Goal: Information Seeking & Learning: Learn about a topic

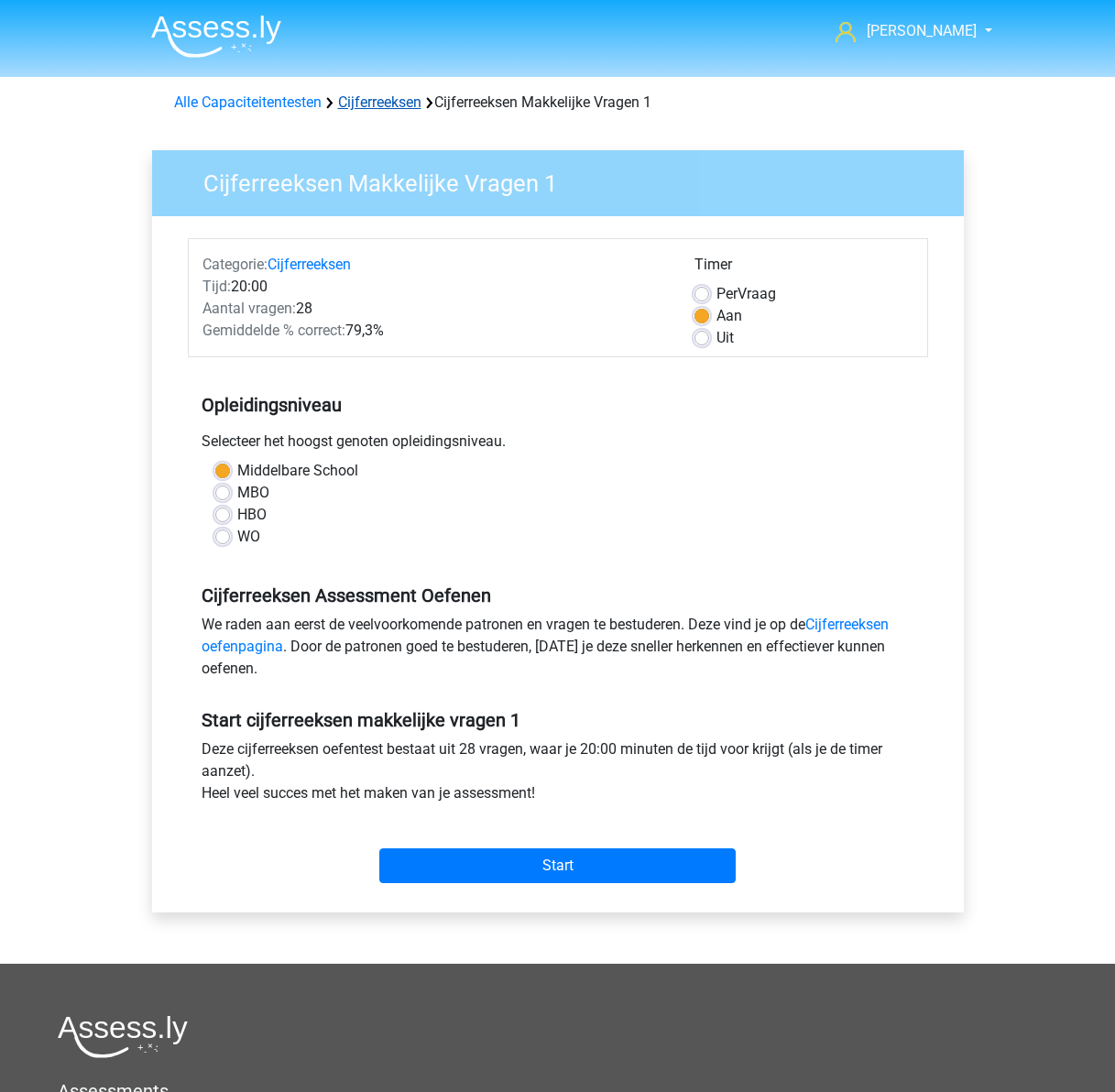
click at [393, 107] on link "Cijferreeksen" at bounding box center [380, 102] width 84 height 17
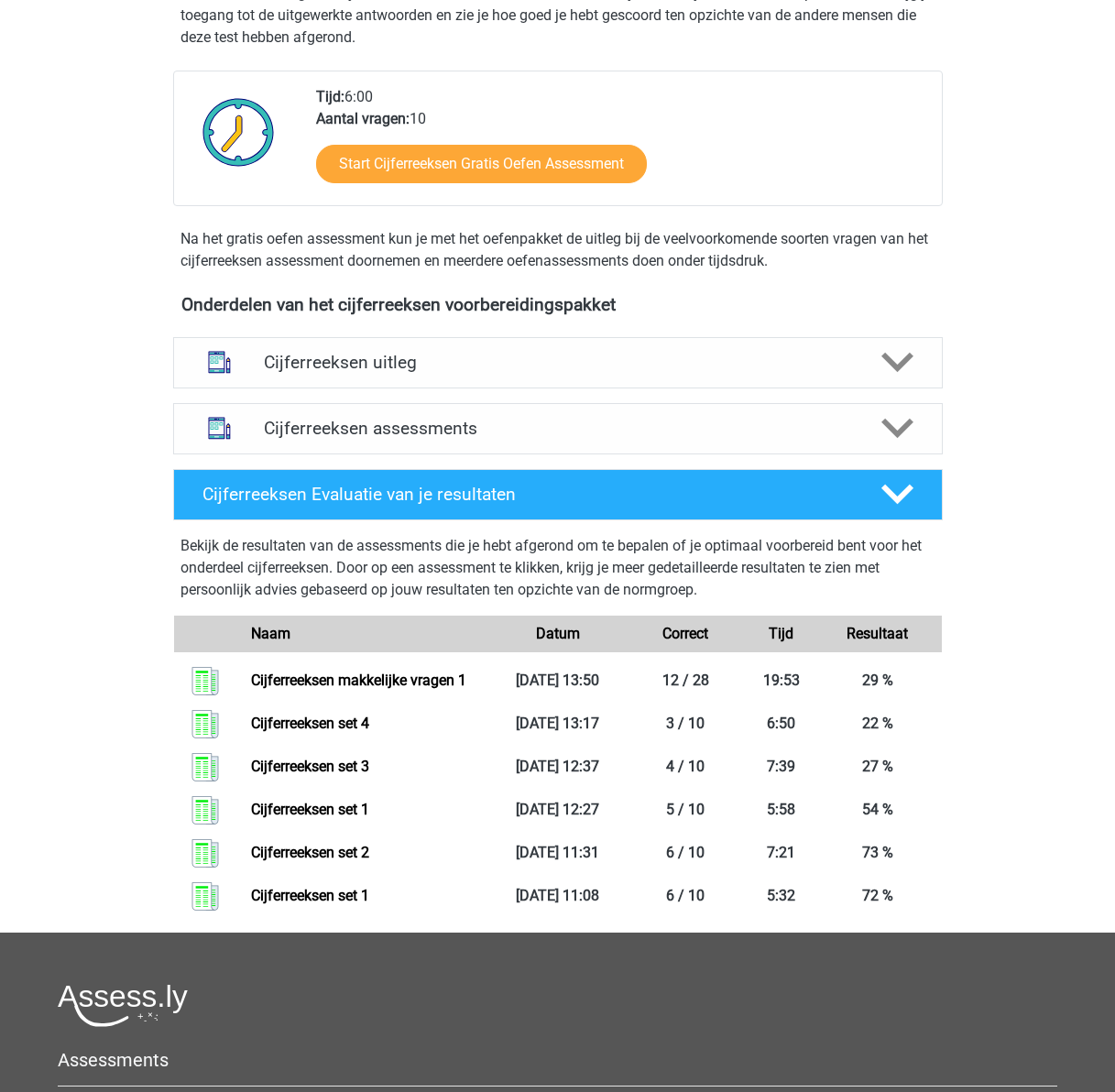
scroll to position [458, 0]
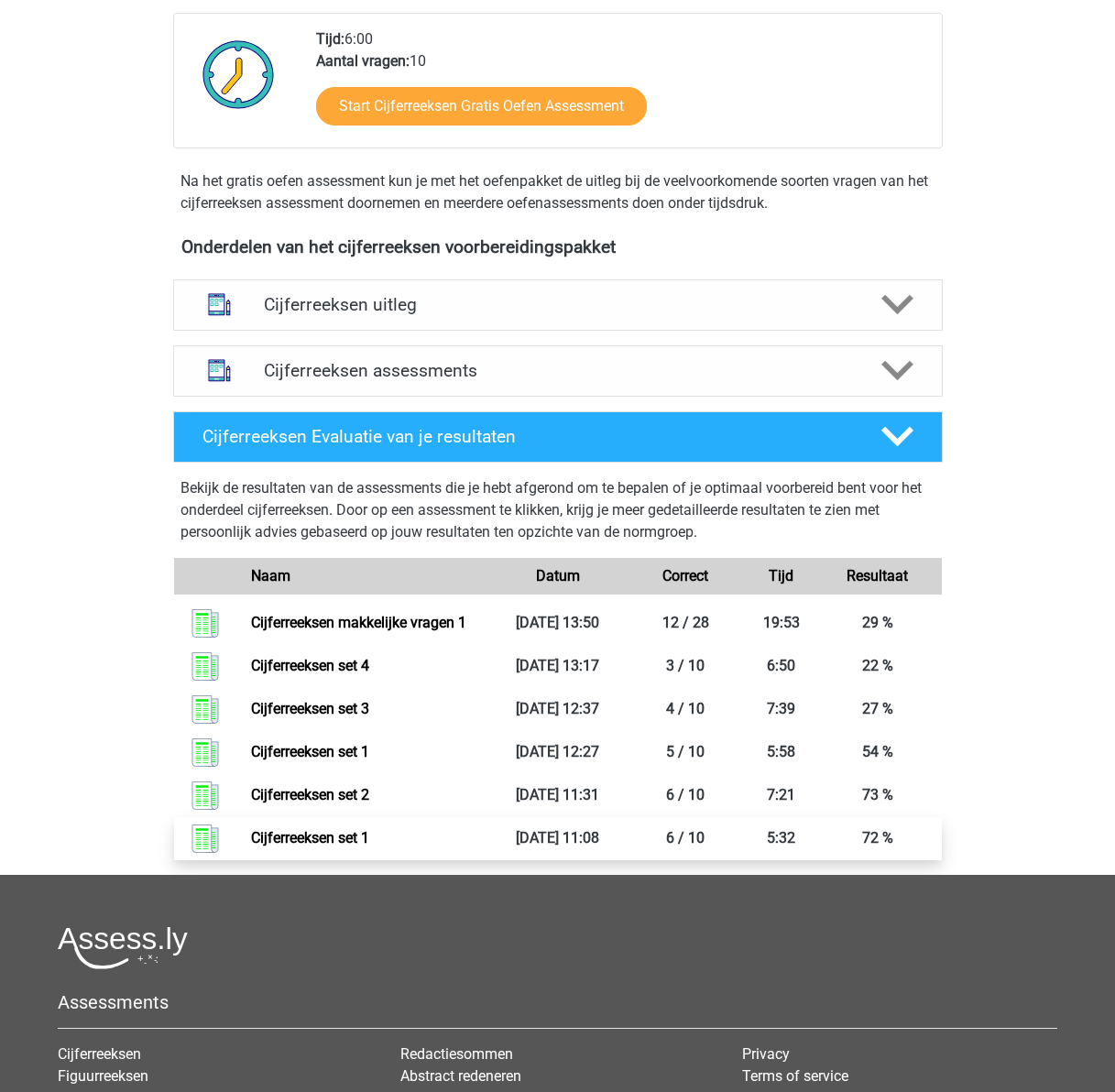
click at [333, 847] on link "Cijferreeksen set 1" at bounding box center [310, 838] width 119 height 17
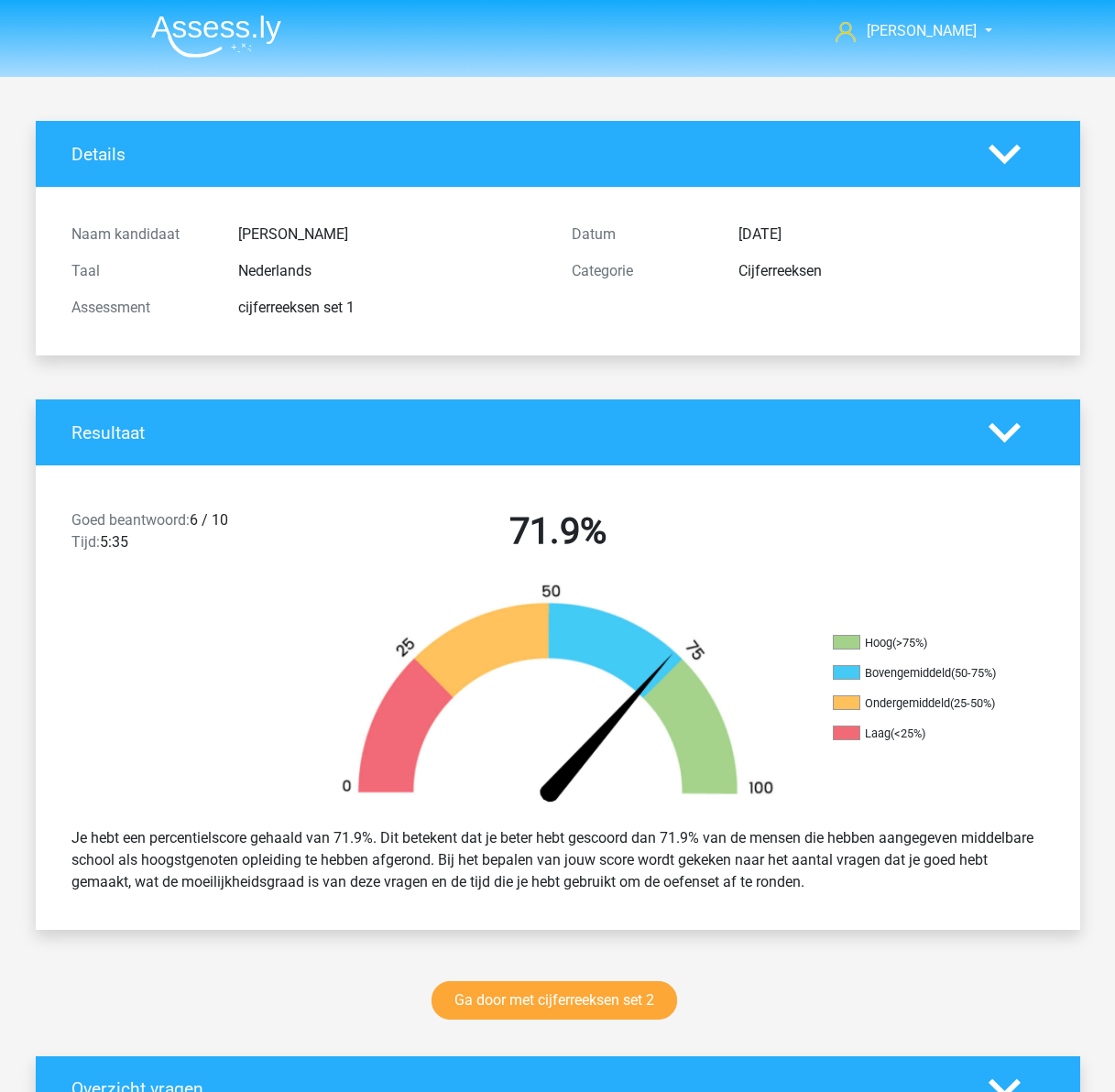
click at [242, 34] on img at bounding box center [216, 36] width 130 height 43
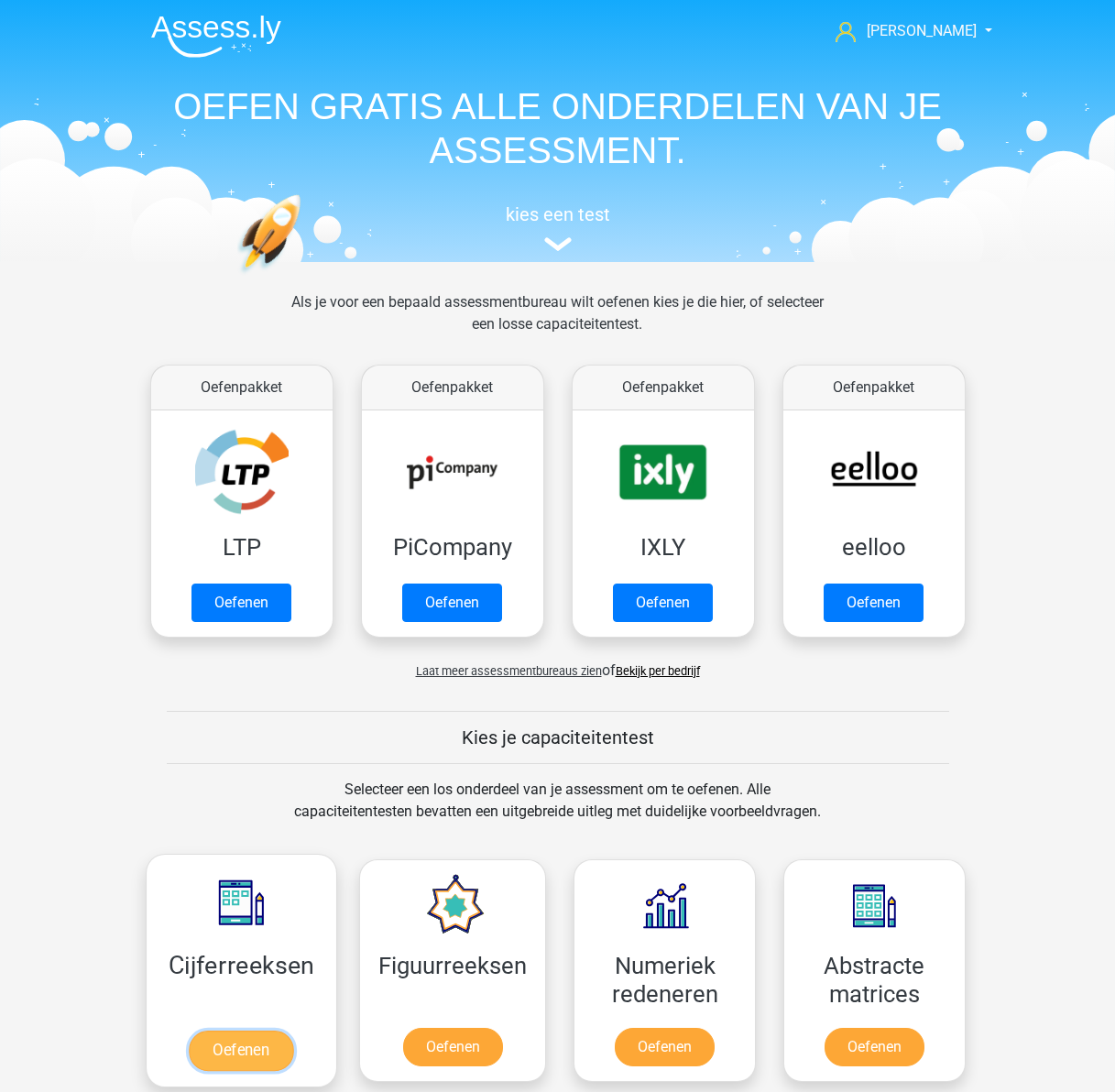
click at [224, 1033] on link "Oefenen" at bounding box center [240, 1051] width 105 height 40
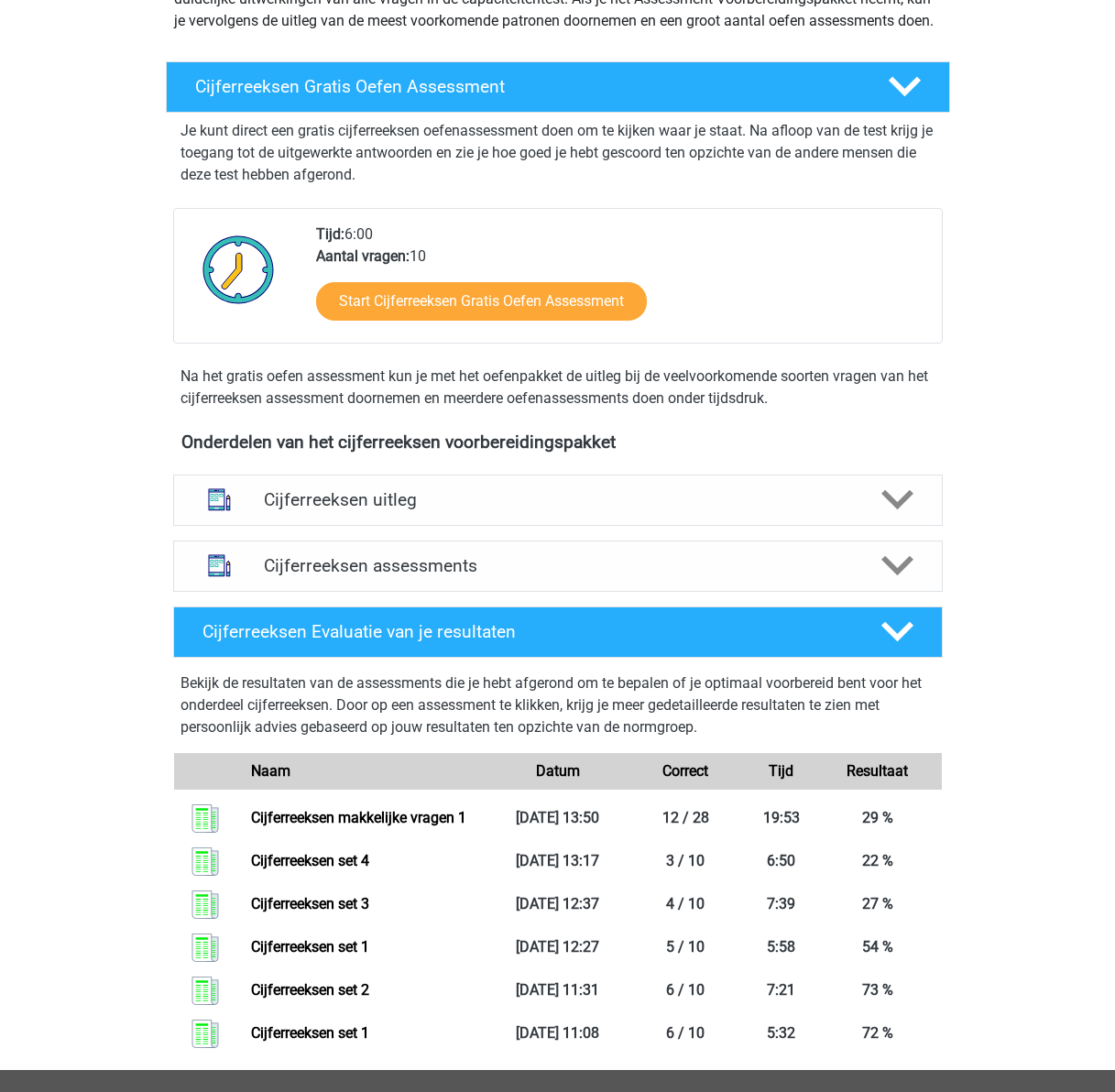
scroll to position [458, 0]
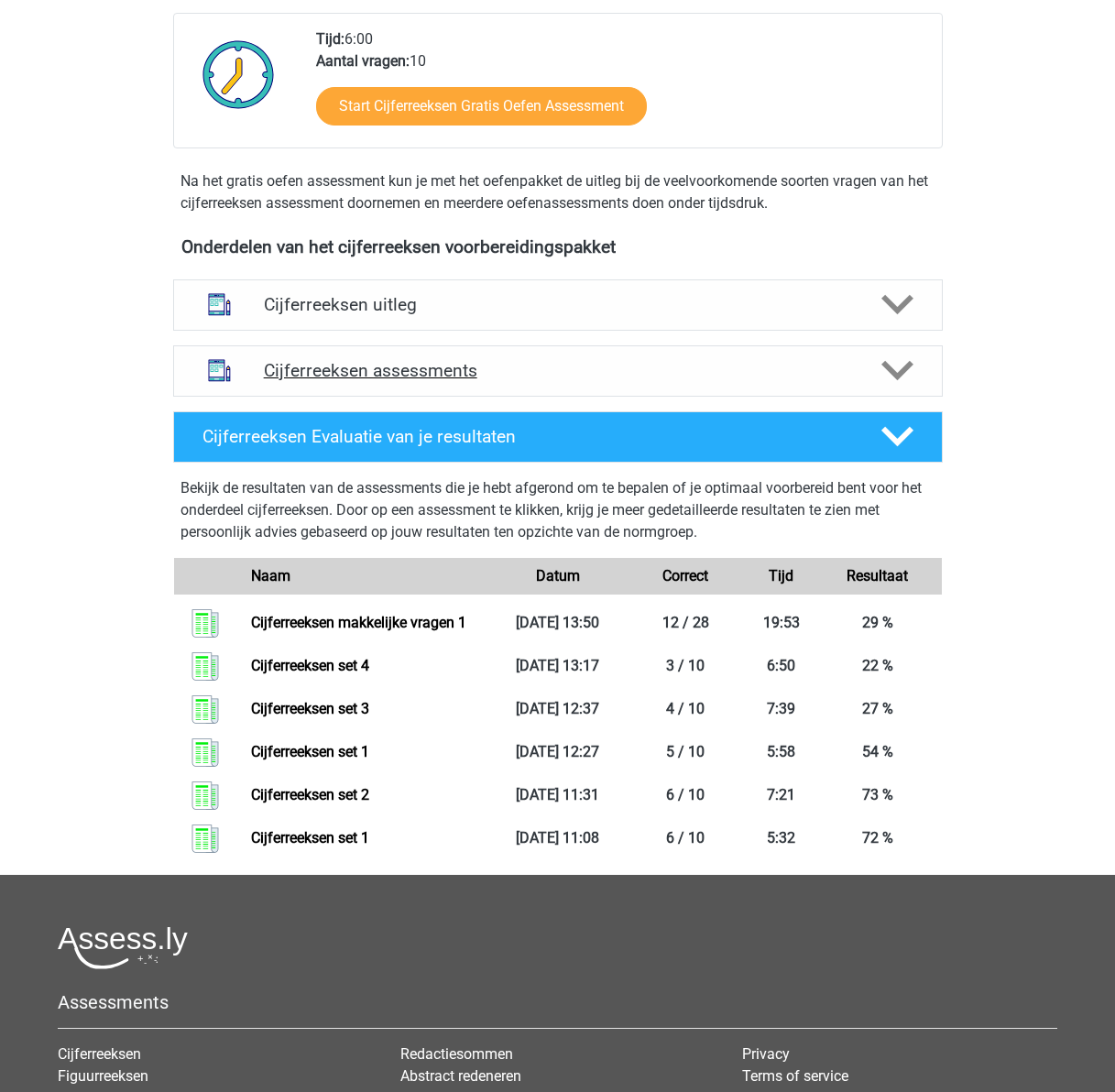
click at [559, 381] on h4 "Cijferreeksen assessments" at bounding box center [558, 370] width 588 height 21
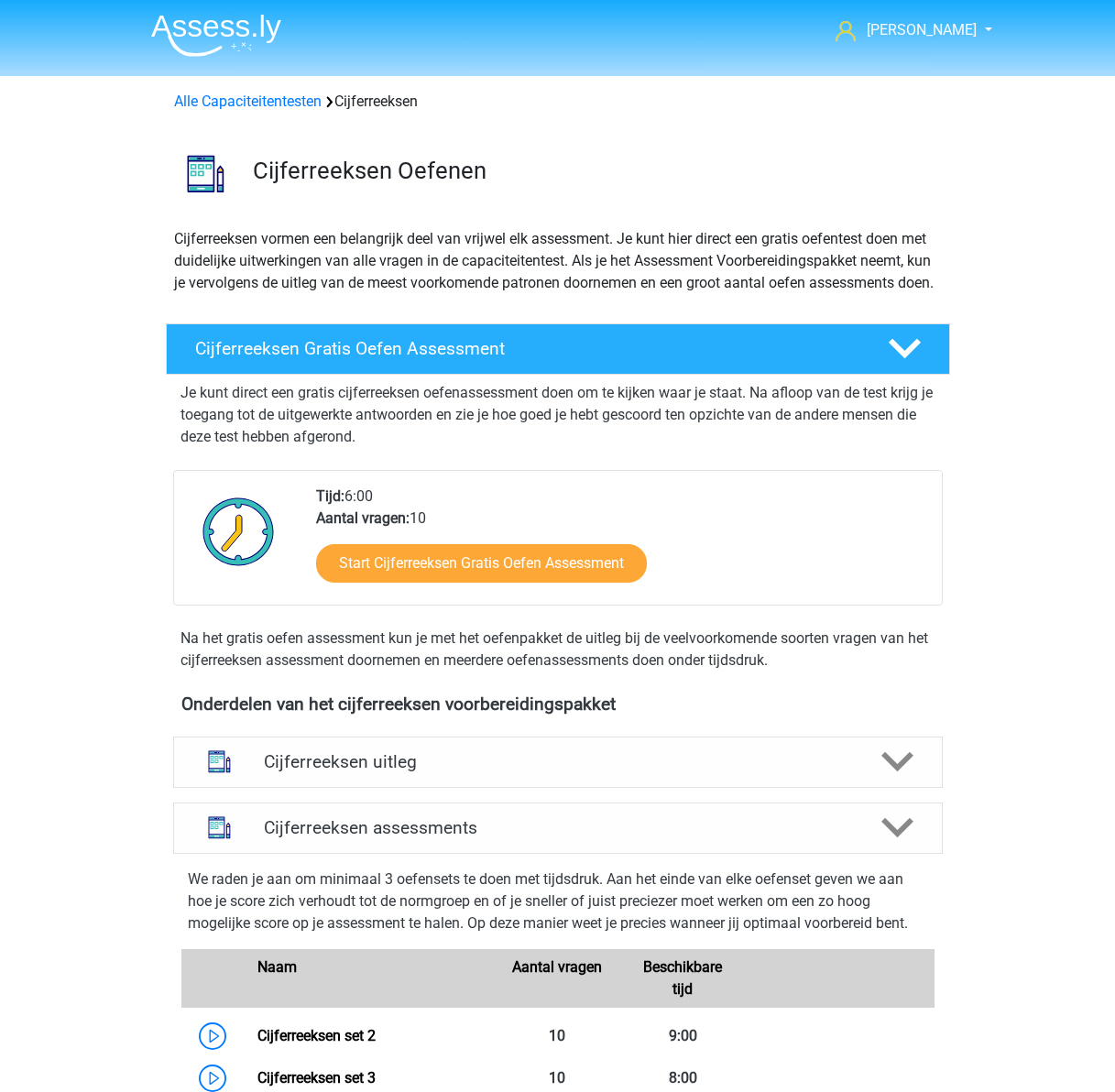
scroll to position [0, 0]
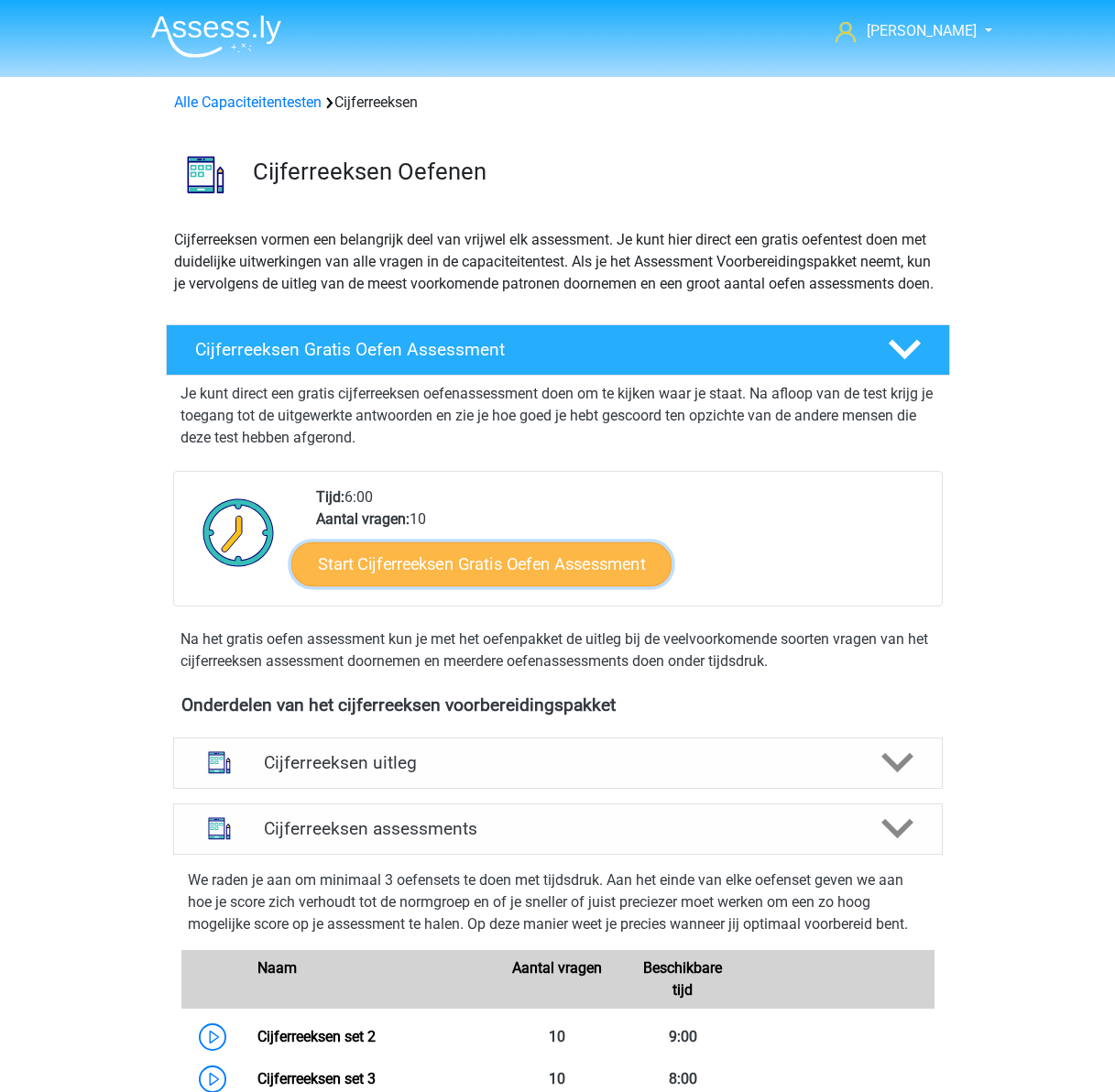
click at [481, 585] on link "Start Cijferreeksen Gratis Oefen Assessment" at bounding box center [481, 563] width 380 height 44
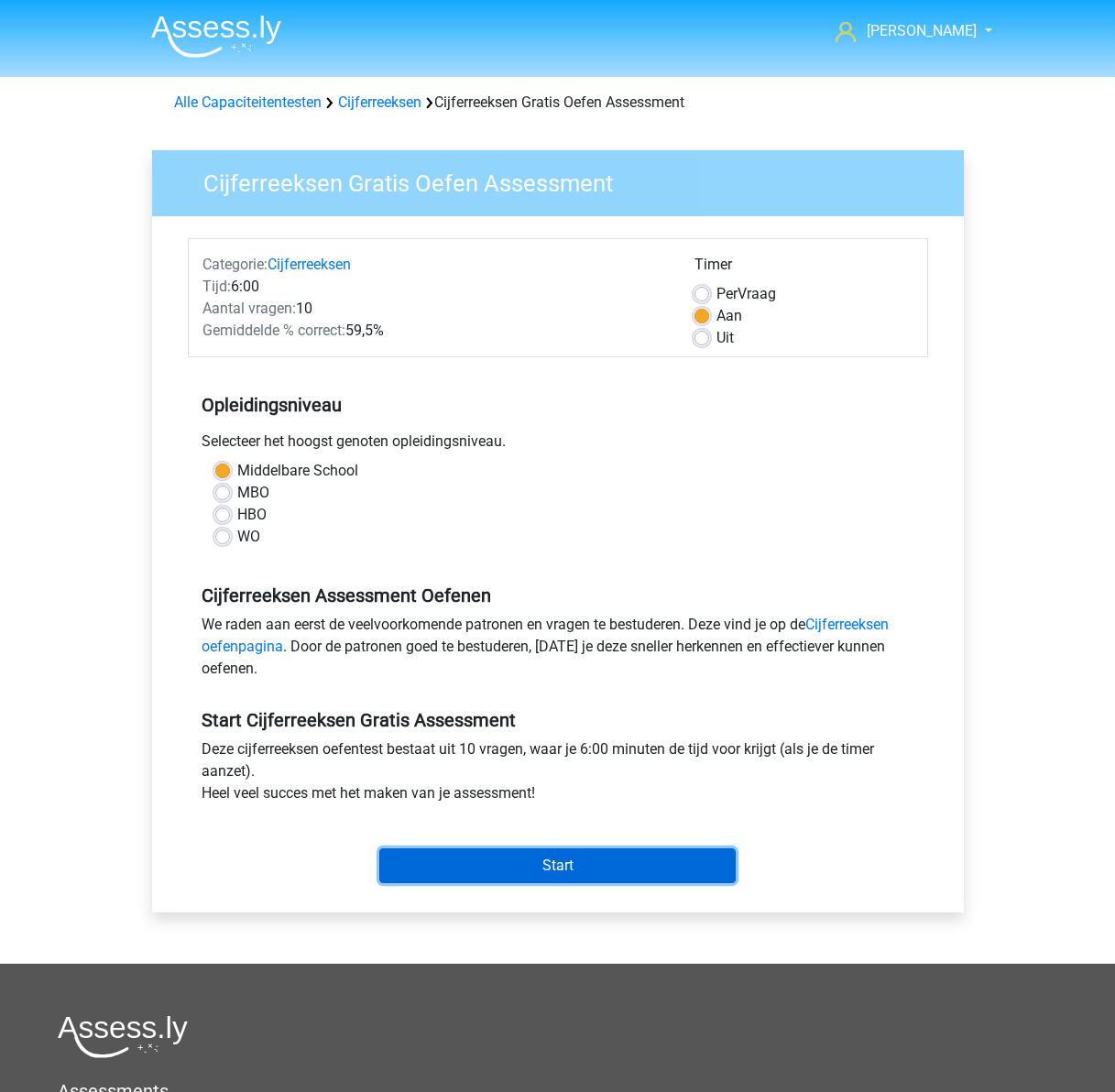
click at [579, 874] on input "Start" at bounding box center [557, 866] width 356 height 35
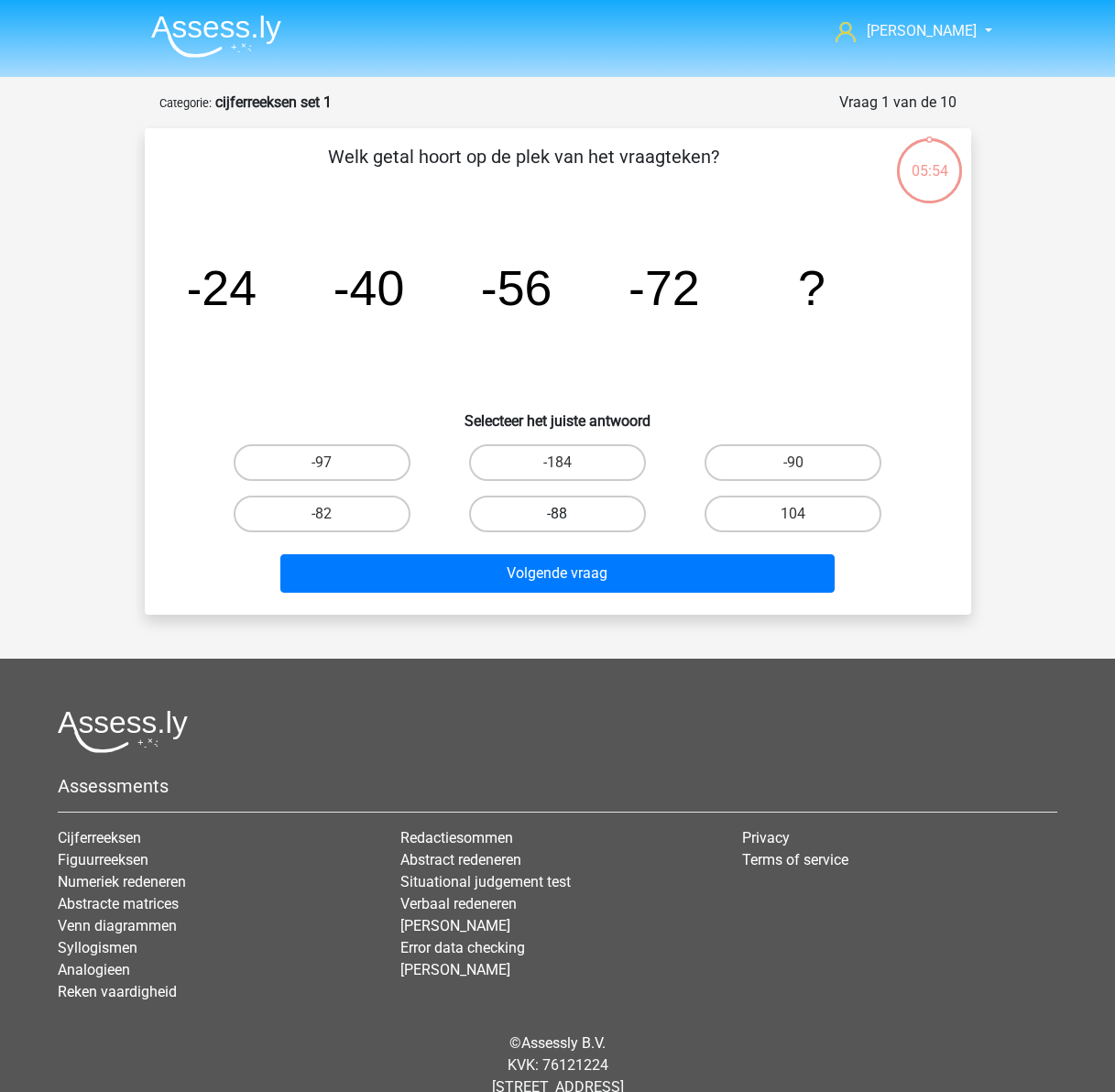
click at [535, 516] on label "-88" at bounding box center [557, 514] width 177 height 37
click at [558, 516] on input "-88" at bounding box center [563, 521] width 12 height 12
radio input "true"
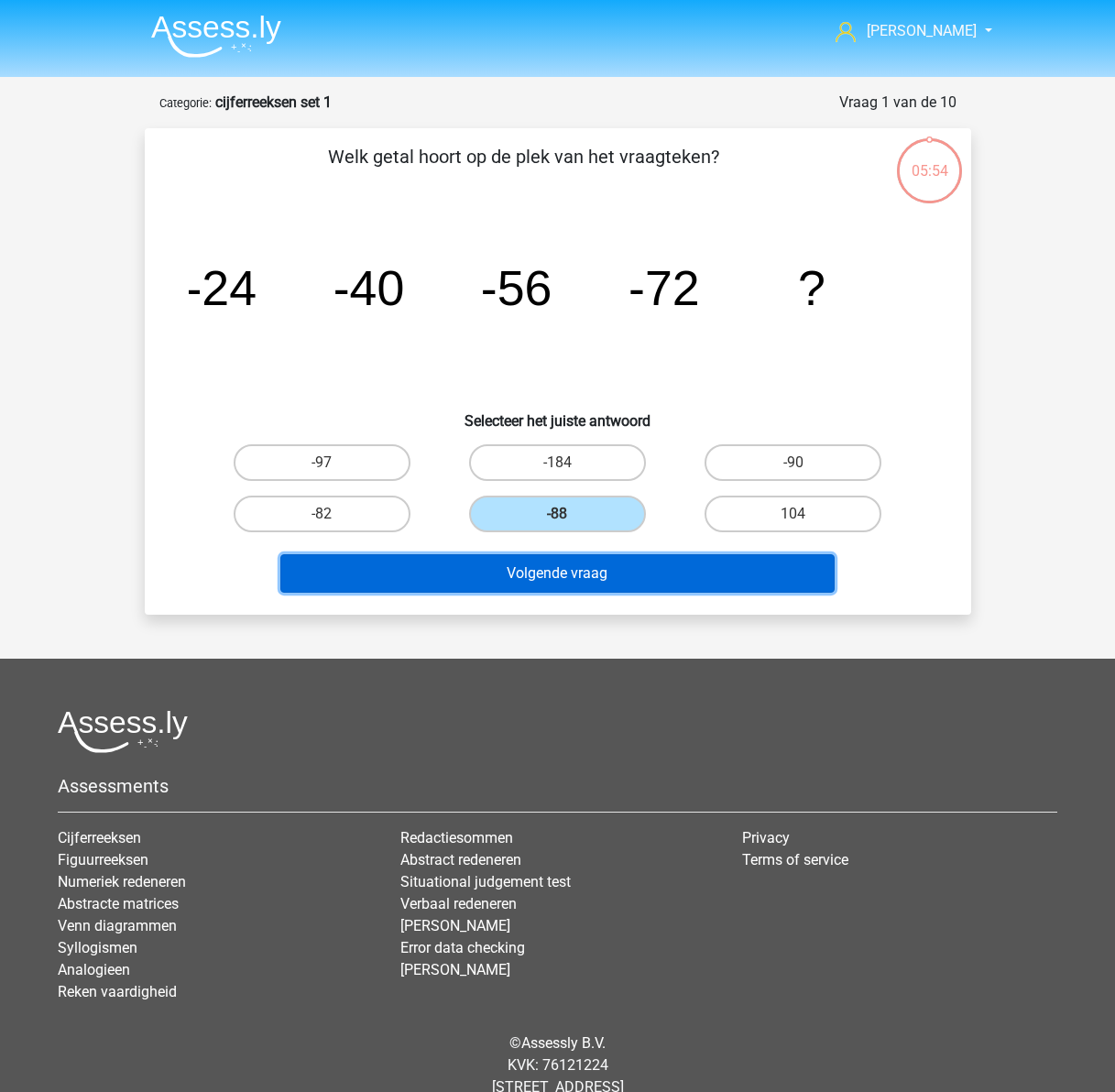
click at [583, 574] on button "Volgende vraag" at bounding box center [558, 573] width 555 height 39
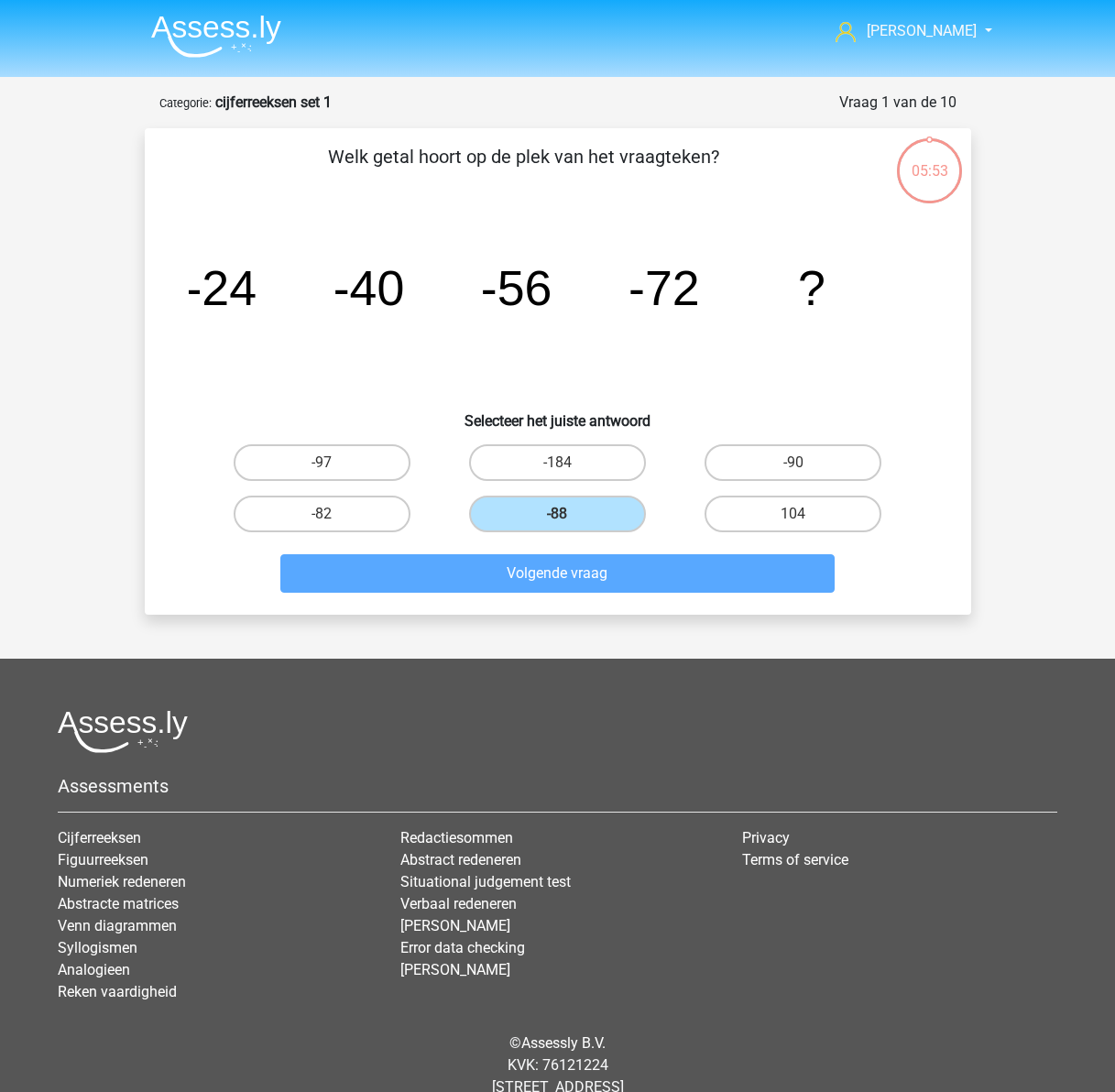
scroll to position [51, 0]
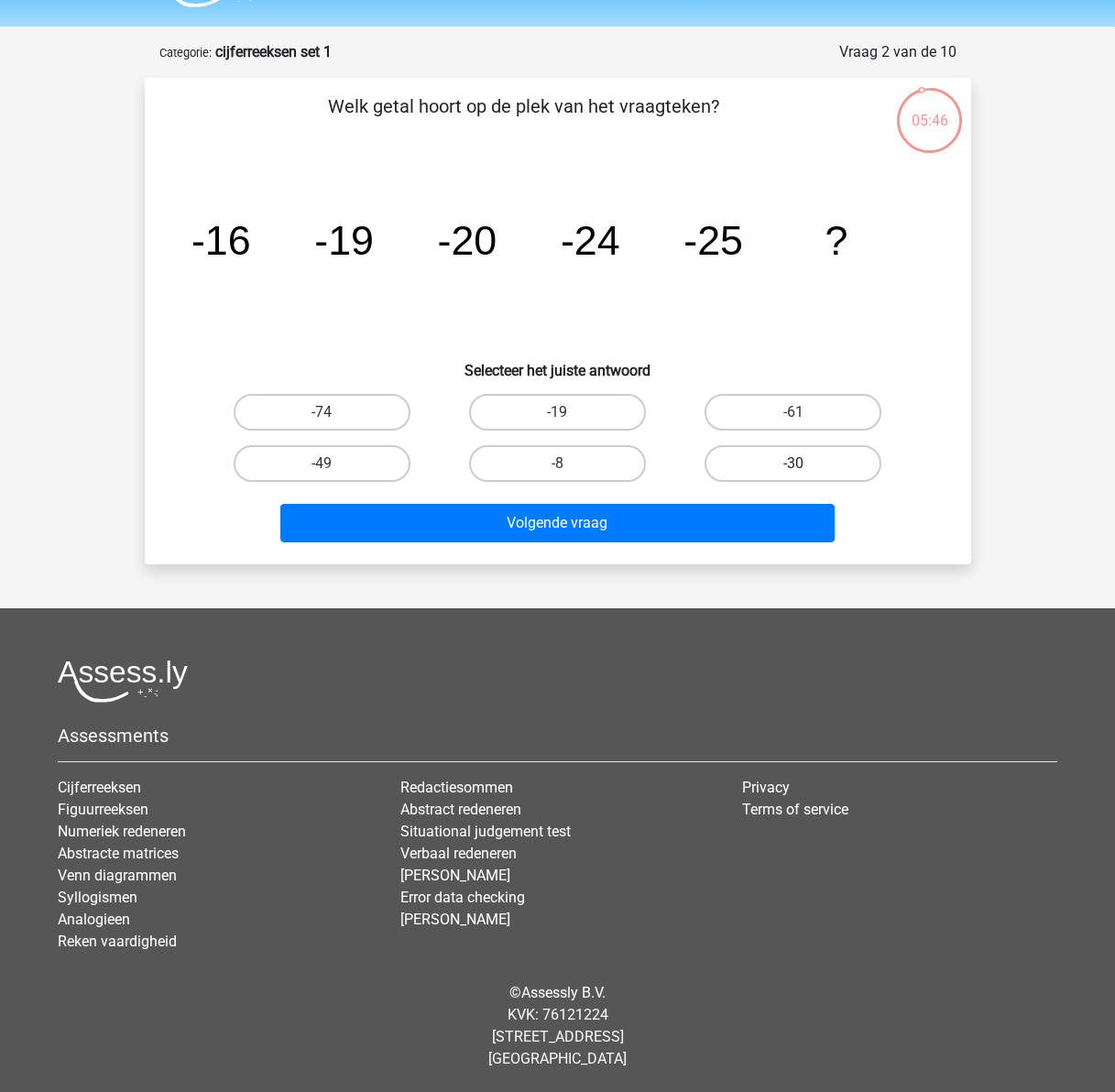
click at [810, 466] on label "-30" at bounding box center [793, 464] width 177 height 37
click at [806, 466] on input "-30" at bounding box center [800, 470] width 12 height 12
radio input "true"
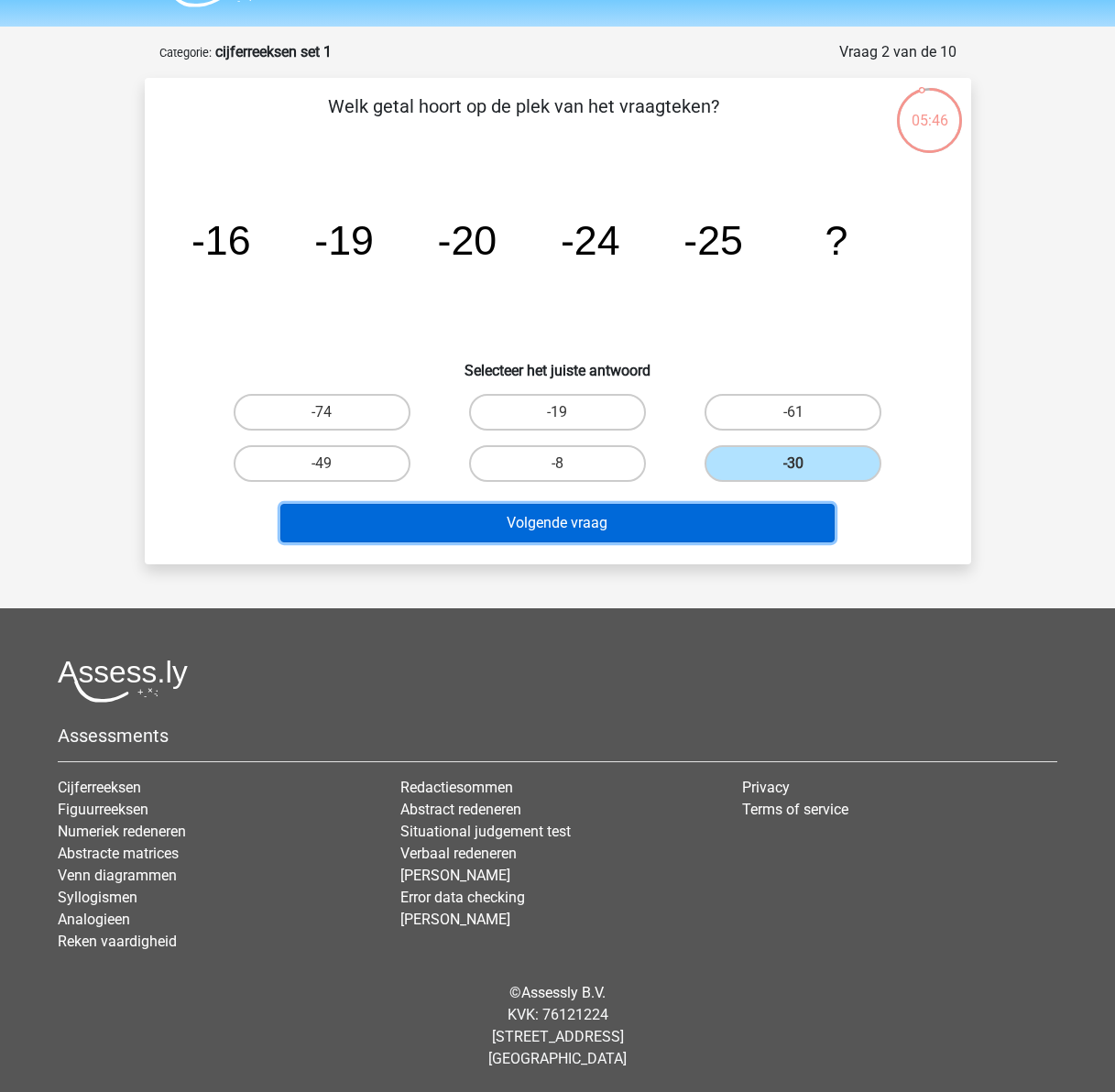
click at [644, 526] on button "Volgende vraag" at bounding box center [558, 523] width 555 height 39
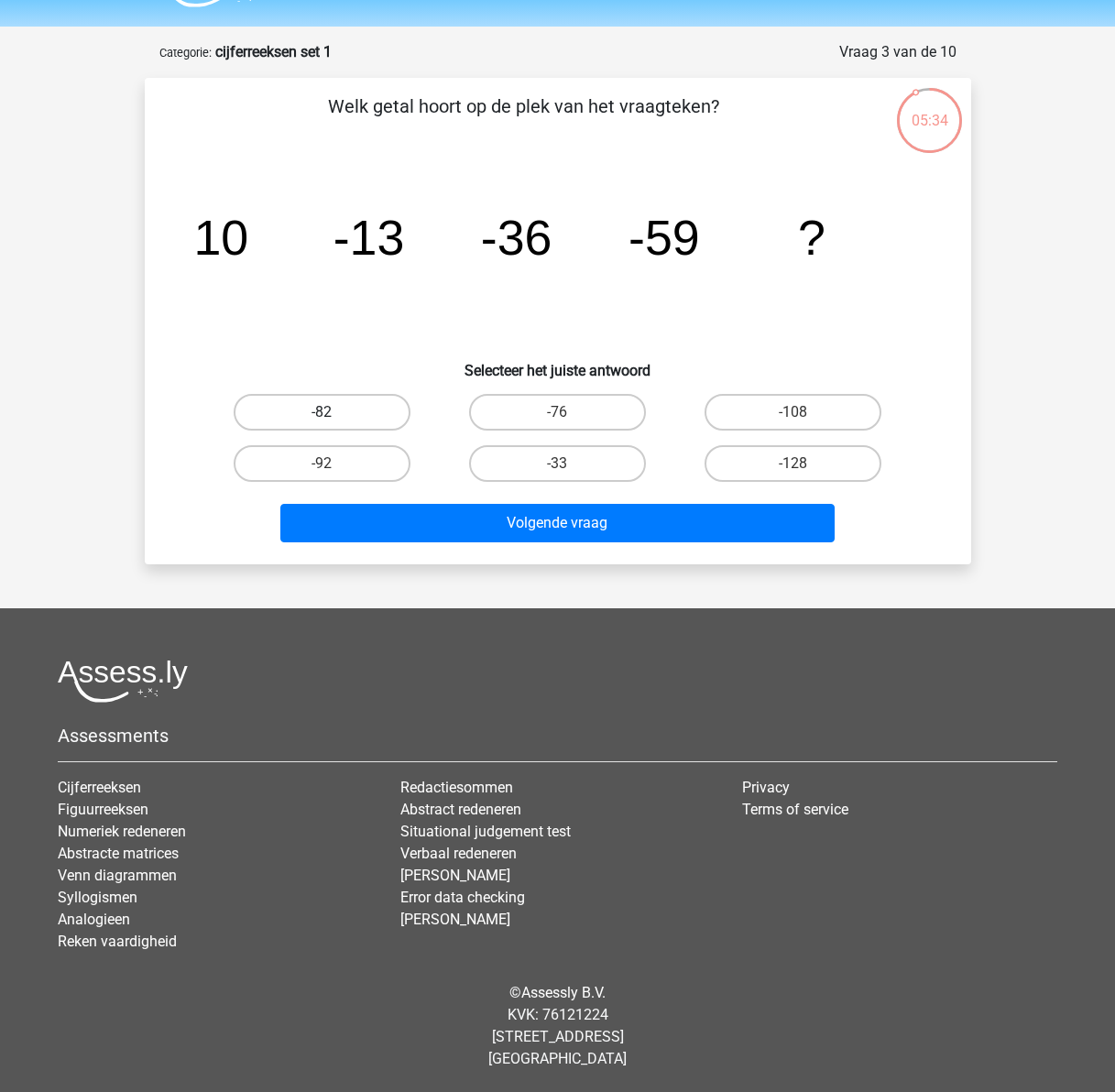
click at [349, 421] on label "-82" at bounding box center [321, 412] width 177 height 37
click at [333, 421] on input "-82" at bounding box center [328, 419] width 12 height 12
radio input "true"
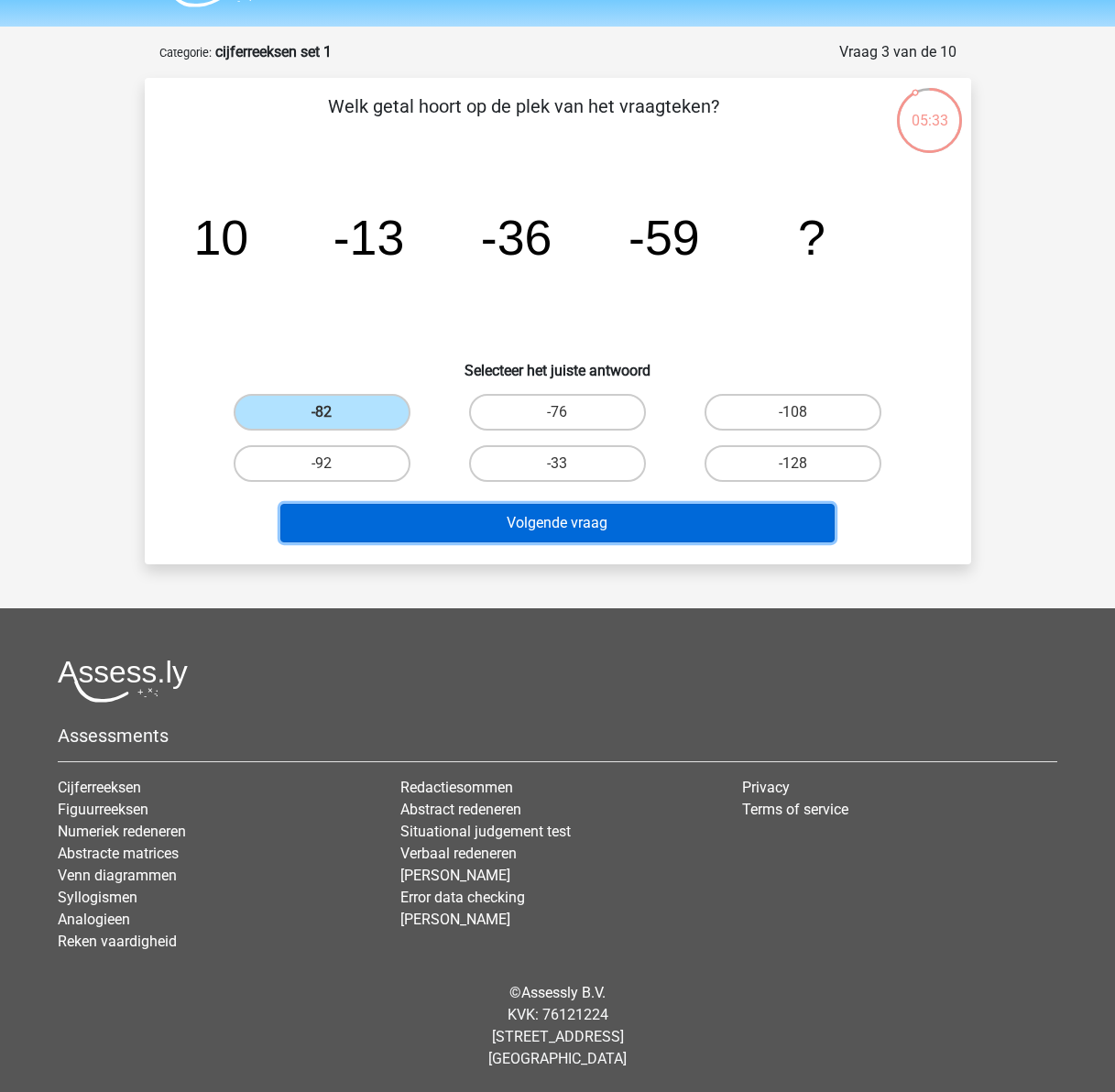
click at [531, 526] on button "Volgende vraag" at bounding box center [558, 523] width 555 height 39
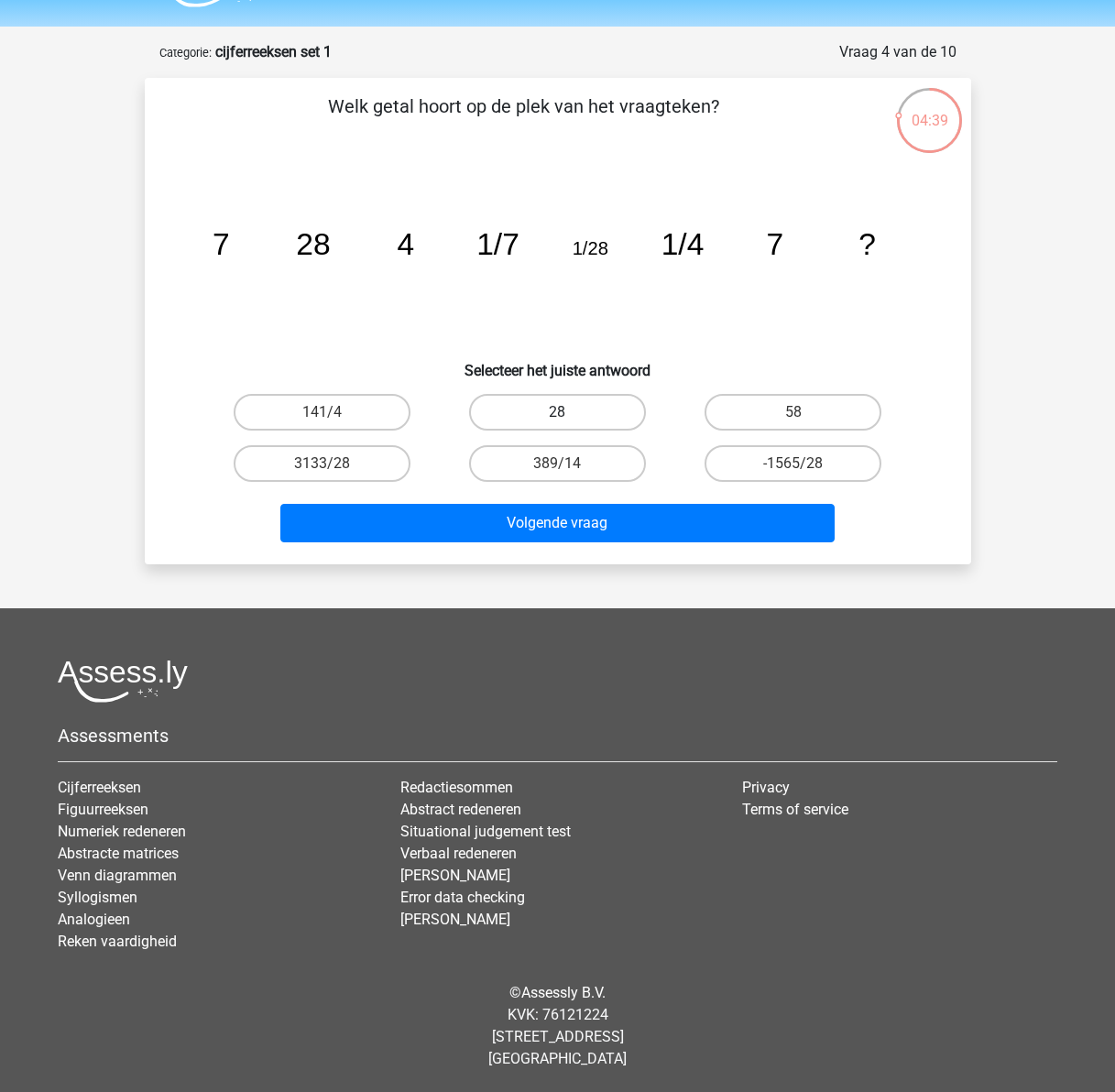
click at [533, 415] on label "28" at bounding box center [557, 412] width 177 height 37
click at [558, 415] on input "28" at bounding box center [563, 419] width 12 height 12
radio input "true"
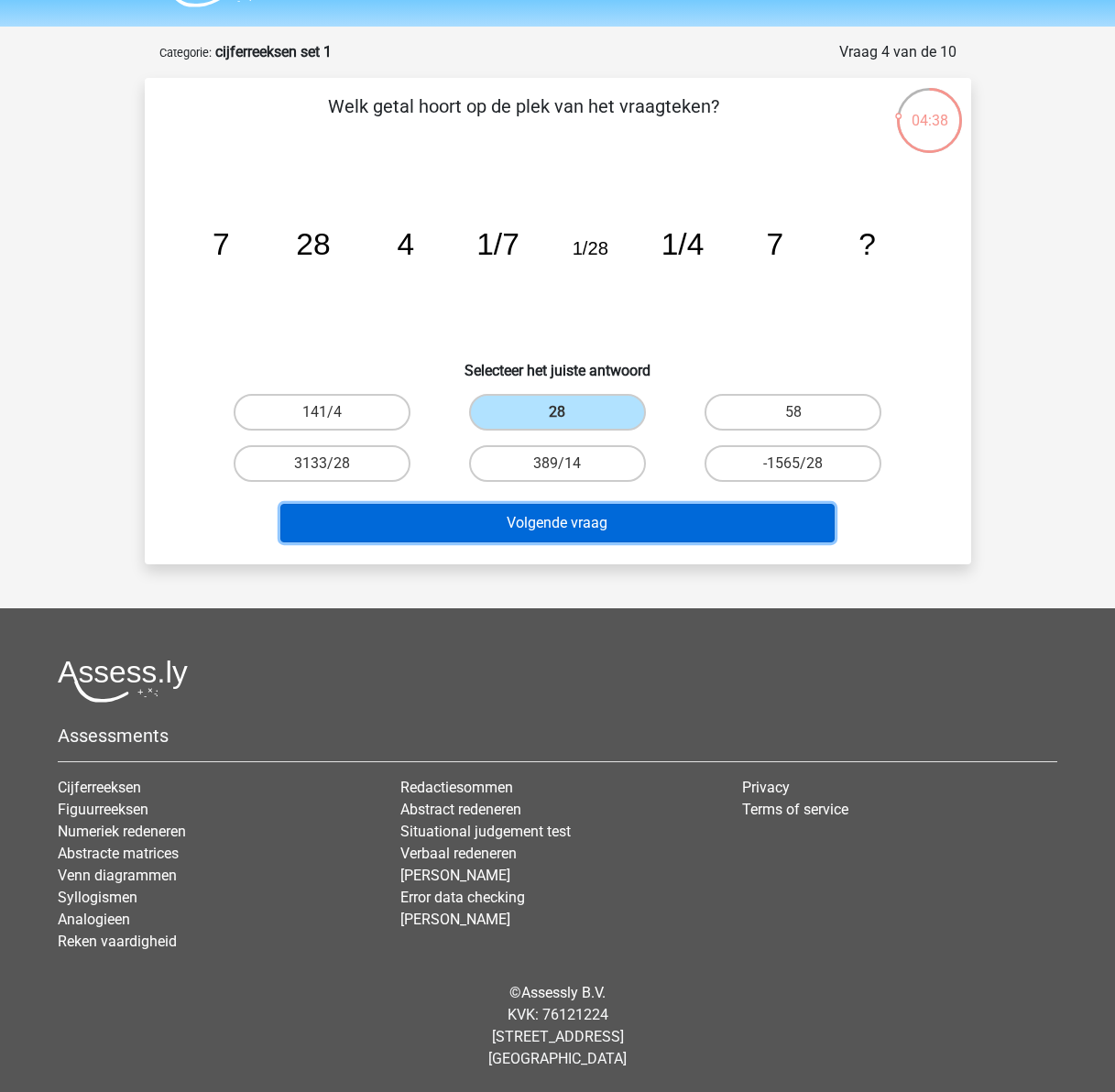
click at [579, 526] on button "Volgende vraag" at bounding box center [558, 523] width 555 height 39
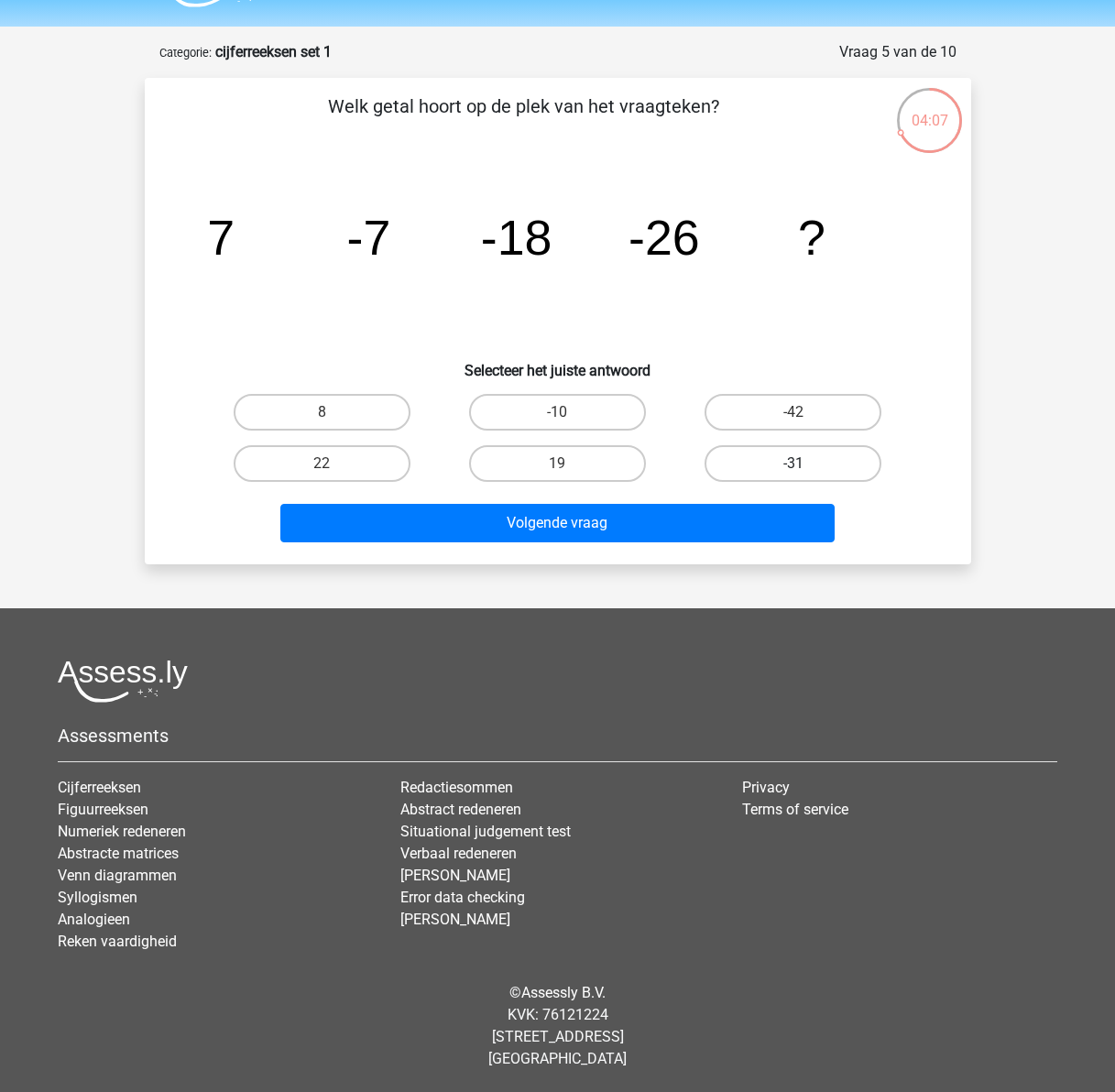
click at [812, 463] on label "-31" at bounding box center [793, 464] width 177 height 37
click at [806, 464] on input "-31" at bounding box center [800, 470] width 12 height 12
radio input "true"
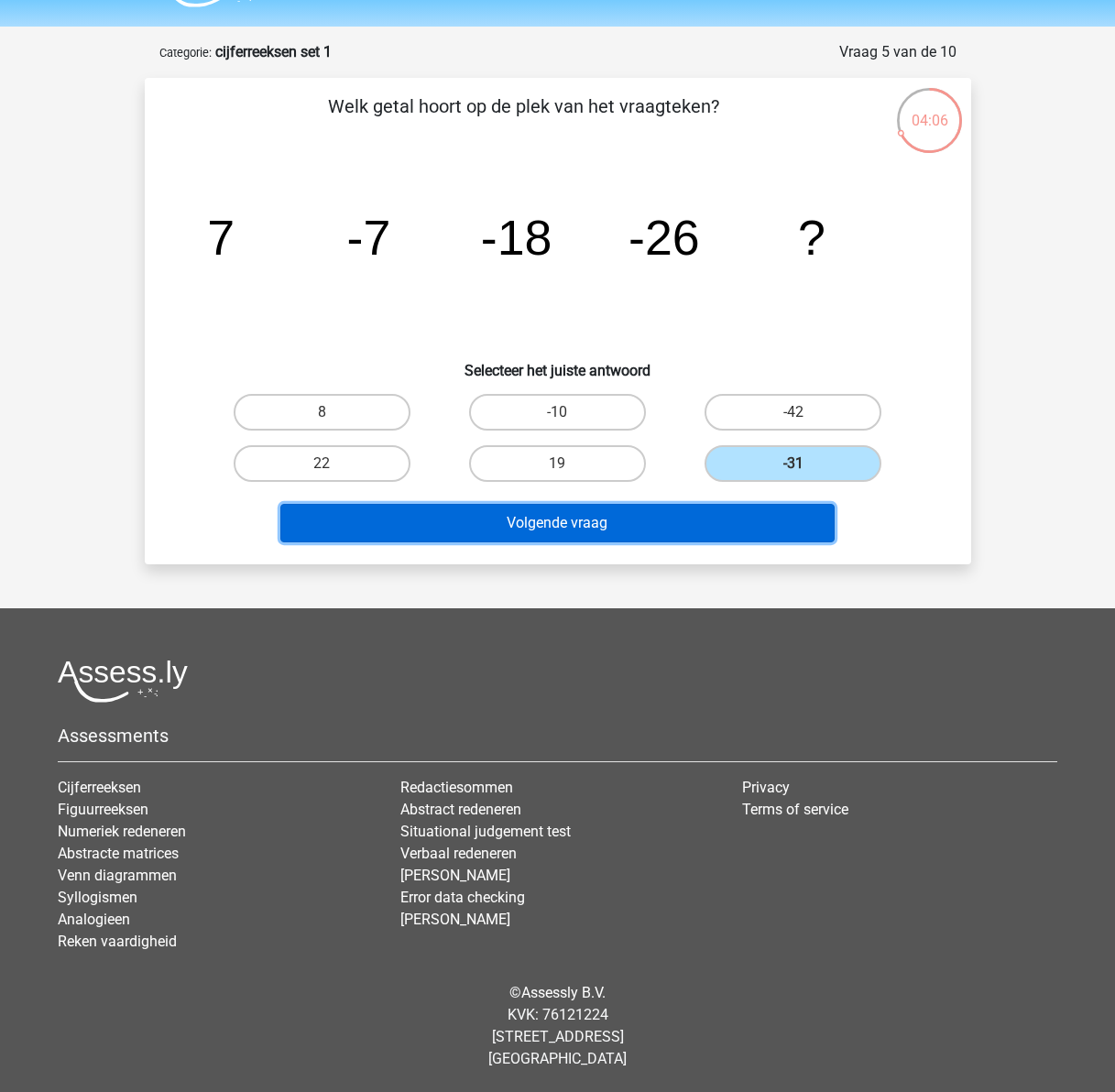
click at [599, 523] on button "Volgende vraag" at bounding box center [558, 523] width 555 height 39
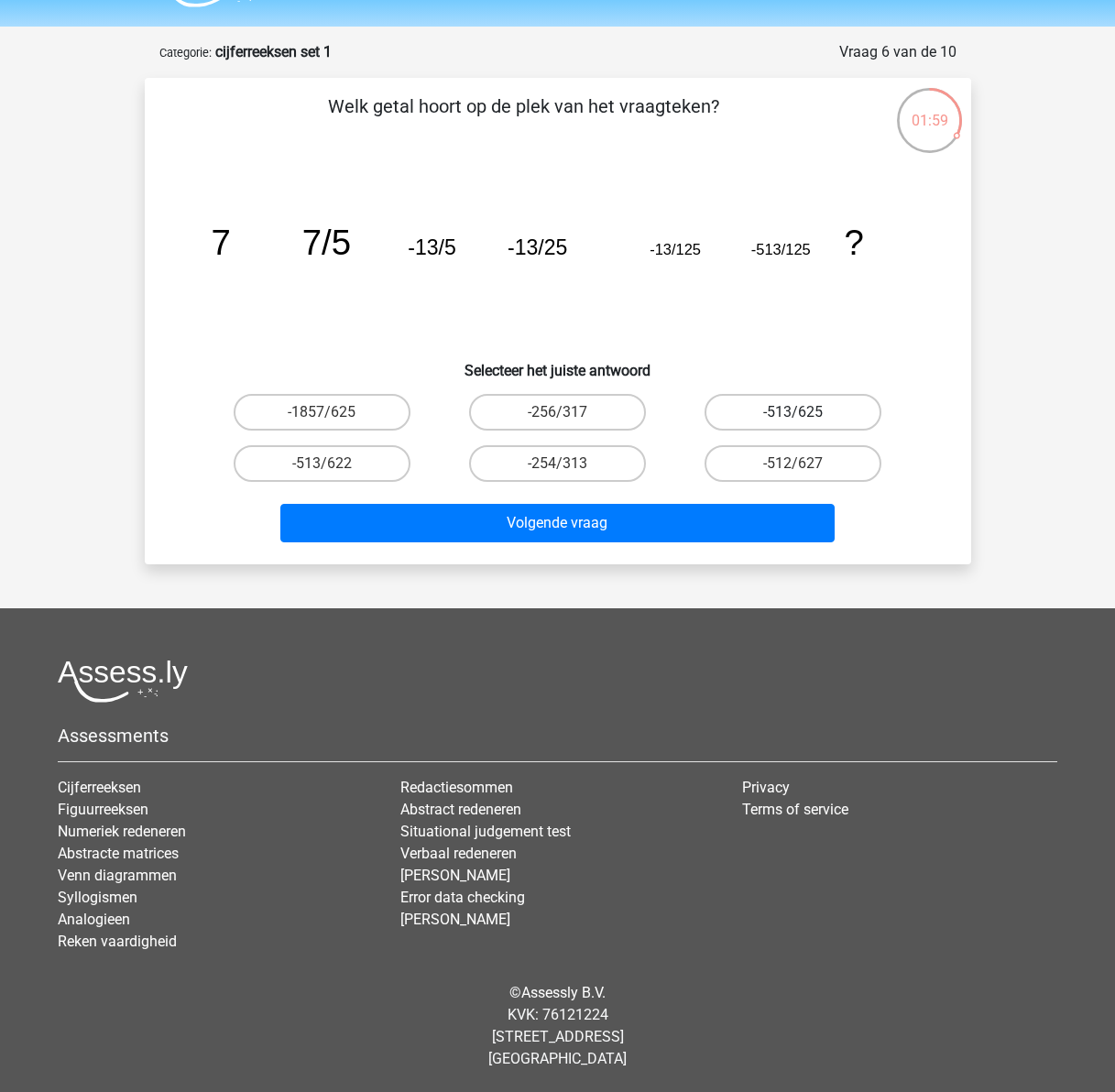
click at [792, 406] on label "-513/625" at bounding box center [793, 412] width 177 height 37
click at [794, 413] on input "-513/625" at bounding box center [800, 419] width 12 height 12
radio input "true"
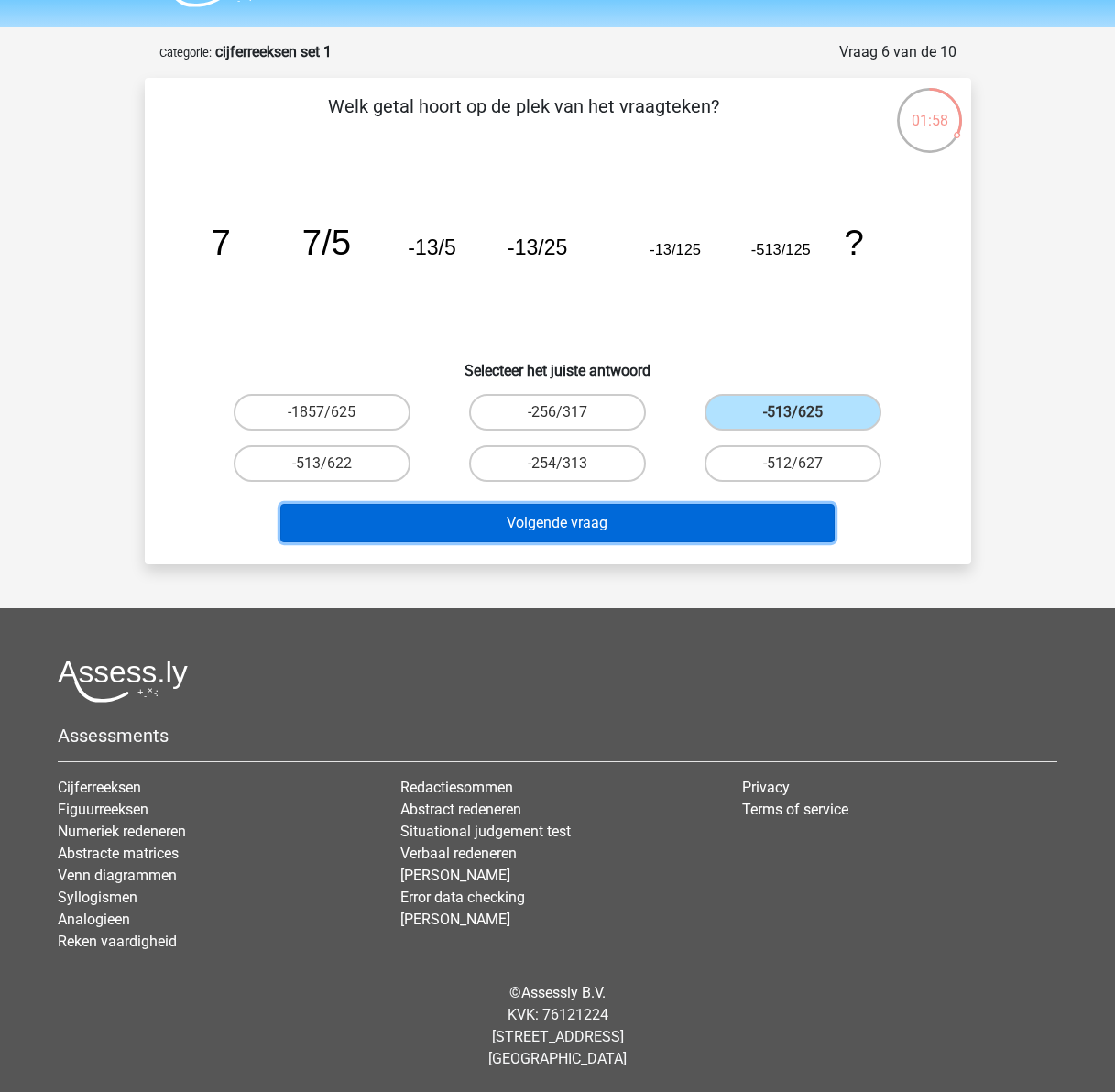
click at [712, 523] on button "Volgende vraag" at bounding box center [558, 523] width 555 height 39
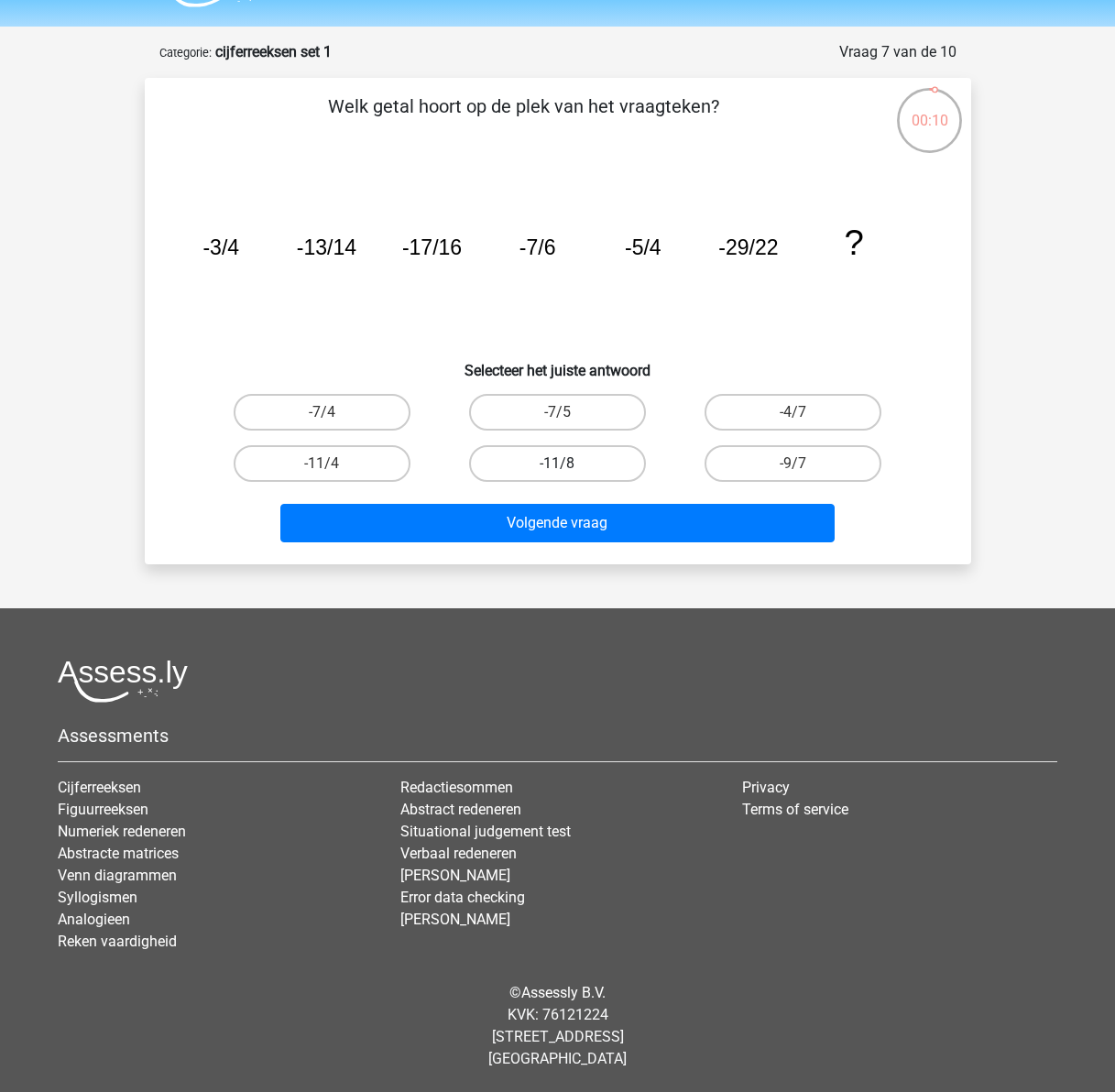
click at [553, 469] on label "-11/8" at bounding box center [557, 464] width 177 height 37
click at [558, 469] on input "-11/8" at bounding box center [563, 470] width 12 height 12
radio input "true"
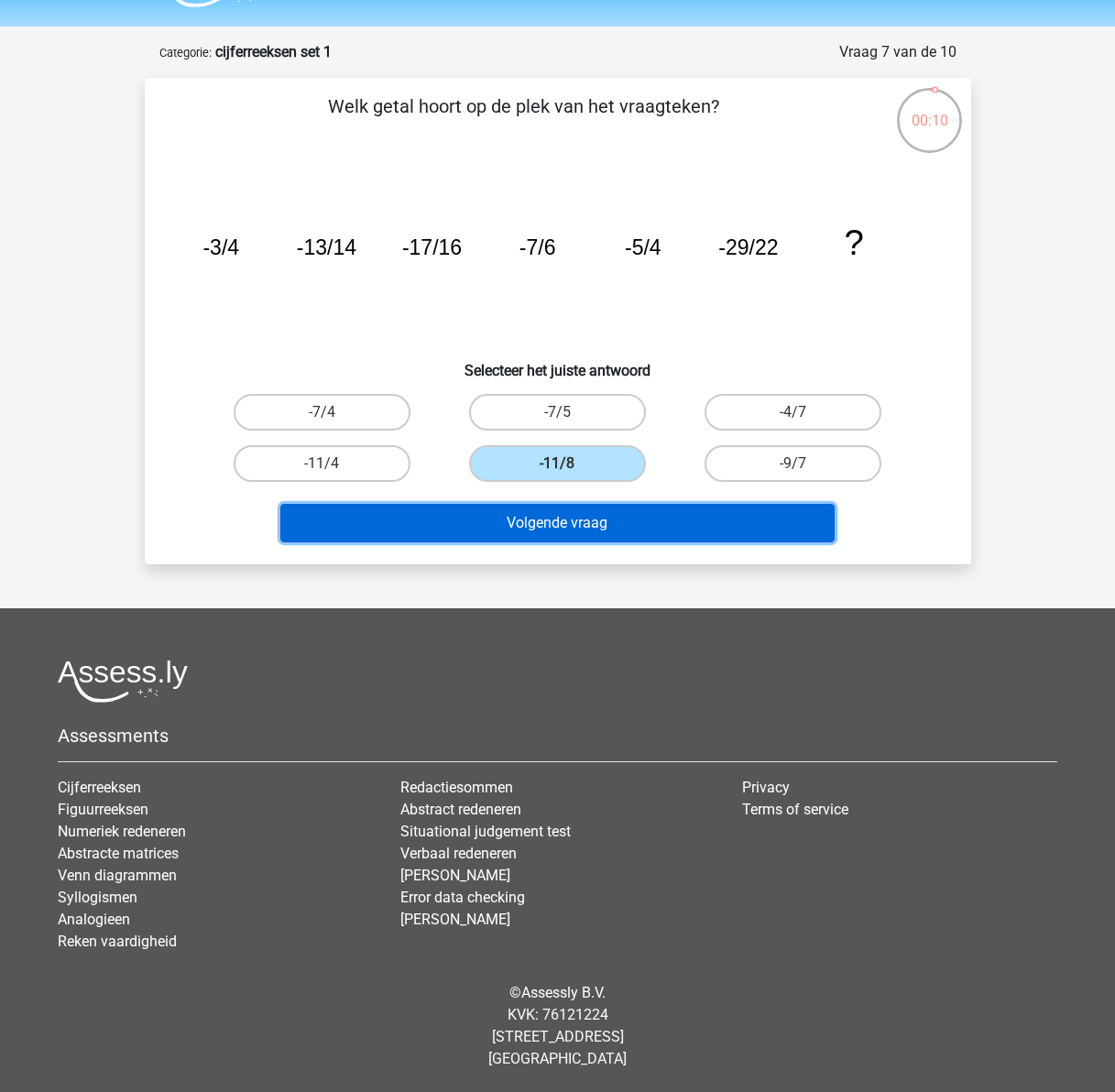
click at [572, 525] on button "Volgende vraag" at bounding box center [558, 523] width 555 height 39
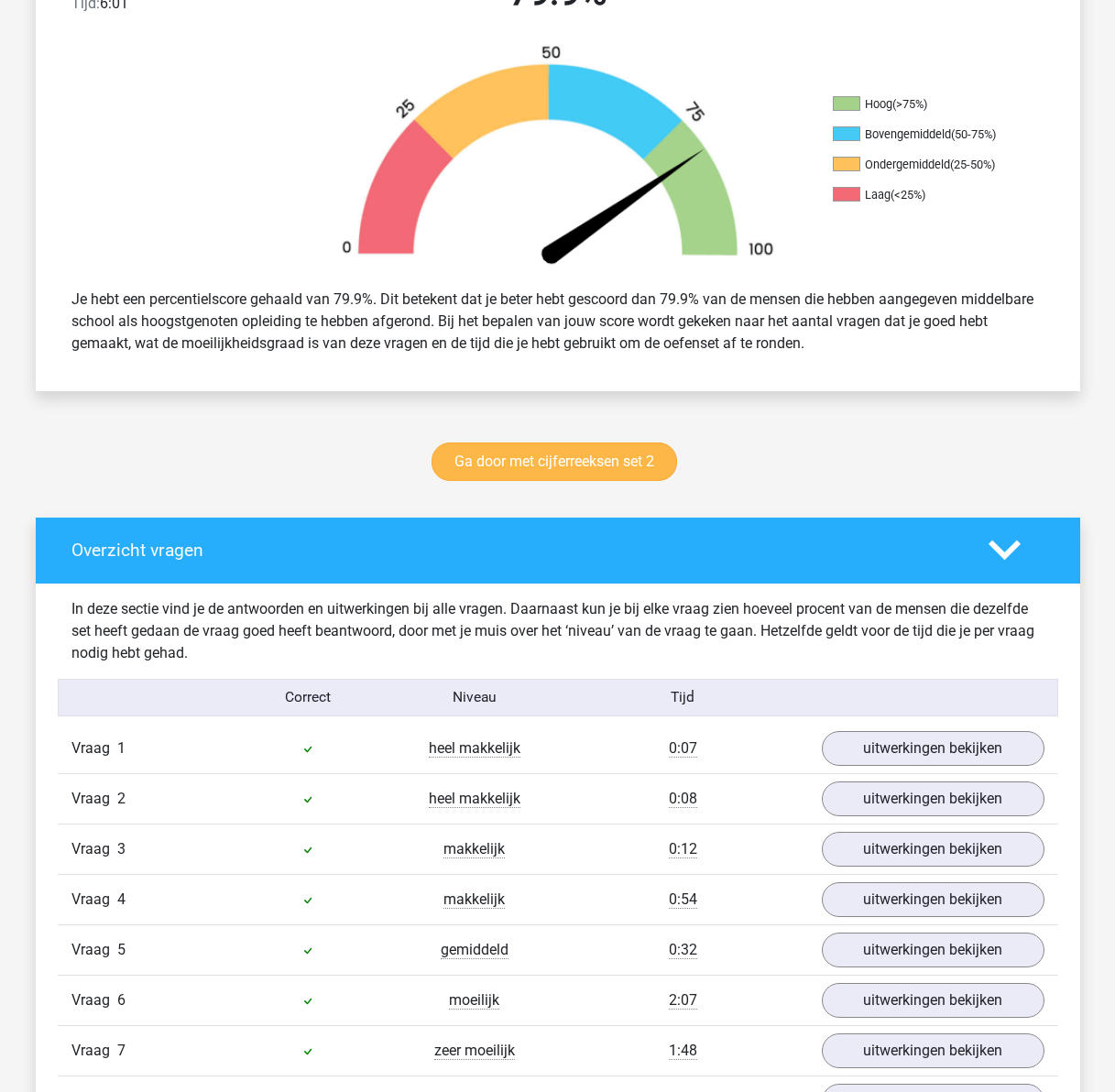
scroll to position [825, 0]
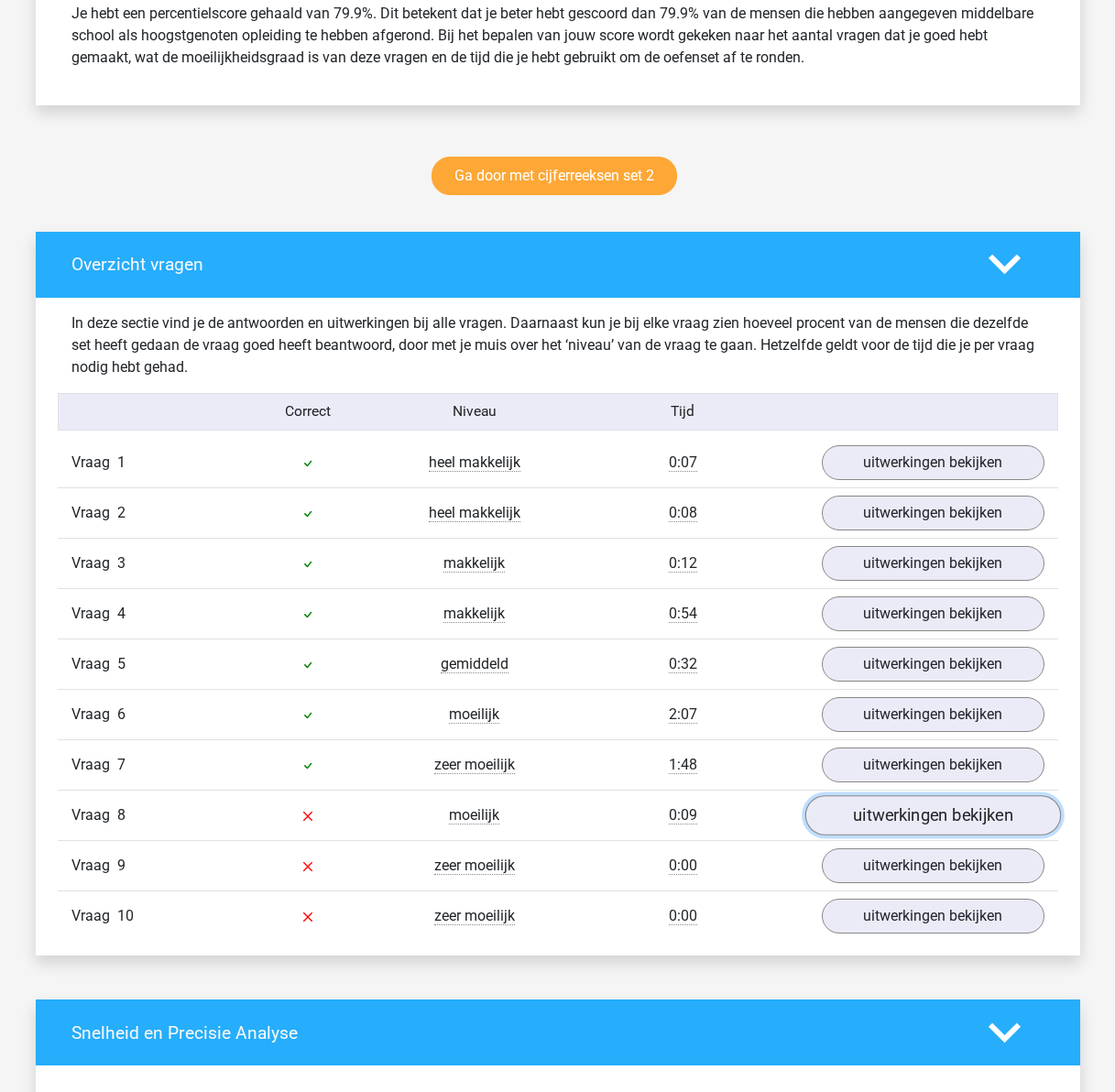
click at [863, 823] on link "uitwerkingen bekijken" at bounding box center [932, 816] width 255 height 40
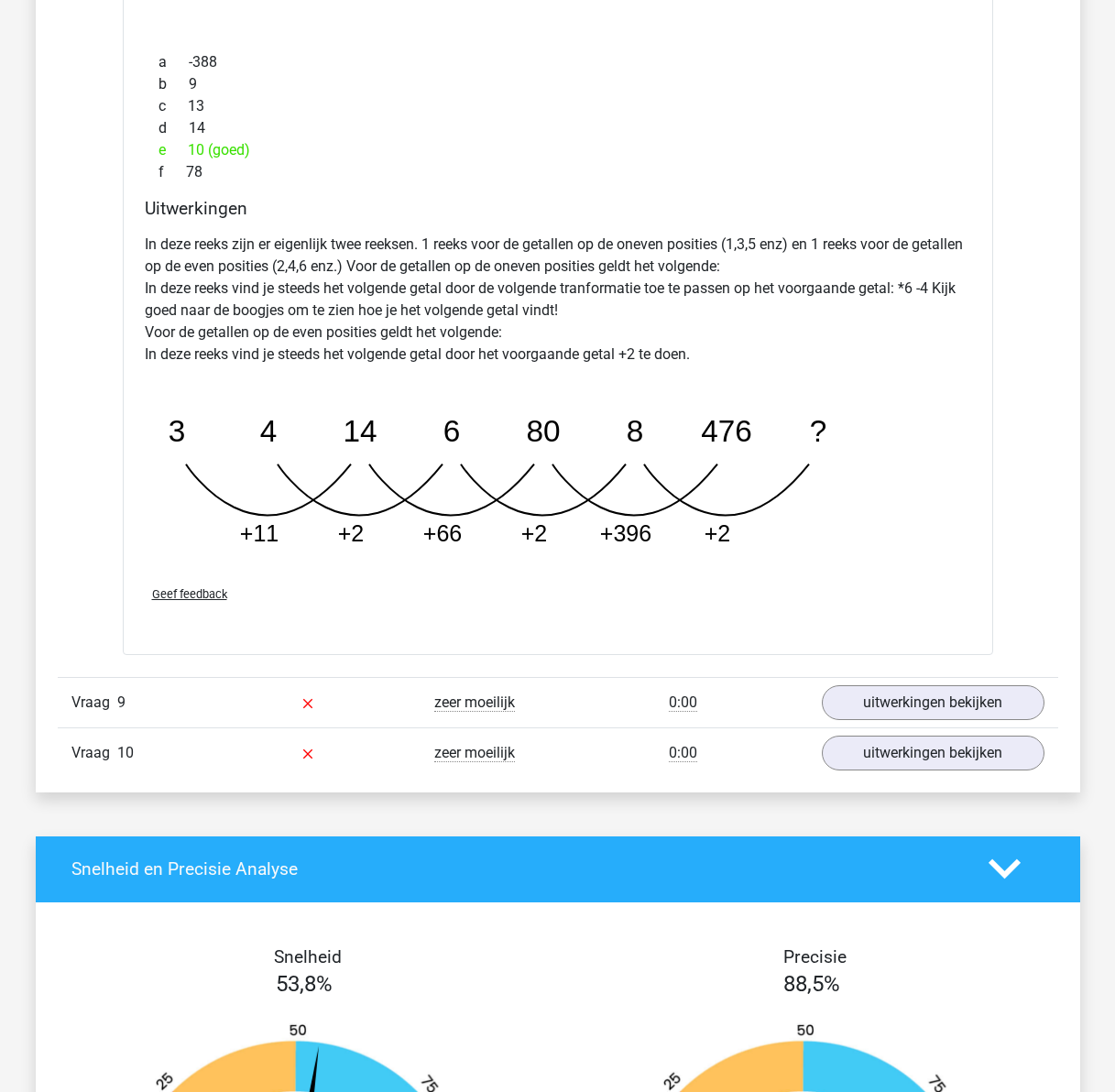
scroll to position [1925, 0]
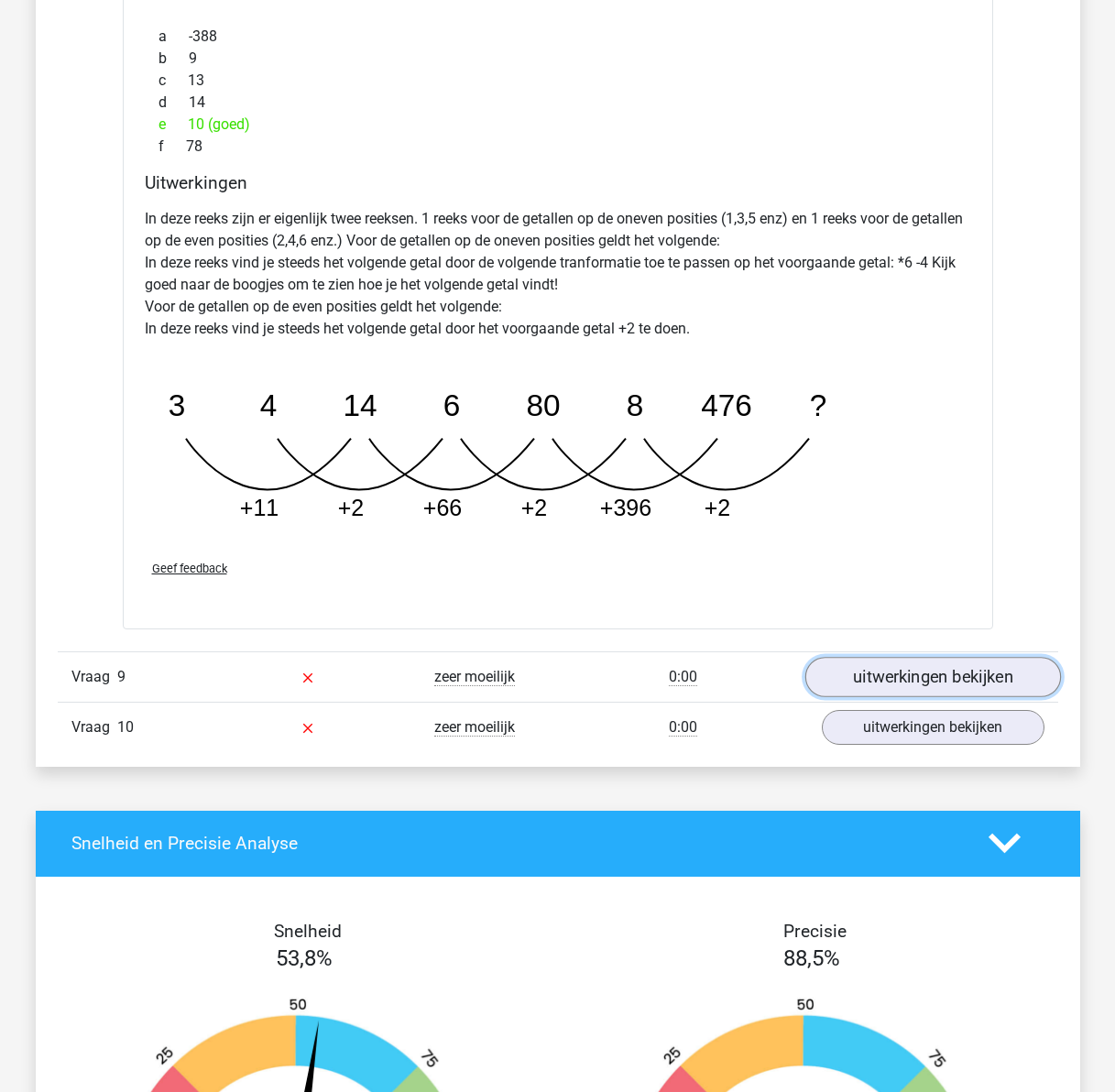
drag, startPoint x: 894, startPoint y: 678, endPoint x: 836, endPoint y: 673, distance: 58.2
click at [894, 678] on link "uitwerkingen bekijken" at bounding box center [932, 677] width 255 height 40
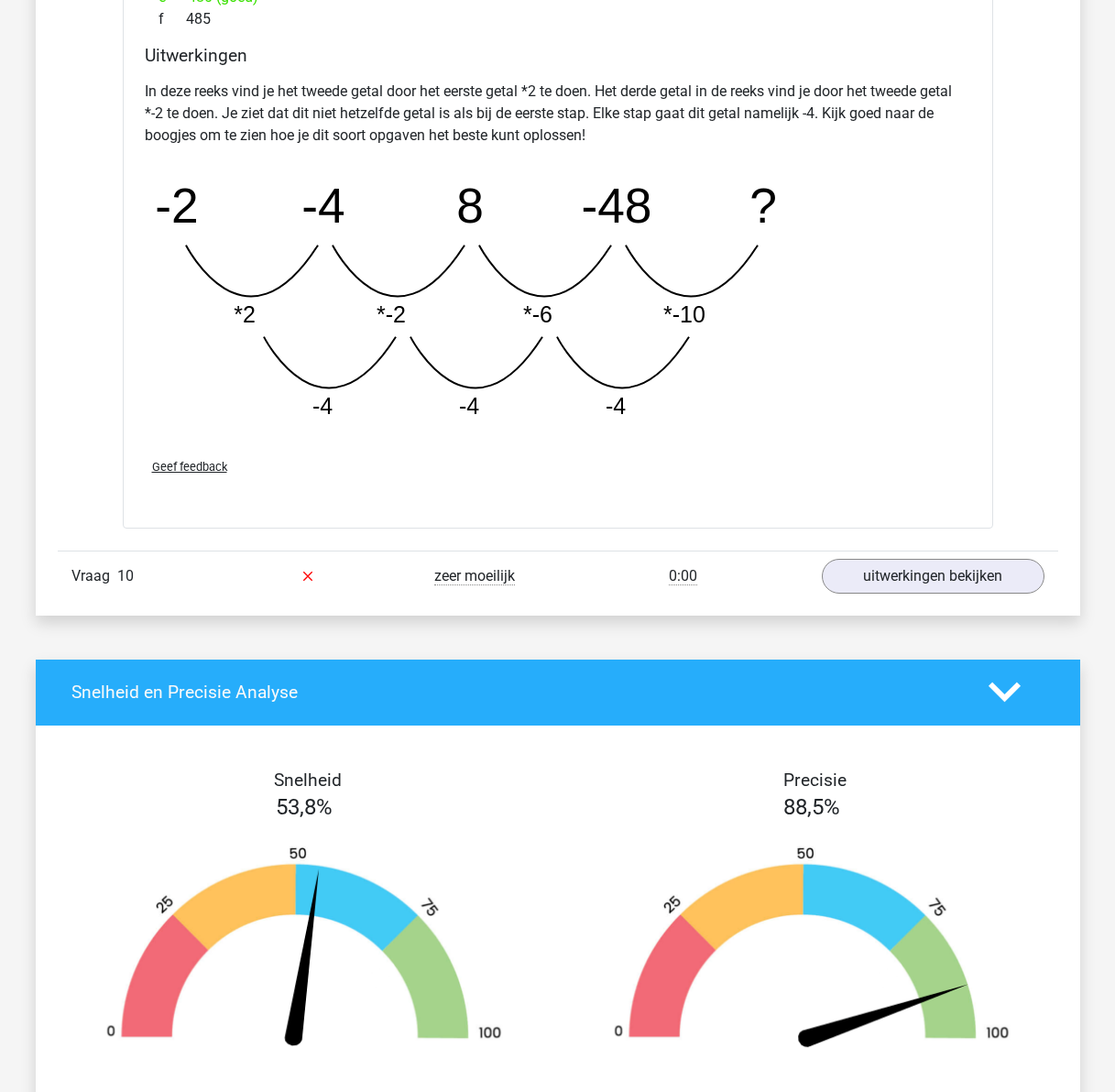
scroll to position [3025, 0]
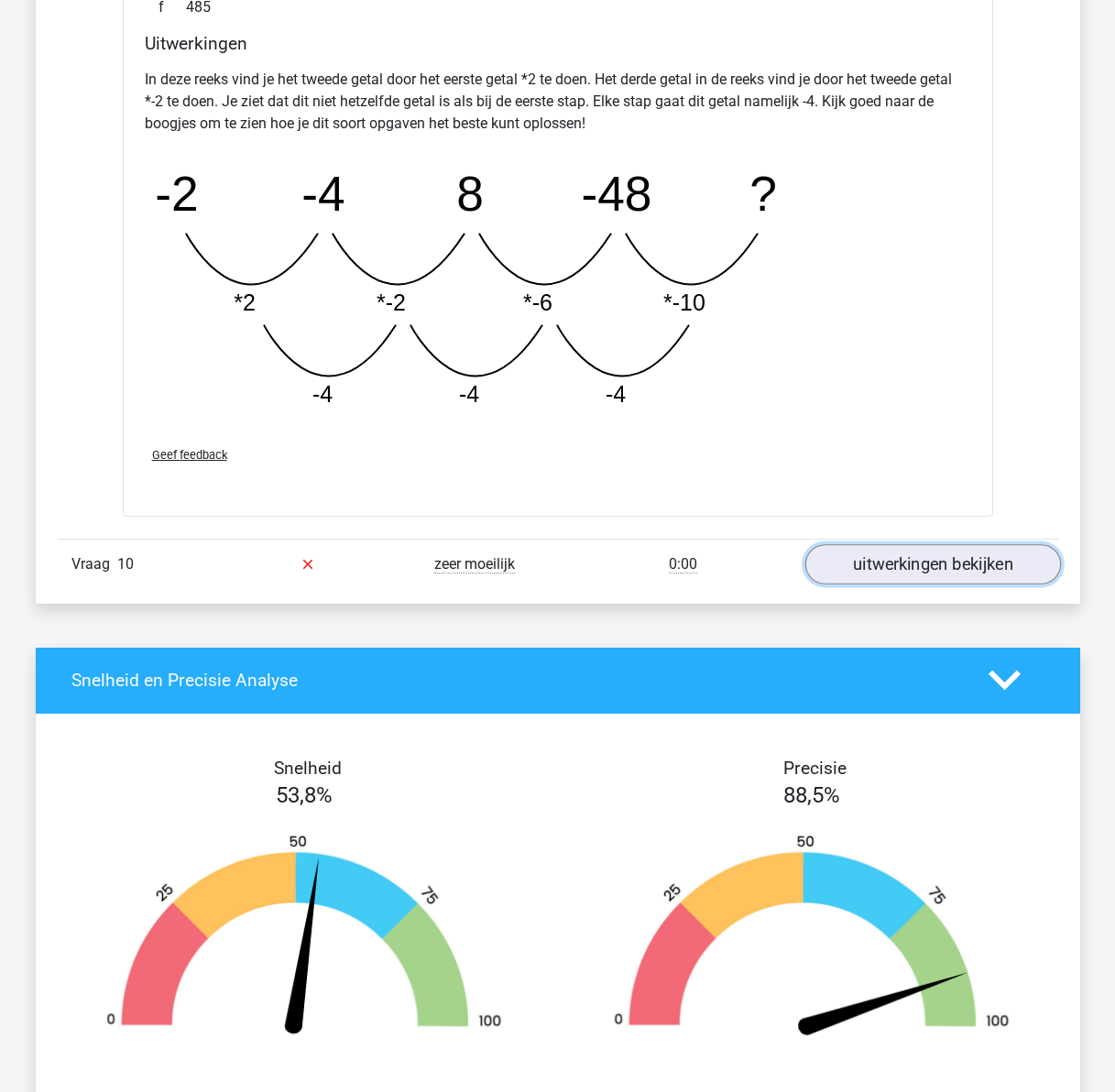
drag, startPoint x: 916, startPoint y: 573, endPoint x: 906, endPoint y: 574, distance: 10.0
click at [916, 573] on link "uitwerkingen bekijken" at bounding box center [932, 564] width 255 height 40
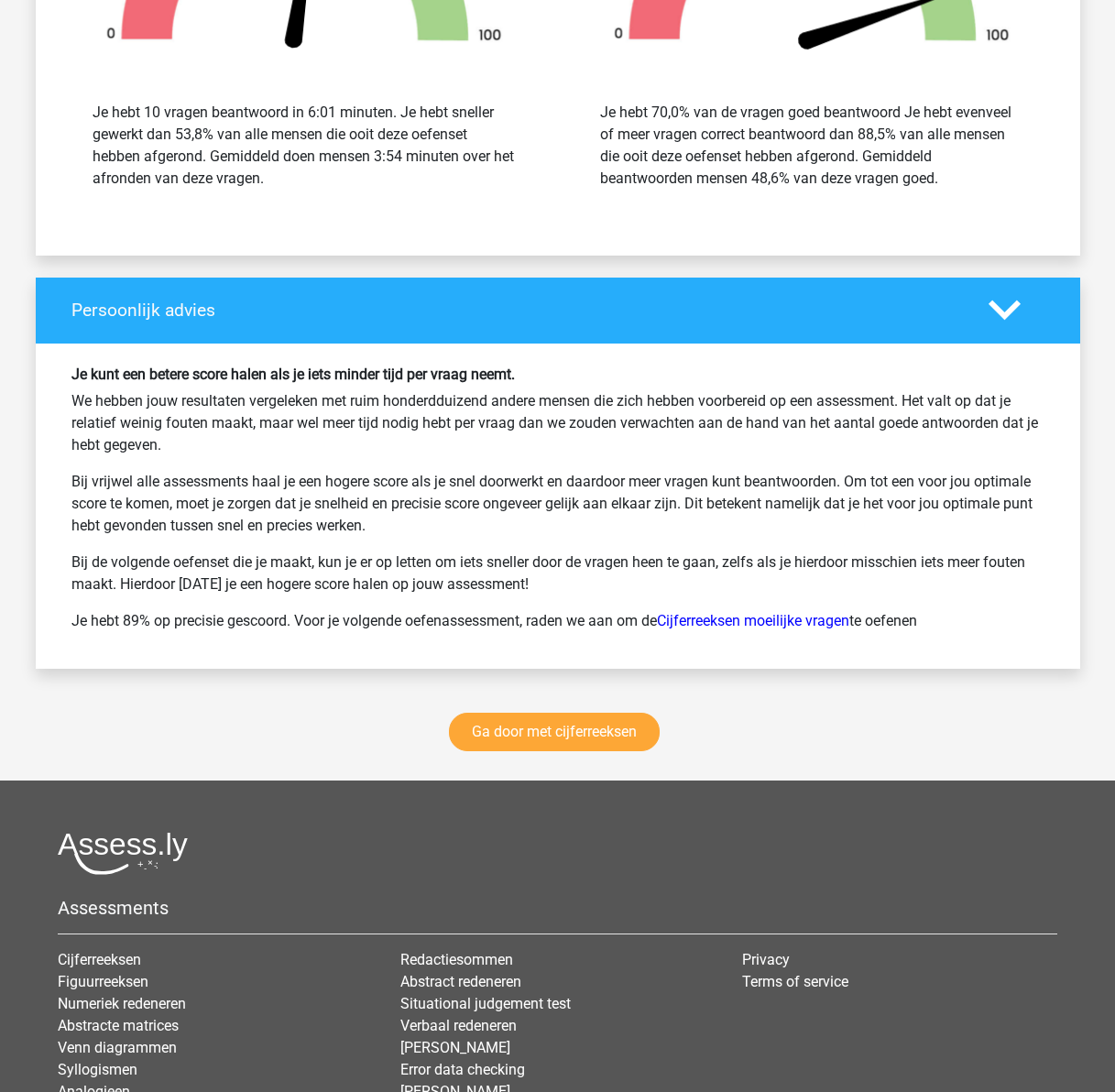
scroll to position [5040, 0]
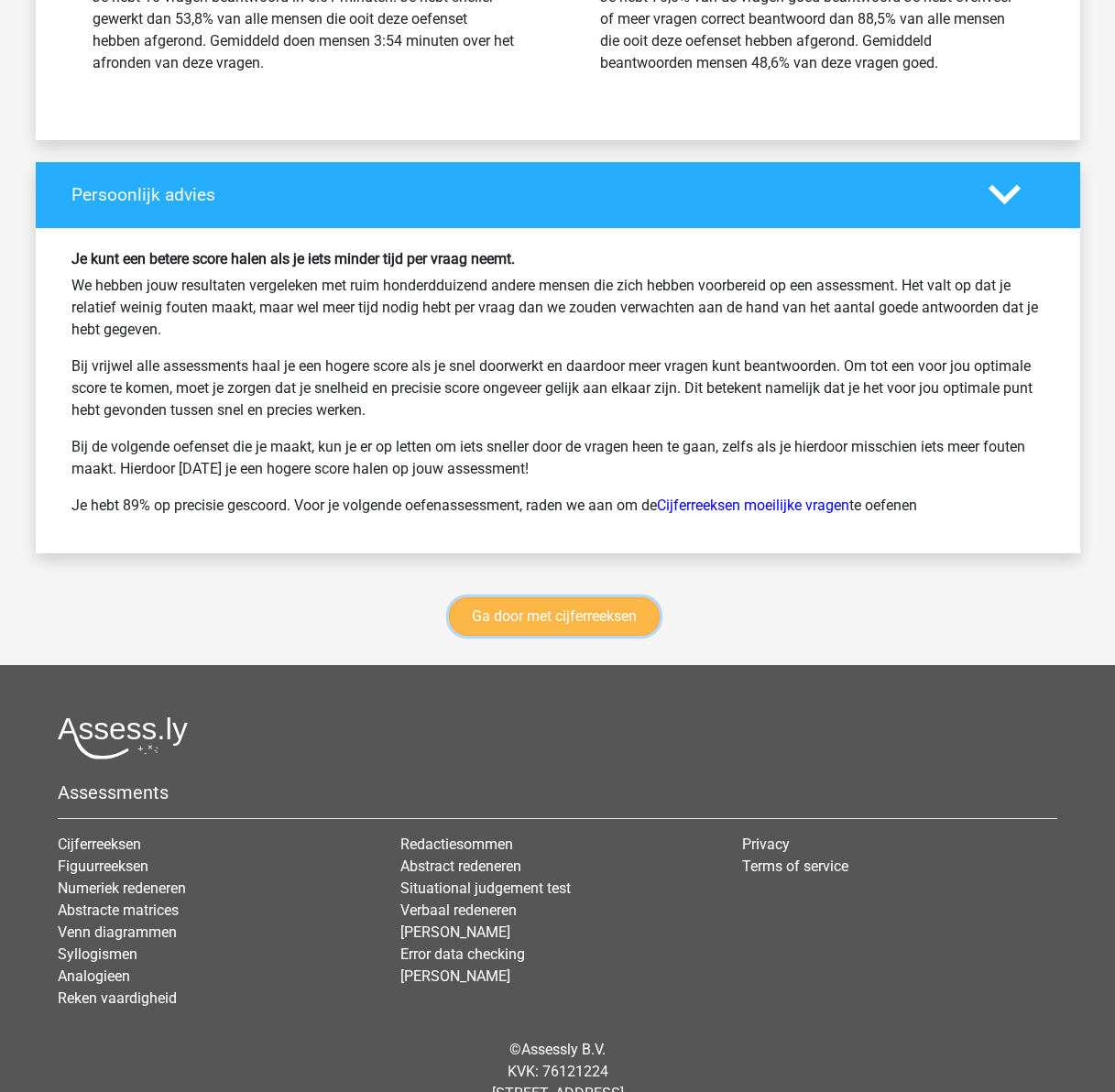
click at [578, 627] on link "Ga door met cijferreeksen" at bounding box center [554, 616] width 210 height 39
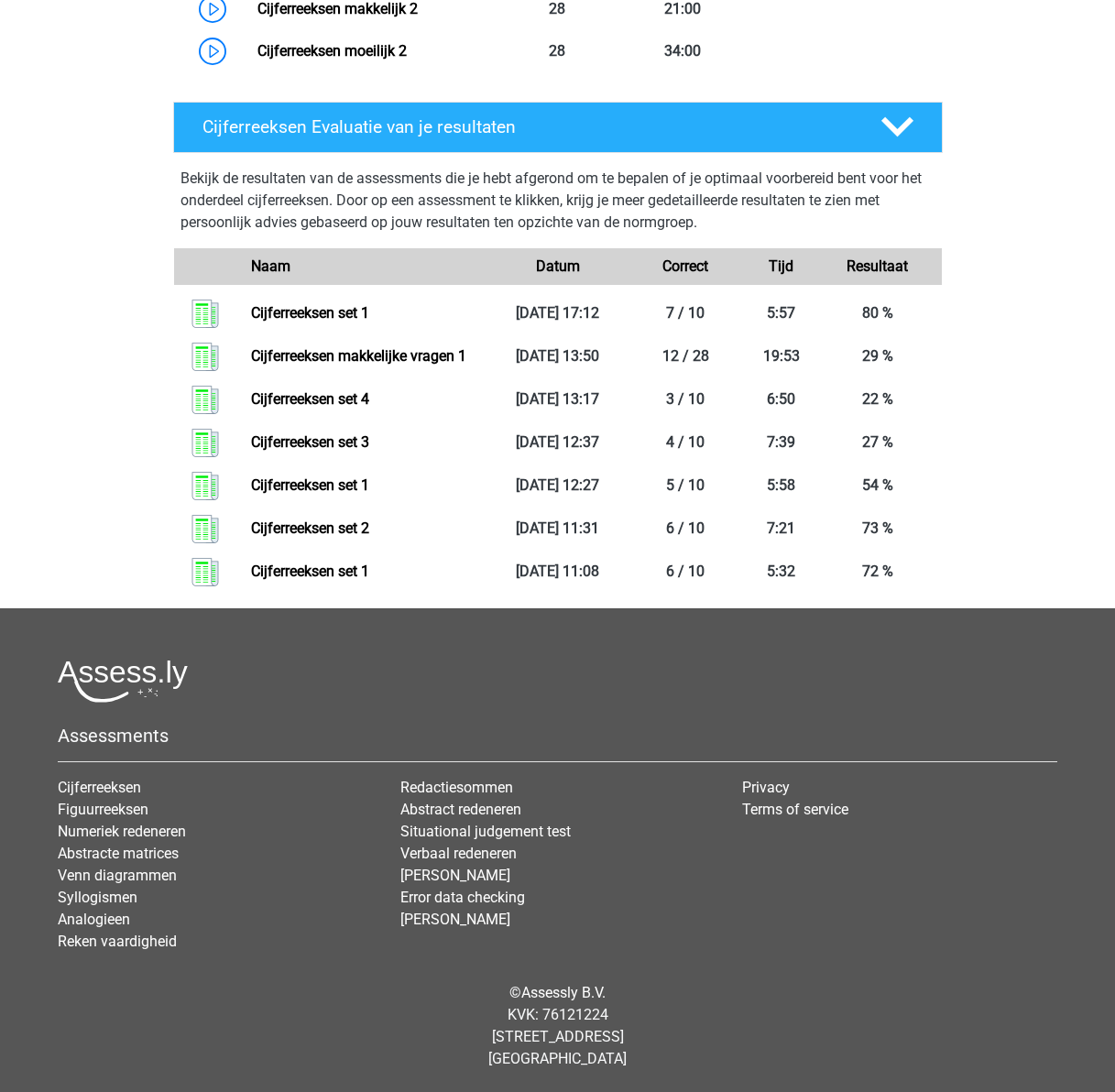
scroll to position [2019, 0]
click at [369, 317] on link "Cijferreeksen set 1" at bounding box center [310, 312] width 119 height 17
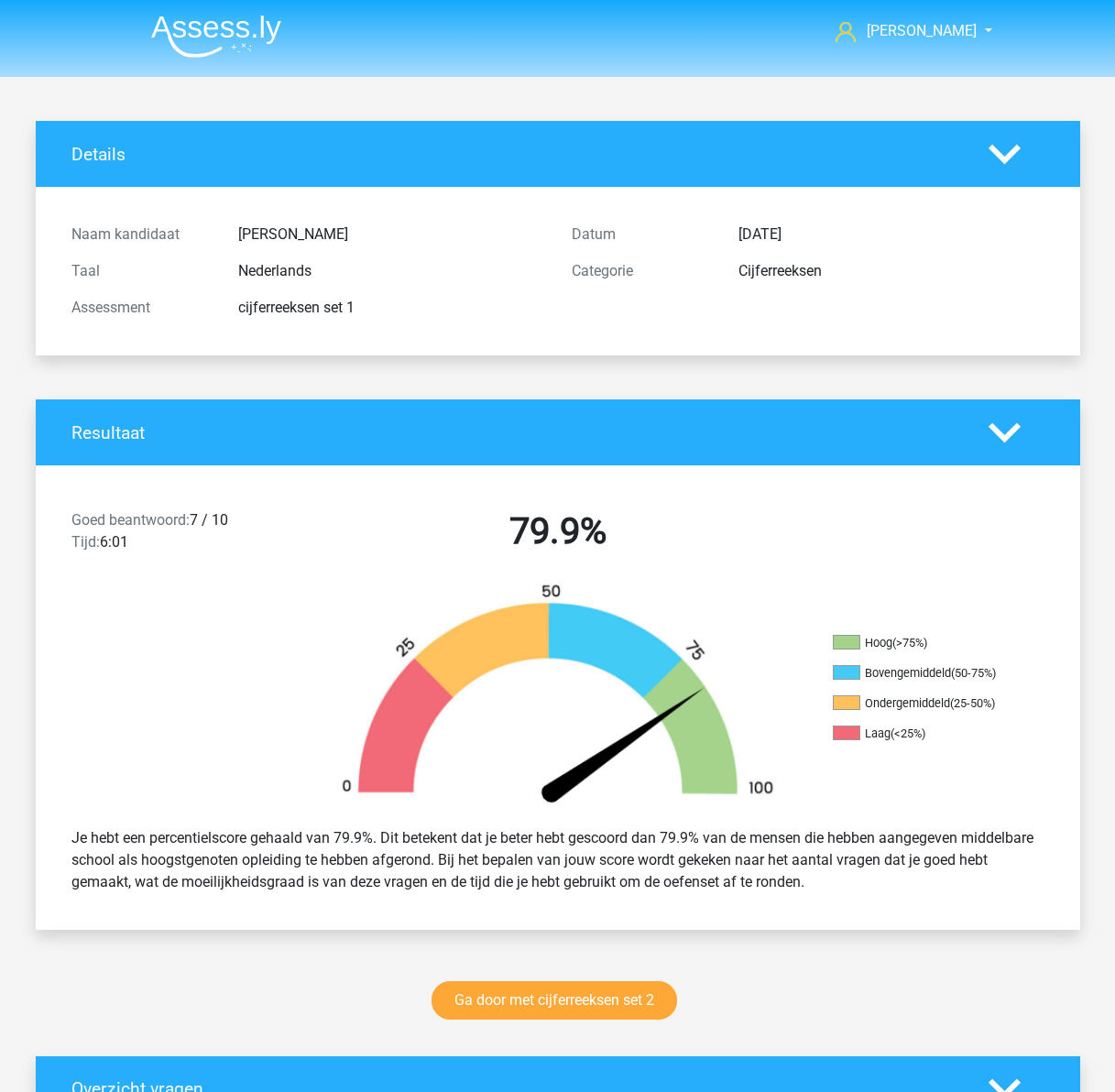
click at [185, 19] on img at bounding box center [216, 36] width 130 height 43
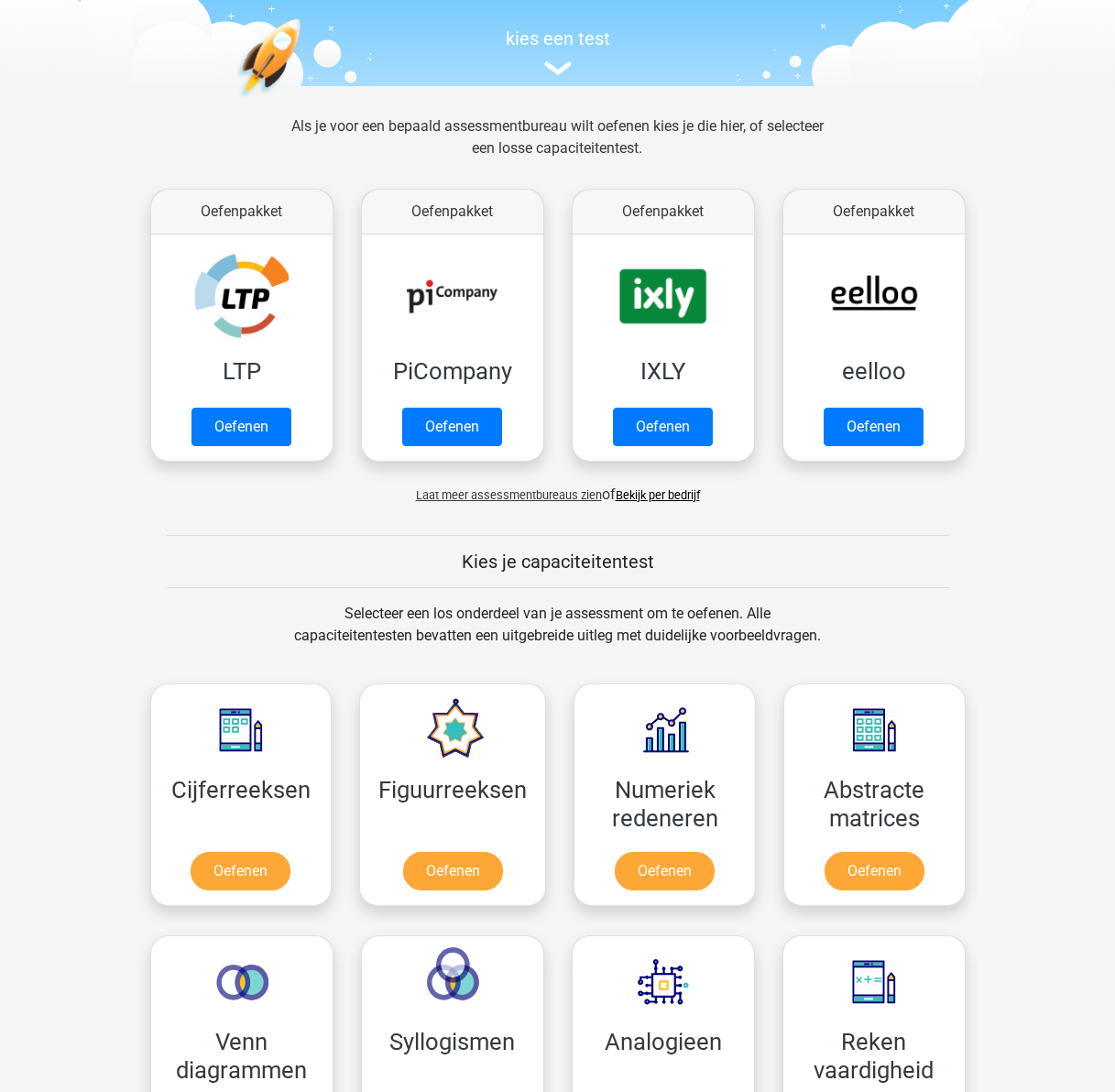
scroll to position [183, 0]
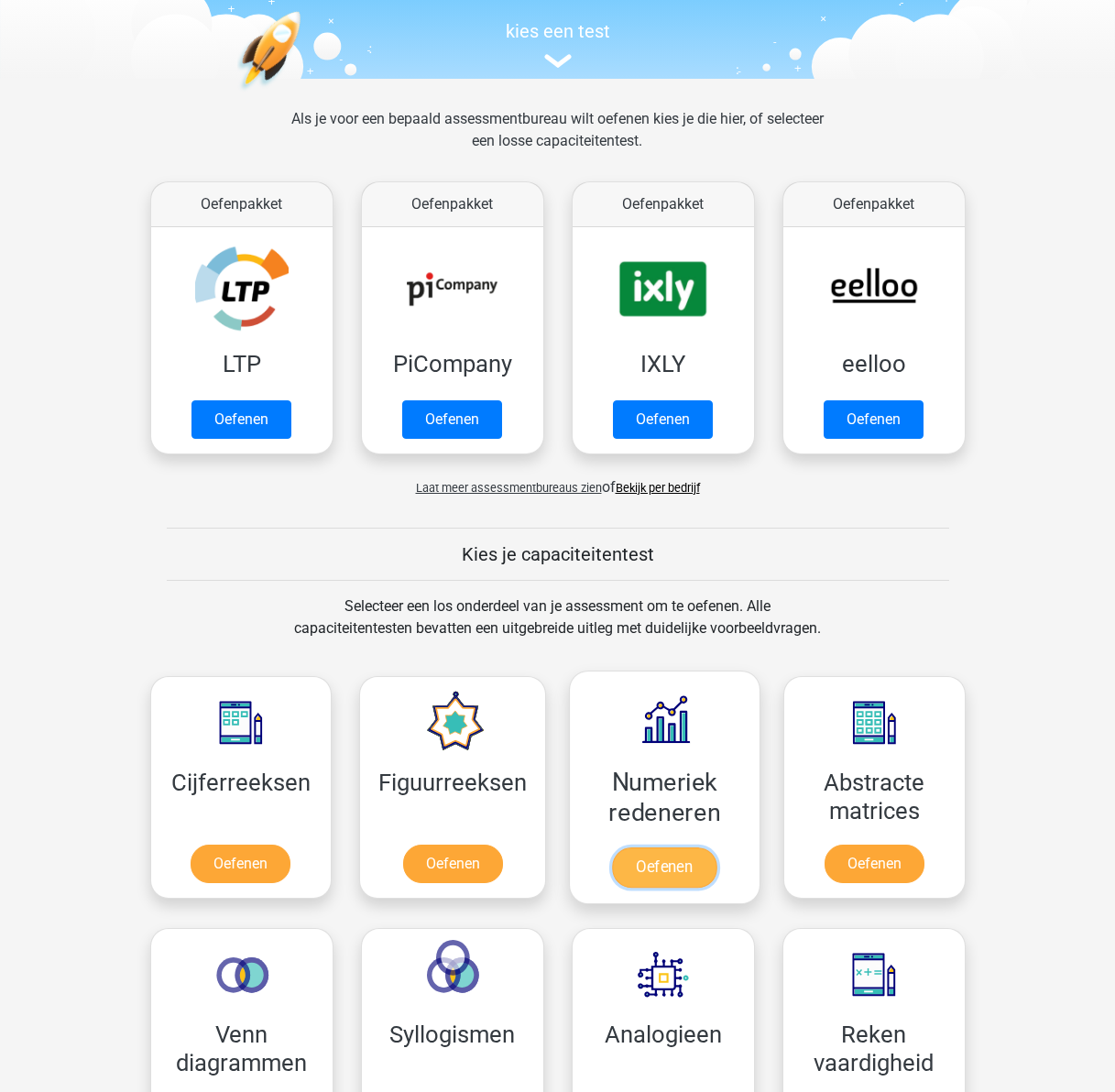
click at [633, 865] on link "Oefenen" at bounding box center [664, 868] width 105 height 40
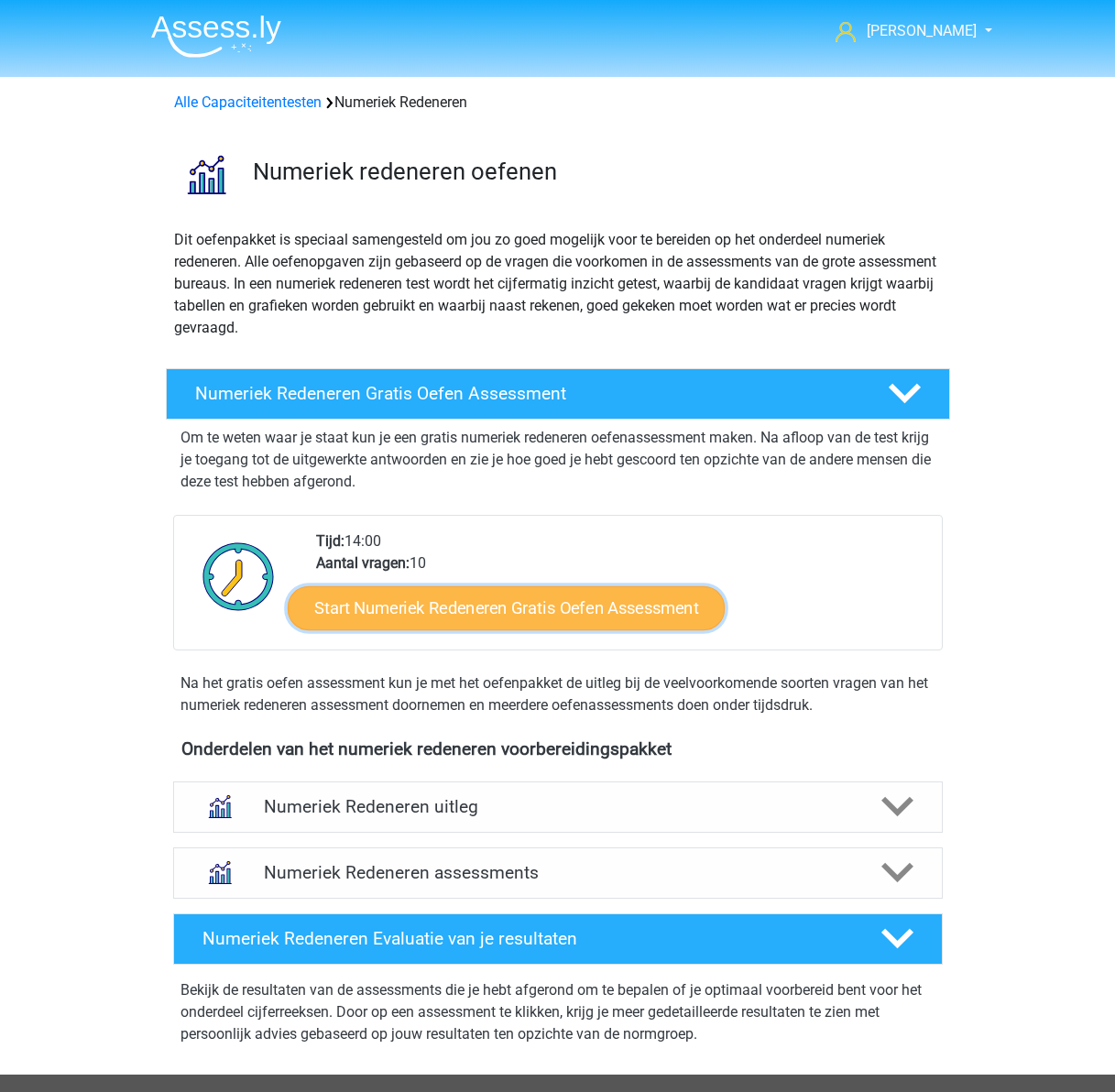
click at [413, 613] on link "Start Numeriek Redeneren Gratis Oefen Assessment" at bounding box center [507, 607] width 437 height 44
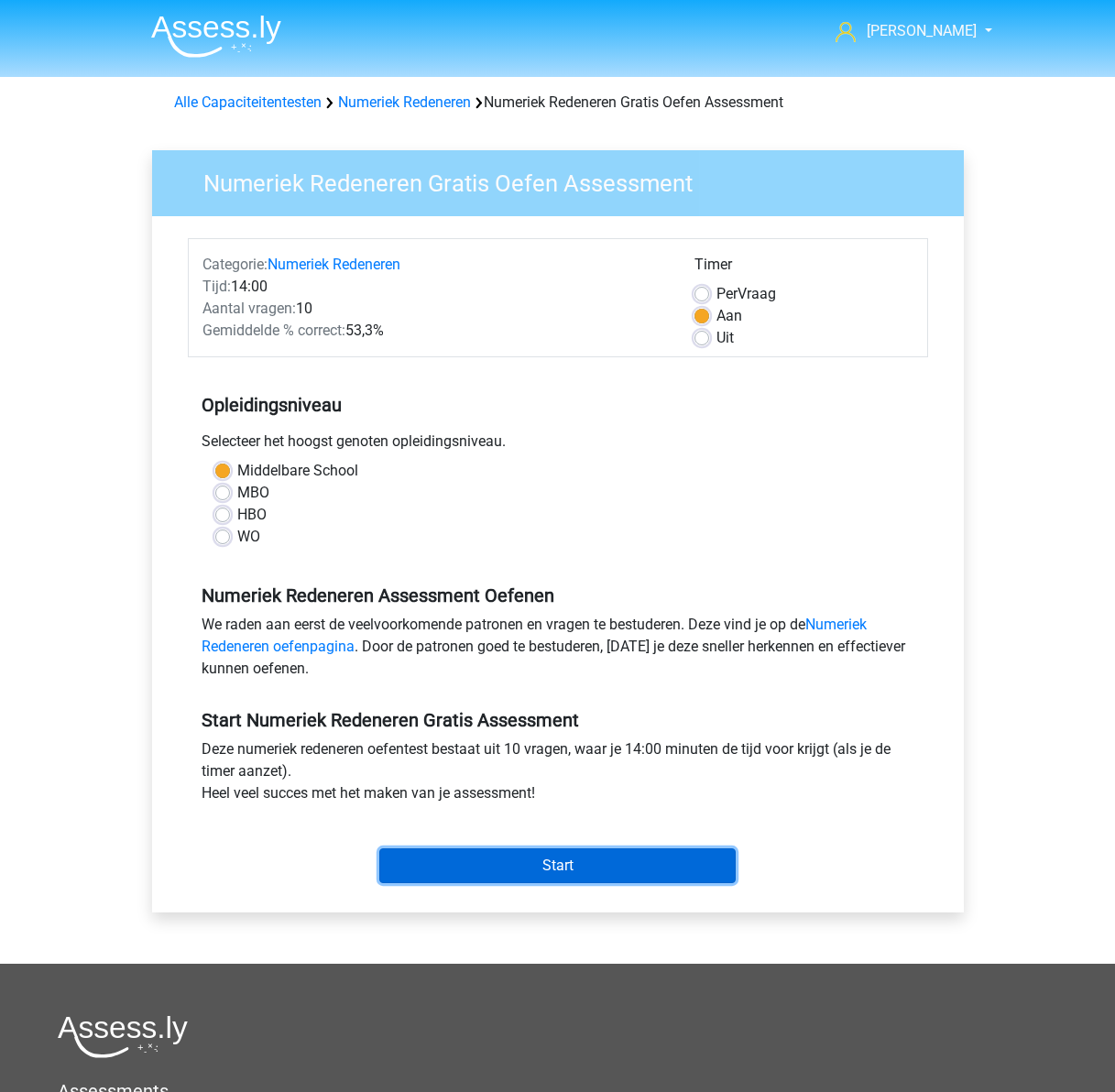
click at [565, 865] on input "Start" at bounding box center [557, 866] width 356 height 35
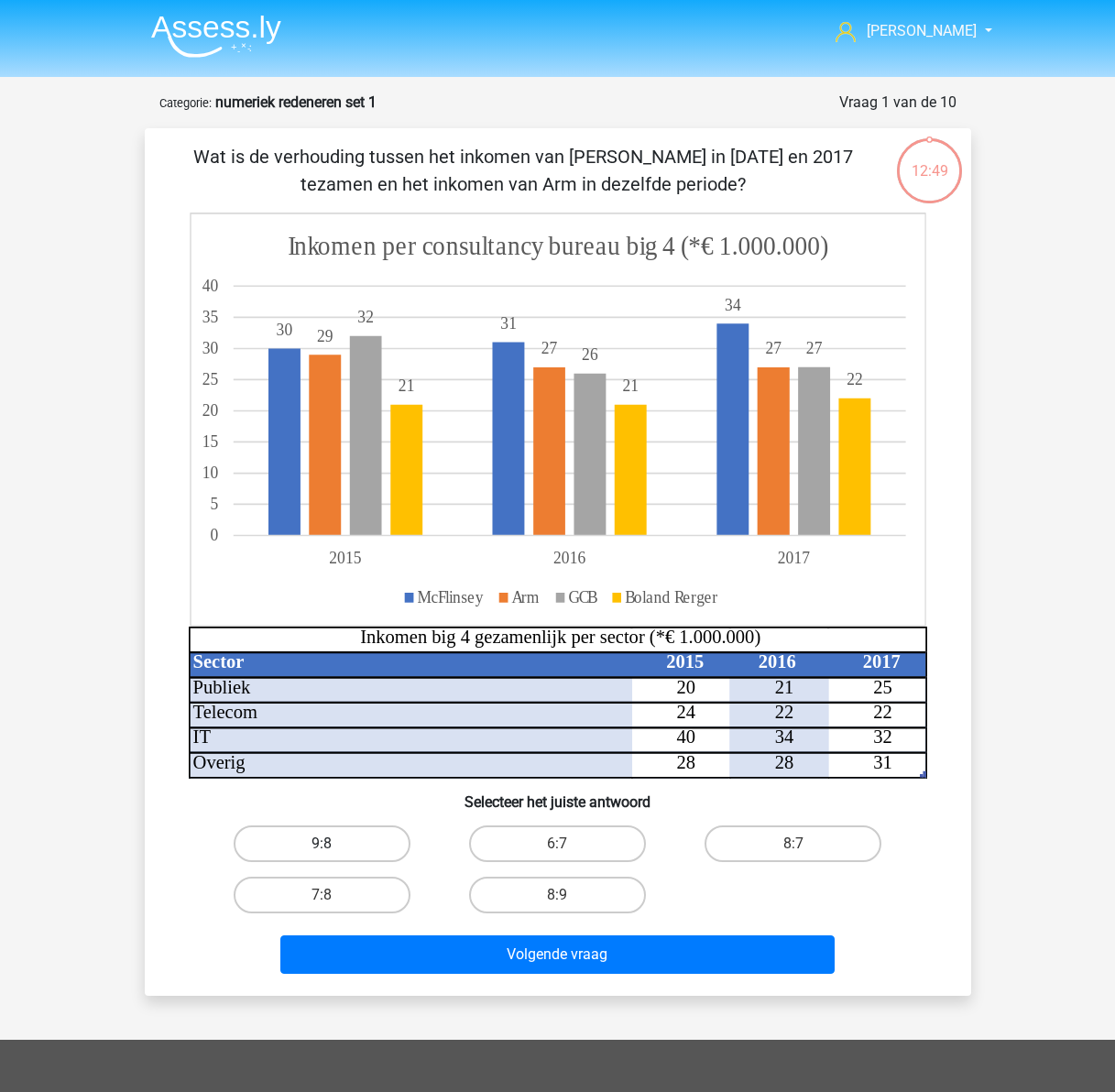
click at [315, 843] on label "9:8" at bounding box center [321, 844] width 177 height 37
click at [322, 844] on input "9:8" at bounding box center [328, 850] width 12 height 12
radio input "true"
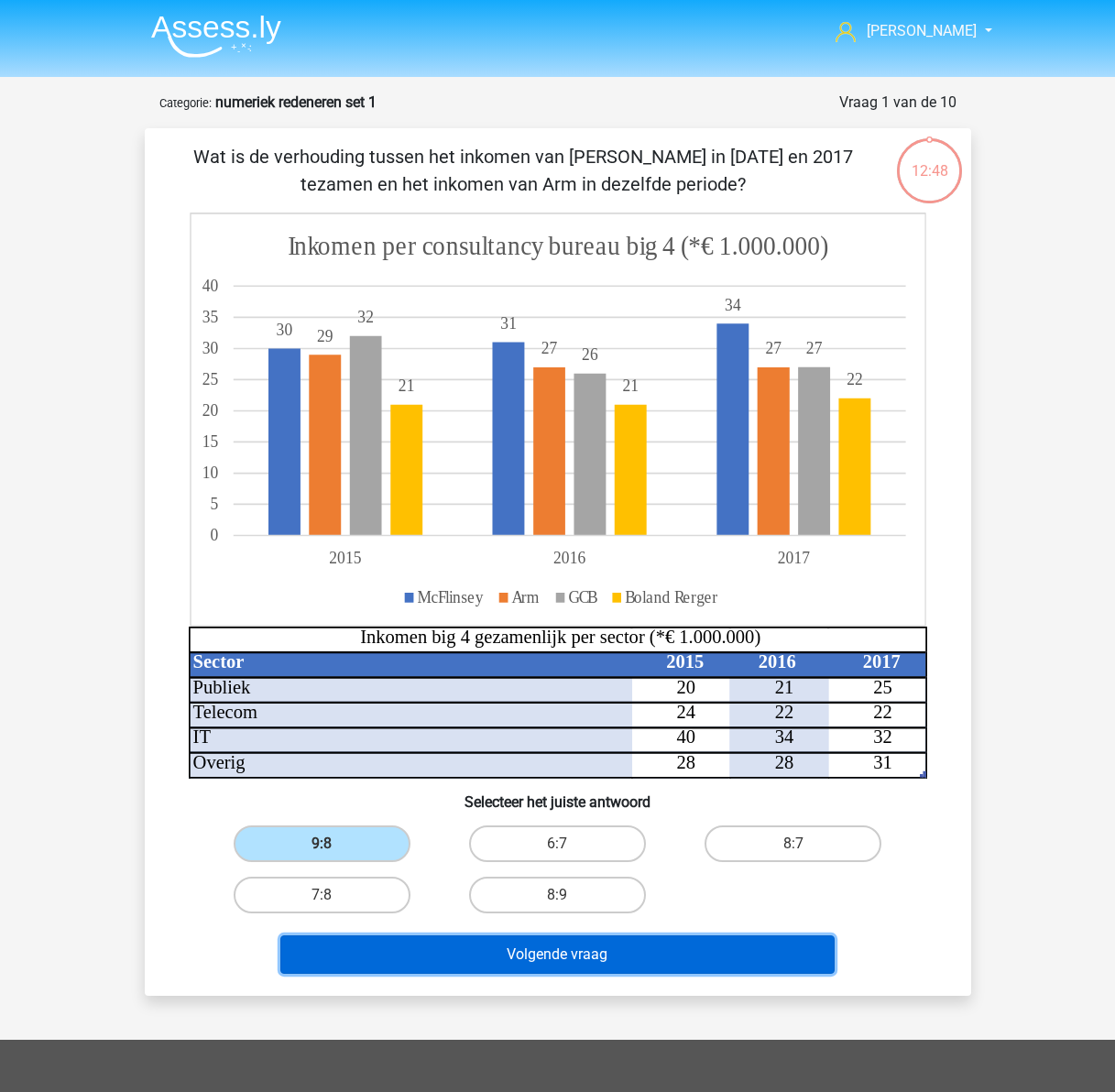
drag, startPoint x: 479, startPoint y: 946, endPoint x: 430, endPoint y: 948, distance: 49.0
click at [479, 947] on button "Volgende vraag" at bounding box center [558, 954] width 555 height 39
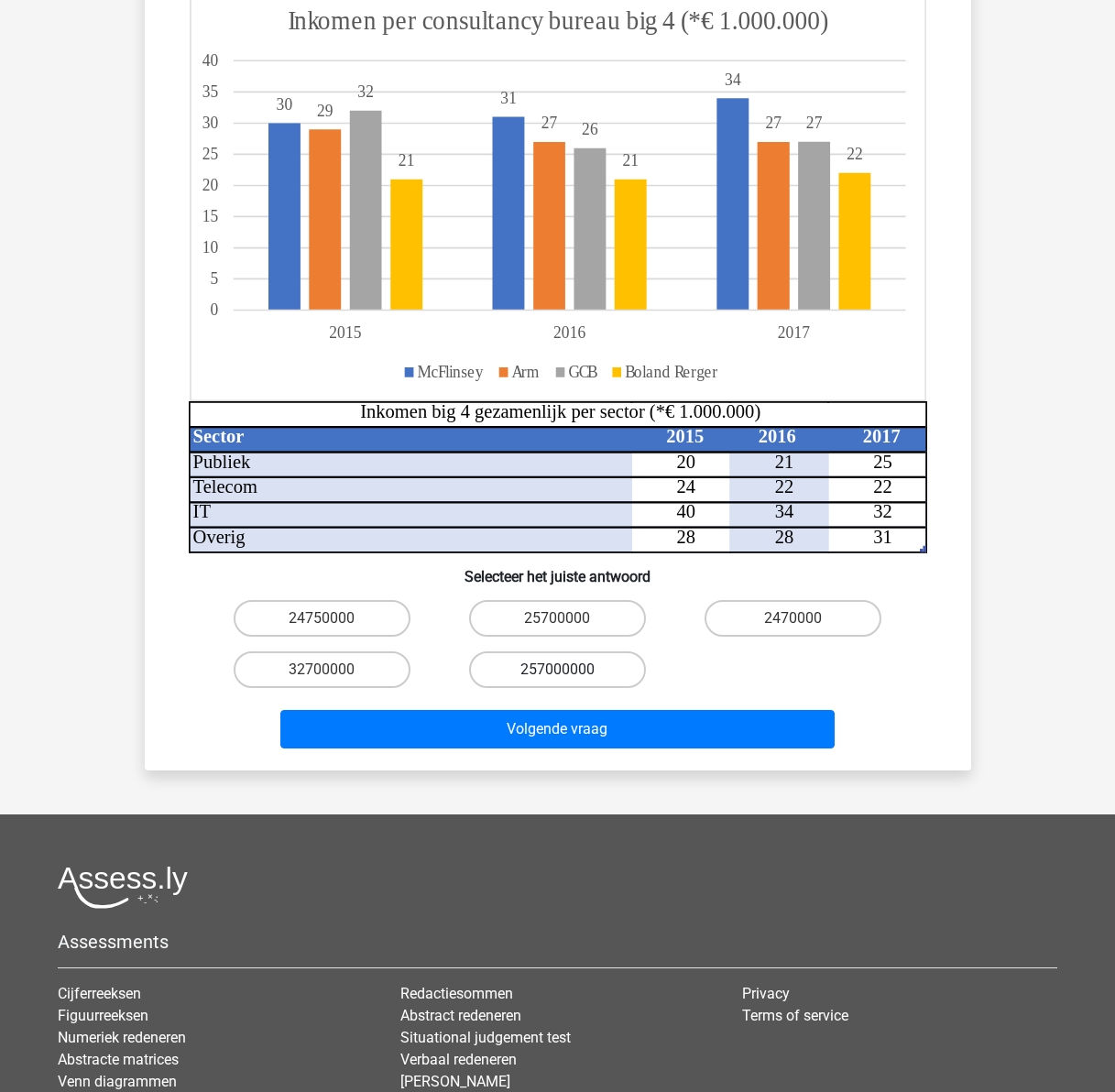
scroll to position [275, 0]
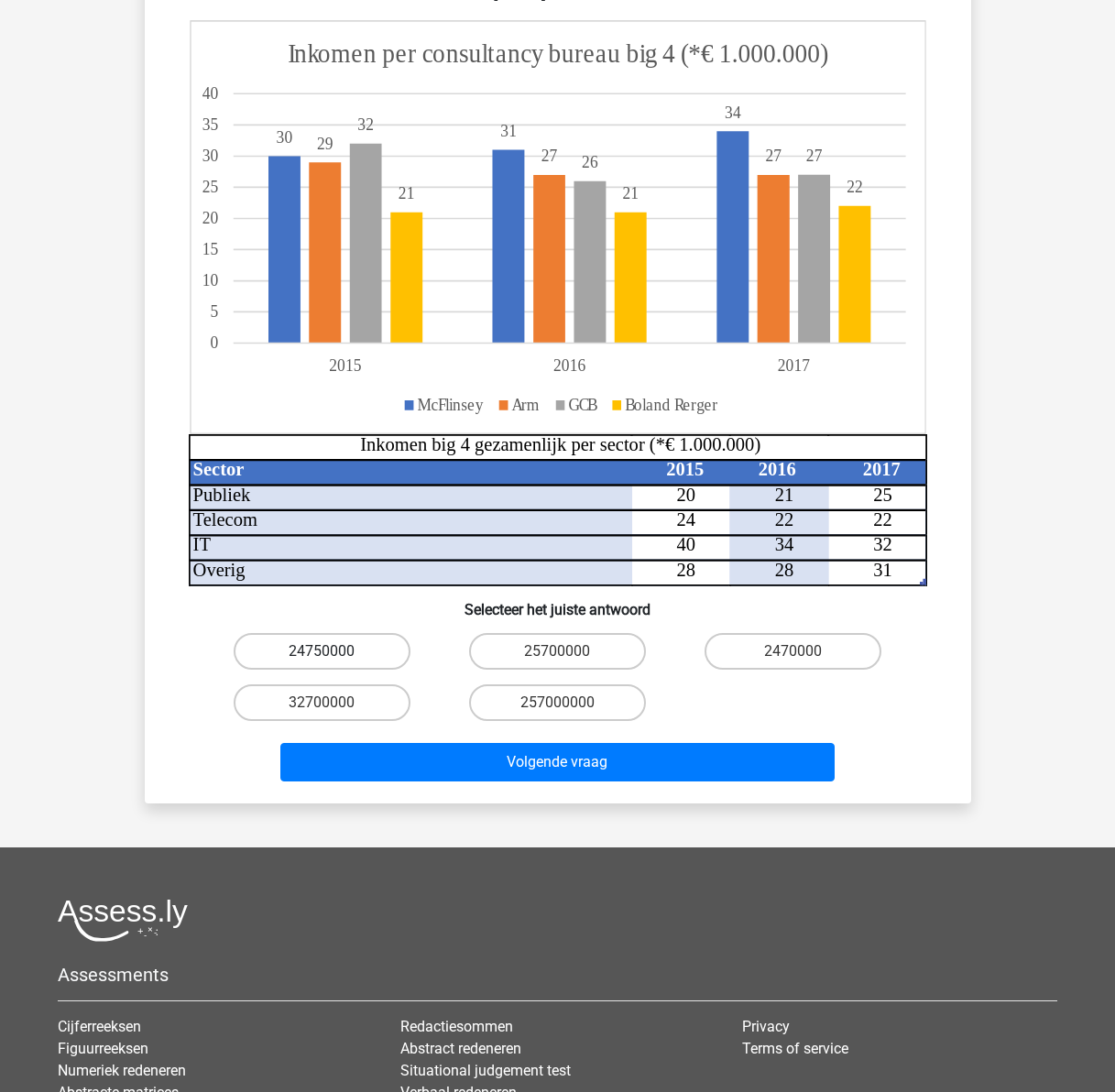
click at [322, 633] on label "24750000" at bounding box center [321, 651] width 177 height 37
click at [322, 651] on input "24750000" at bounding box center [328, 657] width 12 height 12
radio input "true"
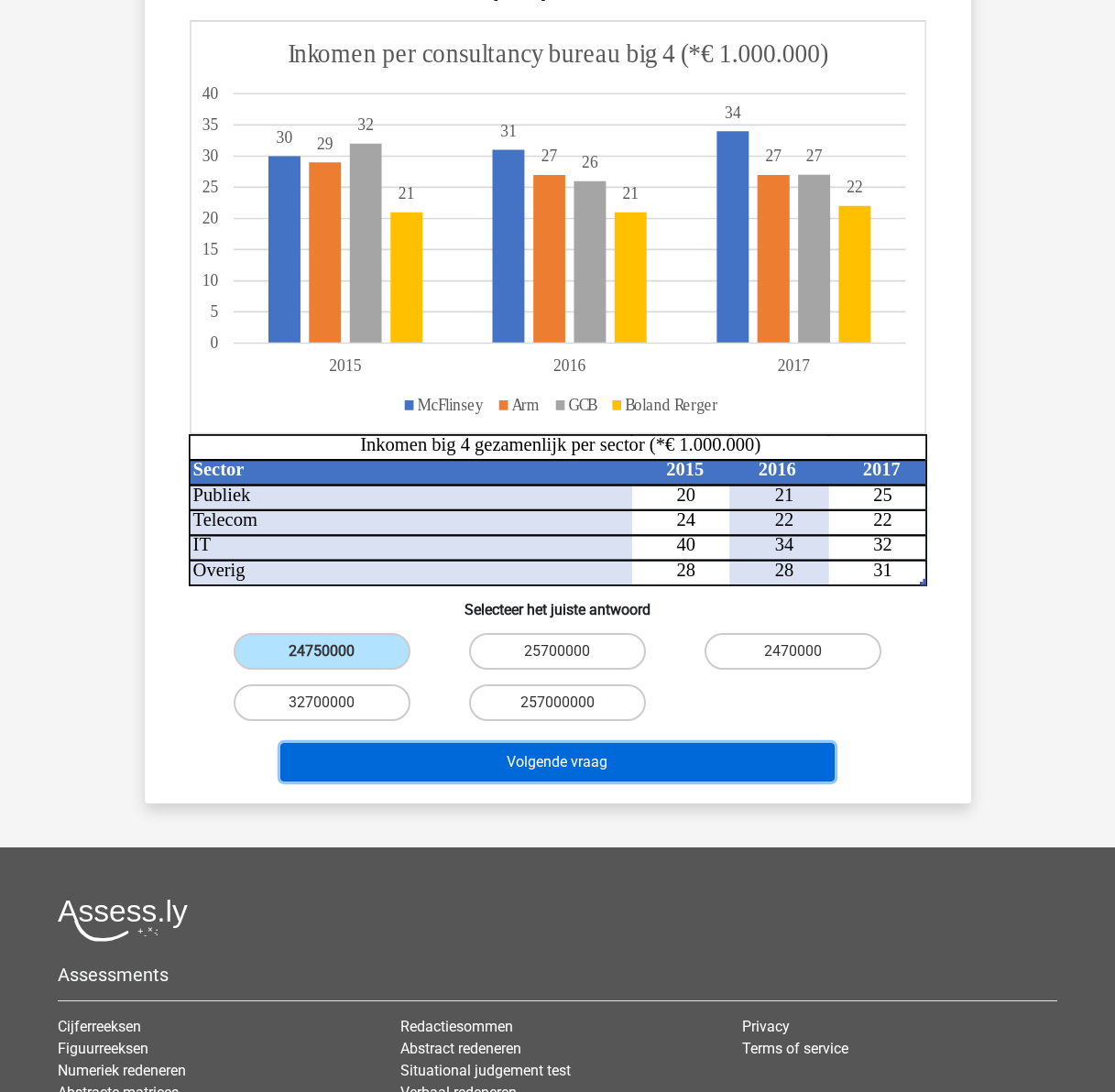
click at [531, 743] on button "Volgende vraag" at bounding box center [558, 762] width 555 height 39
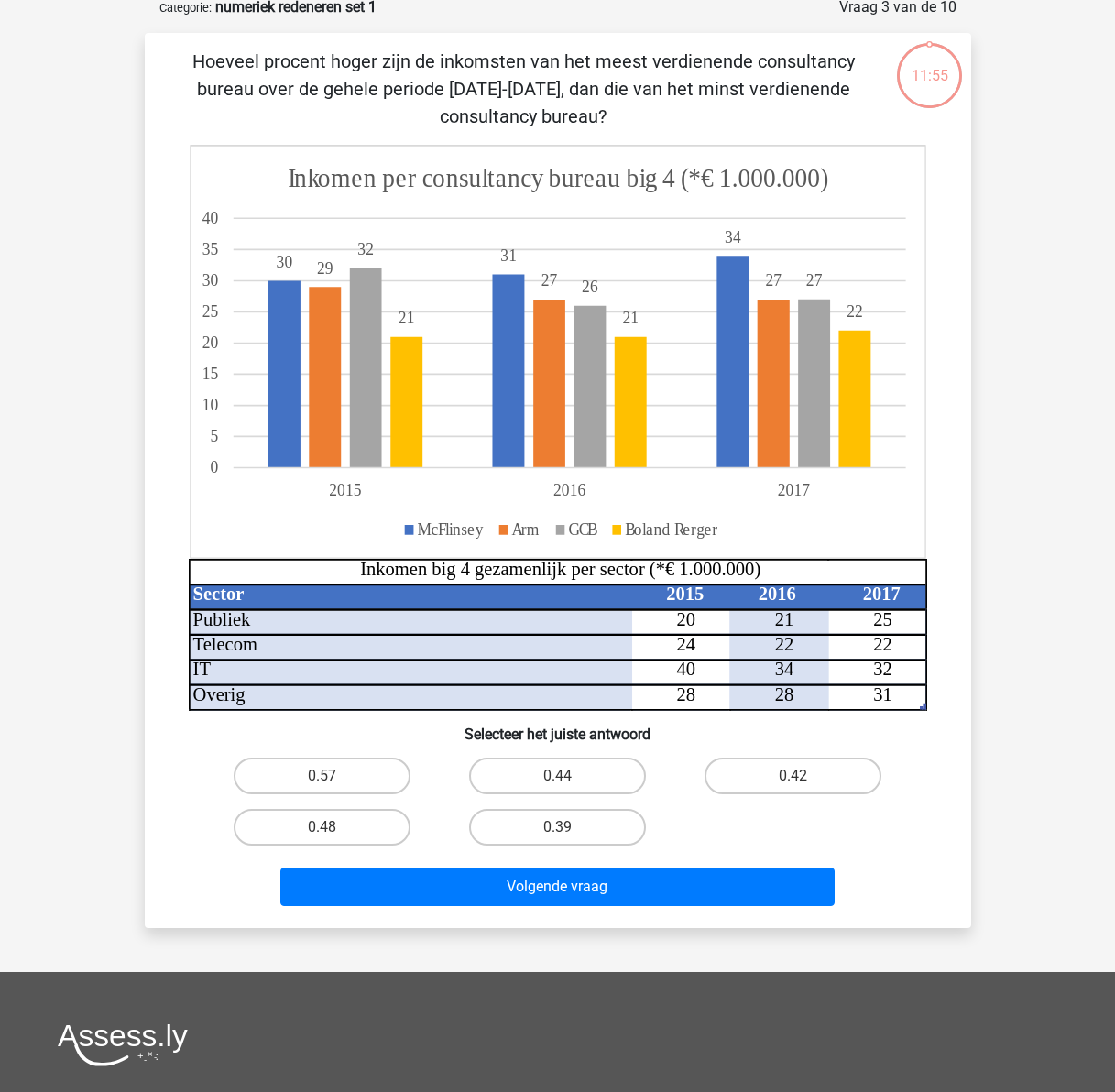
scroll to position [92, 0]
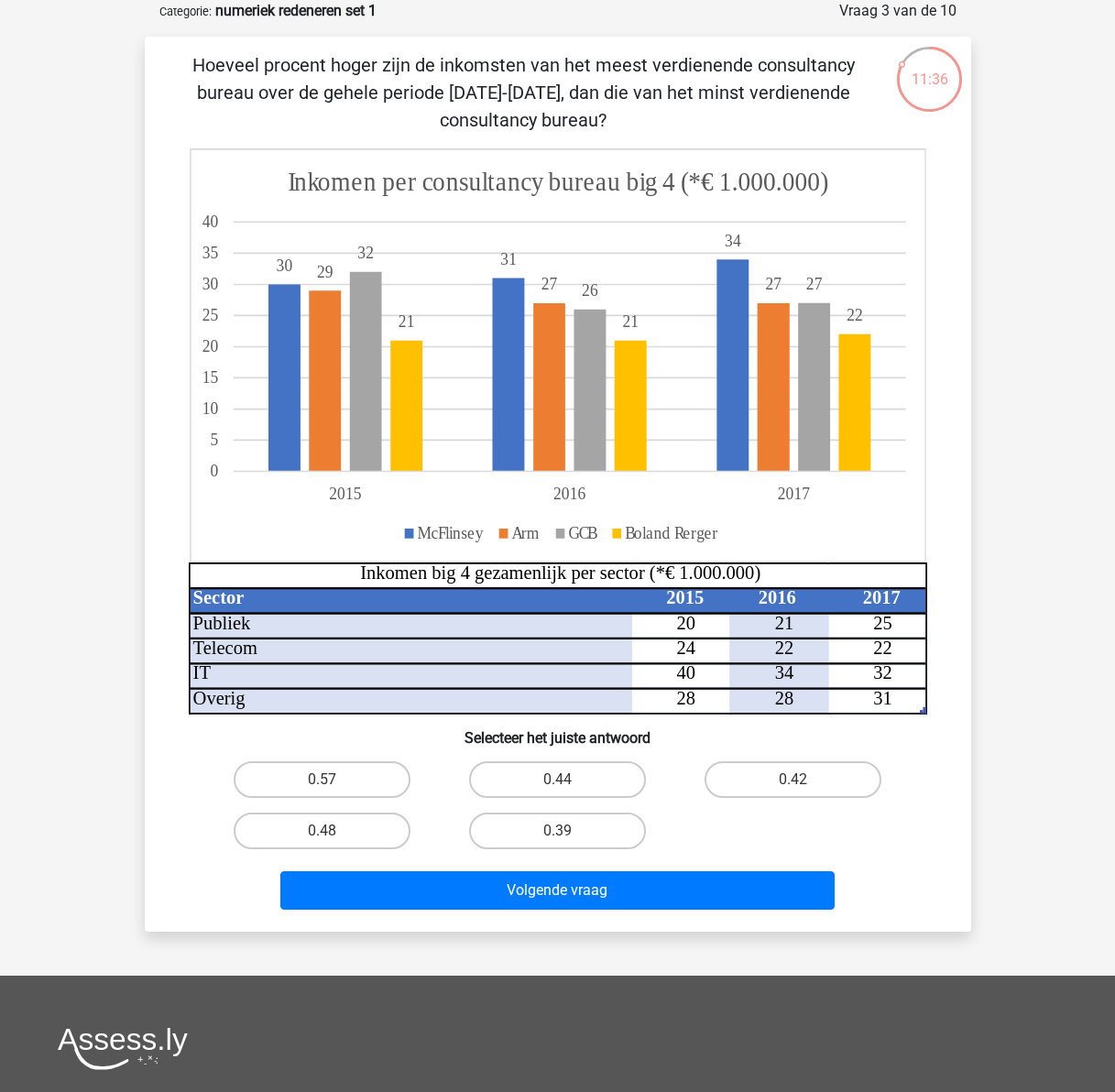
click at [492, 545] on icon at bounding box center [557, 356] width 735 height 413
click at [418, 532] on tspan "McFlinsey" at bounding box center [450, 533] width 67 height 19
click at [599, 826] on label "0.39" at bounding box center [557, 831] width 177 height 37
click at [569, 831] on input "0.39" at bounding box center [563, 837] width 12 height 12
radio input "true"
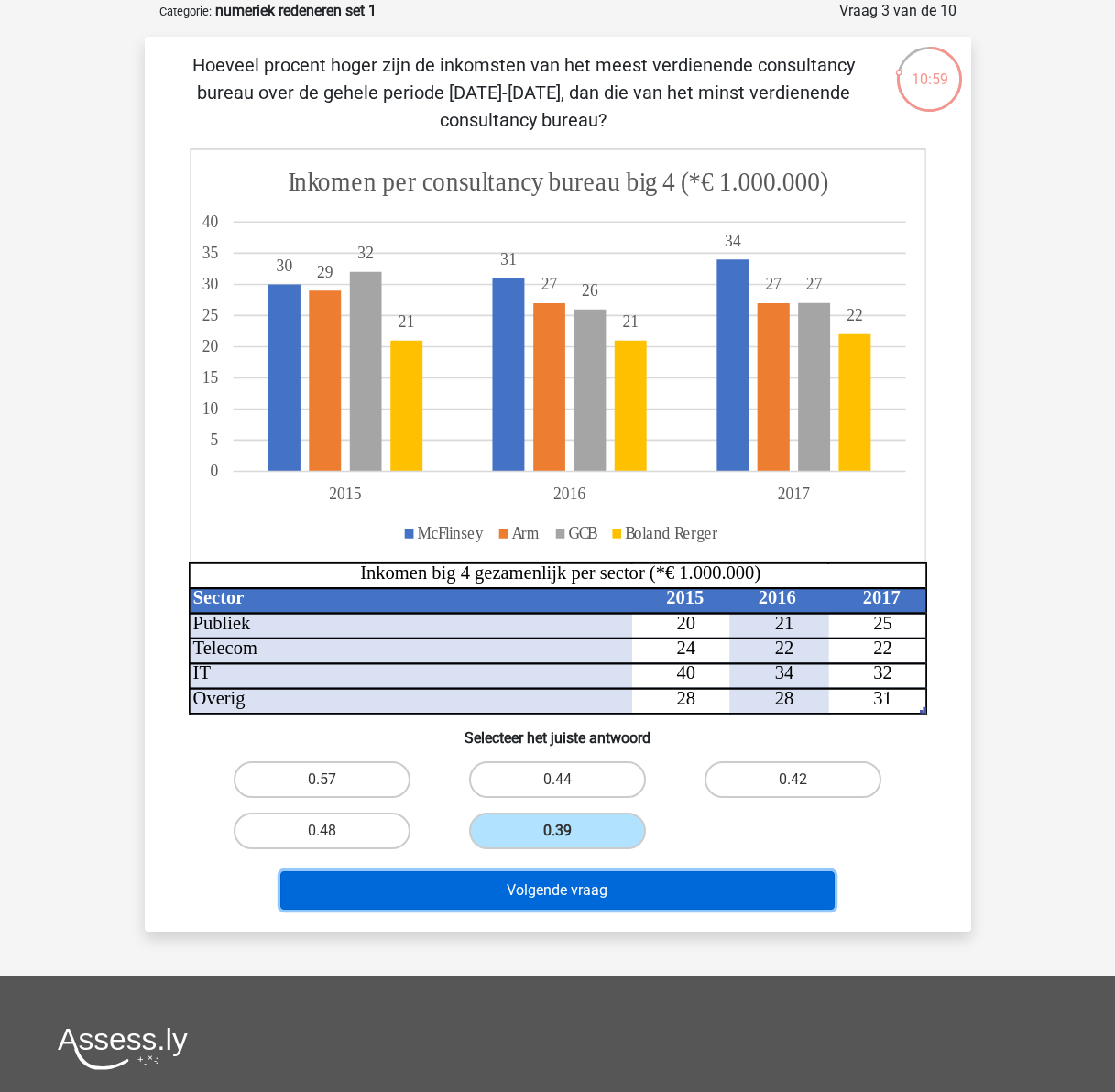
click at [652, 888] on button "Volgende vraag" at bounding box center [558, 891] width 555 height 39
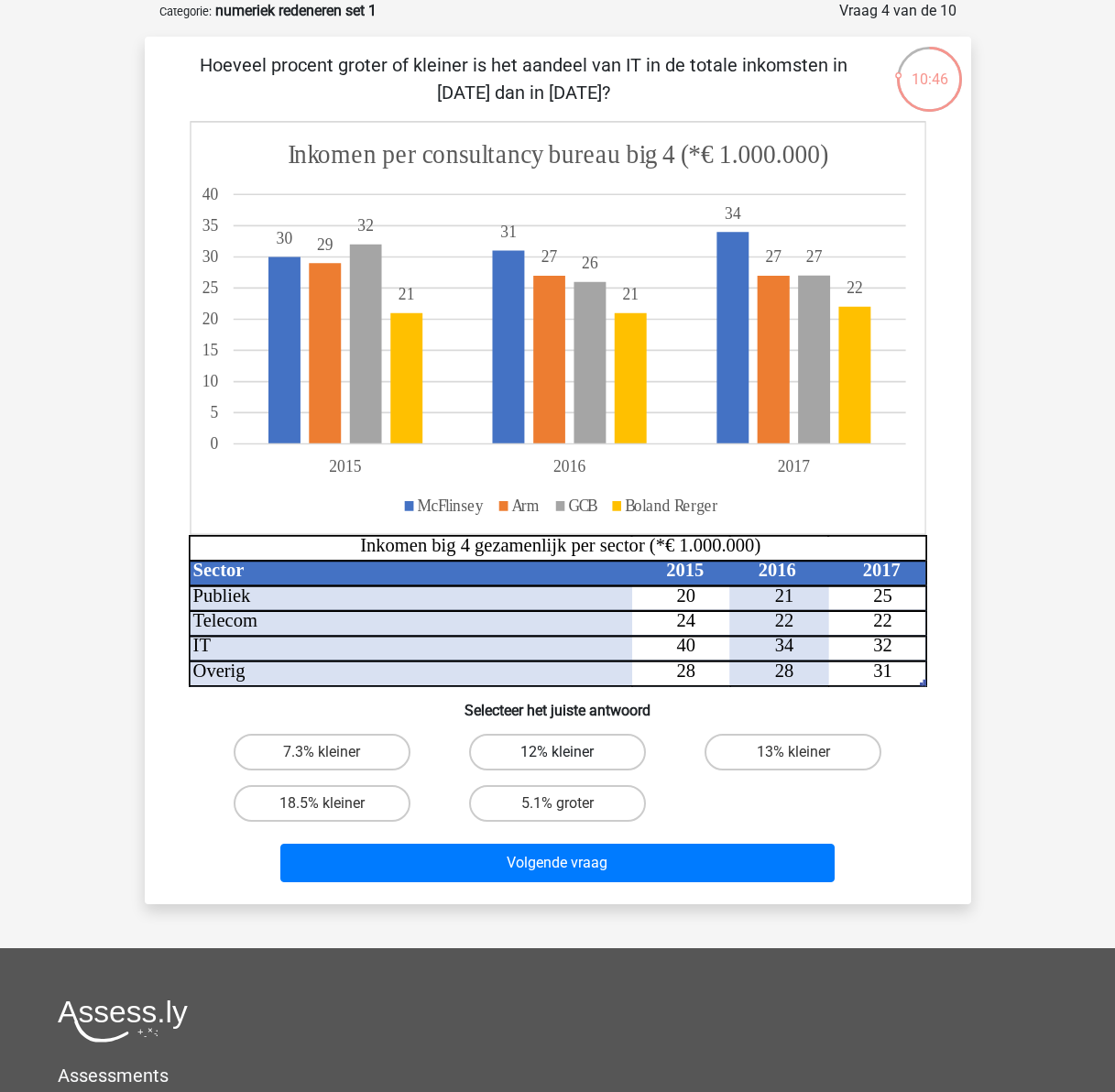
click at [602, 752] on label "12% kleiner" at bounding box center [557, 752] width 177 height 37
click at [569, 752] on input "12% kleiner" at bounding box center [563, 758] width 12 height 12
radio input "true"
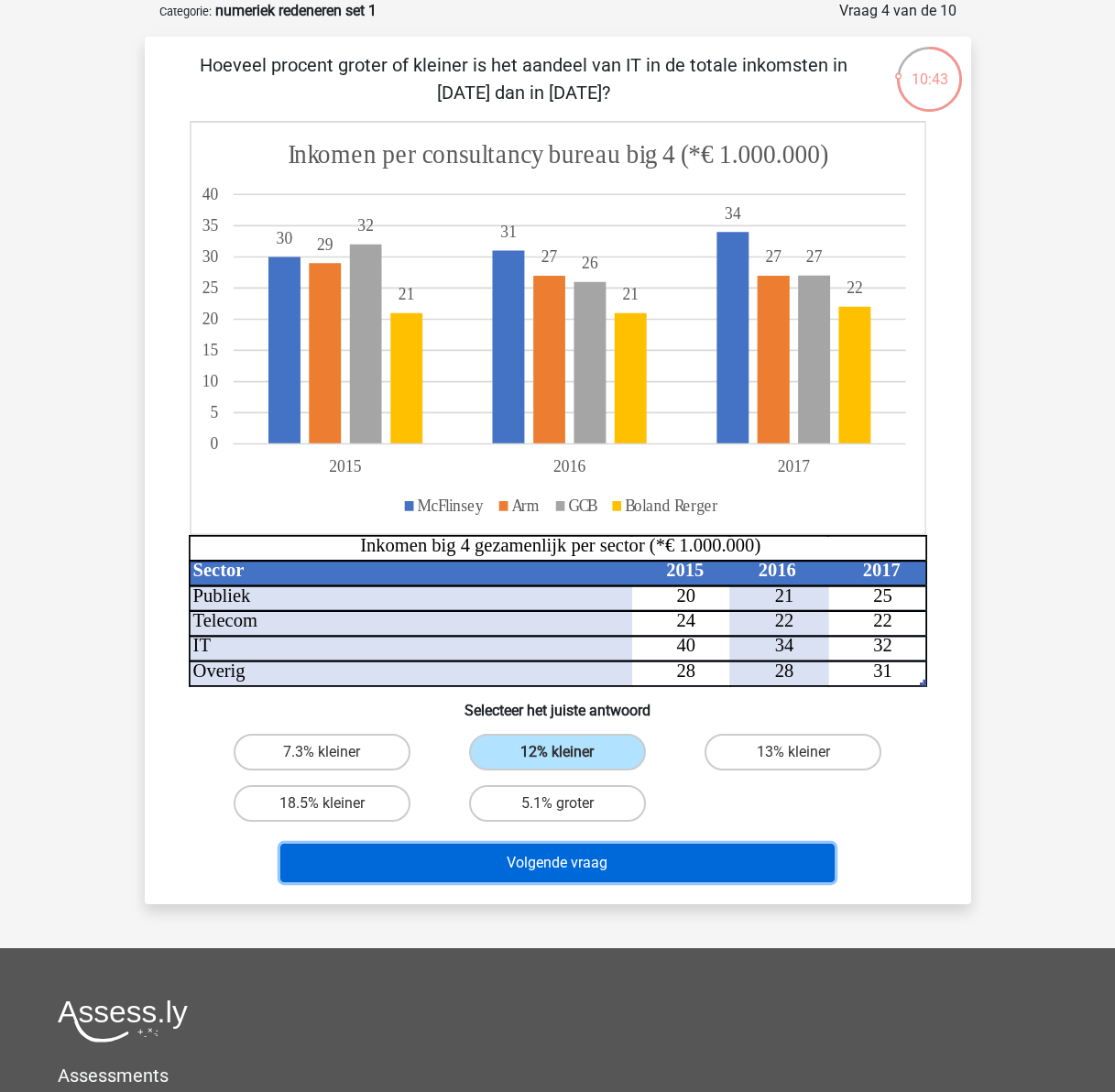
click at [678, 865] on button "Volgende vraag" at bounding box center [558, 863] width 555 height 39
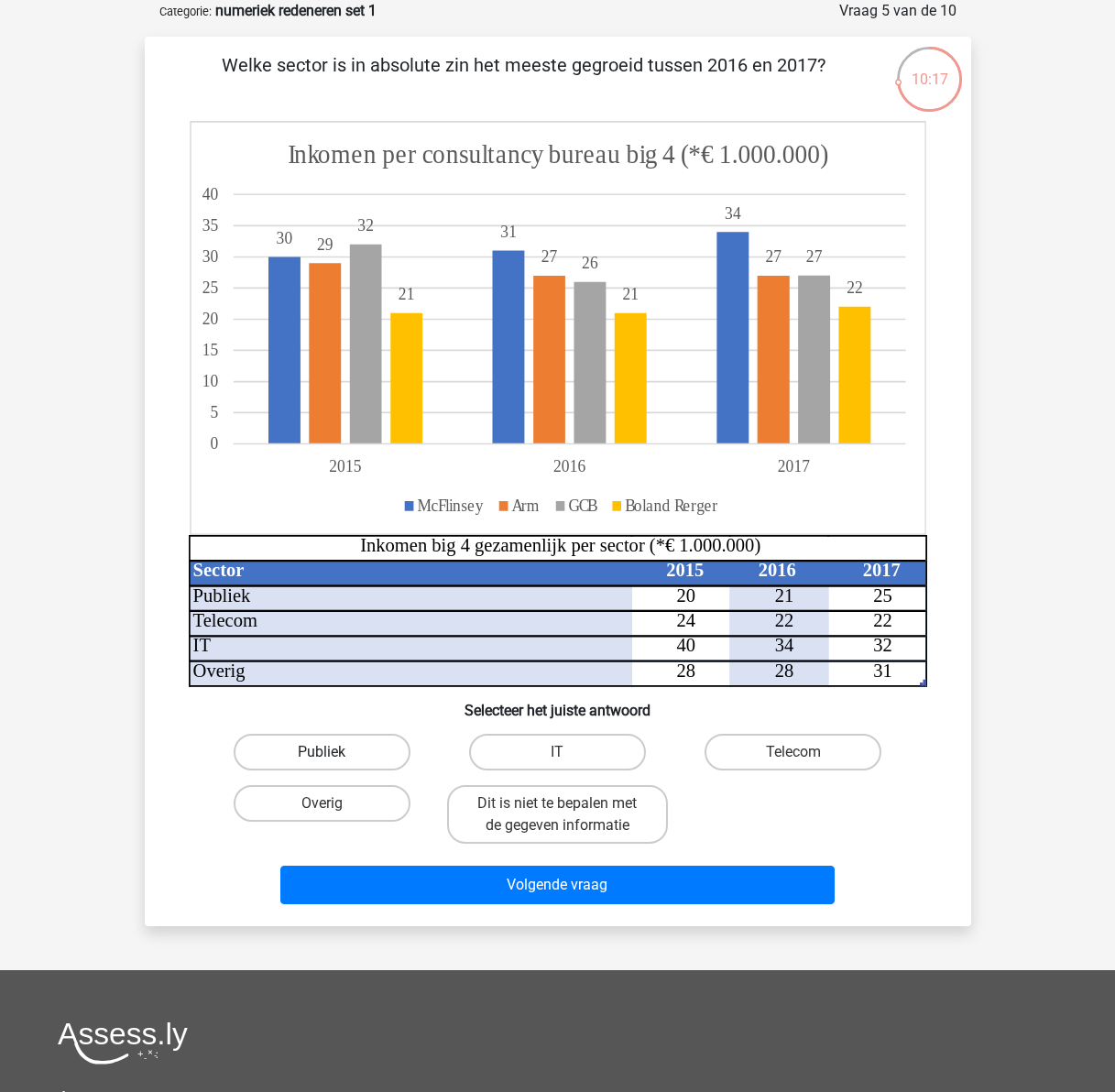
click at [363, 745] on label "Publiek" at bounding box center [321, 752] width 177 height 37
click at [333, 752] on input "Publiek" at bounding box center [328, 758] width 12 height 12
radio input "true"
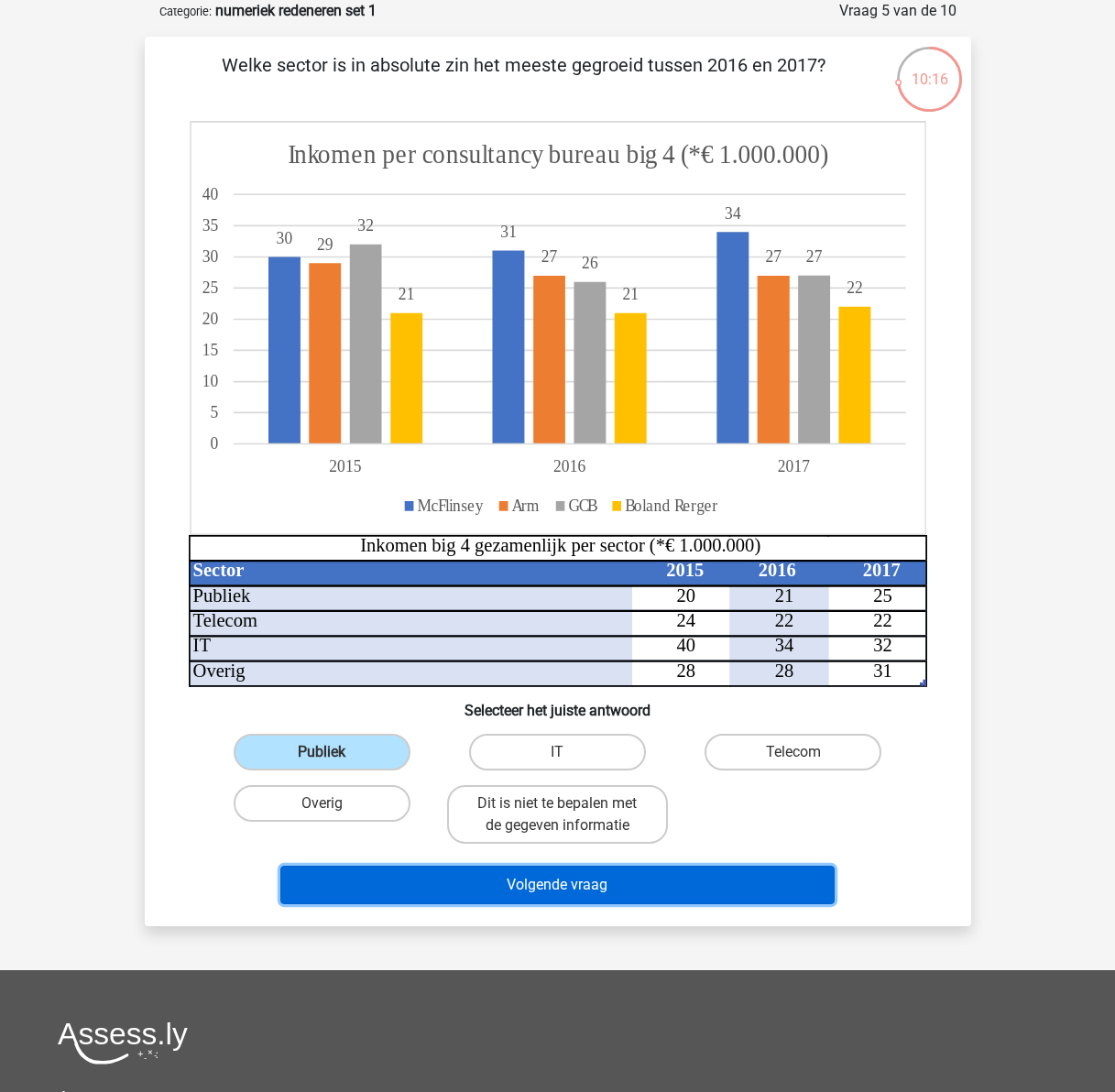
drag, startPoint x: 558, startPoint y: 888, endPoint x: 530, endPoint y: 885, distance: 28.2
click at [557, 888] on button "Volgende vraag" at bounding box center [558, 885] width 555 height 39
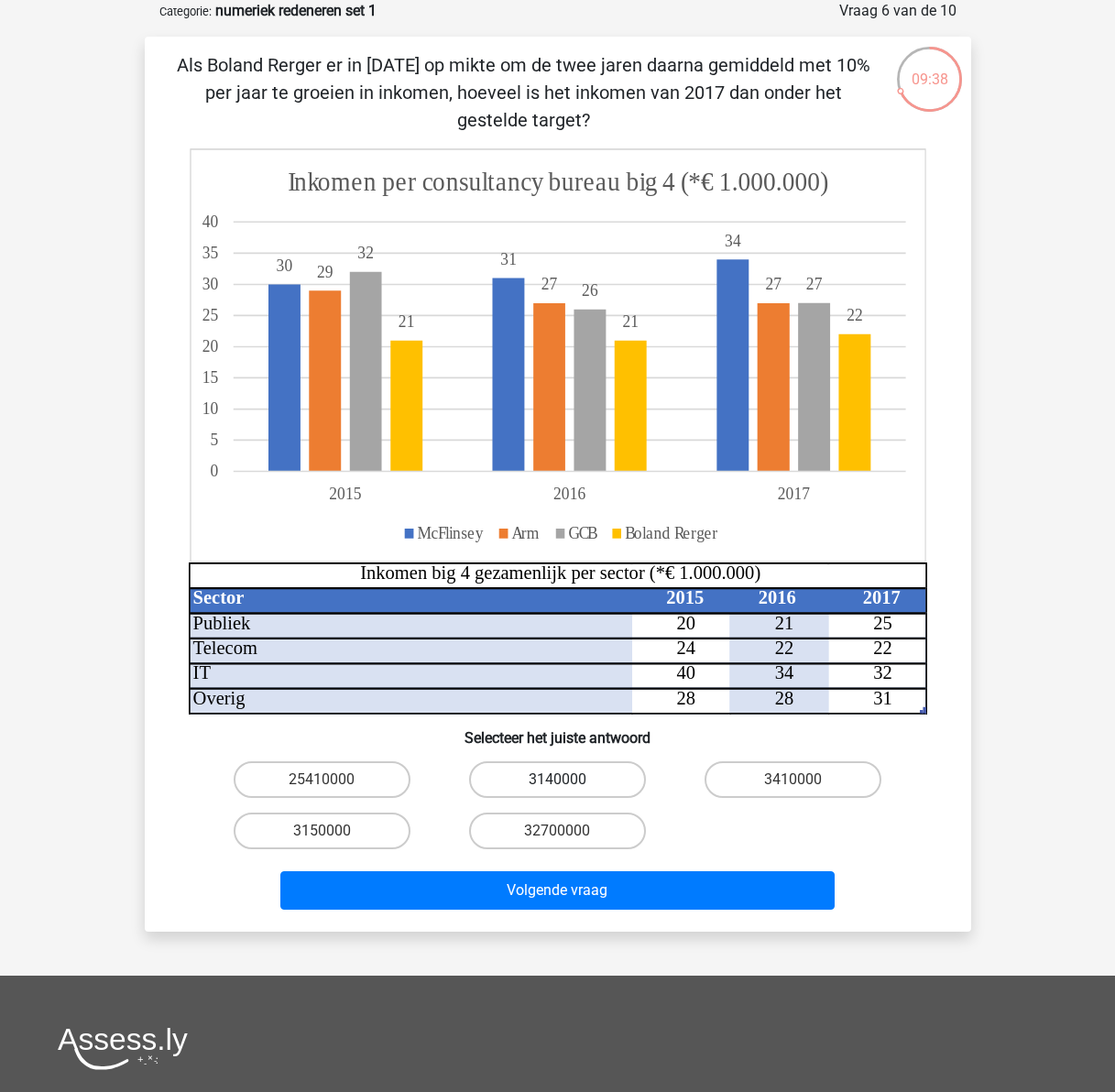
click at [569, 778] on label "3140000" at bounding box center [557, 780] width 177 height 37
click at [569, 780] on input "3140000" at bounding box center [563, 786] width 12 height 12
radio input "true"
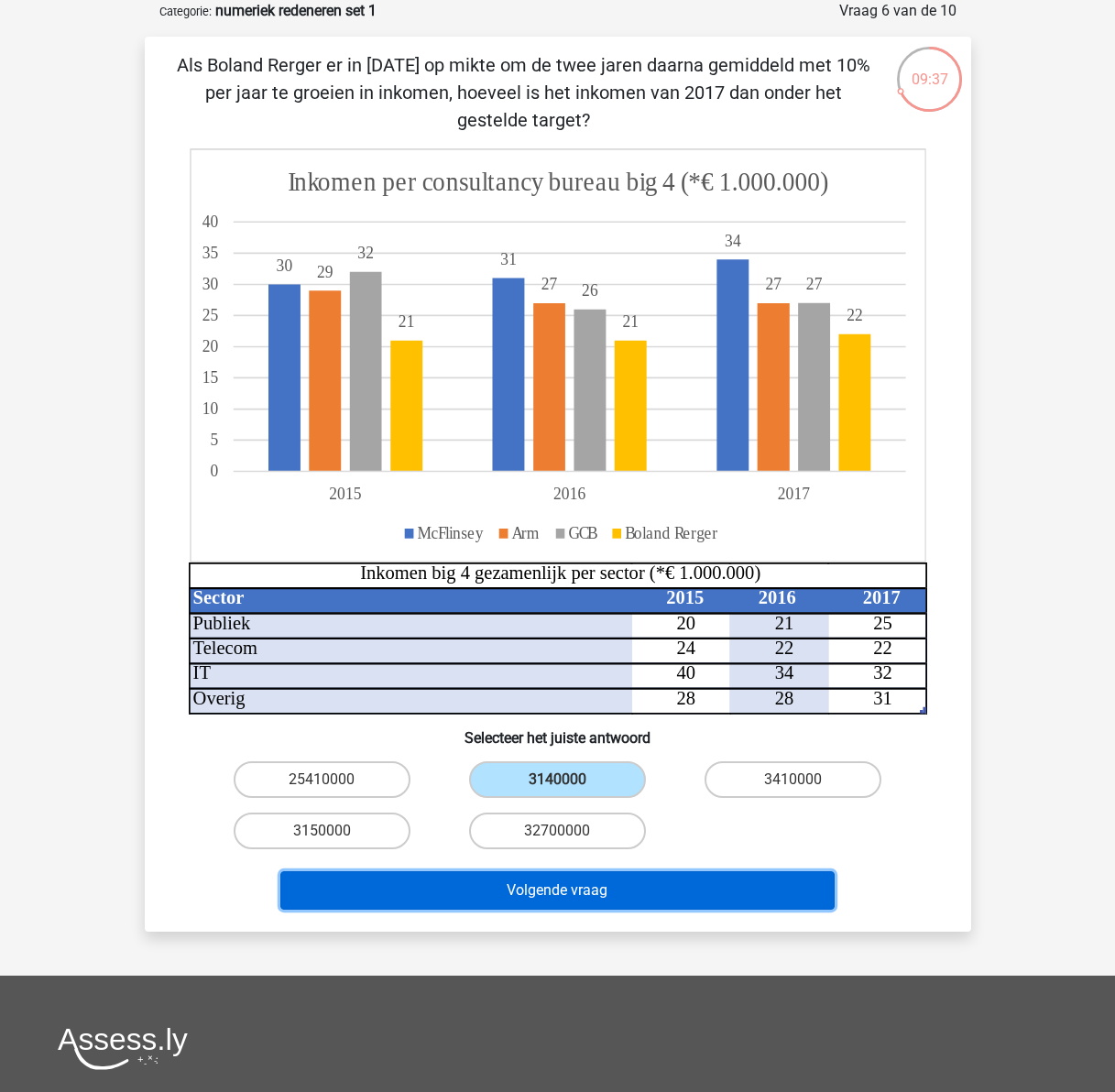
click at [582, 882] on button "Volgende vraag" at bounding box center [558, 891] width 555 height 39
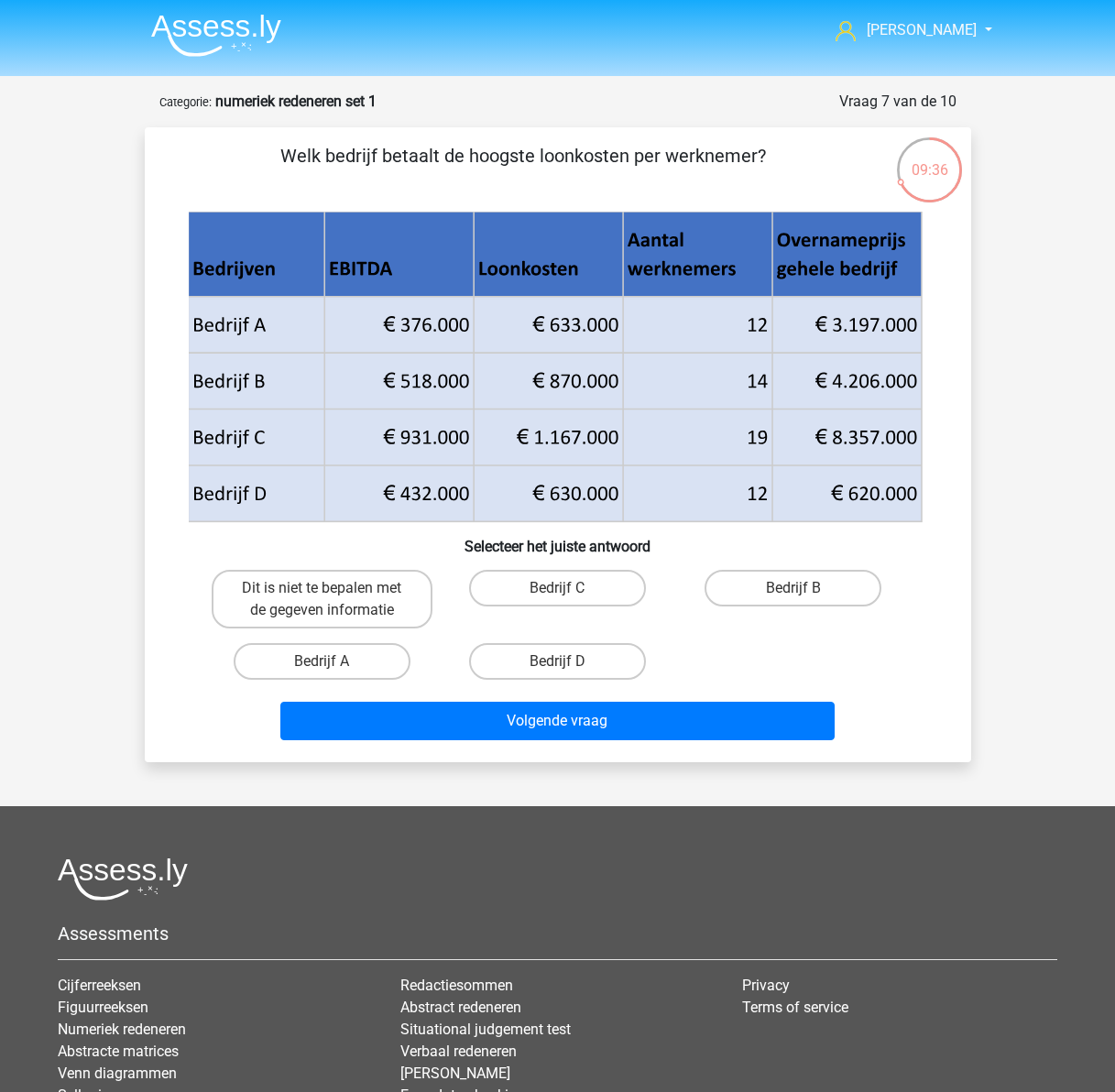
scroll to position [0, 0]
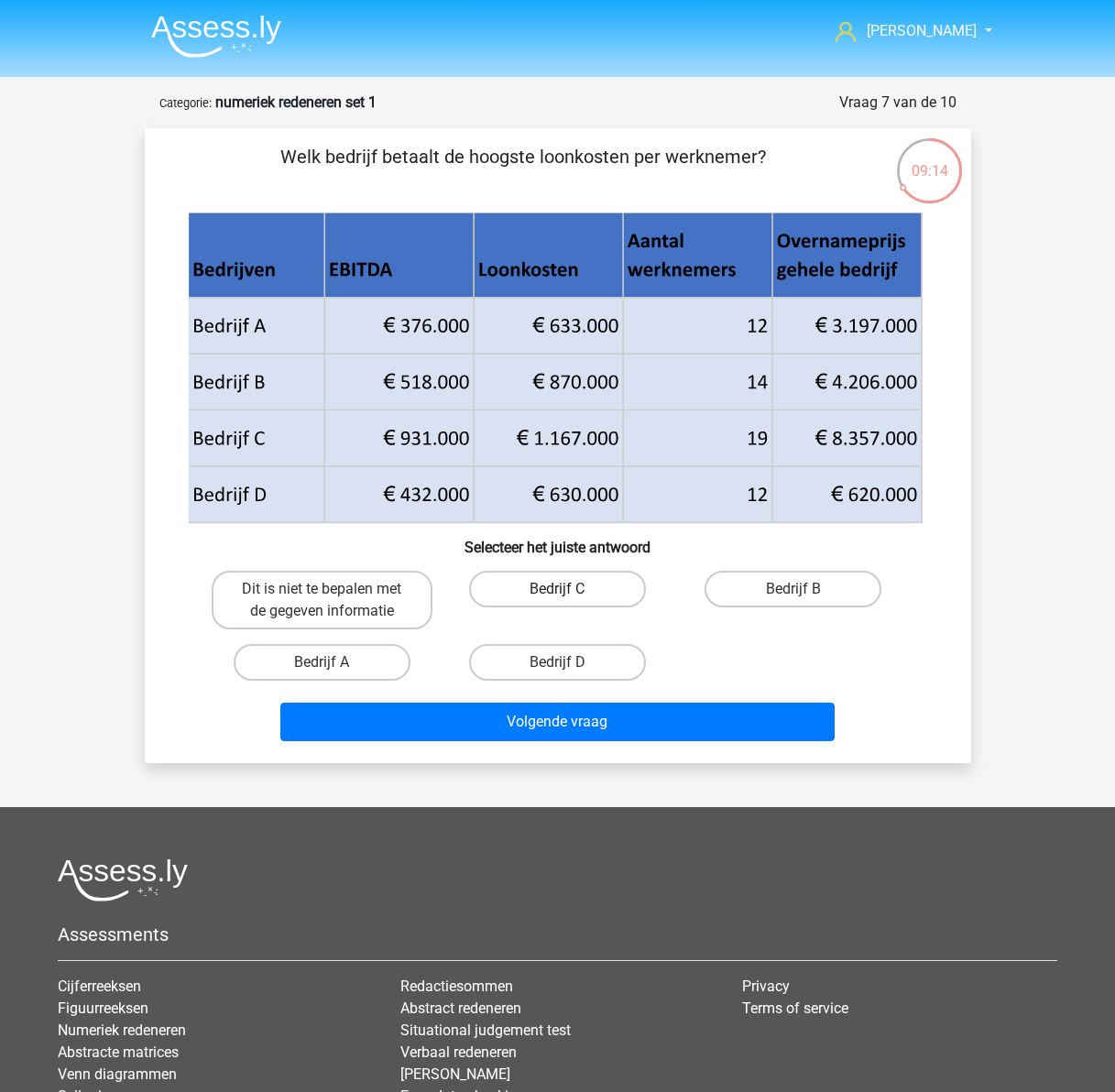
drag, startPoint x: 570, startPoint y: 596, endPoint x: 566, endPoint y: 684, distance: 88.1
click at [569, 596] on div "Bedrijf C" at bounding box center [557, 600] width 220 height 59
click at [590, 577] on label "Bedrijf C" at bounding box center [557, 589] width 177 height 37
click at [569, 589] on input "Bedrijf C" at bounding box center [563, 595] width 12 height 12
radio input "true"
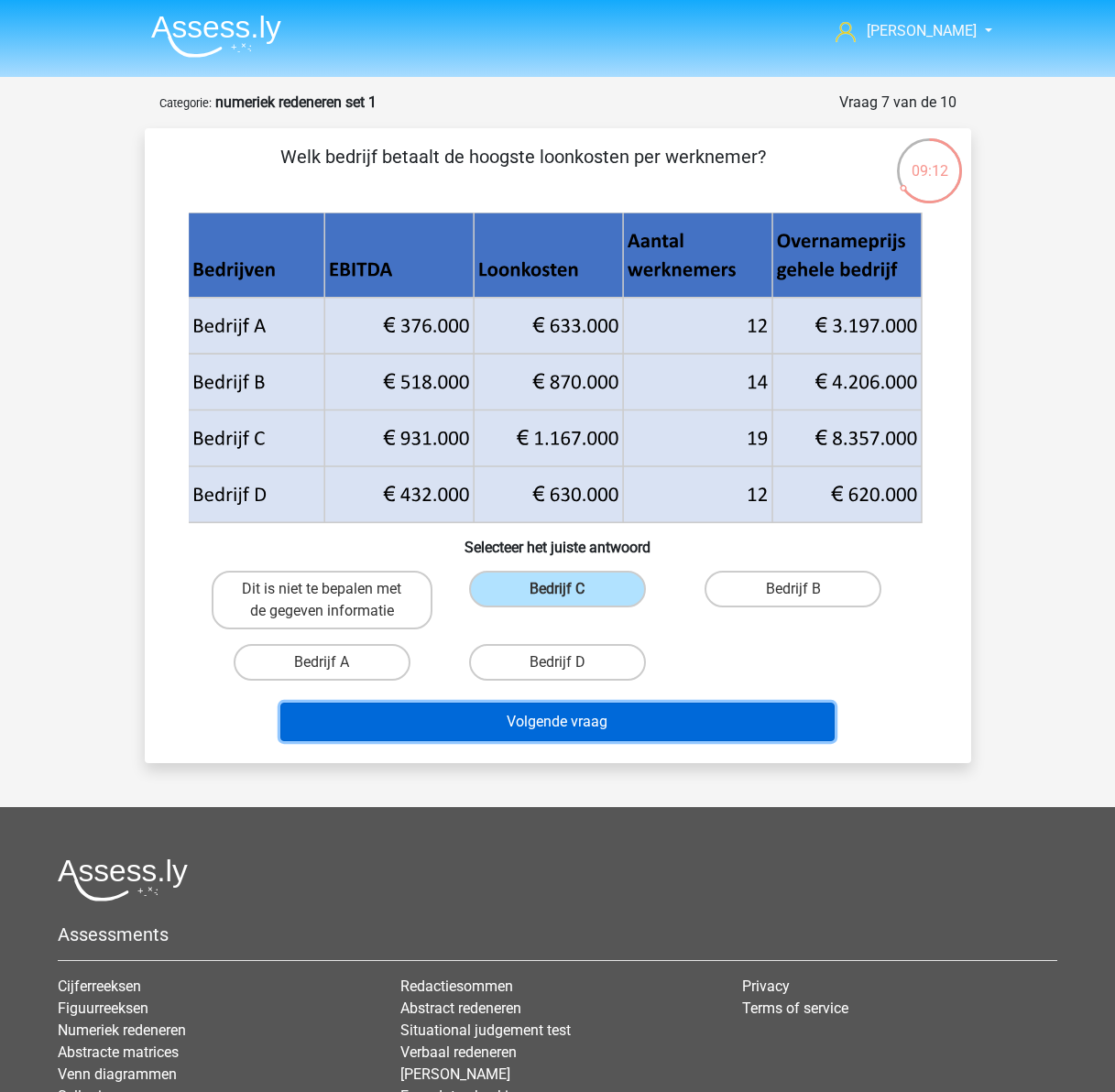
click at [680, 715] on button "Volgende vraag" at bounding box center [558, 722] width 555 height 39
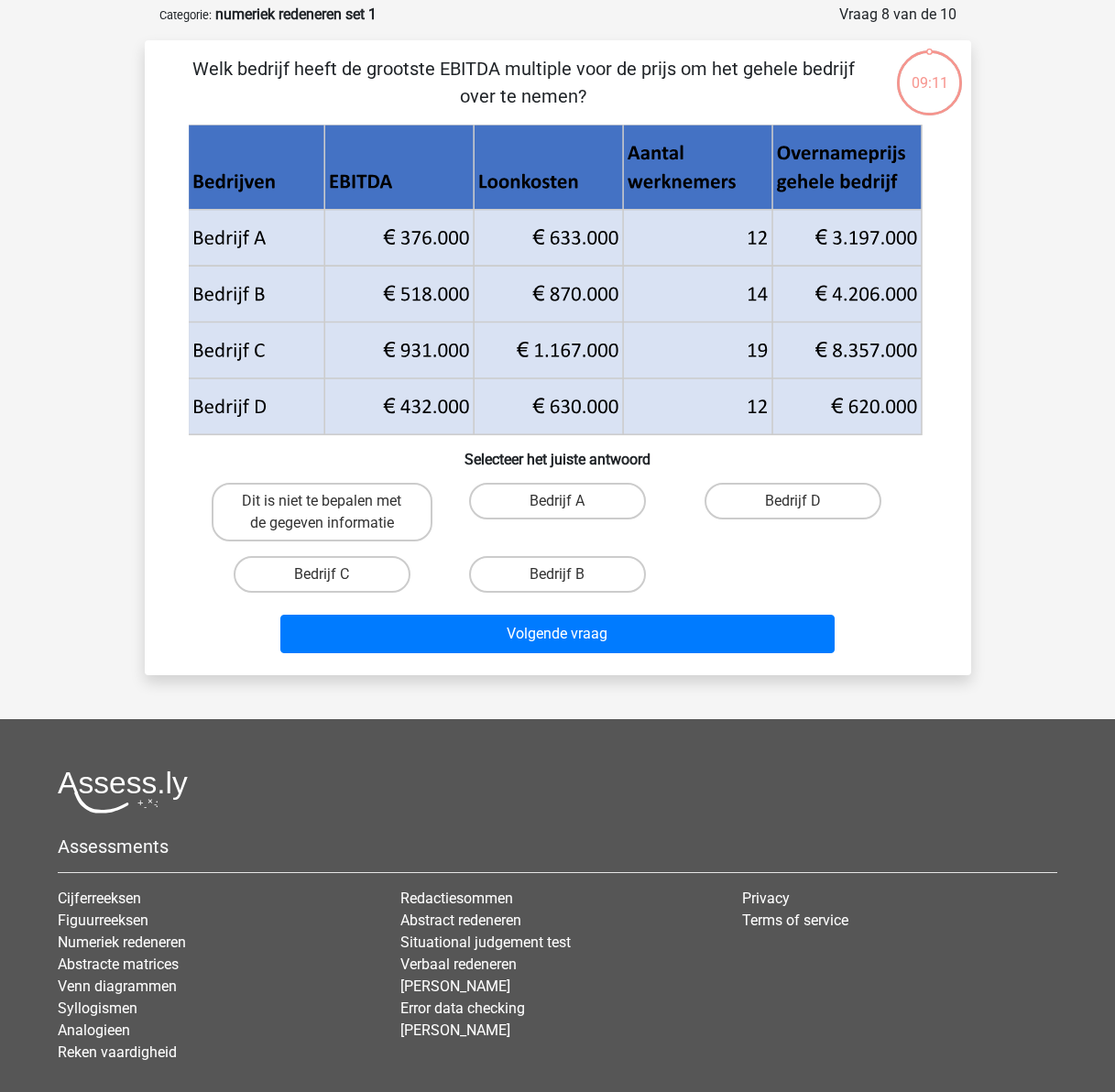
scroll to position [92, 0]
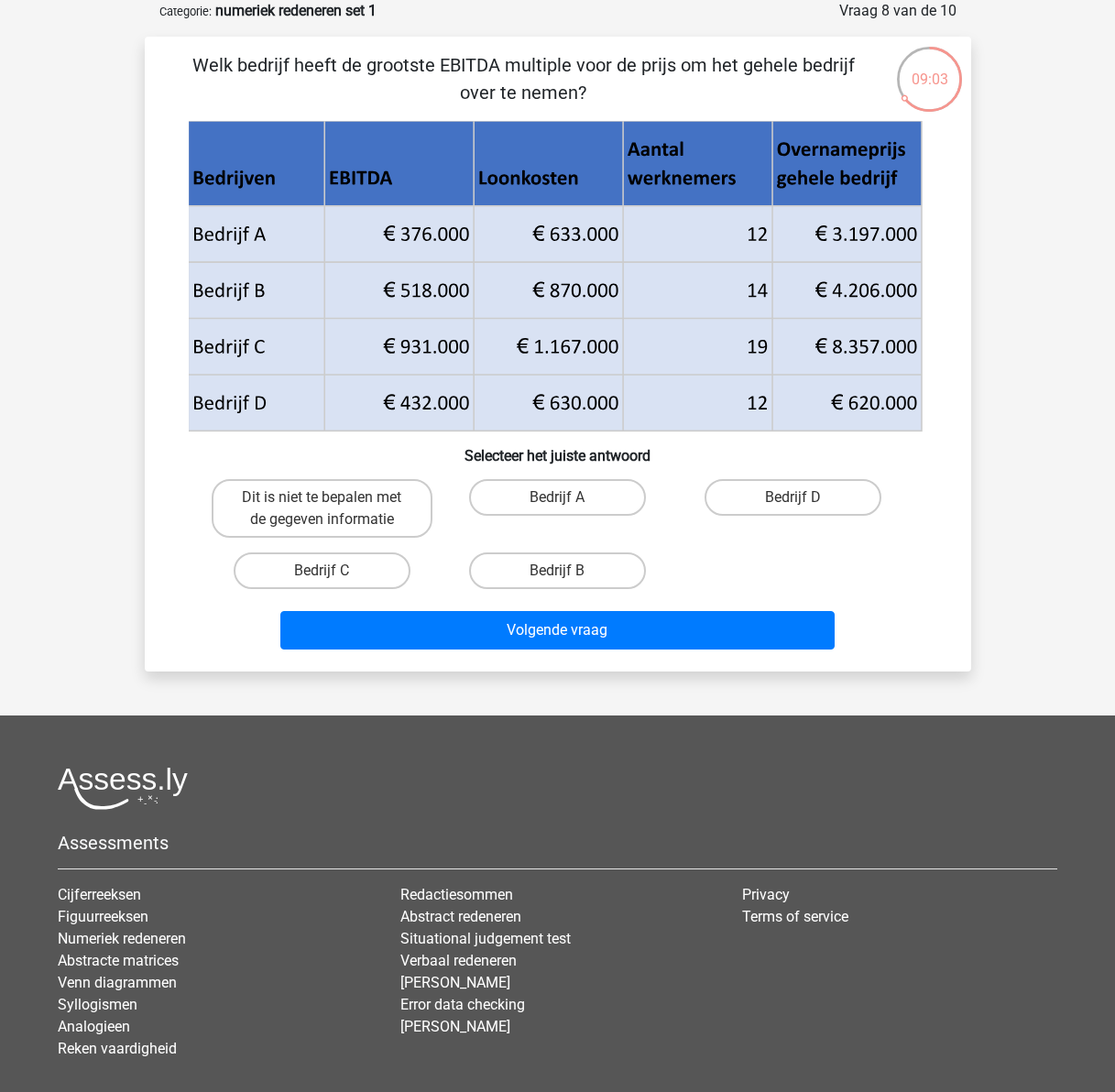
click at [558, 574] on input "Bedrijf B" at bounding box center [563, 577] width 12 height 12
radio input "true"
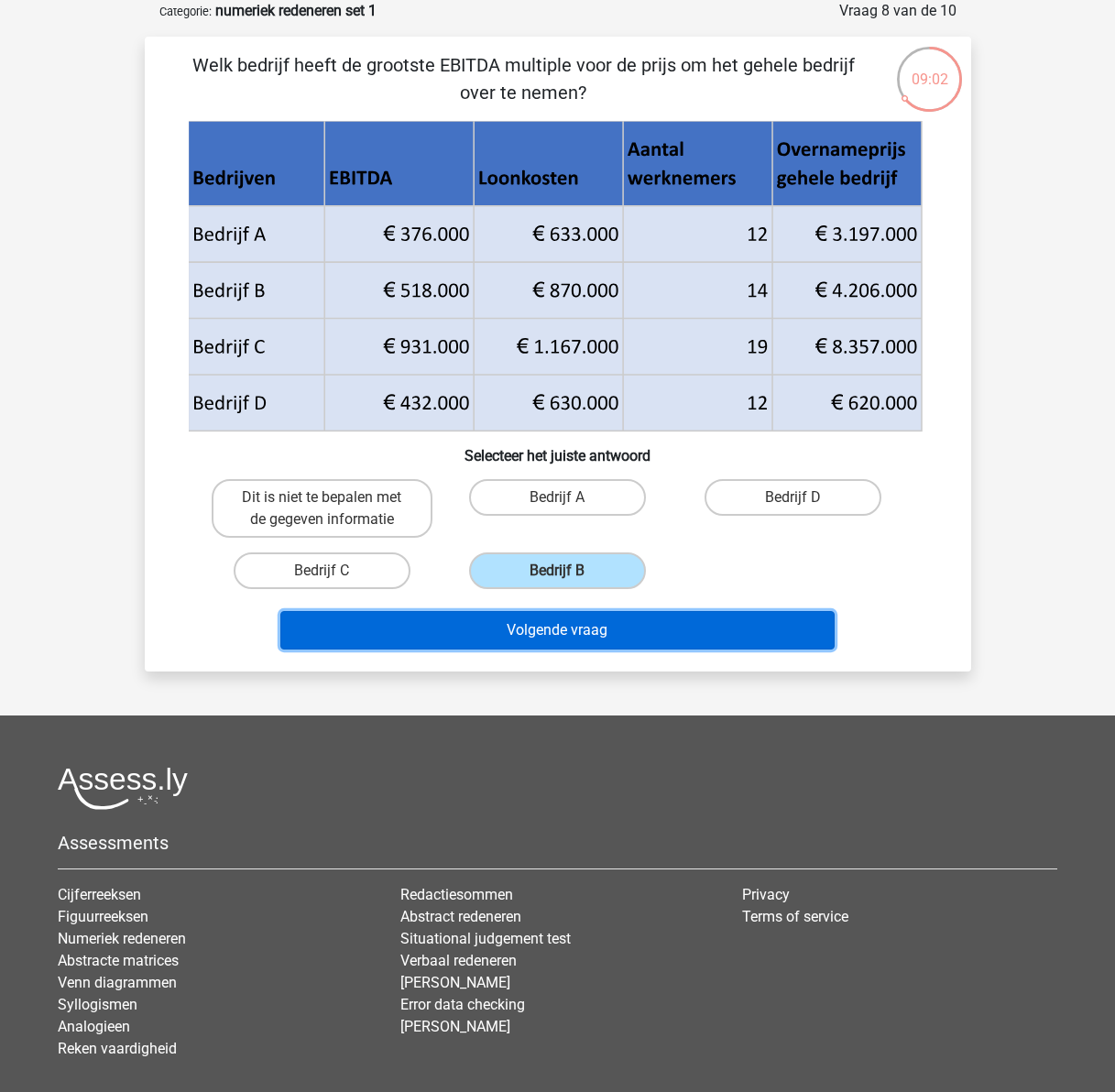
click at [563, 624] on button "Volgende vraag" at bounding box center [558, 630] width 555 height 39
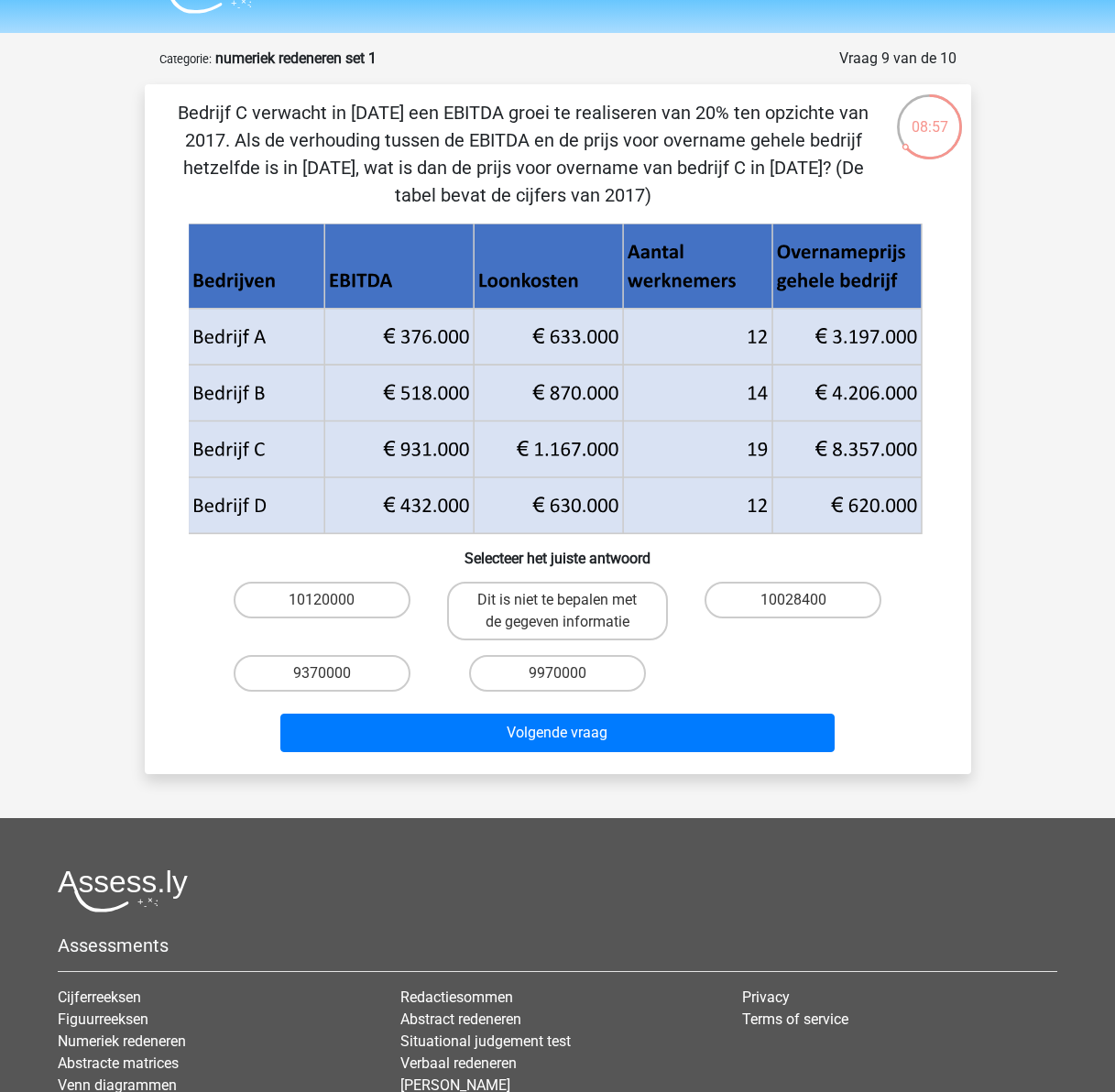
scroll to position [0, 0]
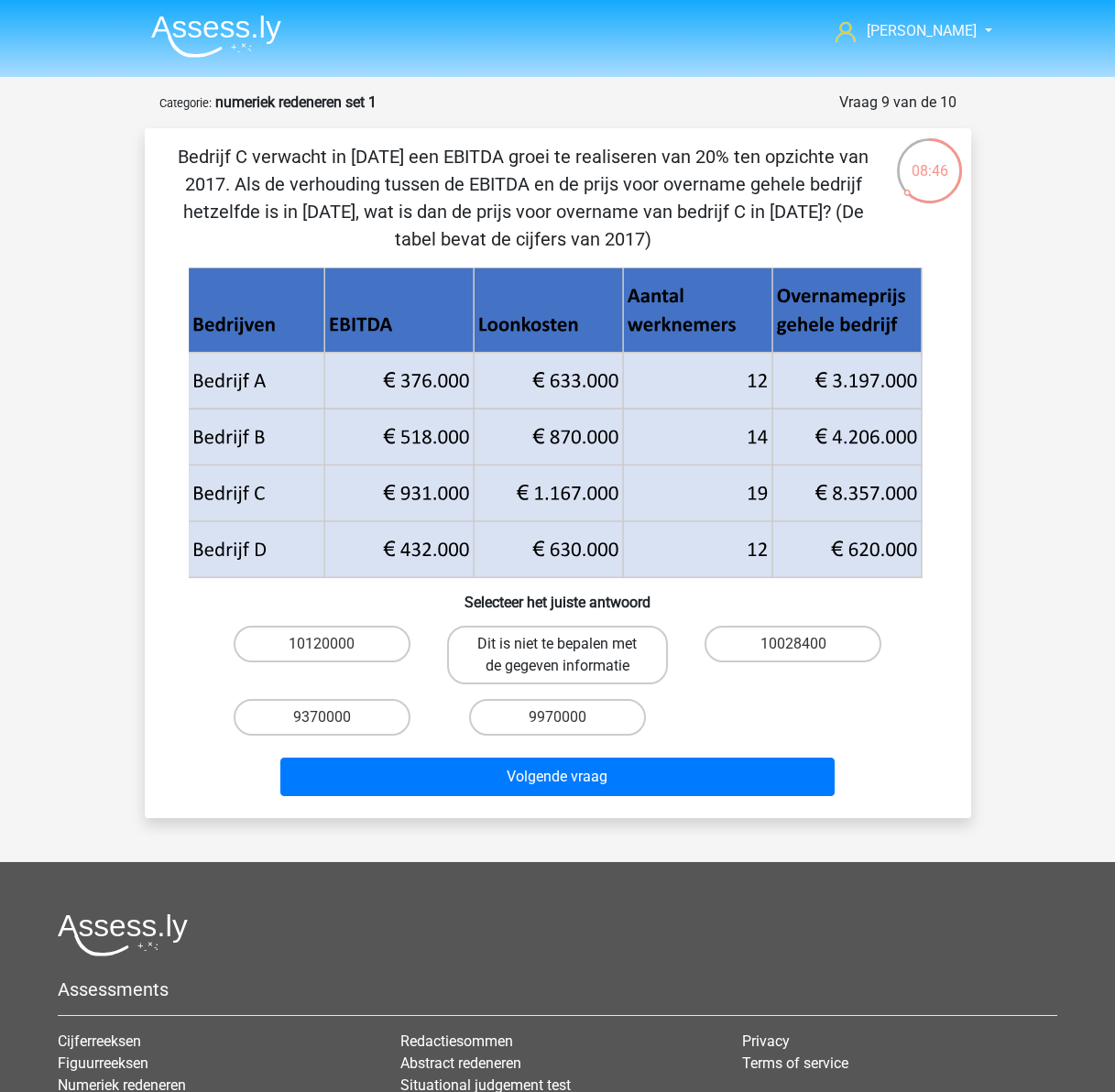
drag, startPoint x: 547, startPoint y: 656, endPoint x: 544, endPoint y: 665, distance: 9.5
click at [545, 657] on label "Dit is niet te bepalen met de gegeven informatie" at bounding box center [557, 655] width 220 height 59
click at [558, 656] on input "Dit is niet te bepalen met de gegeven informatie" at bounding box center [563, 650] width 12 height 12
radio input "true"
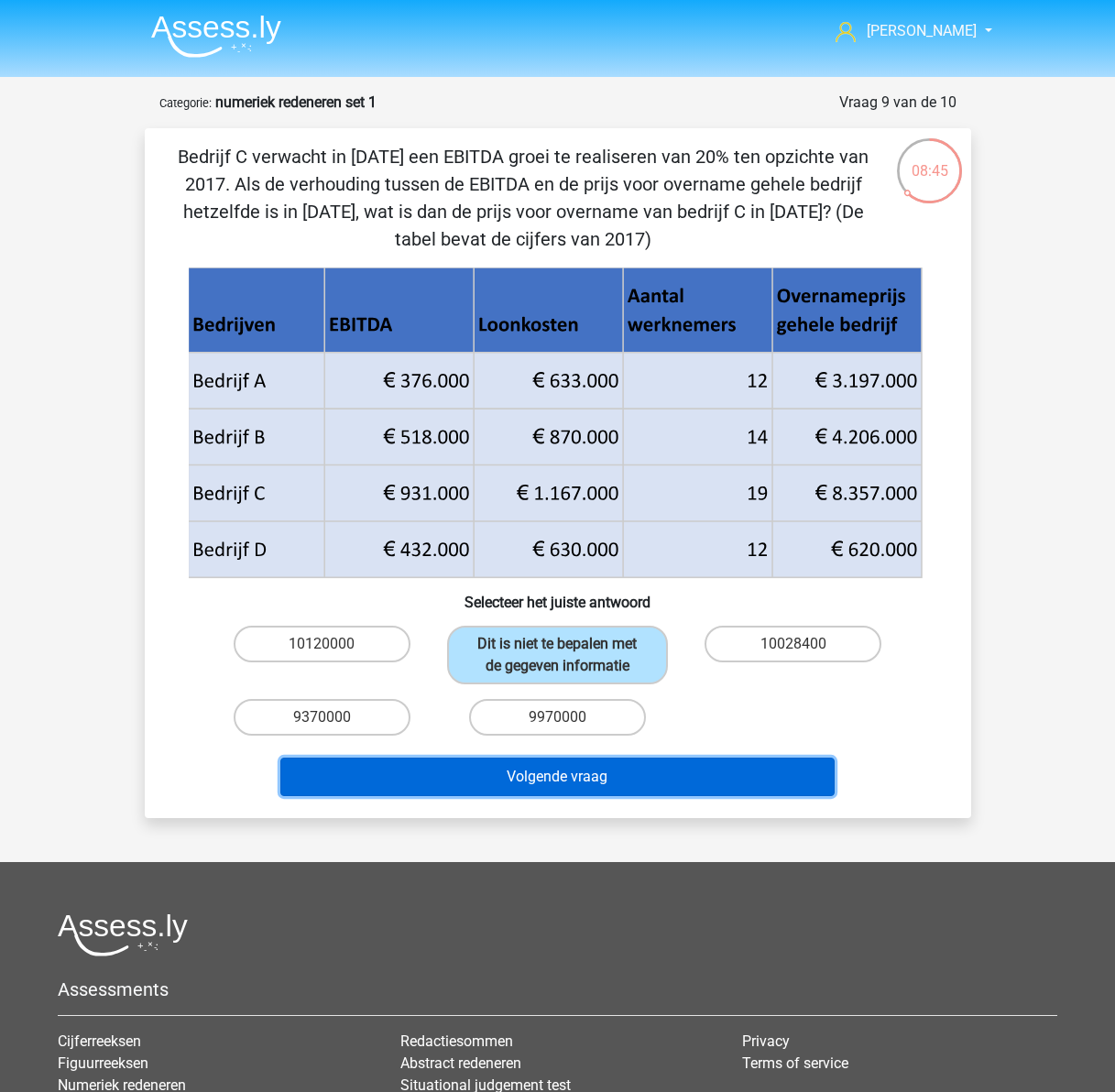
click at [574, 775] on button "Volgende vraag" at bounding box center [558, 777] width 555 height 39
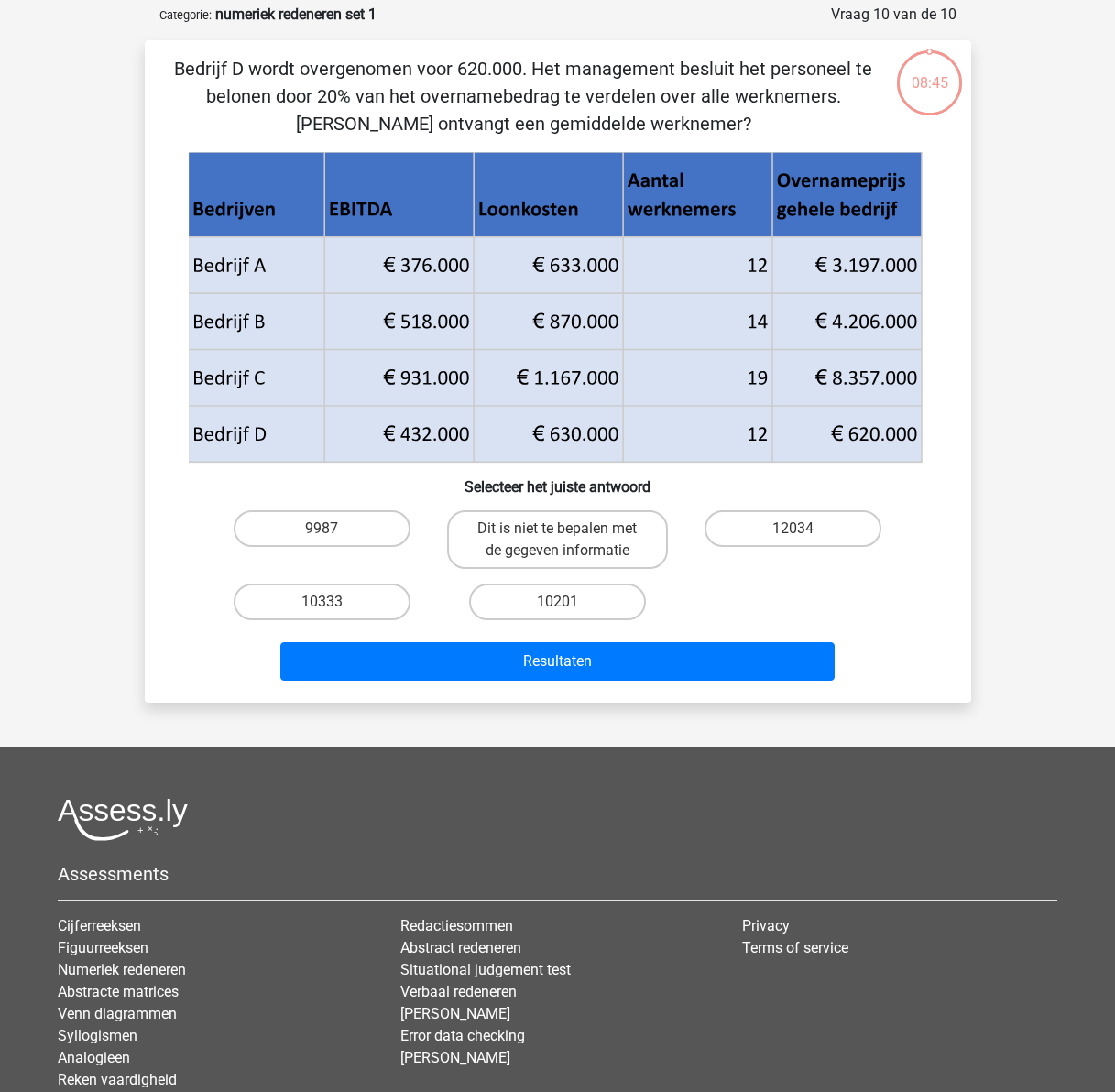
scroll to position [92, 0]
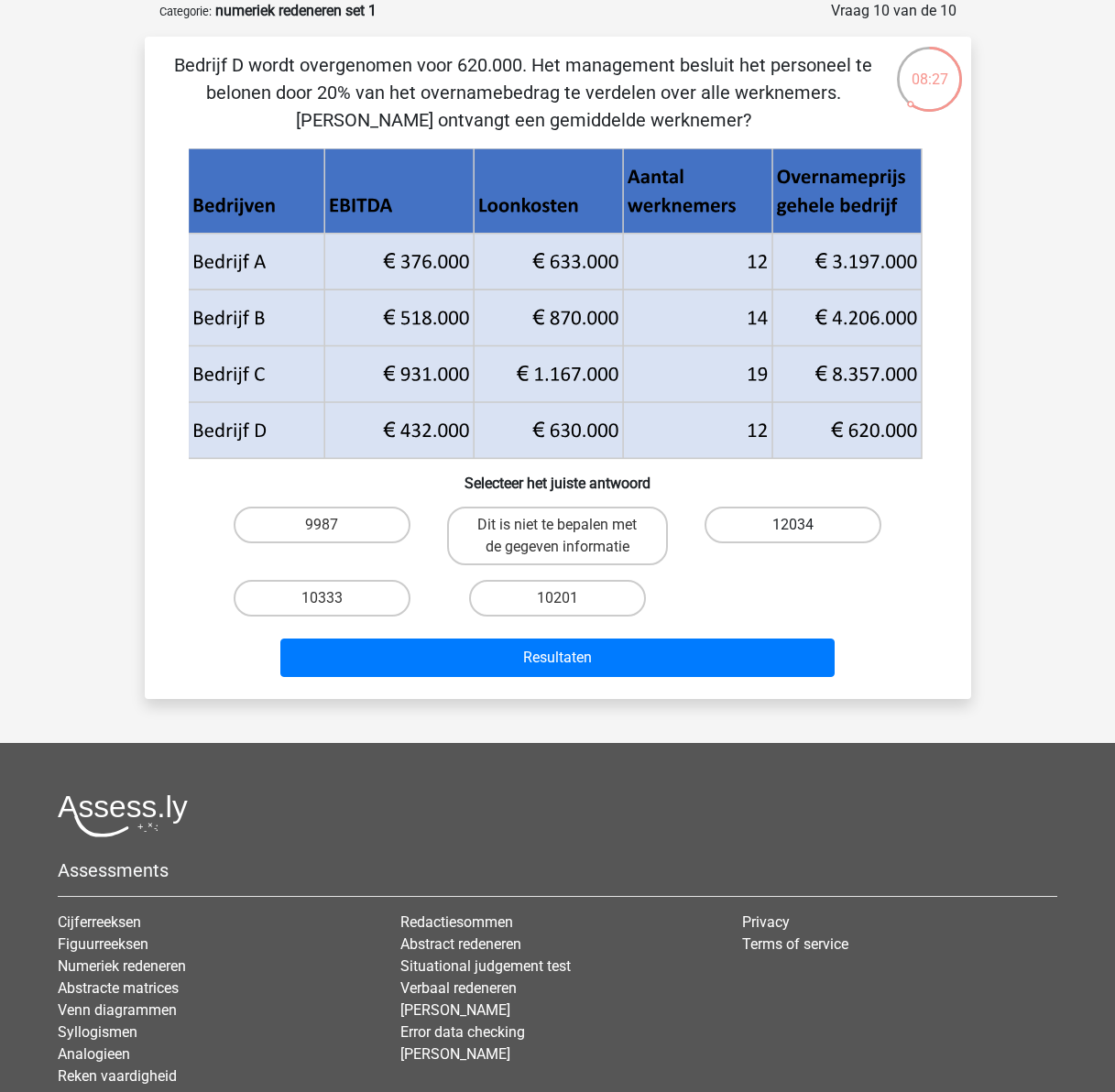
click at [818, 526] on label "12034" at bounding box center [793, 525] width 177 height 37
click at [806, 526] on input "12034" at bounding box center [800, 532] width 12 height 12
radio input "true"
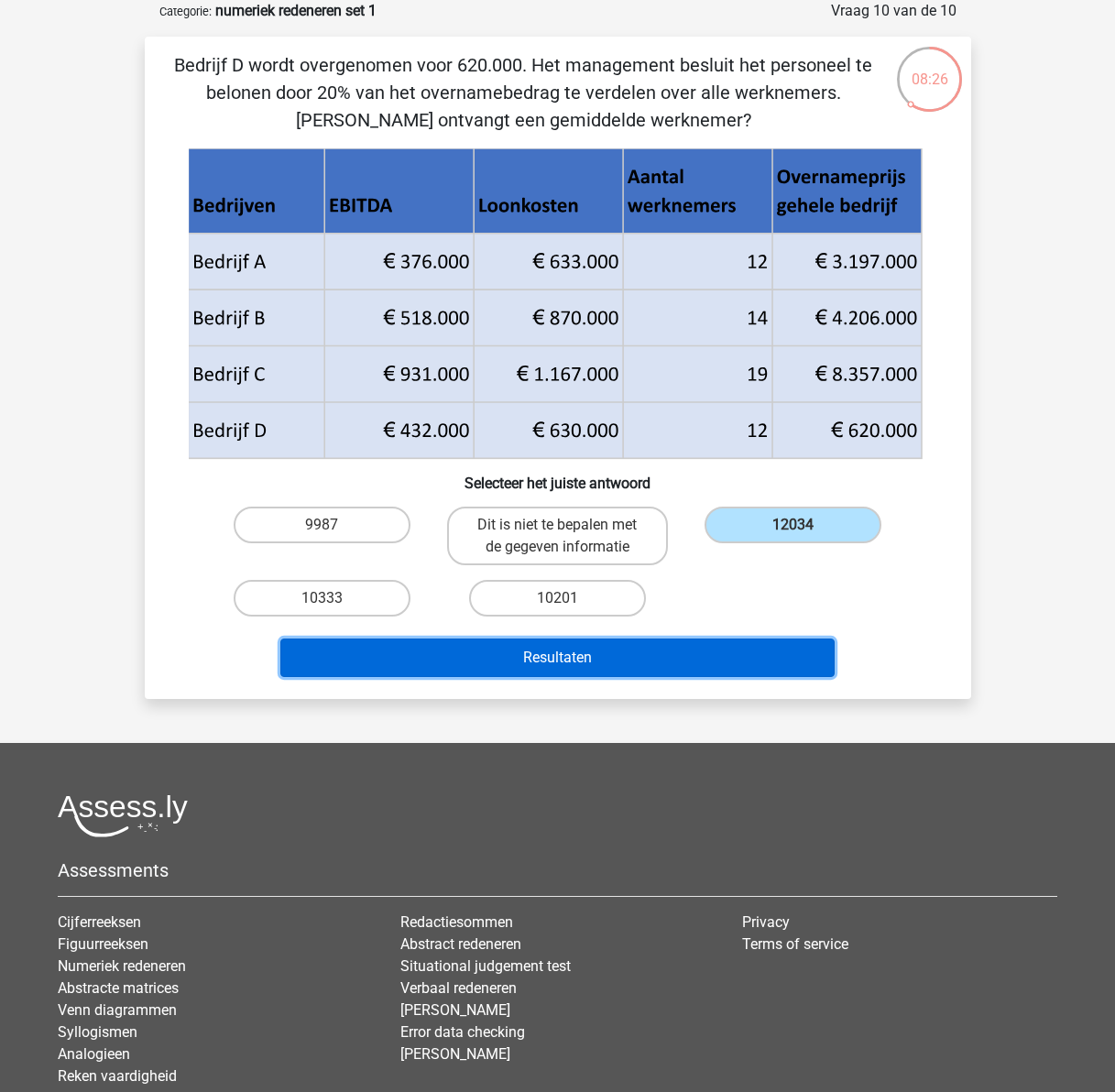
click at [647, 669] on button "Resultaten" at bounding box center [558, 658] width 555 height 39
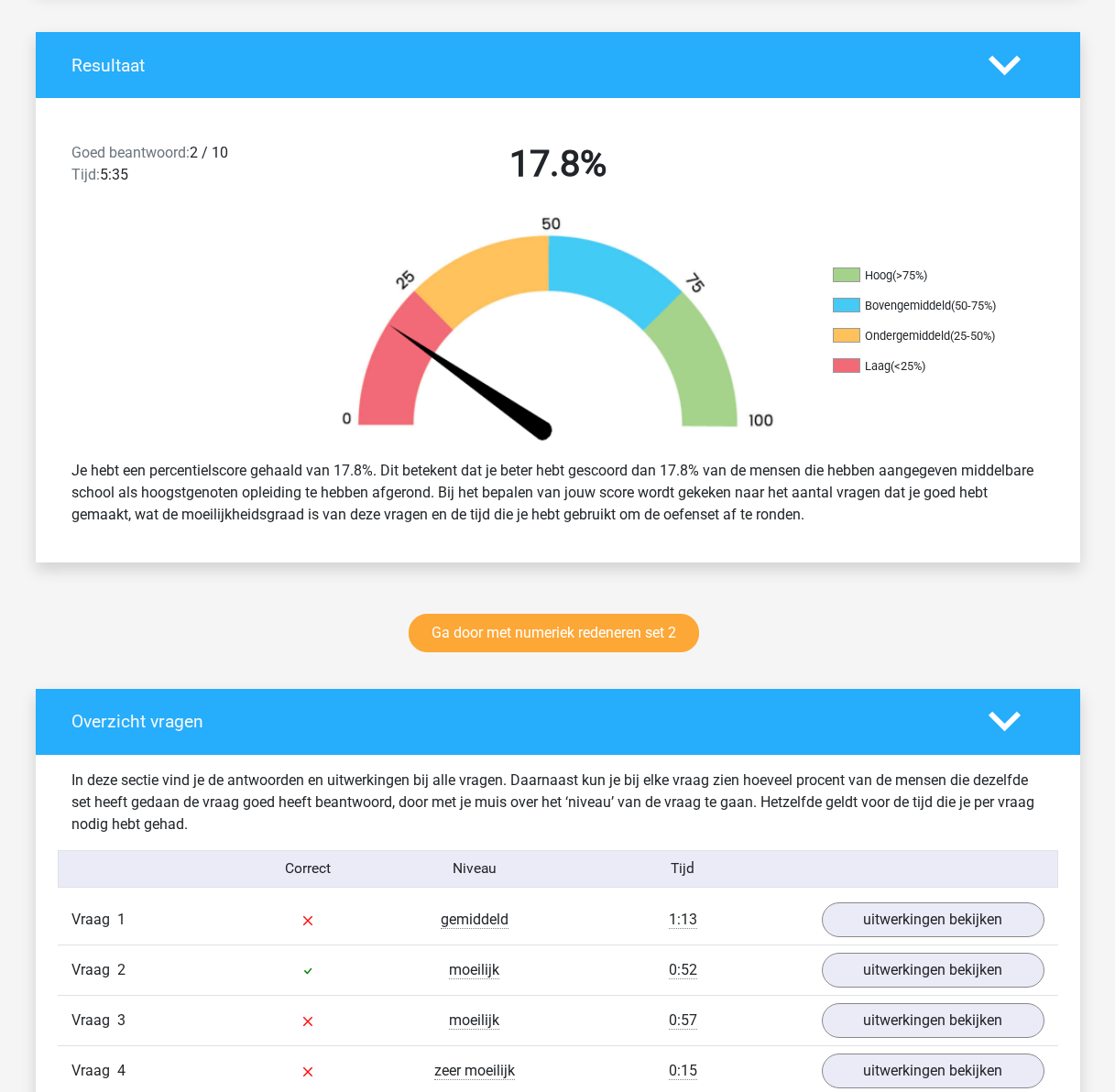
scroll to position [458, 0]
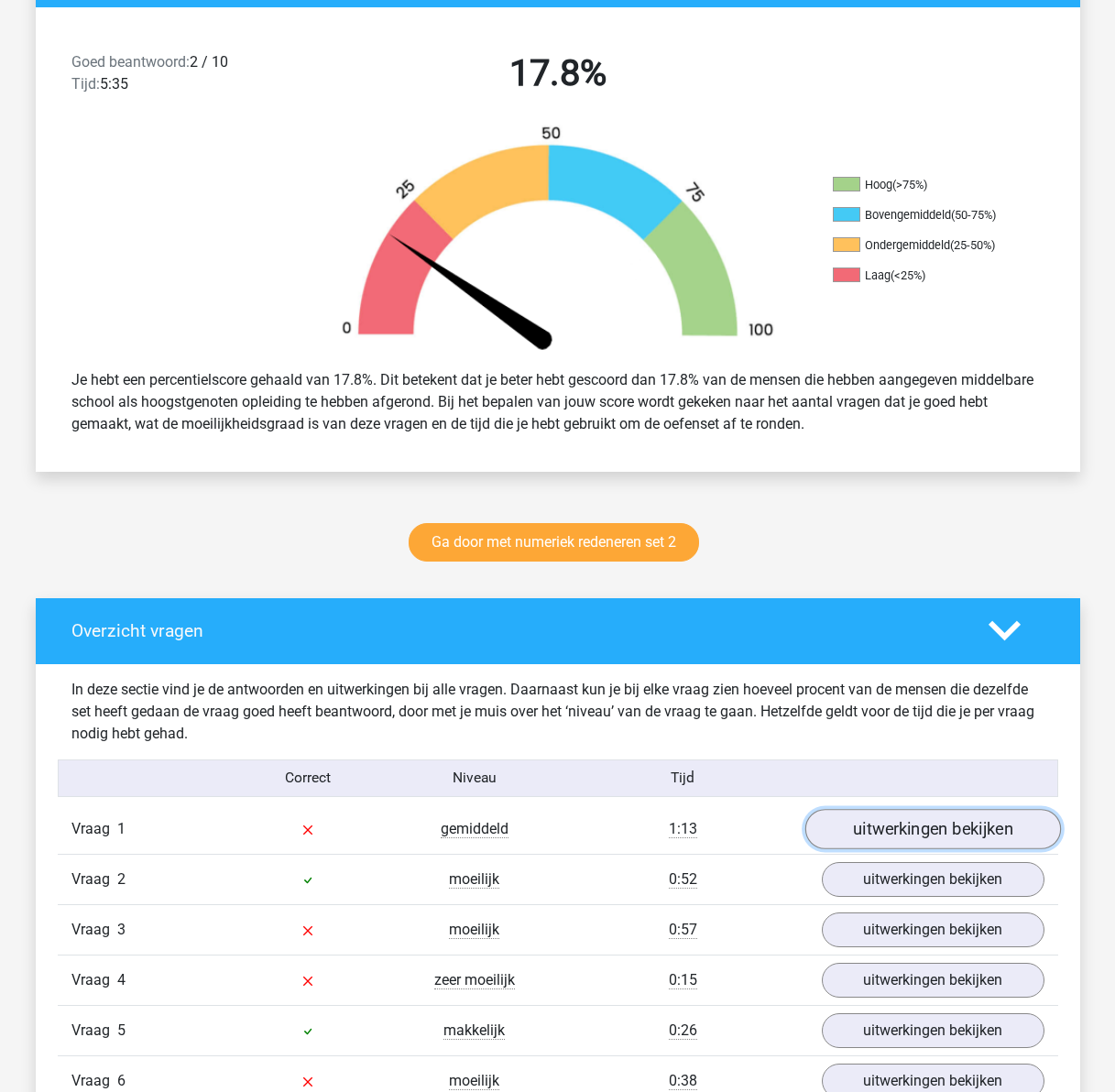
click at [970, 829] on link "uitwerkingen bekijken" at bounding box center [932, 829] width 255 height 40
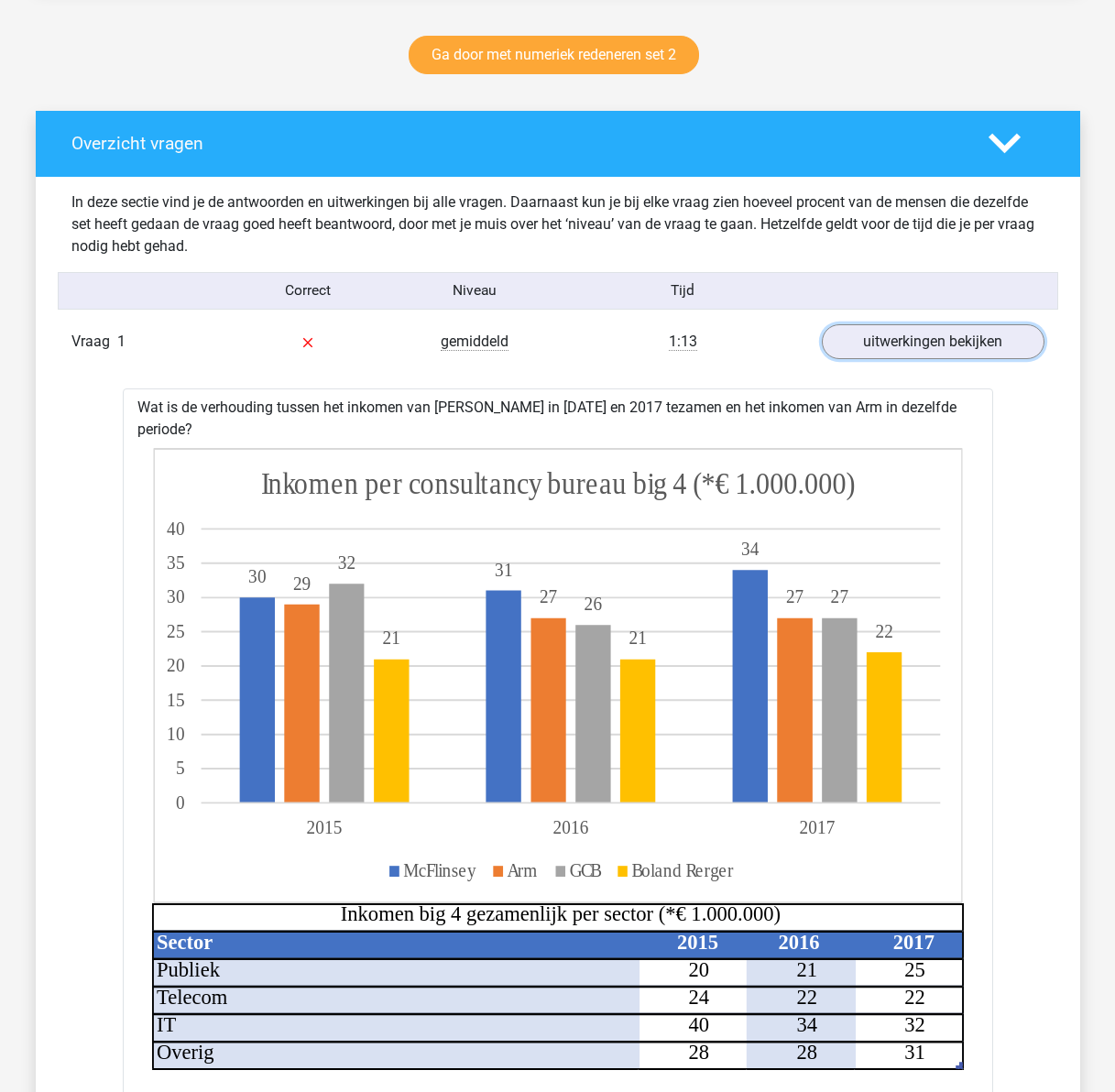
scroll to position [1192, 0]
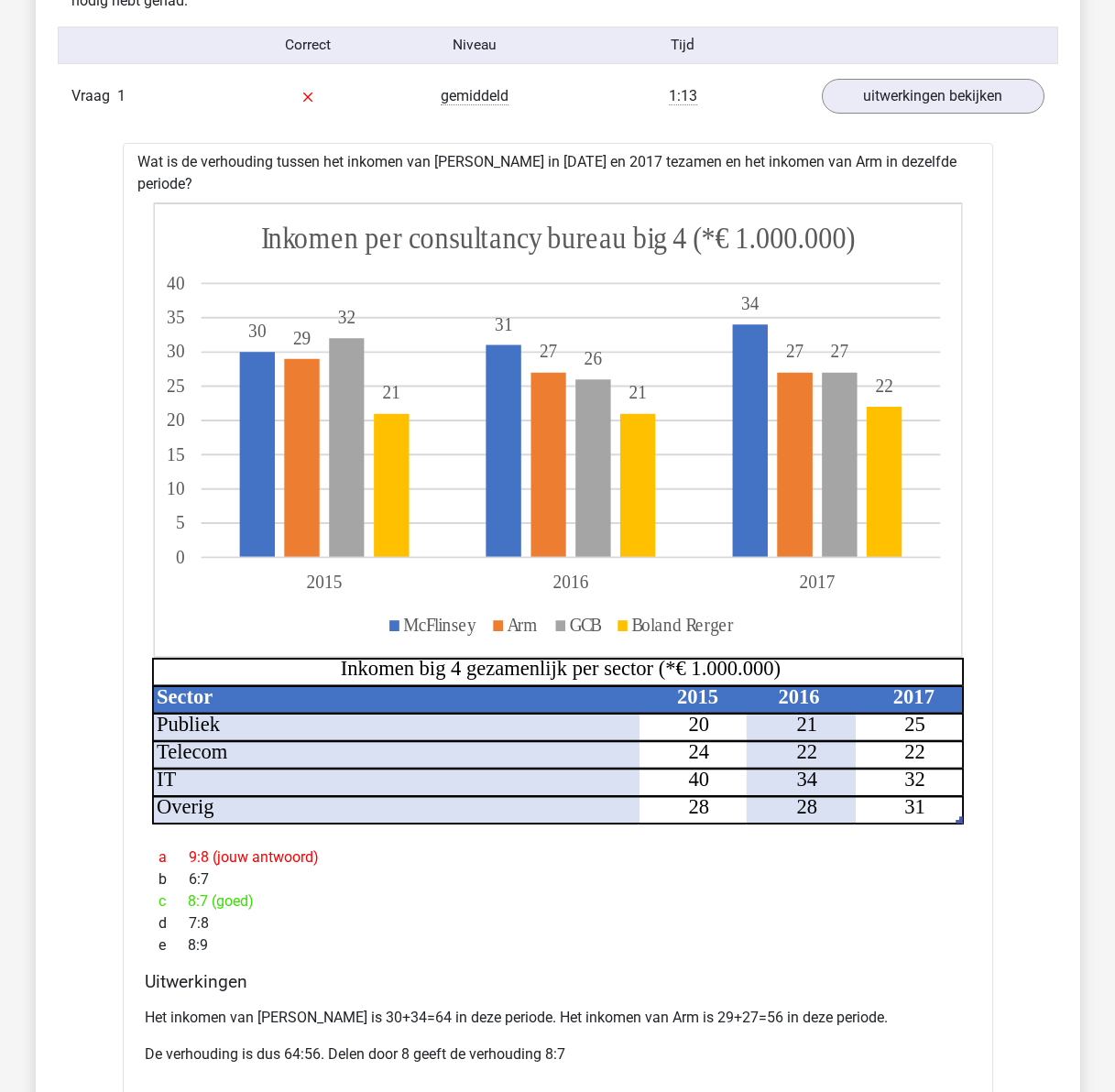
click at [317, 1044] on p "De verhouding is dus 64:56. Delen door 8 geeft de verhouding 8:7" at bounding box center [558, 1055] width 827 height 22
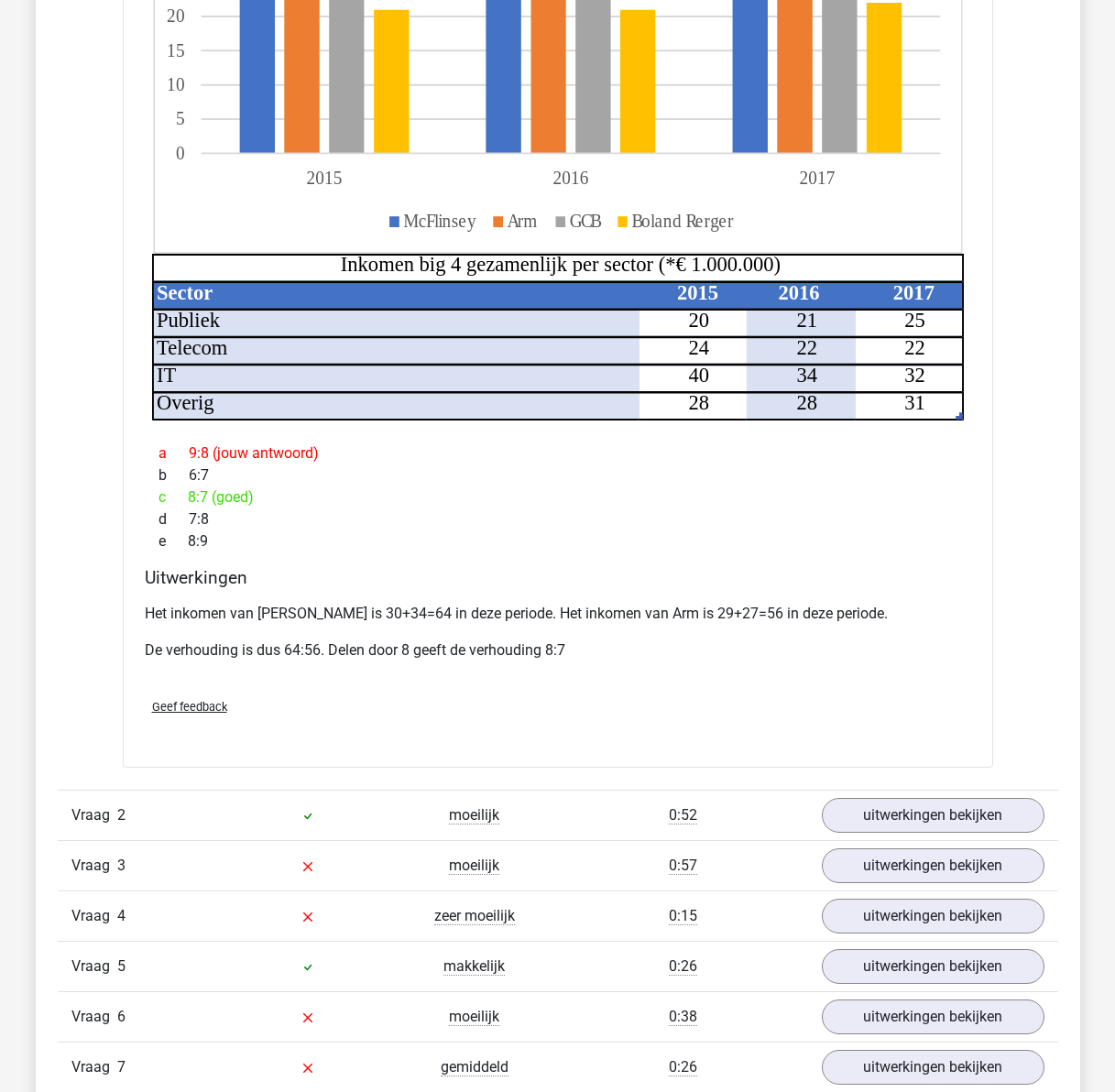
scroll to position [1649, 0]
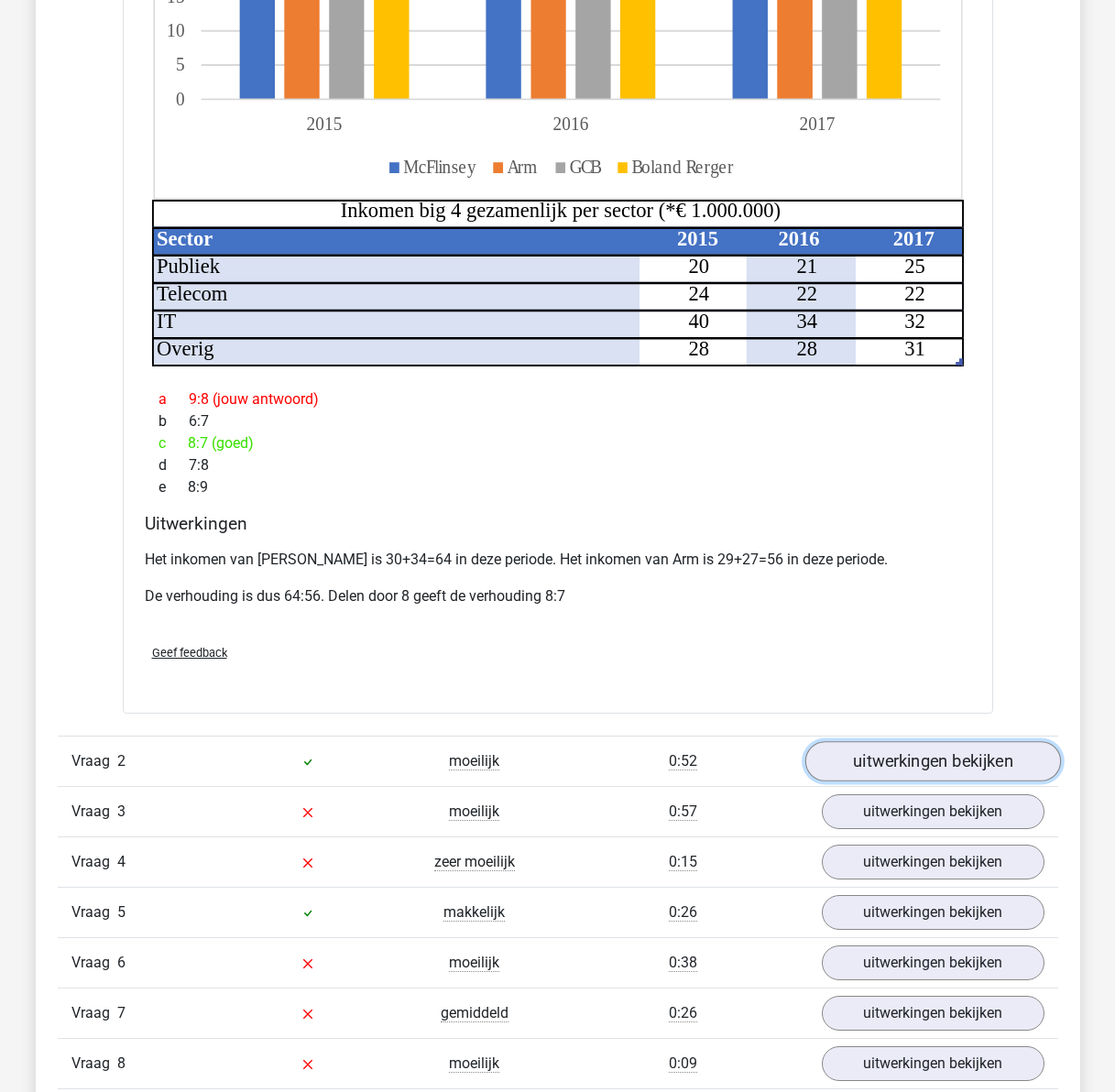
click at [917, 742] on link "uitwerkingen bekijken" at bounding box center [932, 762] width 255 height 40
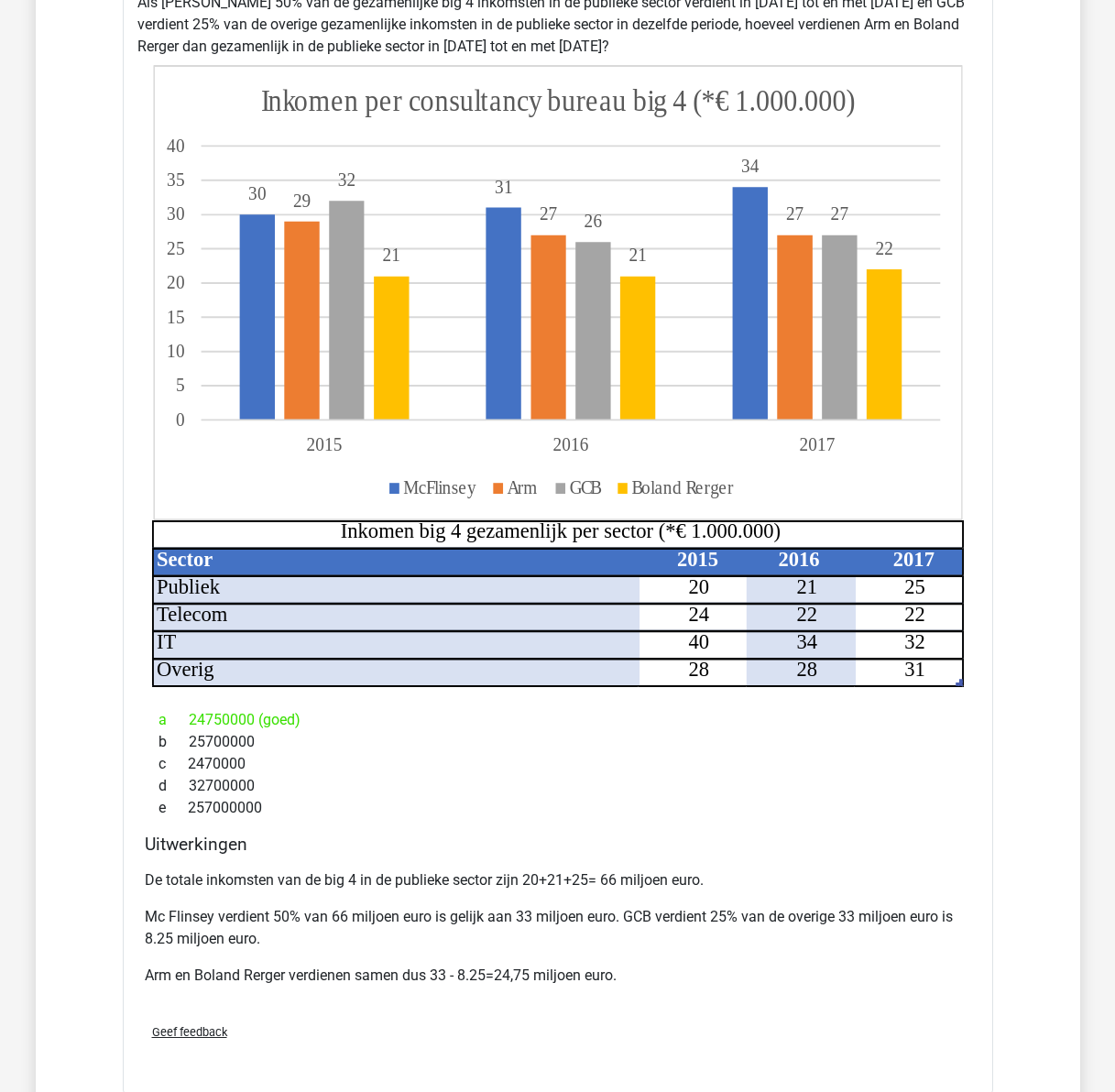
scroll to position [2658, 0]
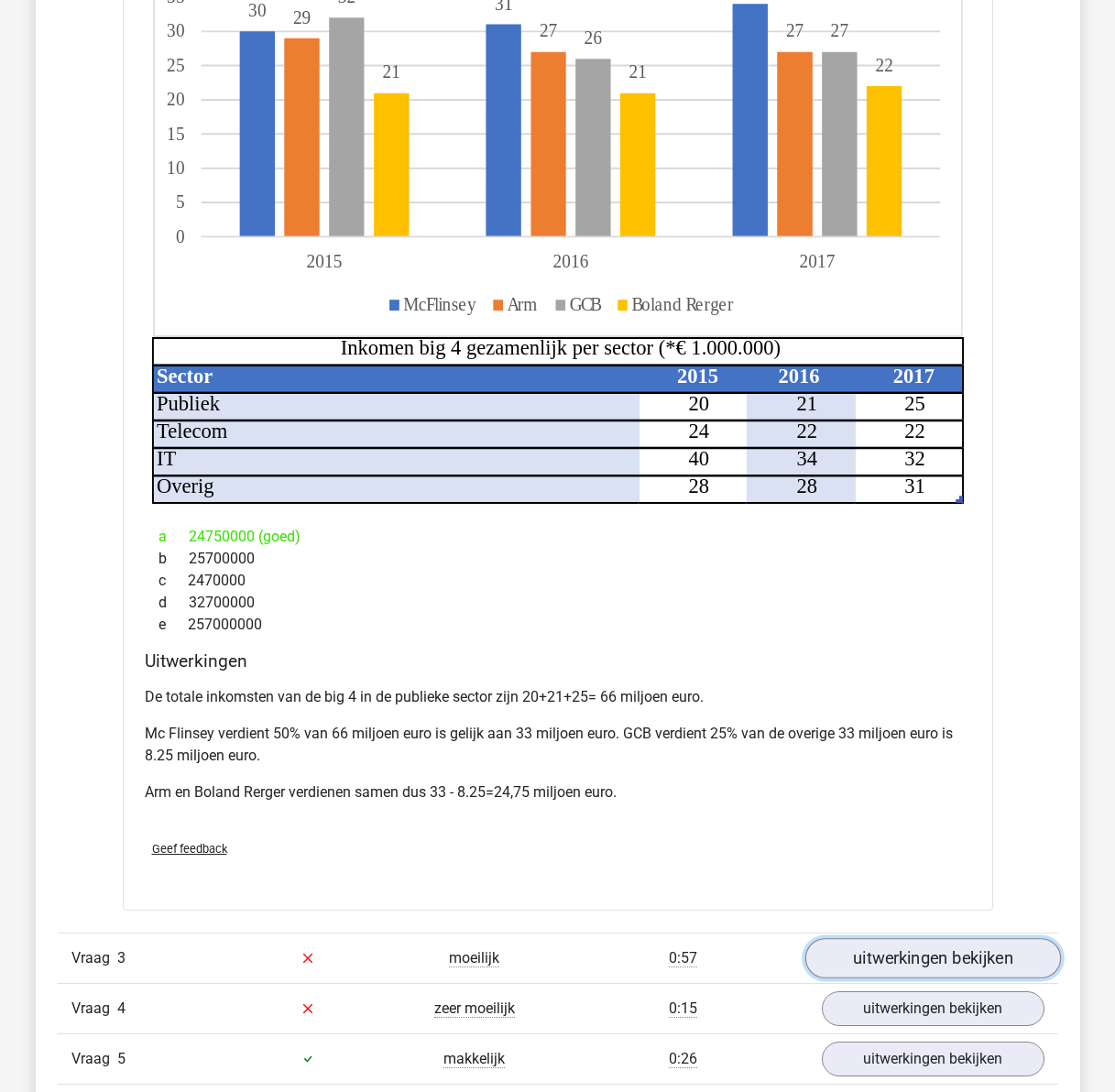
click at [911, 938] on link "uitwerkingen bekijken" at bounding box center [932, 958] width 255 height 40
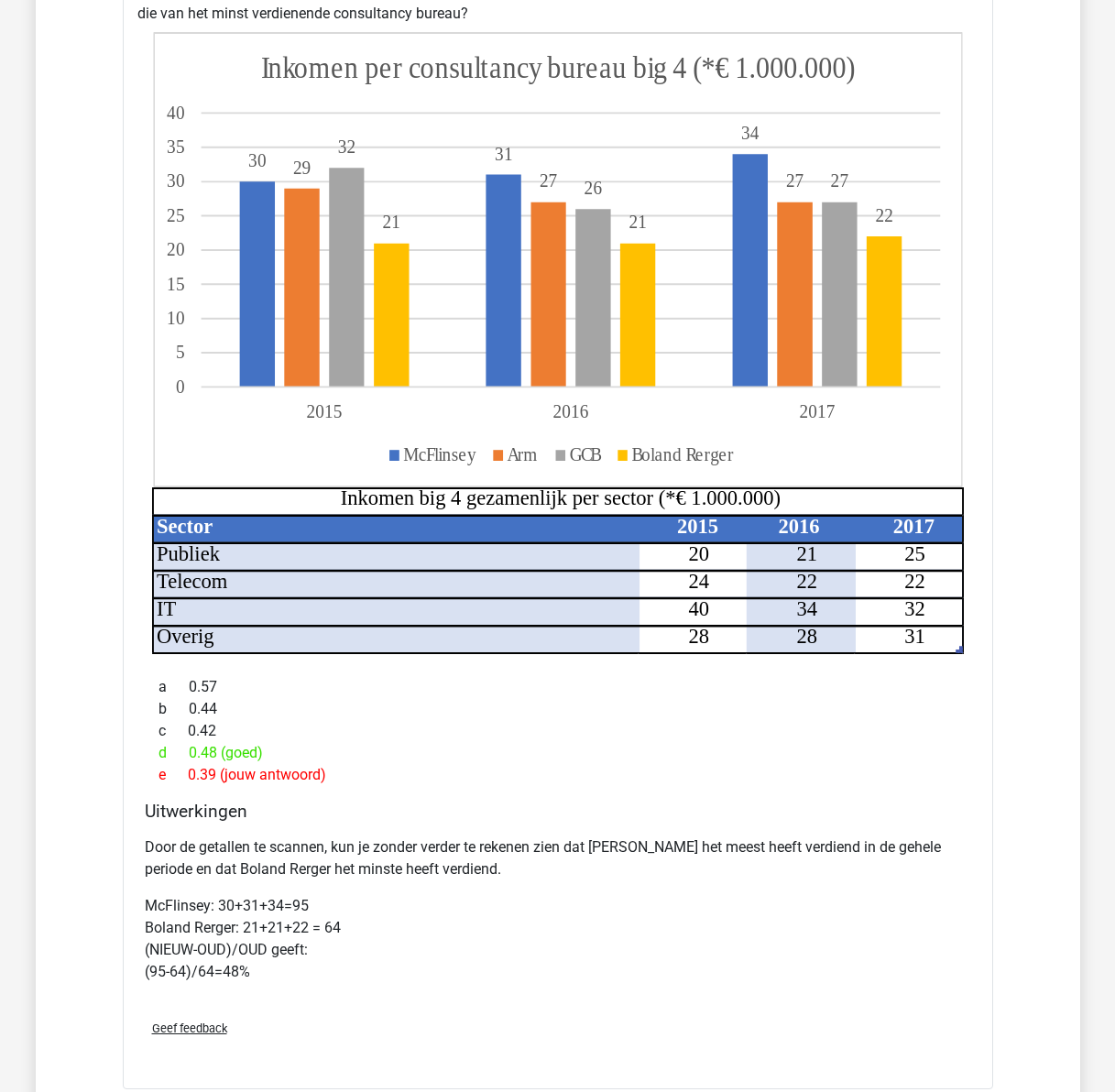
scroll to position [4032, 0]
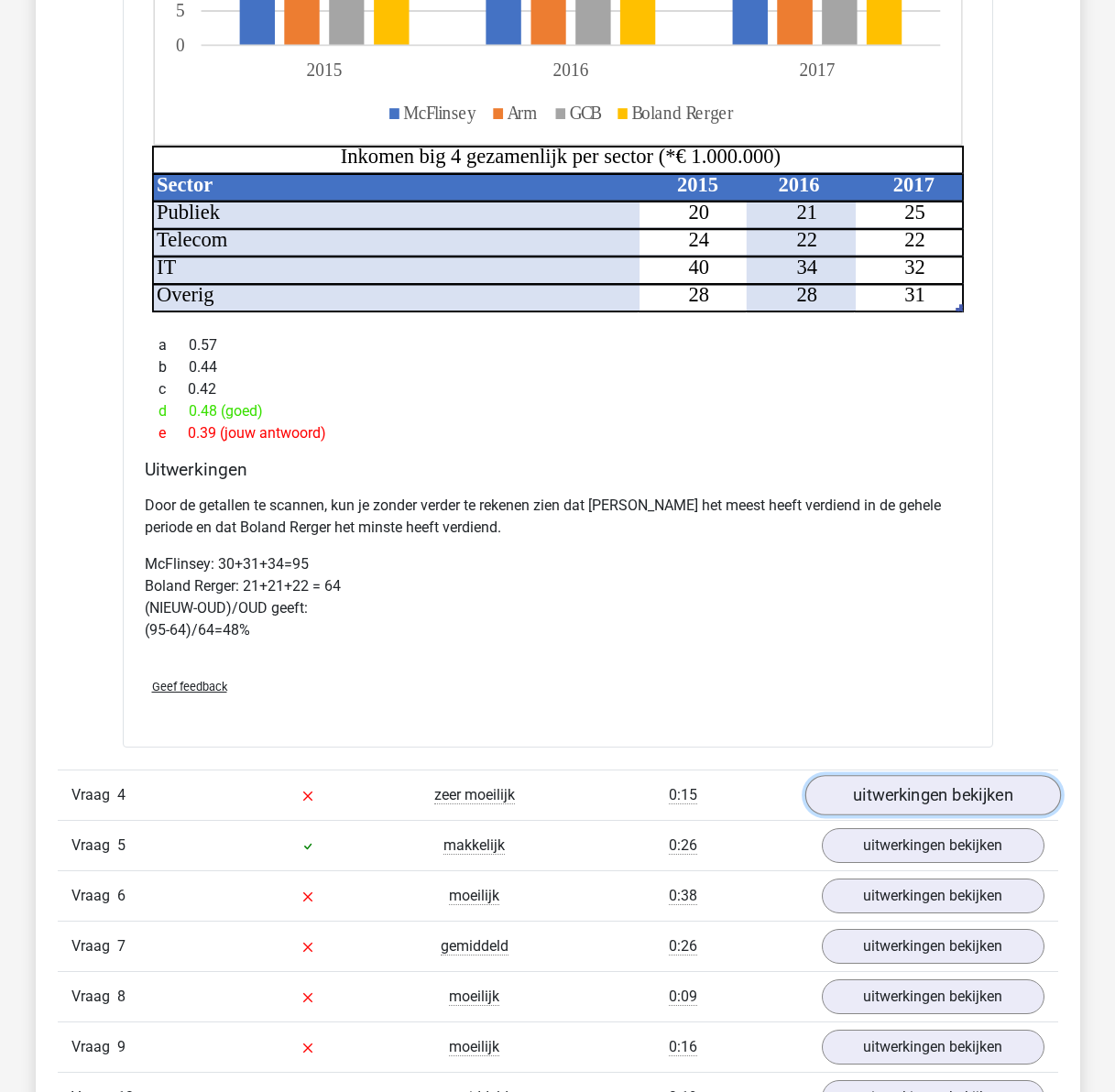
click at [968, 775] on link "uitwerkingen bekijken" at bounding box center [932, 795] width 255 height 40
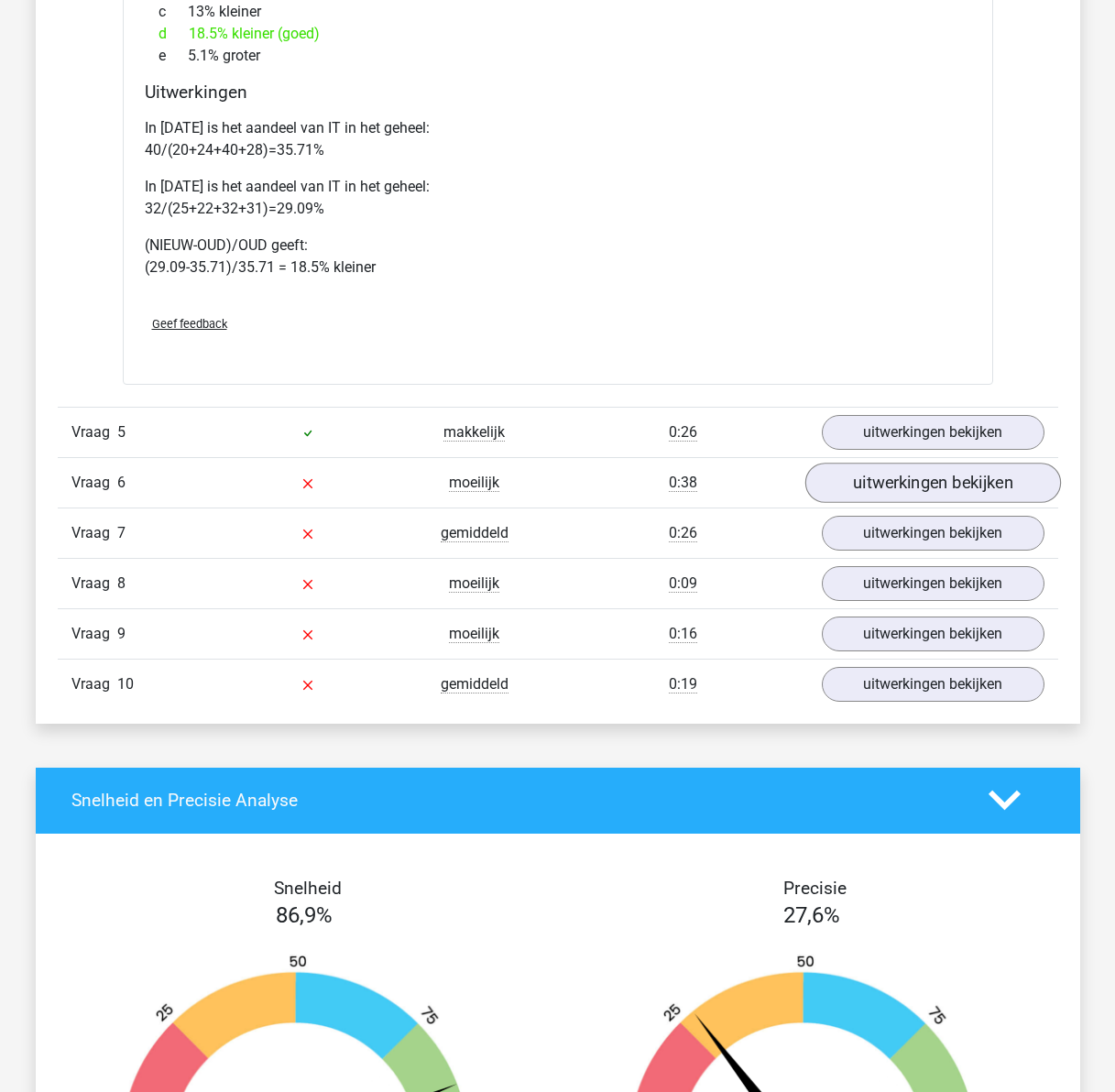
scroll to position [5681, 0]
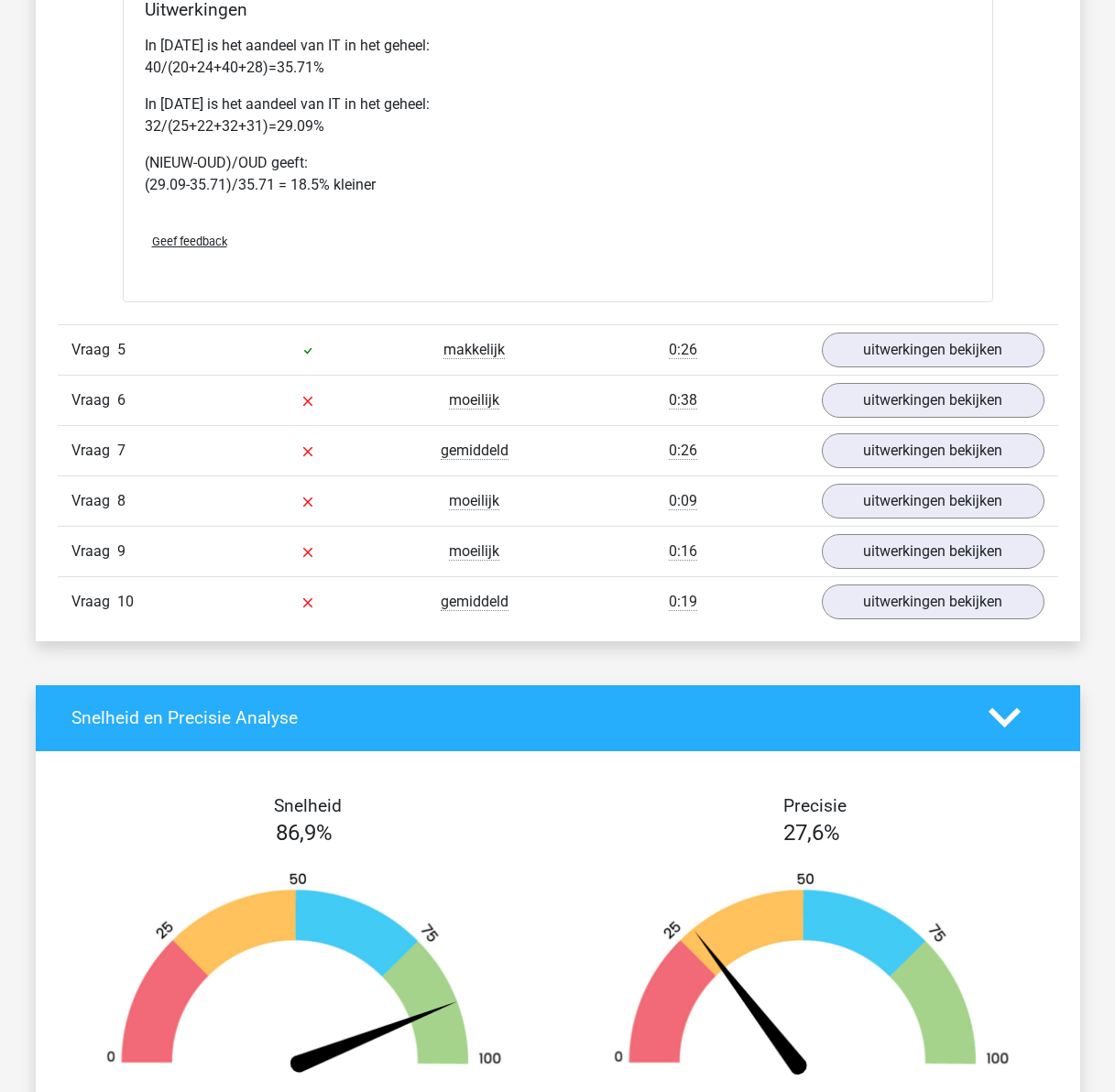
drag, startPoint x: 830, startPoint y: 865, endPoint x: 815, endPoint y: 856, distance: 17.5
click at [830, 872] on img at bounding box center [812, 976] width 453 height 209
click at [894, 330] on link "uitwerkingen bekijken" at bounding box center [932, 350] width 255 height 40
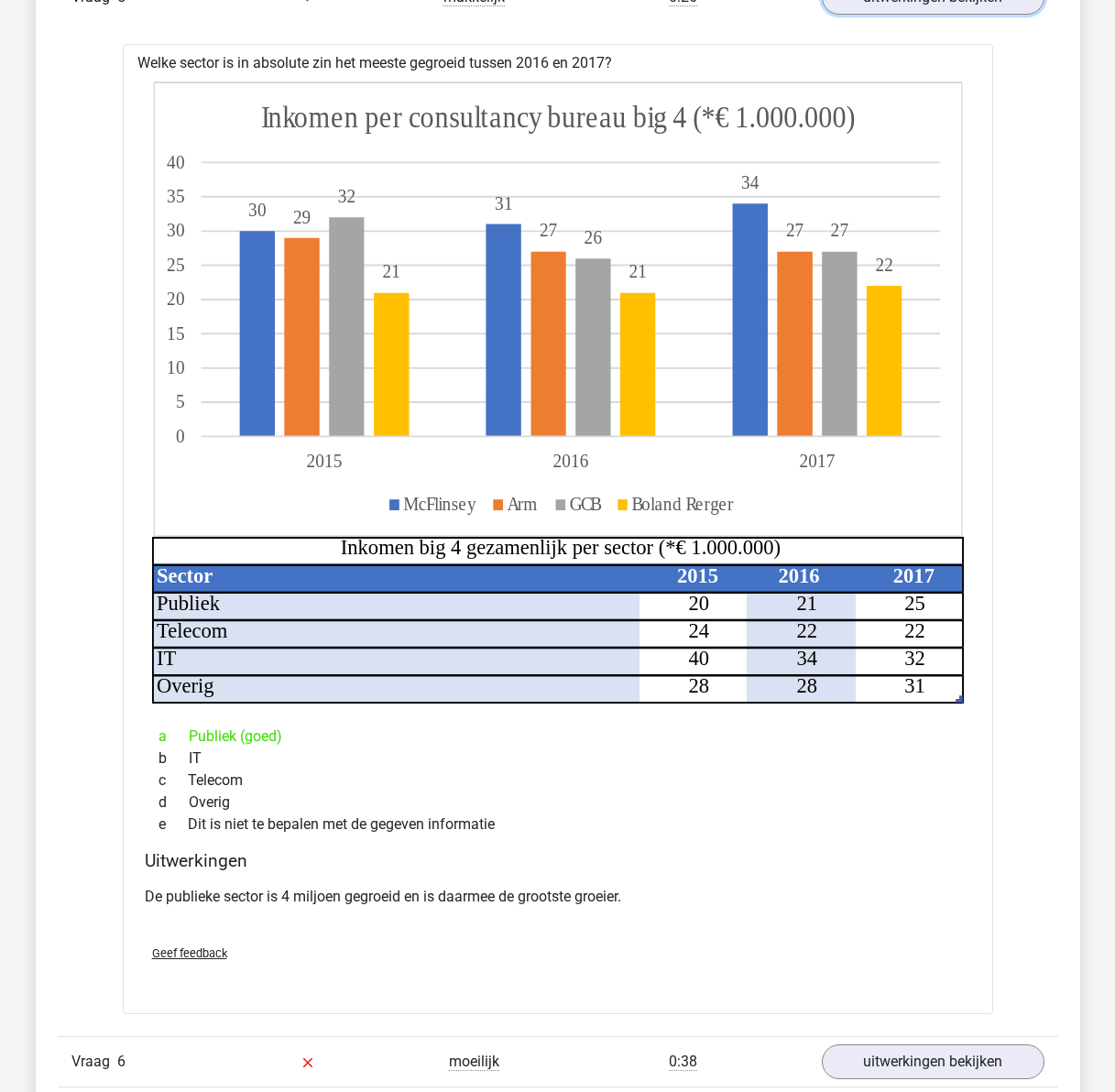
scroll to position [6324, 0]
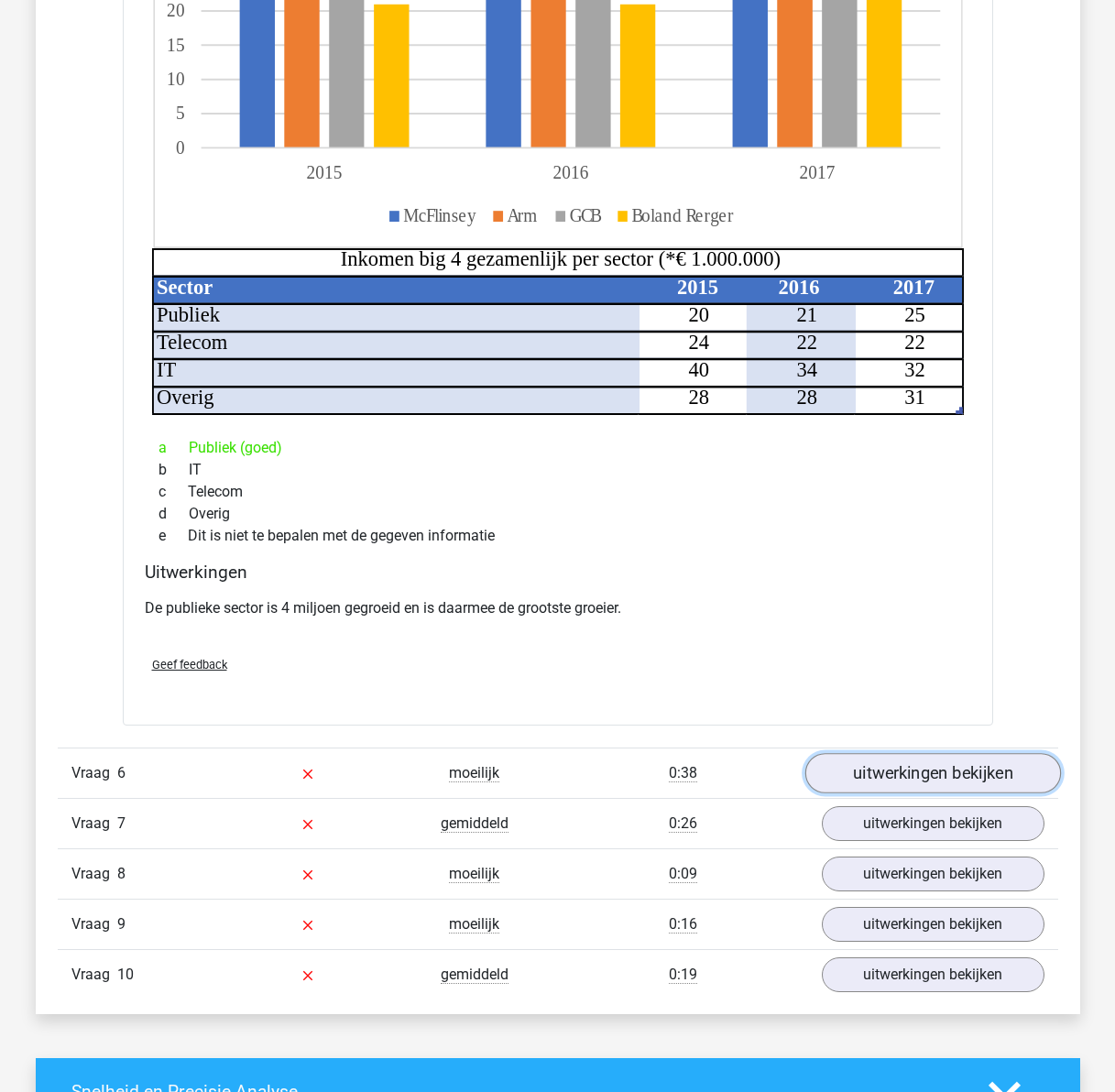
drag, startPoint x: 929, startPoint y: 740, endPoint x: 882, endPoint y: 740, distance: 47.0
click at [929, 753] on link "uitwerkingen bekijken" at bounding box center [932, 773] width 255 height 40
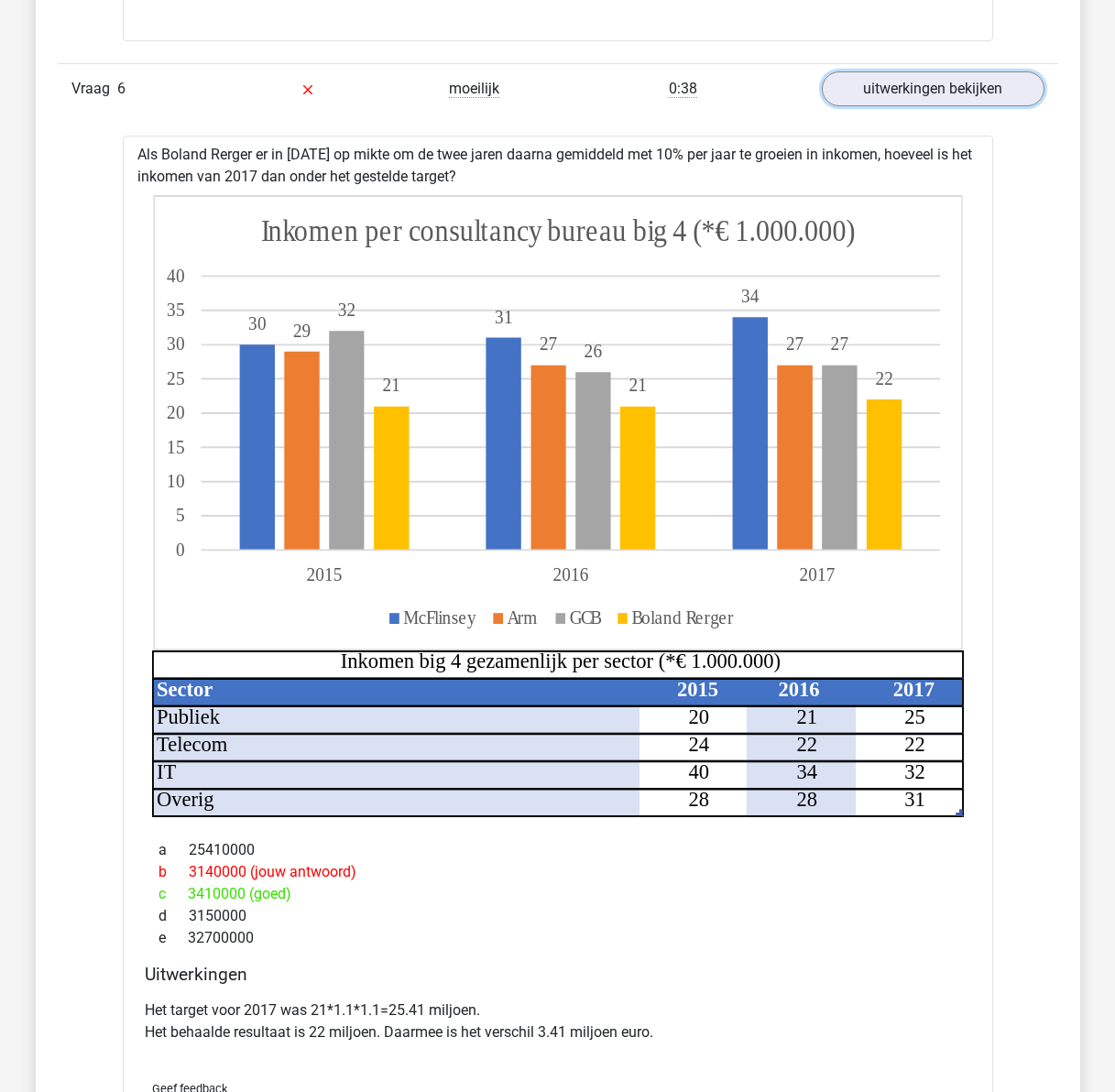
scroll to position [7057, 0]
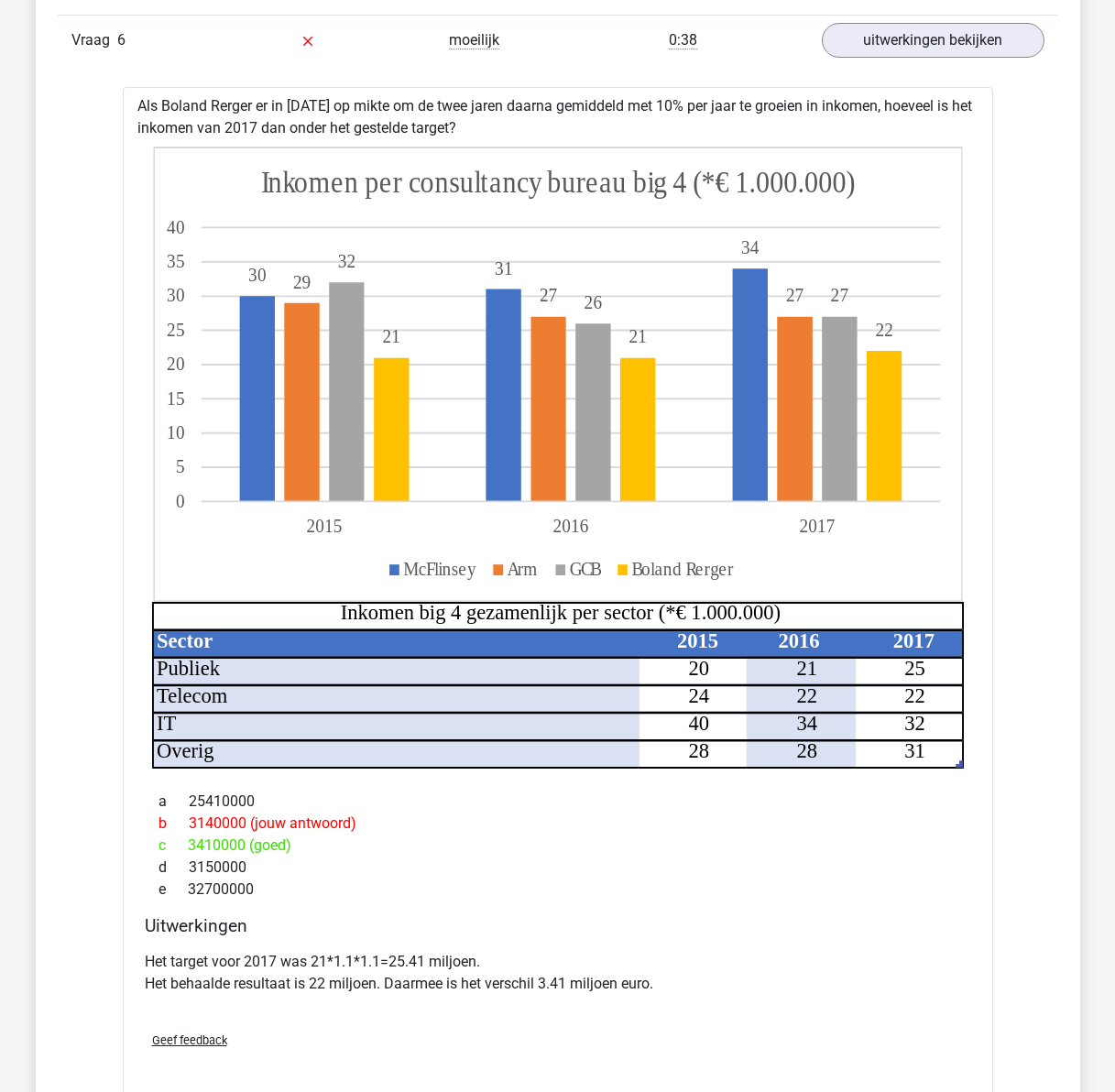
click at [323, 951] on p "Het target voor 2017 was 21*1.1*1.1=25.41 miljoen. Het behaalde resultaat is 22…" at bounding box center [558, 973] width 827 height 44
click at [330, 951] on p "Het target voor 2017 was 21*1.1*1.1=25.41 miljoen. Het behaalde resultaat is 22…" at bounding box center [558, 973] width 827 height 44
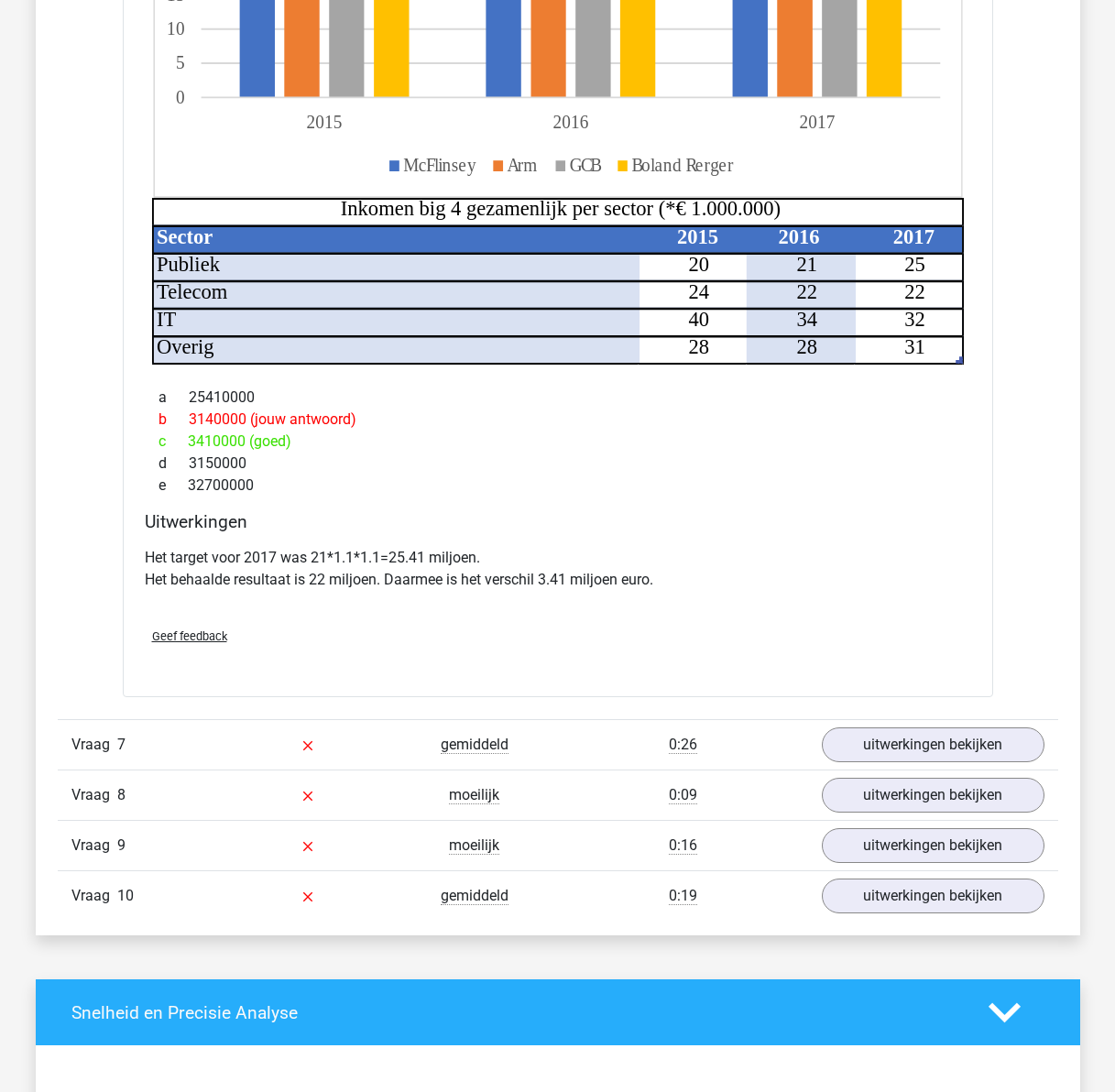
scroll to position [7514, 0]
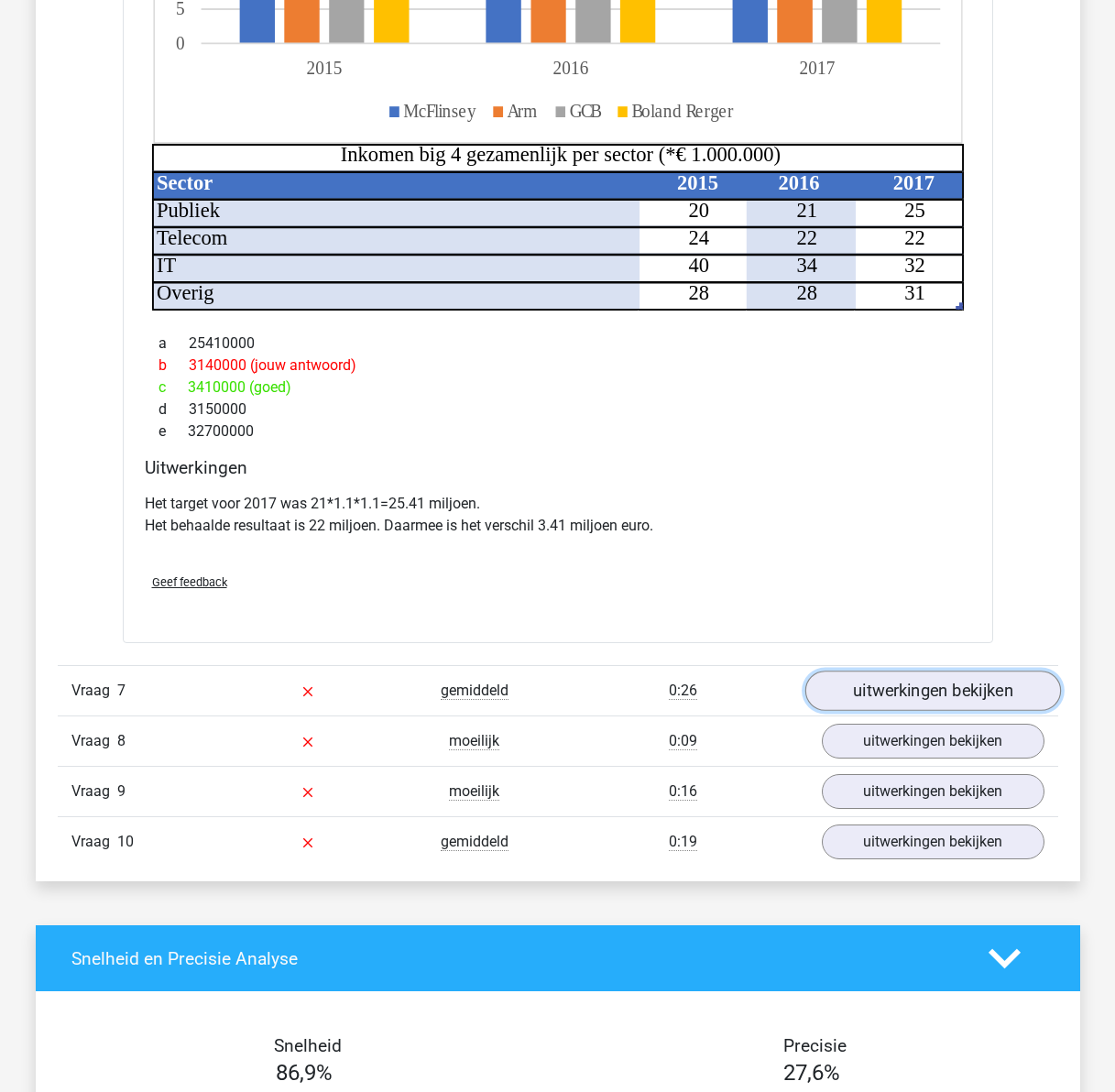
click at [954, 671] on link "uitwerkingen bekijken" at bounding box center [932, 691] width 255 height 40
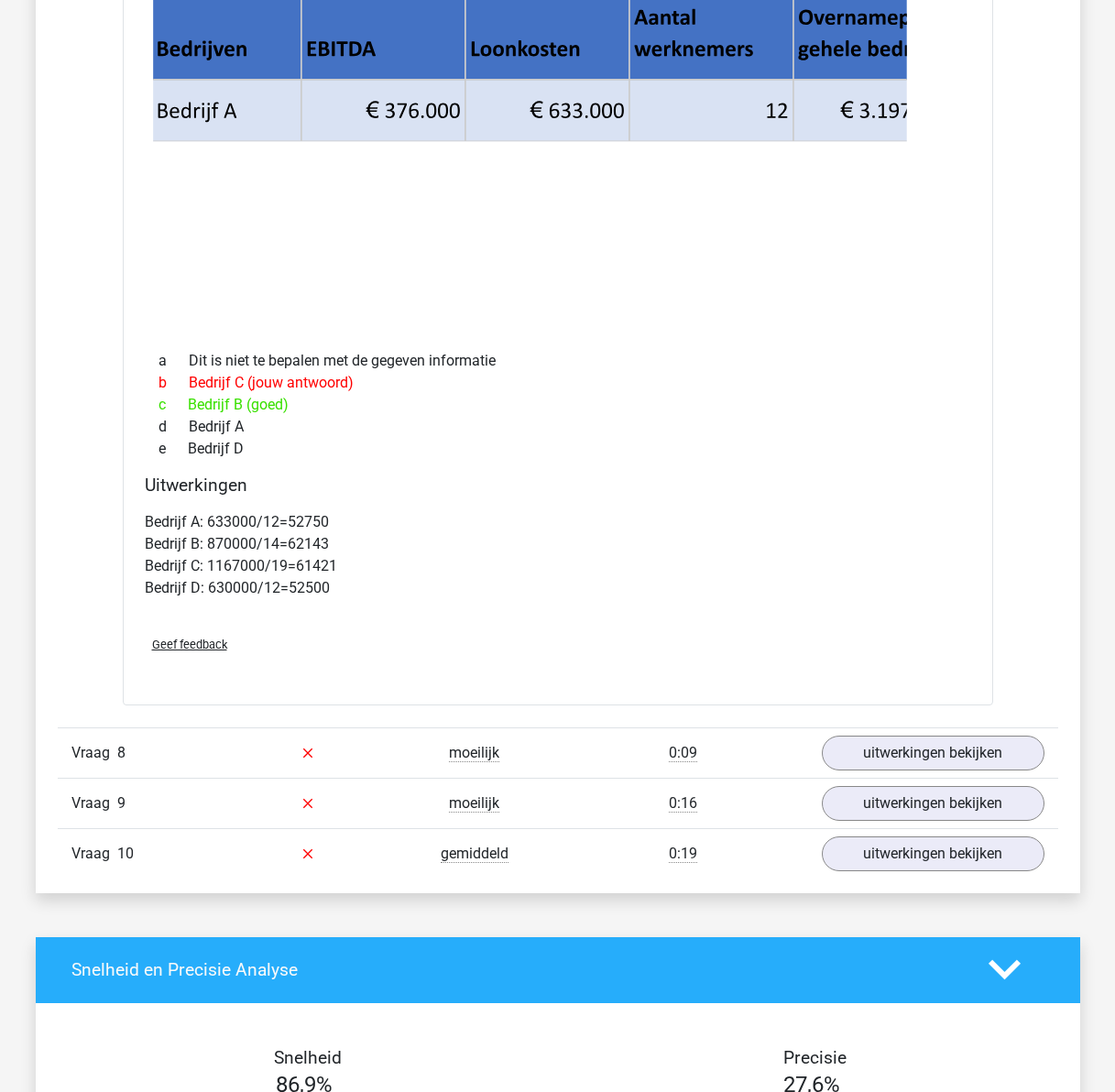
scroll to position [8339, 0]
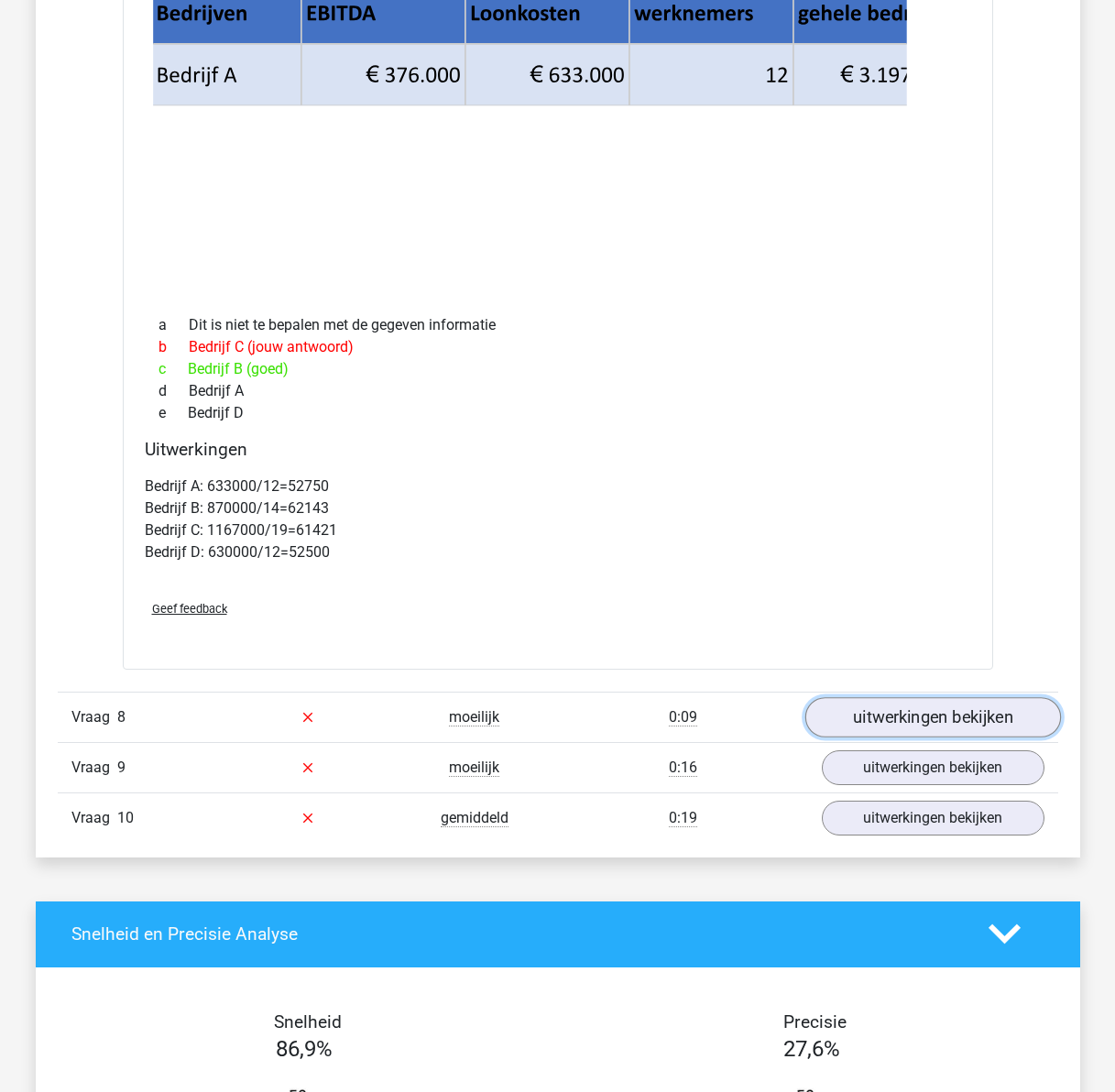
click at [916, 700] on link "uitwerkingen bekijken" at bounding box center [932, 717] width 255 height 40
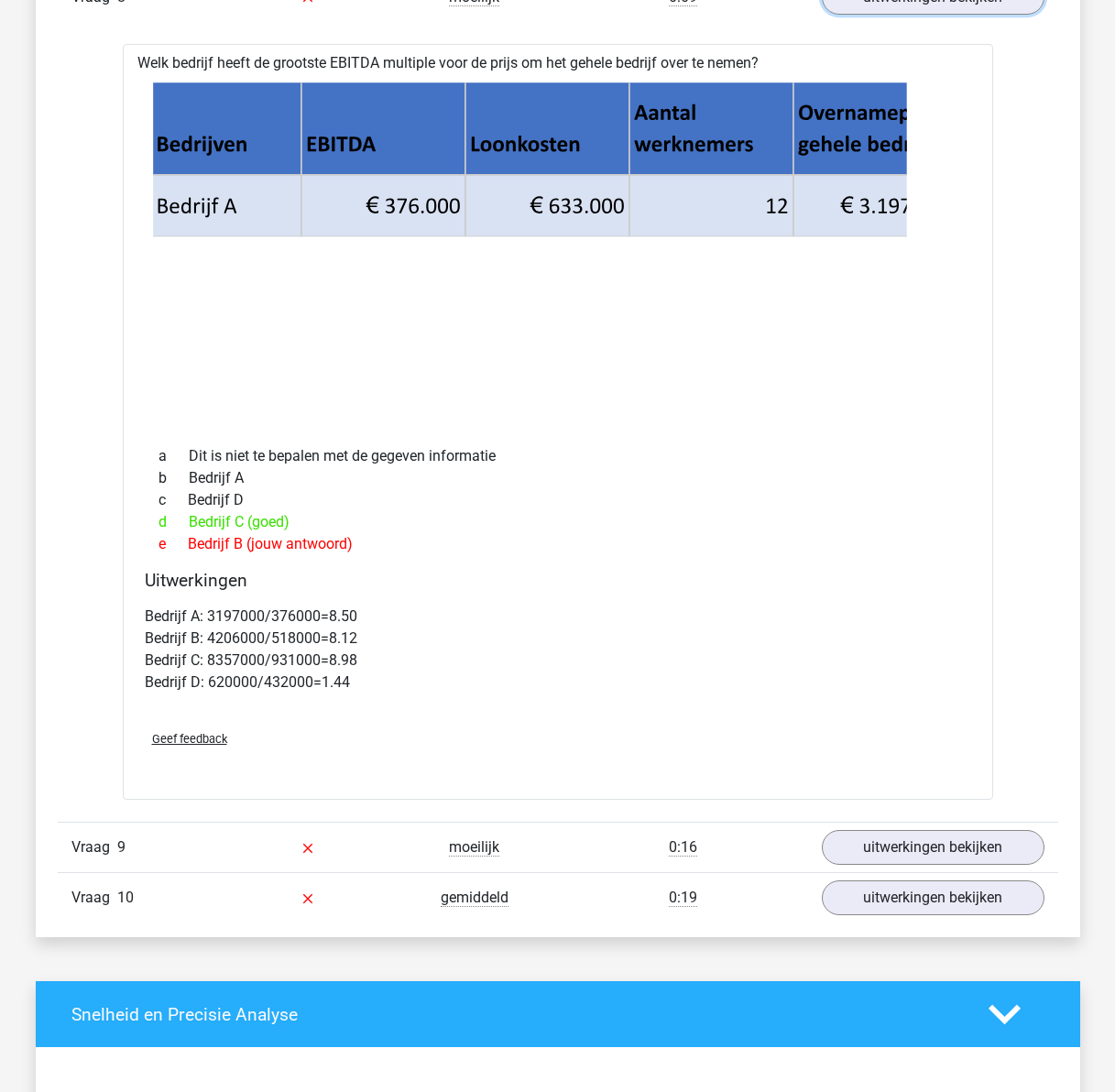
scroll to position [9073, 0]
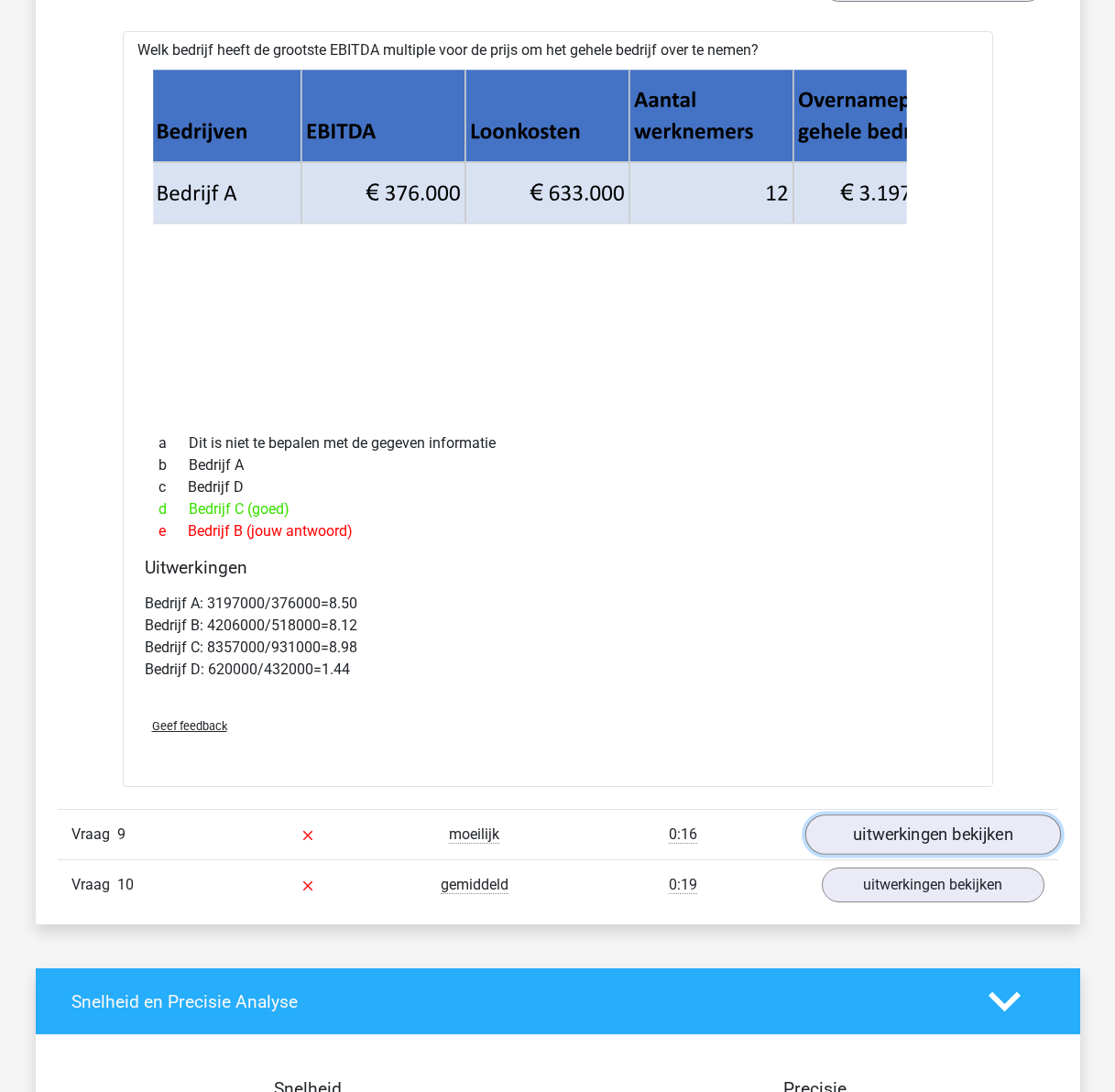
drag, startPoint x: 898, startPoint y: 814, endPoint x: 831, endPoint y: 815, distance: 67.0
click at [898, 815] on link "uitwerkingen bekijken" at bounding box center [932, 835] width 255 height 40
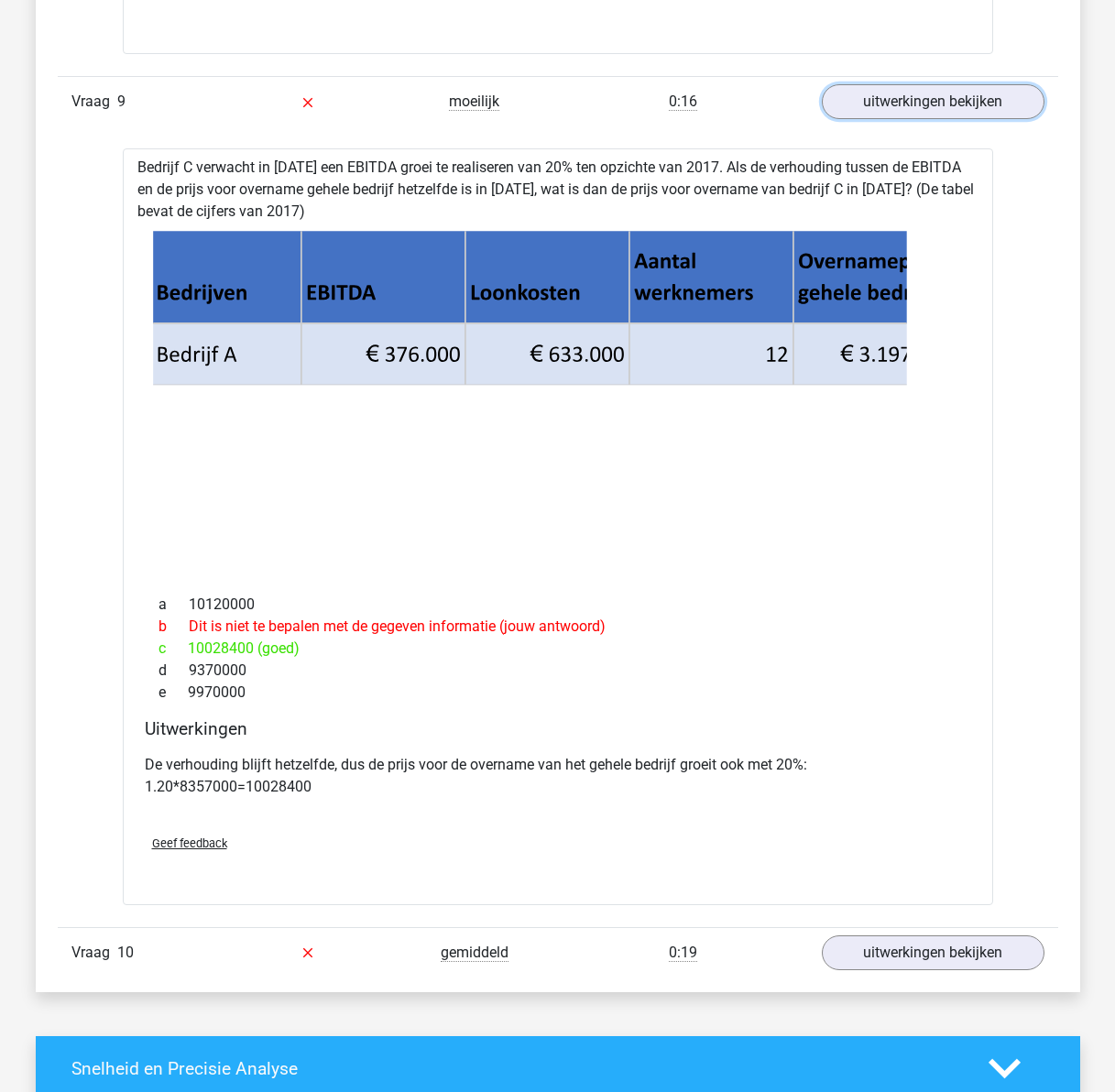
scroll to position [10264, 0]
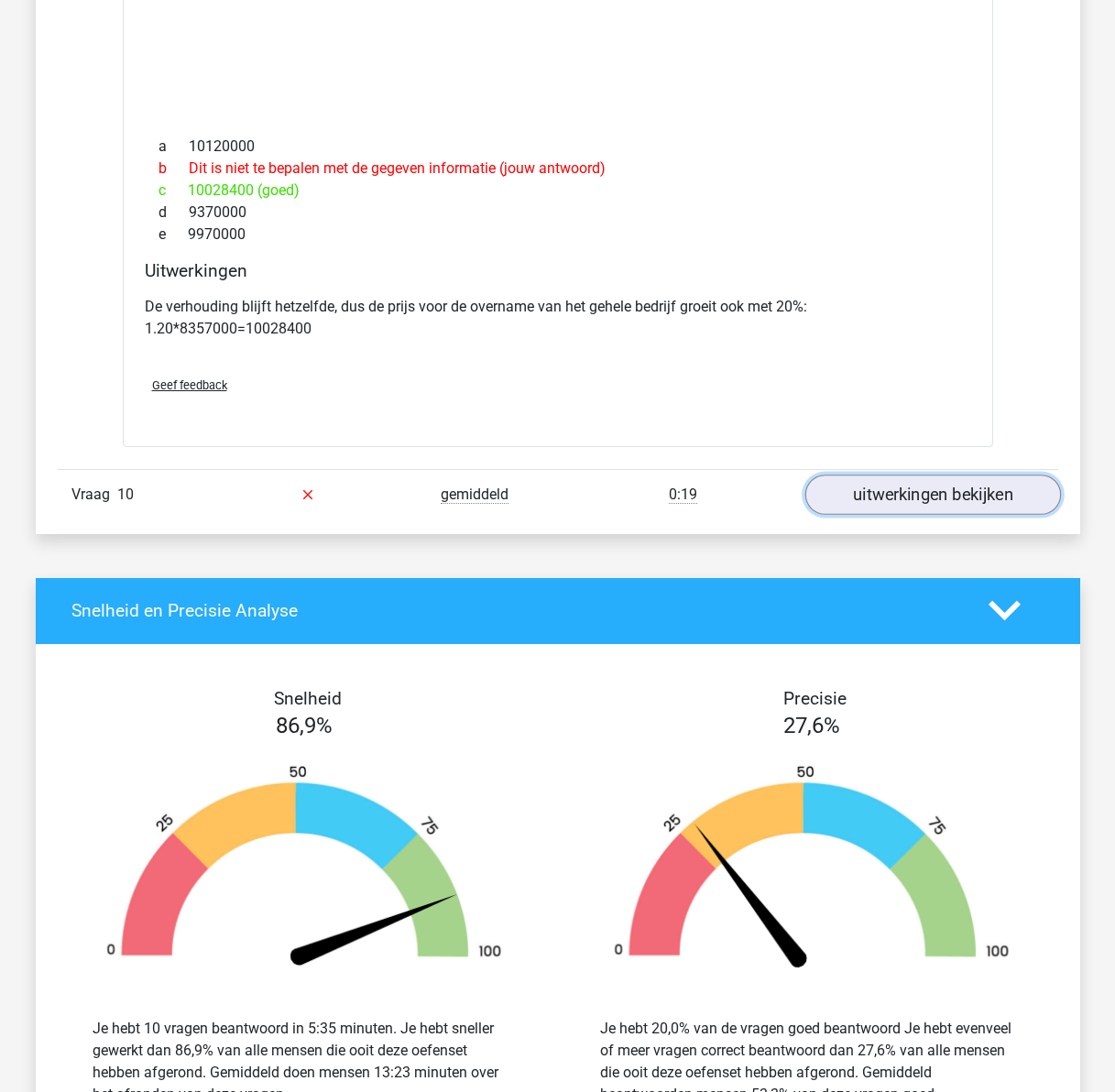
click at [931, 475] on link "uitwerkingen bekijken" at bounding box center [932, 495] width 255 height 40
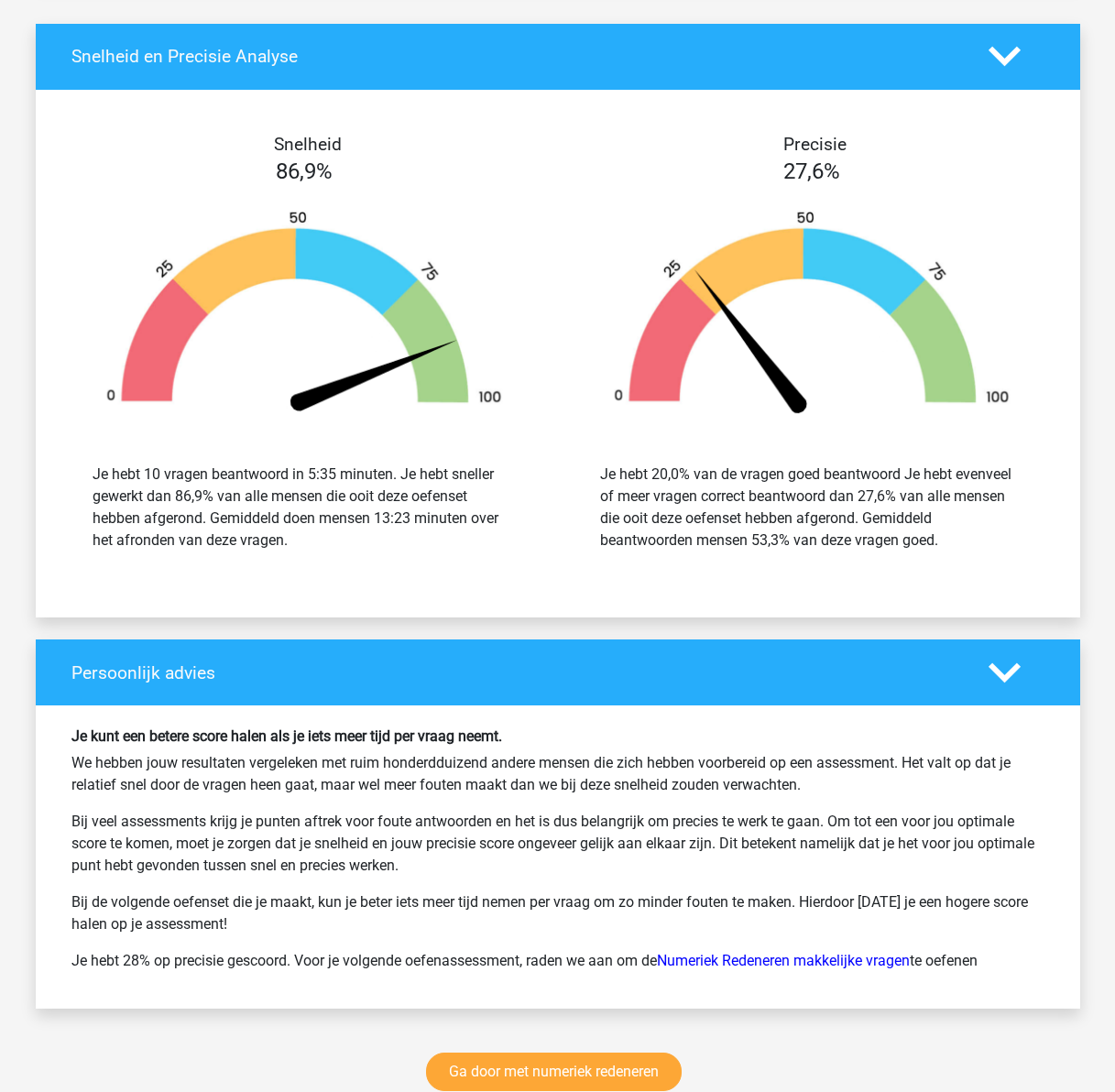
scroll to position [11639, 0]
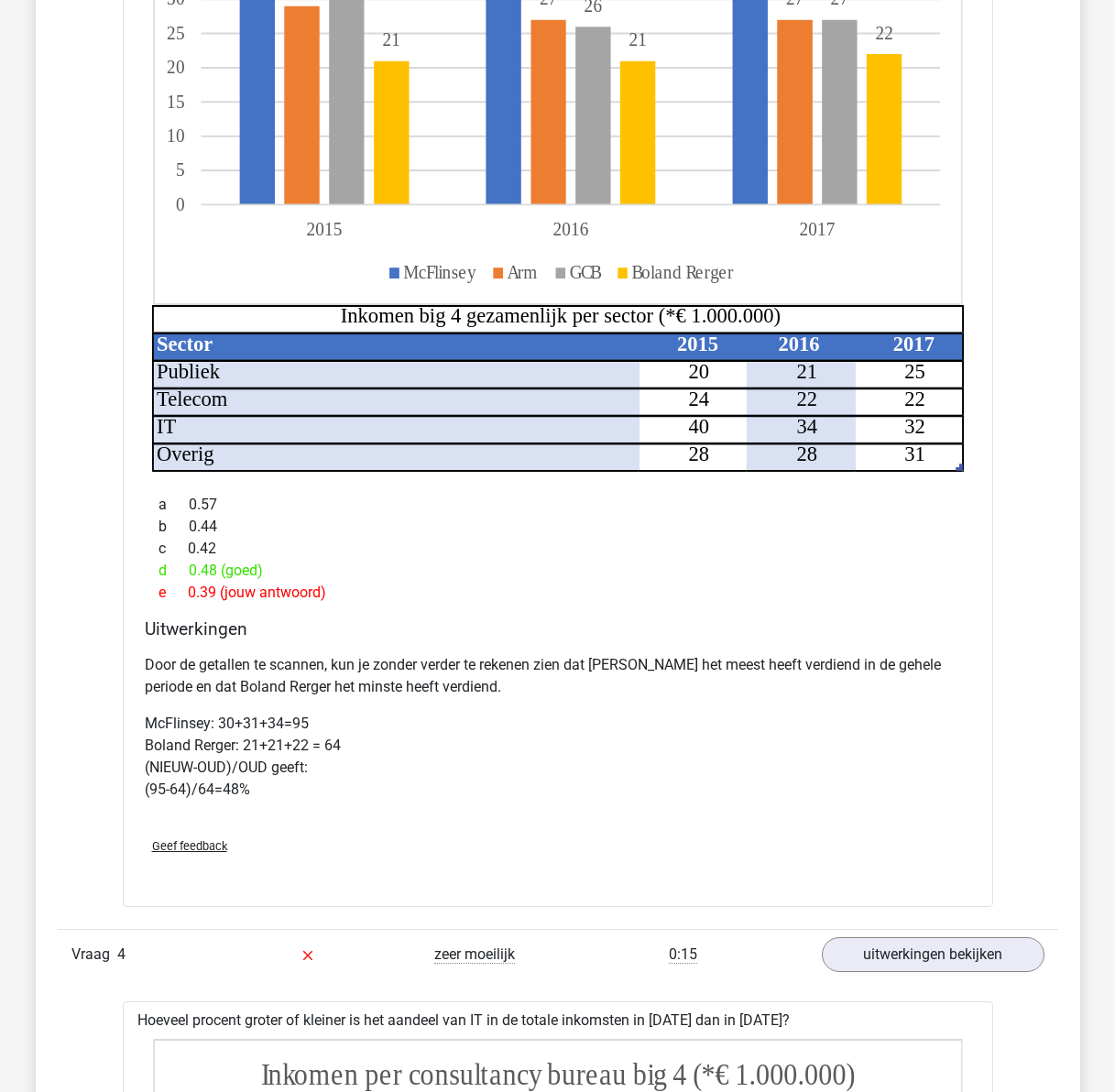
drag, startPoint x: 558, startPoint y: 846, endPoint x: 588, endPoint y: 603, distance: 244.8
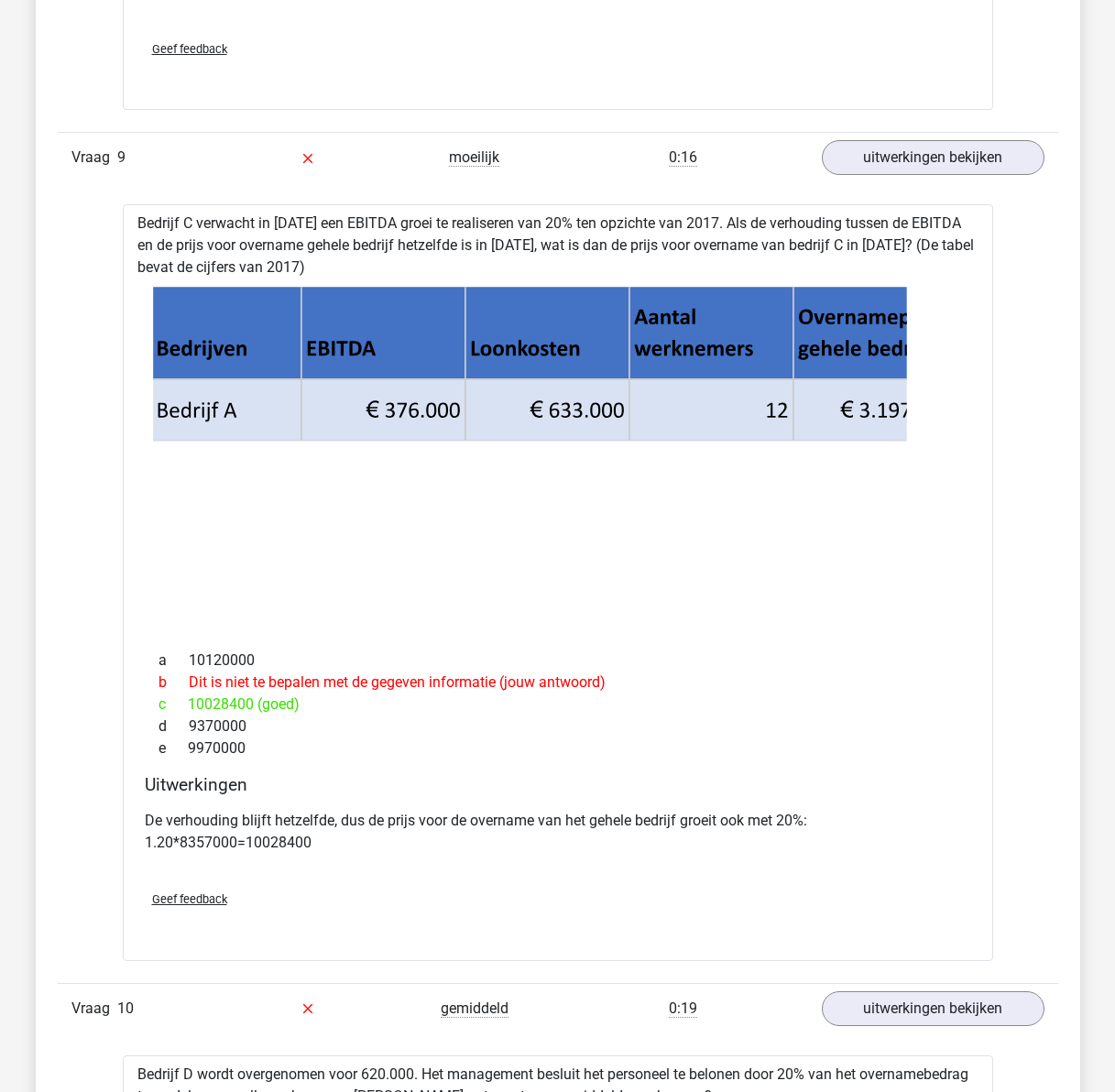
drag, startPoint x: 629, startPoint y: 545, endPoint x: 650, endPoint y: 825, distance: 280.8
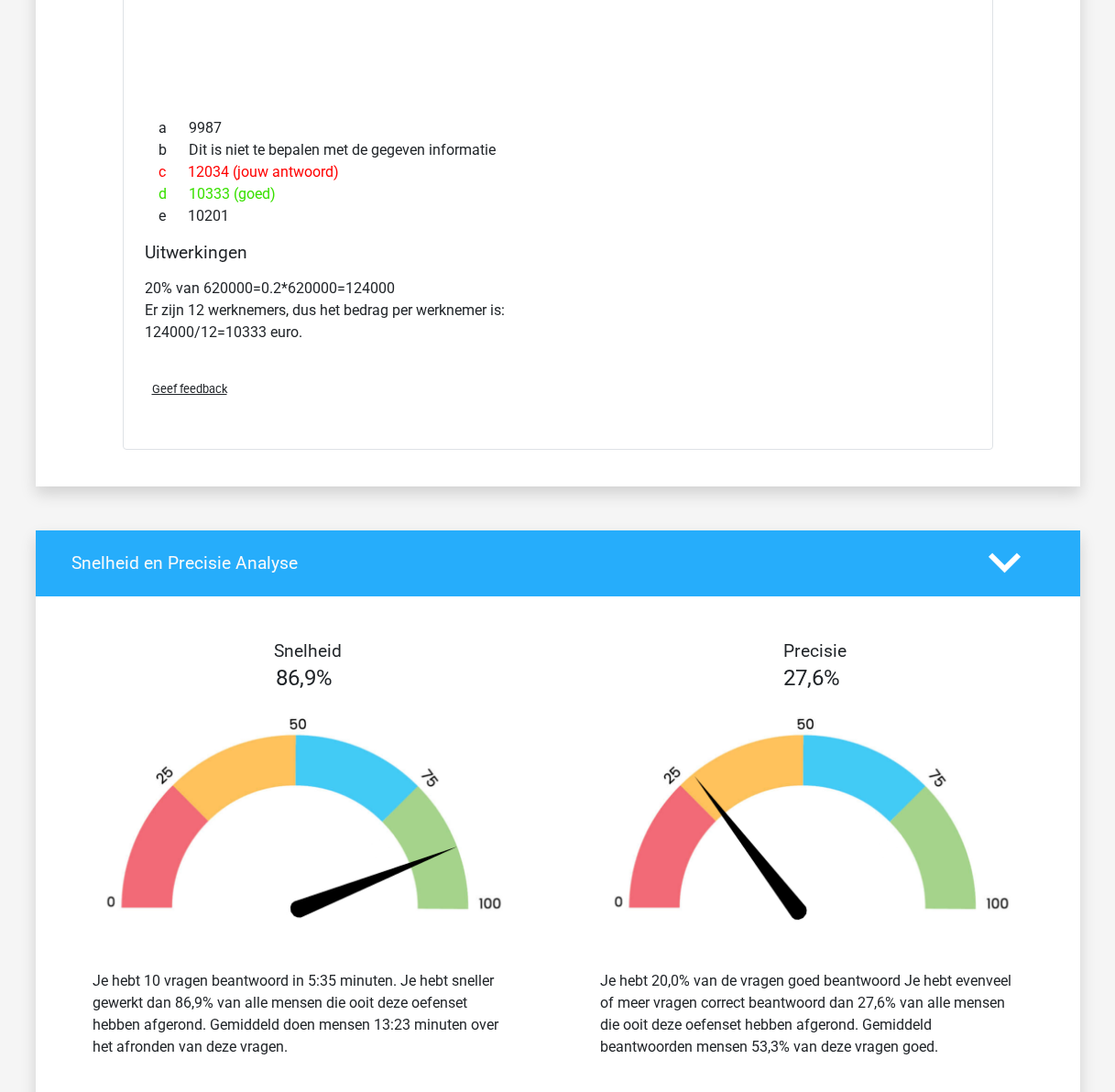
scroll to position [11844, 0]
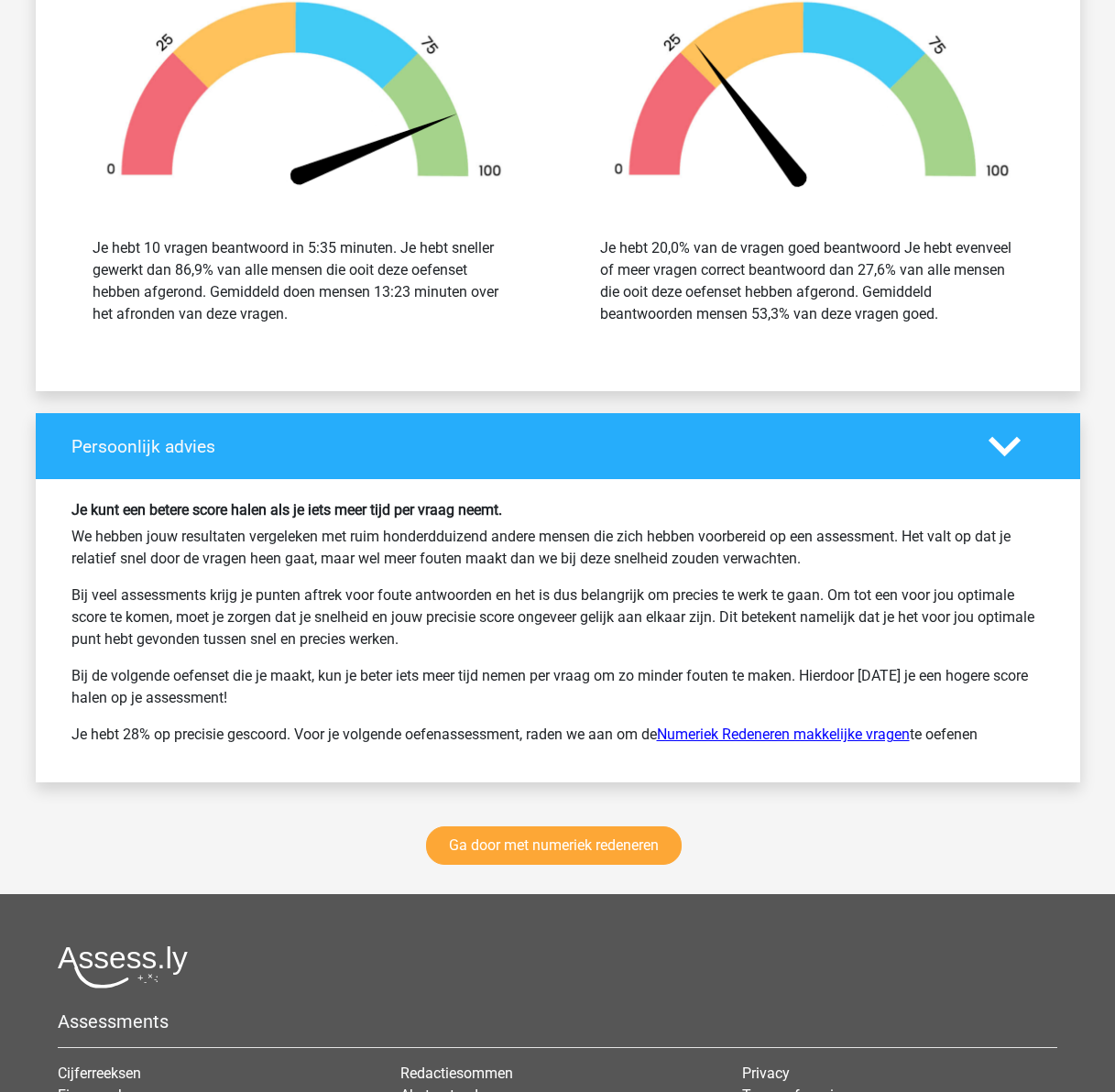
click at [757, 726] on link "Numeriek Redeneren makkelijke vragen" at bounding box center [784, 734] width 253 height 17
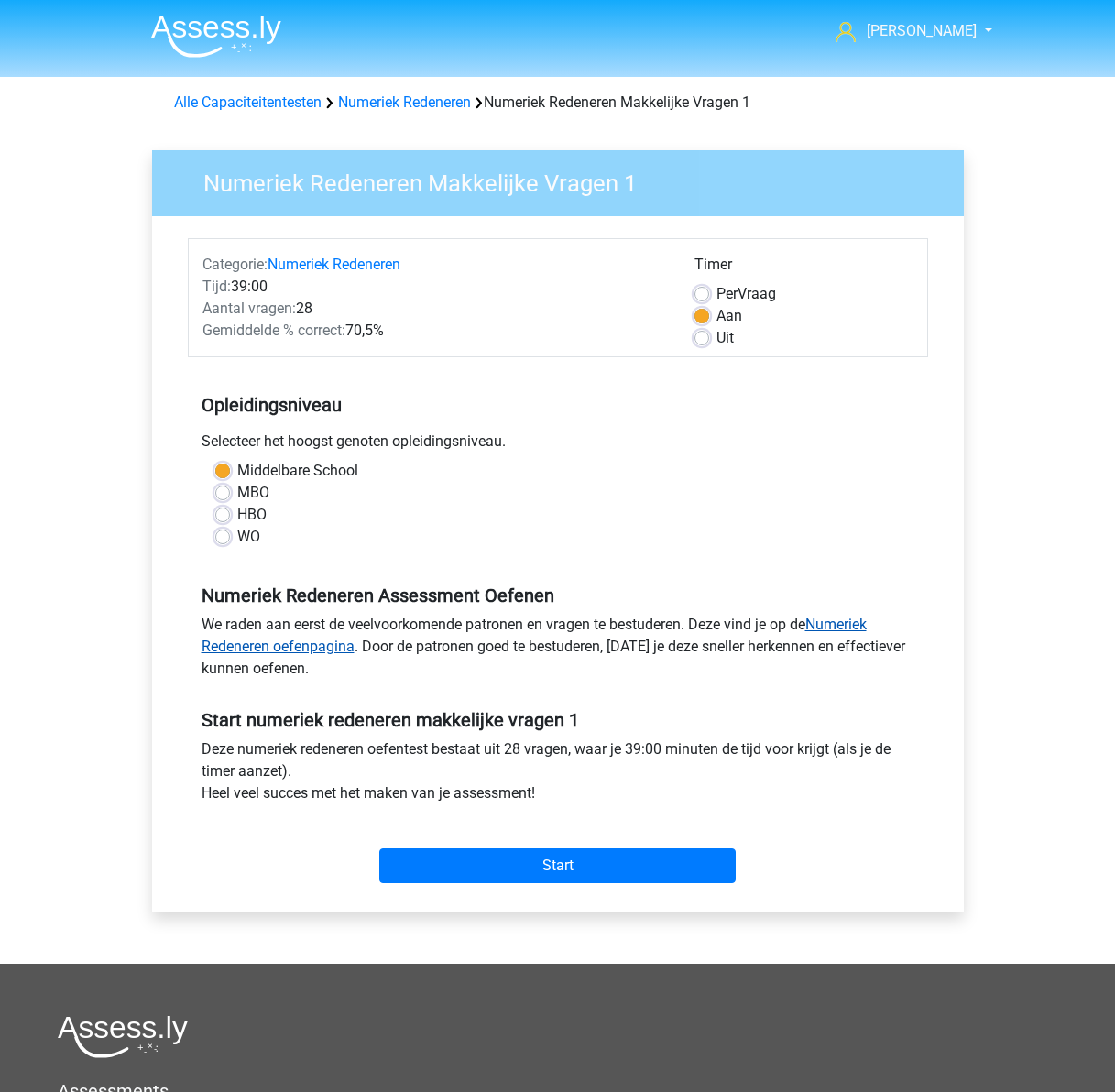
click at [852, 627] on link "Numeriek Redeneren oefenpagina" at bounding box center [534, 636] width 665 height 40
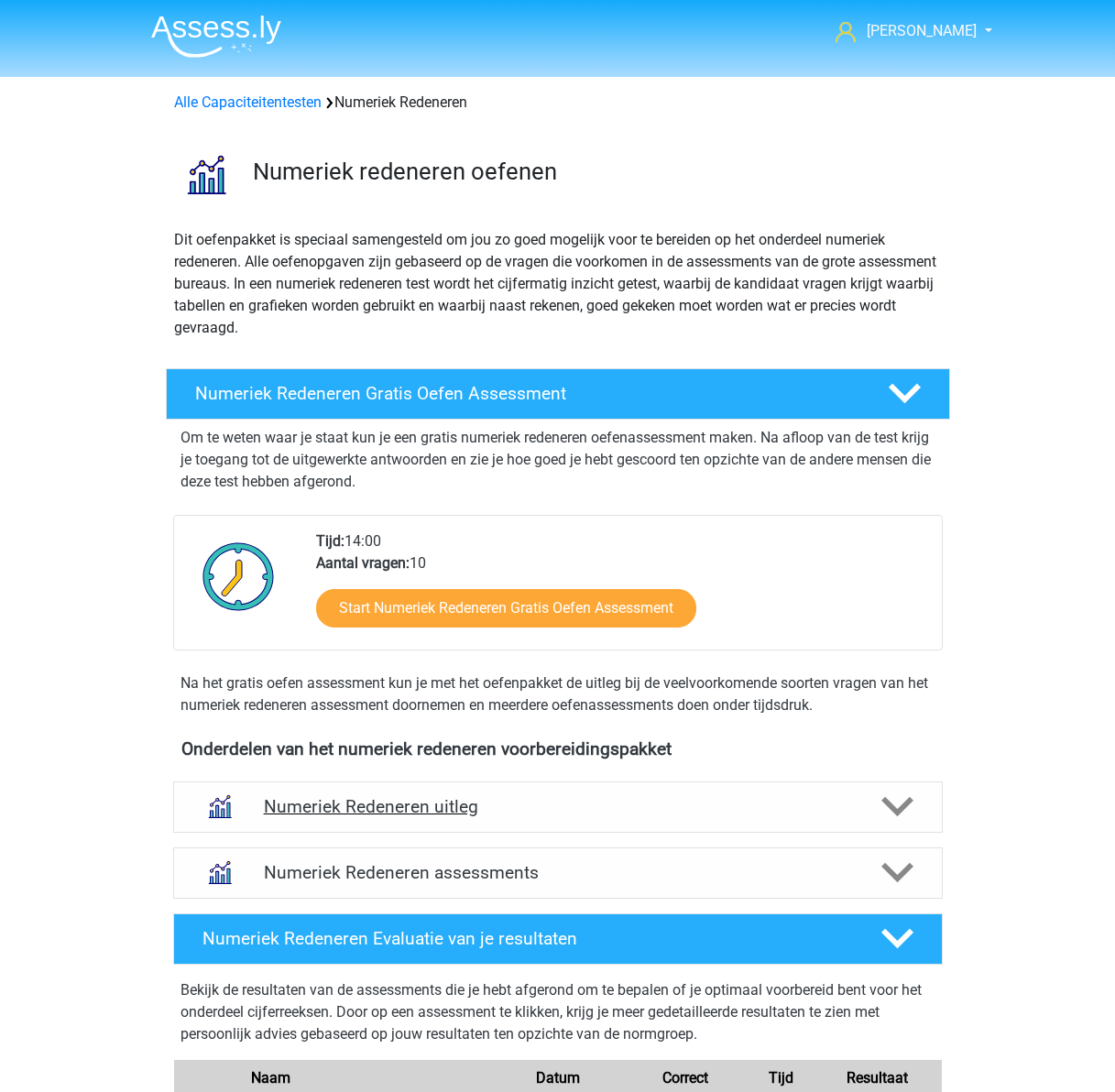
click at [526, 810] on h4 "Numeriek Redeneren uitleg" at bounding box center [558, 807] width 588 height 21
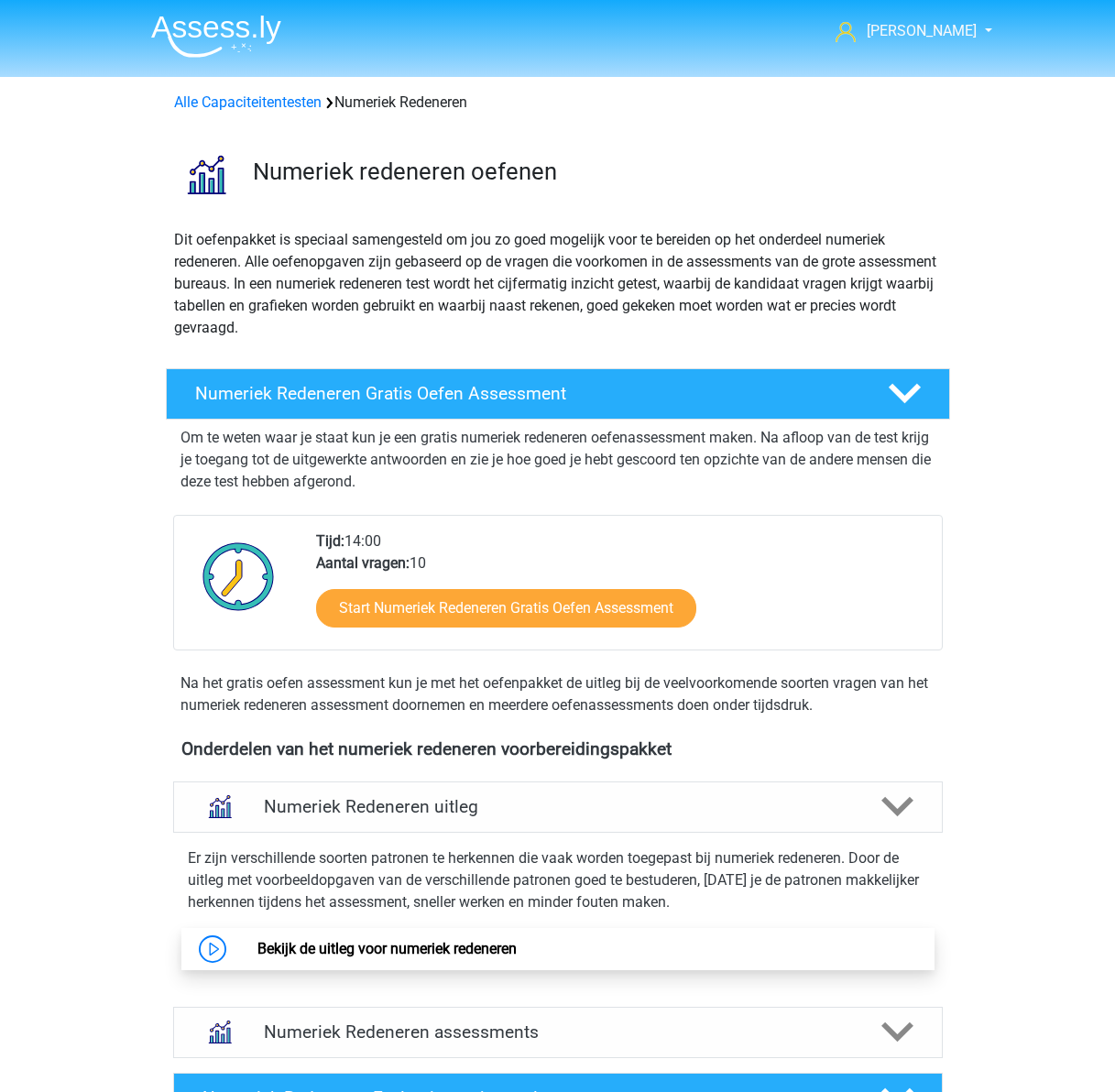
click at [440, 946] on link "Bekijk de uitleg voor numeriek redeneren" at bounding box center [387, 948] width 259 height 17
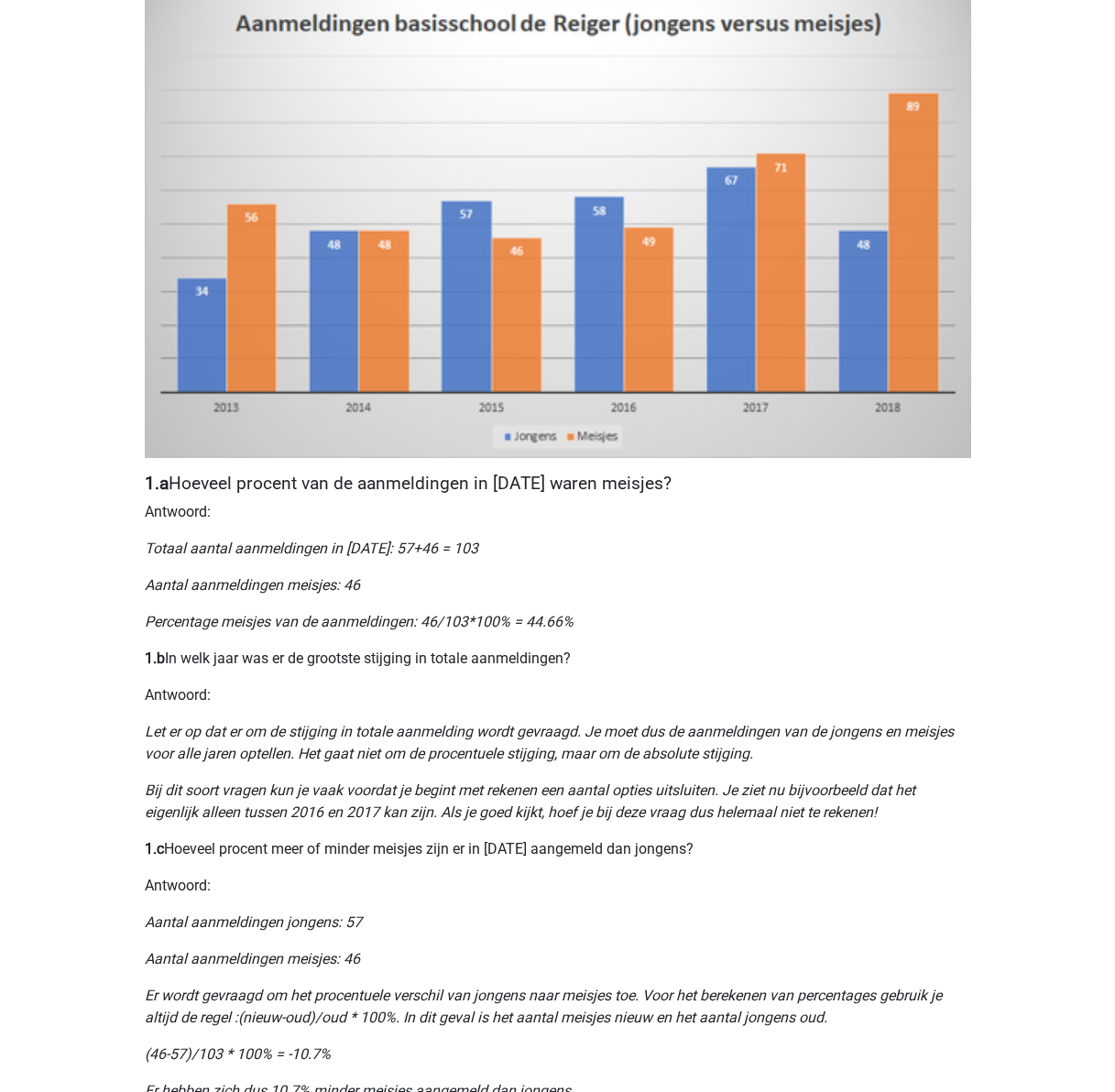
scroll to position [549, 0]
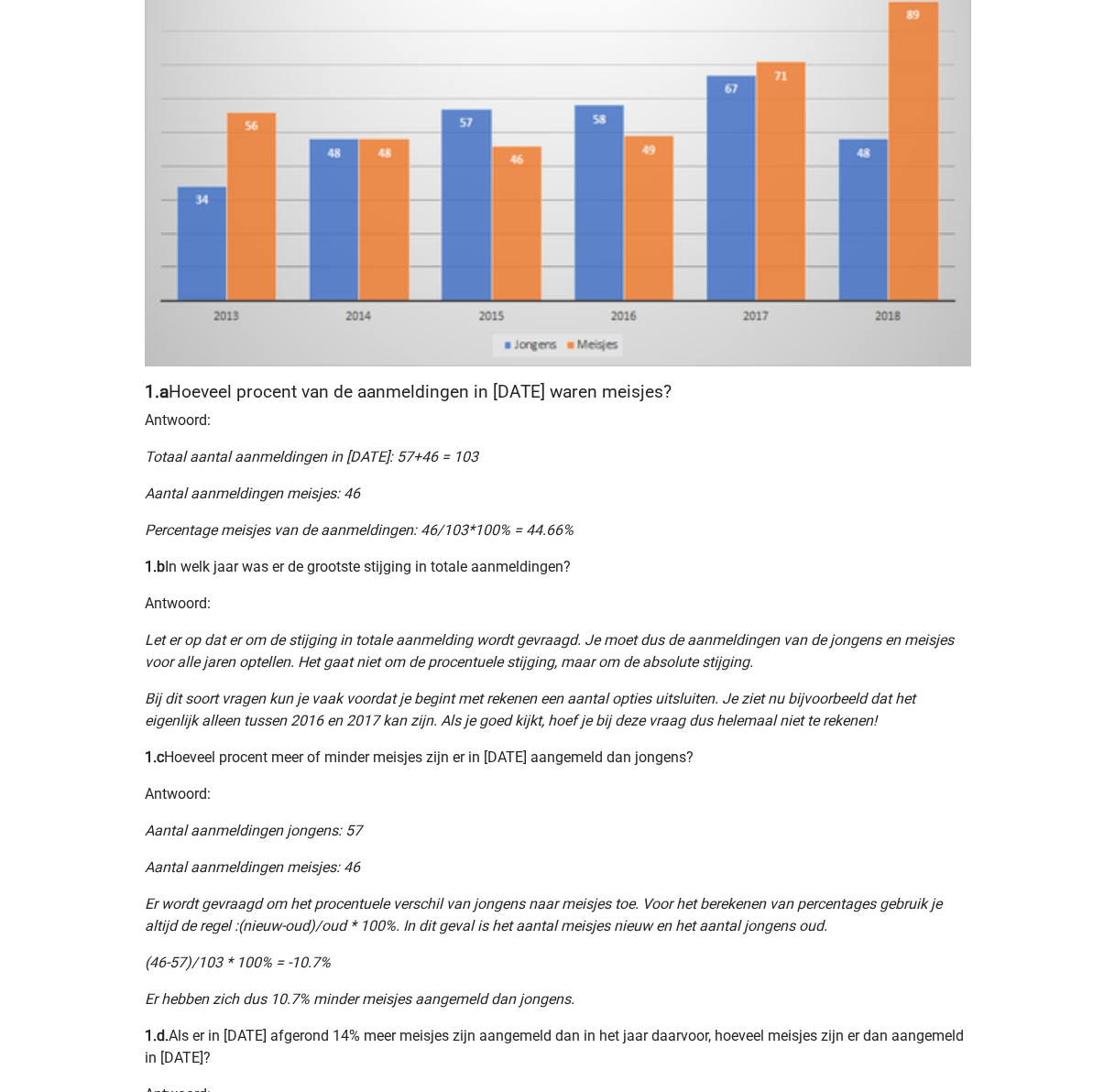
click at [614, 740] on div "Nummeriek Redeneren, een belangrijk deel van je assessment Numeriek redeneren i…" at bounding box center [558, 510] width 871 height 1863
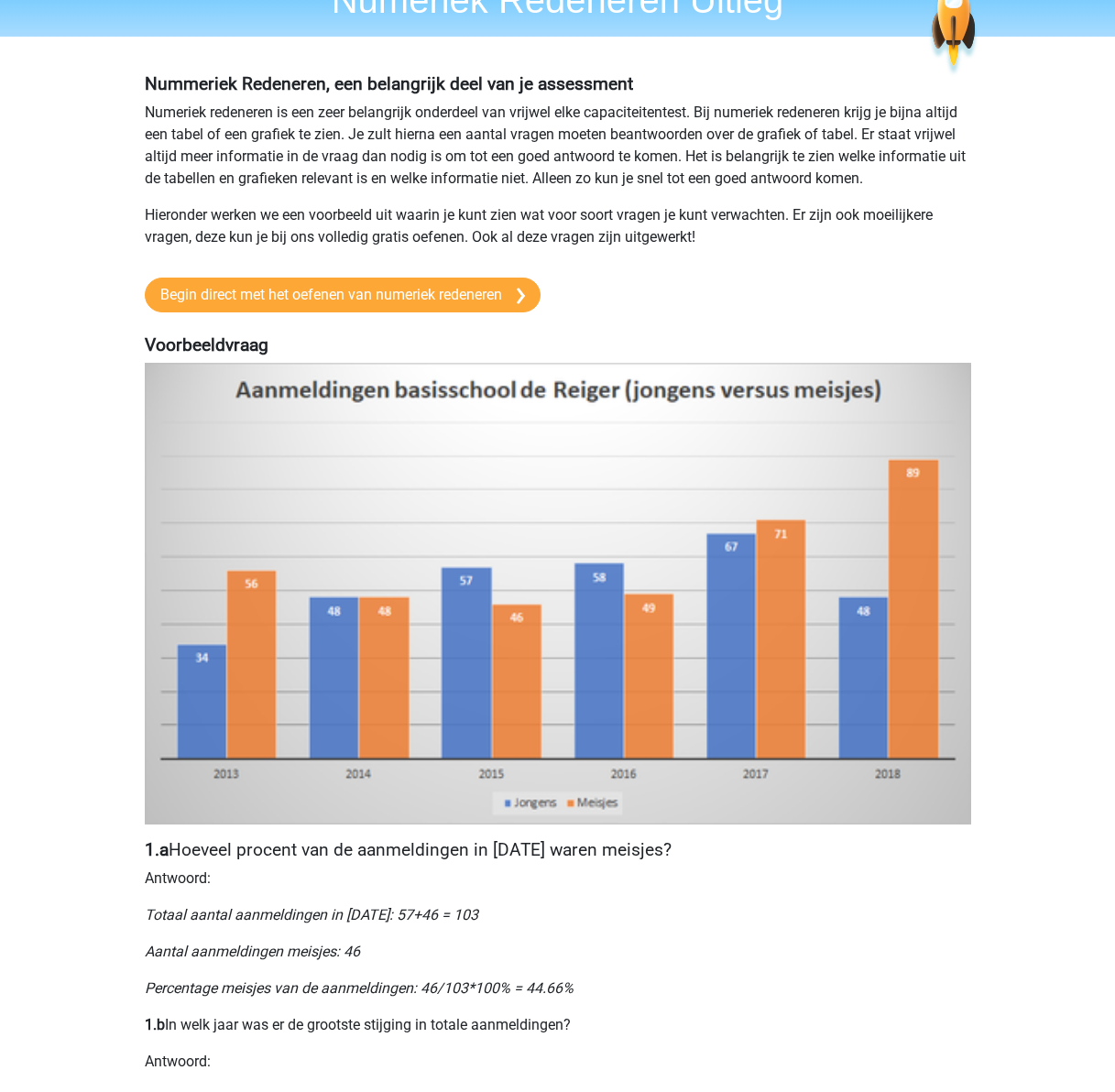
scroll to position [0, 0]
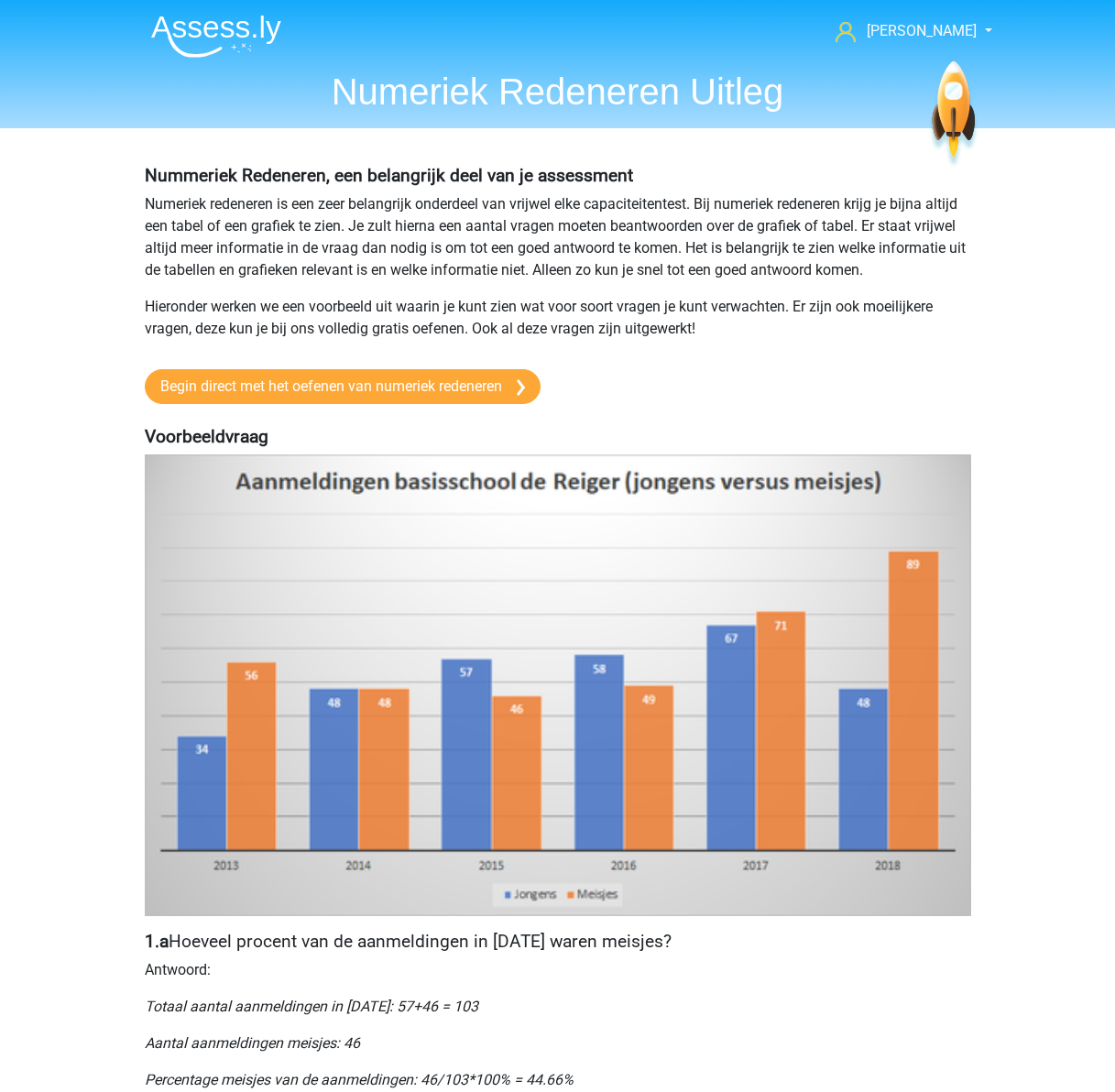
click at [209, 24] on img at bounding box center [216, 36] width 130 height 43
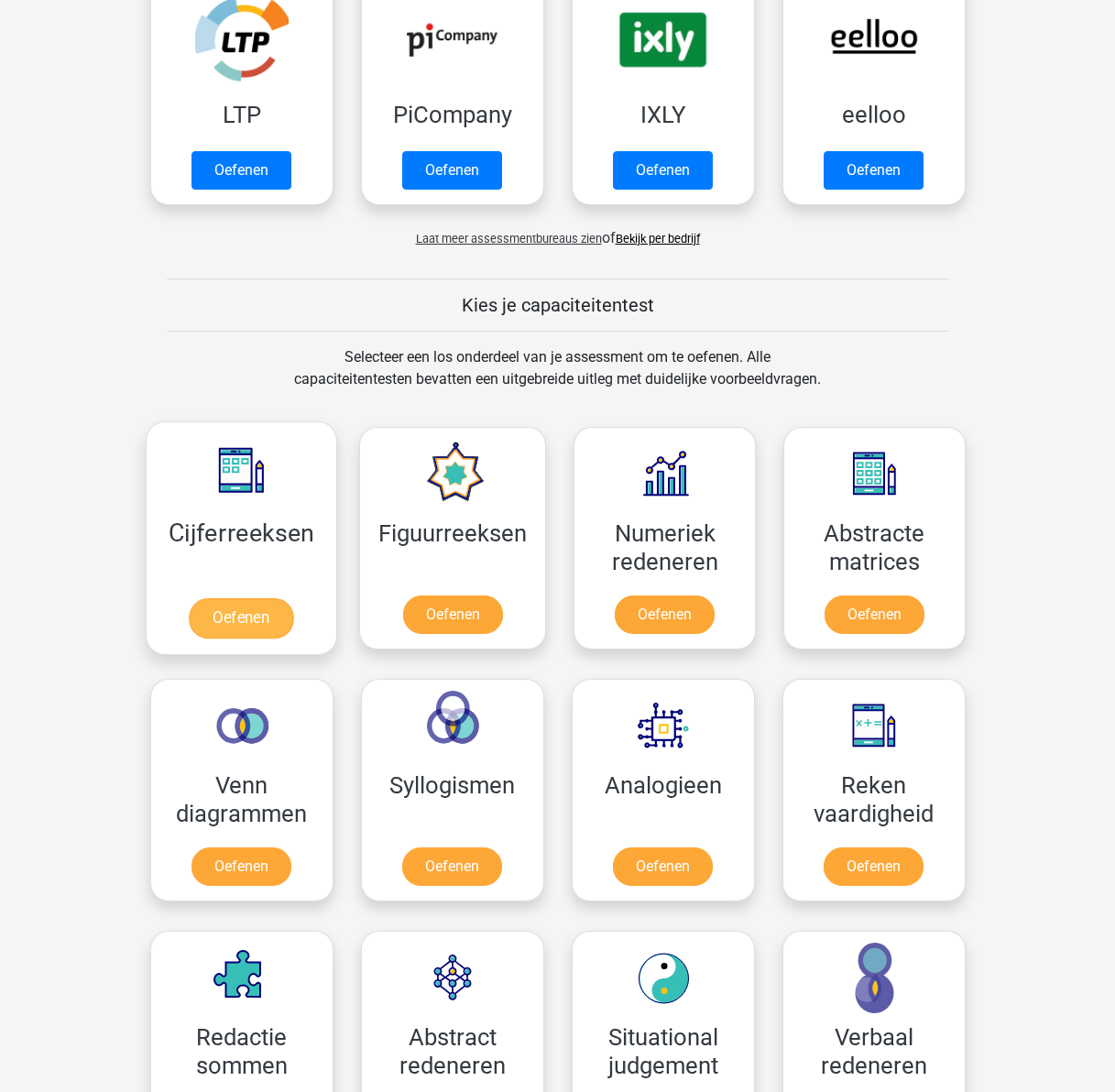
scroll to position [458, 0]
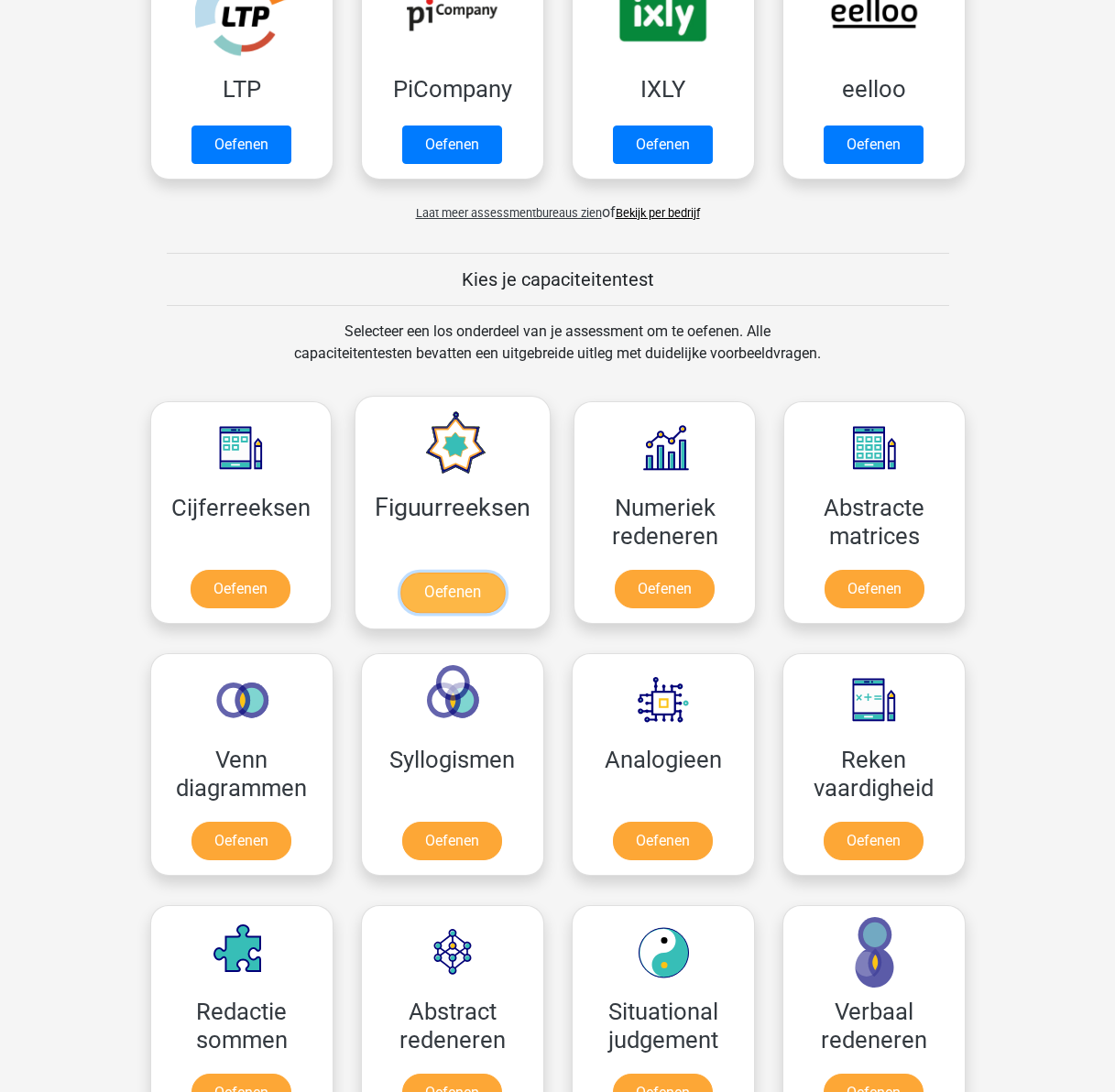
click at [440, 584] on link "Oefenen" at bounding box center [453, 592] width 105 height 40
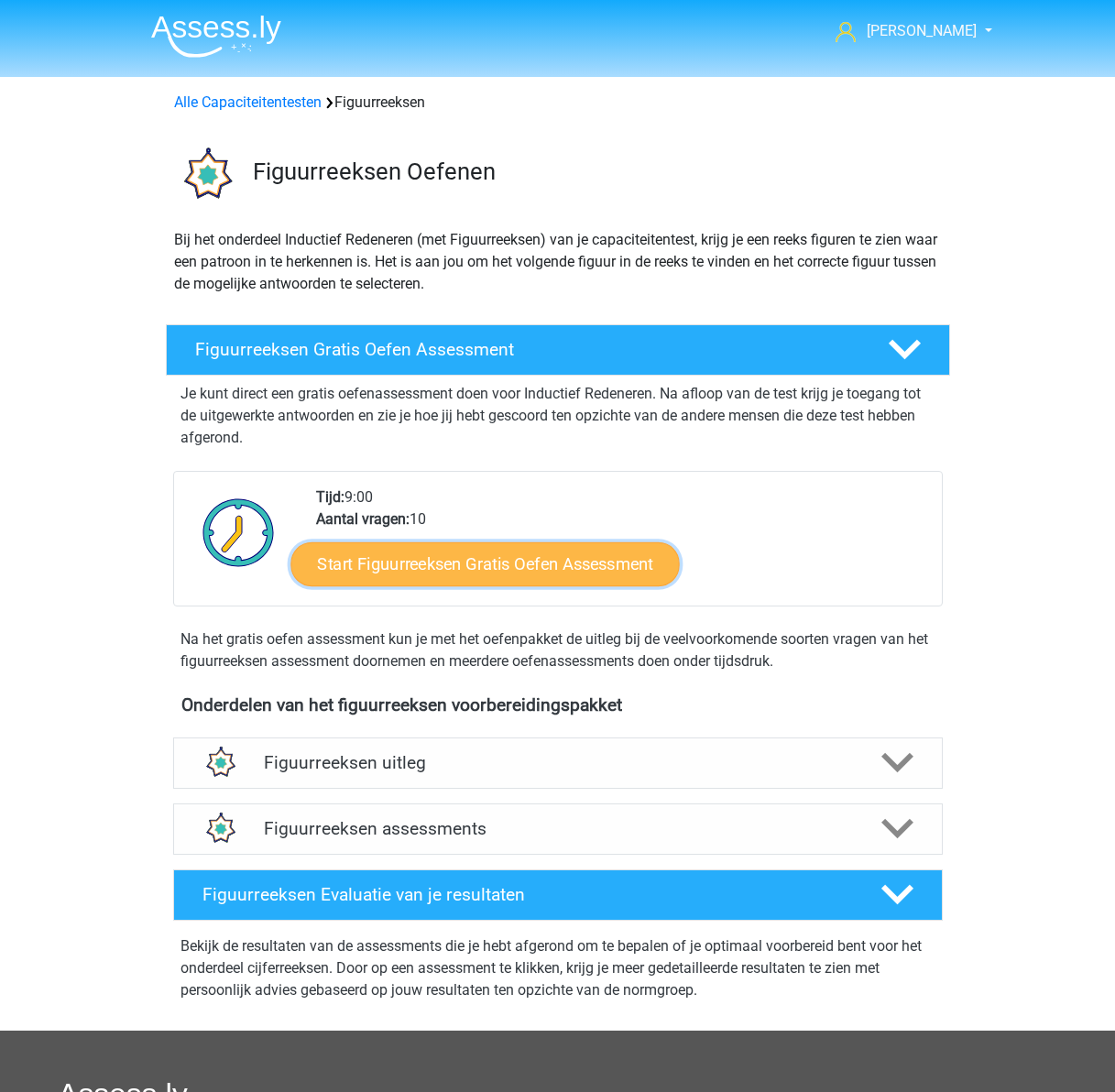
click at [508, 578] on link "Start Figuurreeksen Gratis Oefen Assessment" at bounding box center [485, 563] width 389 height 44
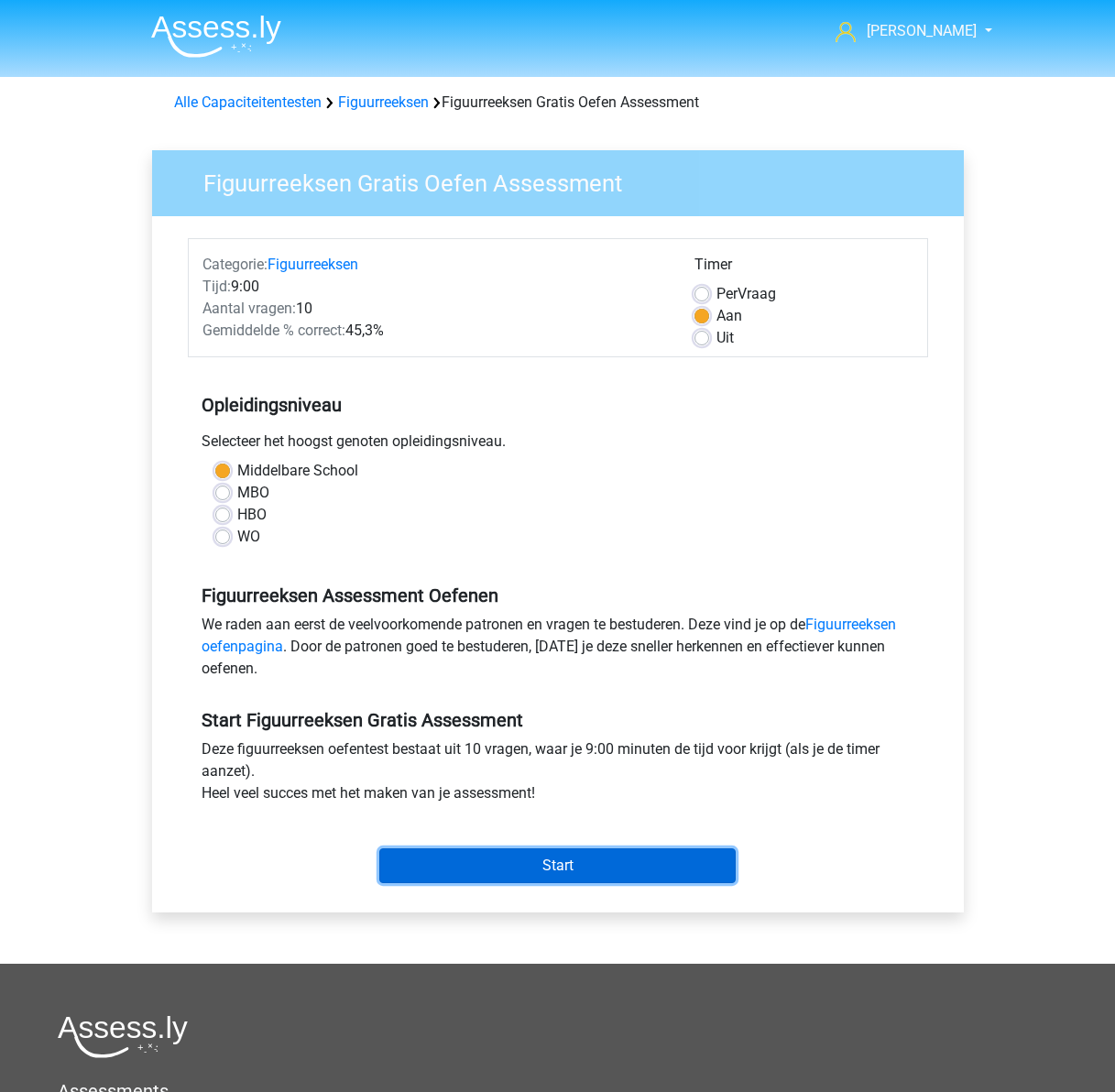
click at [542, 867] on input "Start" at bounding box center [557, 866] width 356 height 35
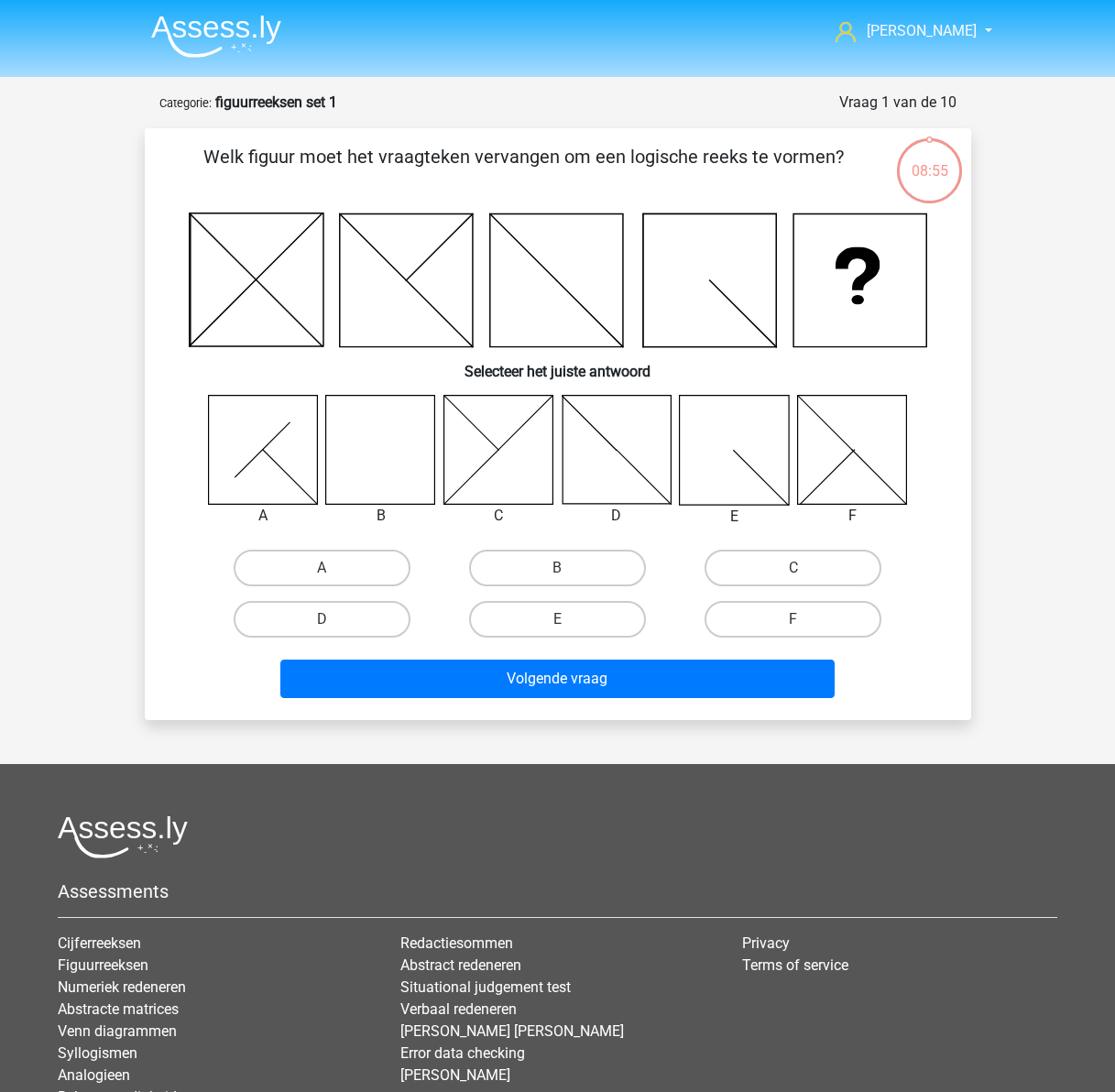
click at [383, 439] on icon at bounding box center [380, 449] width 109 height 109
click at [533, 559] on label "B" at bounding box center [557, 567] width 177 height 37
click at [558, 568] on input "B" at bounding box center [563, 574] width 12 height 12
radio input "true"
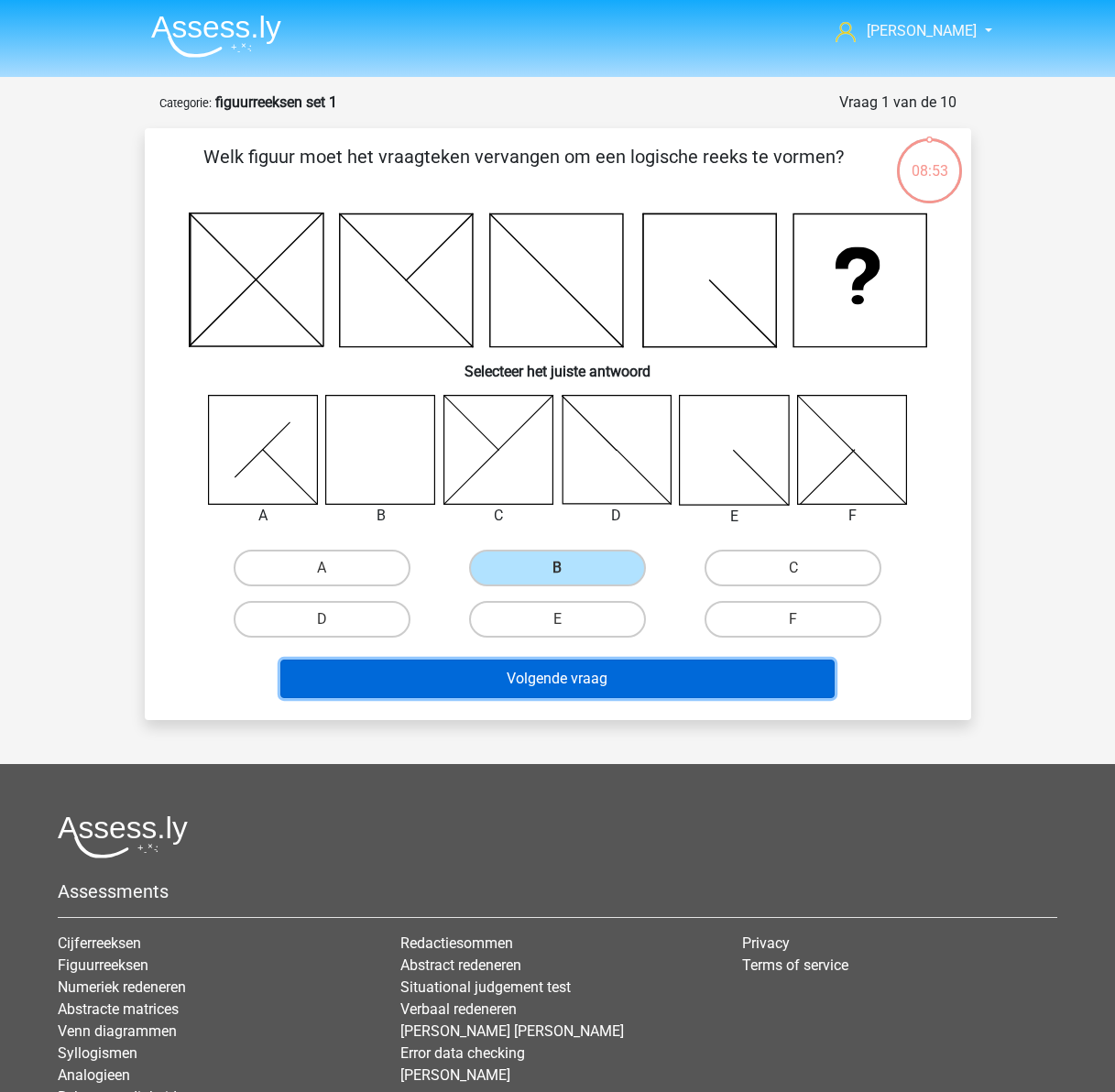
click at [558, 680] on button "Volgende vraag" at bounding box center [558, 679] width 555 height 39
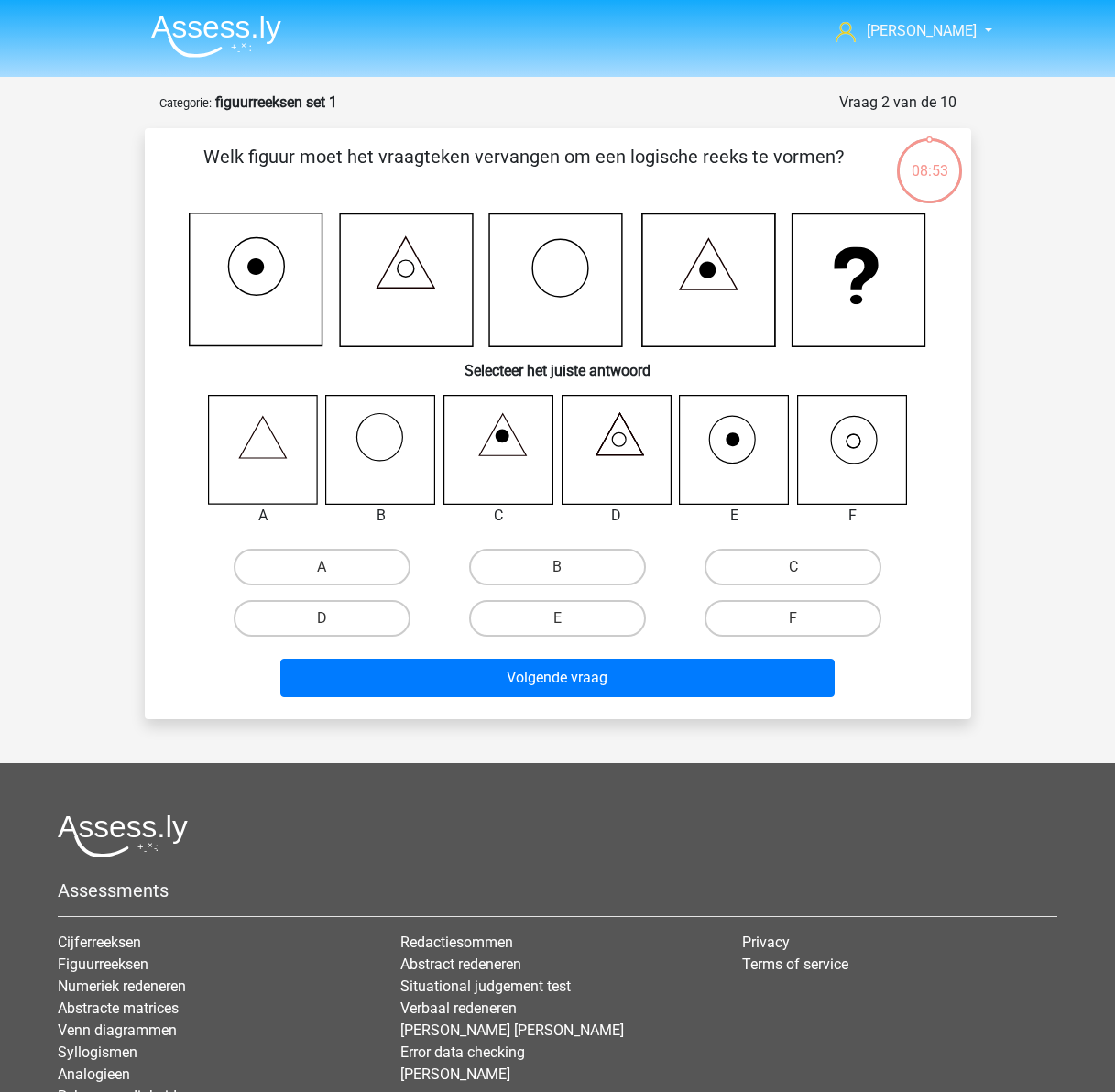
scroll to position [92, 0]
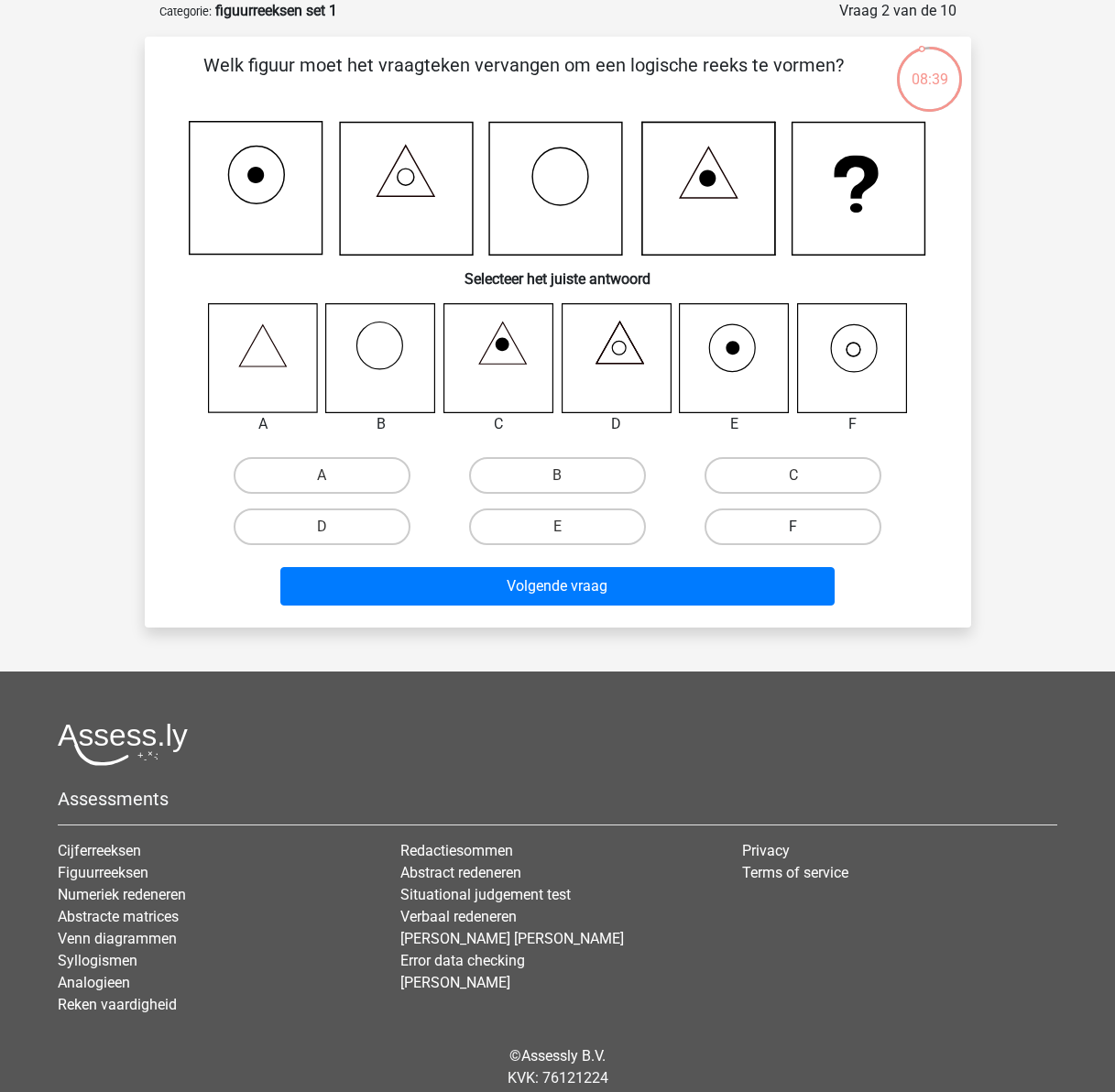
click at [804, 524] on label "F" at bounding box center [793, 527] width 177 height 37
click at [804, 527] on input "F" at bounding box center [800, 533] width 12 height 12
radio input "true"
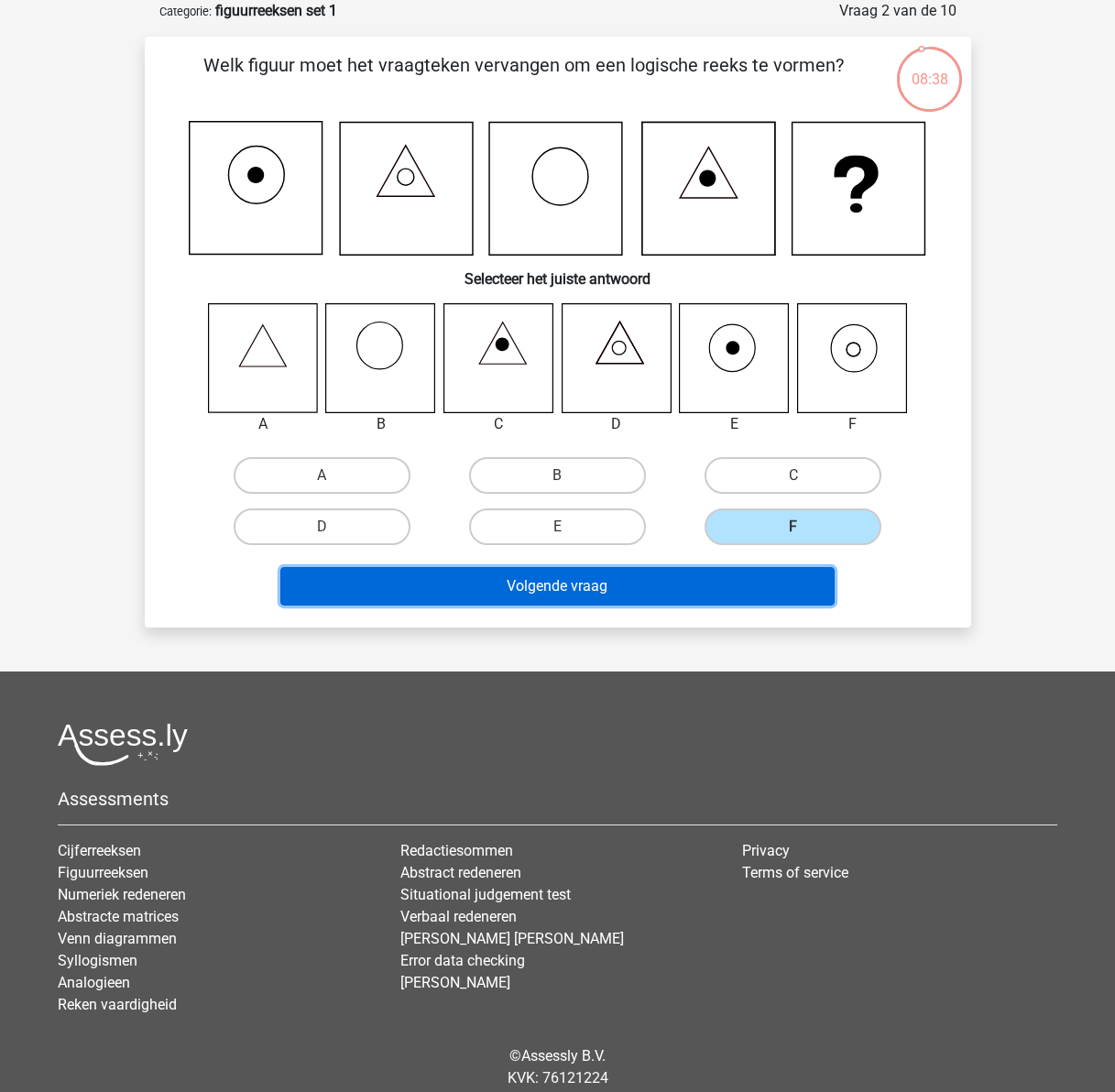
click at [645, 595] on button "Volgende vraag" at bounding box center [558, 586] width 555 height 39
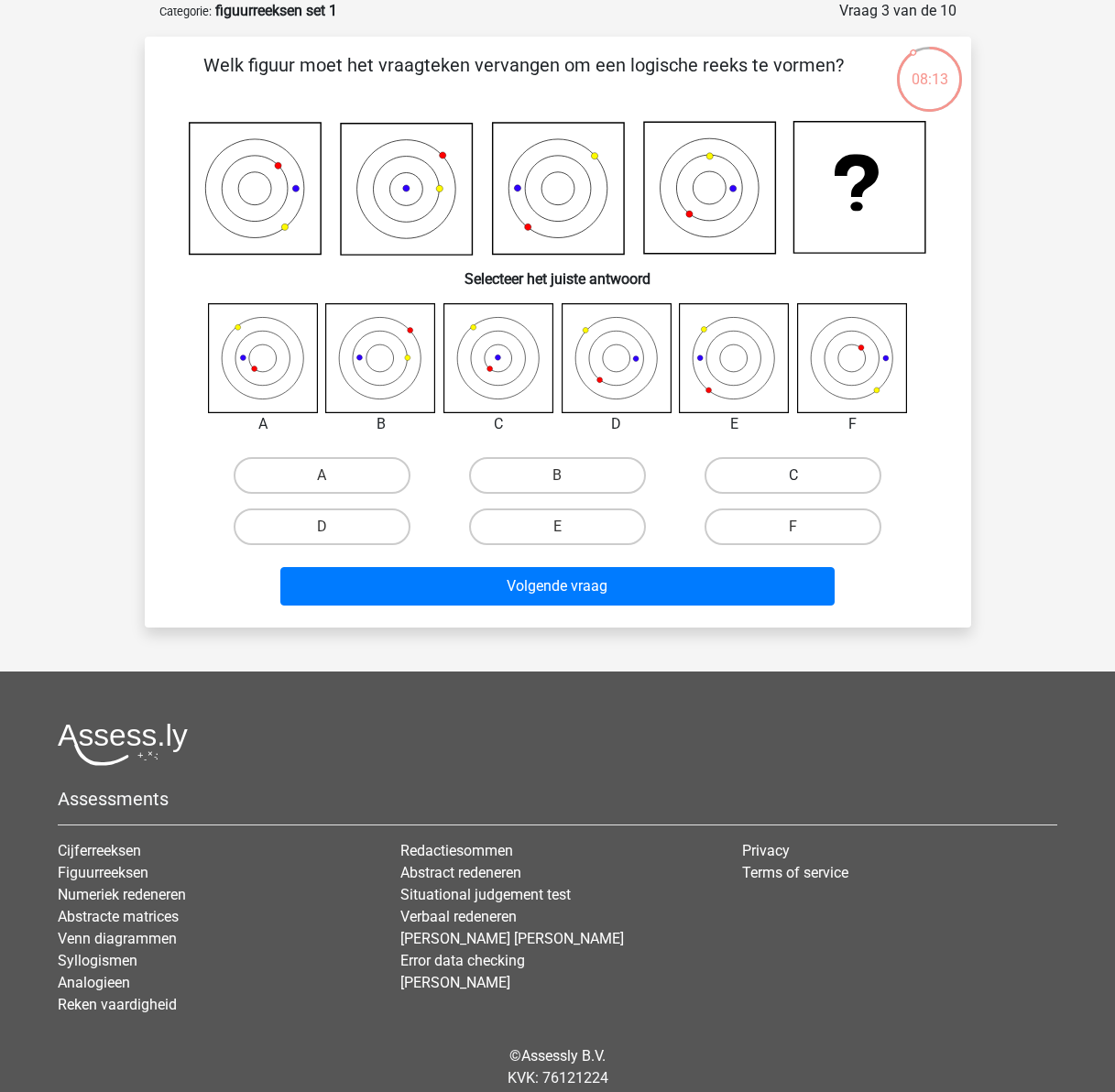
click at [792, 469] on label "C" at bounding box center [793, 476] width 177 height 37
click at [794, 476] on input "C" at bounding box center [800, 482] width 12 height 12
radio input "true"
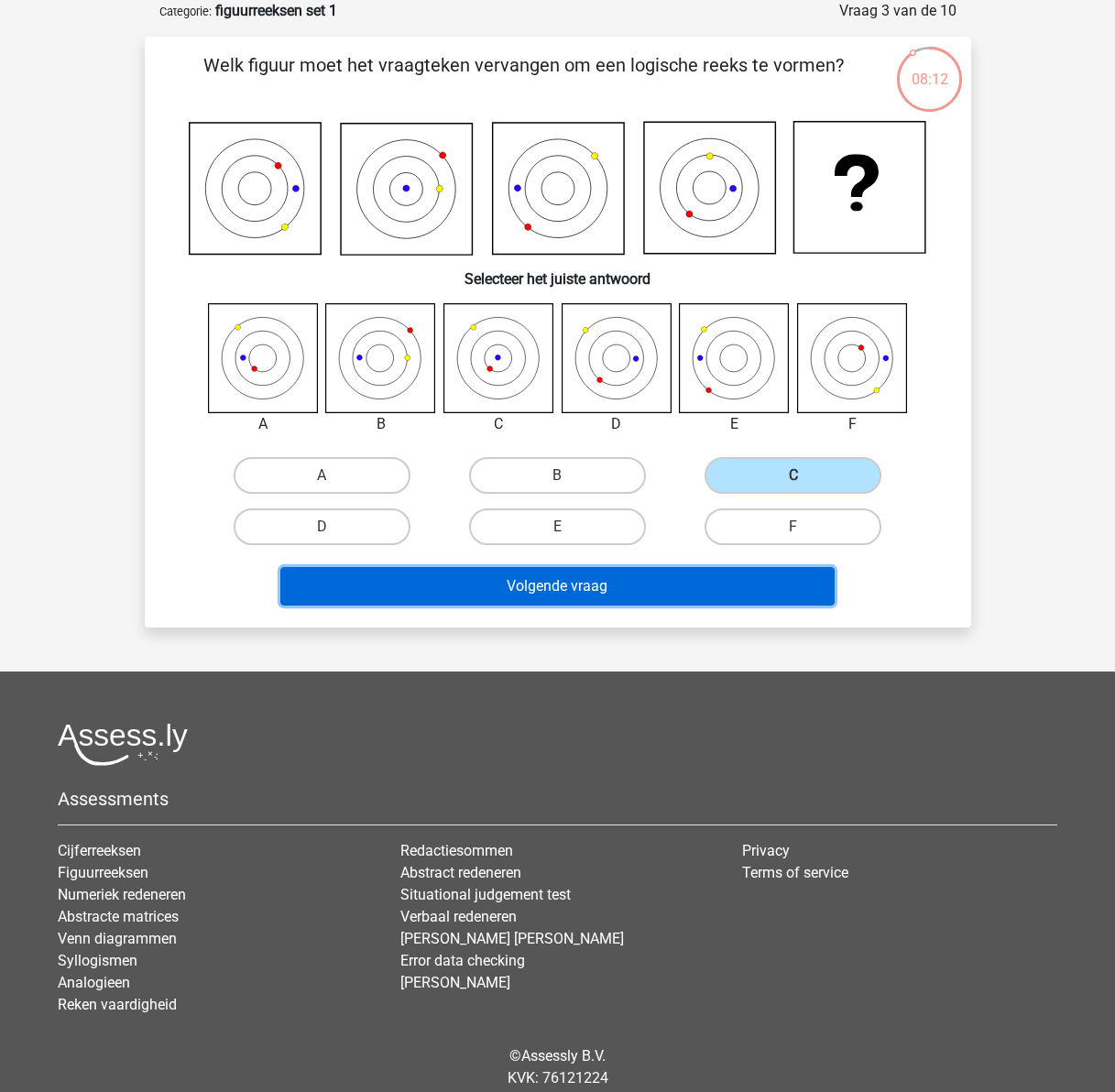
click at [616, 589] on button "Volgende vraag" at bounding box center [558, 586] width 555 height 39
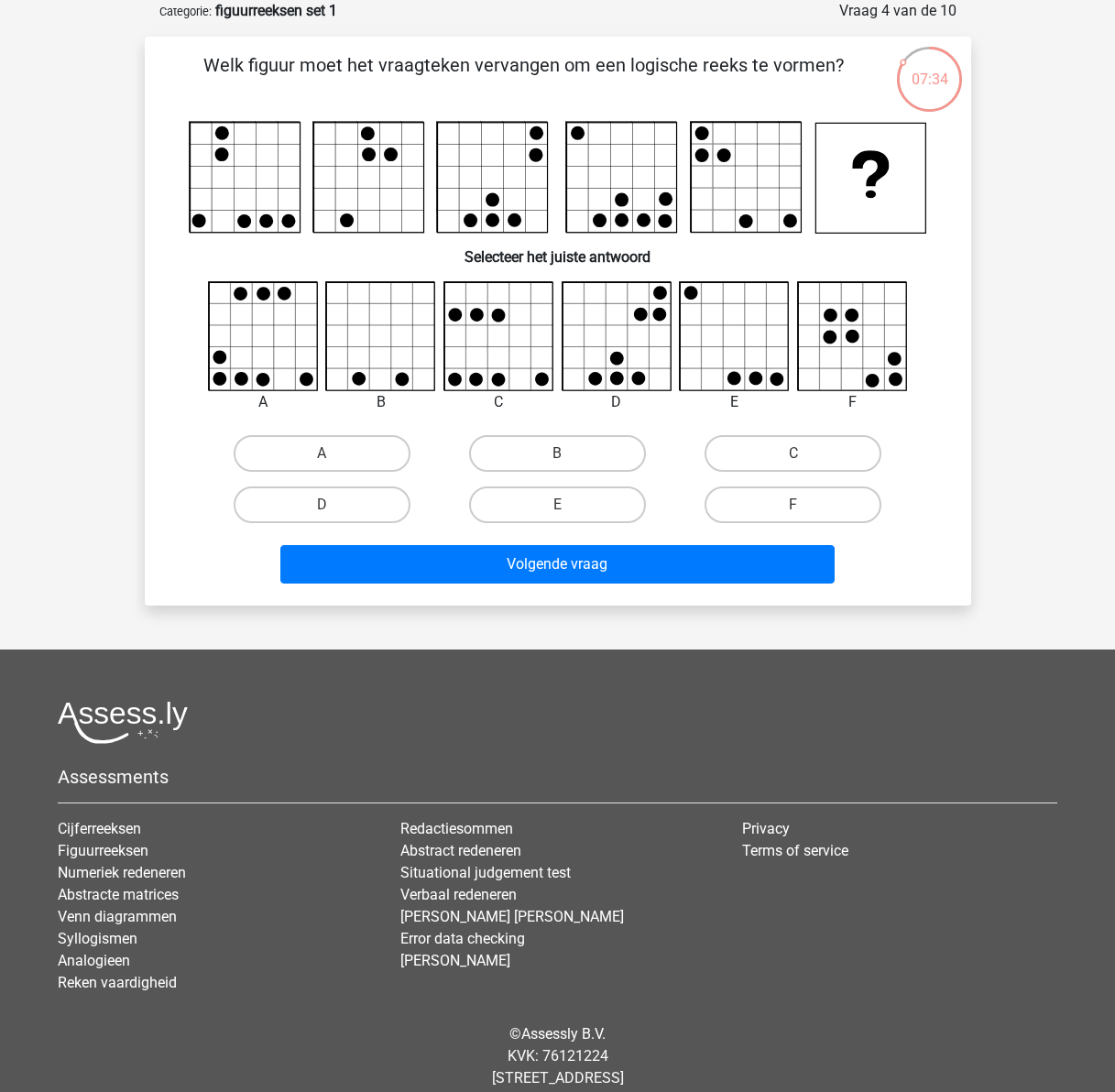
click at [395, 342] on icon at bounding box center [381, 336] width 109 height 109
click at [538, 449] on label "B" at bounding box center [557, 453] width 177 height 37
click at [558, 454] on input "B" at bounding box center [563, 460] width 12 height 12
radio input "true"
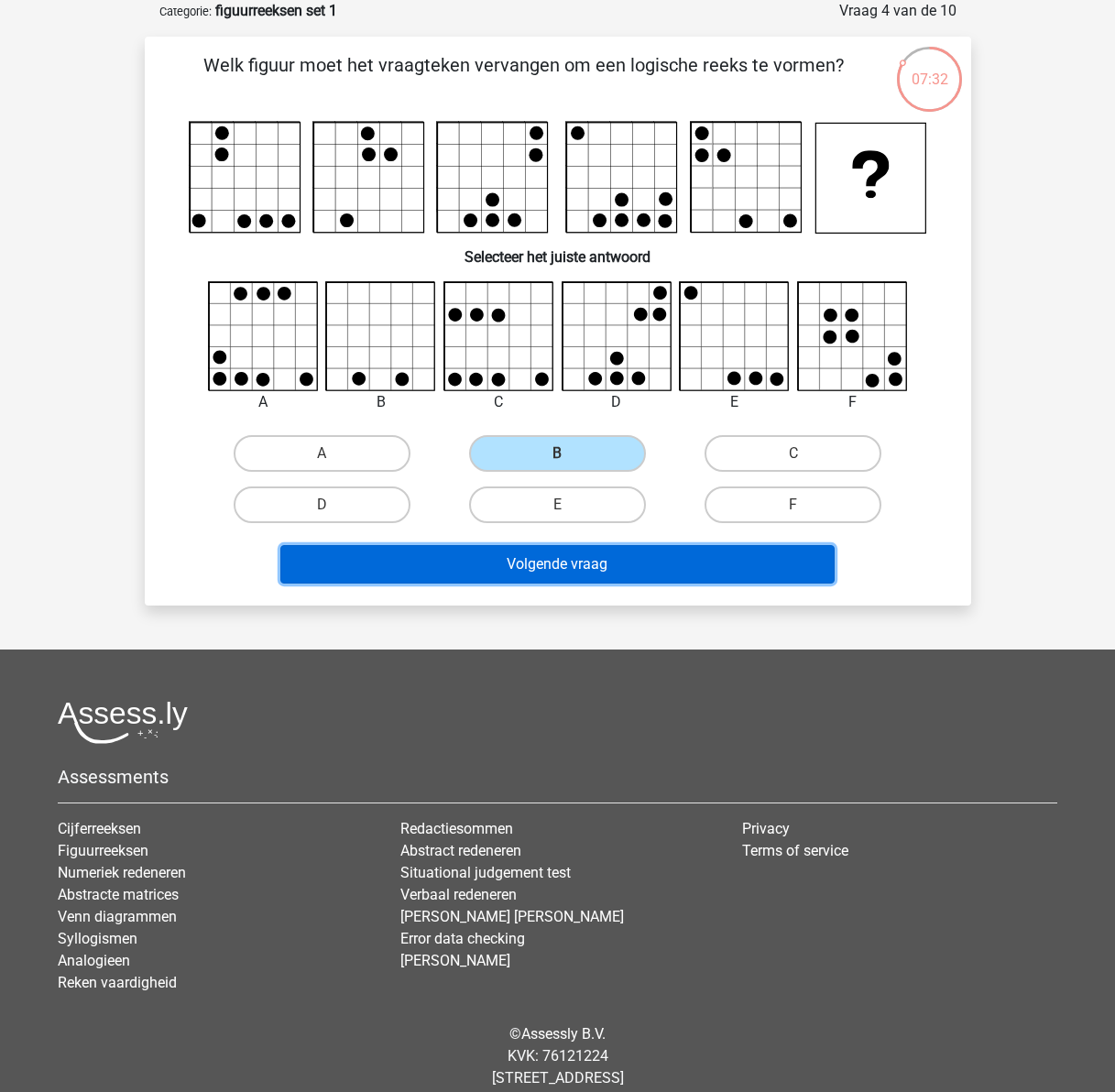
click at [588, 566] on button "Volgende vraag" at bounding box center [558, 564] width 555 height 39
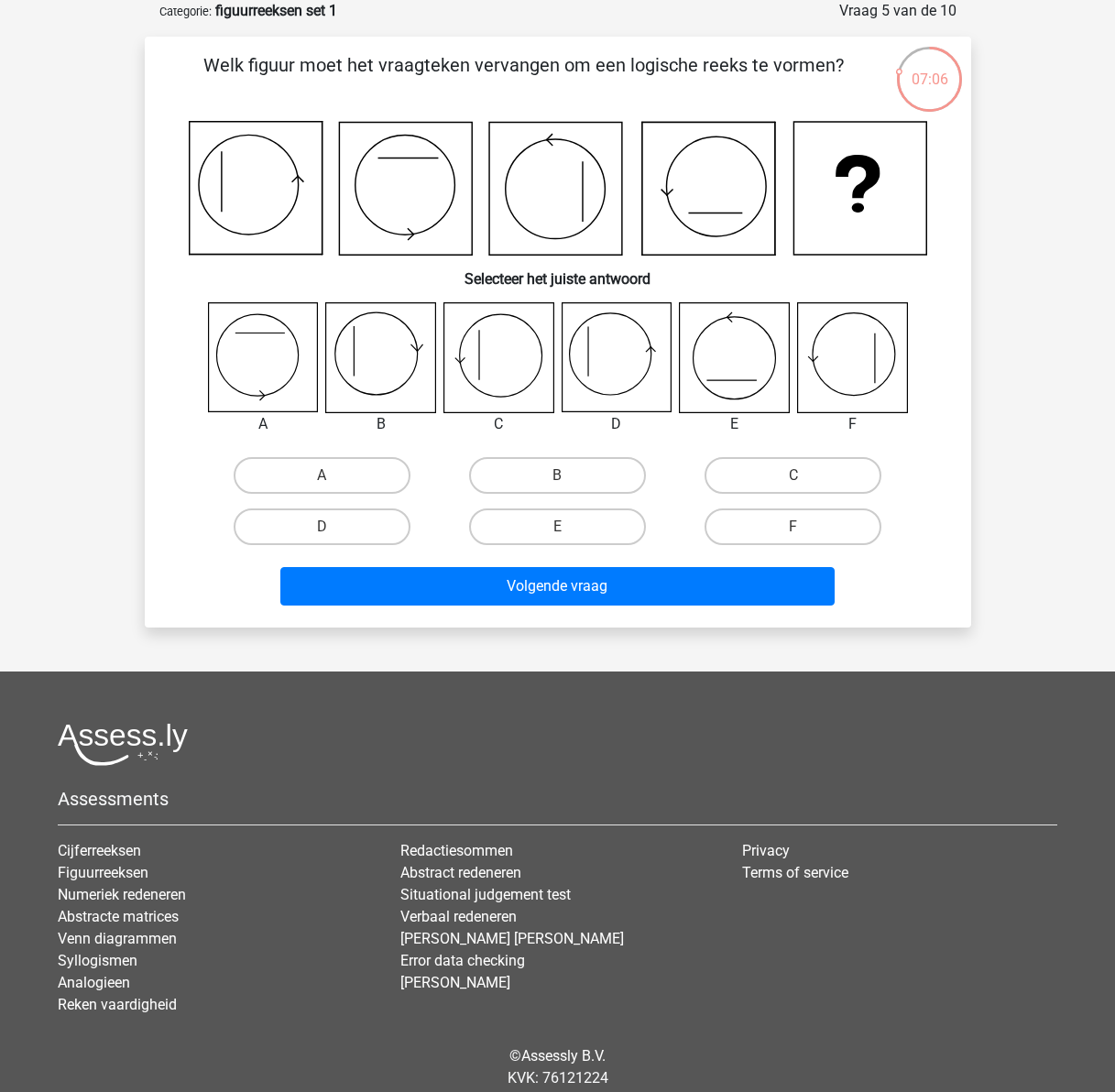
click at [379, 354] on icon at bounding box center [380, 357] width 109 height 109
click at [561, 469] on label "B" at bounding box center [557, 476] width 177 height 37
click at [561, 476] on input "B" at bounding box center [563, 482] width 12 height 12
radio input "true"
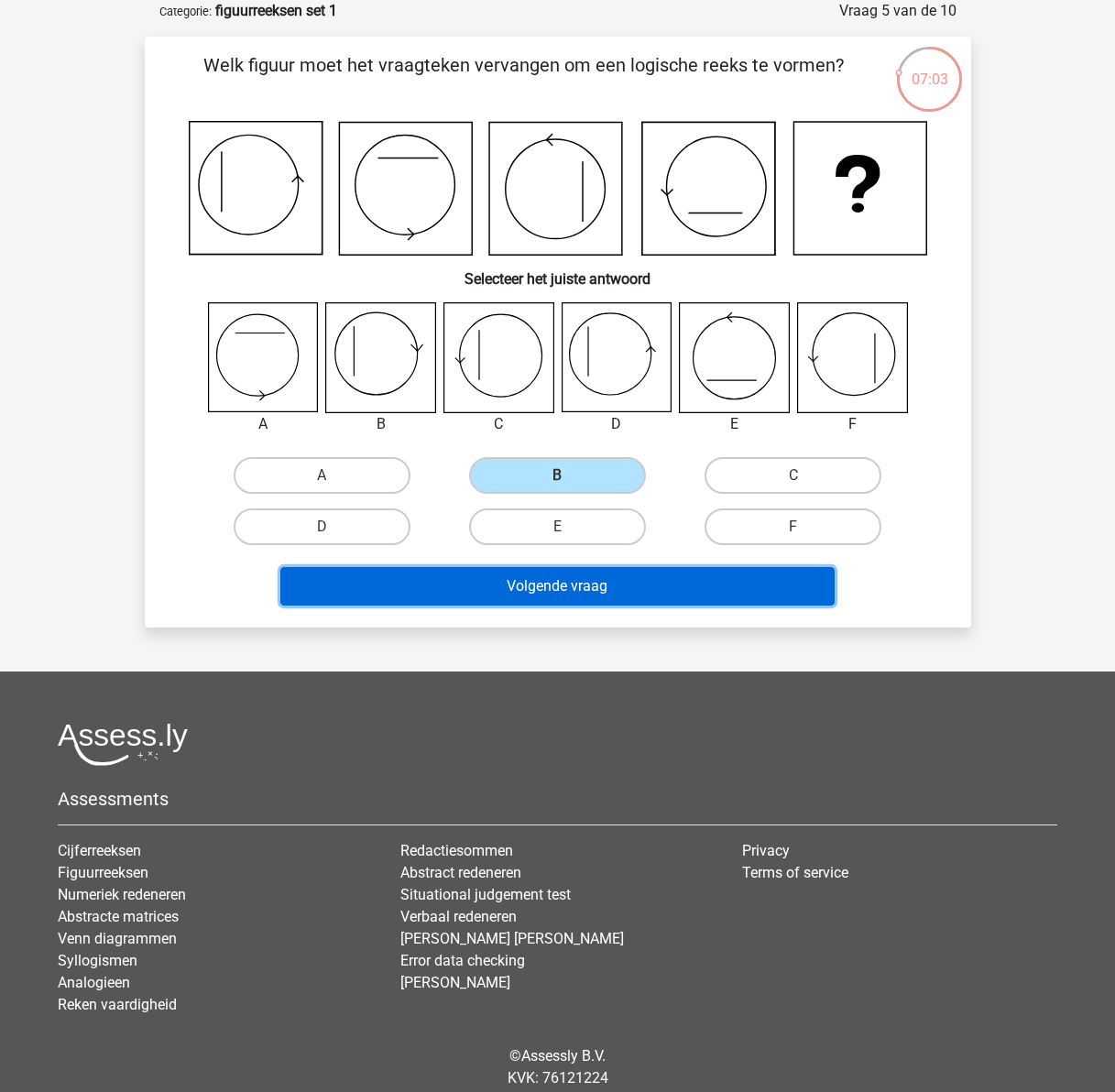
click at [573, 588] on button "Volgende vraag" at bounding box center [558, 586] width 555 height 39
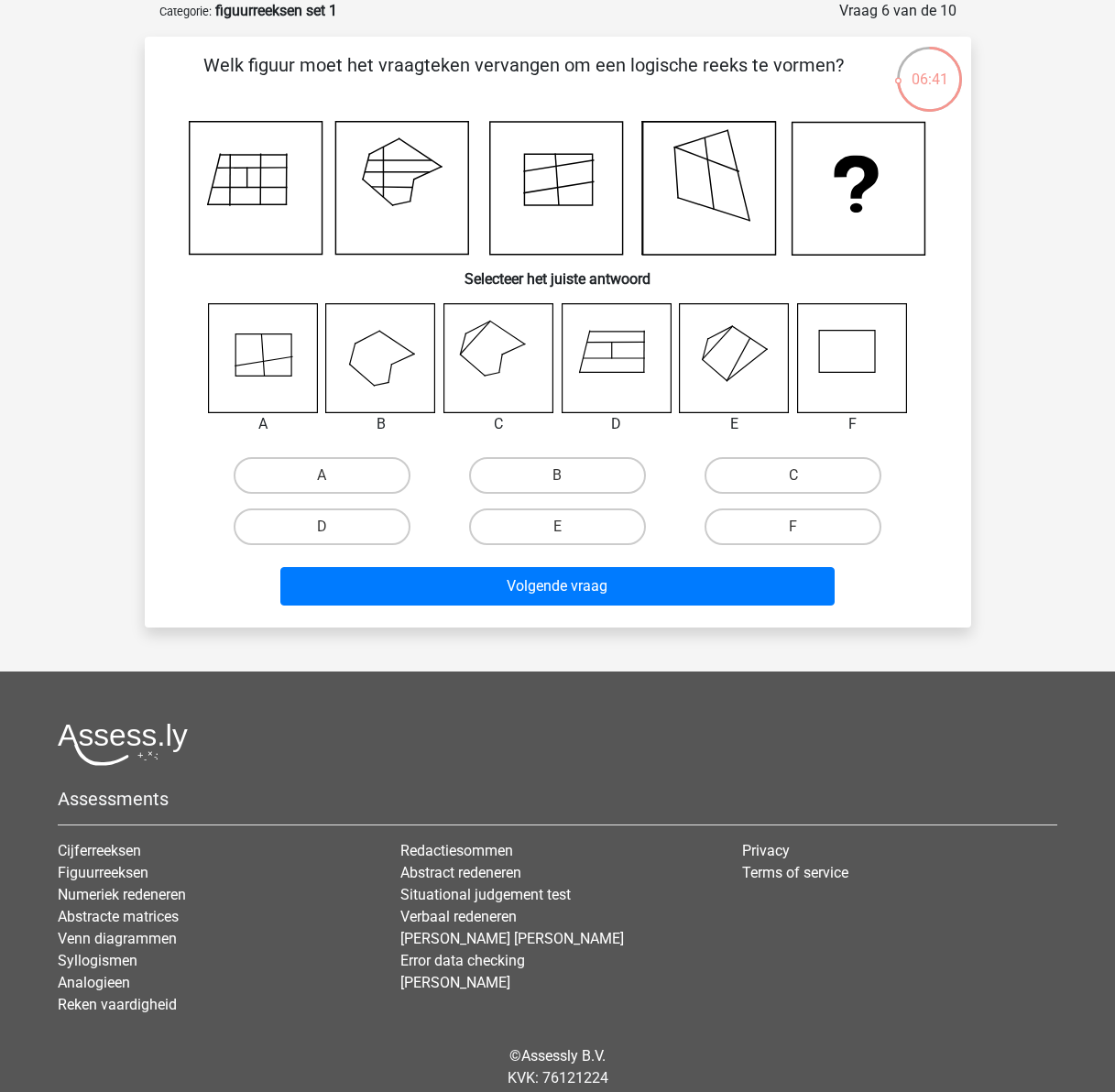
click at [504, 354] on icon at bounding box center [514, 349] width 23 height 10
click at [769, 478] on label "C" at bounding box center [793, 476] width 177 height 37
click at [794, 478] on input "C" at bounding box center [800, 482] width 12 height 12
radio input "true"
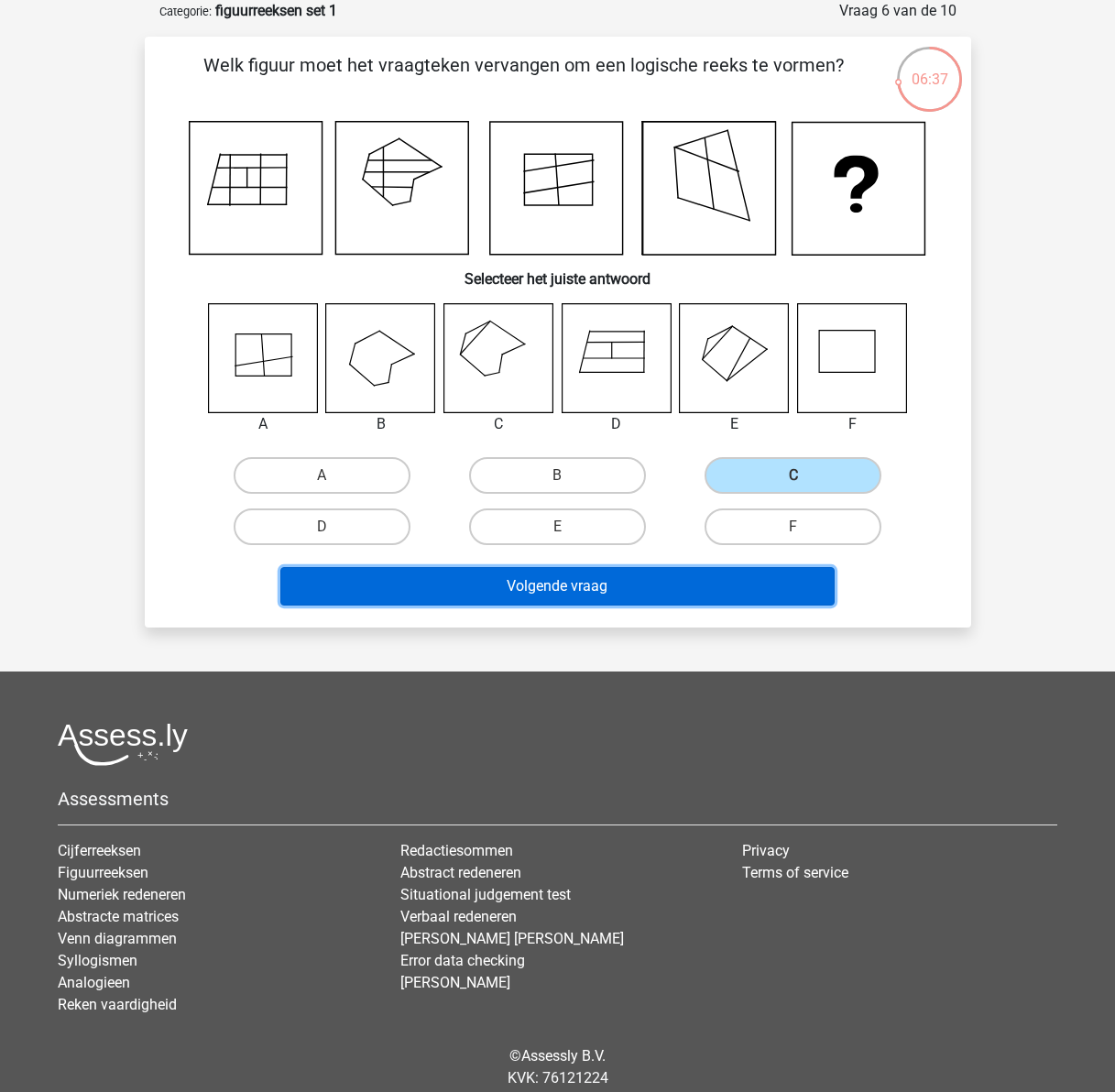
click at [595, 589] on button "Volgende vraag" at bounding box center [558, 586] width 555 height 39
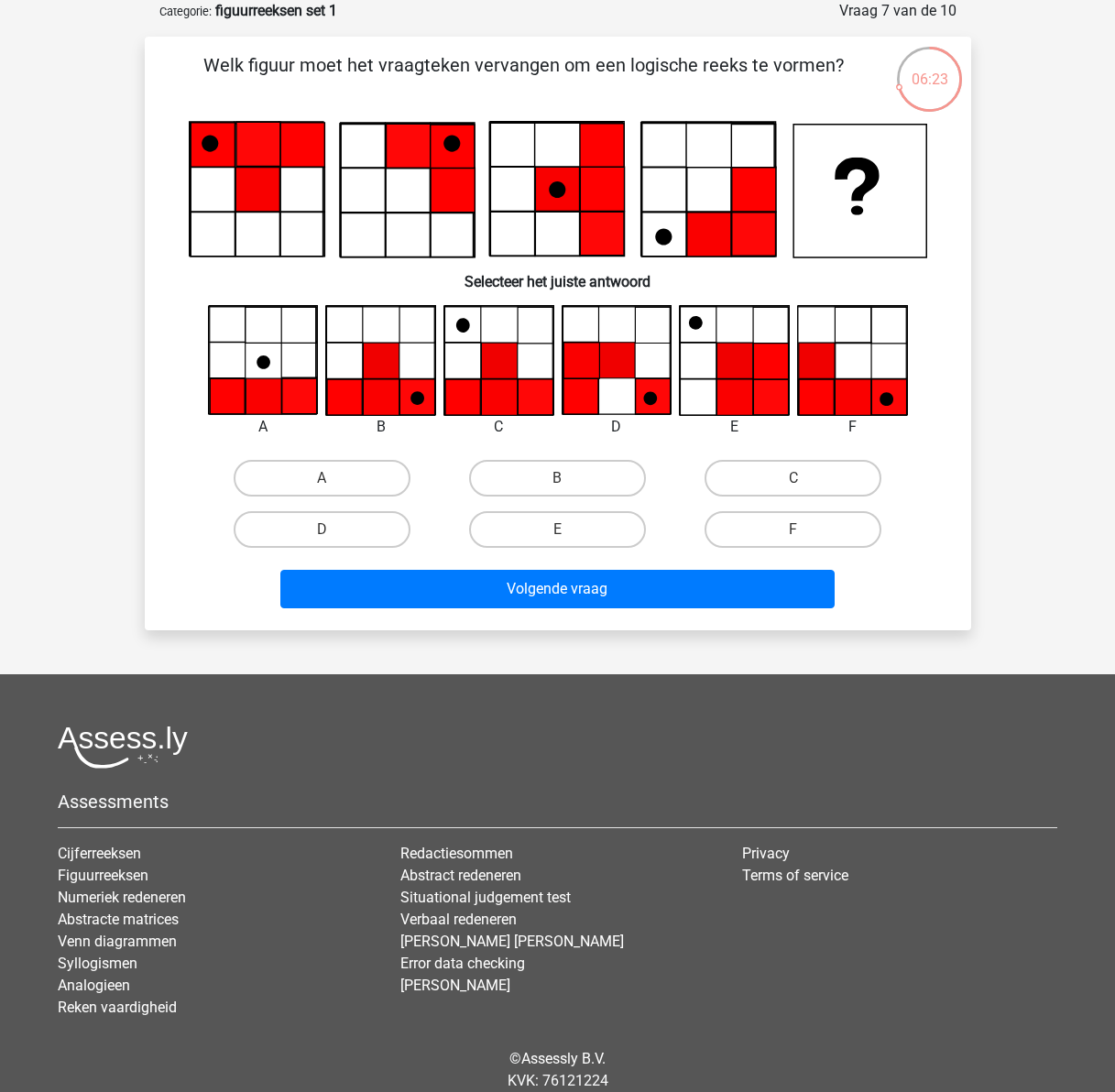
click at [379, 391] on icon at bounding box center [381, 397] width 36 height 36
click at [536, 474] on label "B" at bounding box center [557, 478] width 177 height 37
click at [558, 479] on input "B" at bounding box center [563, 485] width 12 height 12
radio input "true"
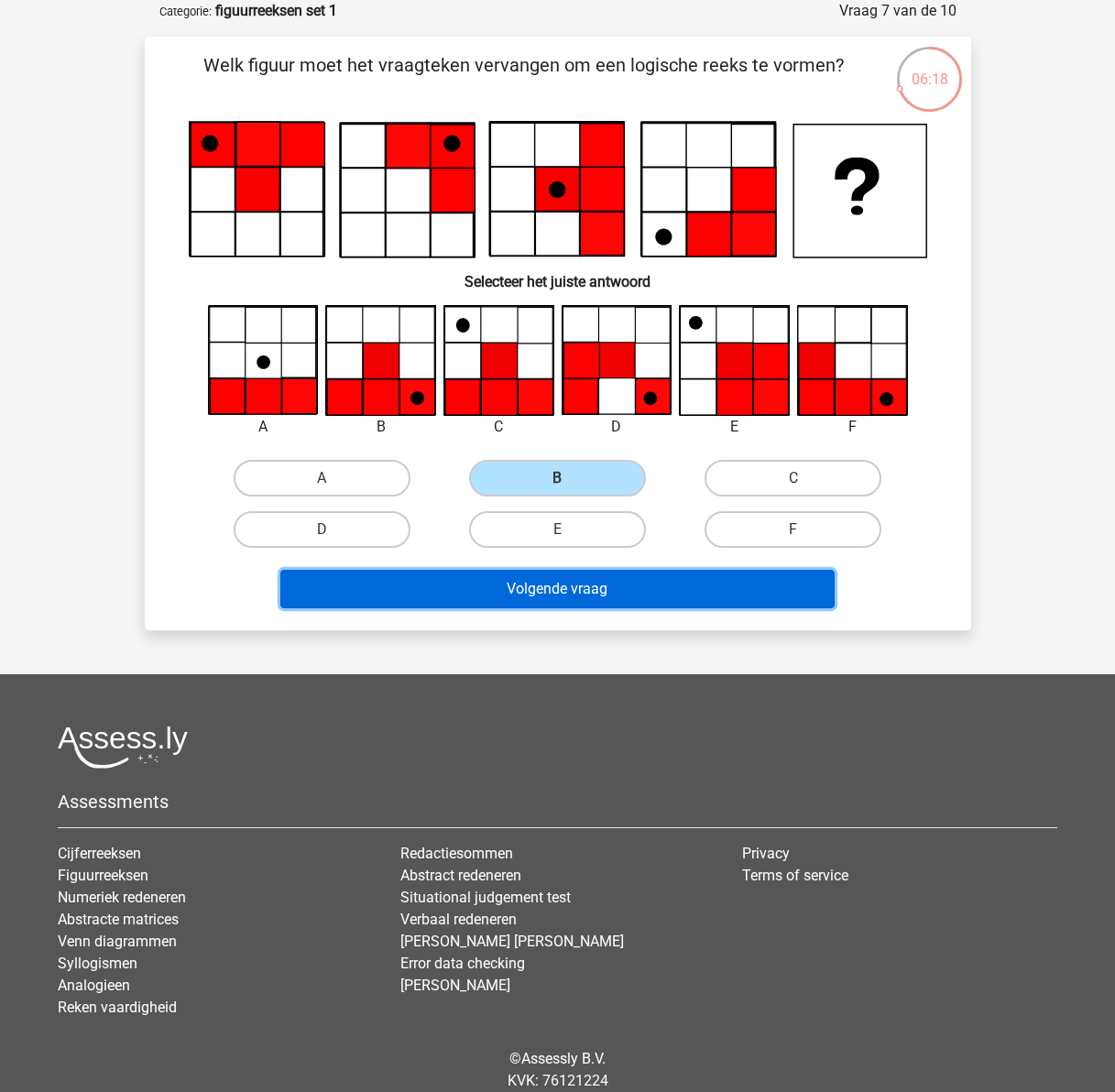
click at [551, 584] on button "Volgende vraag" at bounding box center [558, 589] width 555 height 39
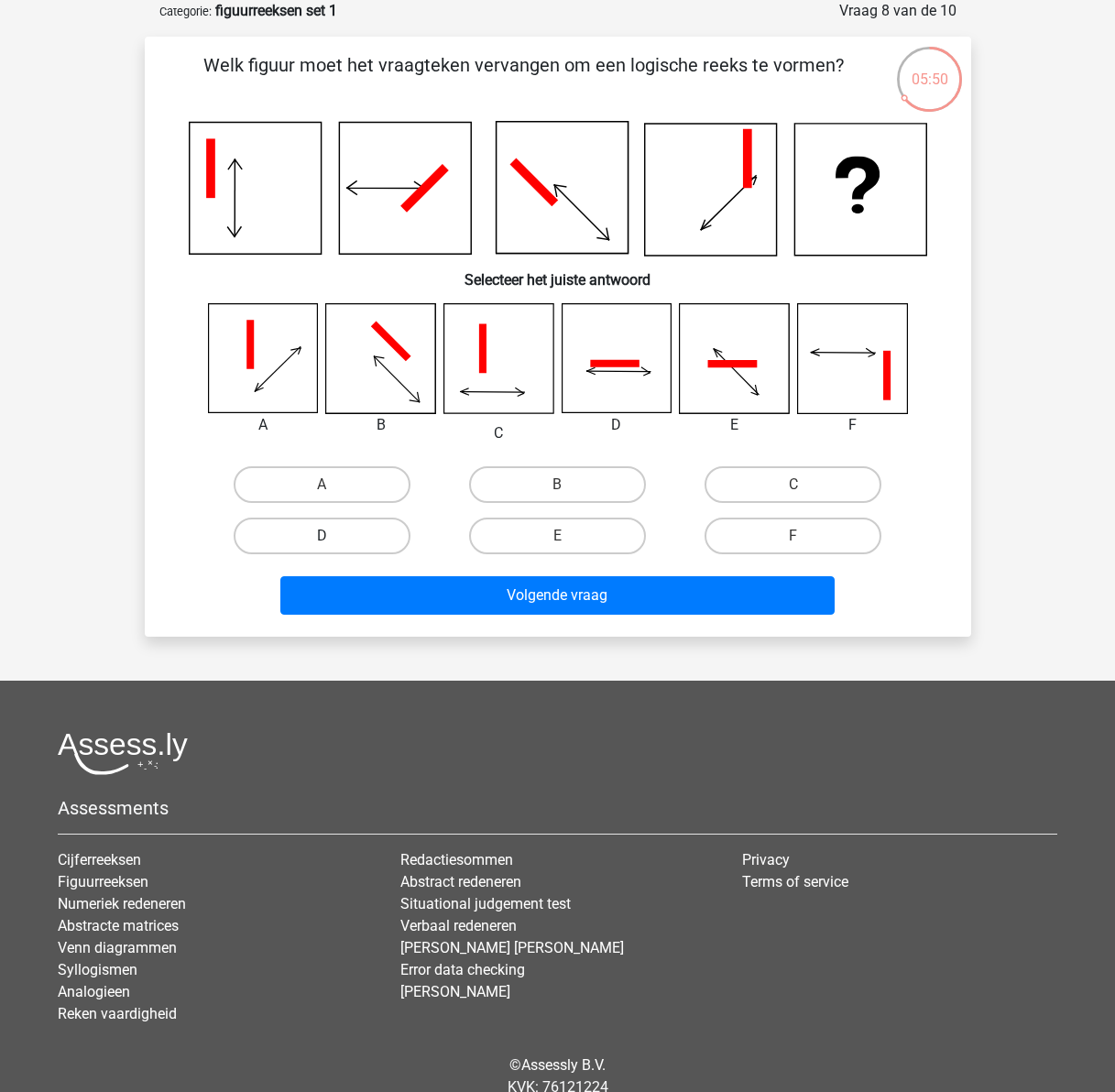
click at [307, 536] on label "D" at bounding box center [321, 536] width 177 height 37
click at [322, 537] on input "D" at bounding box center [328, 543] width 12 height 12
radio input "true"
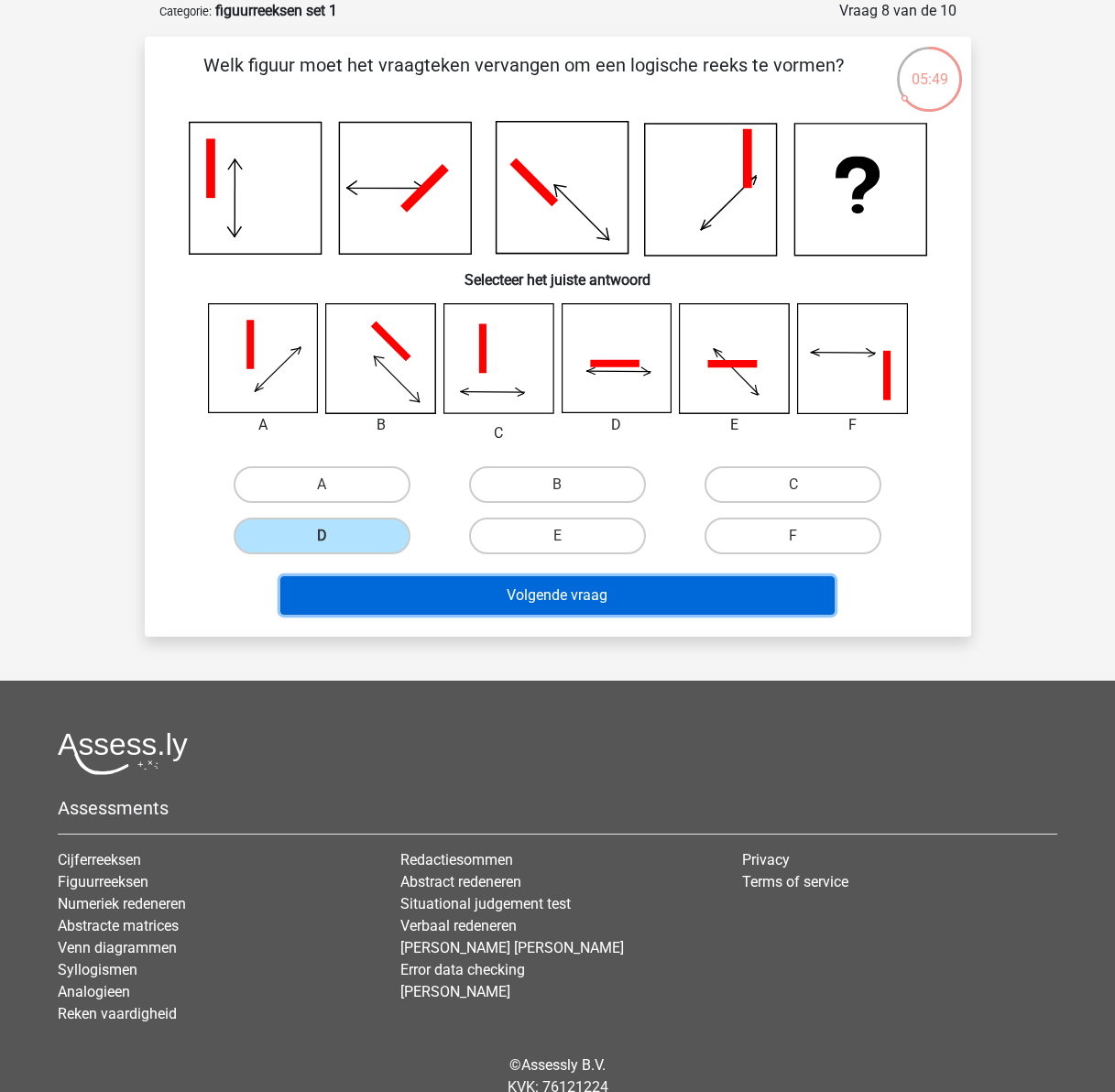
click at [590, 588] on button "Volgende vraag" at bounding box center [558, 595] width 555 height 39
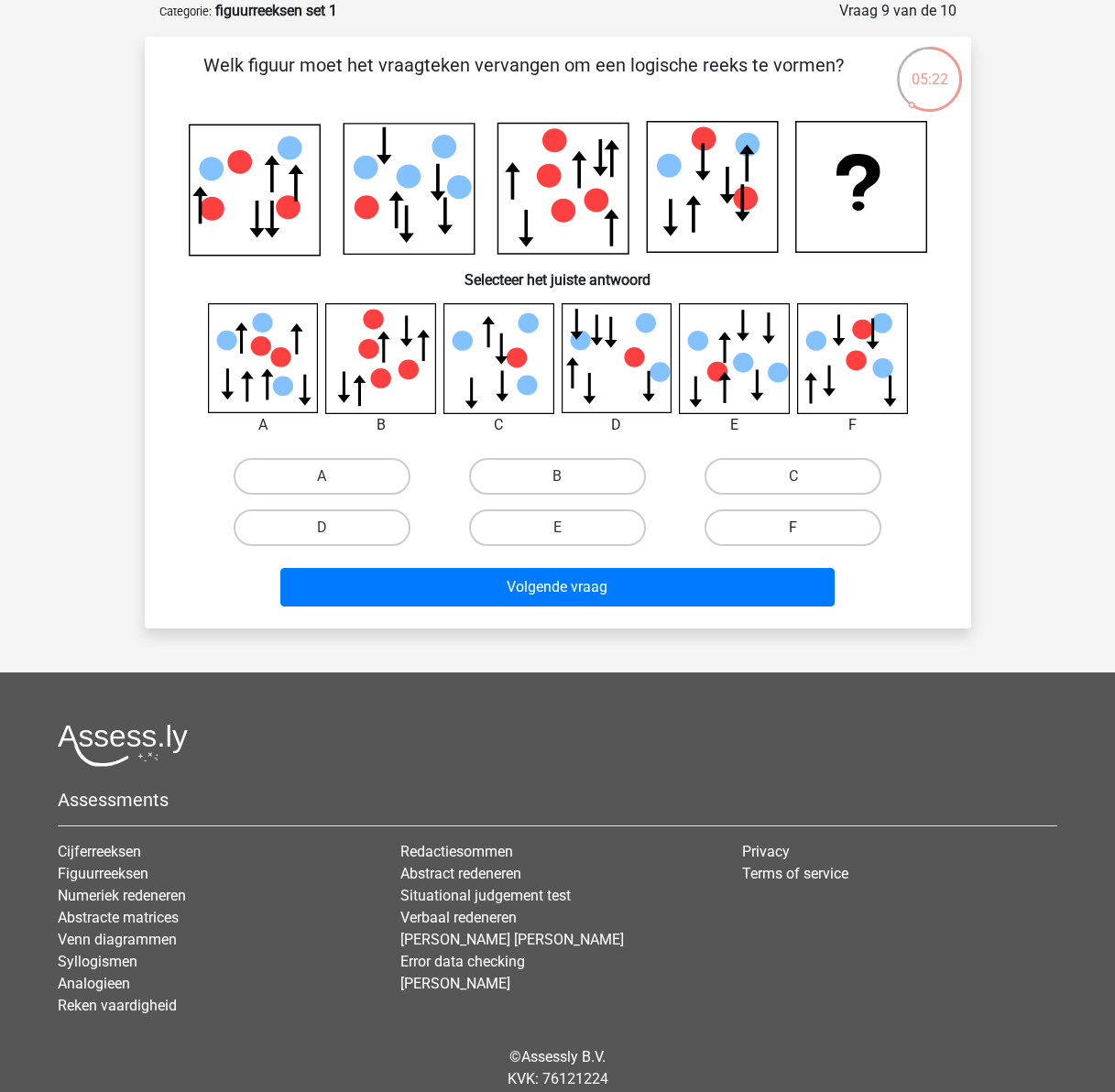
click at [802, 519] on label "F" at bounding box center [793, 528] width 177 height 37
click at [802, 528] on input "F" at bounding box center [800, 534] width 12 height 12
radio input "true"
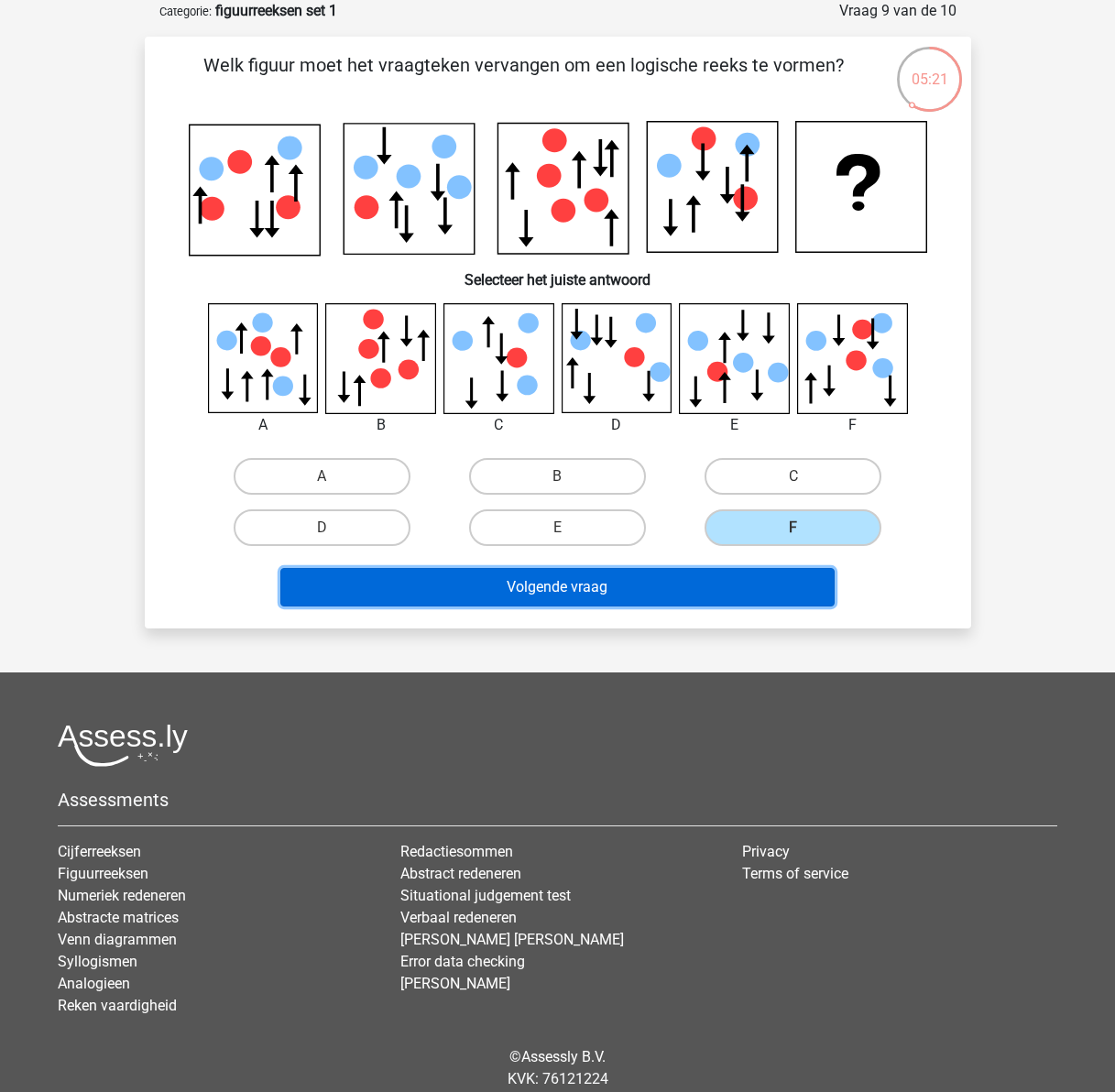
click at [670, 575] on button "Volgende vraag" at bounding box center [558, 587] width 555 height 39
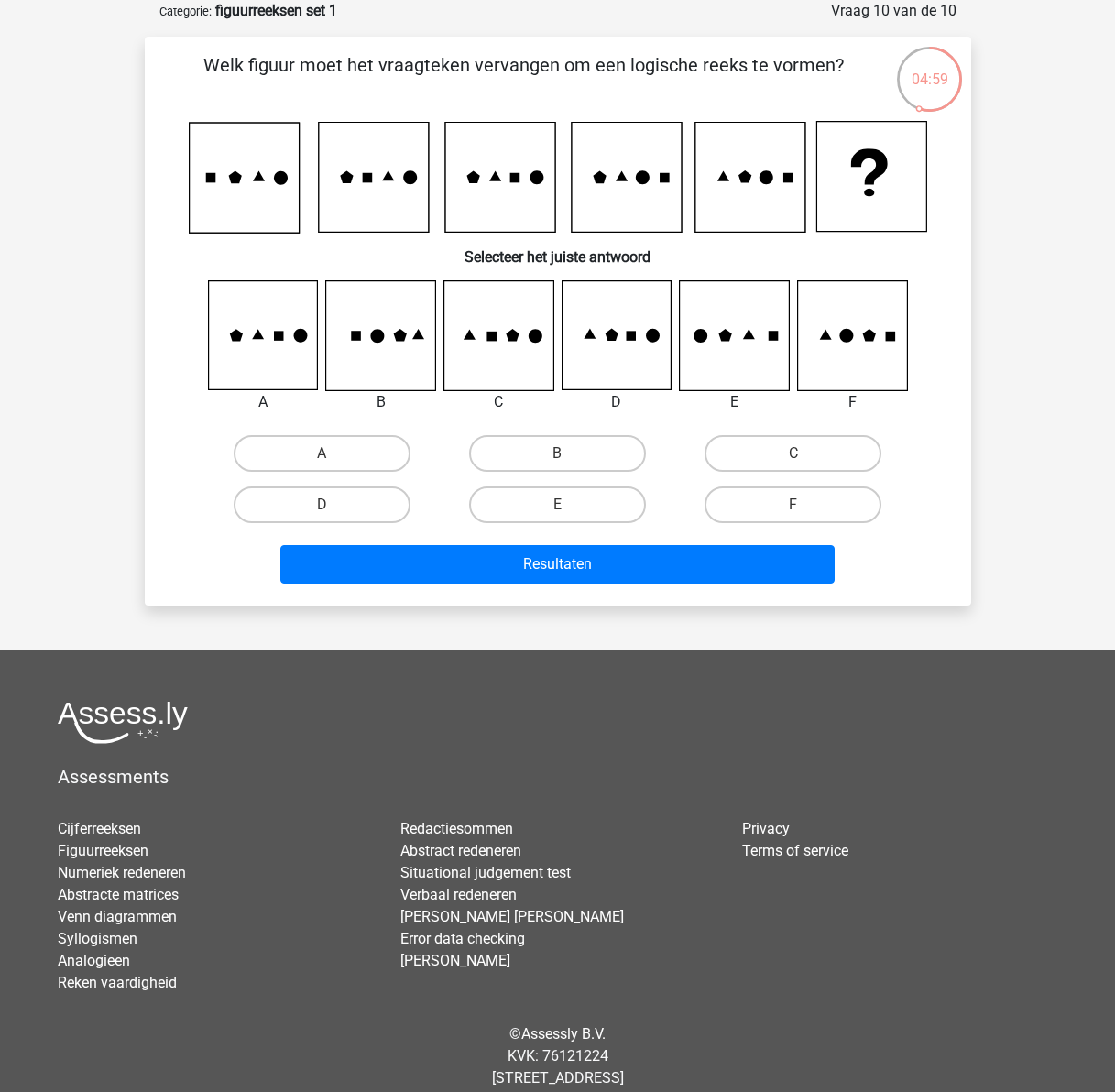
click at [795, 505] on input "F" at bounding box center [800, 511] width 12 height 12
radio input "true"
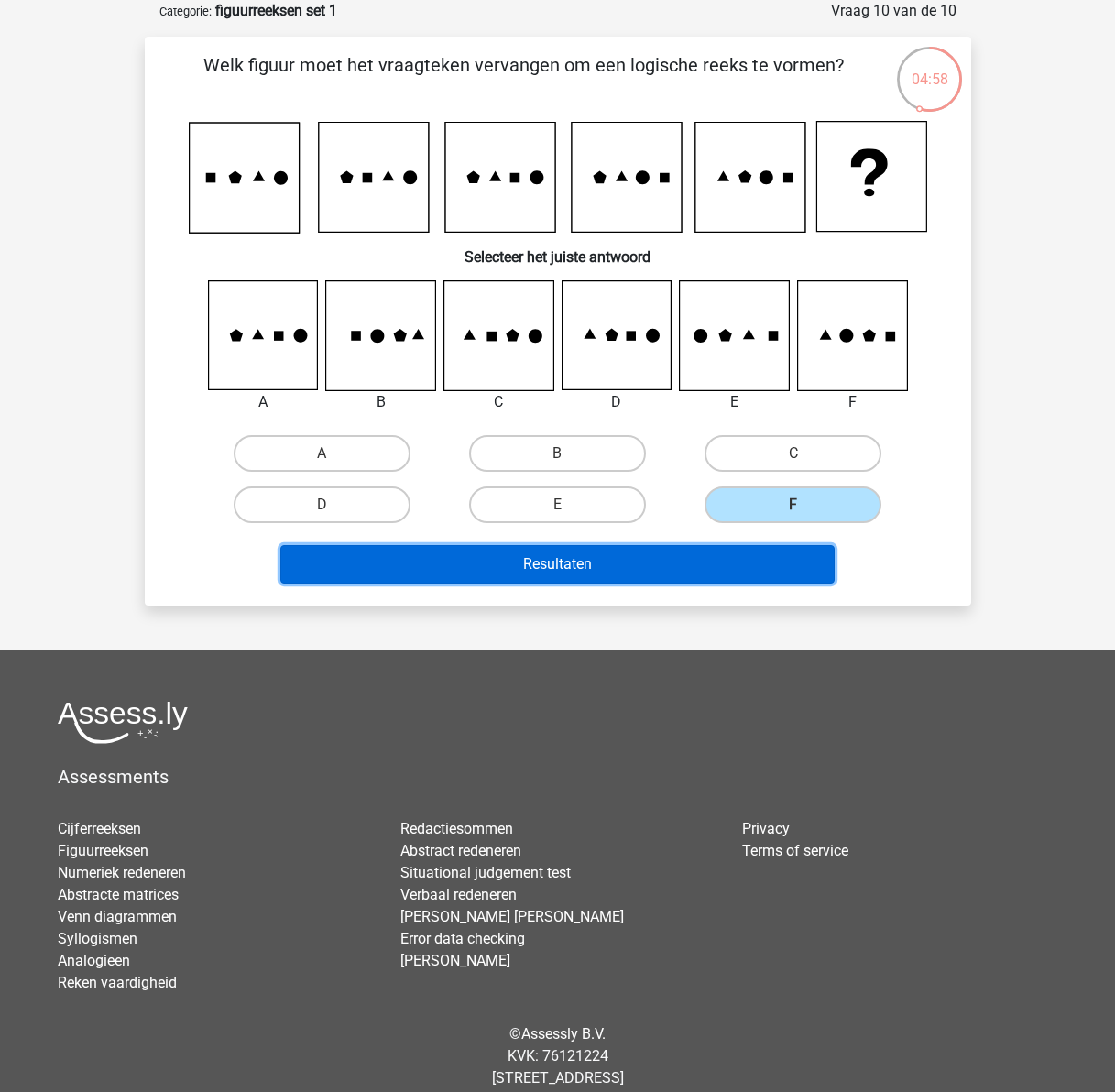
click at [723, 571] on button "Resultaten" at bounding box center [558, 564] width 555 height 39
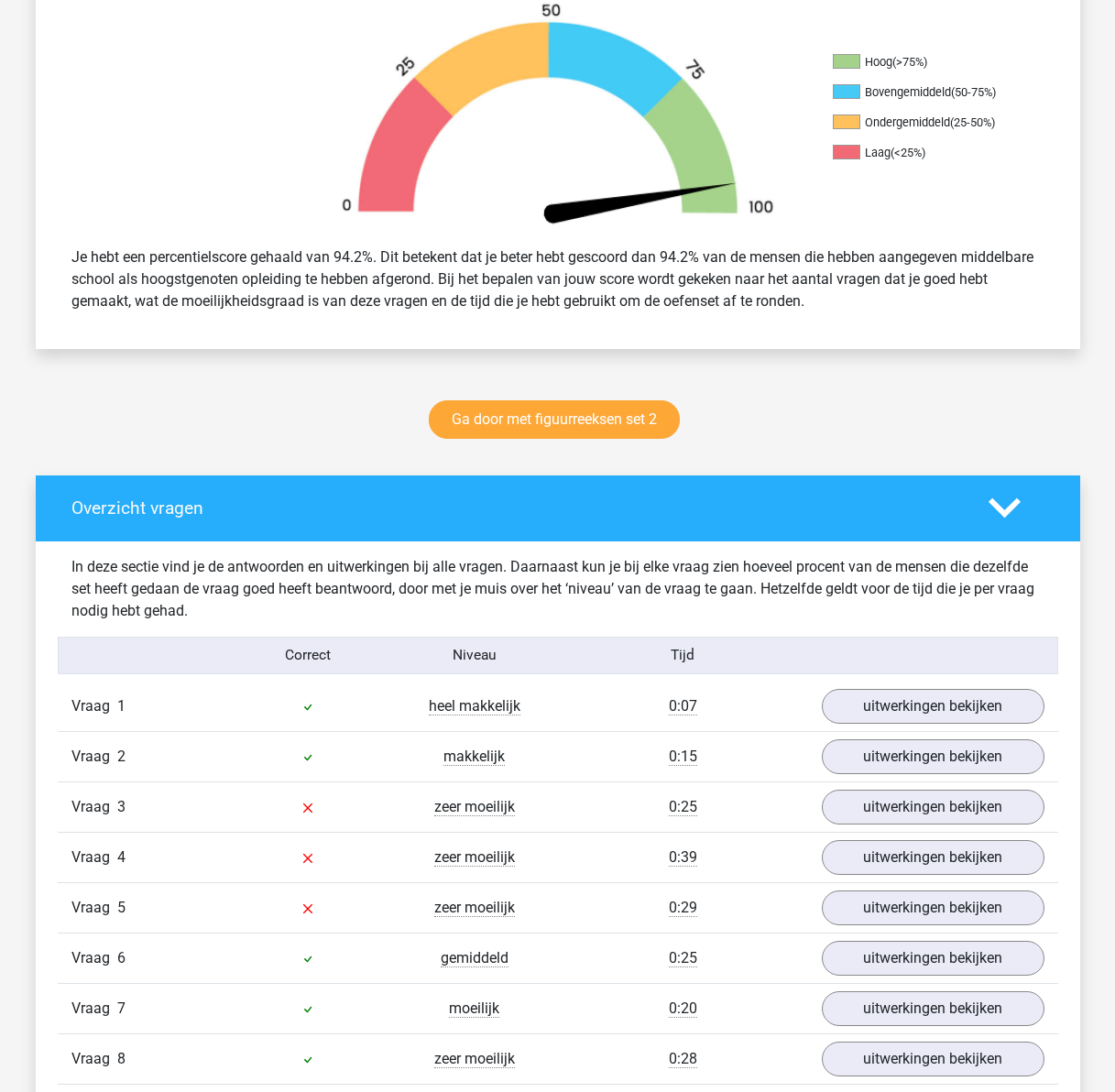
scroll to position [733, 0]
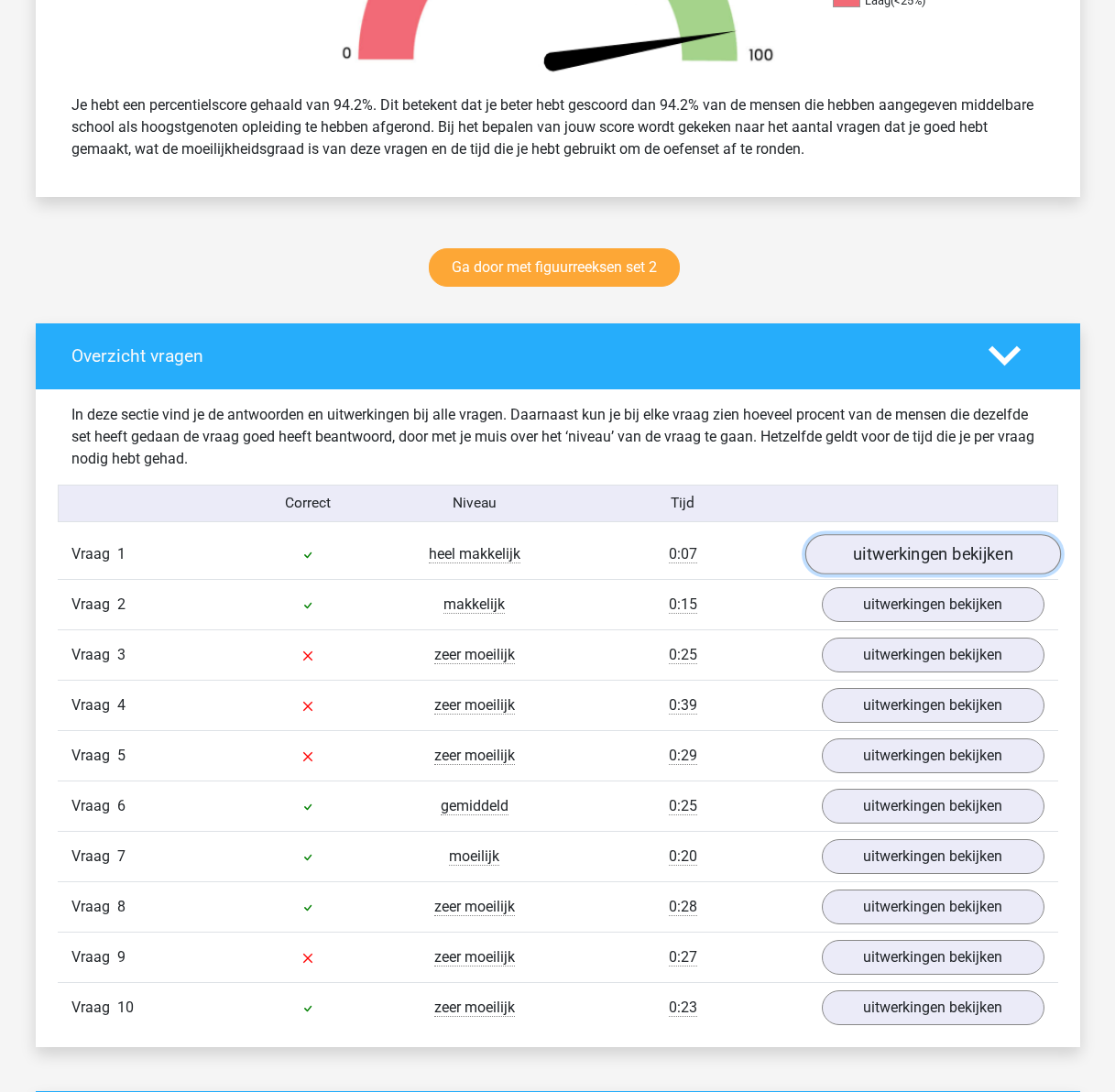
click at [859, 554] on link "uitwerkingen bekijken" at bounding box center [932, 554] width 255 height 40
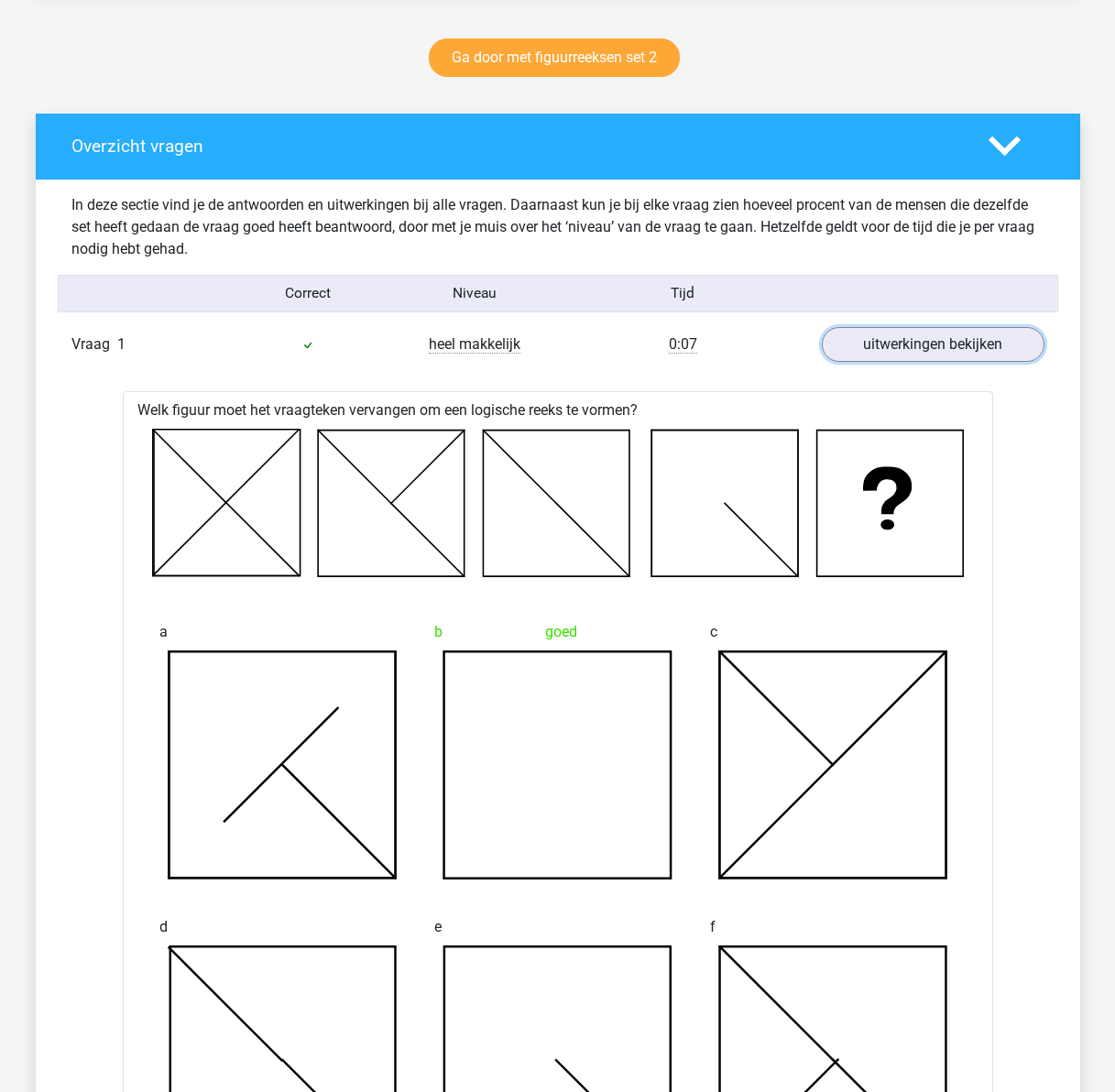
scroll to position [1008, 0]
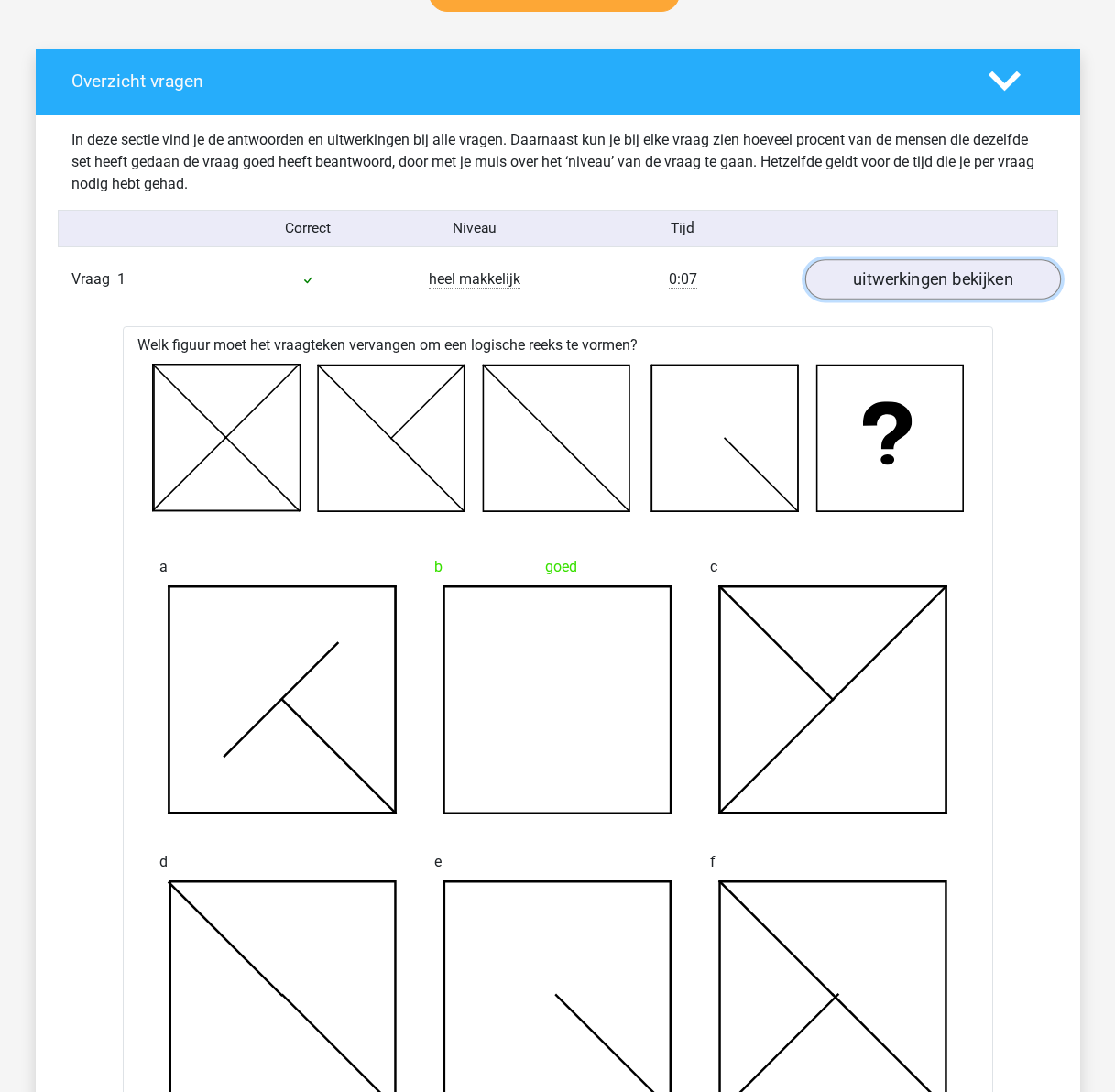
click at [991, 274] on link "uitwerkingen bekijken" at bounding box center [932, 279] width 255 height 40
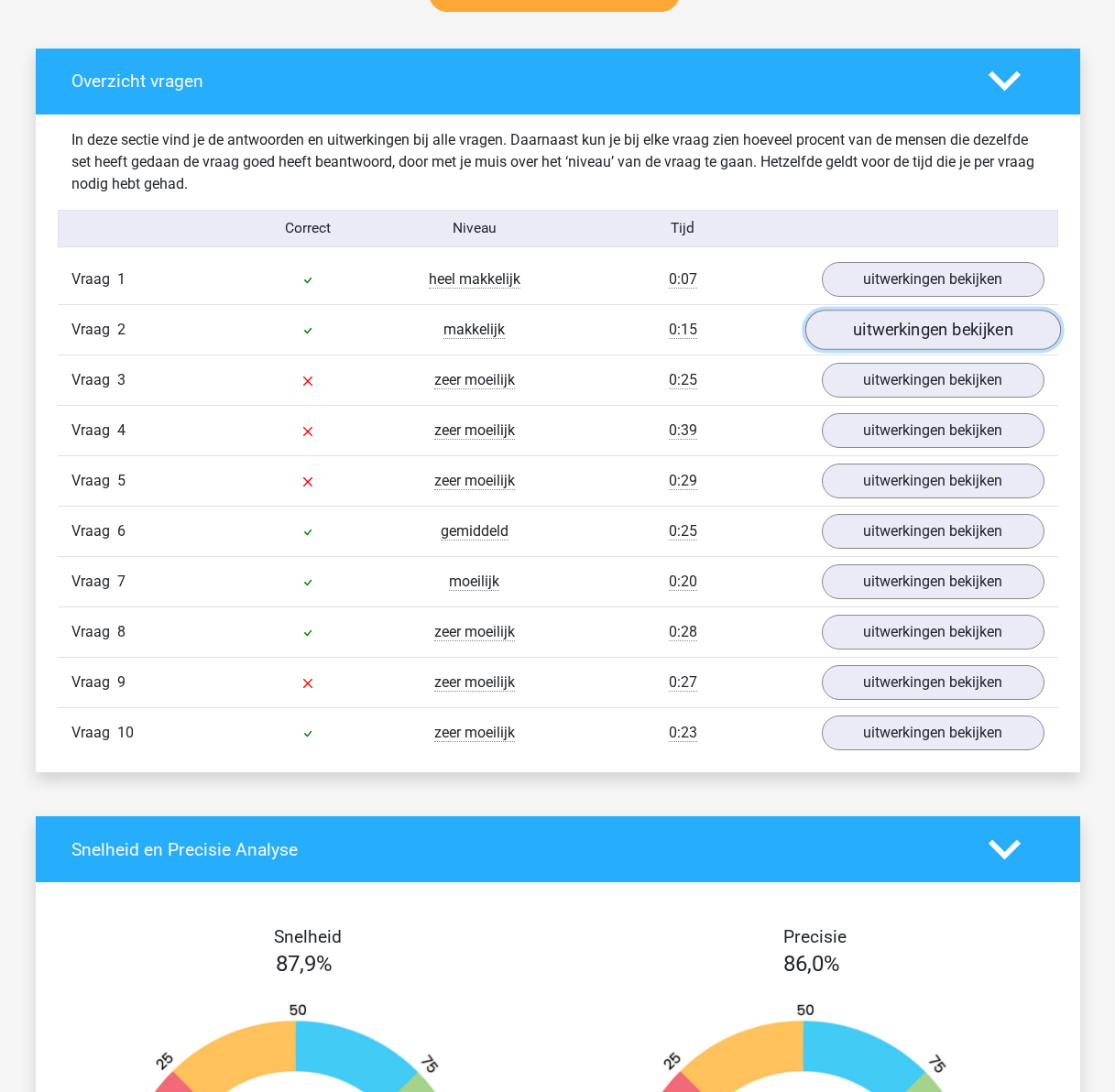
click at [939, 334] on link "uitwerkingen bekijken" at bounding box center [932, 330] width 255 height 40
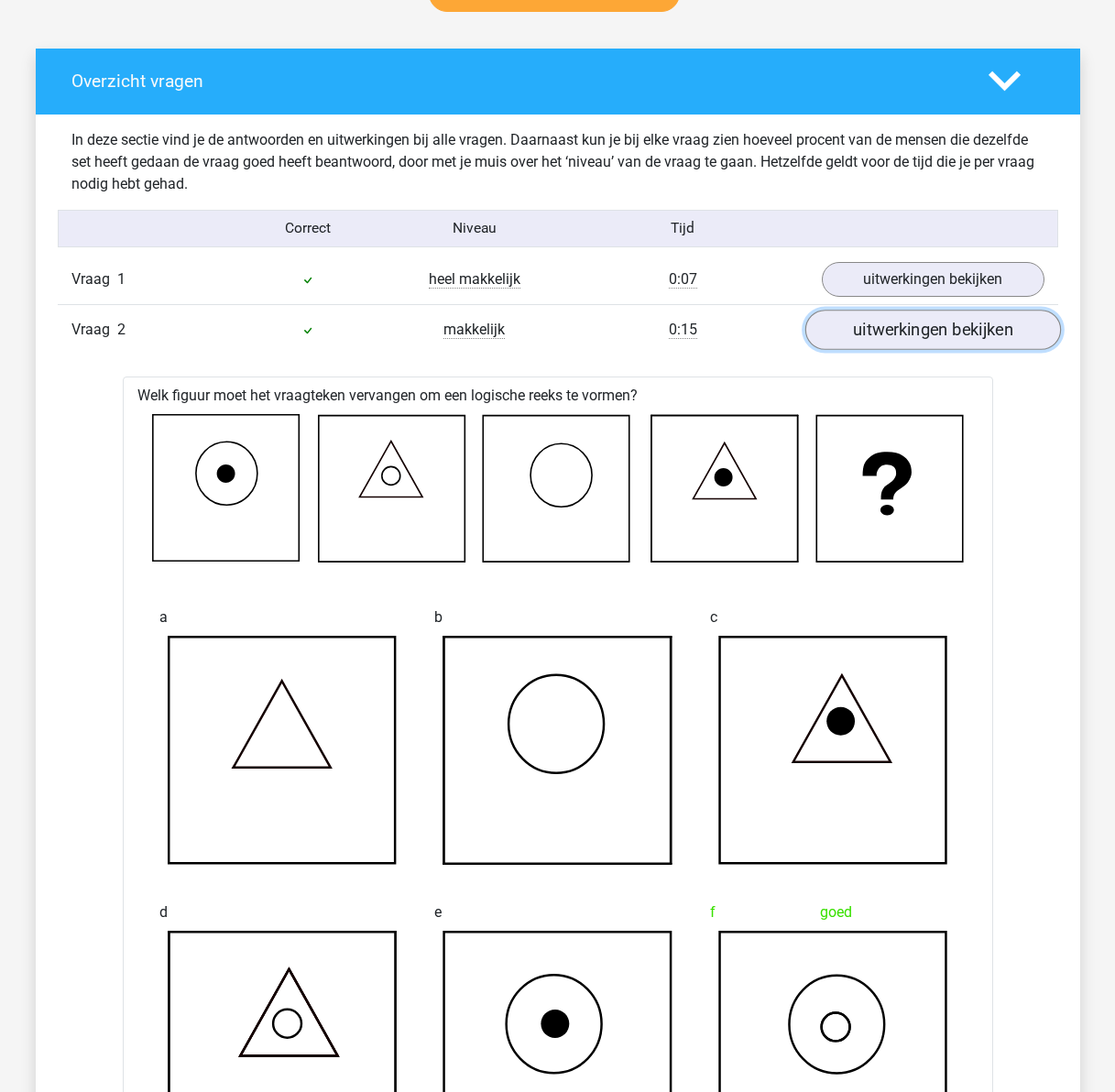
click at [944, 322] on link "uitwerkingen bekijken" at bounding box center [932, 330] width 255 height 40
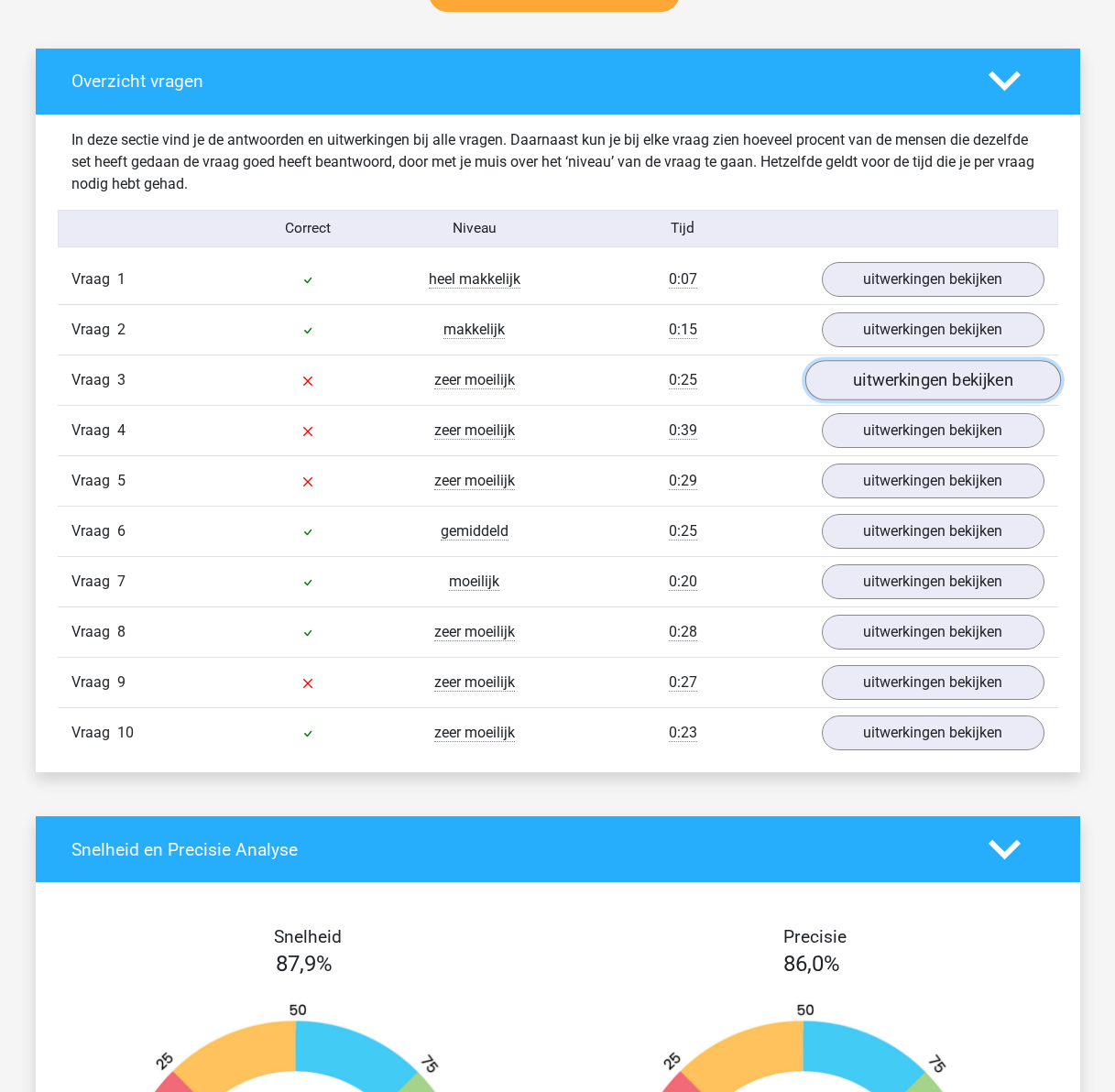
click at [888, 379] on link "uitwerkingen bekijken" at bounding box center [932, 380] width 255 height 40
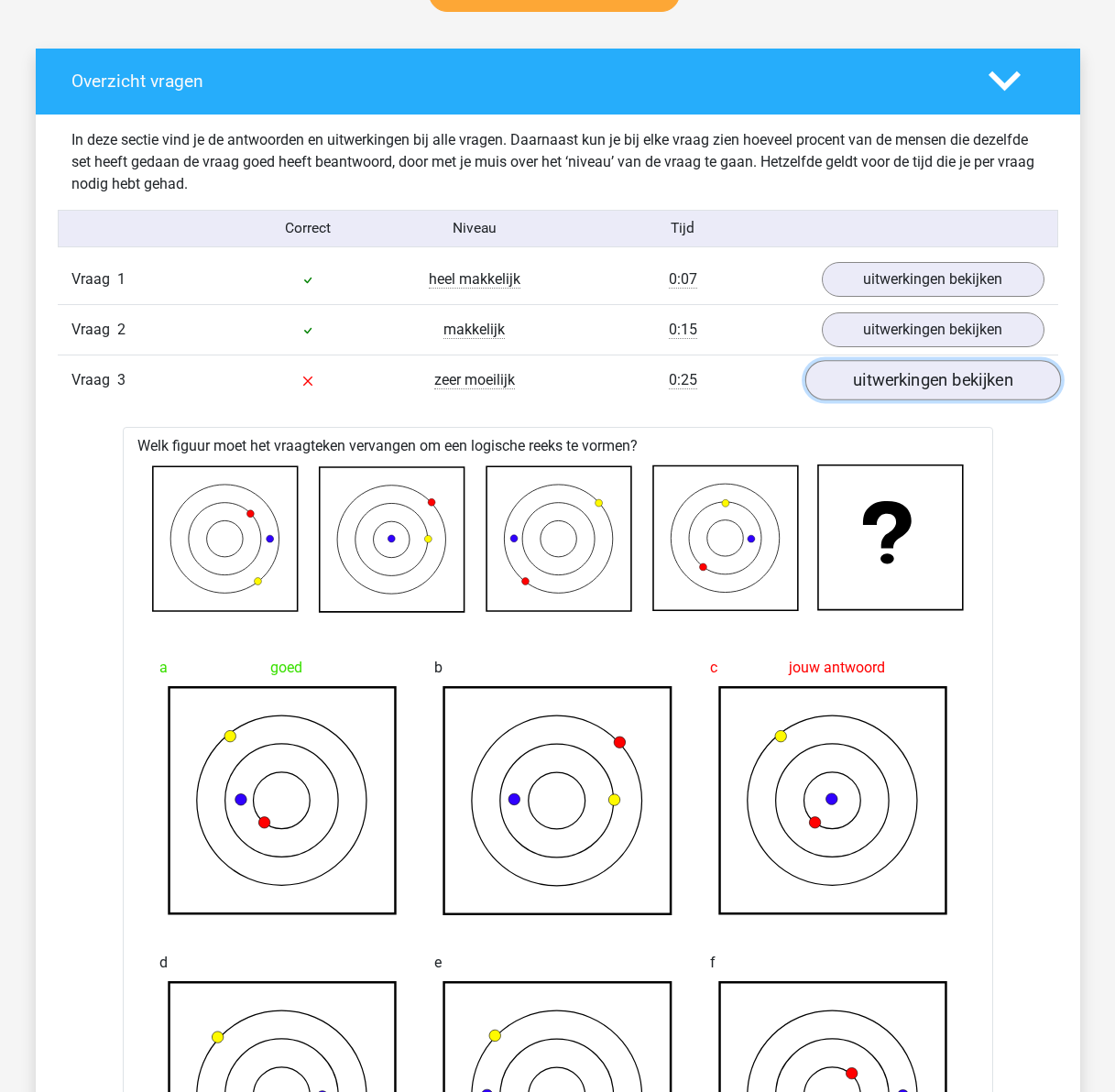
click at [942, 381] on link "uitwerkingen bekijken" at bounding box center [932, 380] width 255 height 40
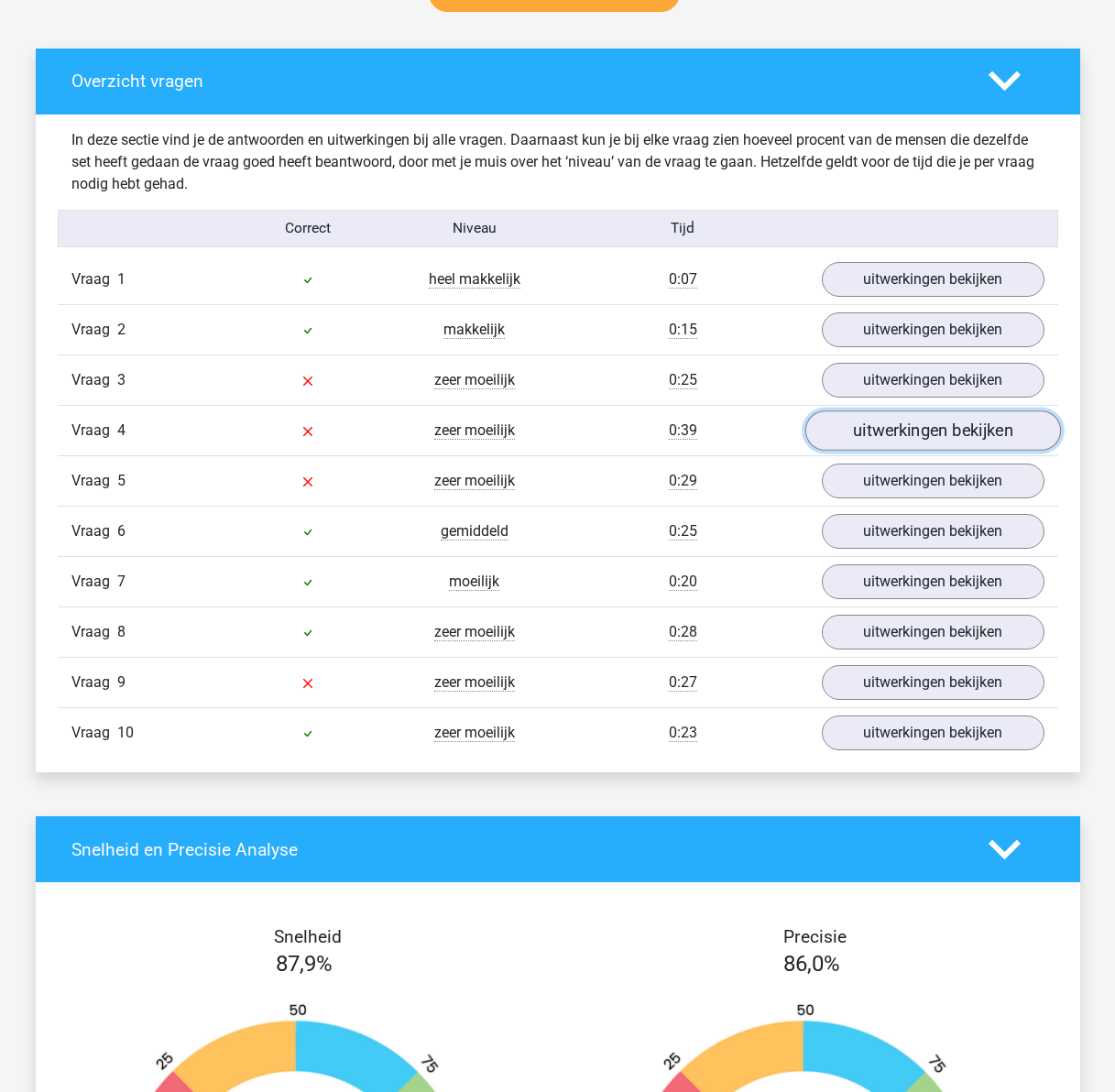
click at [904, 428] on link "uitwerkingen bekijken" at bounding box center [932, 431] width 255 height 40
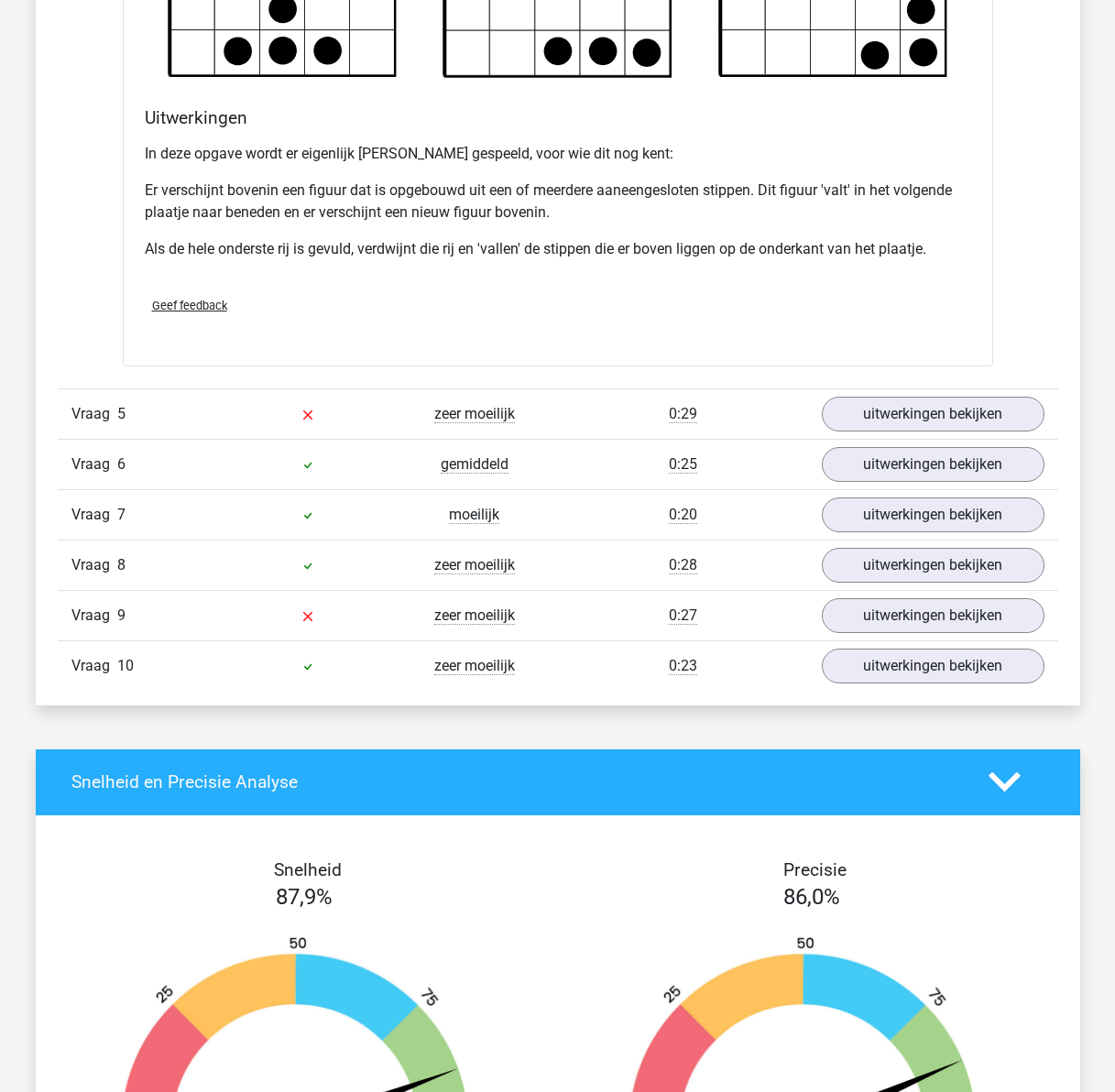
scroll to position [2199, 0]
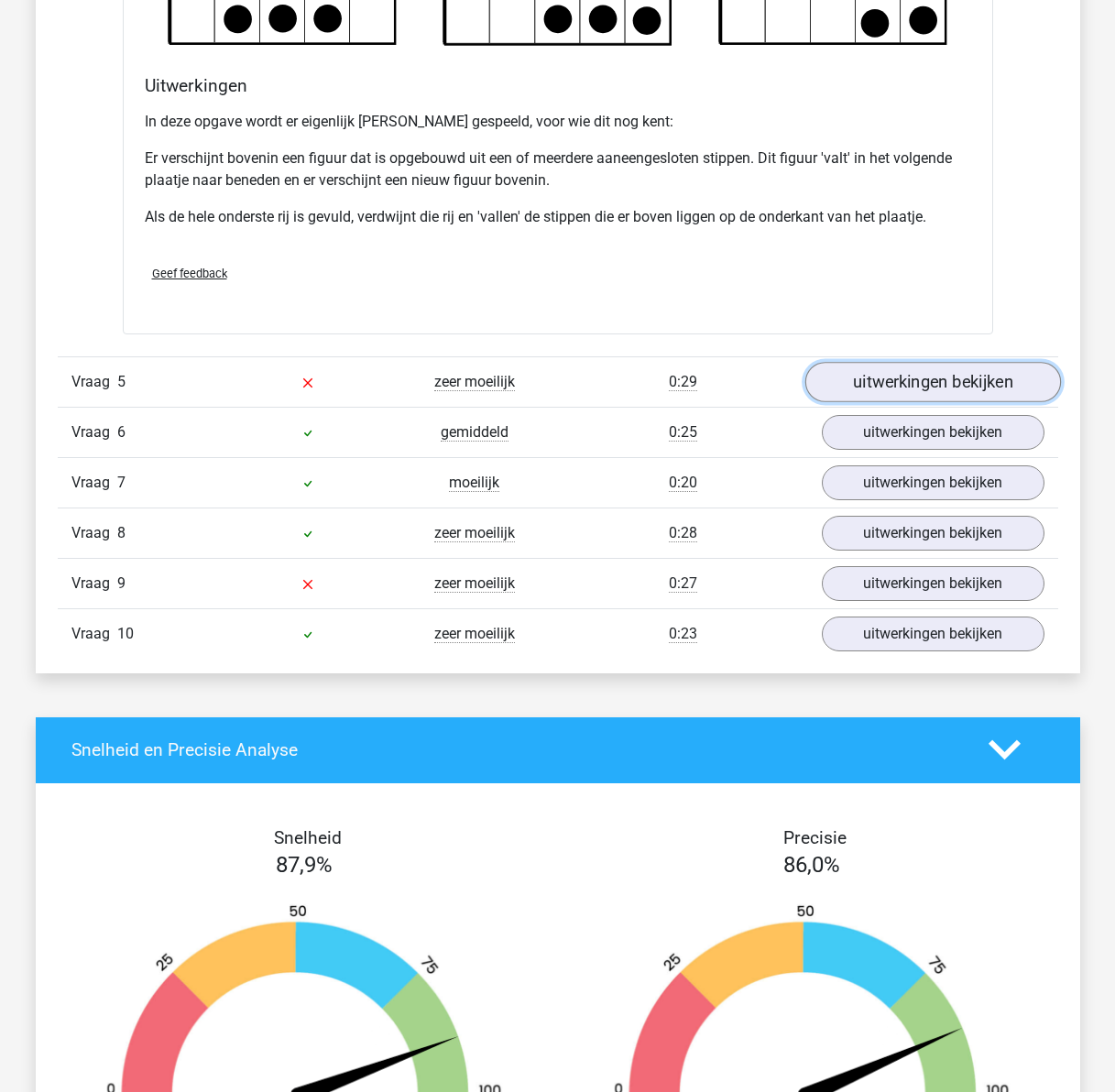
click at [903, 379] on link "uitwerkingen bekijken" at bounding box center [932, 382] width 255 height 40
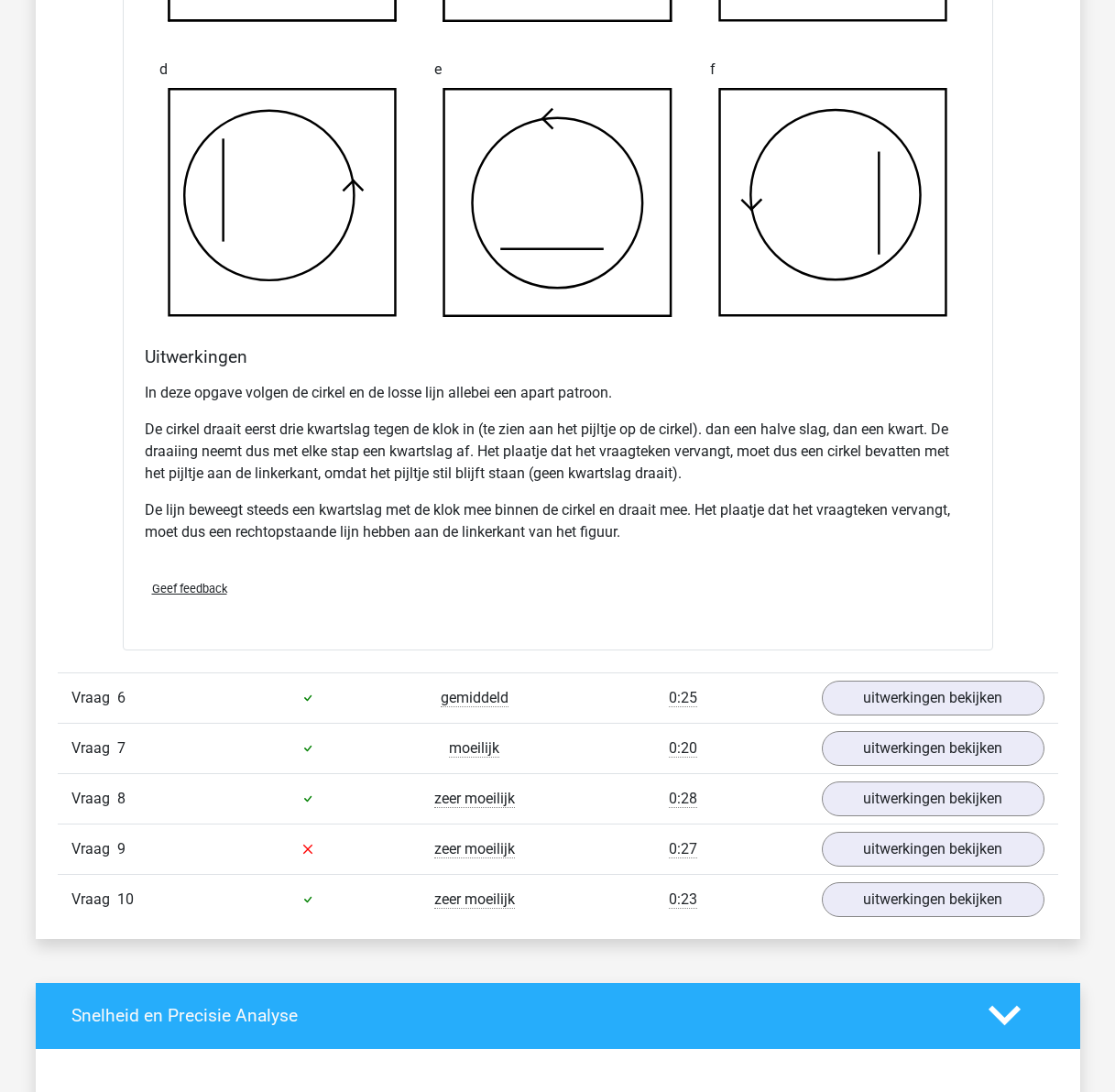
scroll to position [3115, 0]
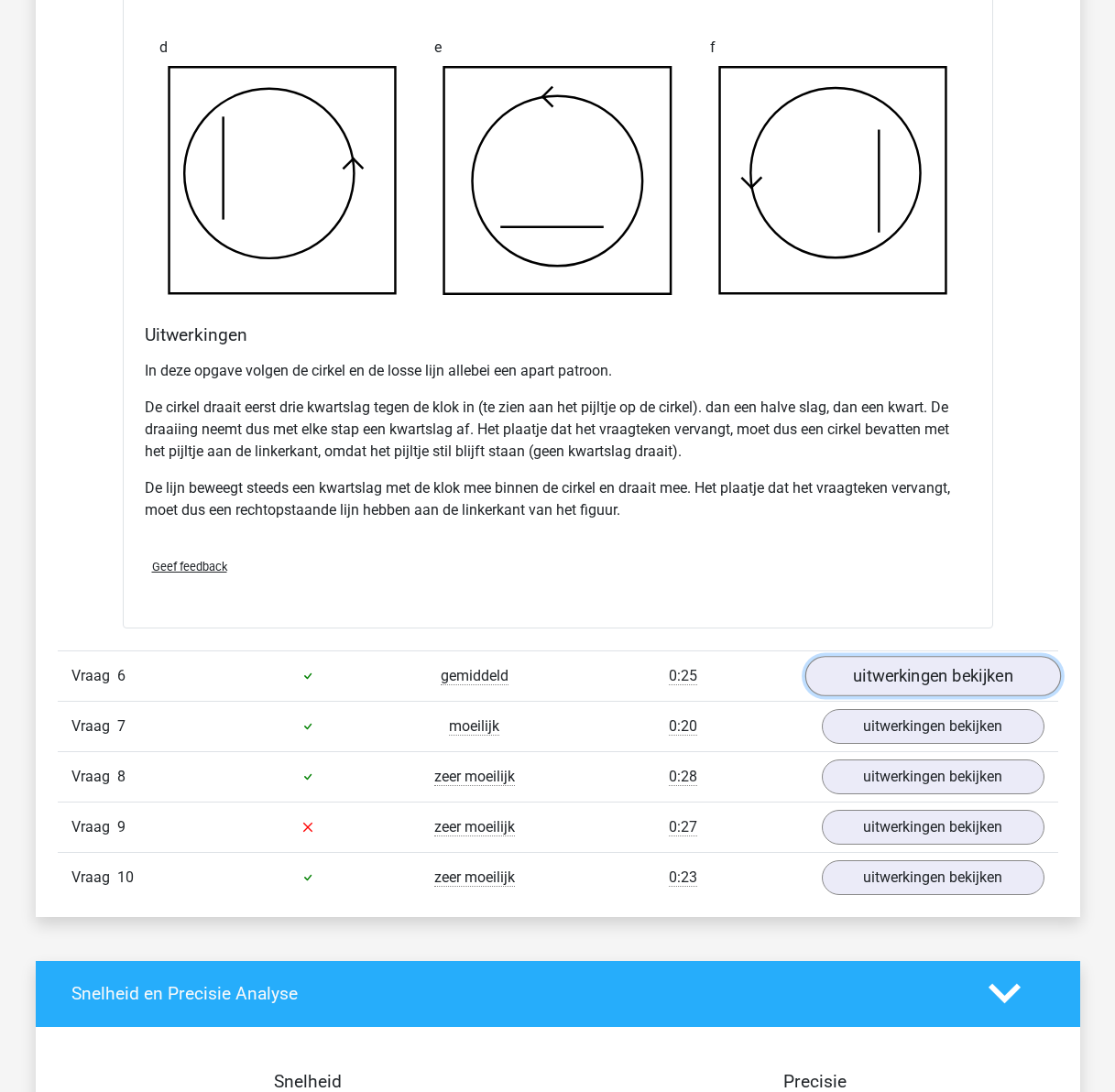
click at [887, 685] on link "uitwerkingen bekijken" at bounding box center [932, 676] width 255 height 40
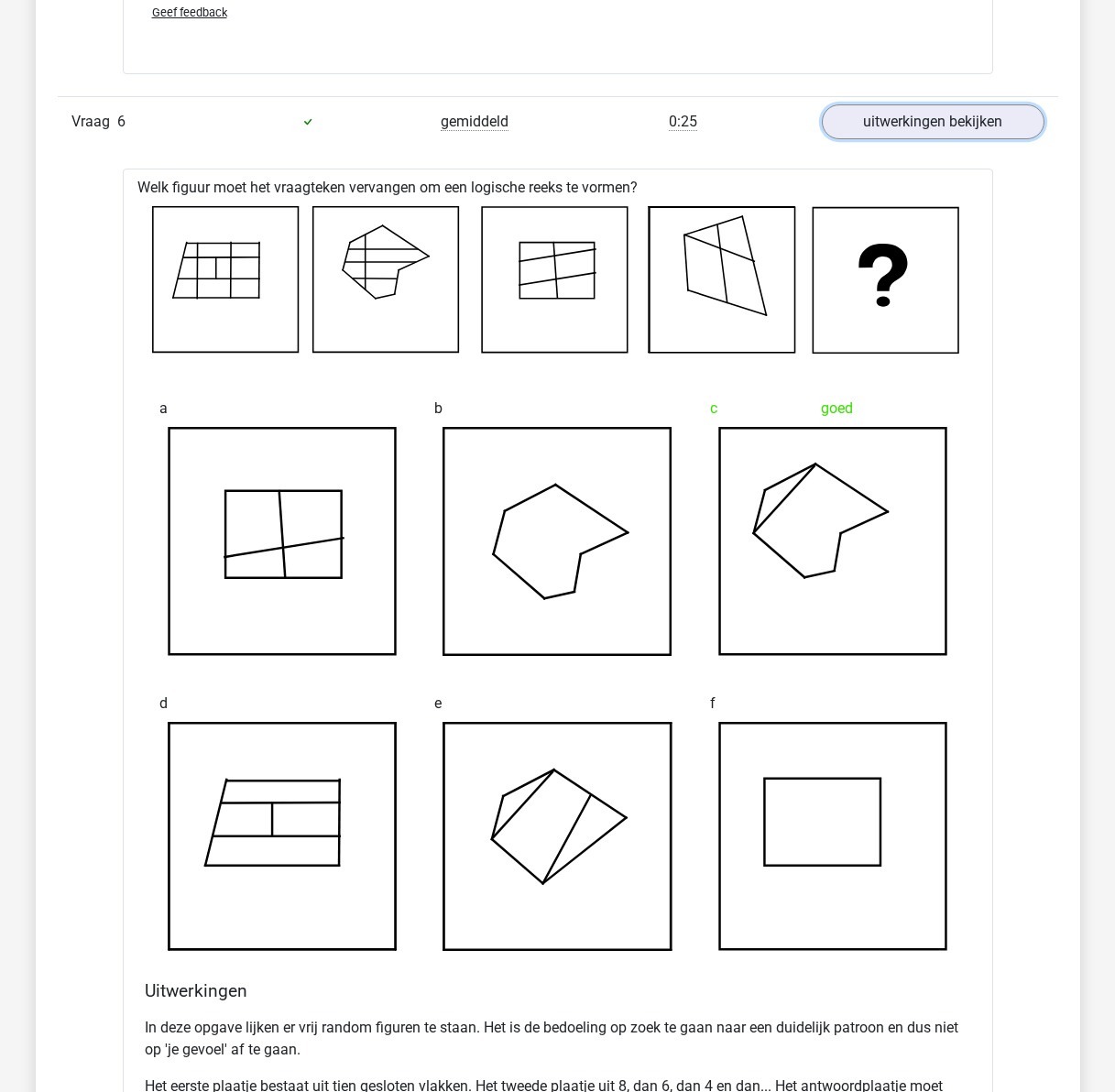
scroll to position [3574, 0]
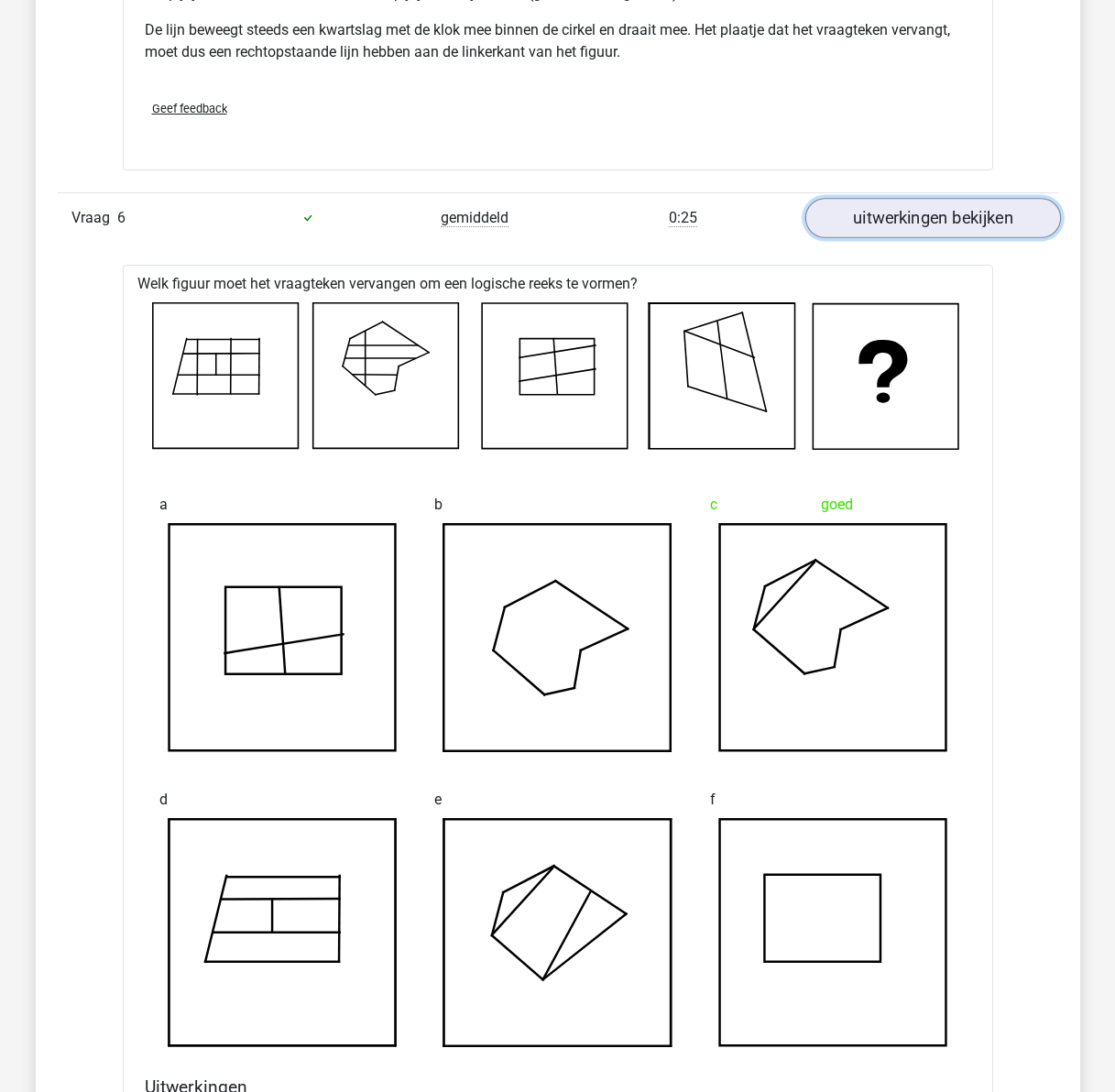
click at [945, 232] on link "uitwerkingen bekijken" at bounding box center [932, 217] width 255 height 40
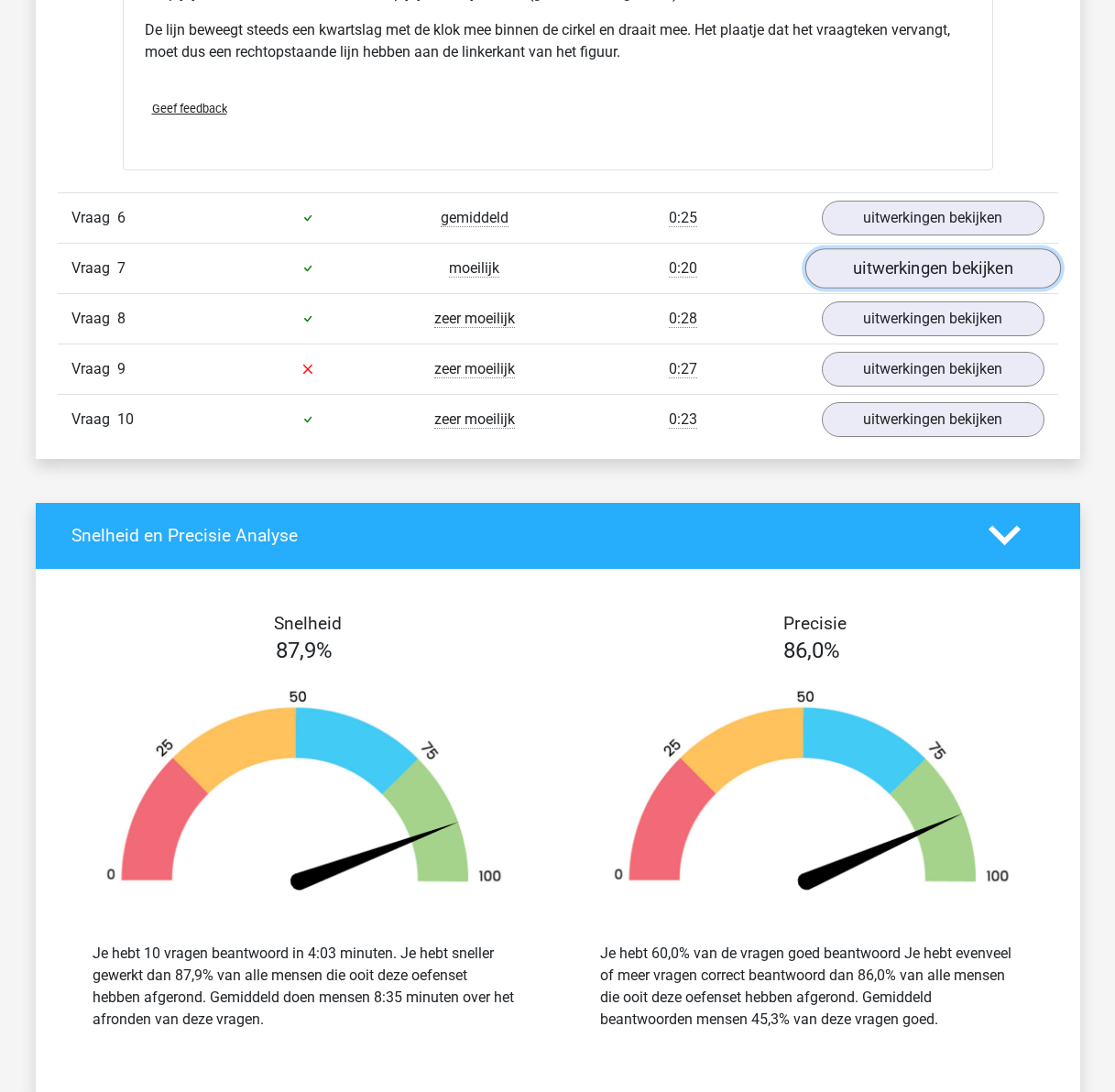
click at [934, 263] on link "uitwerkingen bekijken" at bounding box center [932, 268] width 255 height 40
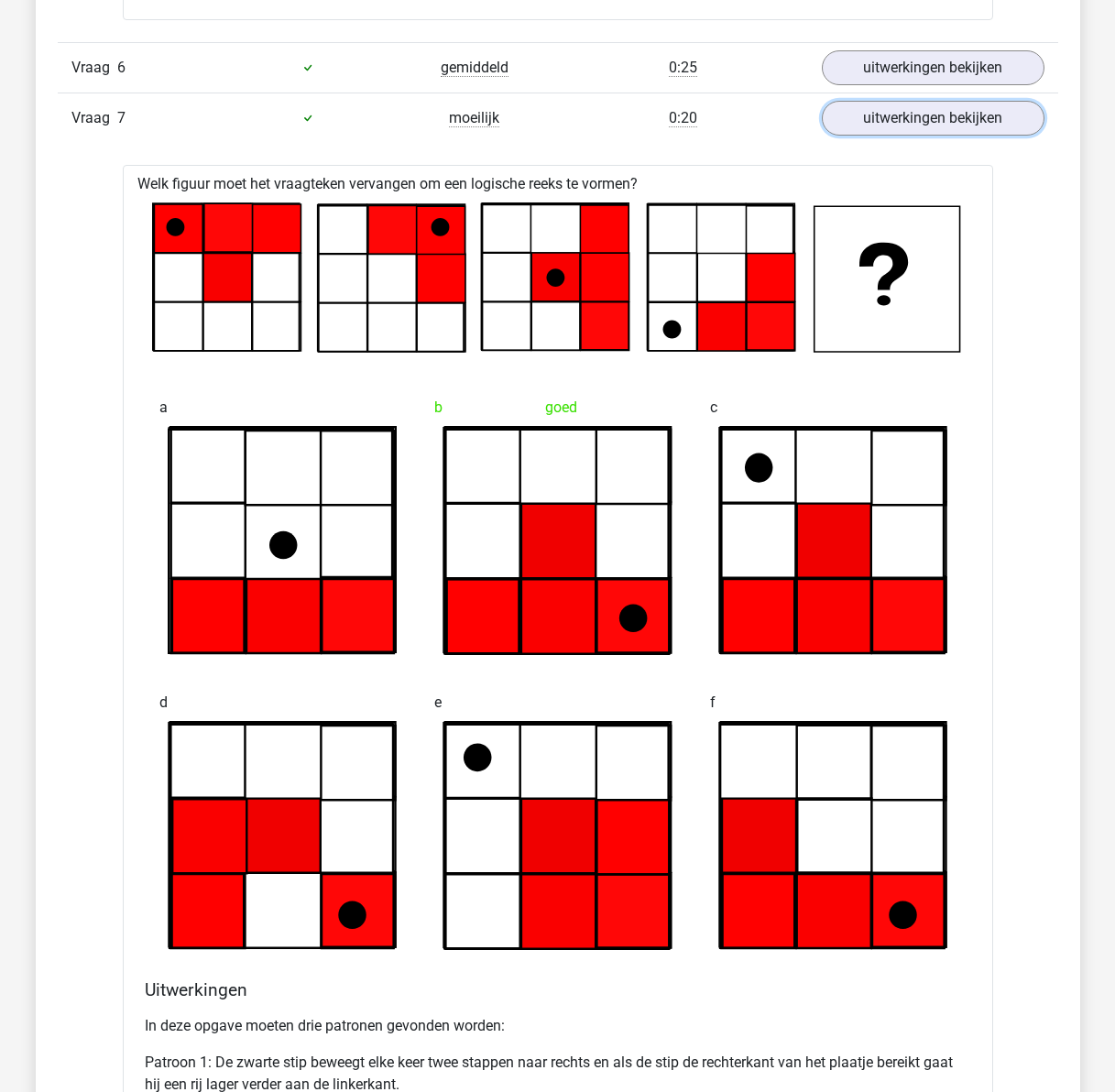
scroll to position [3482, 0]
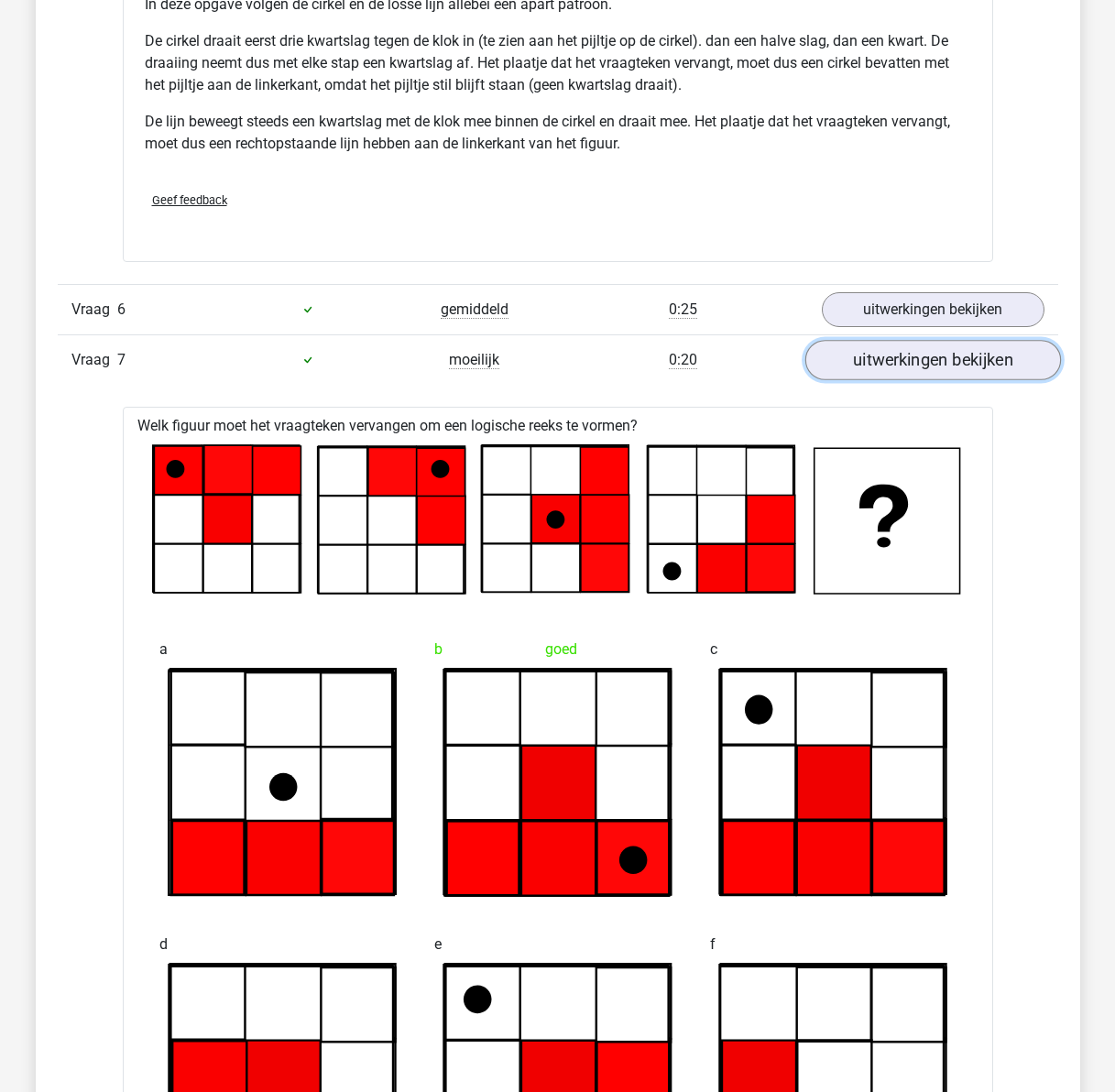
click at [892, 373] on link "uitwerkingen bekijken" at bounding box center [932, 360] width 255 height 40
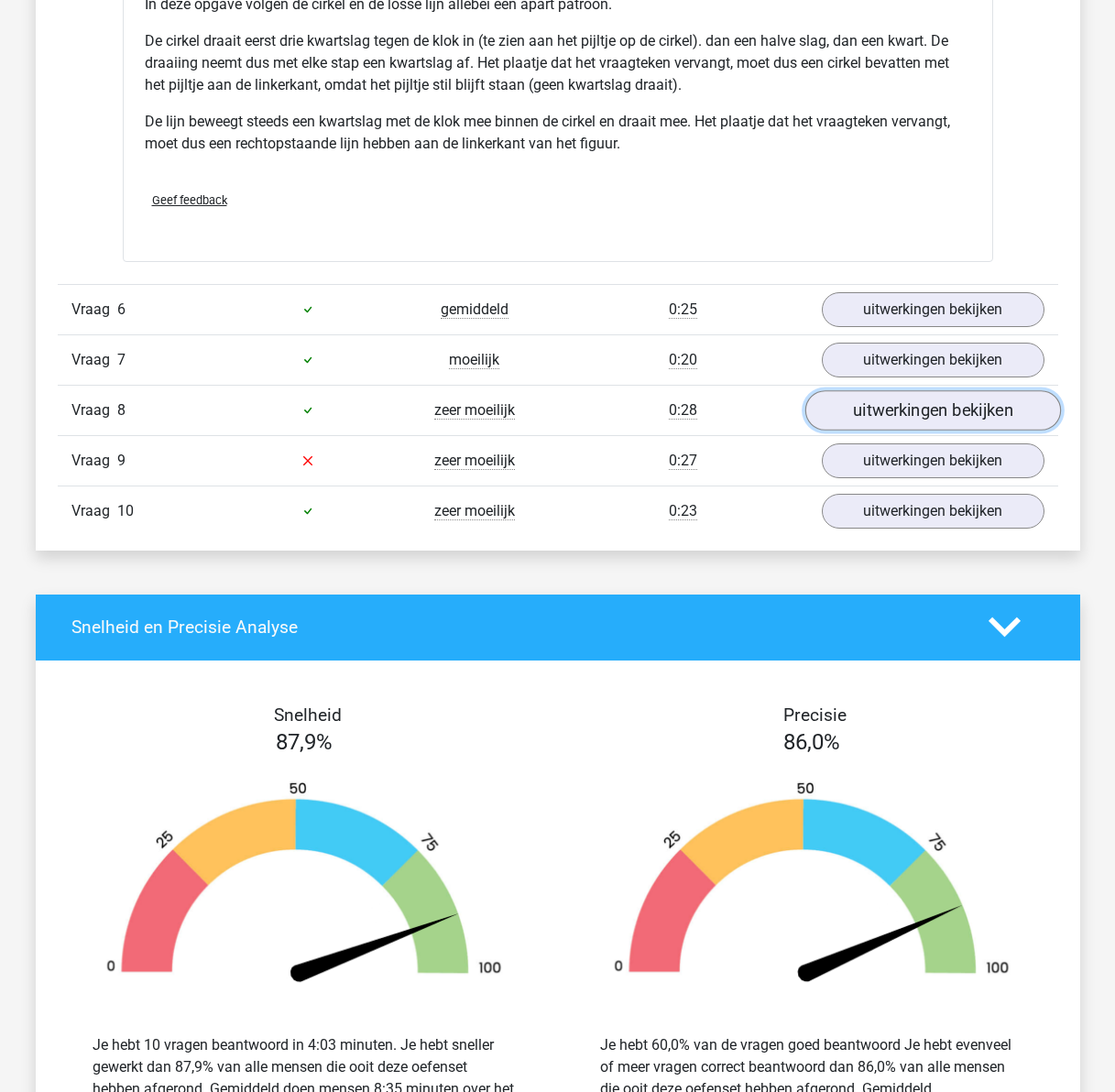
click at [899, 398] on link "uitwerkingen bekijken" at bounding box center [932, 410] width 255 height 40
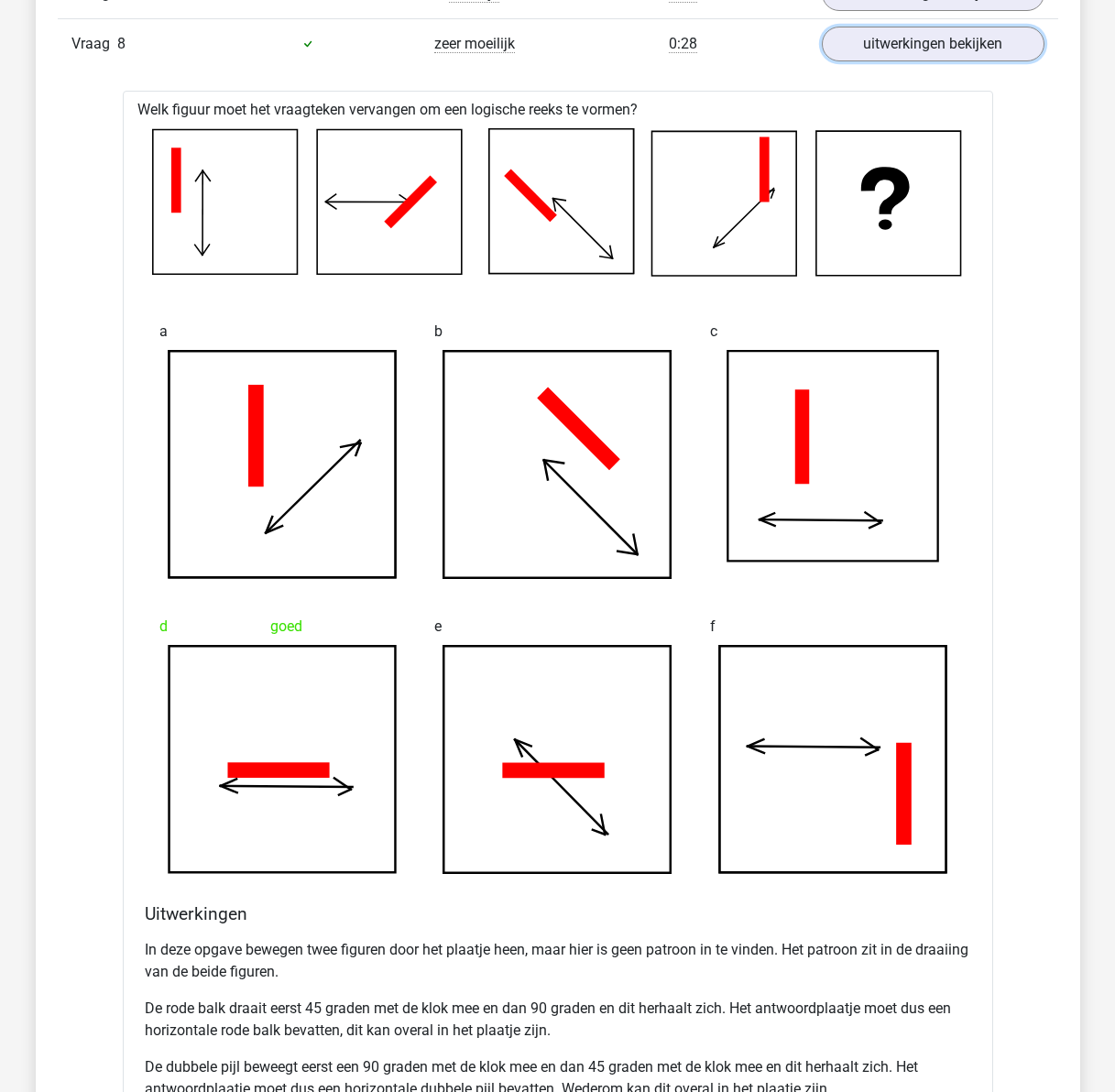
scroll to position [3391, 0]
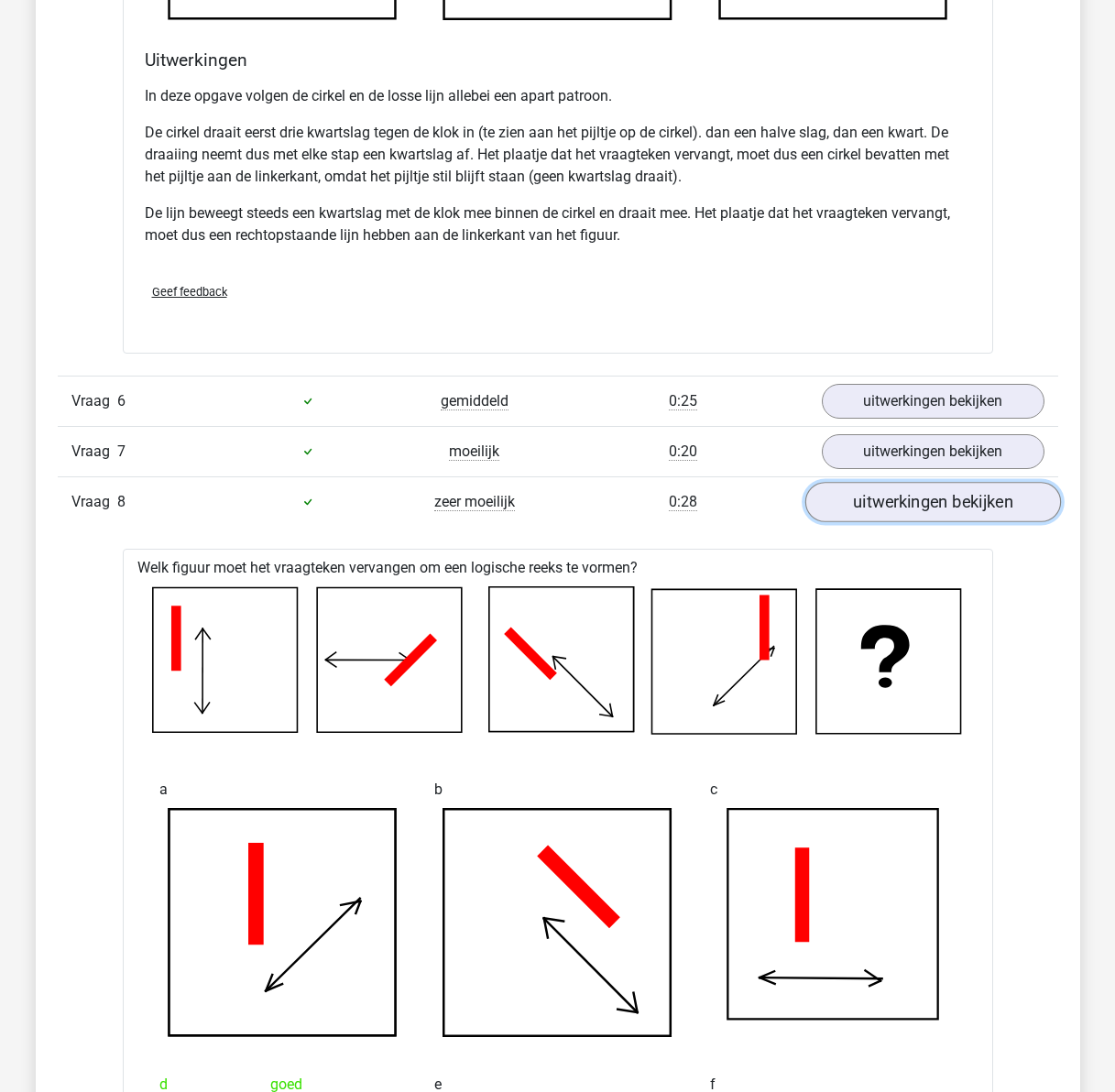
click at [854, 502] on link "uitwerkingen bekijken" at bounding box center [932, 502] width 255 height 40
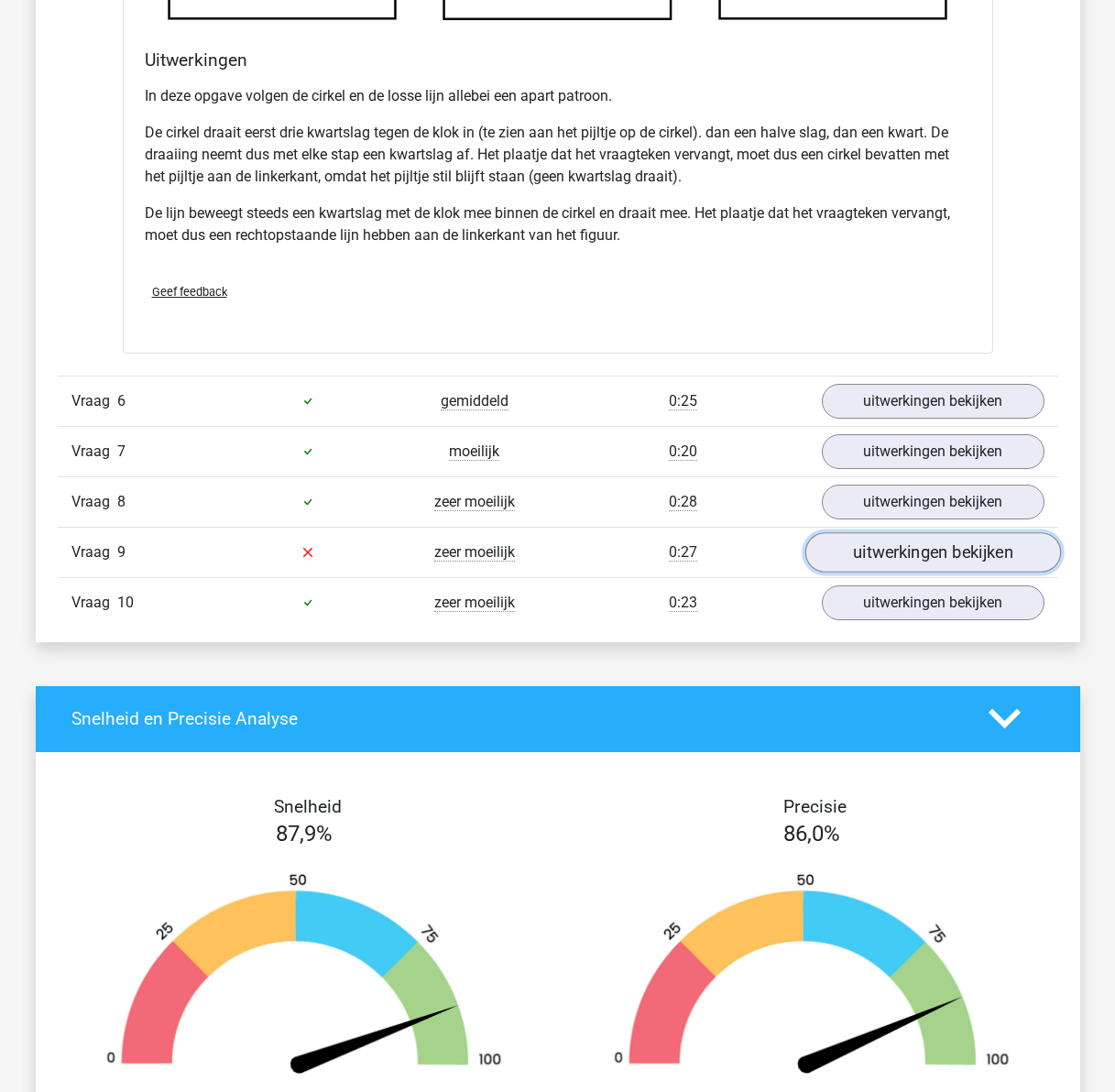
click at [883, 543] on link "uitwerkingen bekijken" at bounding box center [932, 552] width 255 height 40
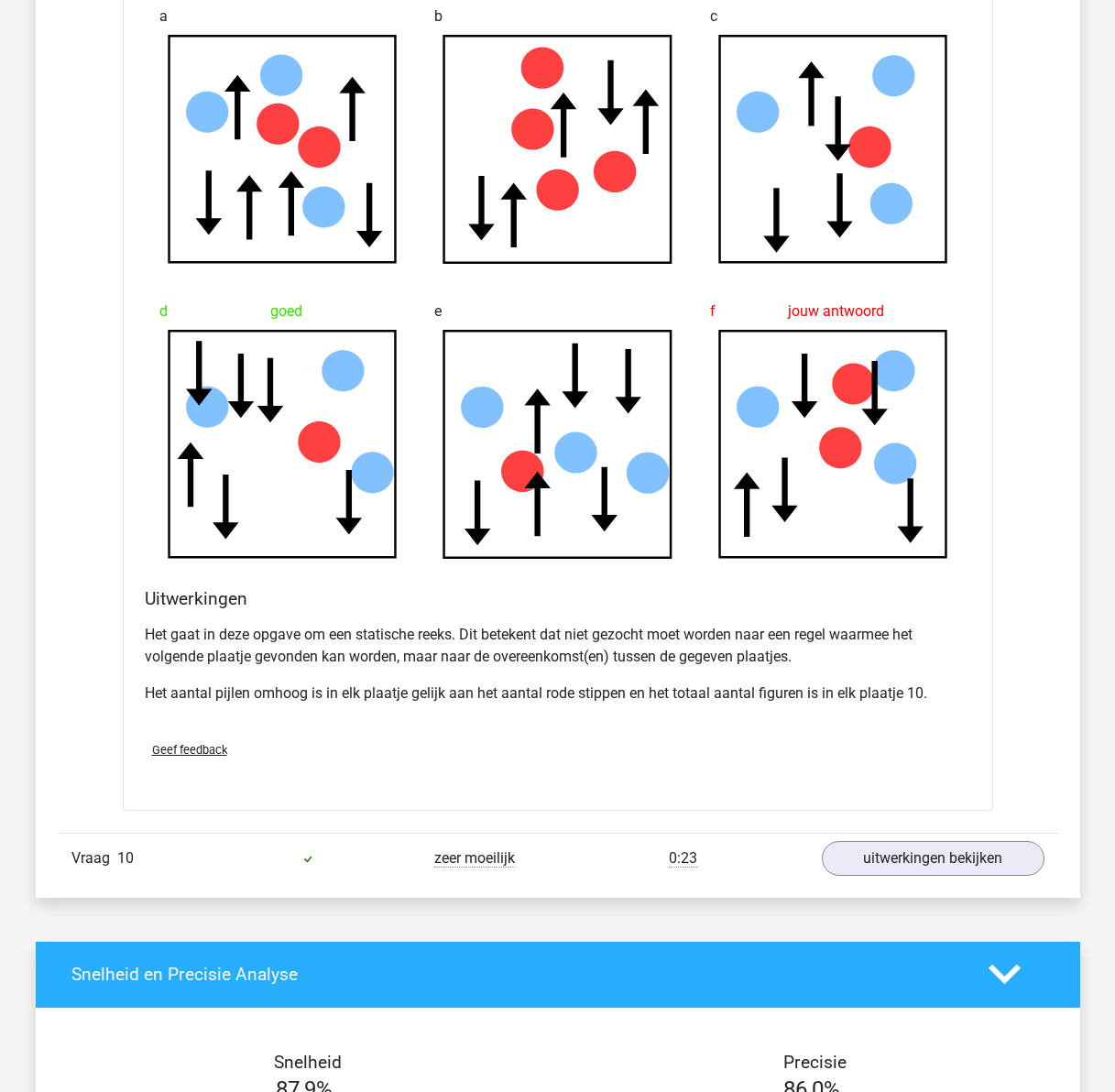
scroll to position [4215, 0]
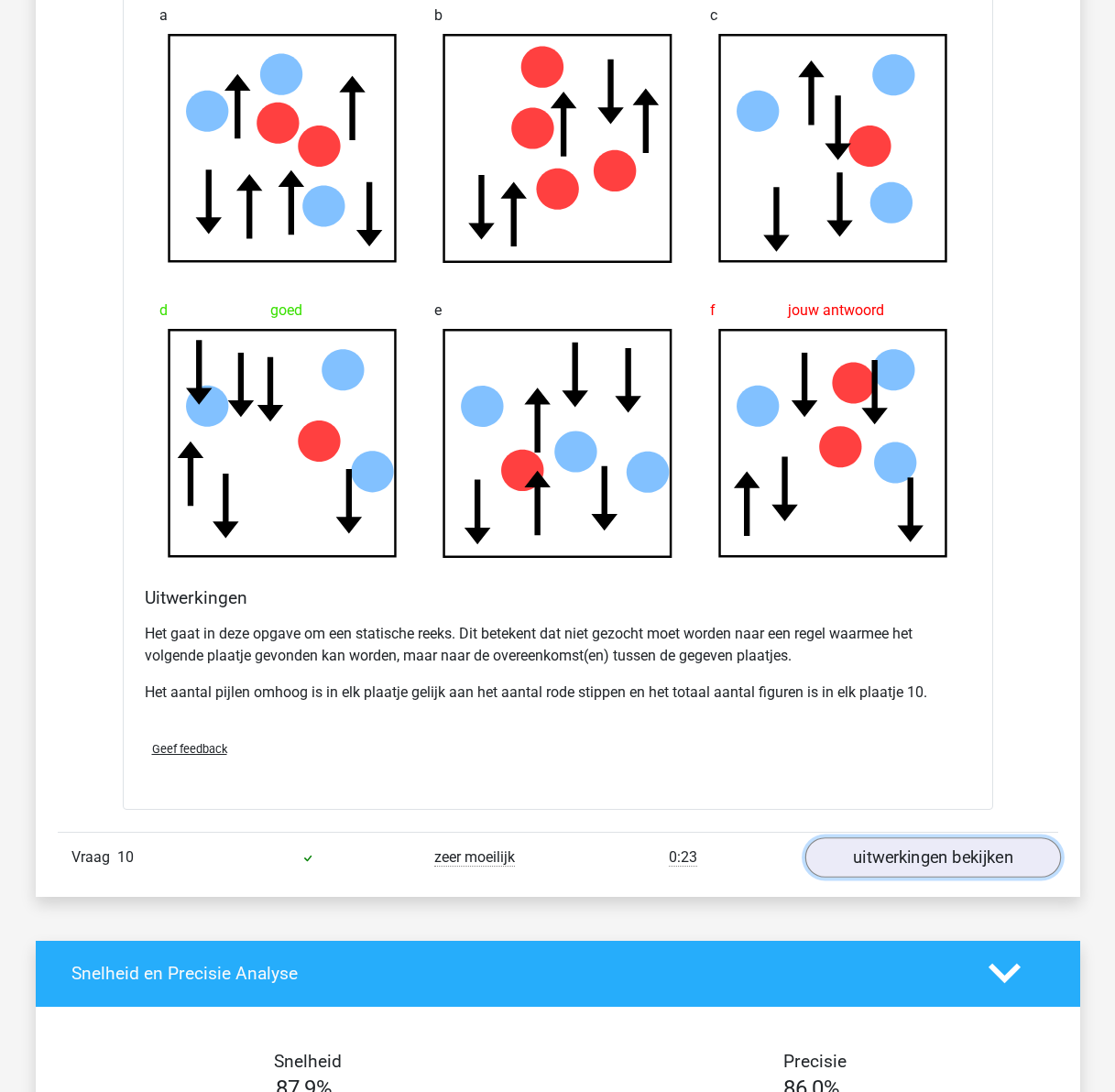
click at [888, 855] on link "uitwerkingen bekijken" at bounding box center [932, 858] width 255 height 40
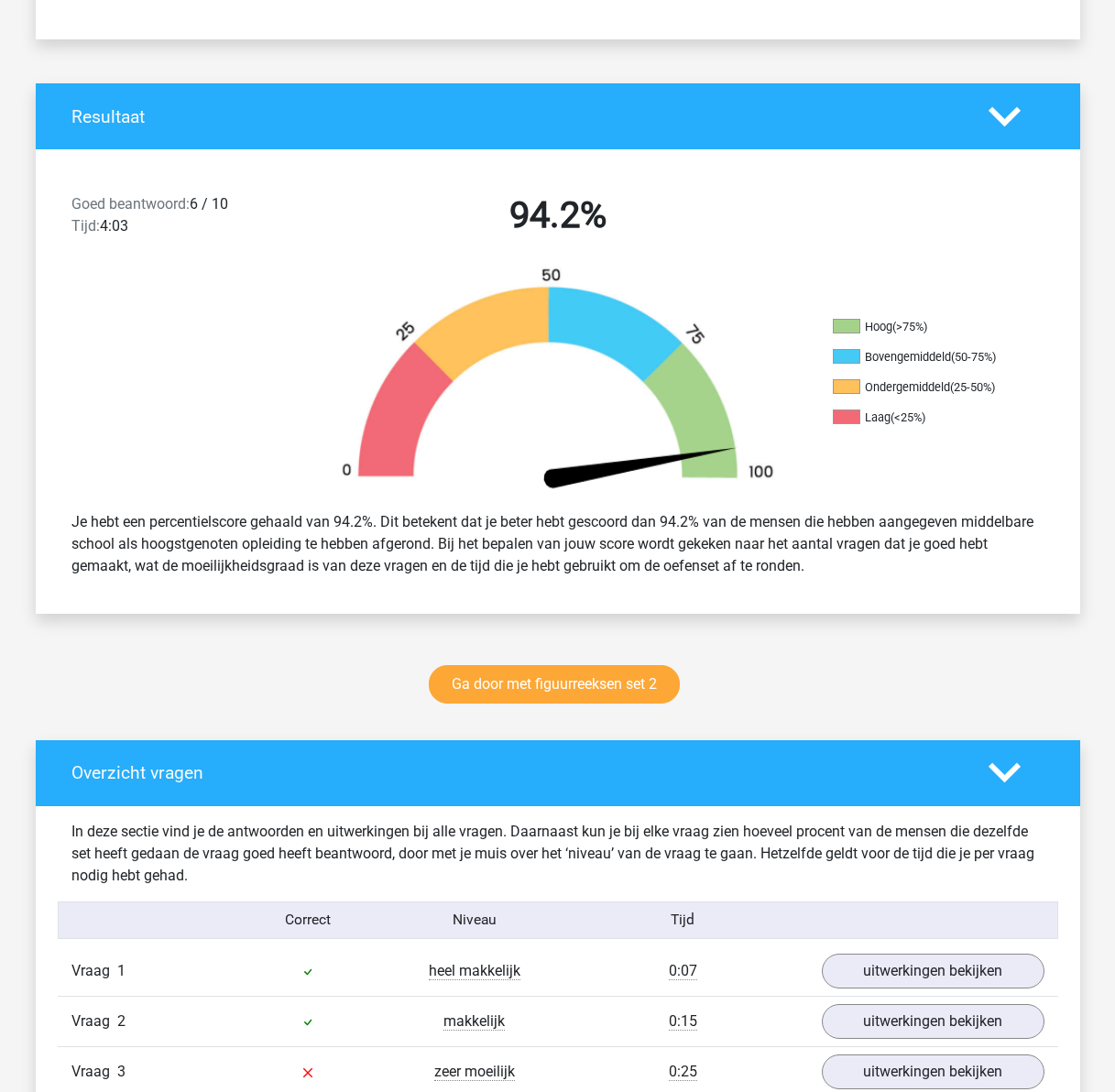
scroll to position [0, 0]
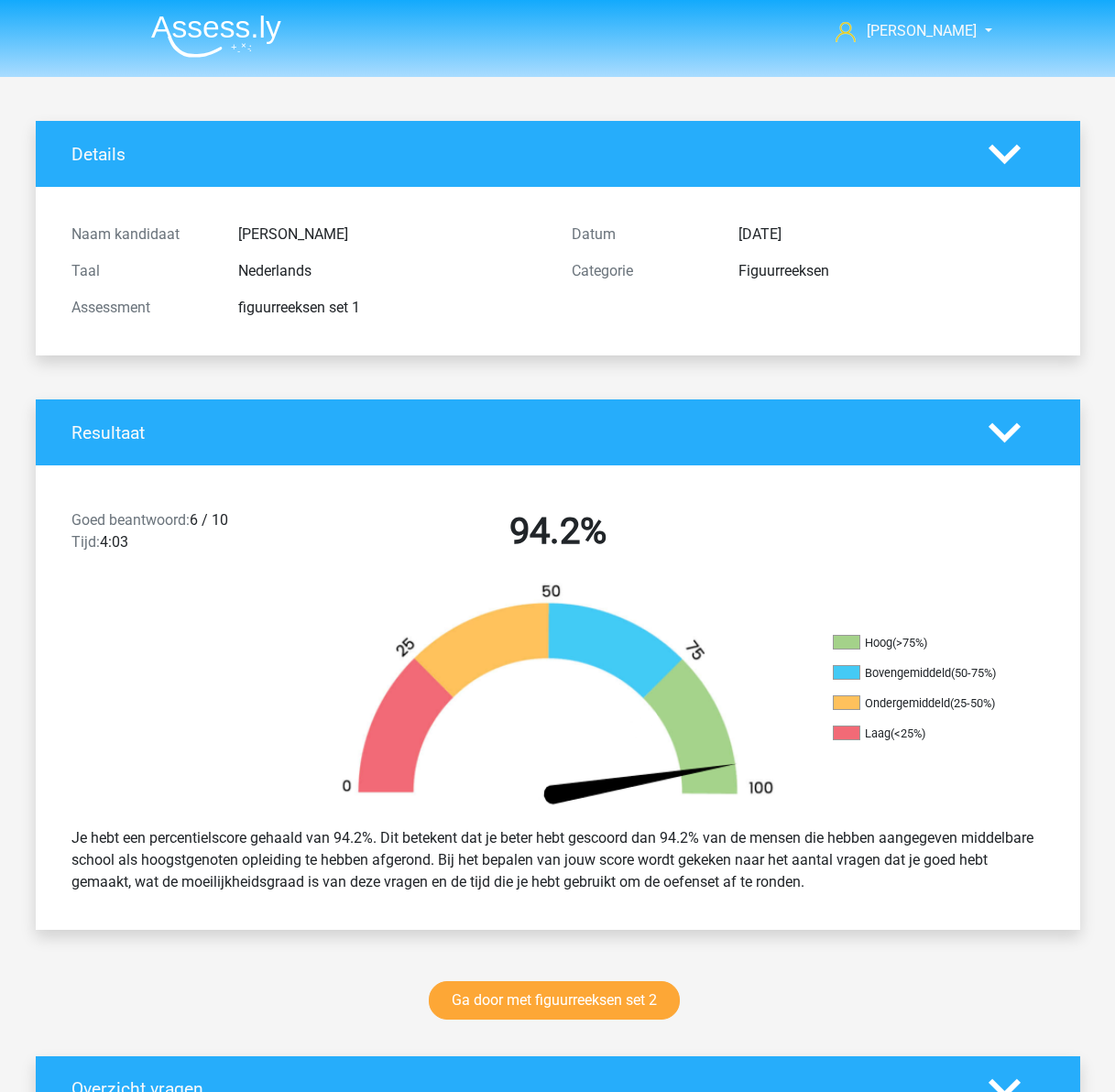
drag, startPoint x: 237, startPoint y: 781, endPoint x: 263, endPoint y: 415, distance: 366.9
click at [232, 17] on img at bounding box center [216, 36] width 130 height 43
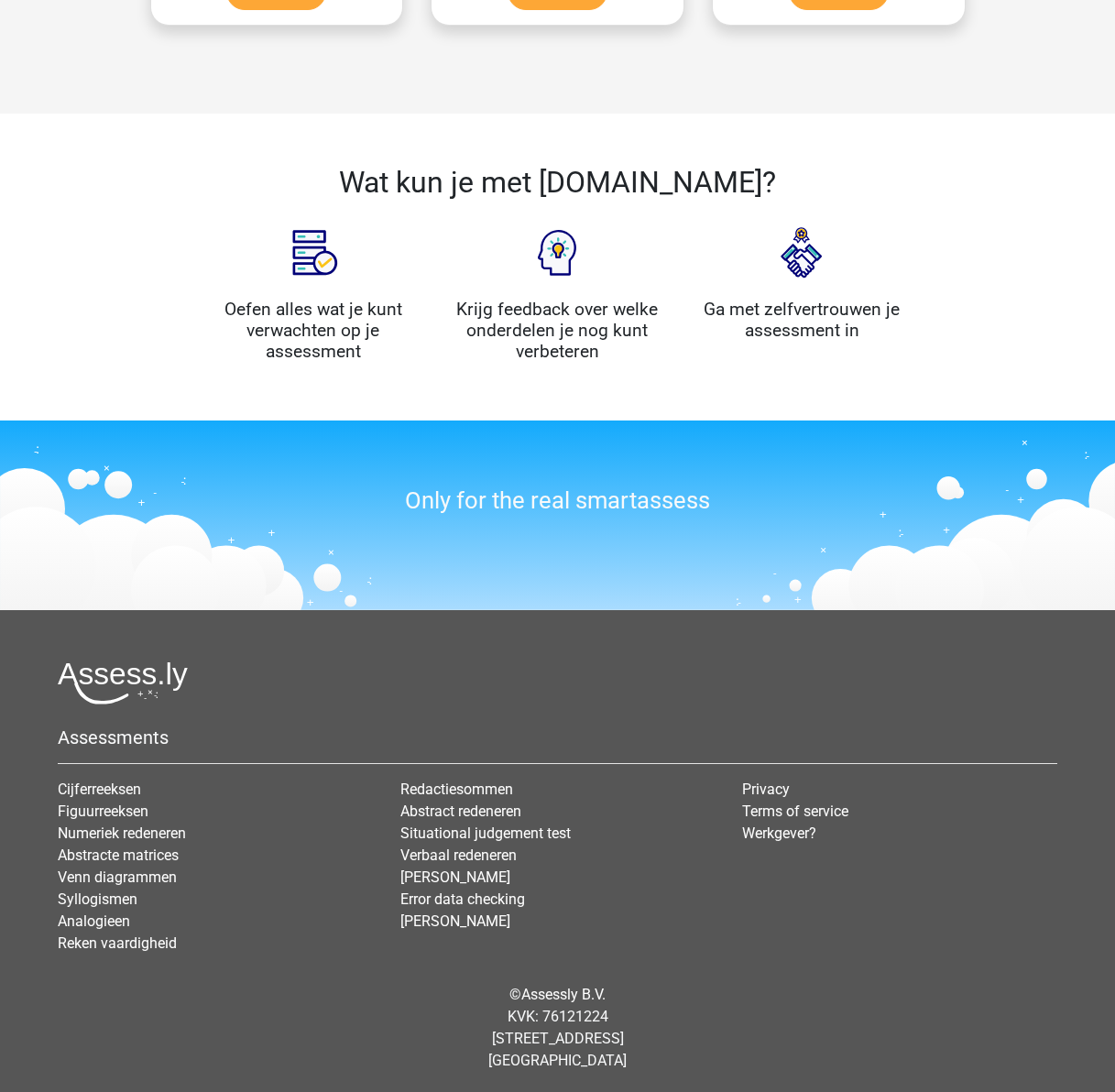
scroll to position [1815, 0]
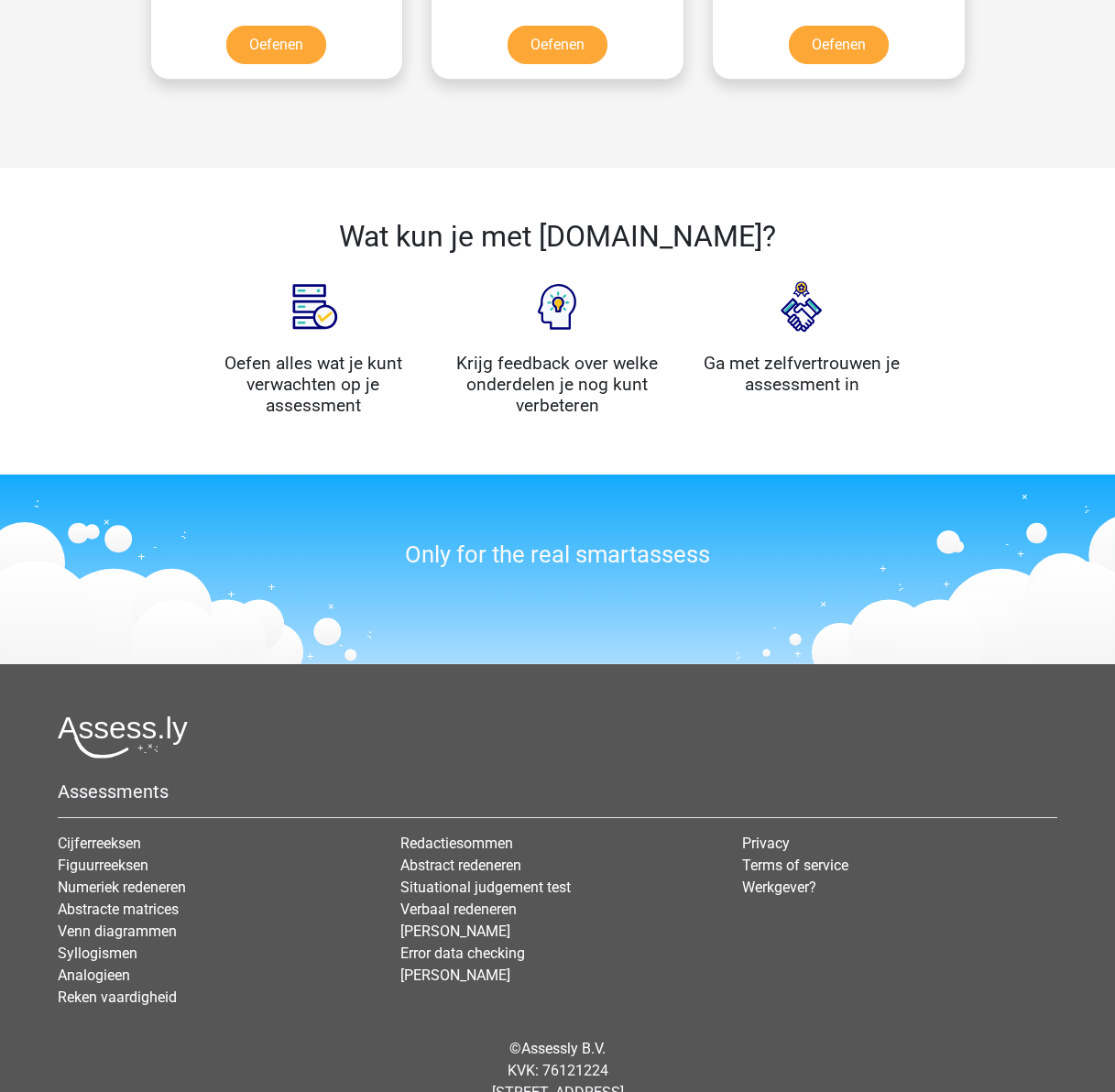
drag, startPoint x: 267, startPoint y: 674, endPoint x: 257, endPoint y: 635, distance: 40.3
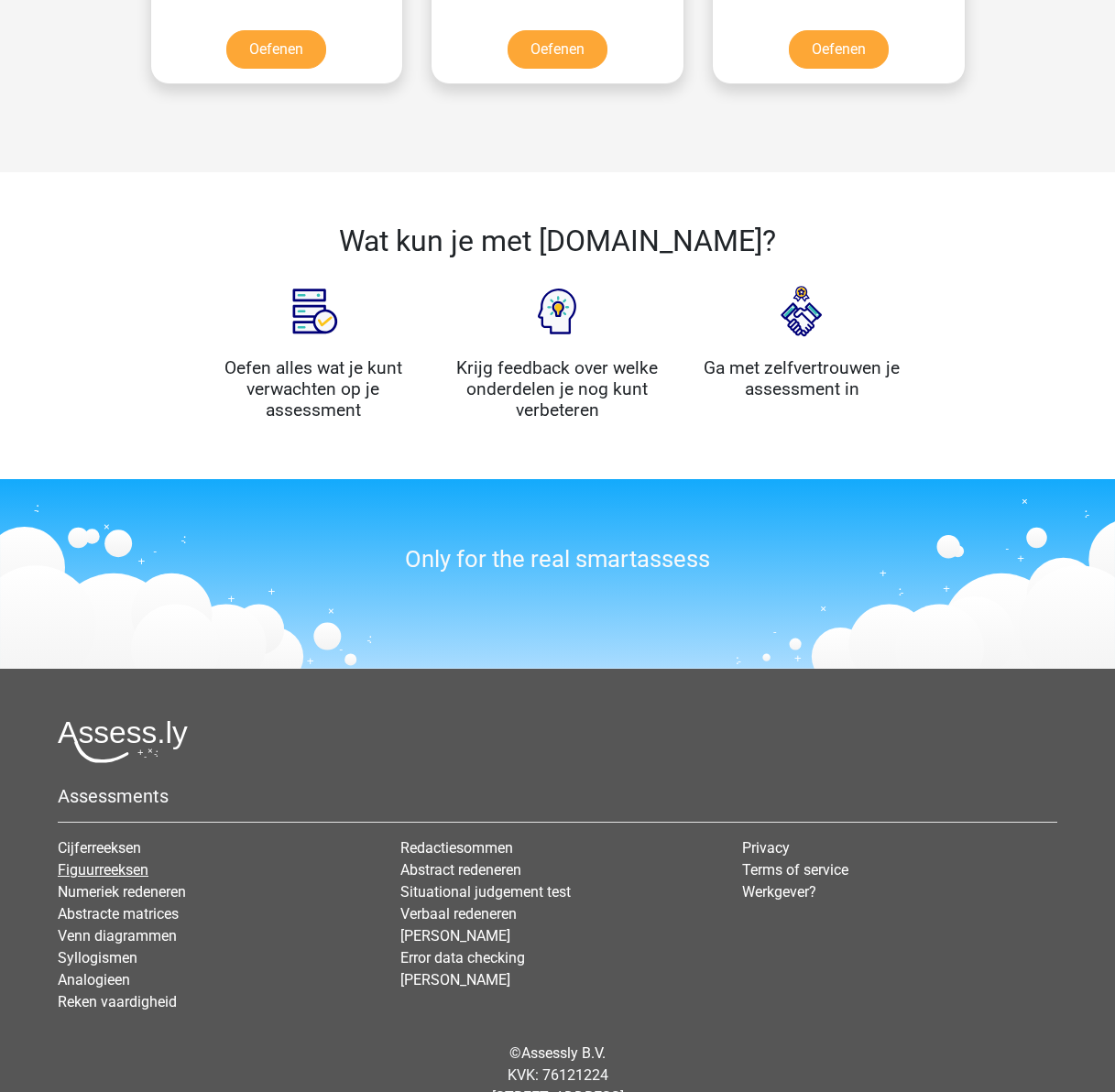
click at [134, 868] on link "Figuurreeksen" at bounding box center [103, 870] width 91 height 17
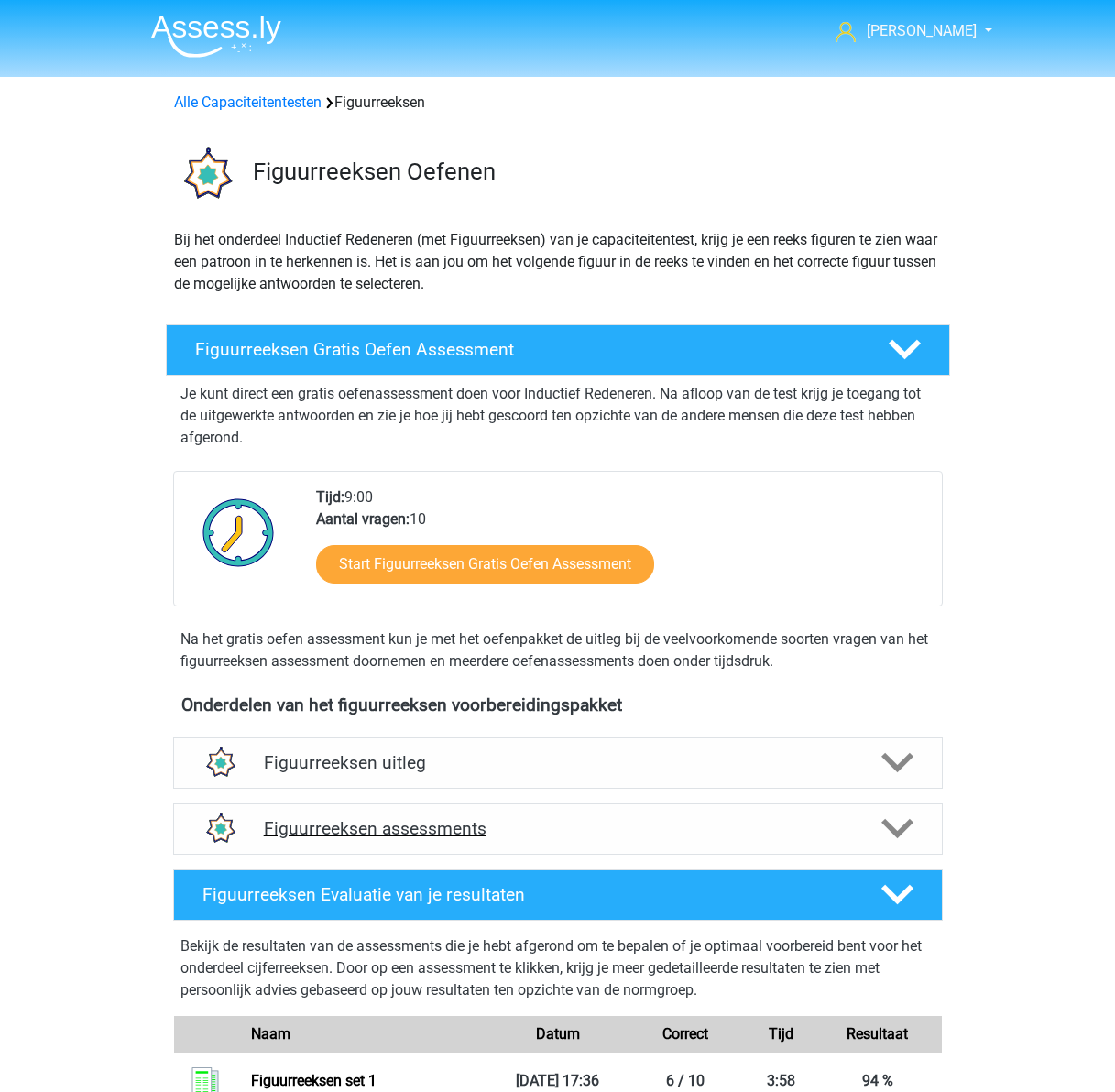
click at [684, 831] on h4 "Figuurreeksen assessments" at bounding box center [558, 829] width 588 height 21
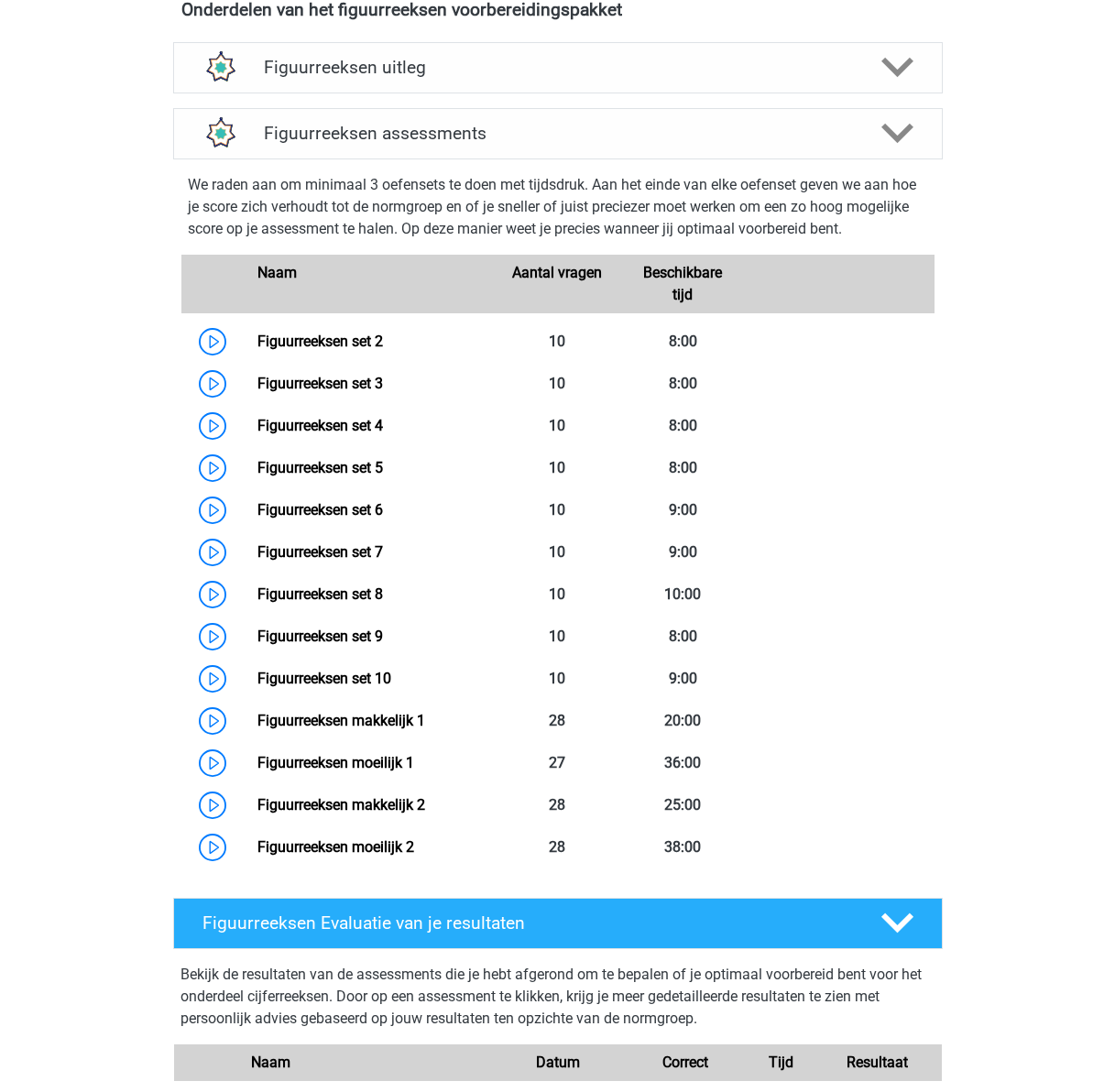
scroll to position [458, 0]
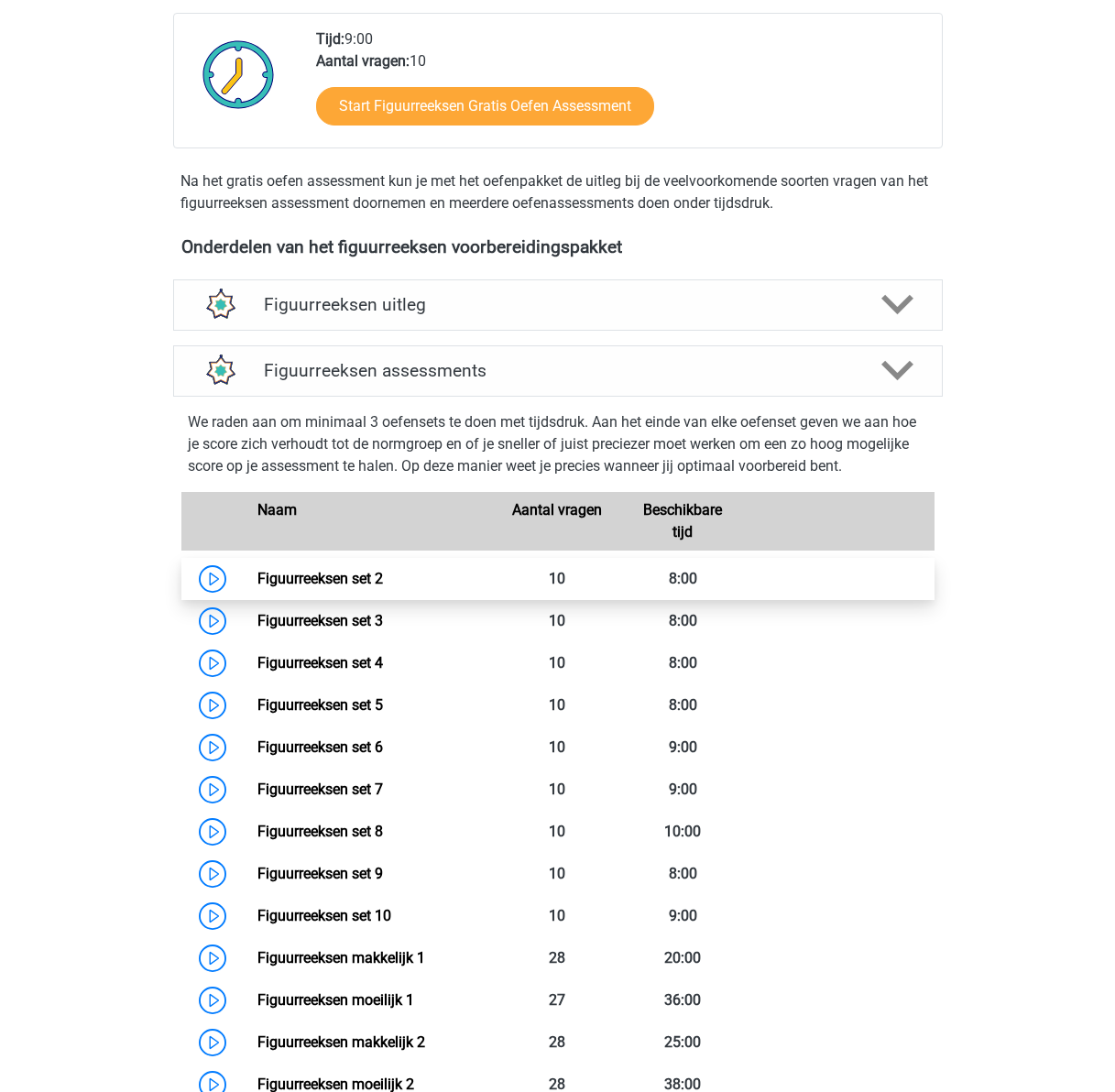
click at [257, 584] on link "Figuurreeksen set 2" at bounding box center [320, 578] width 126 height 17
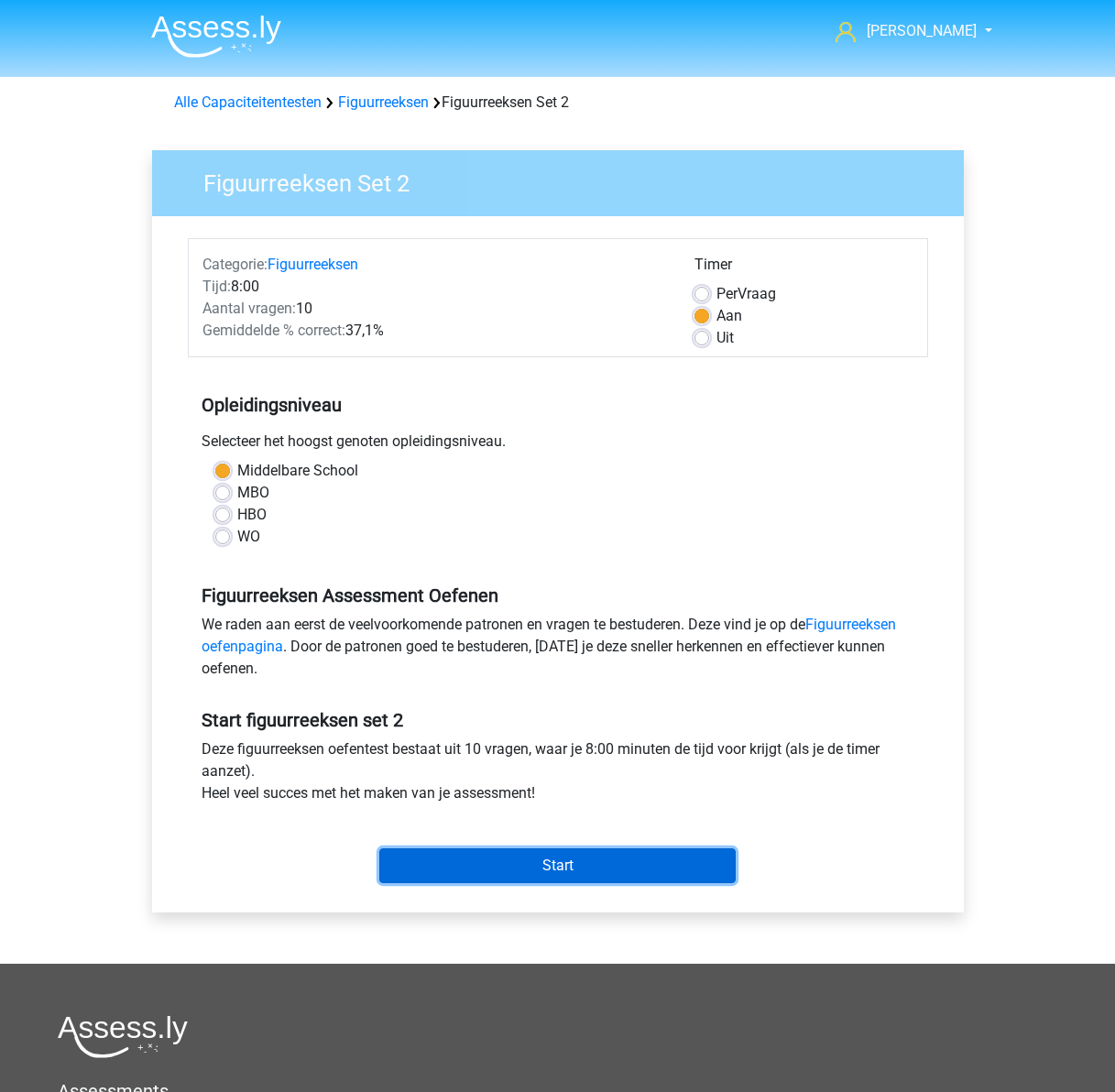
click at [542, 863] on input "Start" at bounding box center [557, 866] width 356 height 35
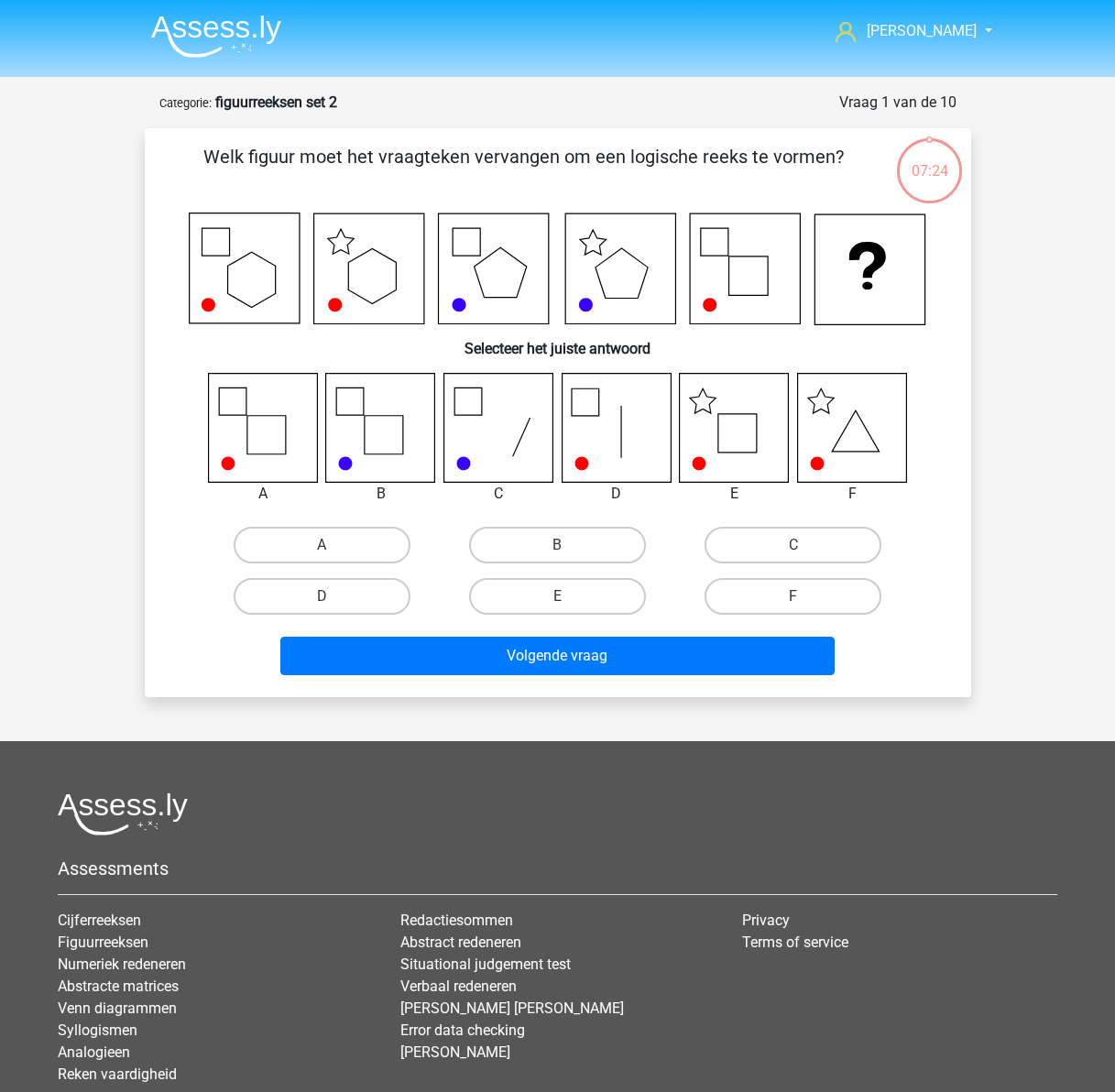
click at [580, 448] on icon at bounding box center [615, 427] width 109 height 109
click at [613, 458] on icon at bounding box center [615, 427] width 109 height 109
click at [380, 597] on label "D" at bounding box center [321, 596] width 177 height 37
click at [333, 597] on input "D" at bounding box center [328, 602] width 12 height 12
radio input "true"
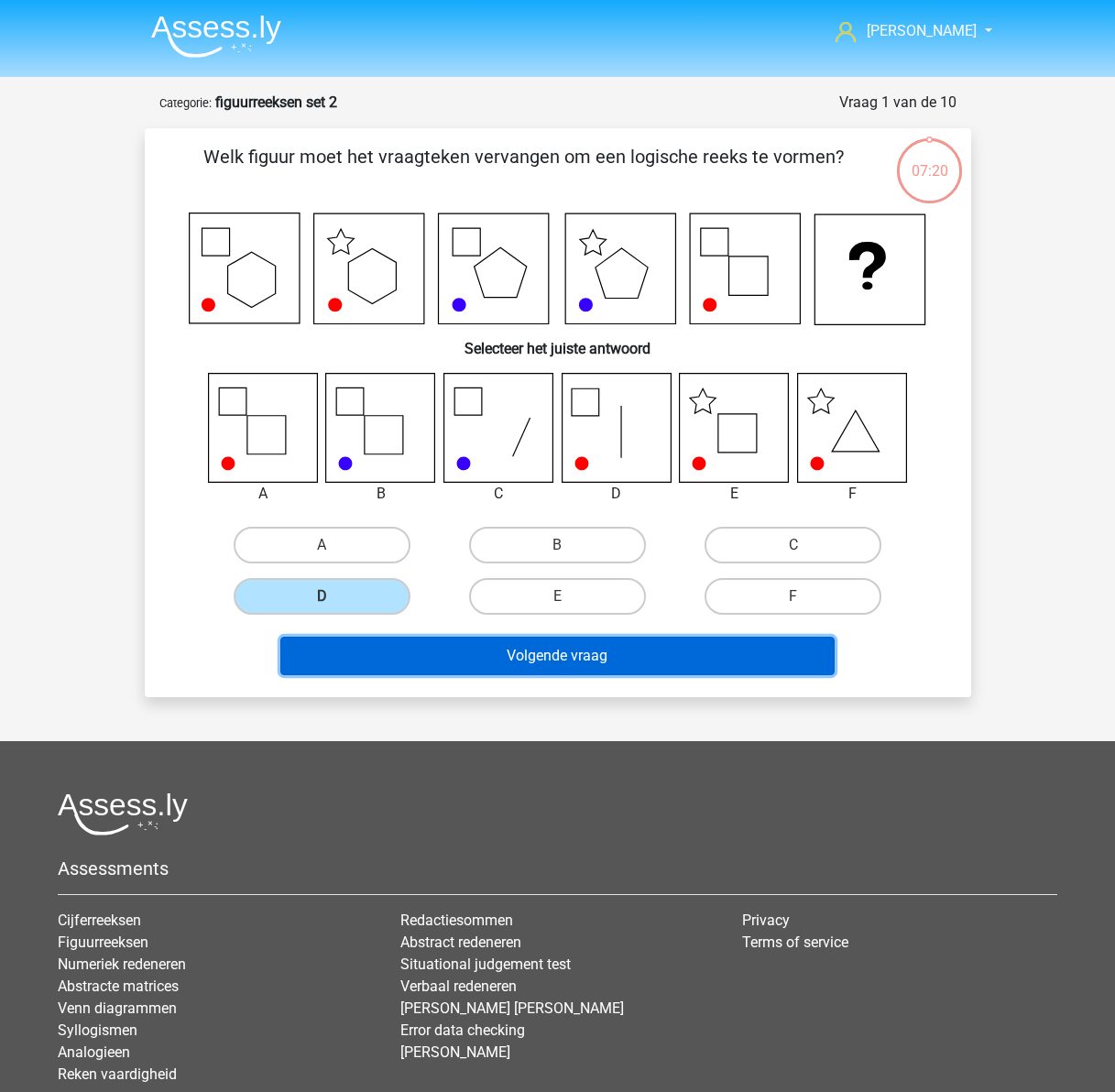
click at [539, 650] on button "Volgende vraag" at bounding box center [558, 656] width 555 height 39
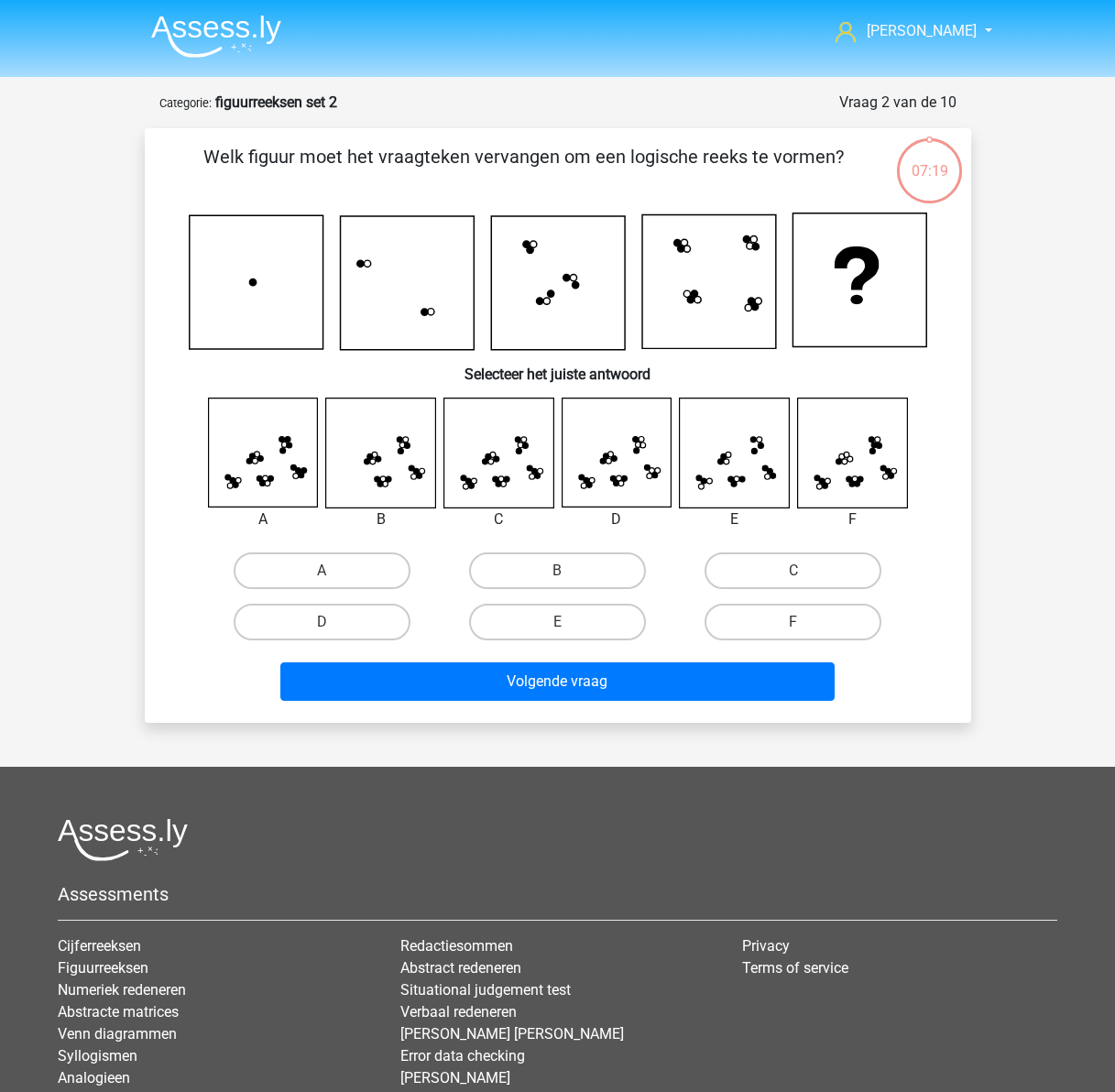
scroll to position [92, 0]
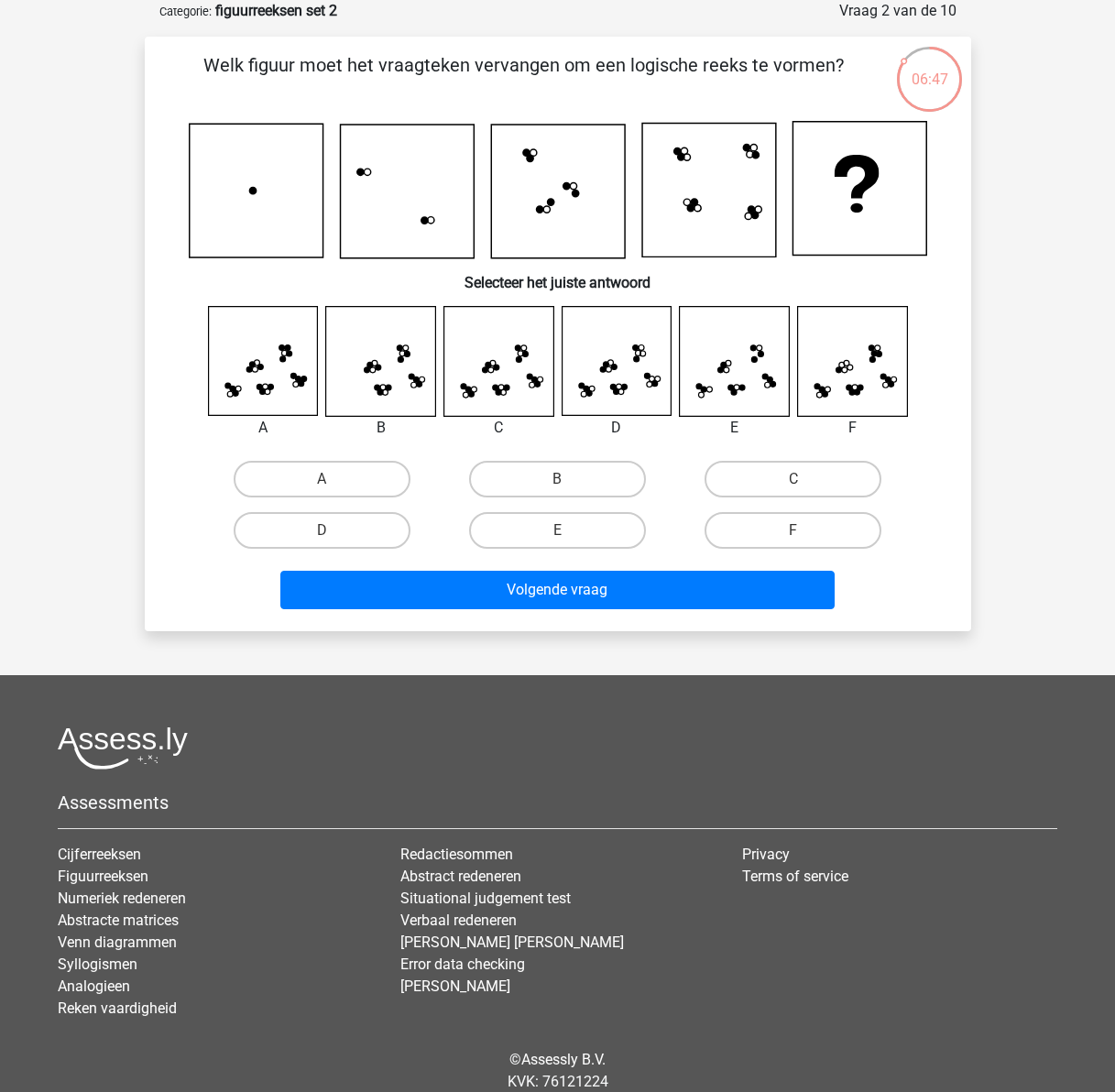
click at [483, 381] on icon at bounding box center [498, 361] width 109 height 109
click at [771, 486] on label "C" at bounding box center [793, 479] width 177 height 37
click at [794, 486] on input "C" at bounding box center [800, 486] width 12 height 12
radio input "true"
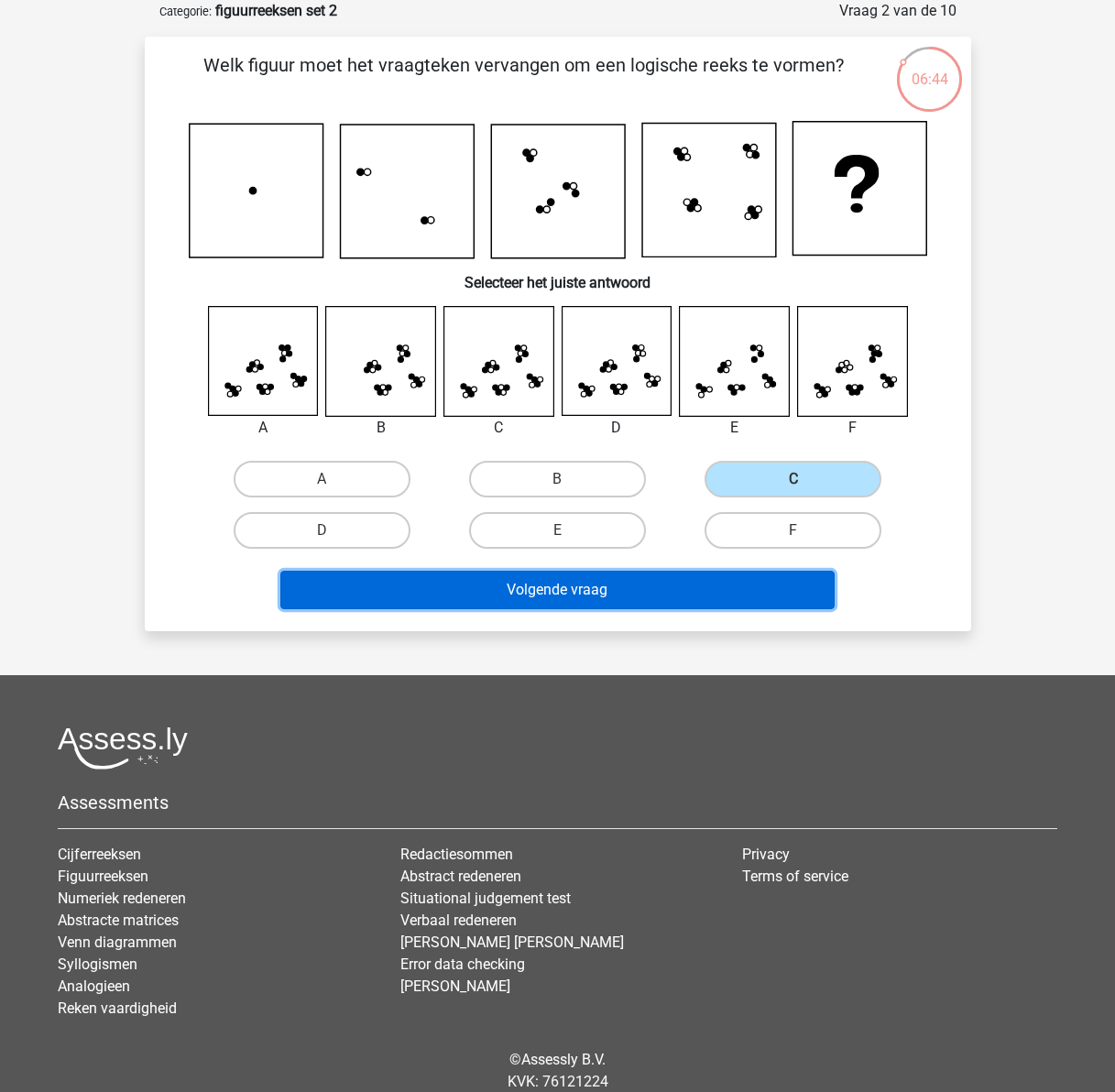
click at [605, 591] on button "Volgende vraag" at bounding box center [558, 590] width 555 height 39
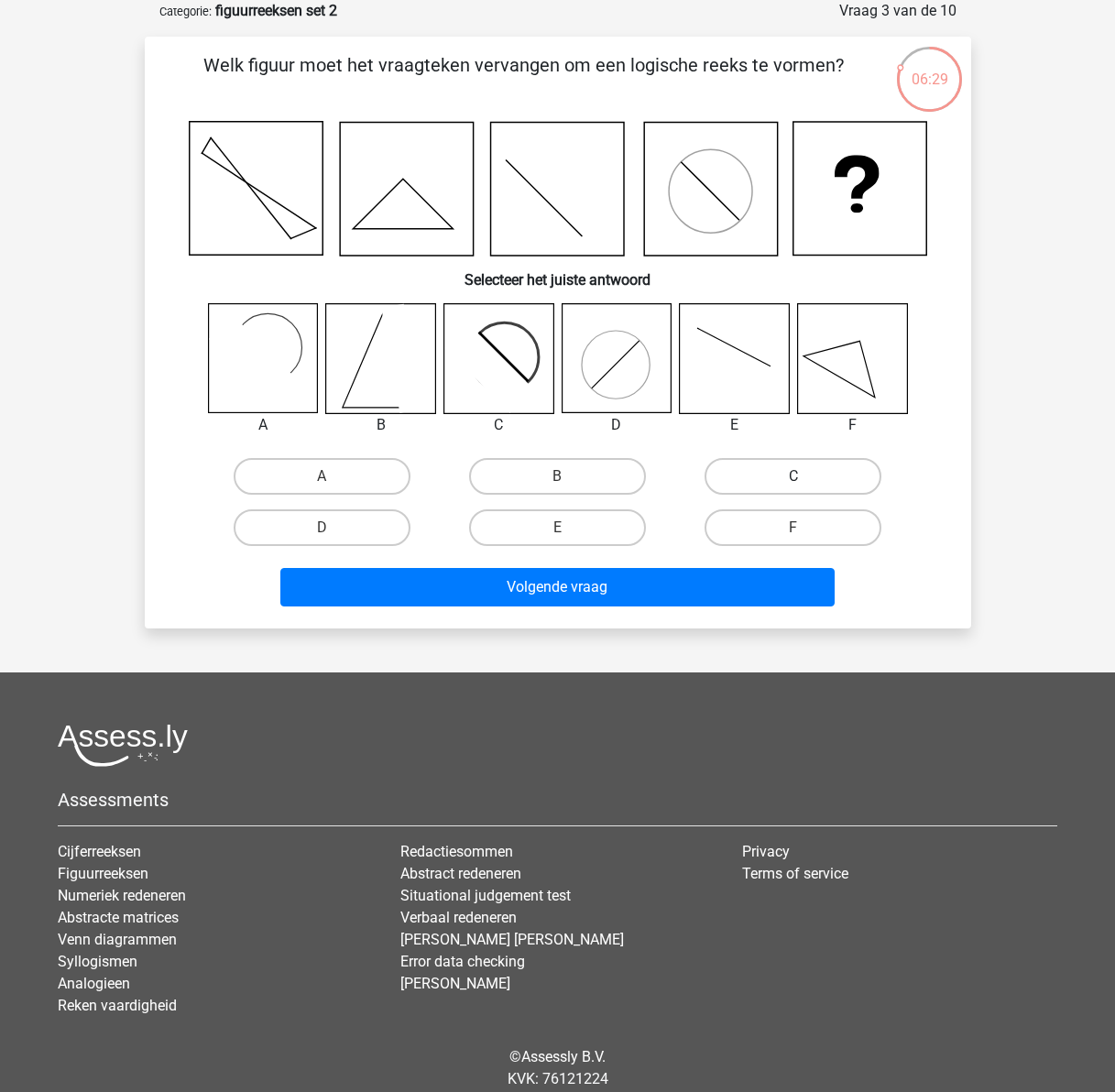
click at [758, 480] on label "C" at bounding box center [793, 476] width 177 height 37
click at [794, 480] on input "C" at bounding box center [800, 483] width 12 height 12
radio input "true"
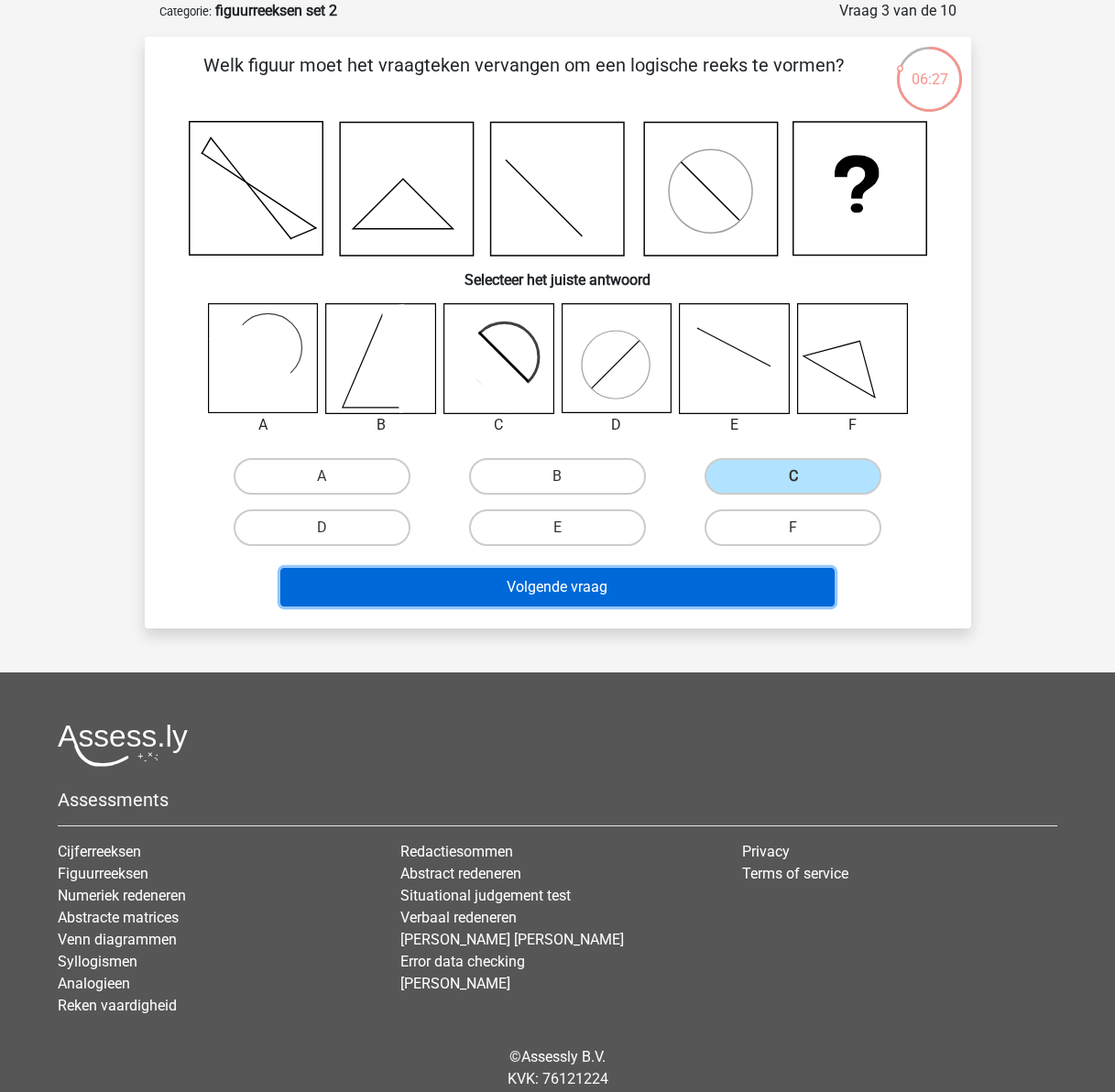
click at [660, 577] on button "Volgende vraag" at bounding box center [558, 587] width 555 height 39
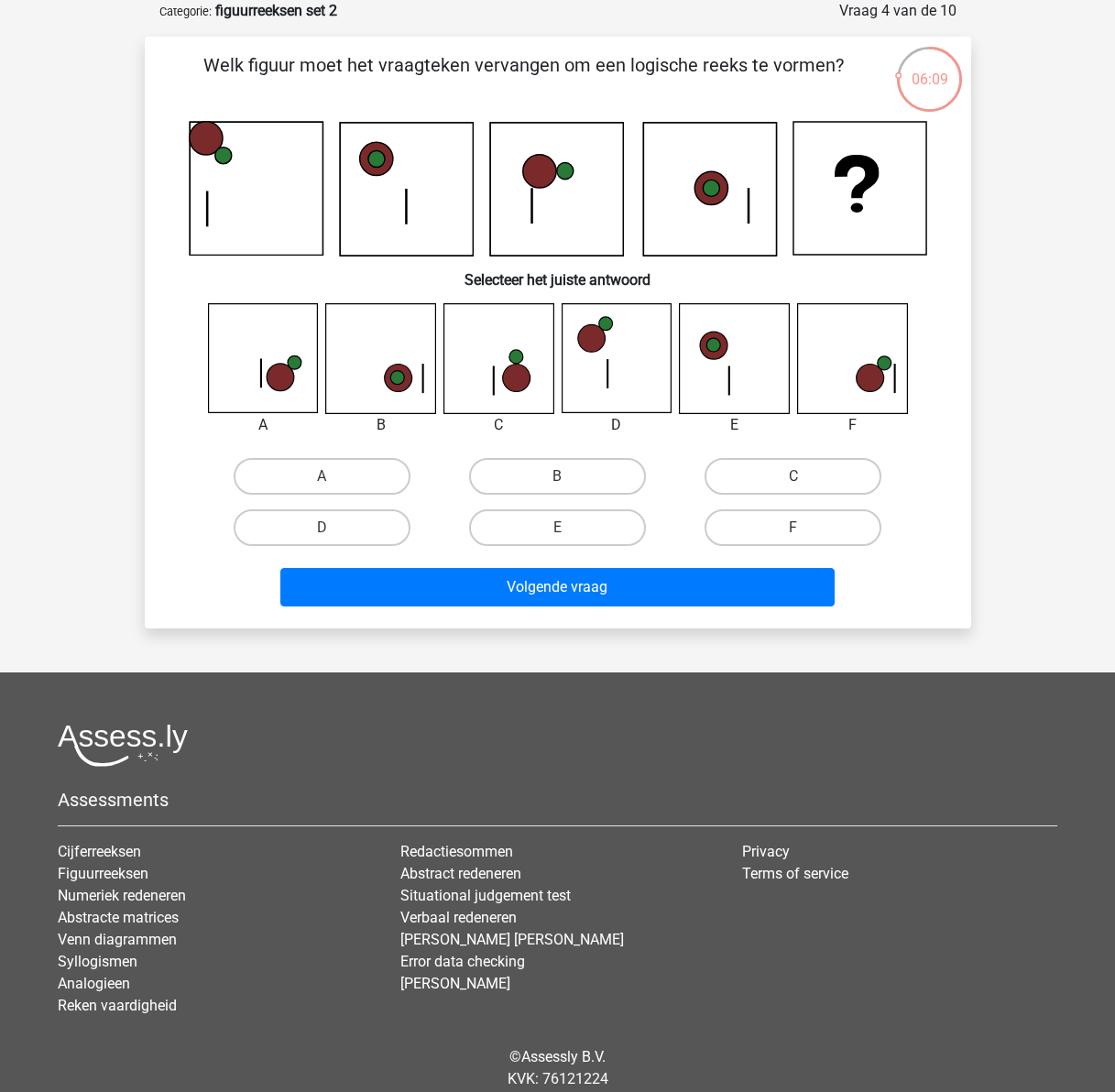
click at [269, 392] on icon at bounding box center [262, 358] width 109 height 109
click at [312, 471] on label "A" at bounding box center [321, 476] width 177 height 37
click at [322, 477] on input "A" at bounding box center [328, 483] width 12 height 12
radio input "true"
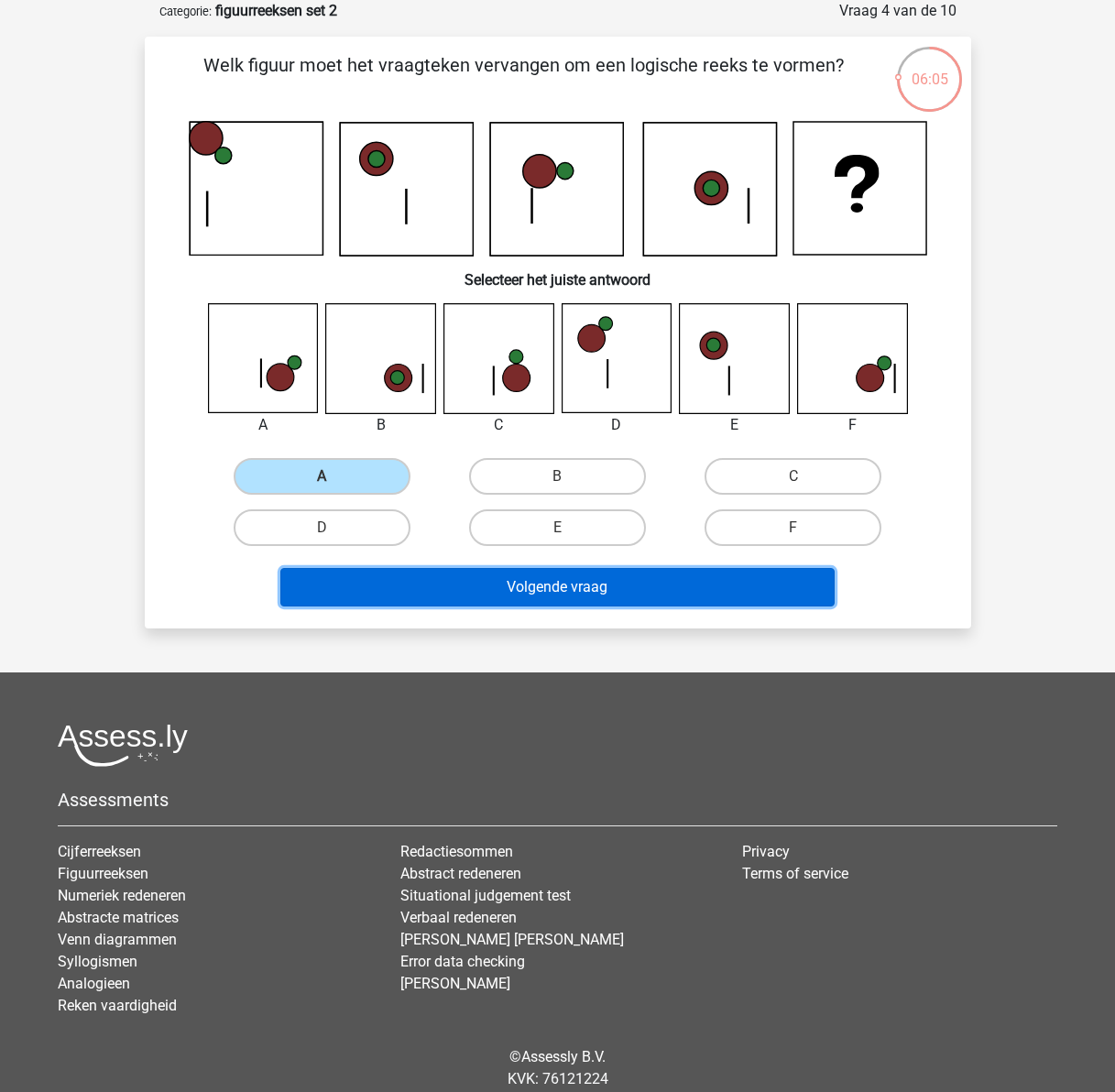
click at [572, 585] on button "Volgende vraag" at bounding box center [558, 587] width 555 height 39
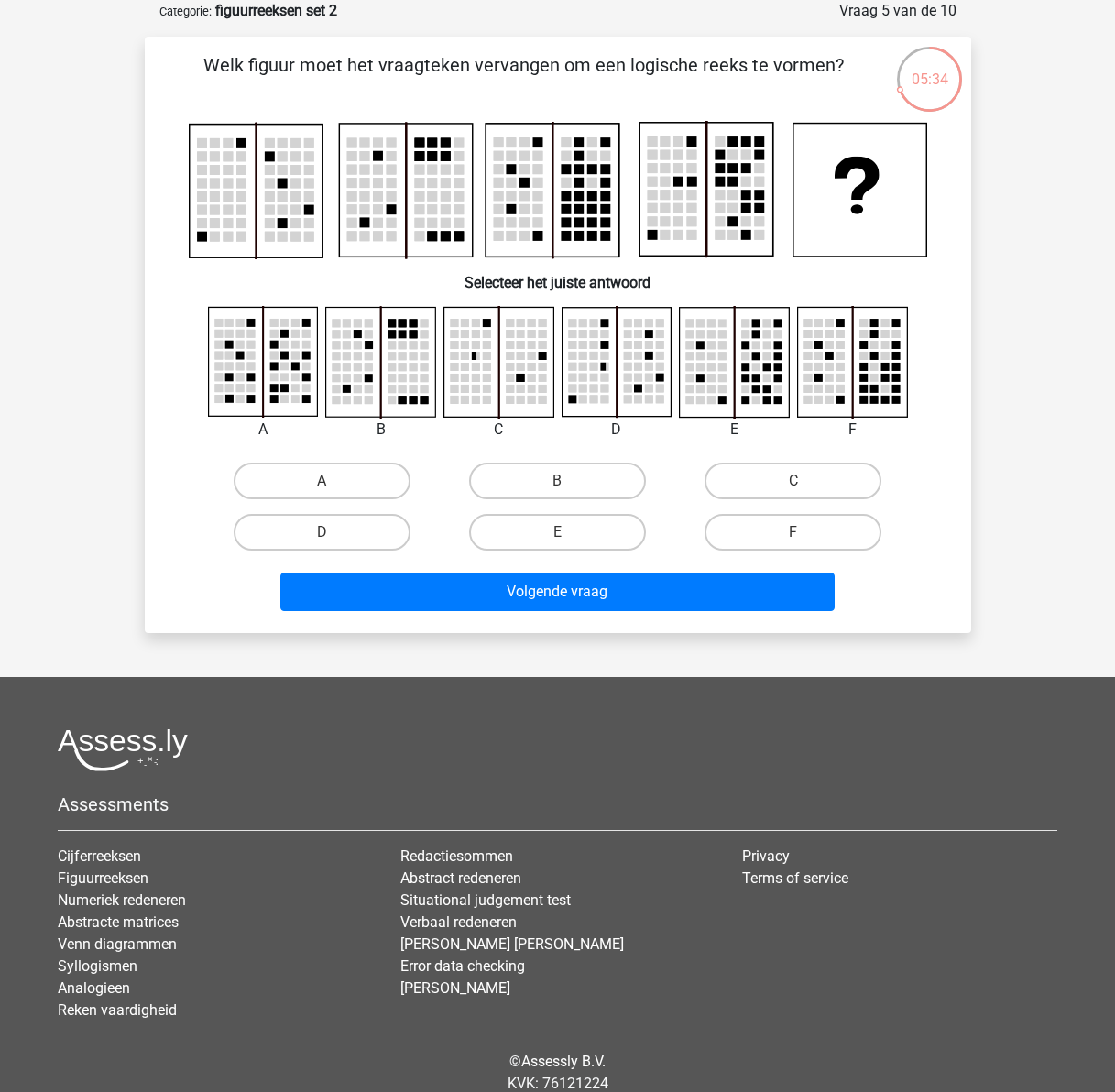
scroll to position [161, 0]
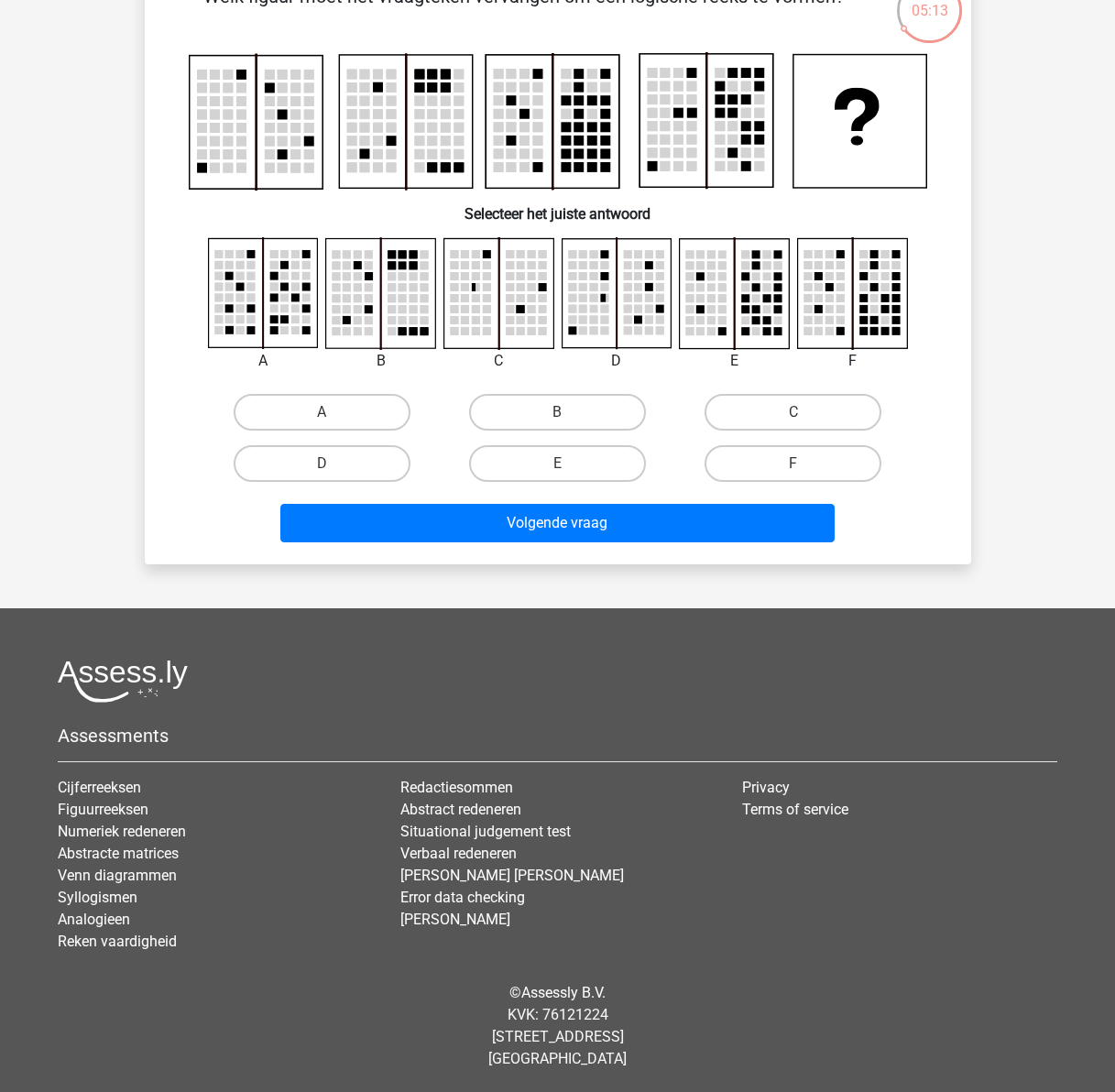
click at [563, 472] on input "E" at bounding box center [563, 470] width 12 height 12
radio input "true"
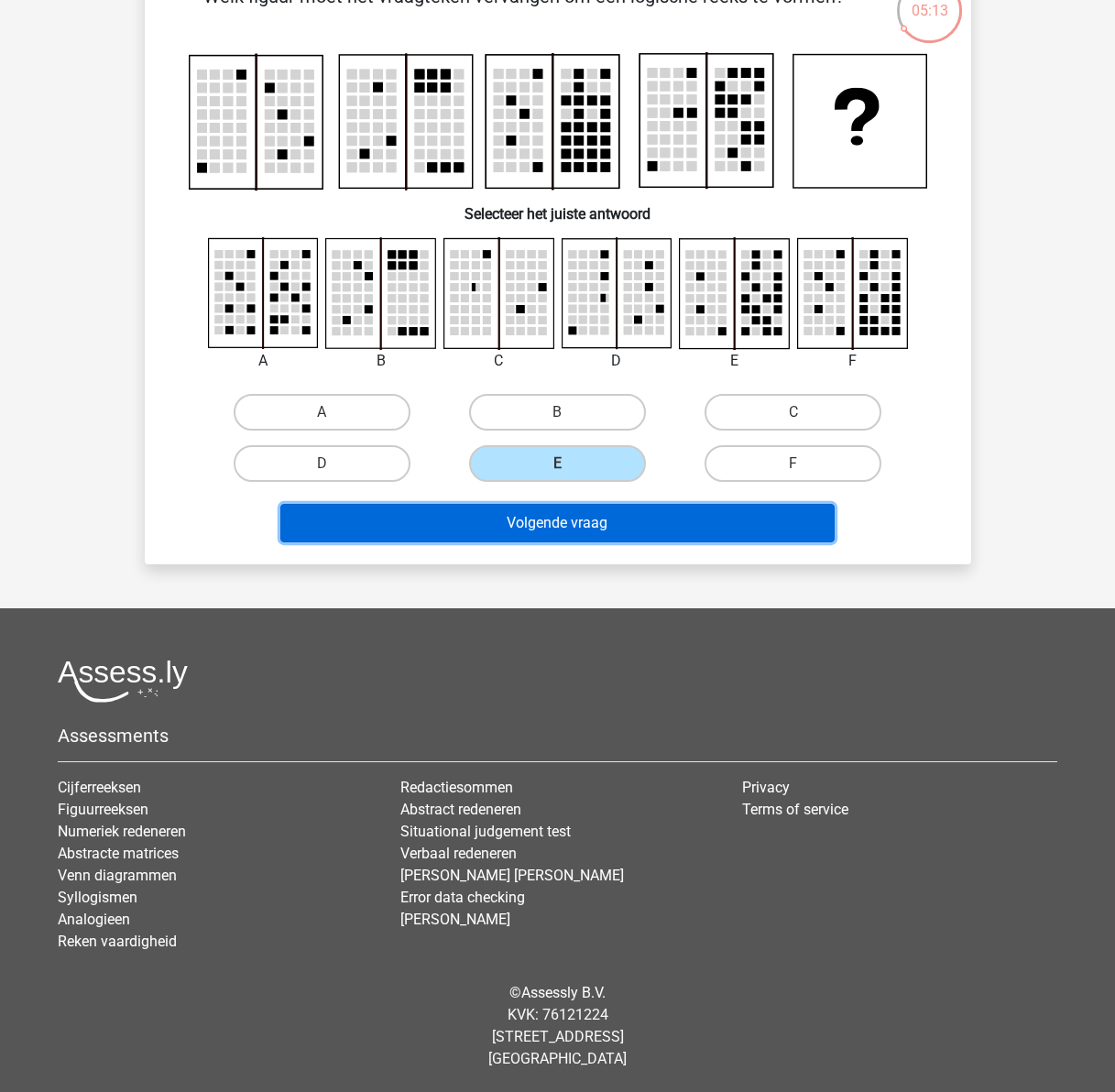
click at [583, 519] on button "Volgende vraag" at bounding box center [558, 523] width 555 height 39
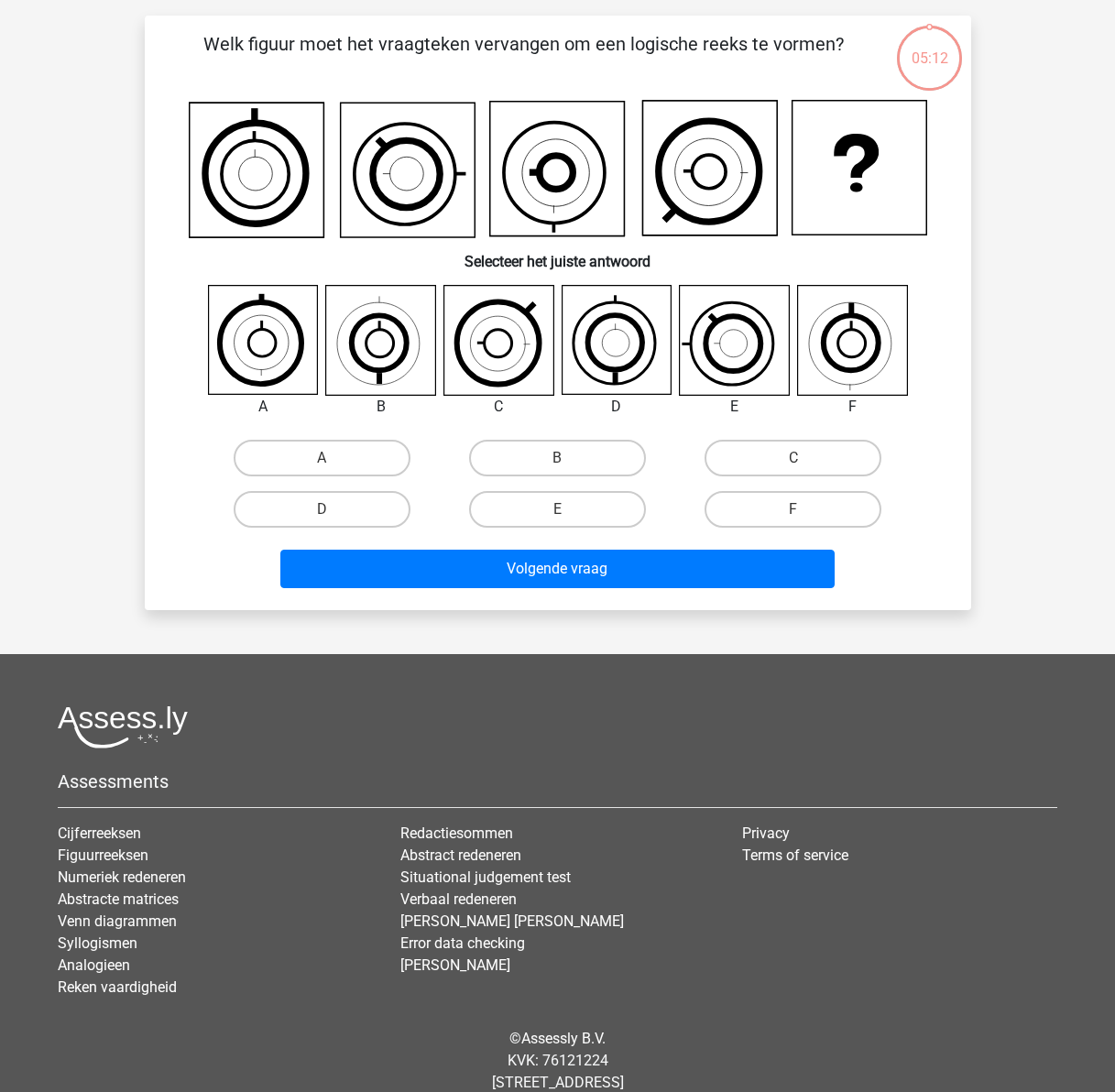
scroll to position [92, 0]
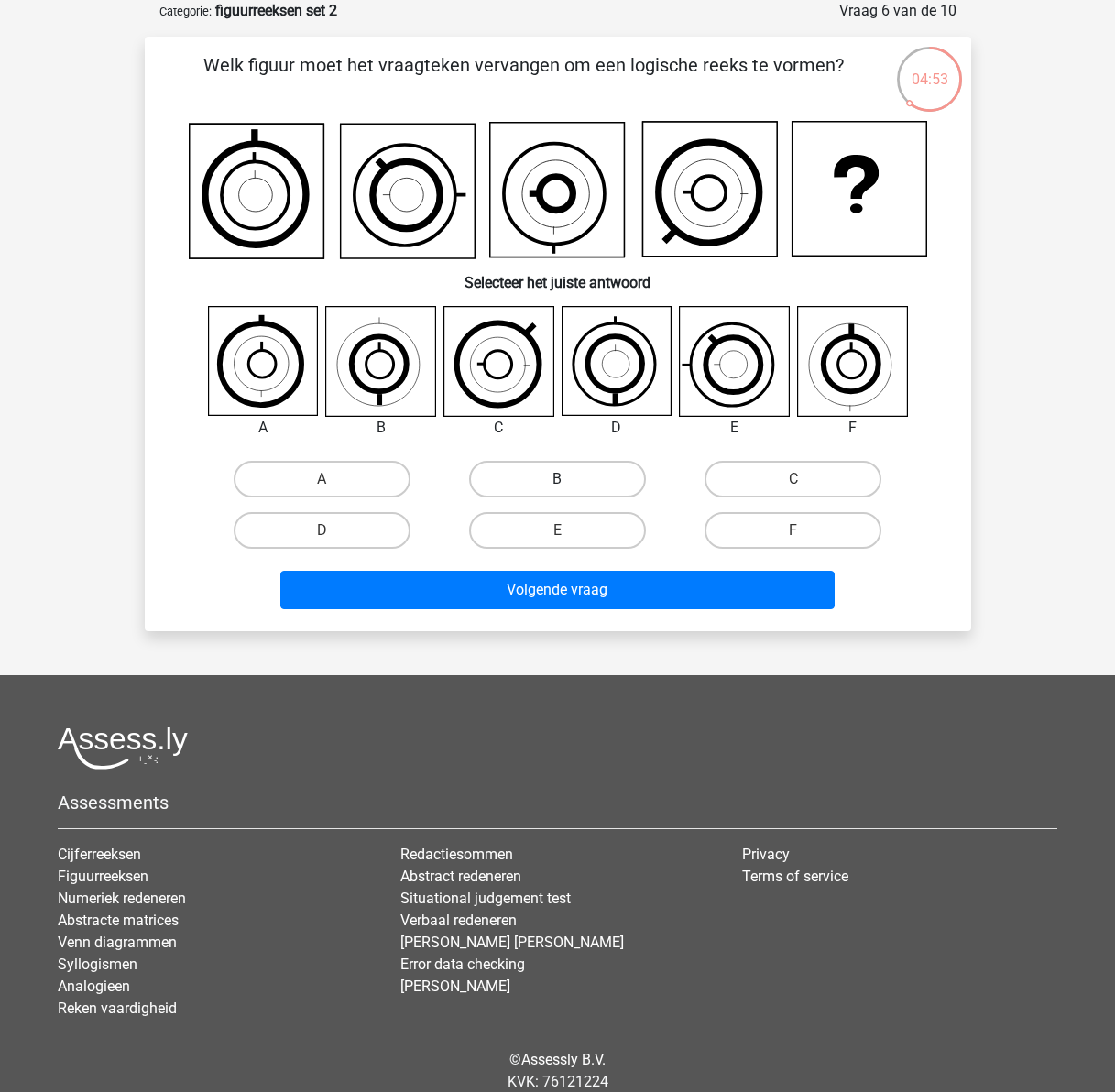
click at [523, 469] on label "B" at bounding box center [557, 479] width 177 height 37
click at [558, 480] on input "B" at bounding box center [563, 486] width 12 height 12
radio input "true"
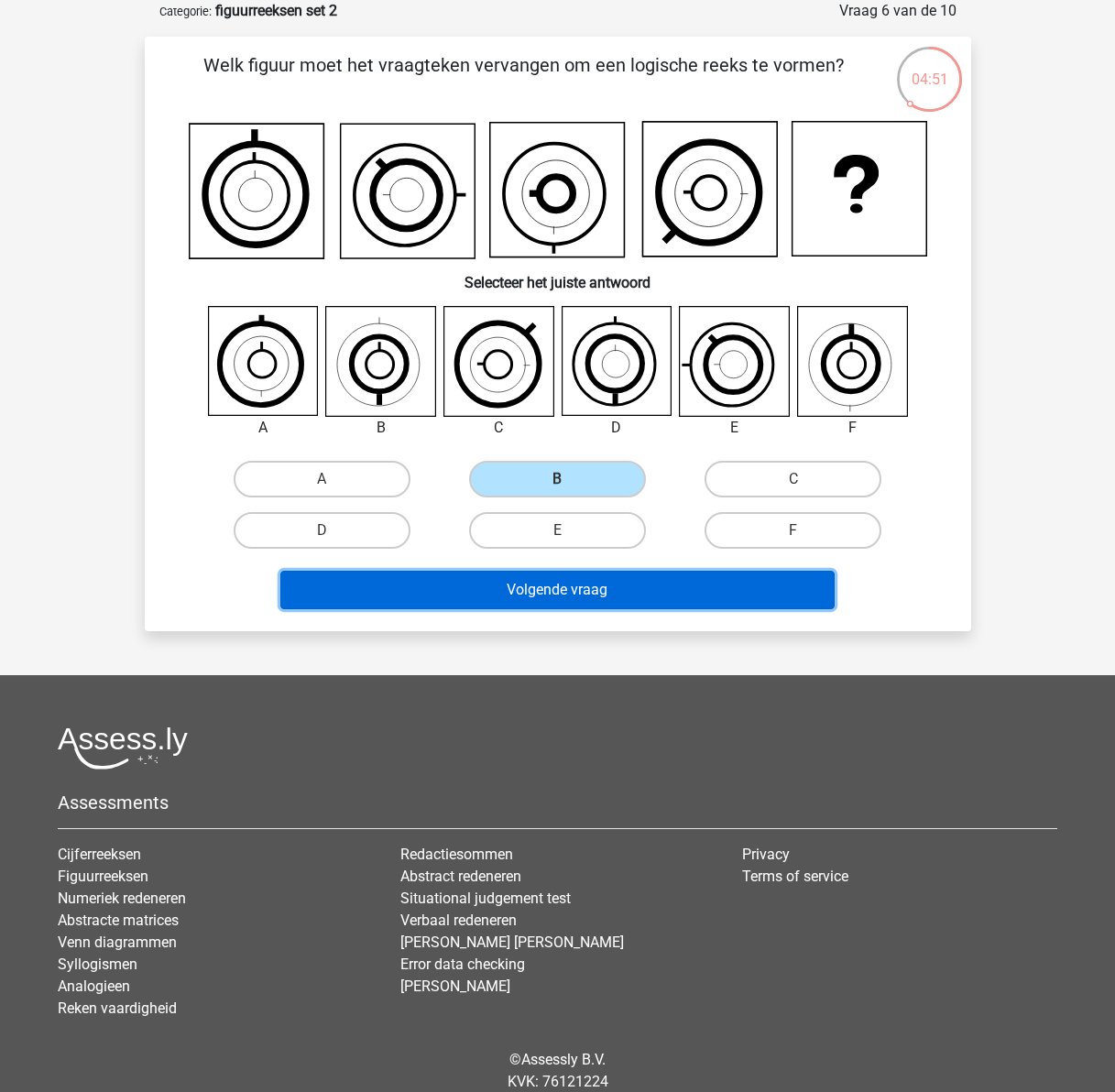
click at [586, 602] on button "Volgende vraag" at bounding box center [558, 590] width 555 height 39
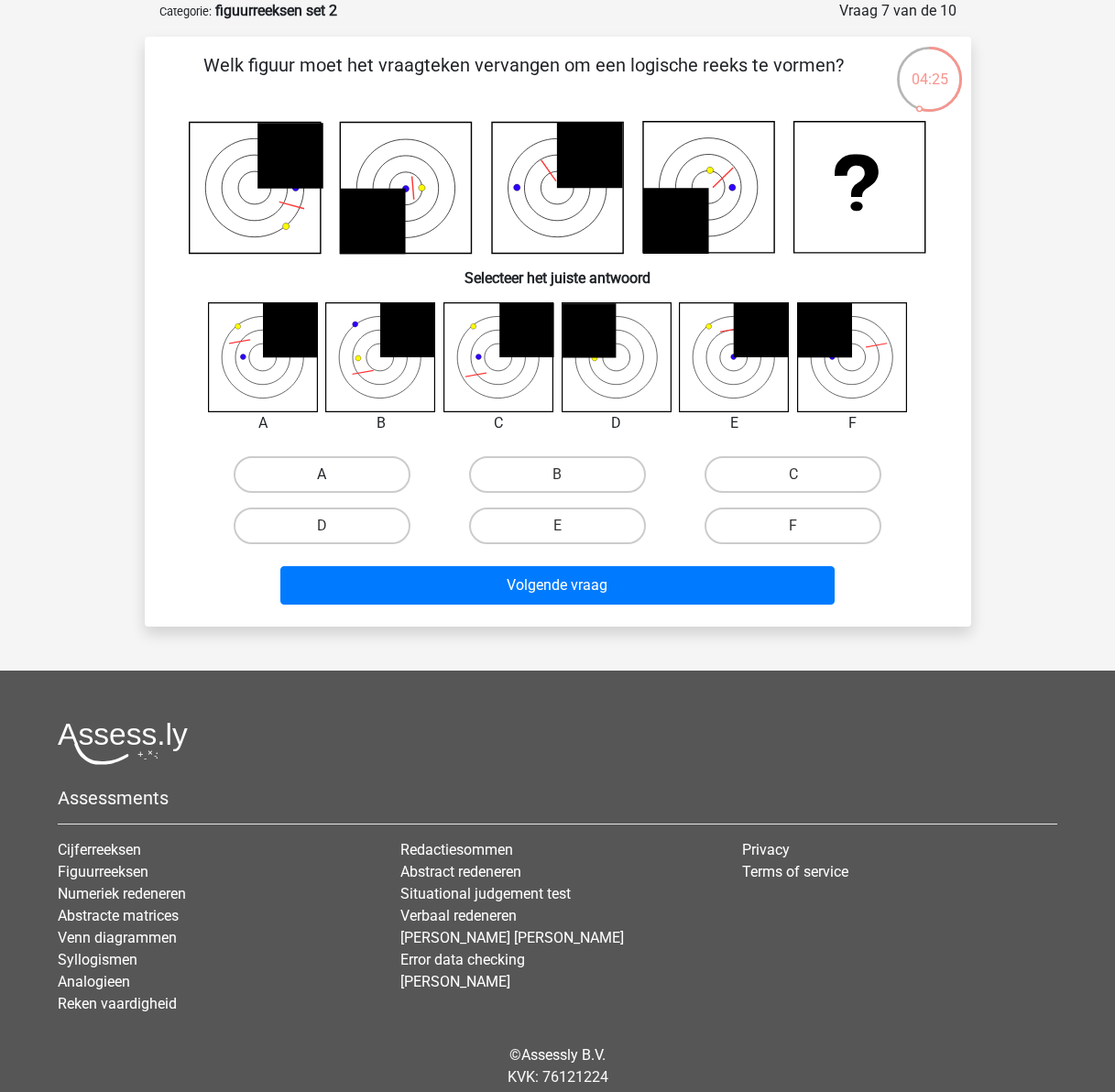
click at [305, 461] on label "A" at bounding box center [321, 475] width 177 height 37
click at [322, 475] on input "A" at bounding box center [328, 481] width 12 height 12
radio input "true"
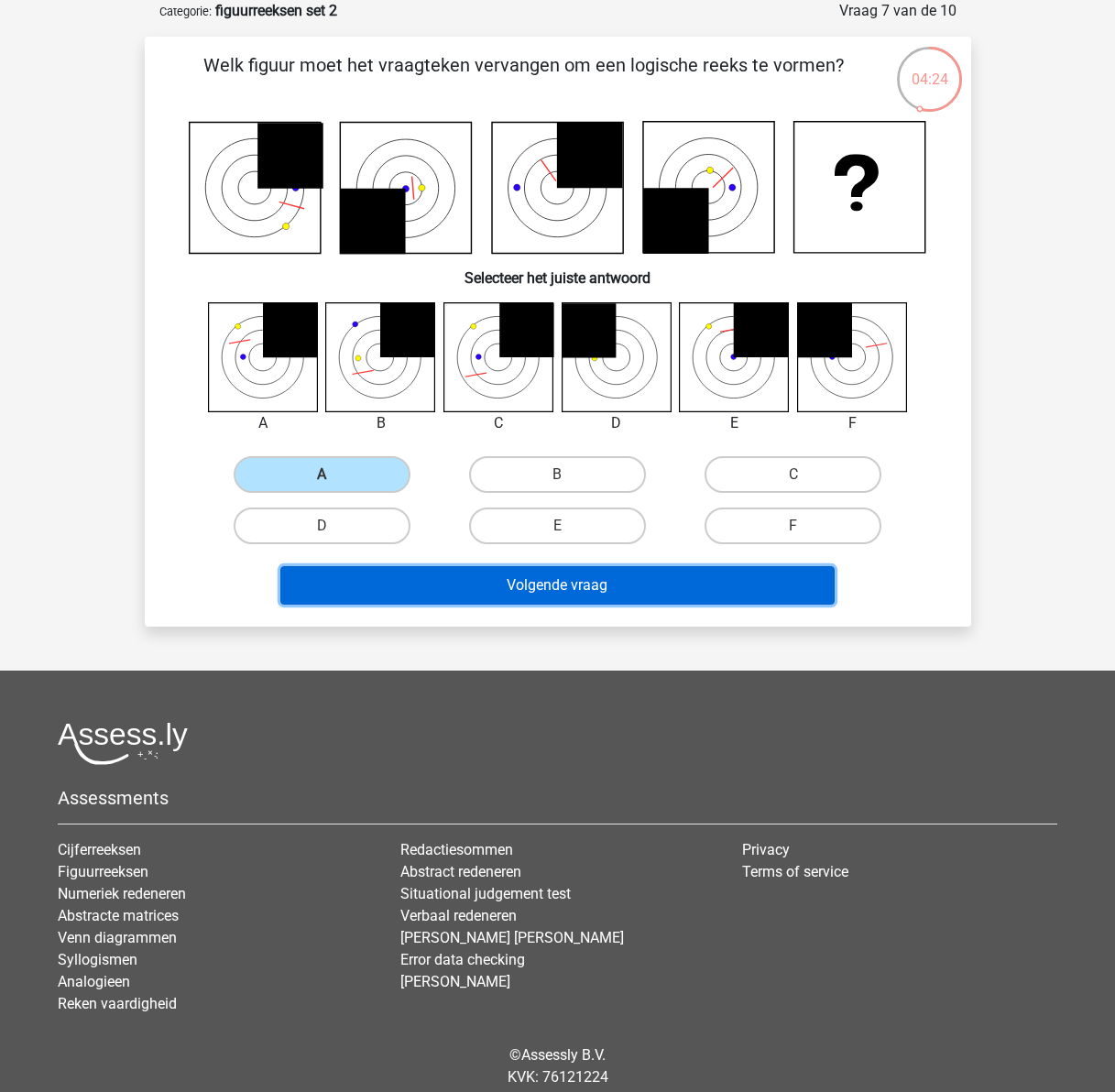
click at [530, 590] on button "Volgende vraag" at bounding box center [558, 585] width 555 height 39
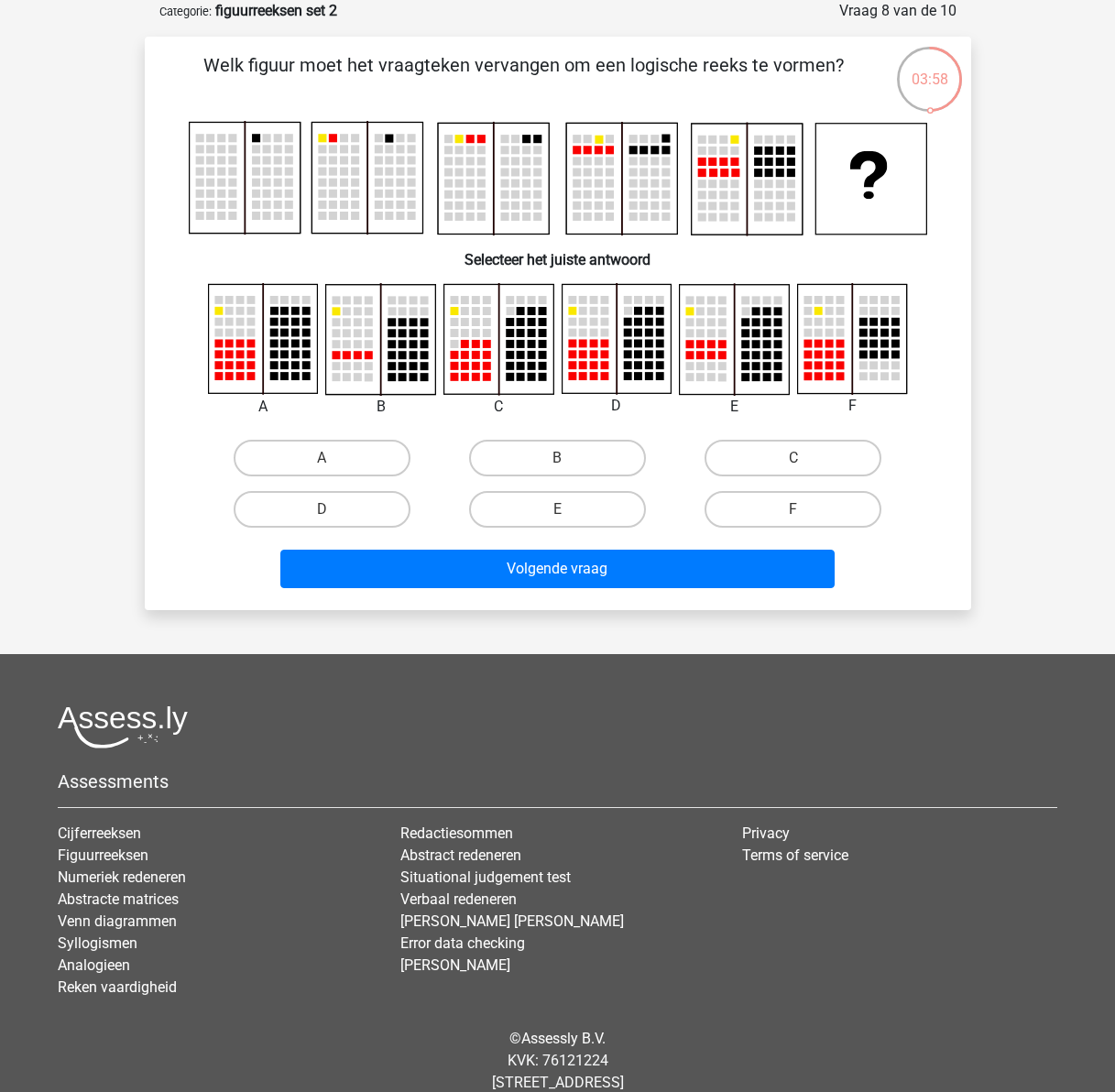
click at [224, 340] on rect at bounding box center [262, 338] width 109 height 109
click at [299, 458] on label "A" at bounding box center [321, 458] width 177 height 37
click at [322, 458] on input "A" at bounding box center [328, 464] width 12 height 12
radio input "true"
click at [568, 507] on label "E" at bounding box center [557, 510] width 177 height 37
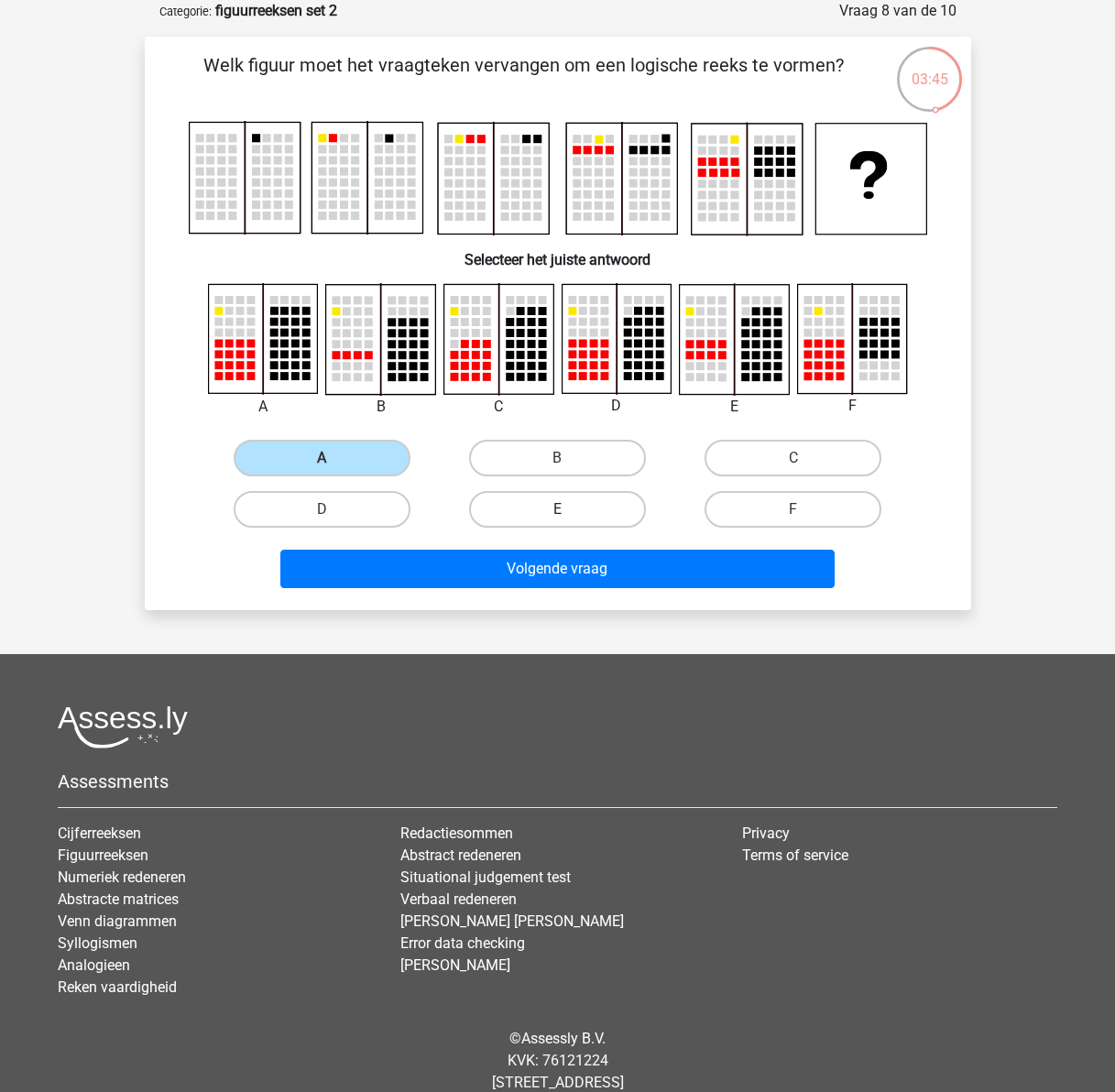
click at [568, 510] on input "E" at bounding box center [563, 516] width 12 height 12
radio input "true"
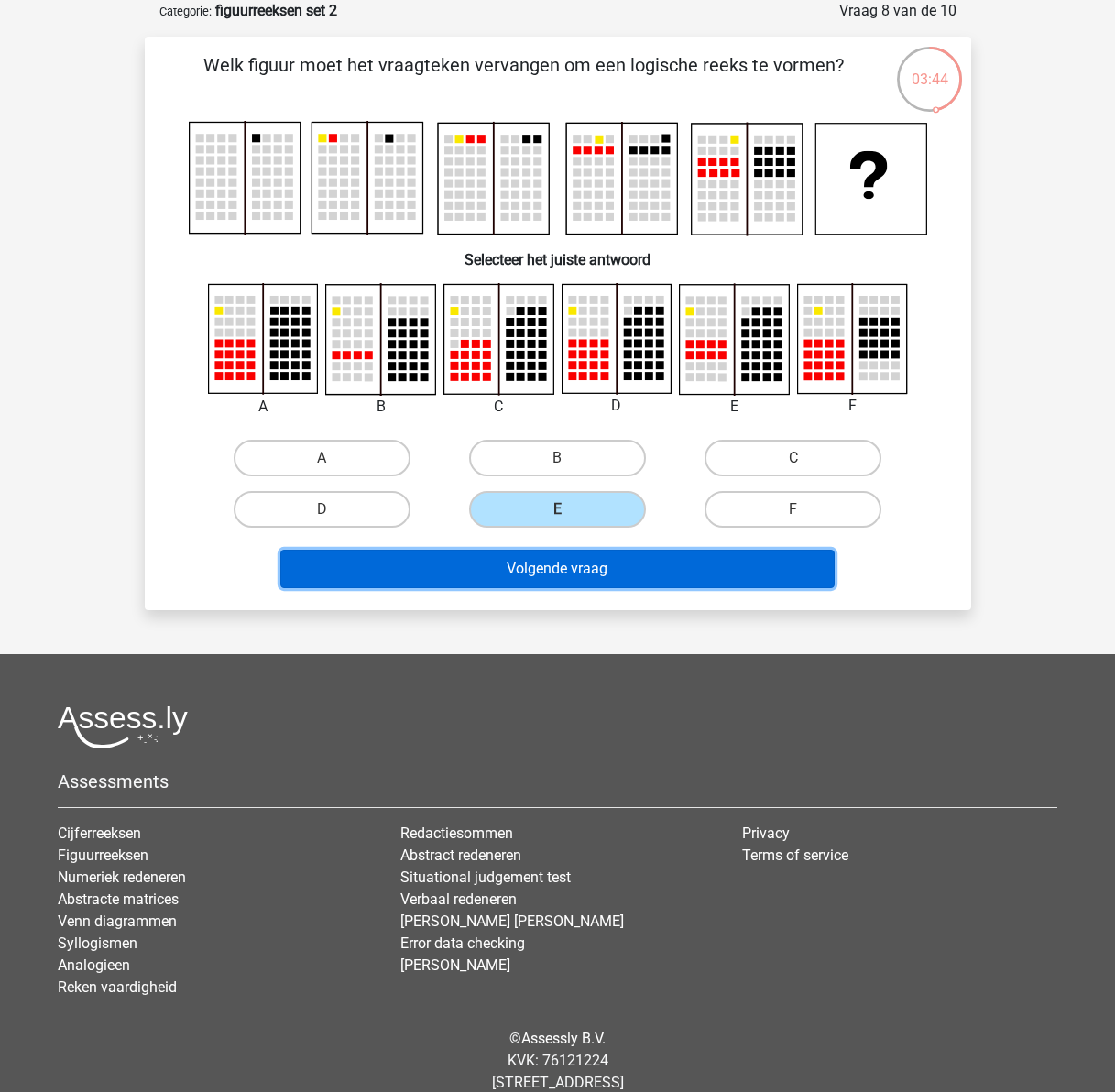
click at [586, 572] on button "Volgende vraag" at bounding box center [558, 568] width 555 height 39
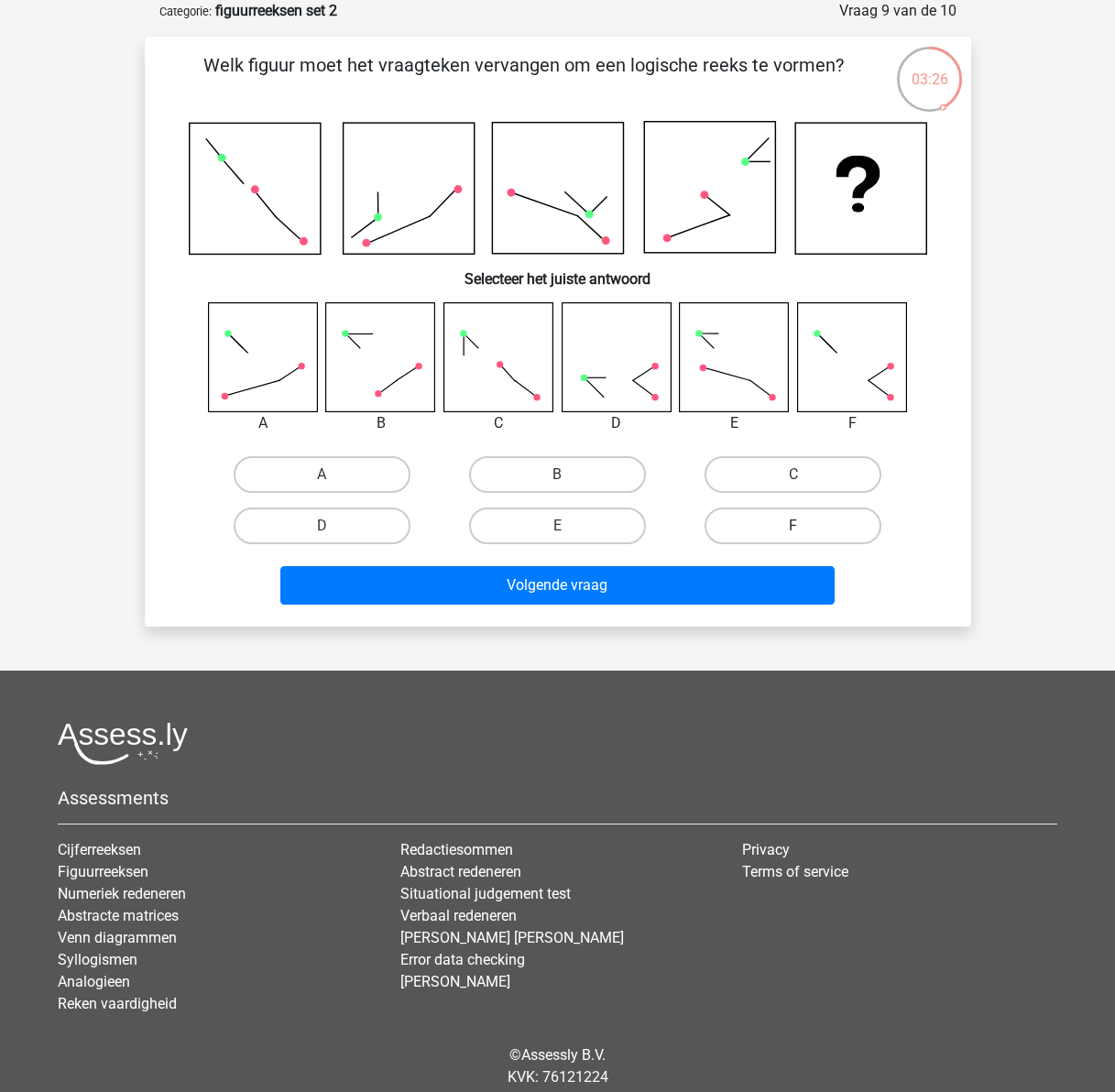
click at [817, 527] on label "F" at bounding box center [793, 526] width 177 height 37
click at [806, 527] on input "F" at bounding box center [800, 532] width 12 height 12
radio input "true"
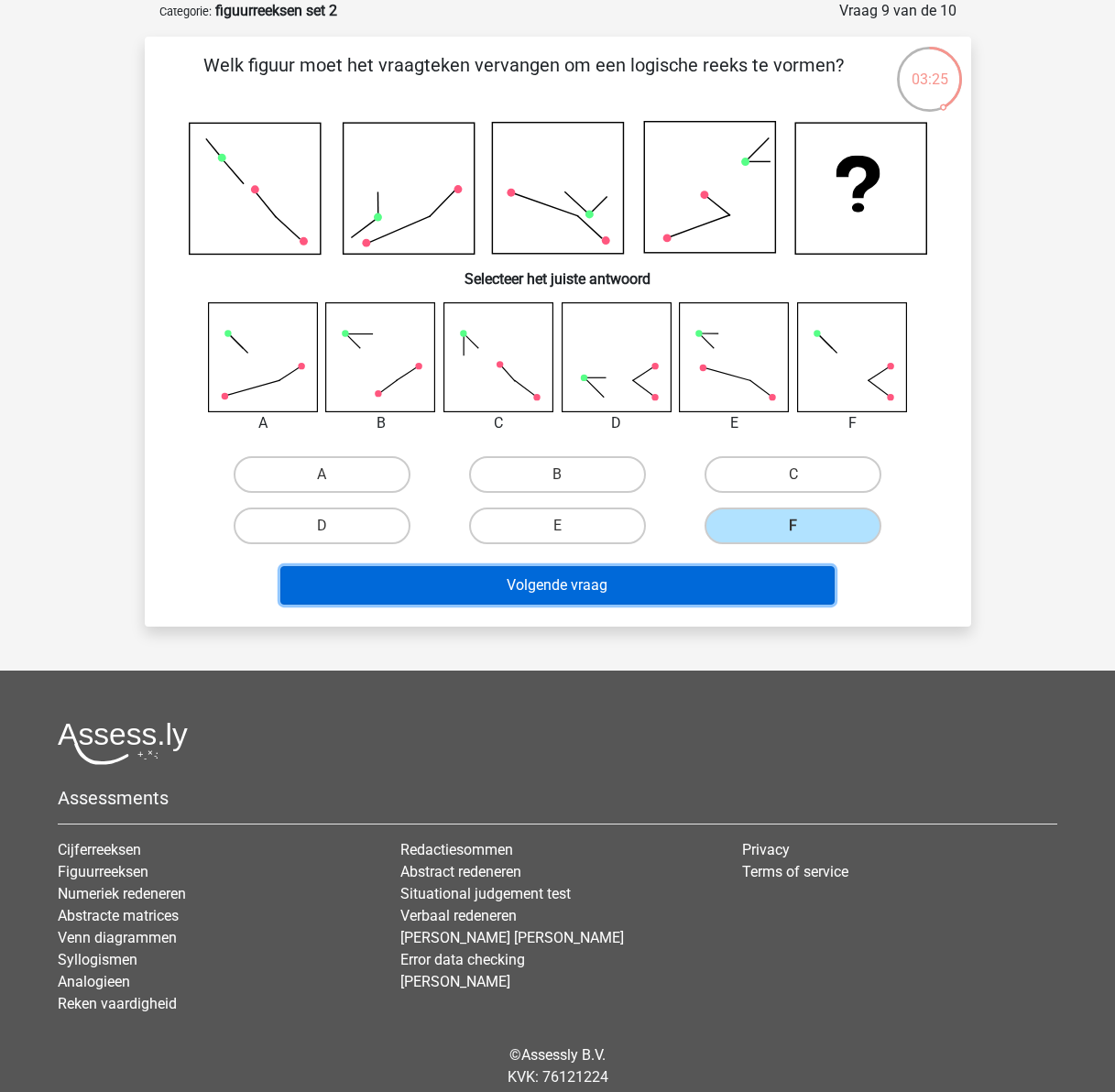
click at [729, 588] on button "Volgende vraag" at bounding box center [558, 585] width 555 height 39
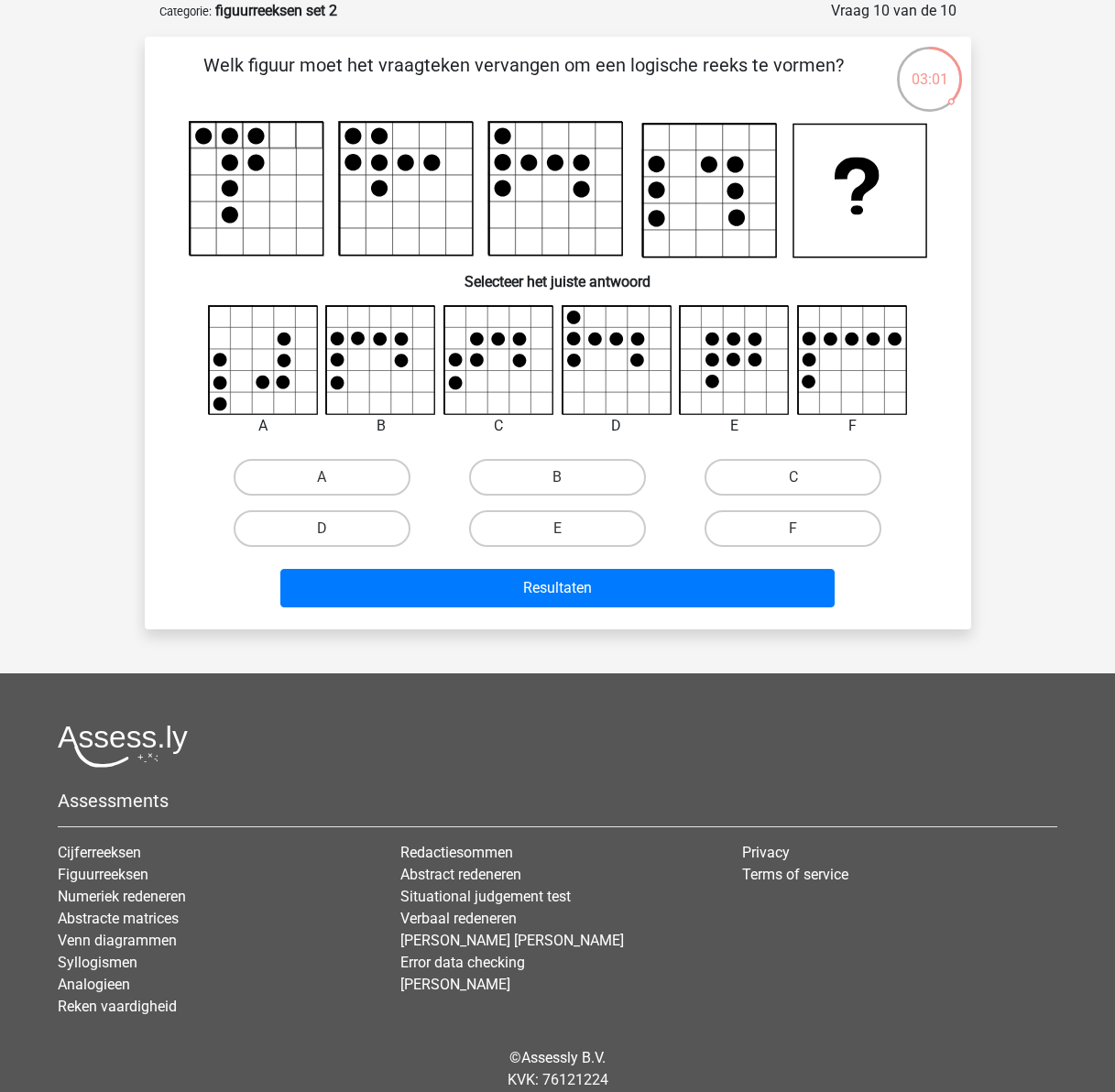
click at [333, 483] on input "A" at bounding box center [328, 484] width 12 height 12
radio input "true"
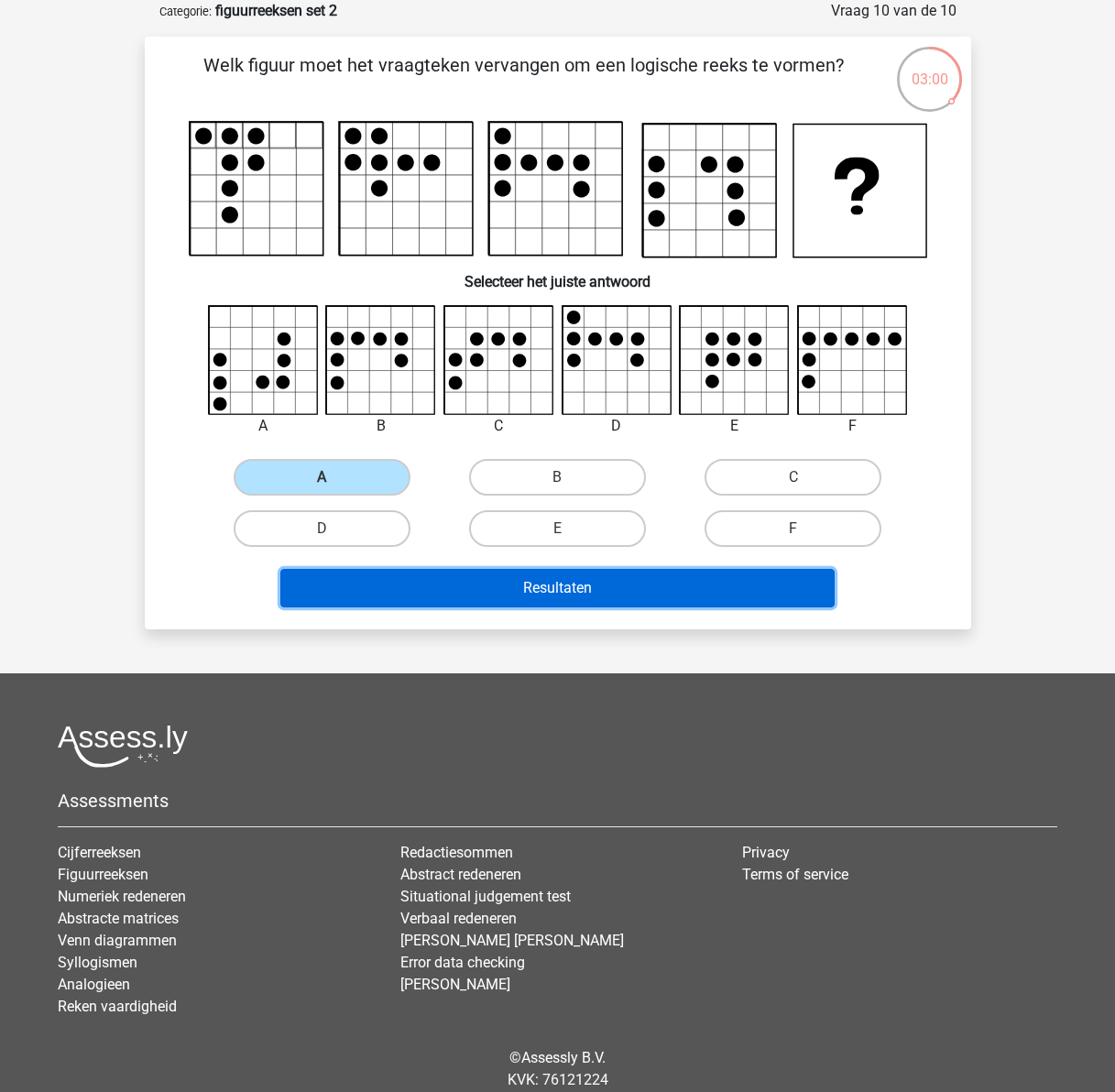
drag, startPoint x: 483, startPoint y: 589, endPoint x: 474, endPoint y: 591, distance: 9.2
click at [482, 589] on button "Resultaten" at bounding box center [558, 588] width 555 height 39
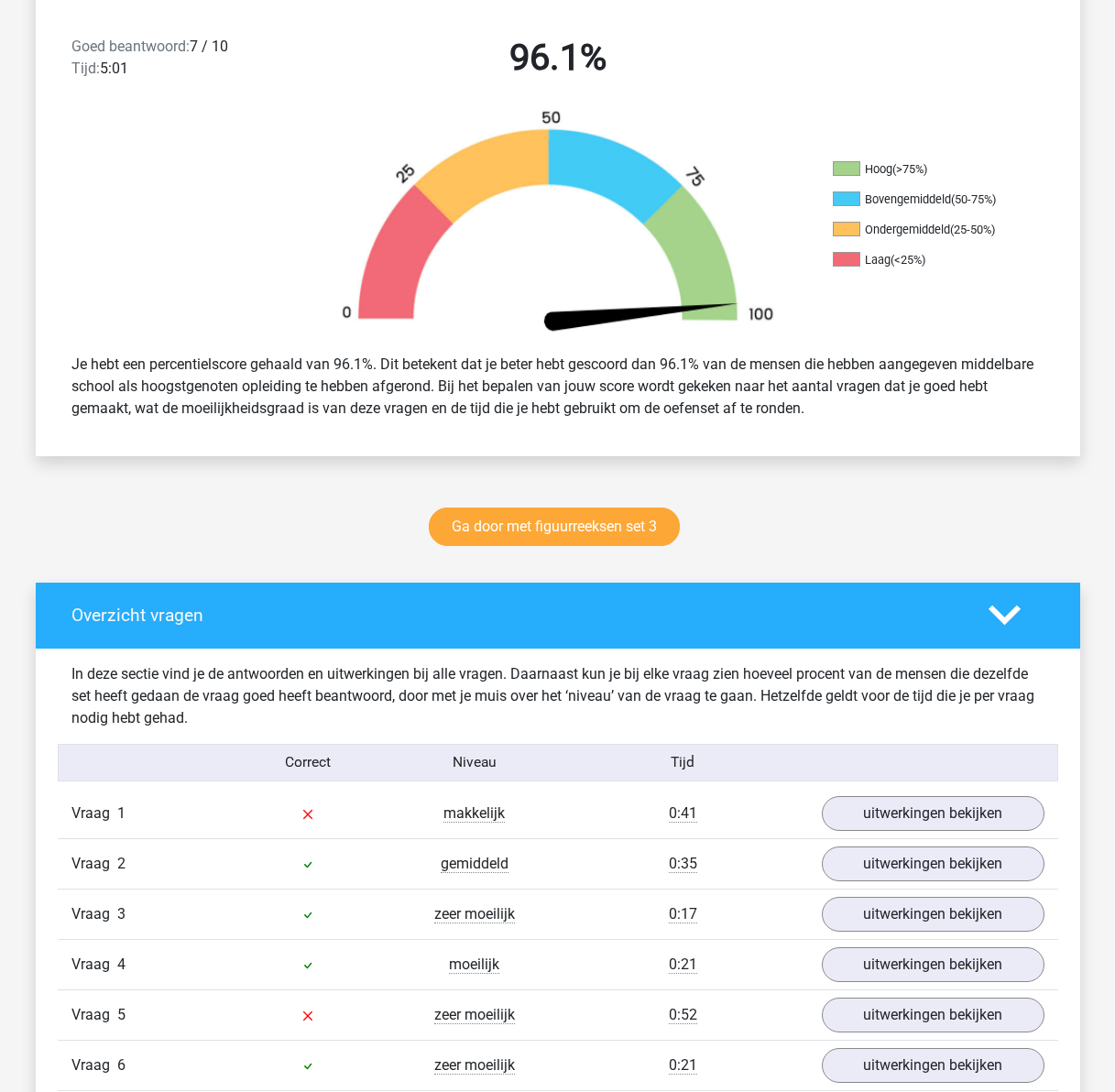
scroll to position [733, 0]
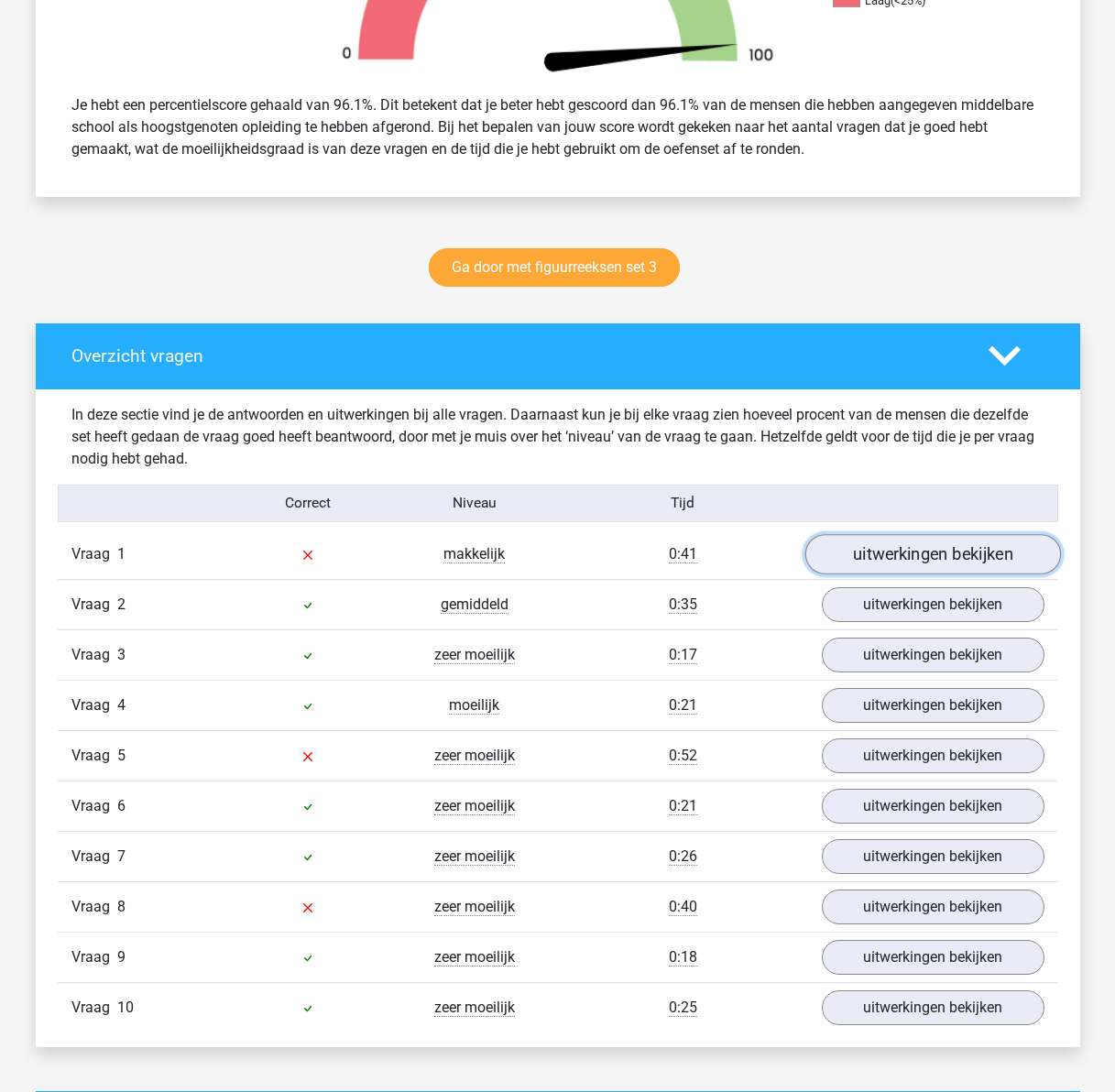
click at [884, 555] on link "uitwerkingen bekijken" at bounding box center [932, 554] width 255 height 40
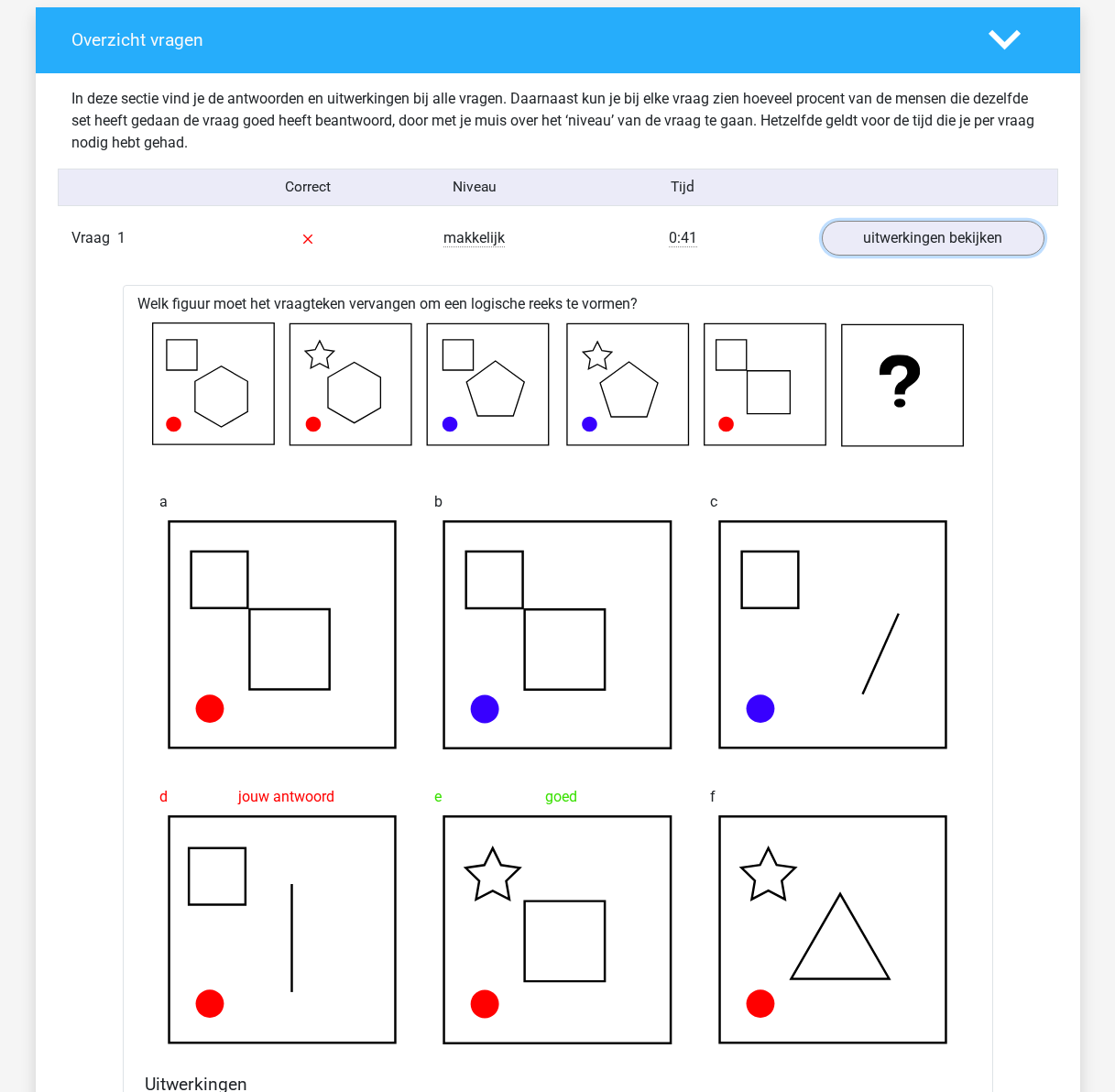
scroll to position [1100, 0]
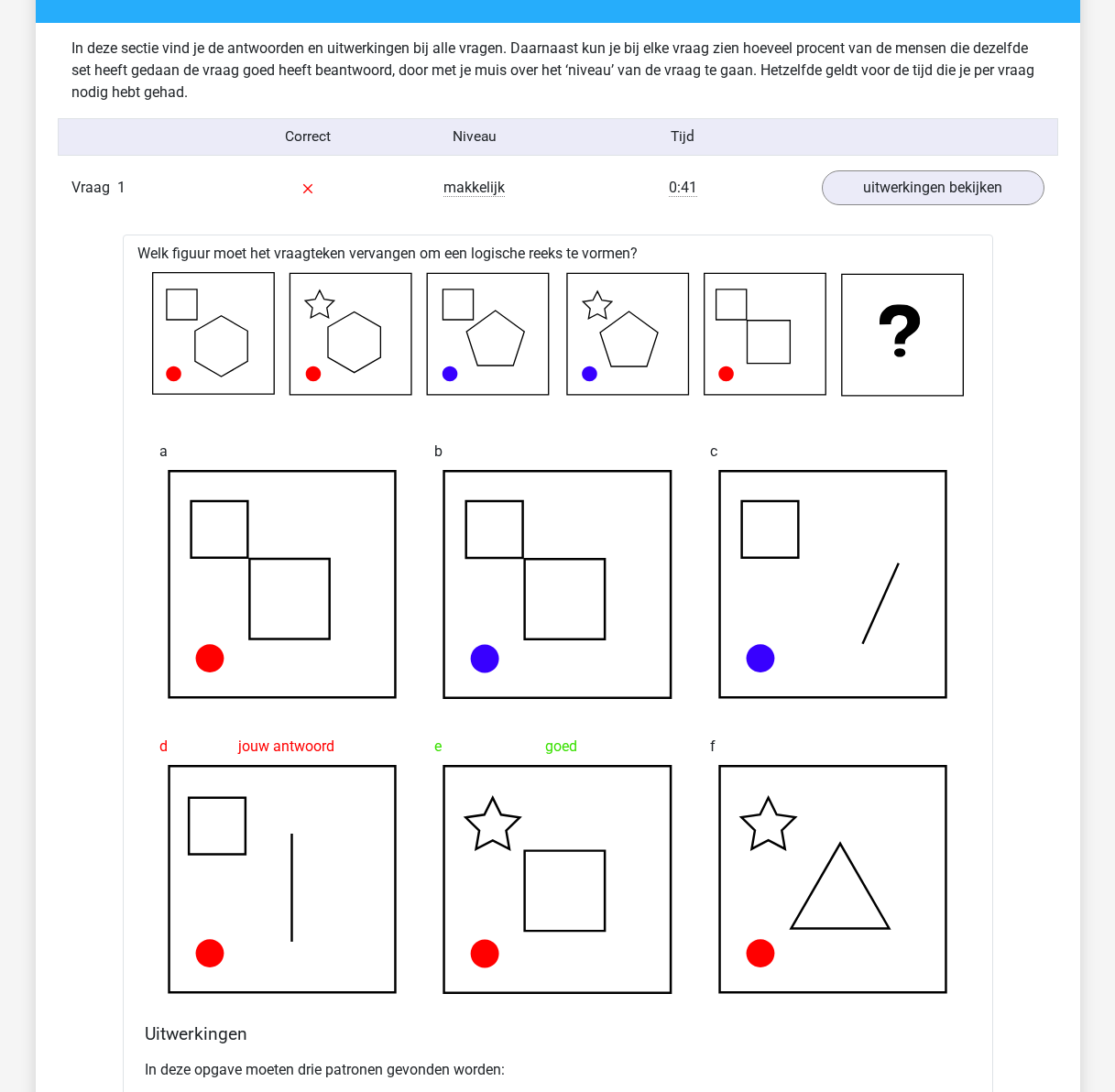
click at [569, 901] on icon at bounding box center [558, 880] width 227 height 227
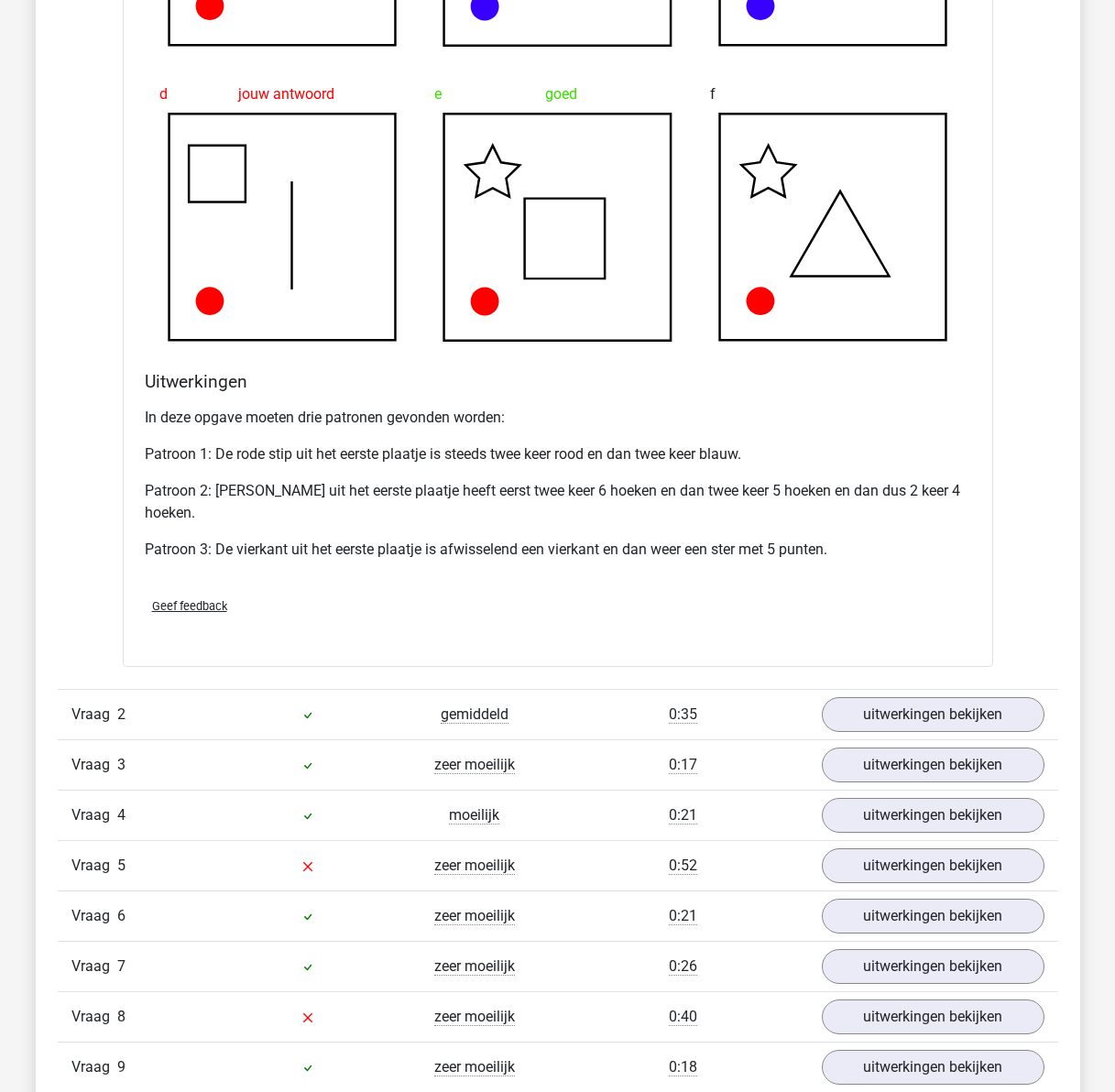
scroll to position [1741, 0]
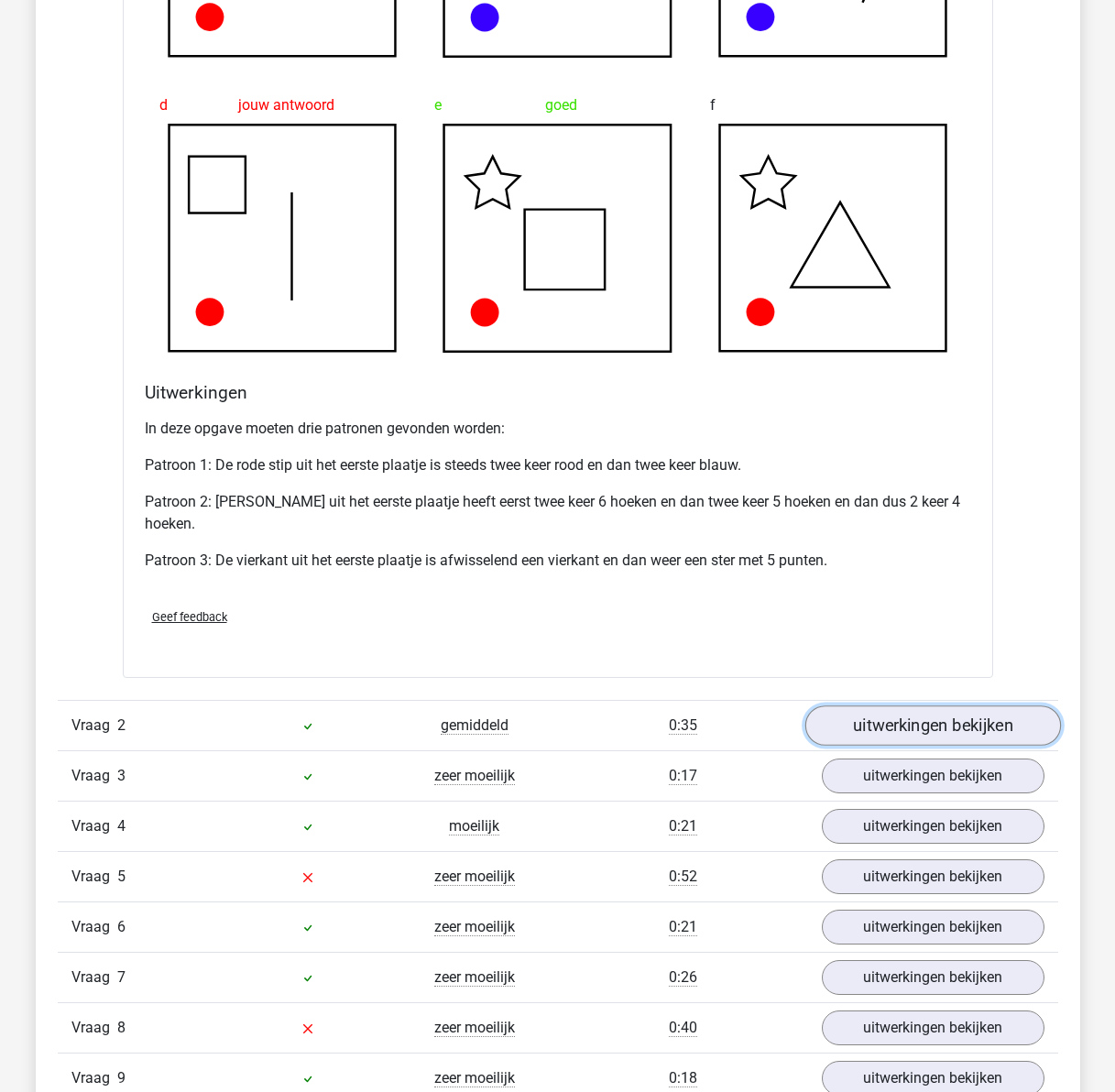
click at [939, 719] on link "uitwerkingen bekijken" at bounding box center [932, 726] width 255 height 40
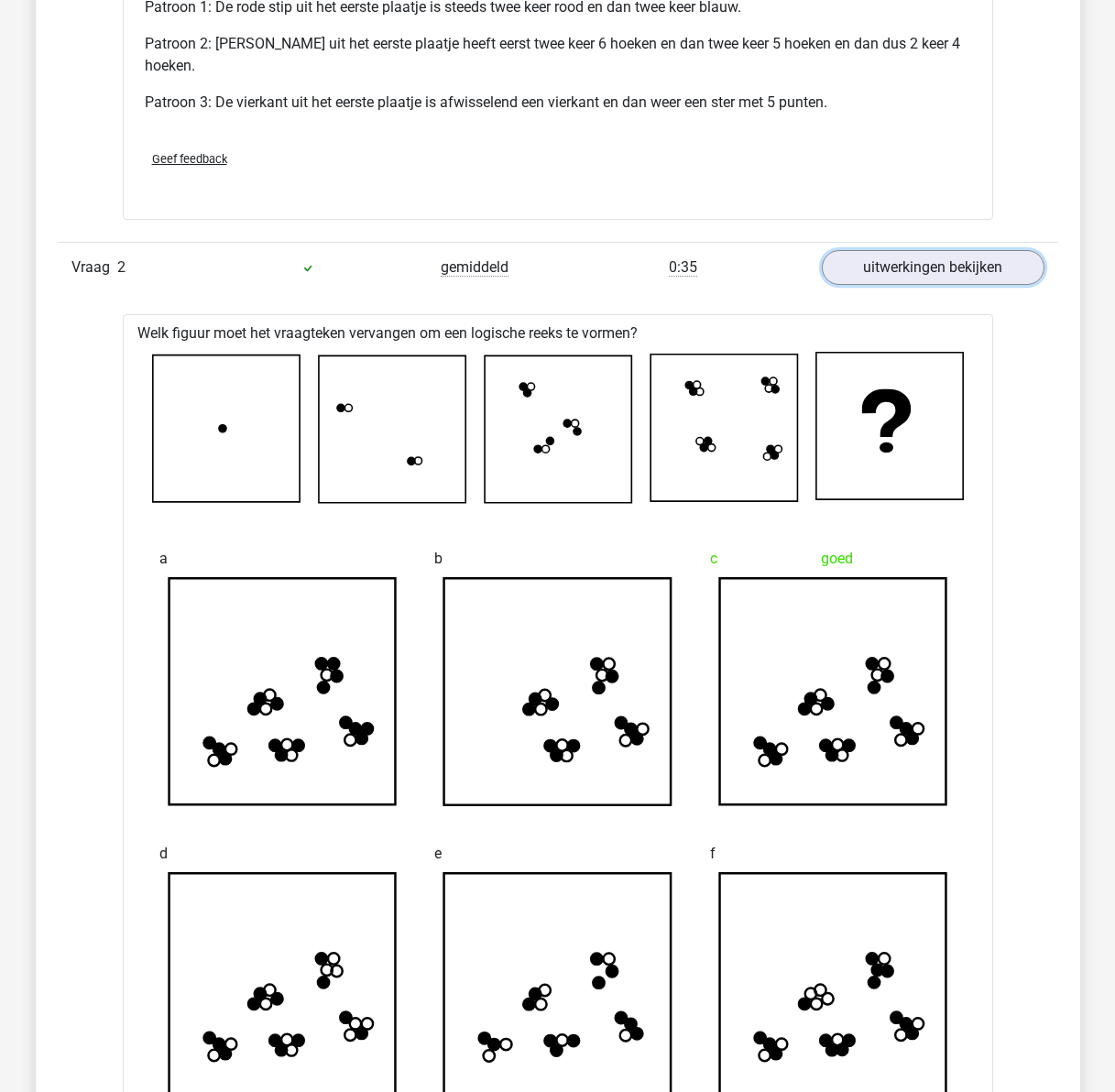
scroll to position [2749, 0]
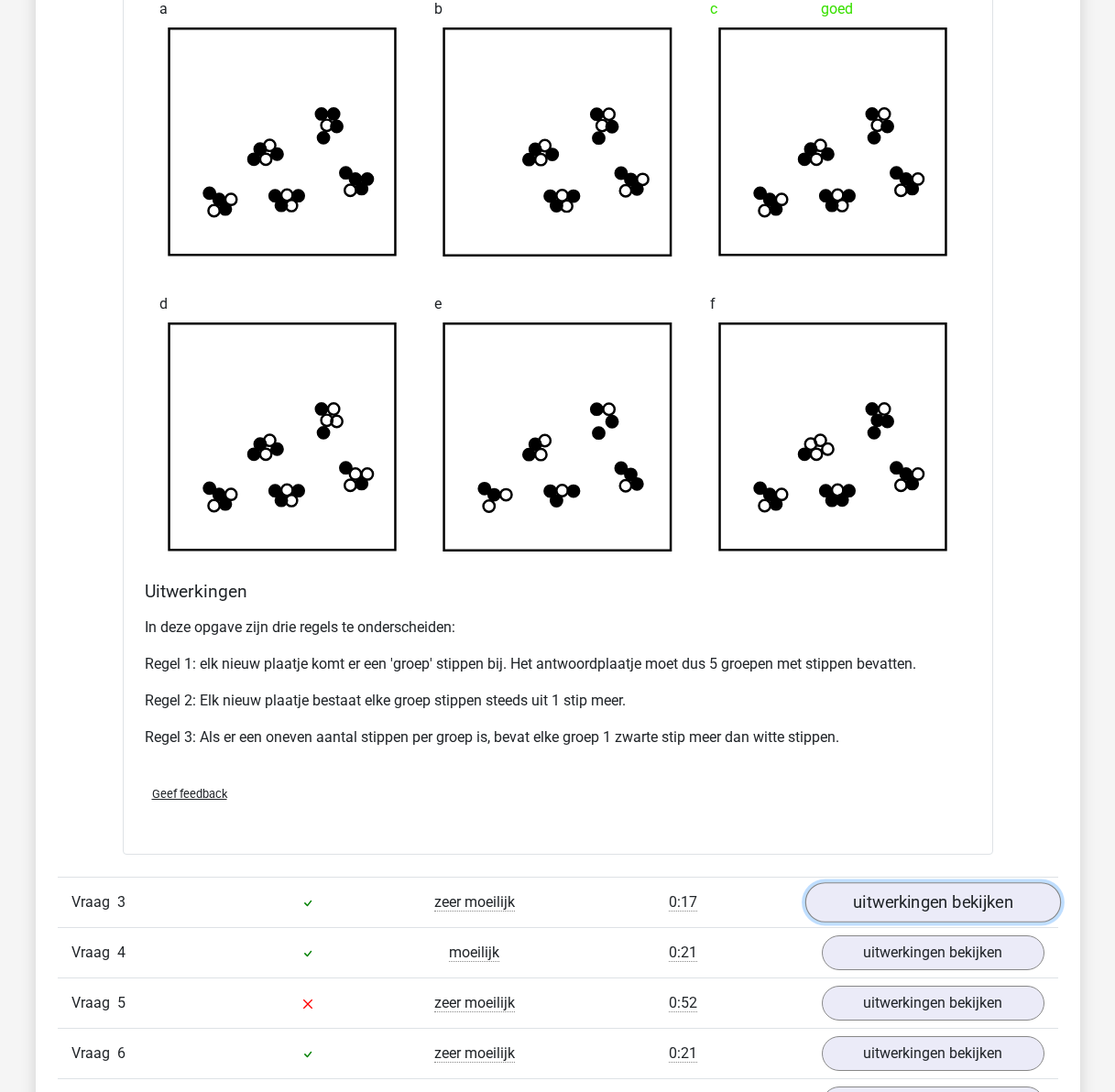
click at [956, 897] on link "uitwerkingen bekijken" at bounding box center [932, 903] width 255 height 40
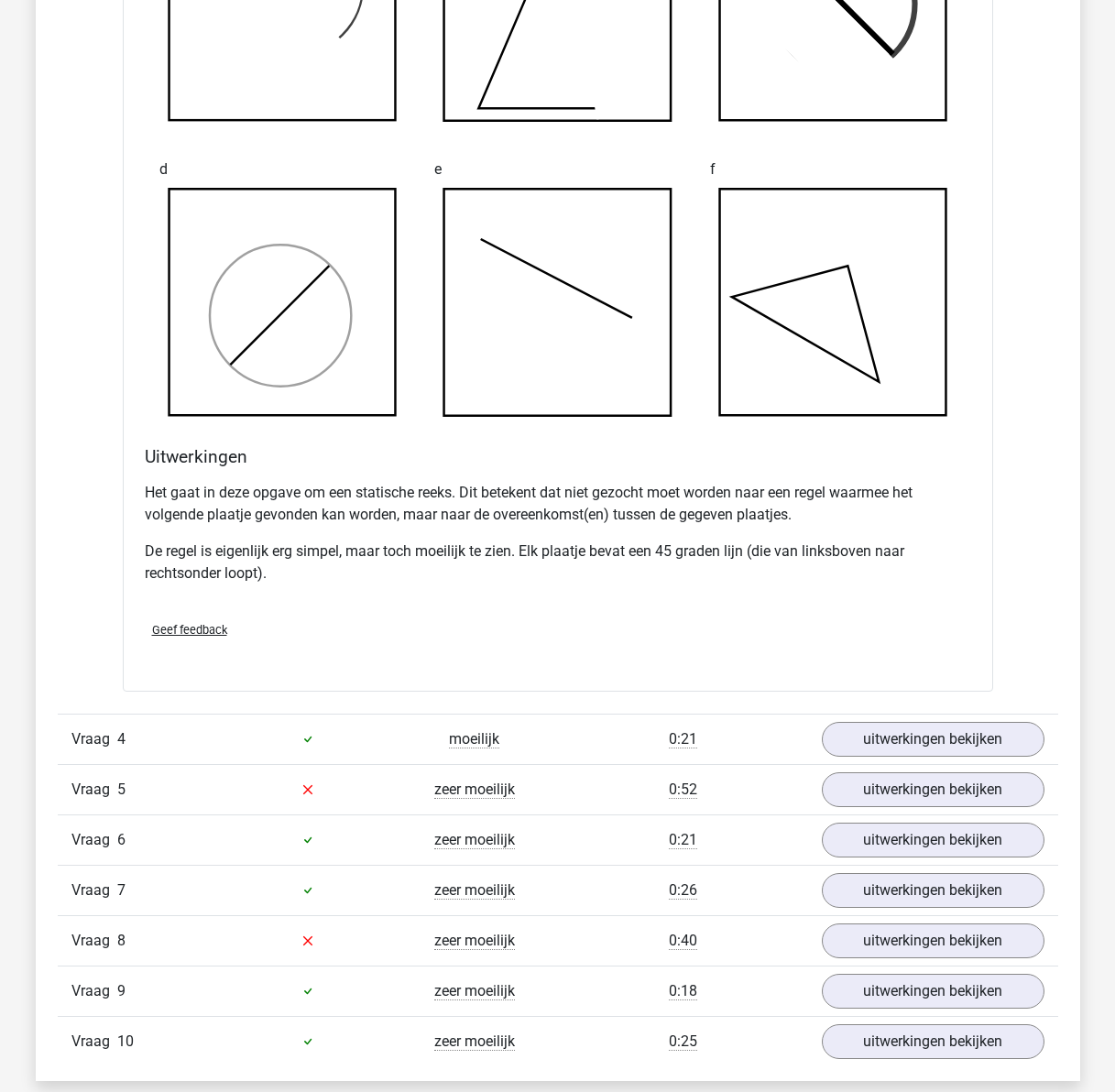
scroll to position [4124, 0]
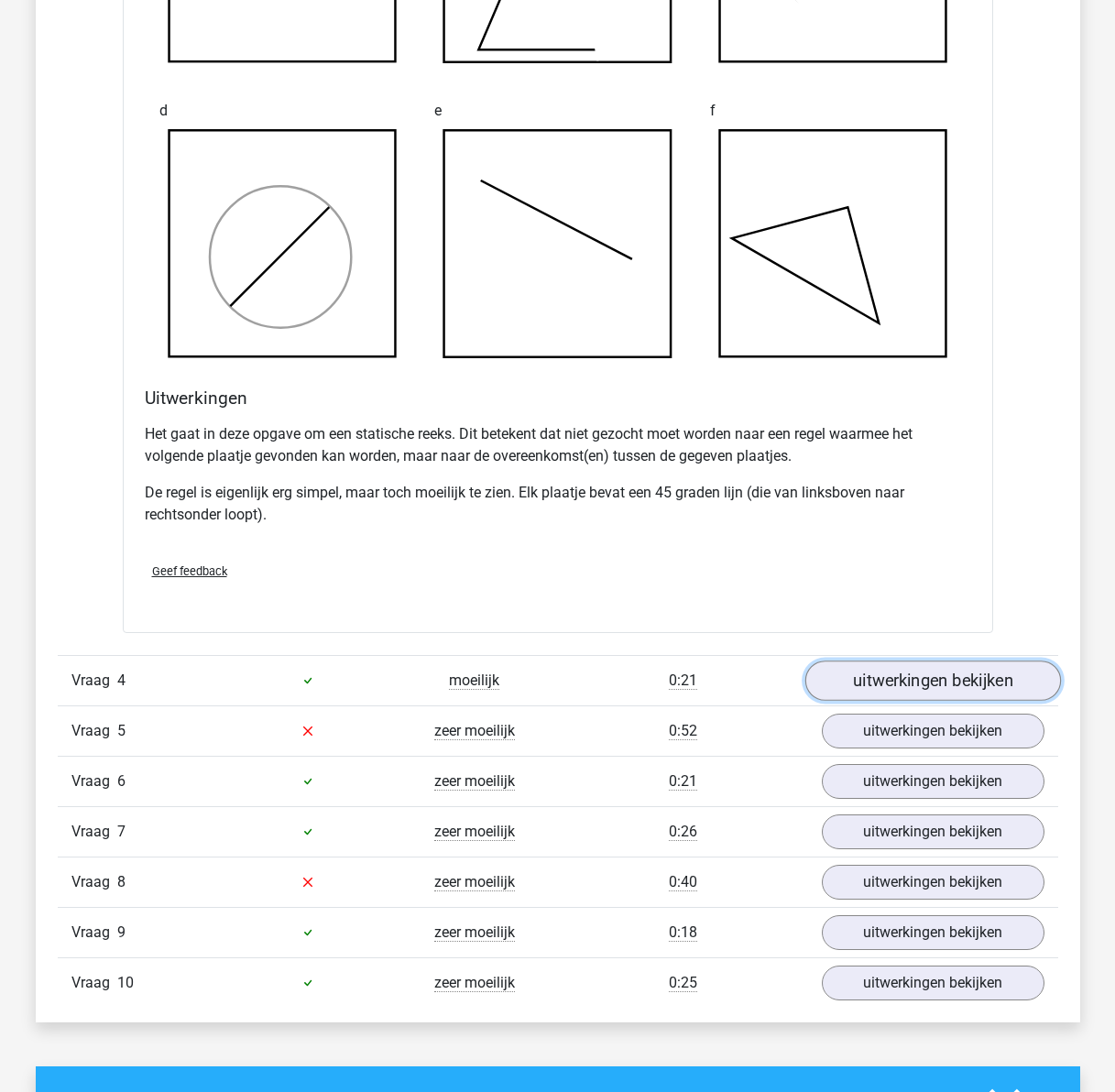
drag, startPoint x: 1001, startPoint y: 689, endPoint x: 927, endPoint y: 689, distance: 74.0
click at [1001, 689] on link "uitwerkingen bekijken" at bounding box center [932, 681] width 255 height 40
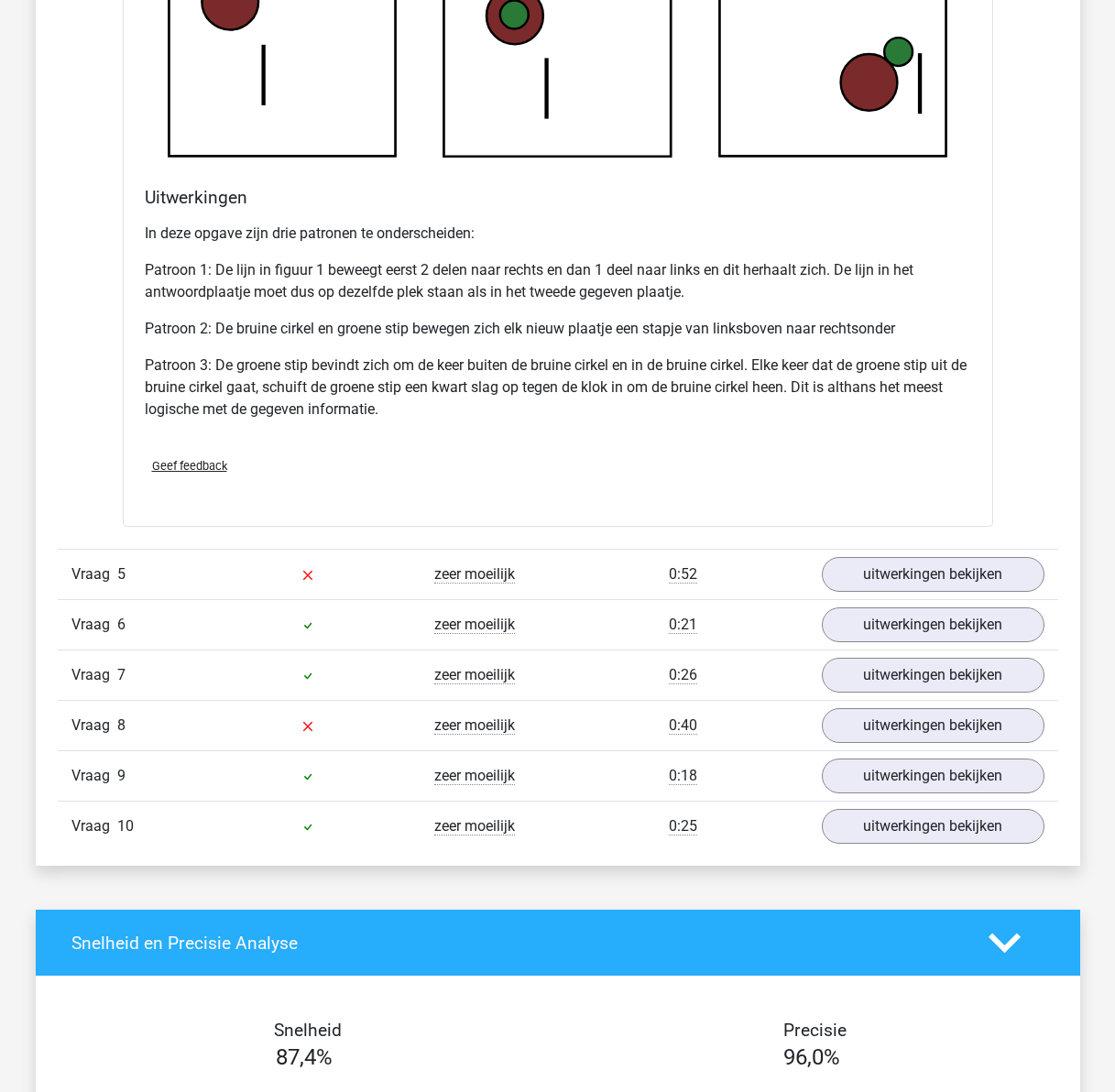
scroll to position [5499, 0]
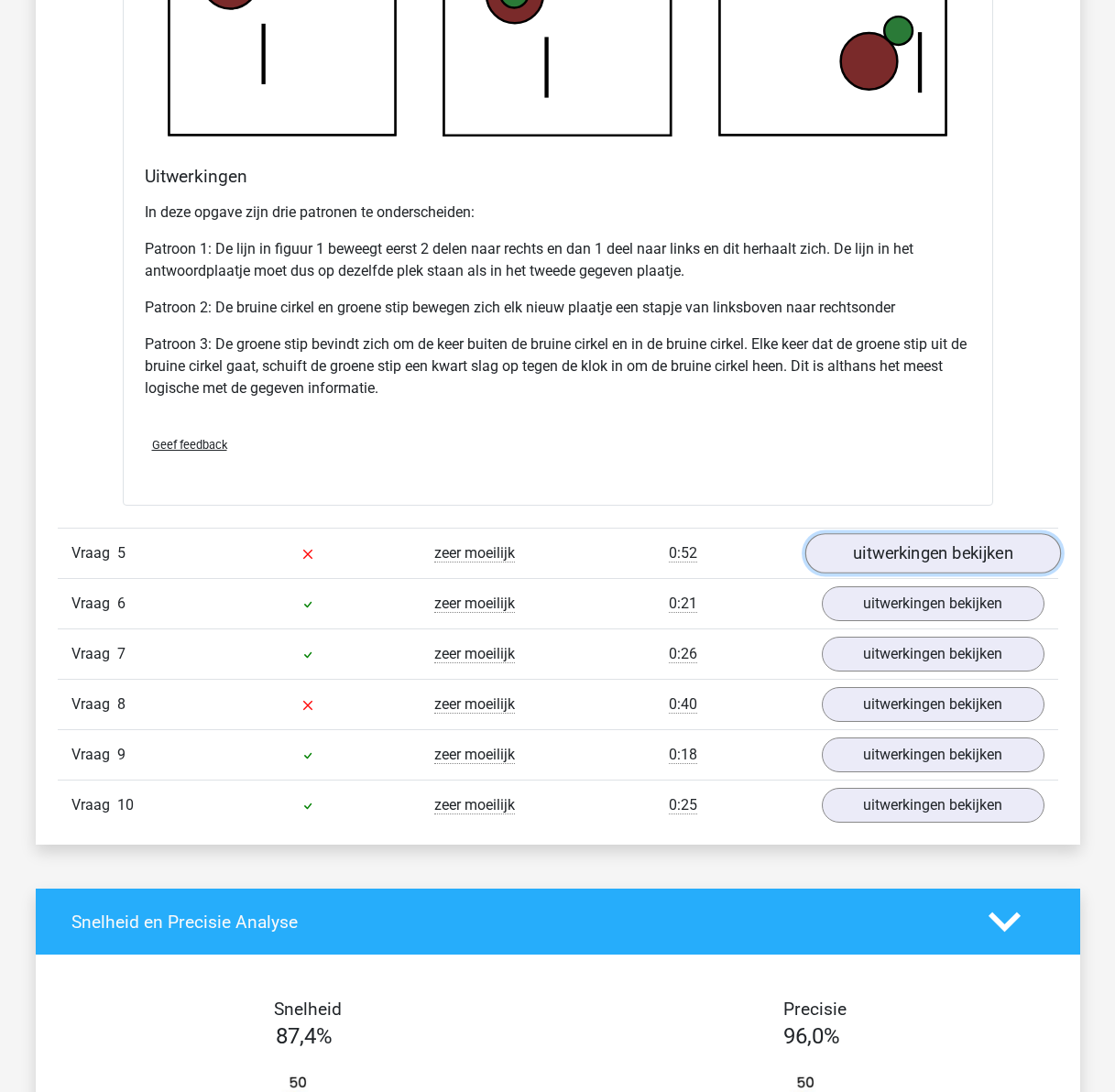
click at [854, 553] on link "uitwerkingen bekijken" at bounding box center [932, 554] width 255 height 40
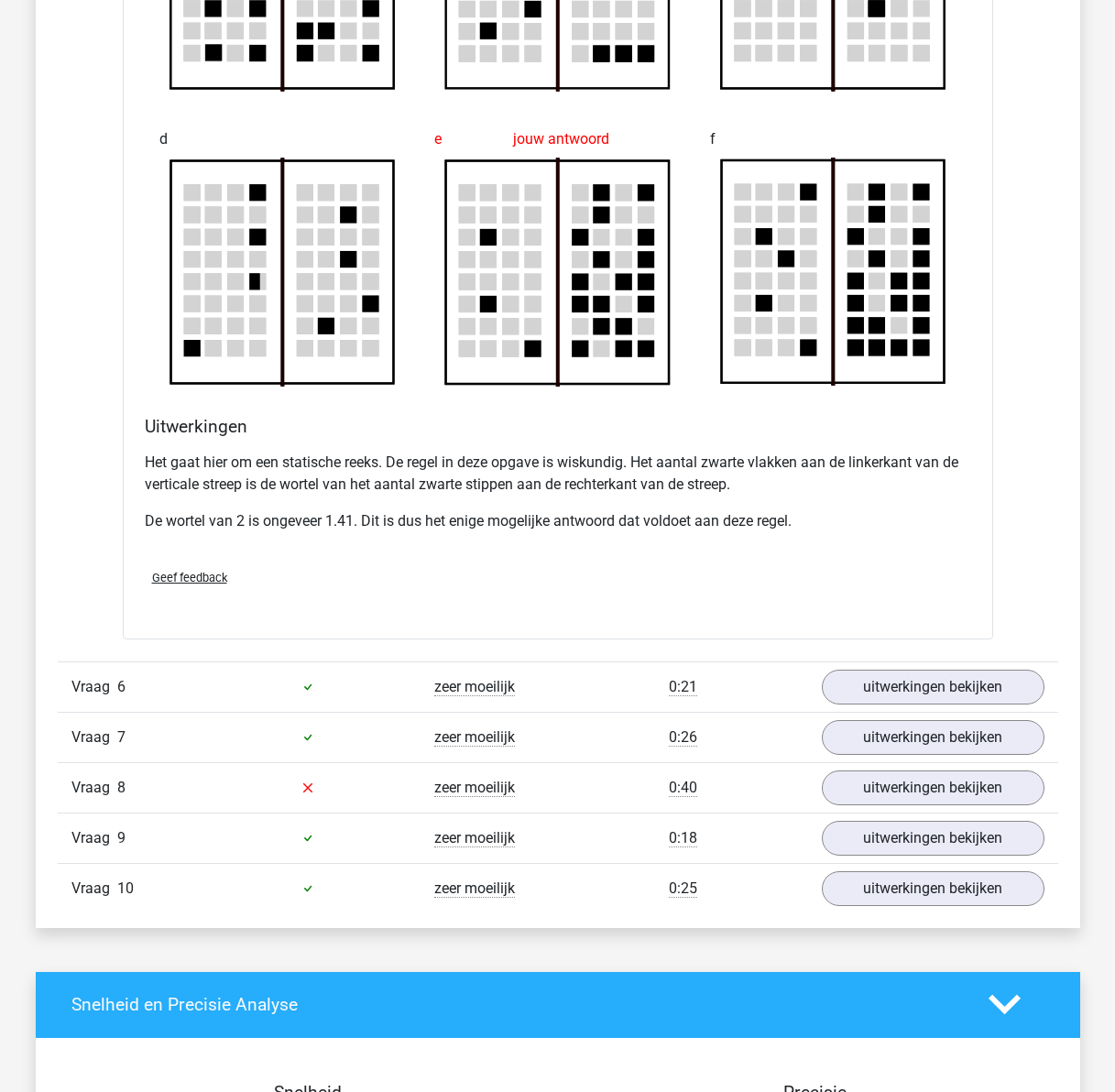
scroll to position [6507, 0]
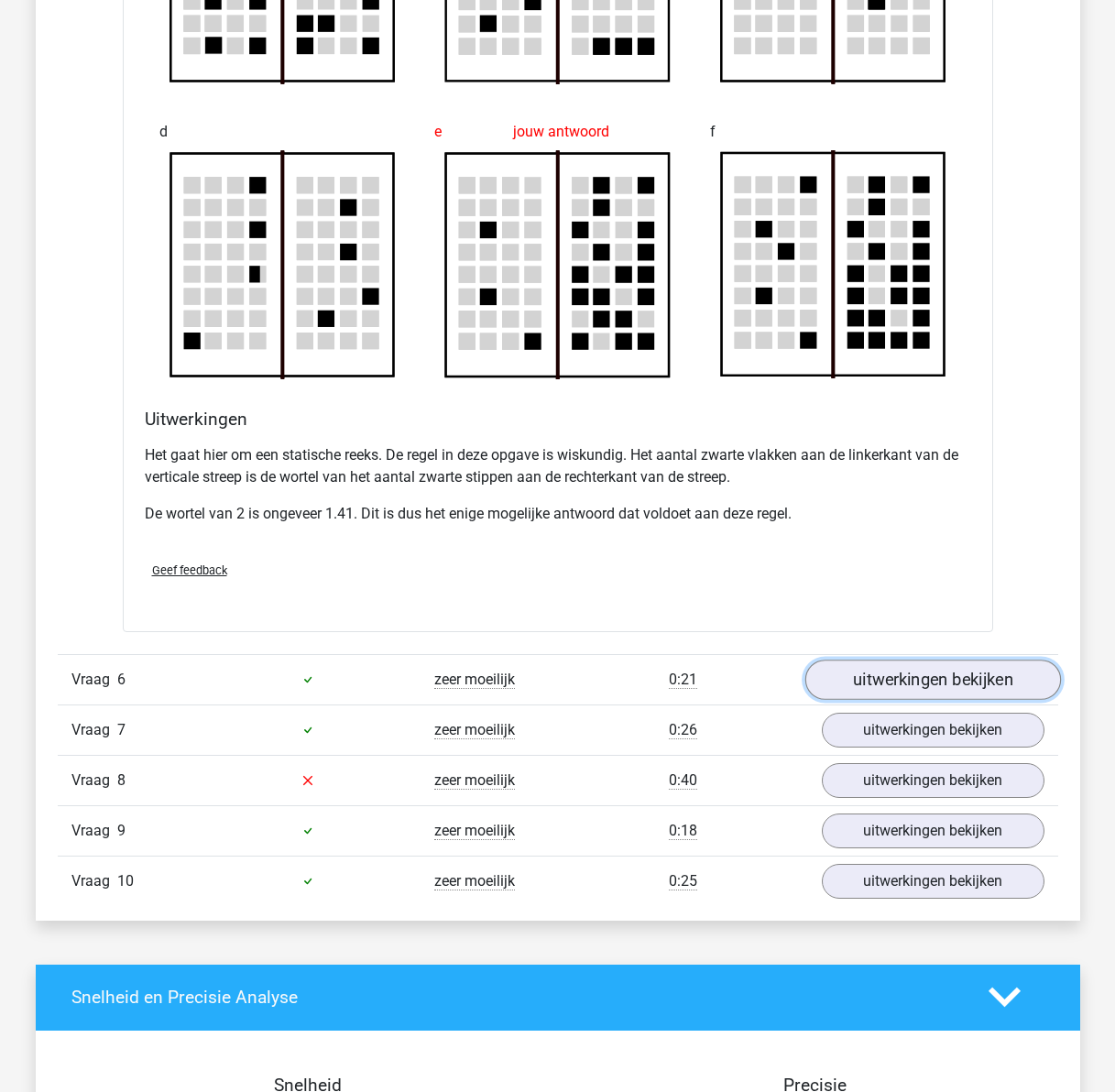
click at [955, 689] on link "uitwerkingen bekijken" at bounding box center [932, 680] width 255 height 40
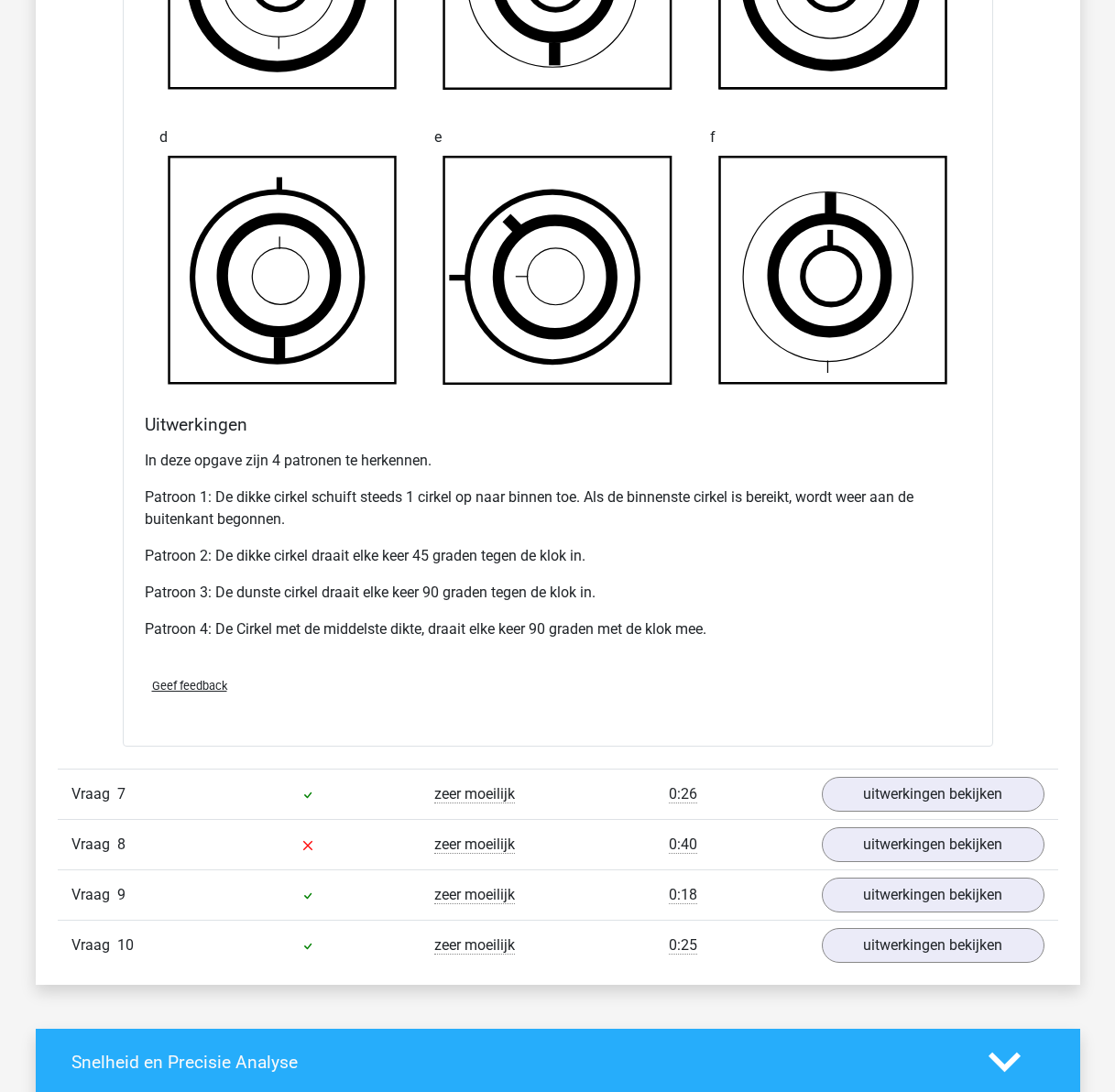
scroll to position [7698, 0]
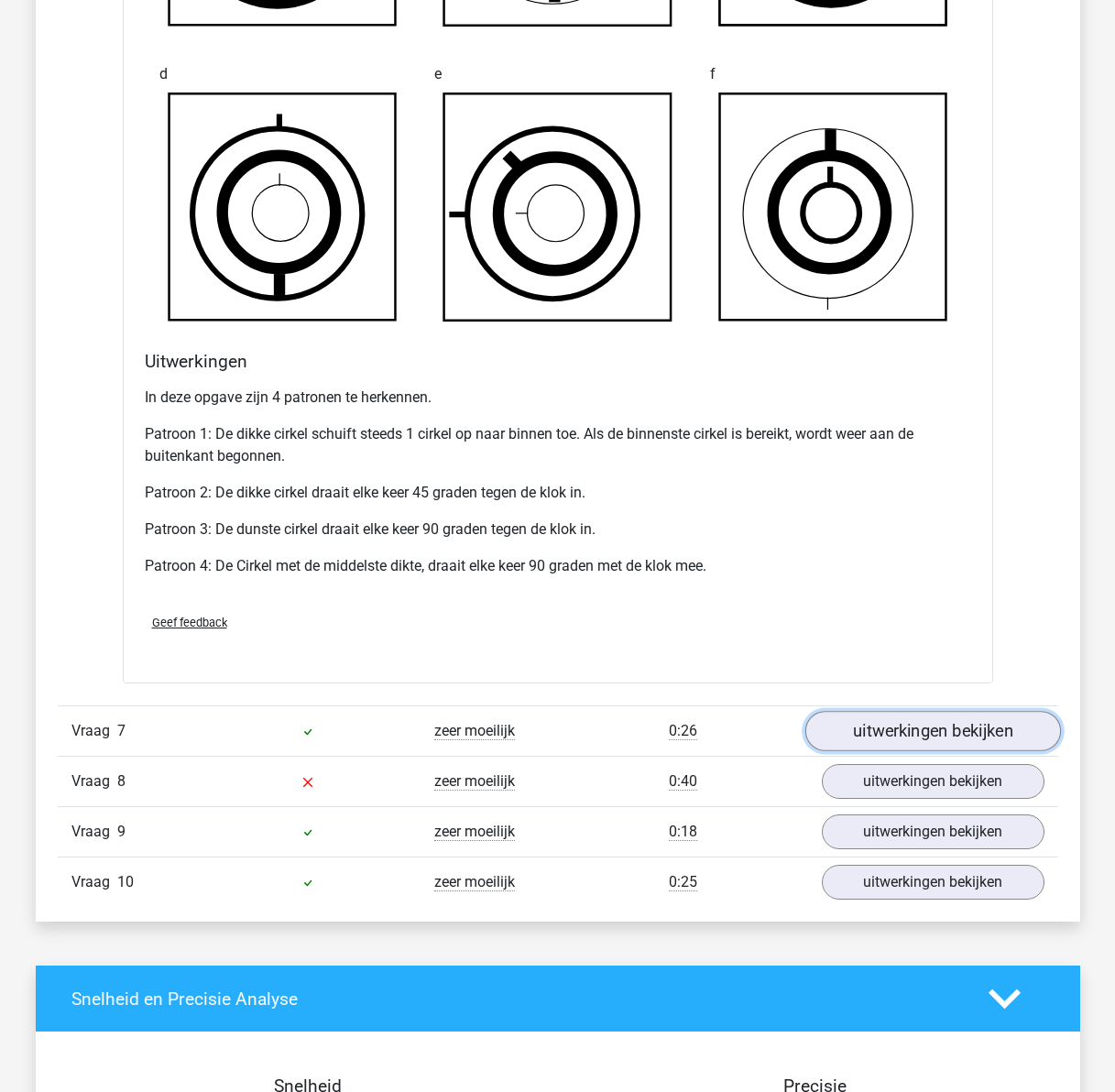
click at [961, 722] on link "uitwerkingen bekijken" at bounding box center [932, 731] width 255 height 40
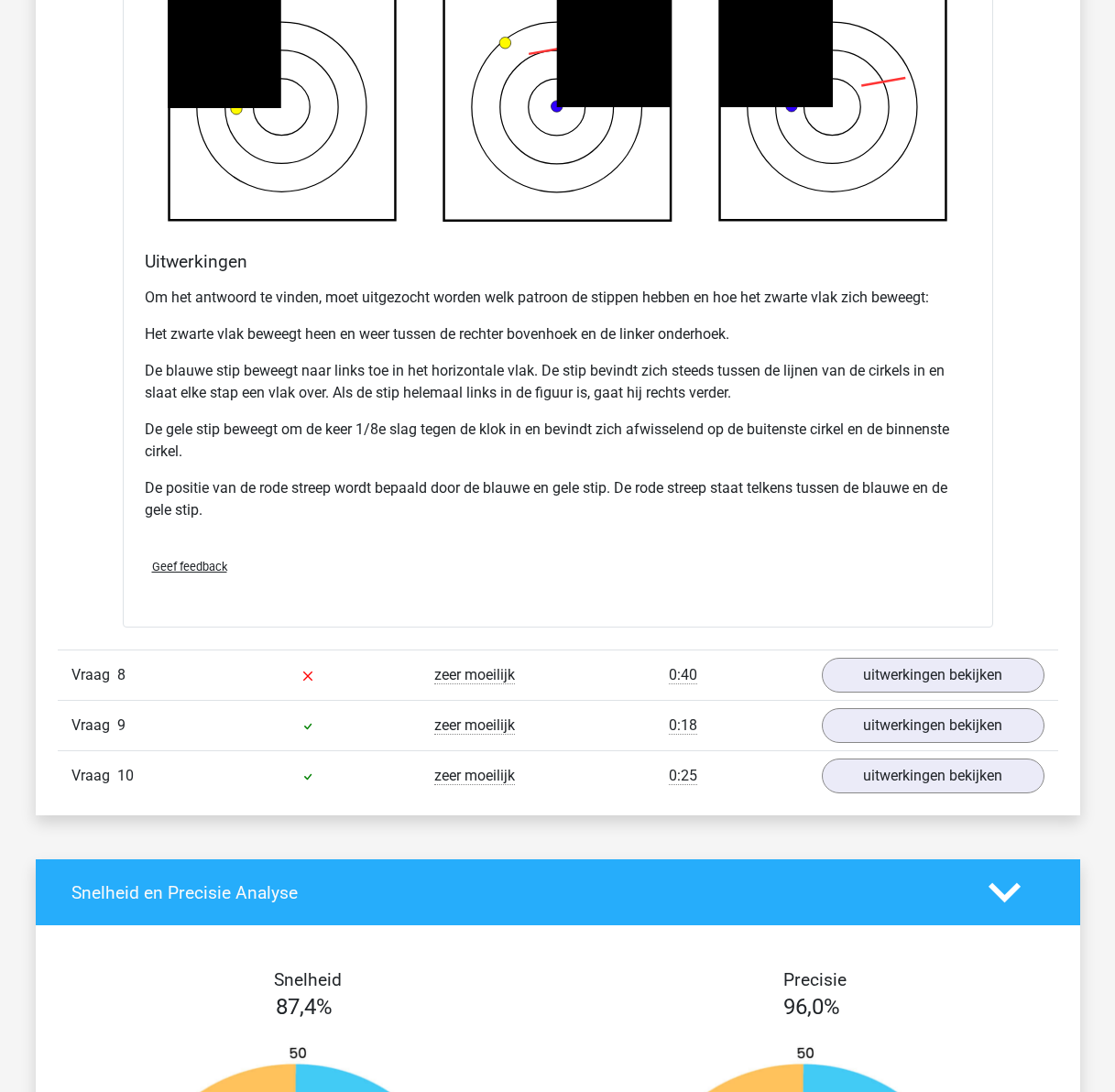
scroll to position [9164, 0]
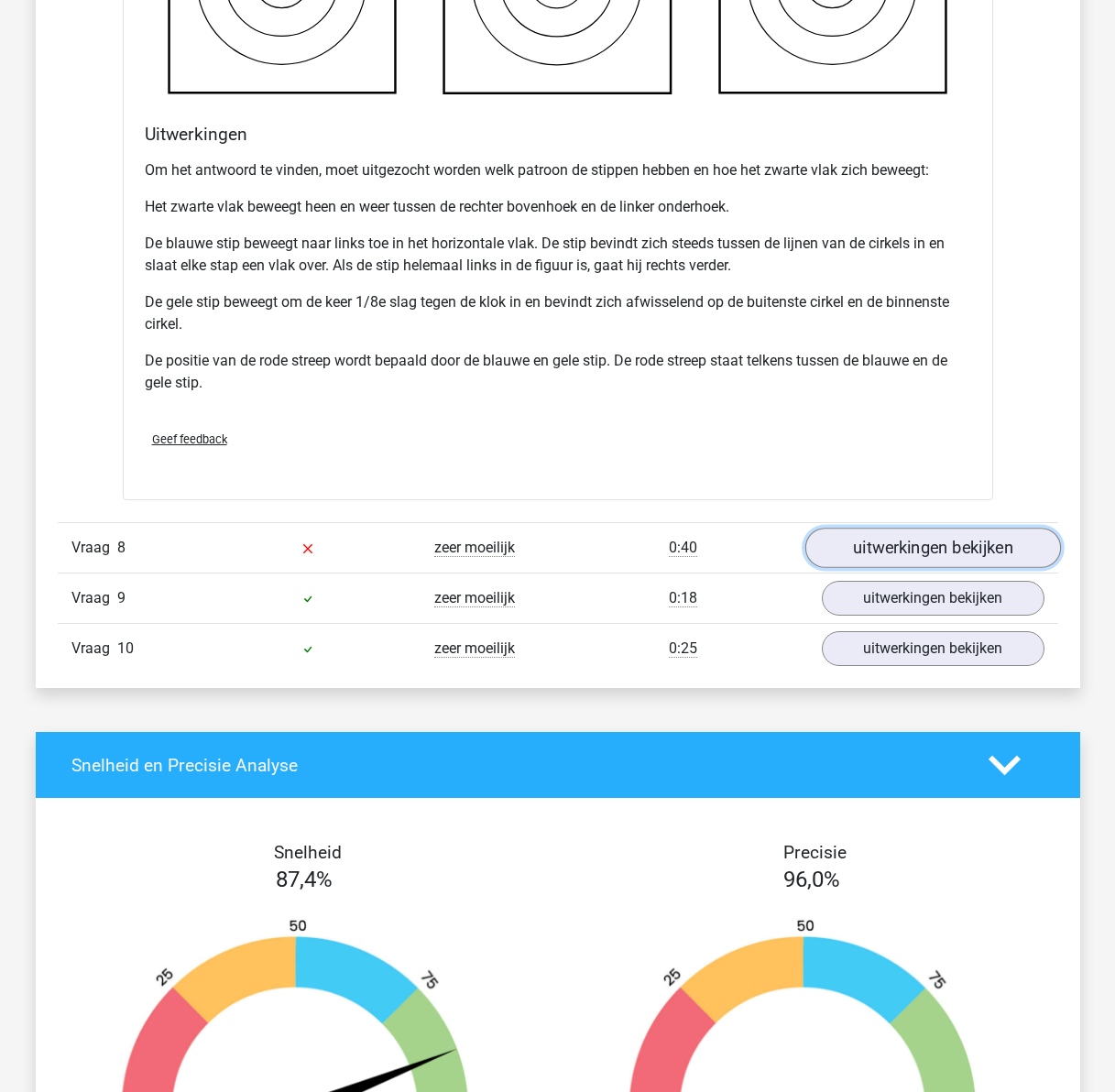
click at [906, 542] on link "uitwerkingen bekijken" at bounding box center [932, 547] width 255 height 40
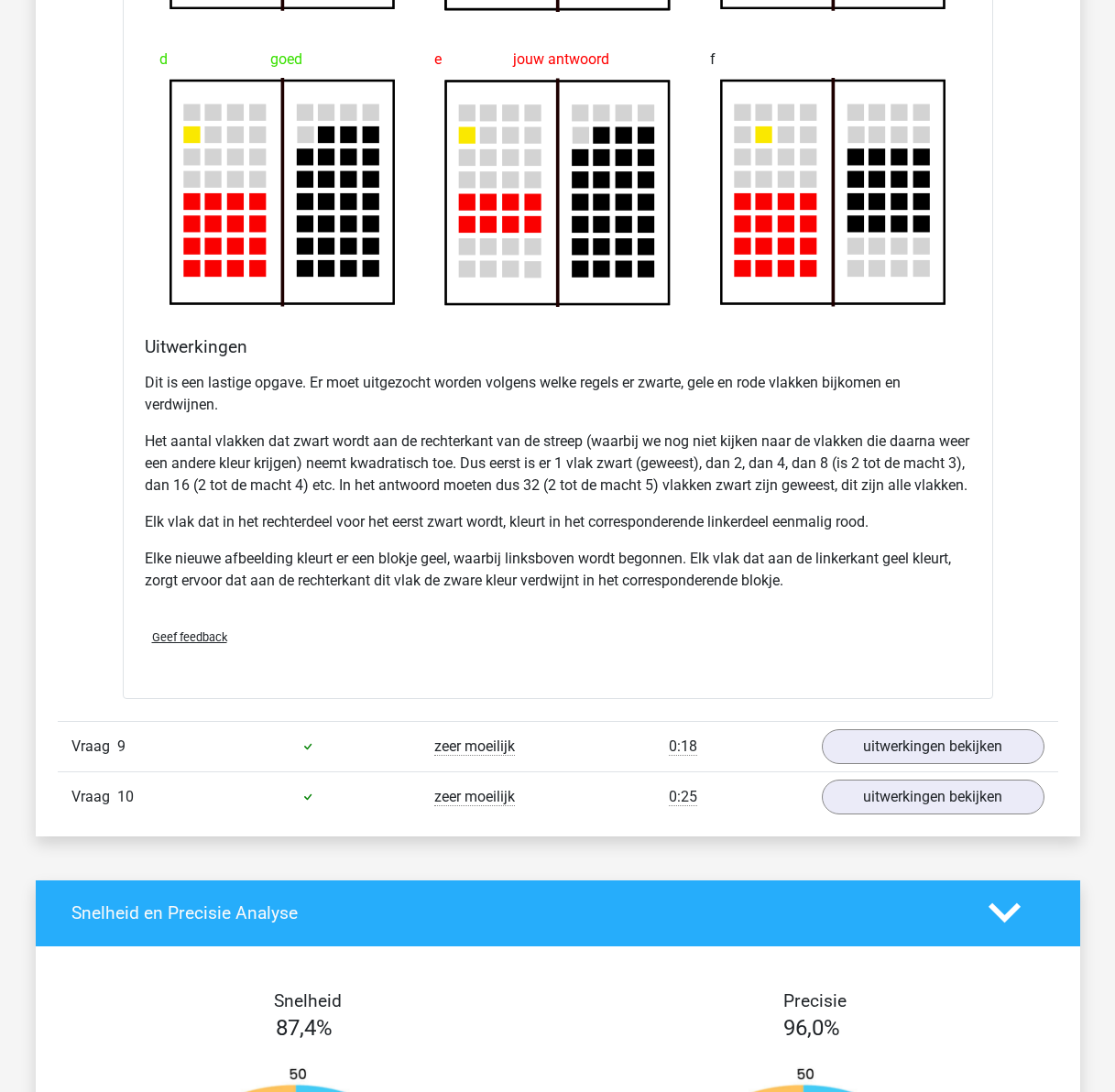
scroll to position [10264, 0]
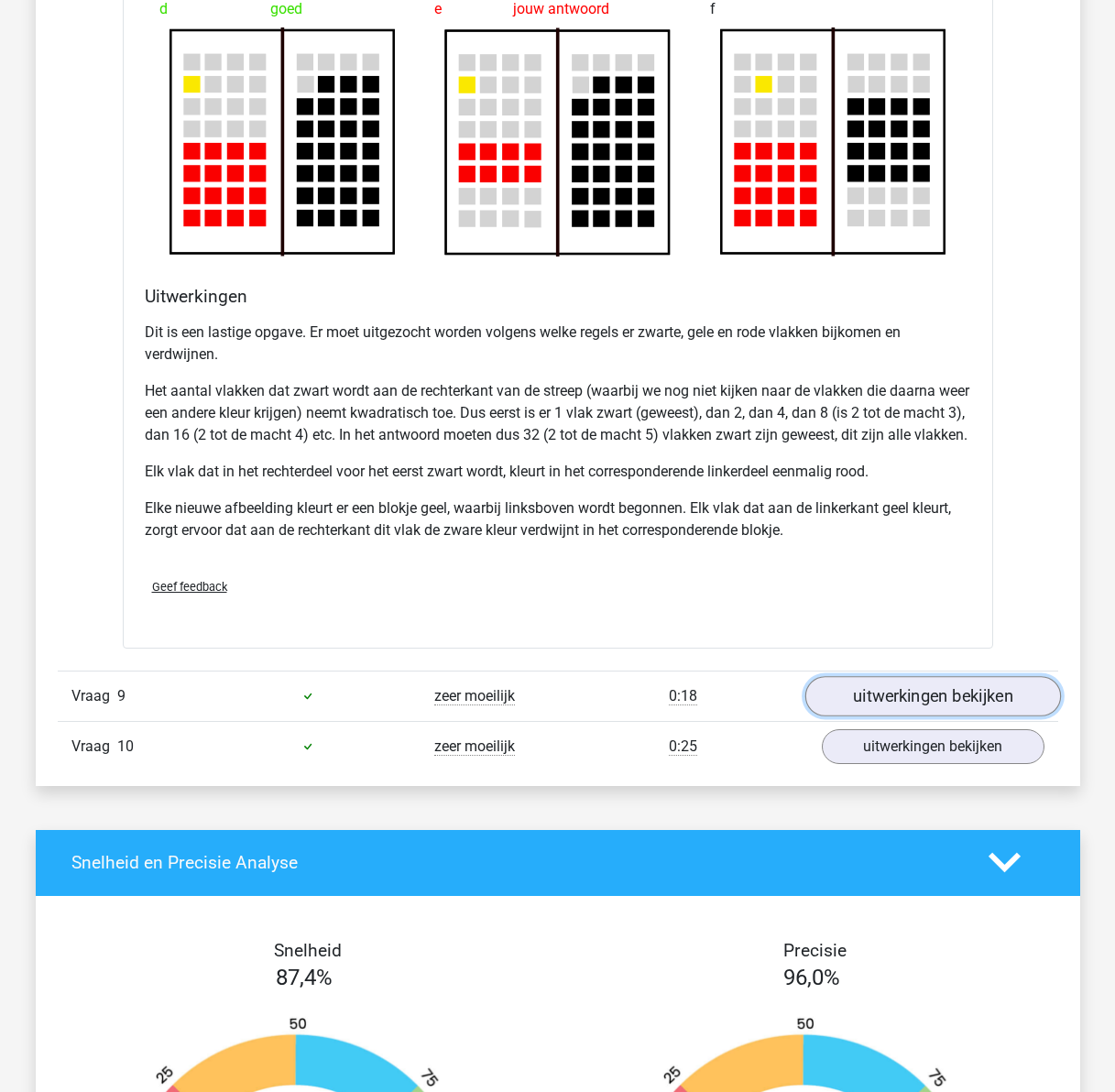
click at [860, 717] on link "uitwerkingen bekijken" at bounding box center [932, 696] width 255 height 40
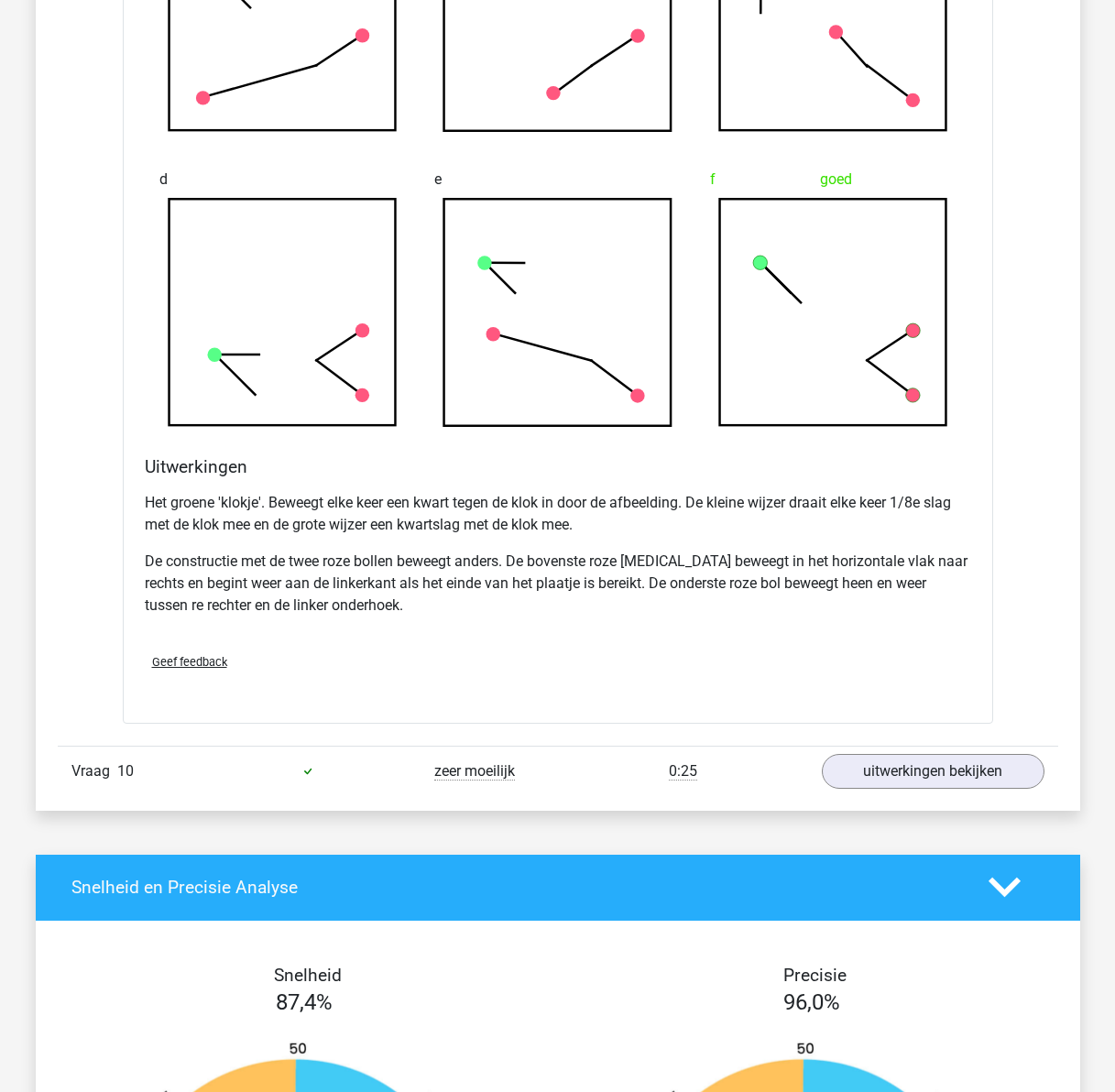
scroll to position [11364, 0]
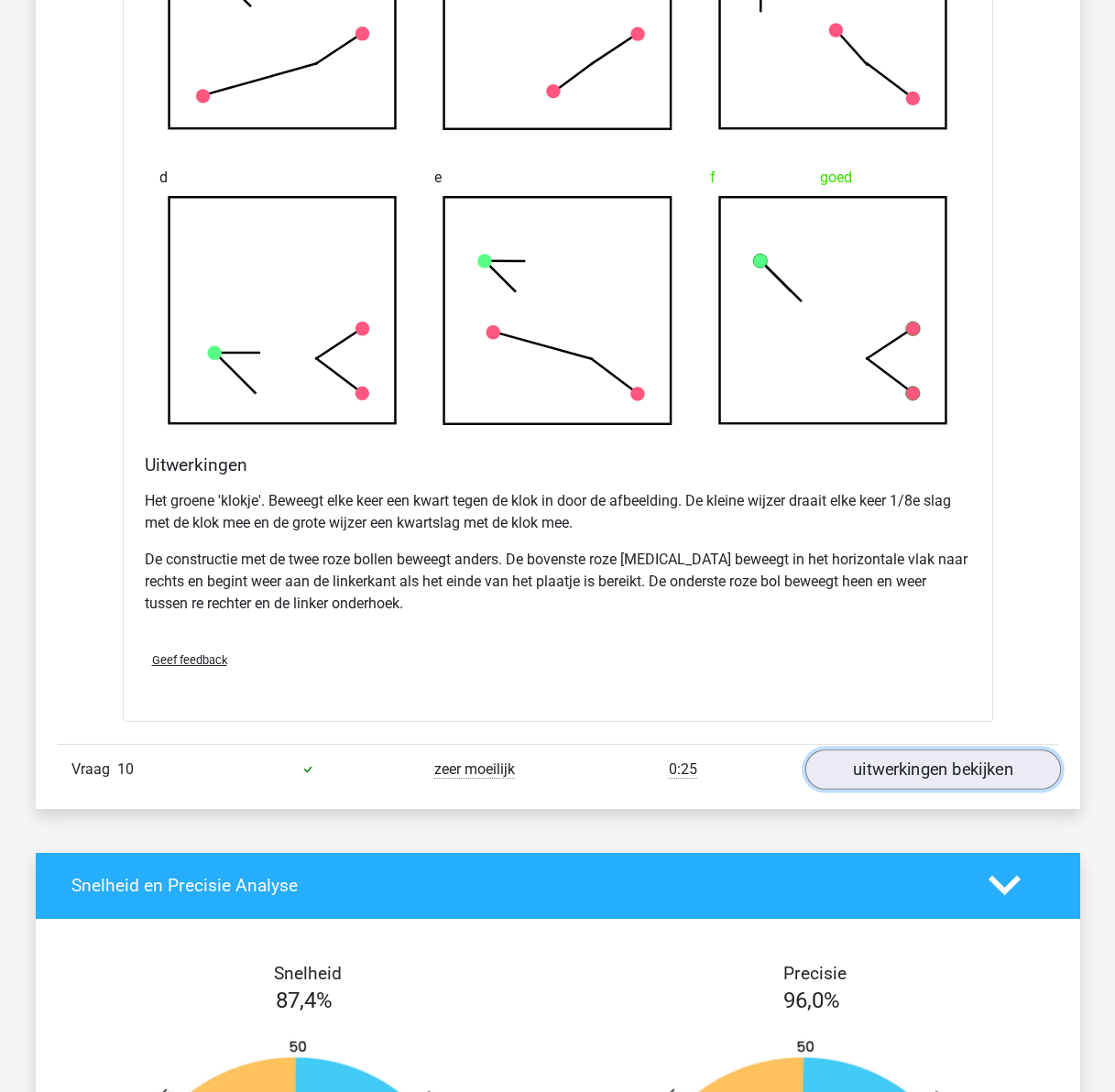
click at [954, 790] on link "uitwerkingen bekijken" at bounding box center [932, 770] width 255 height 40
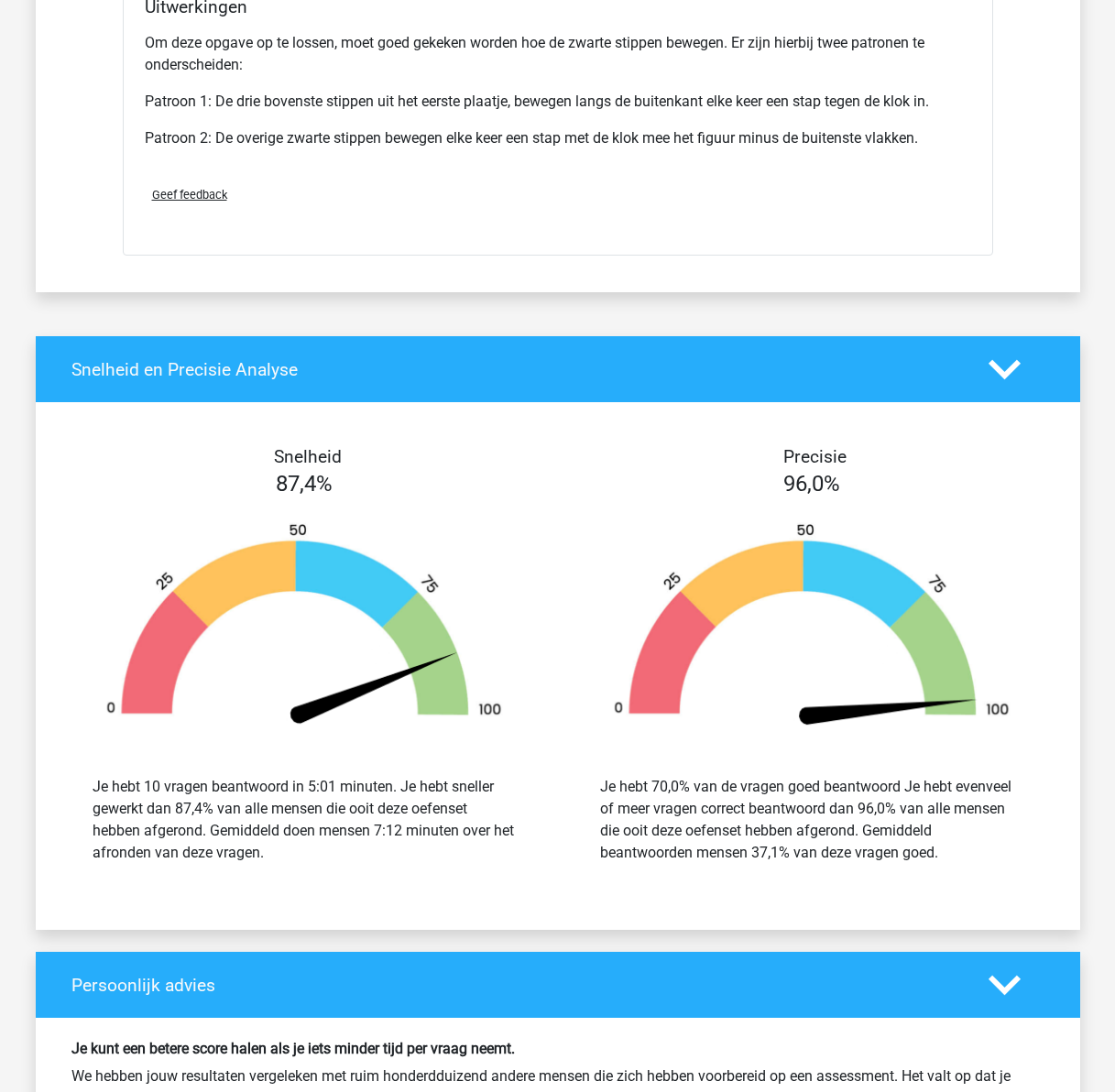
scroll to position [13105, 0]
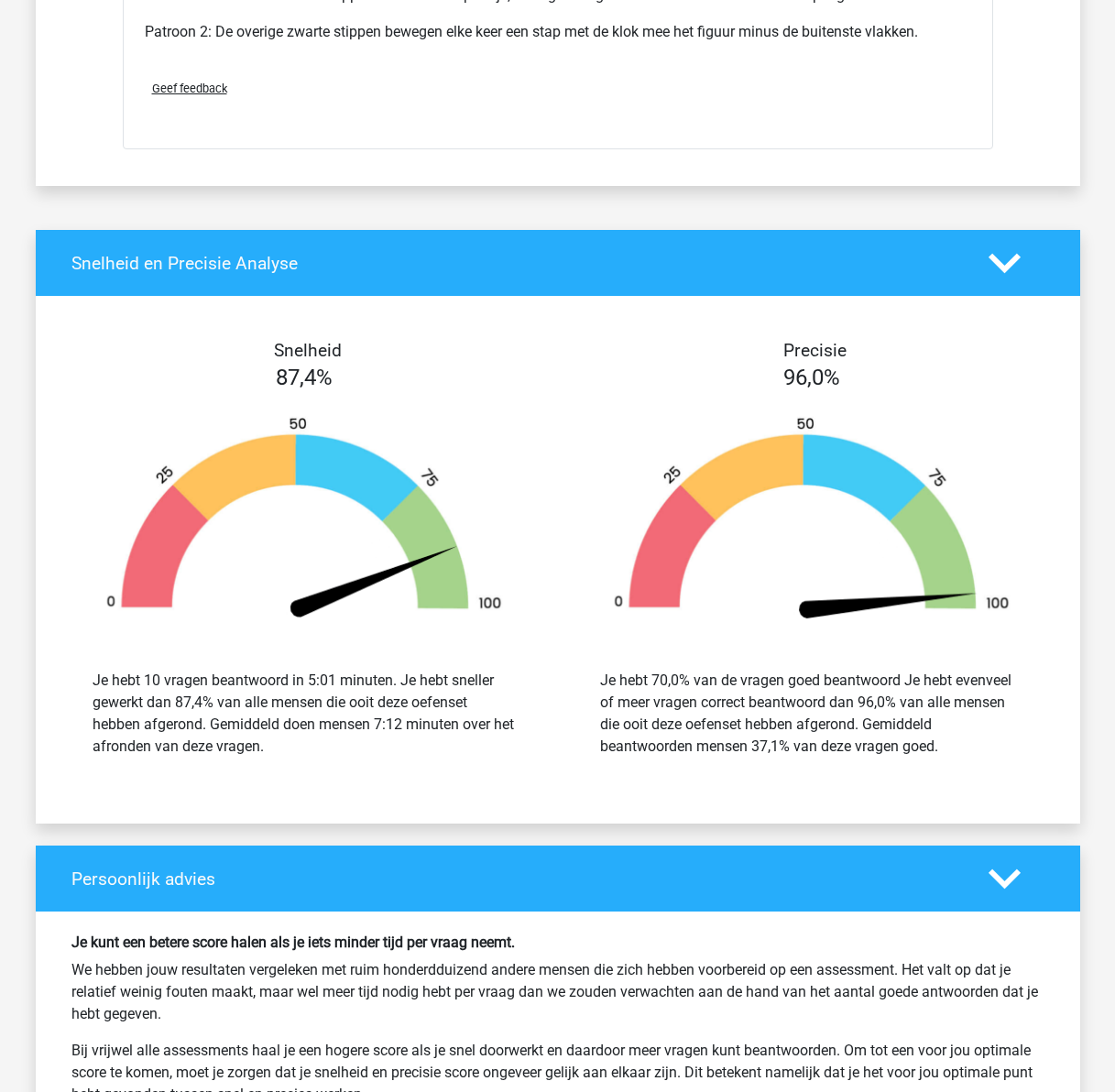
click at [793, 567] on img at bounding box center [812, 521] width 453 height 209
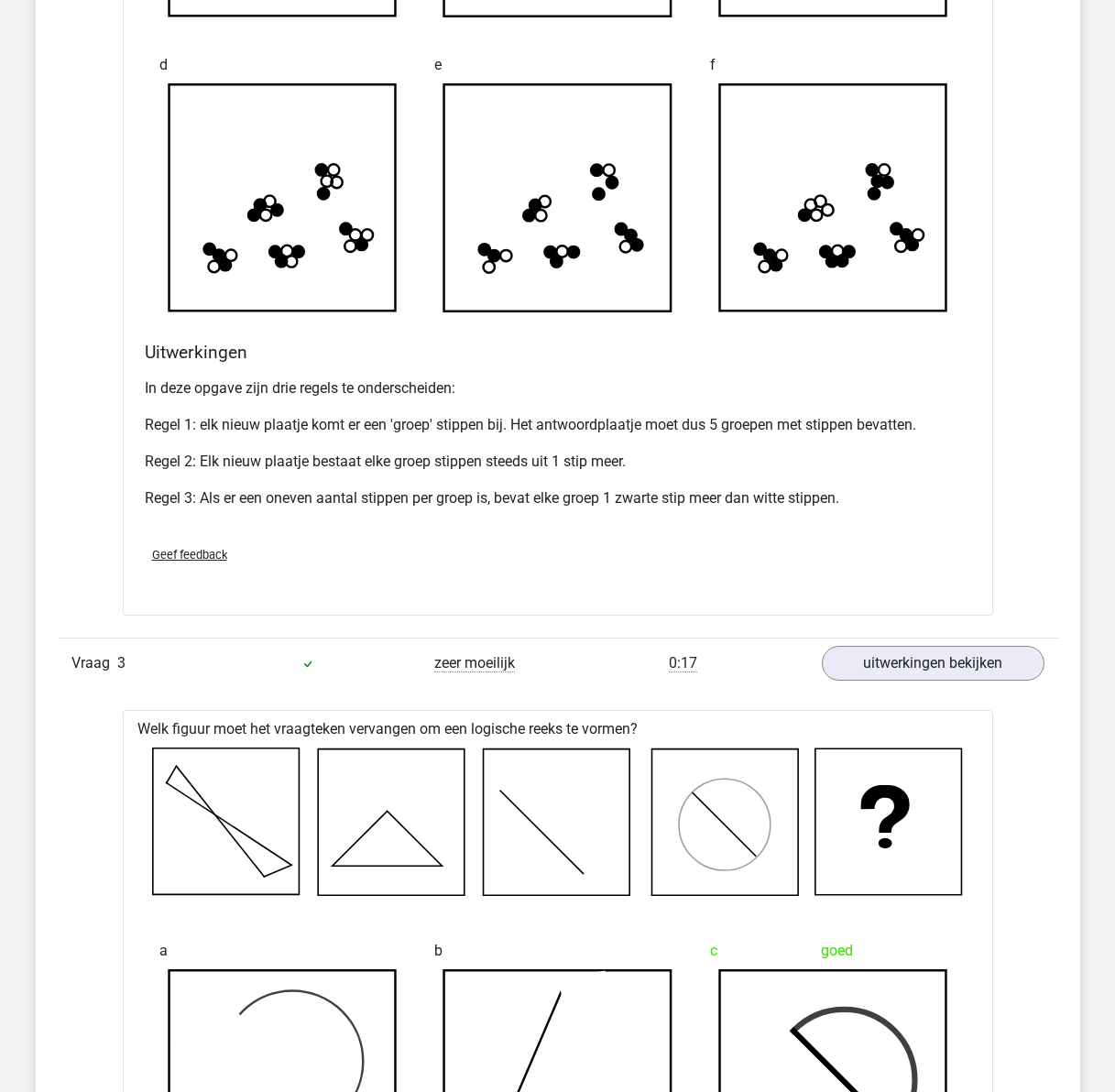
scroll to position [198, 0]
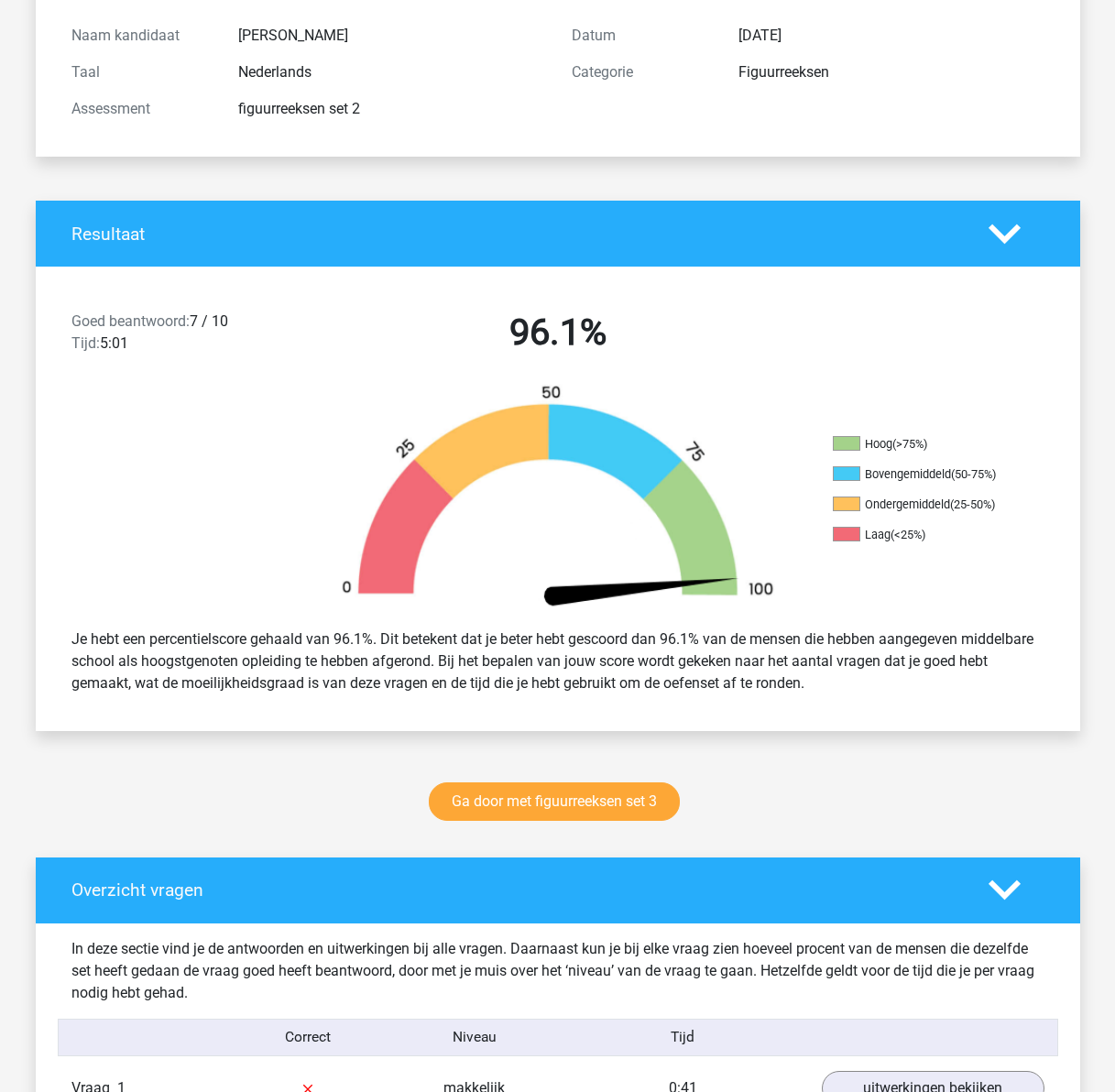
drag, startPoint x: 216, startPoint y: 593, endPoint x: 212, endPoint y: 191, distance: 402.0
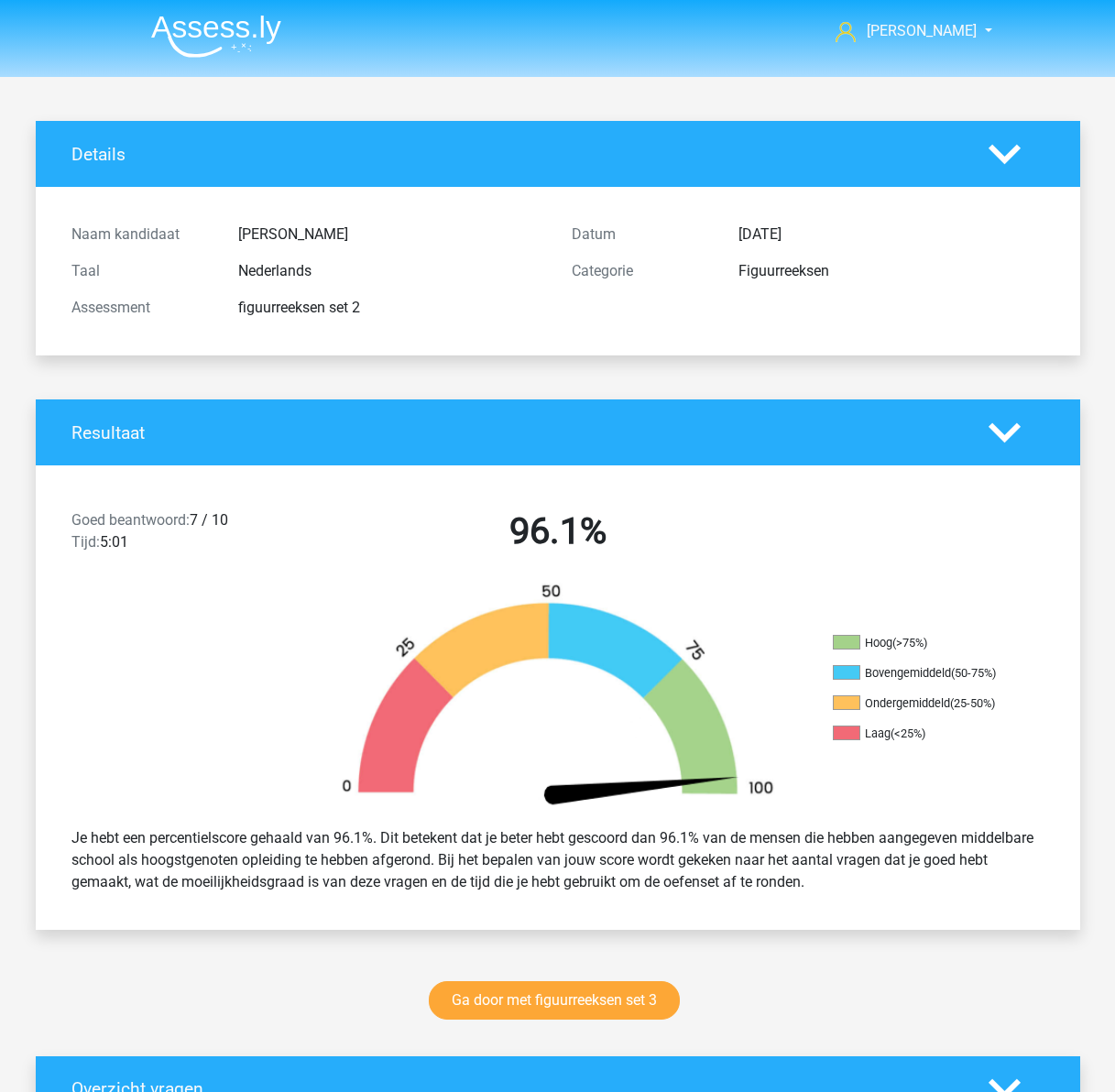
click at [186, 32] on img at bounding box center [216, 36] width 130 height 43
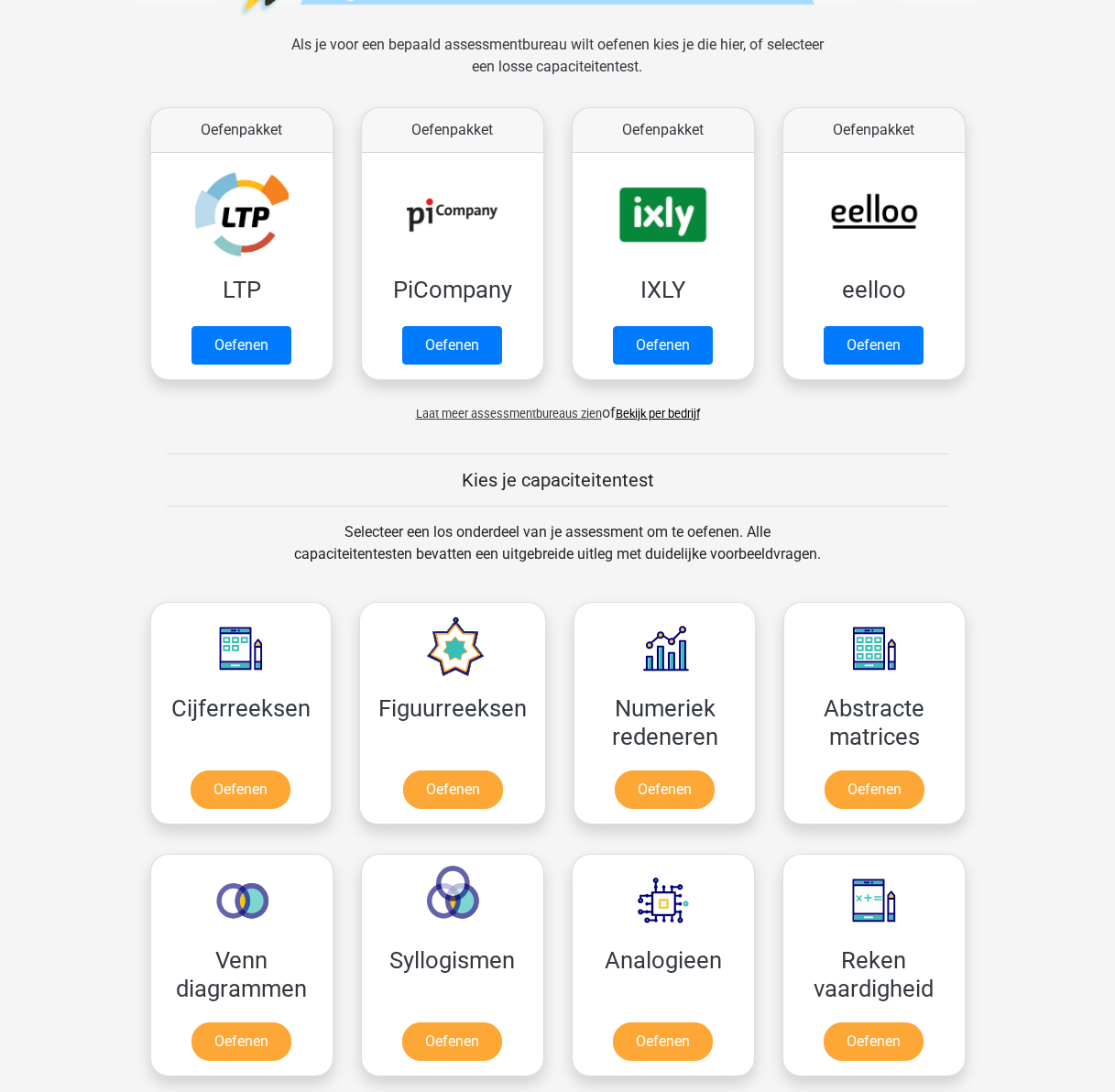
scroll to position [641, 0]
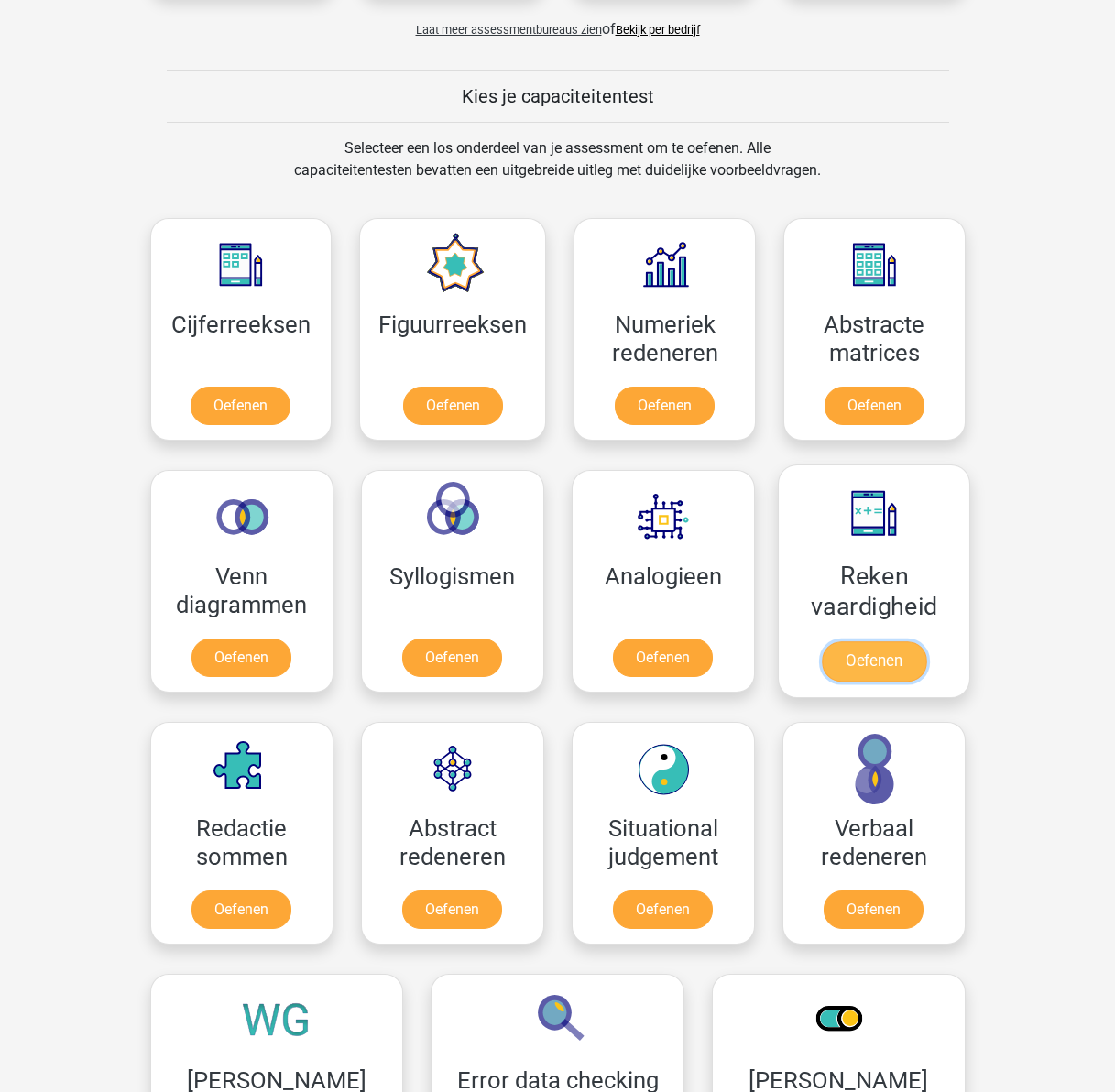
click at [857, 641] on link "Oefenen" at bounding box center [873, 661] width 105 height 40
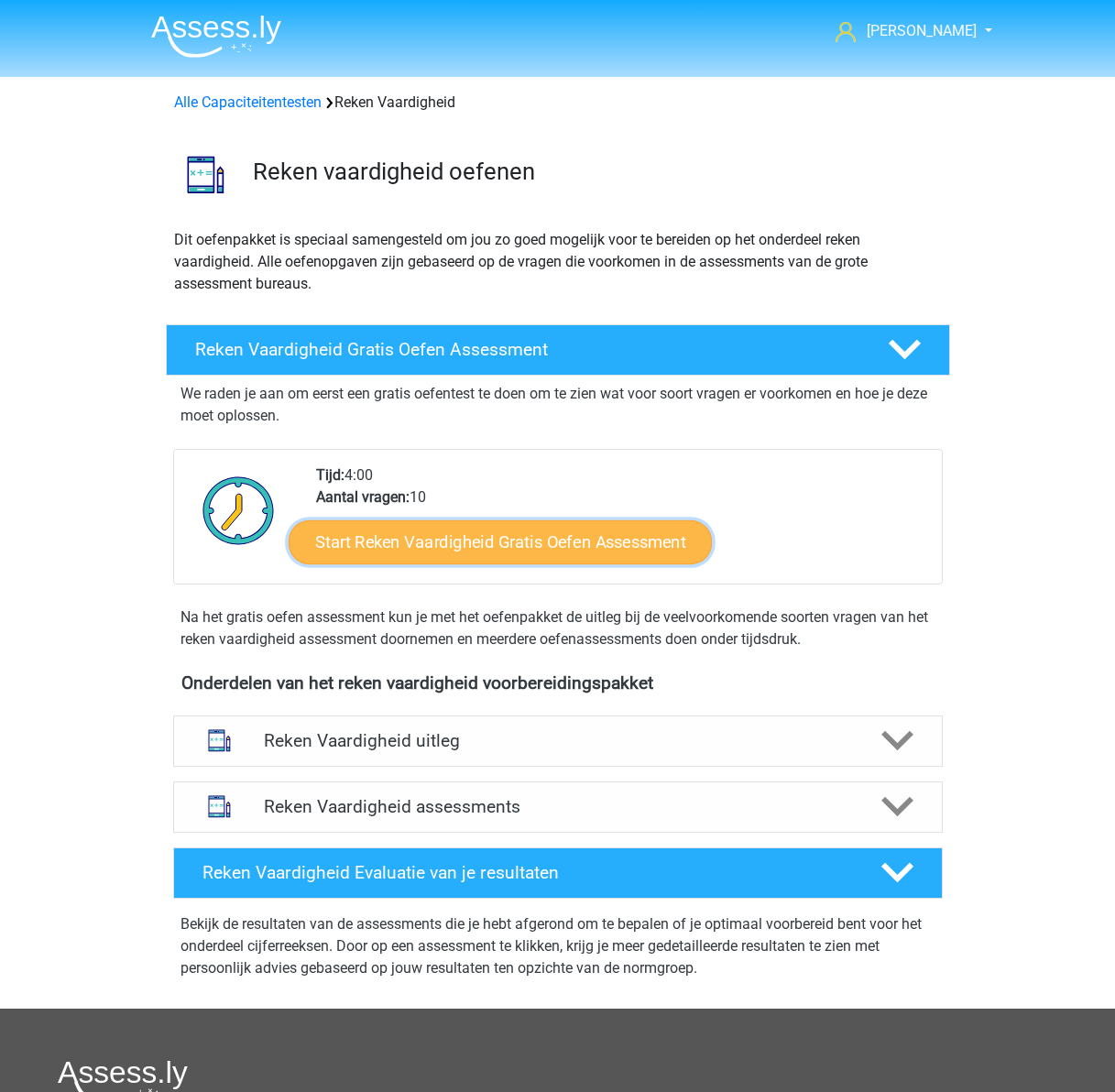
click at [498, 539] on link "Start Reken Vaardigheid Gratis Oefen Assessment" at bounding box center [500, 542] width 424 height 44
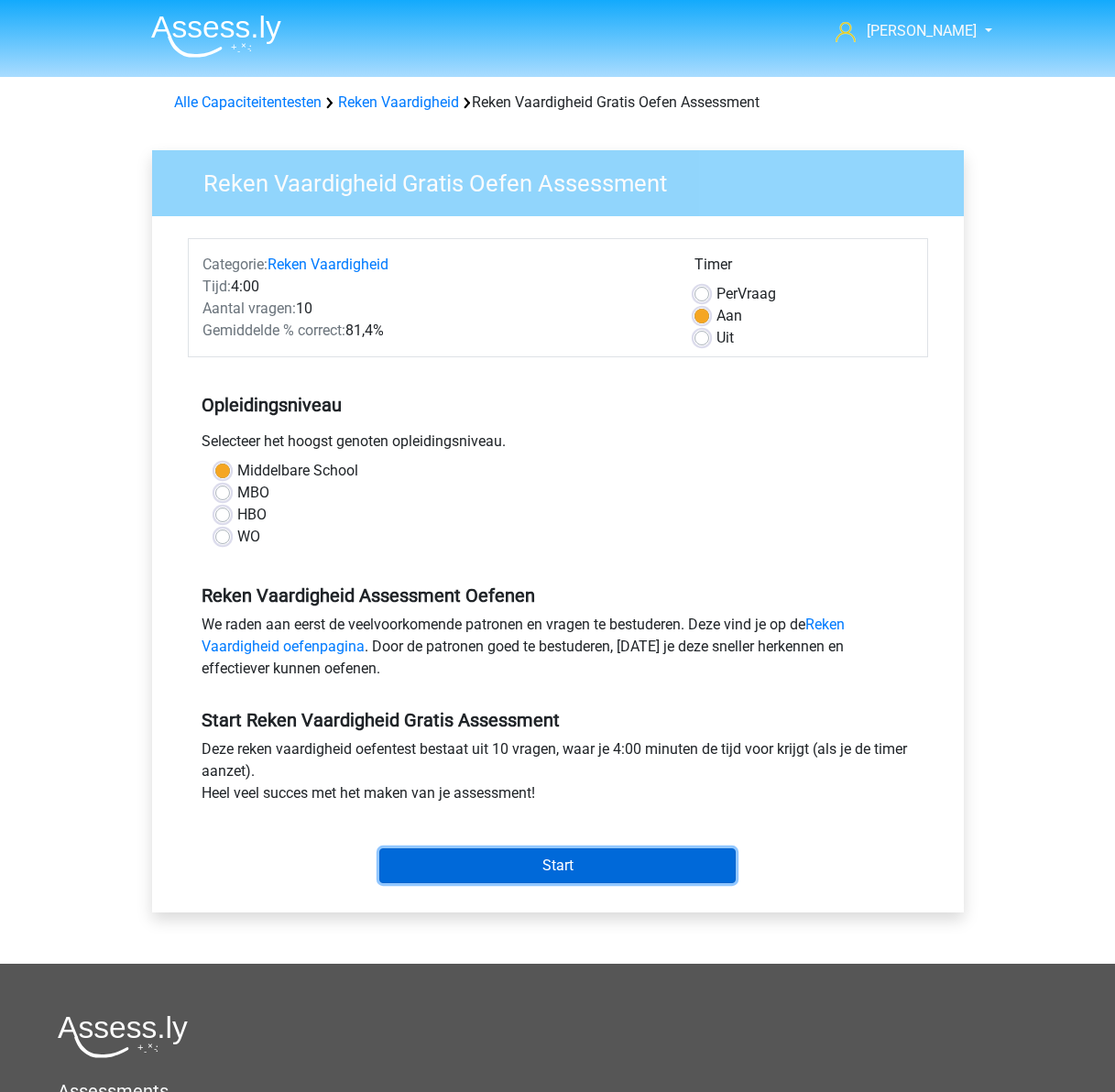
click at [525, 867] on input "Start" at bounding box center [557, 866] width 356 height 35
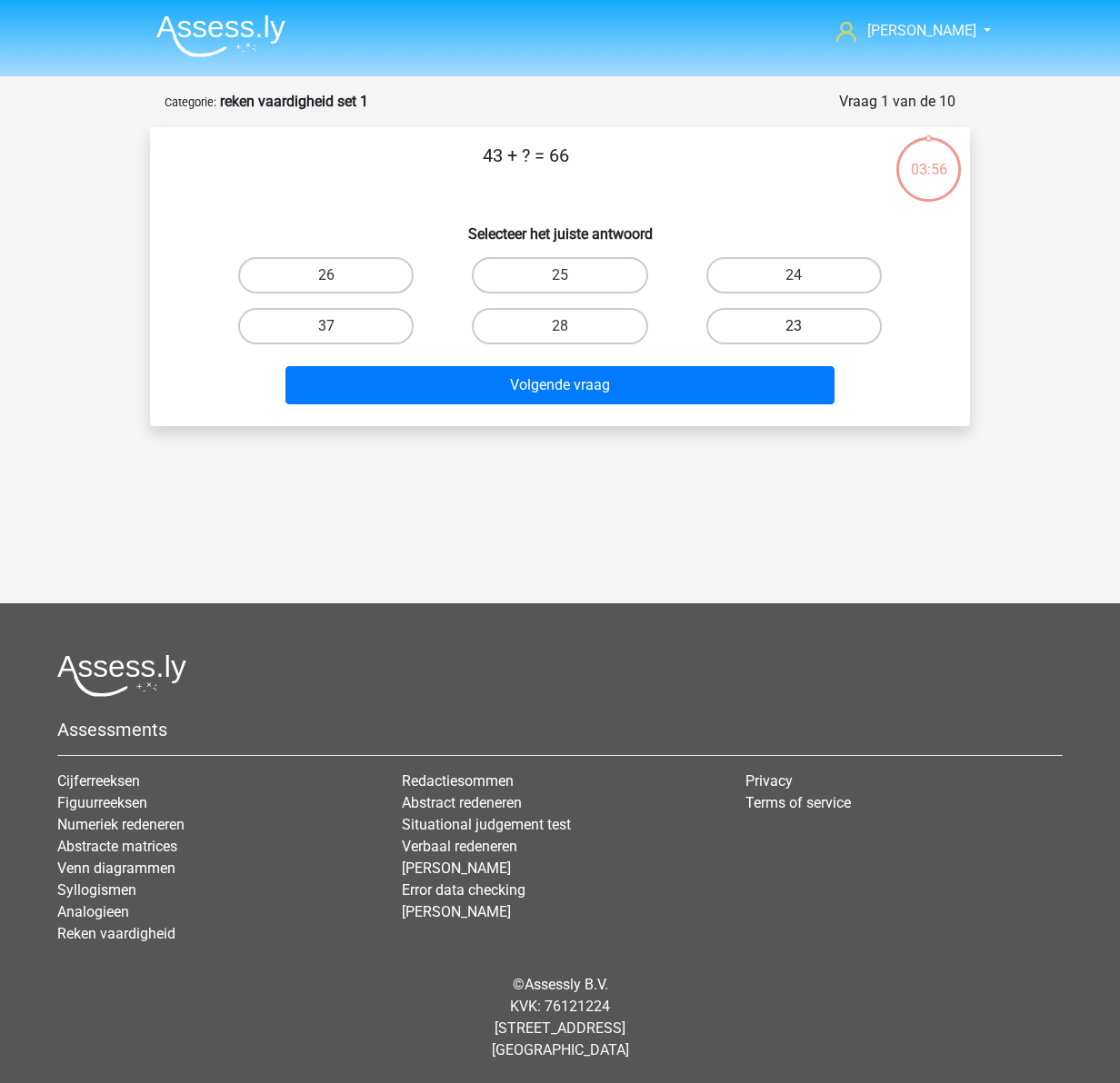
click at [790, 320] on label "23" at bounding box center [793, 326] width 175 height 37
click at [793, 326] on input "23" at bounding box center [799, 332] width 12 height 12
radio input "true"
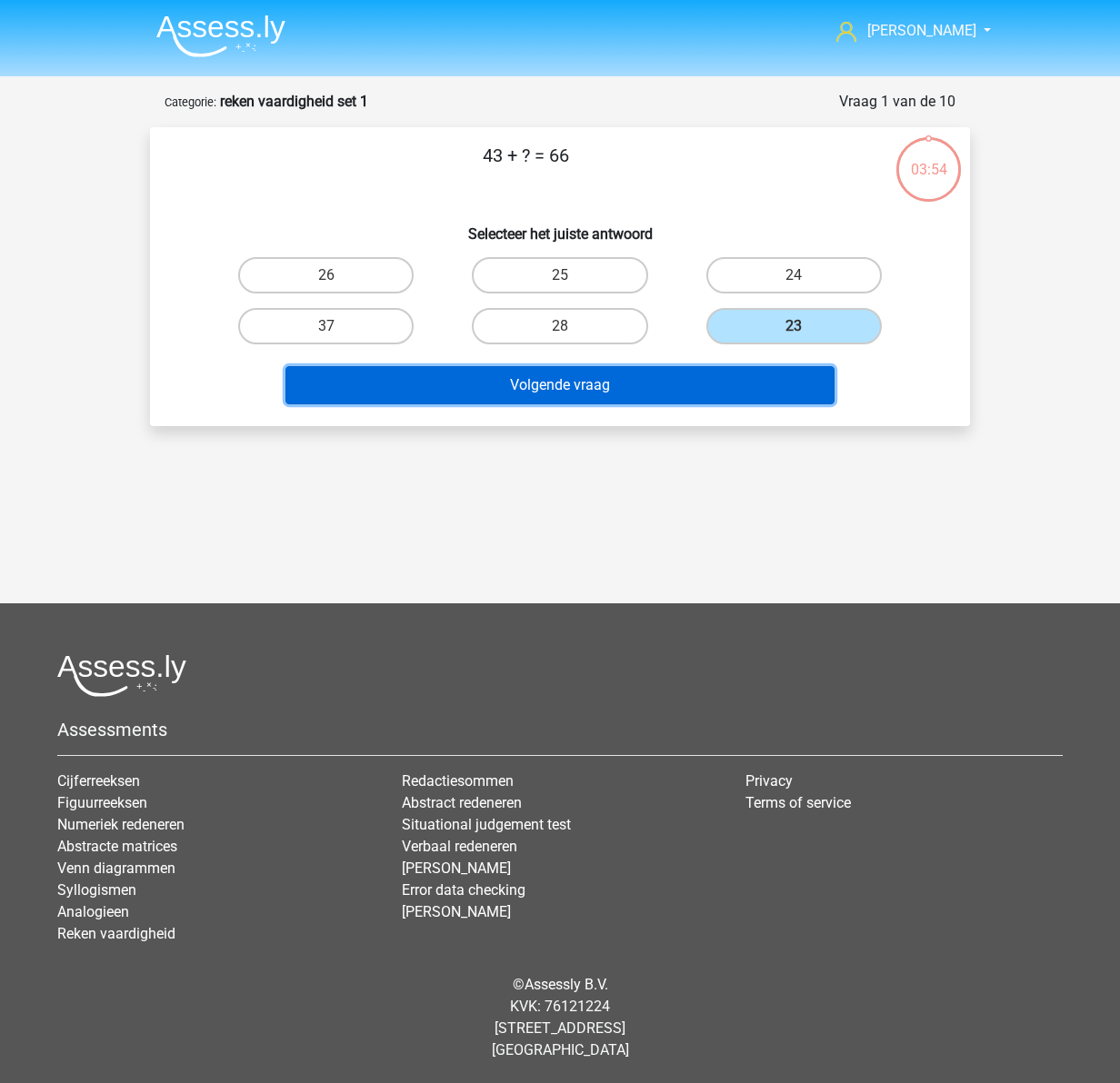
click at [569, 392] on button "Volgende vraag" at bounding box center [561, 385] width 550 height 39
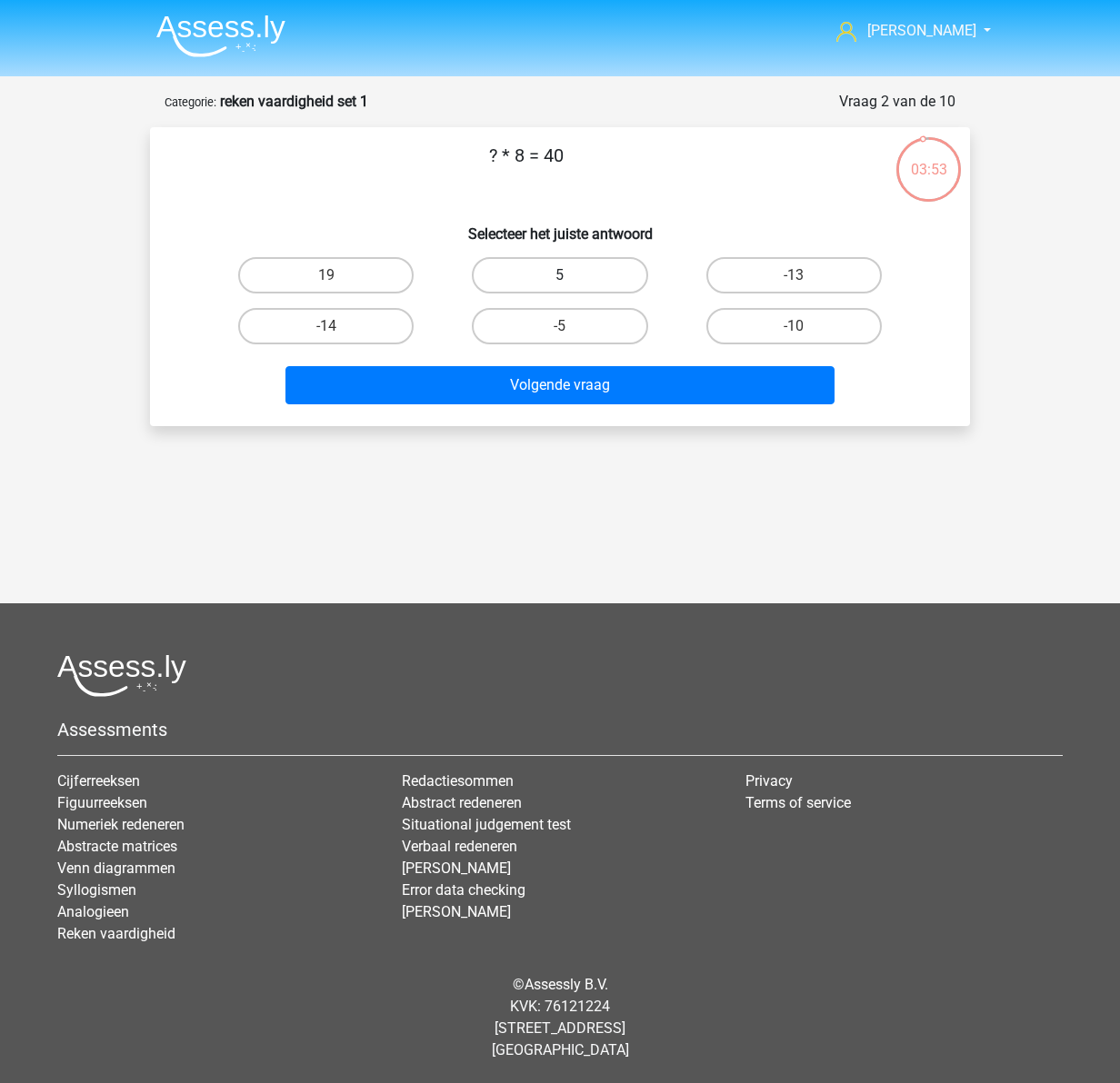
click at [552, 285] on label "5" at bounding box center [559, 275] width 175 height 37
click at [560, 285] on input "5" at bounding box center [566, 281] width 12 height 12
radio input "true"
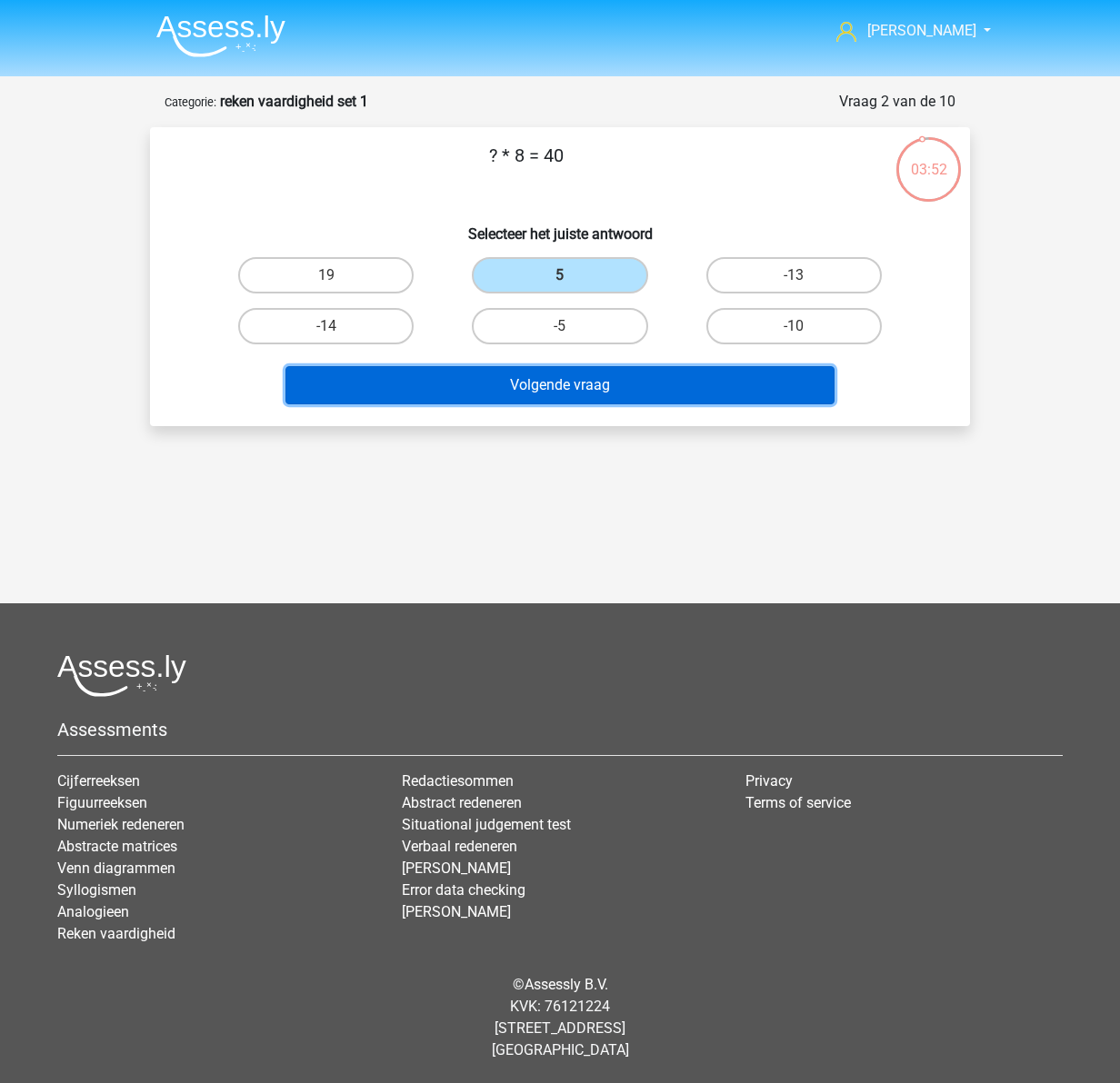
click at [604, 397] on button "Volgende vraag" at bounding box center [561, 385] width 550 height 39
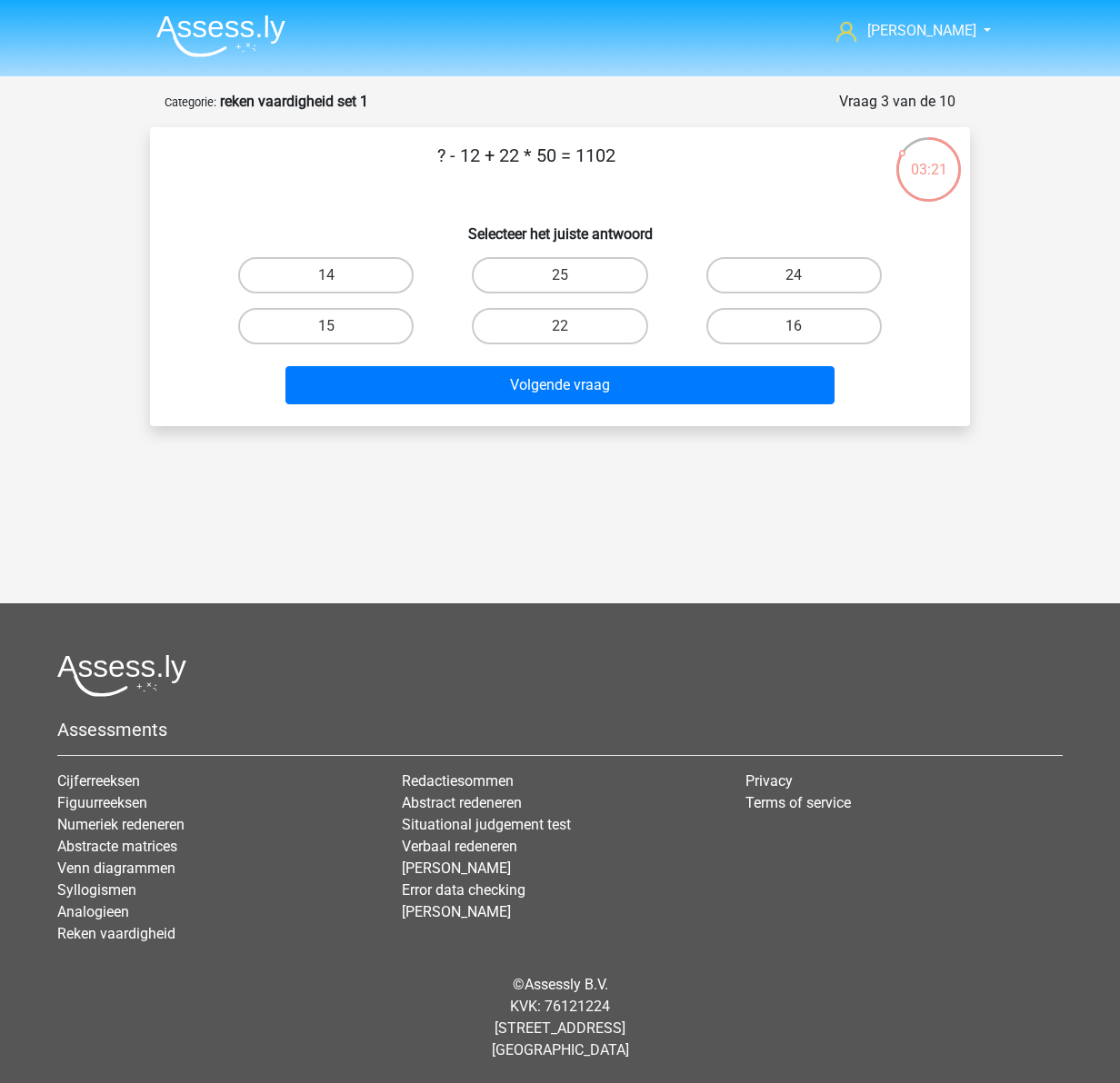
click at [334, 286] on input "14" at bounding box center [332, 281] width 12 height 12
radio input "true"
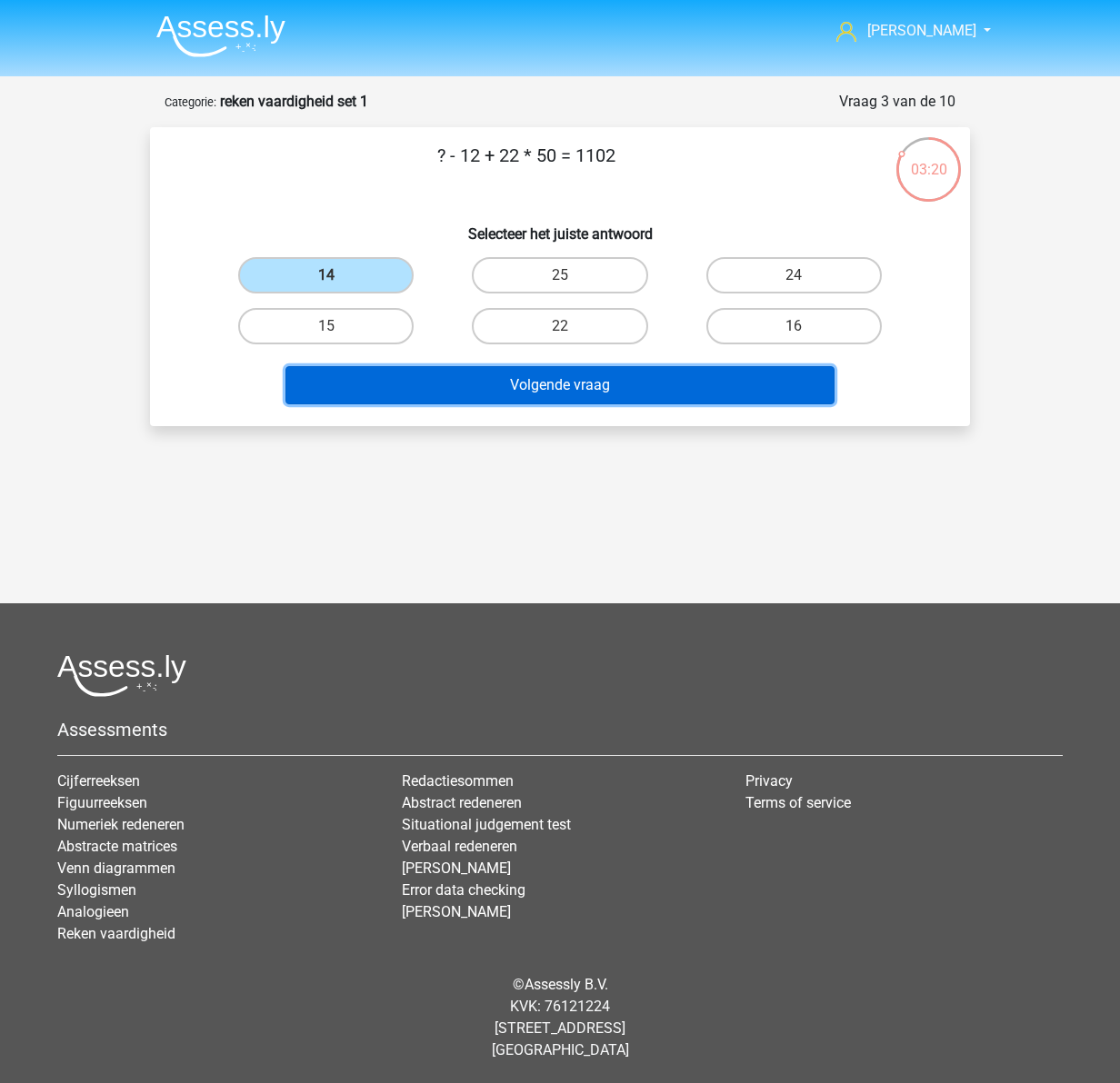
click at [579, 383] on button "Volgende vraag" at bounding box center [561, 385] width 550 height 39
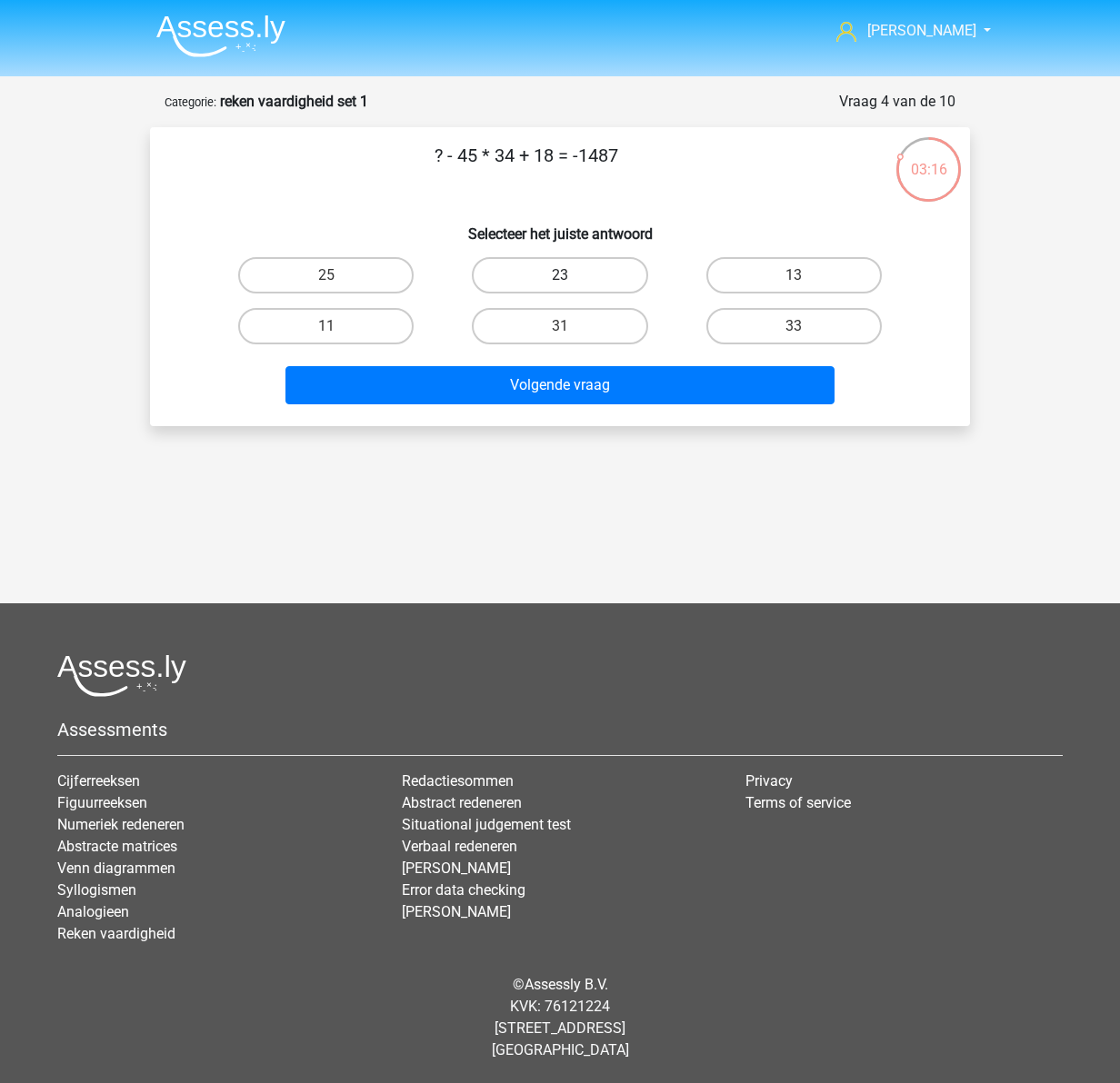
click at [588, 261] on label "23" at bounding box center [559, 275] width 175 height 37
click at [572, 275] on input "23" at bounding box center [566, 281] width 12 height 12
radio input "true"
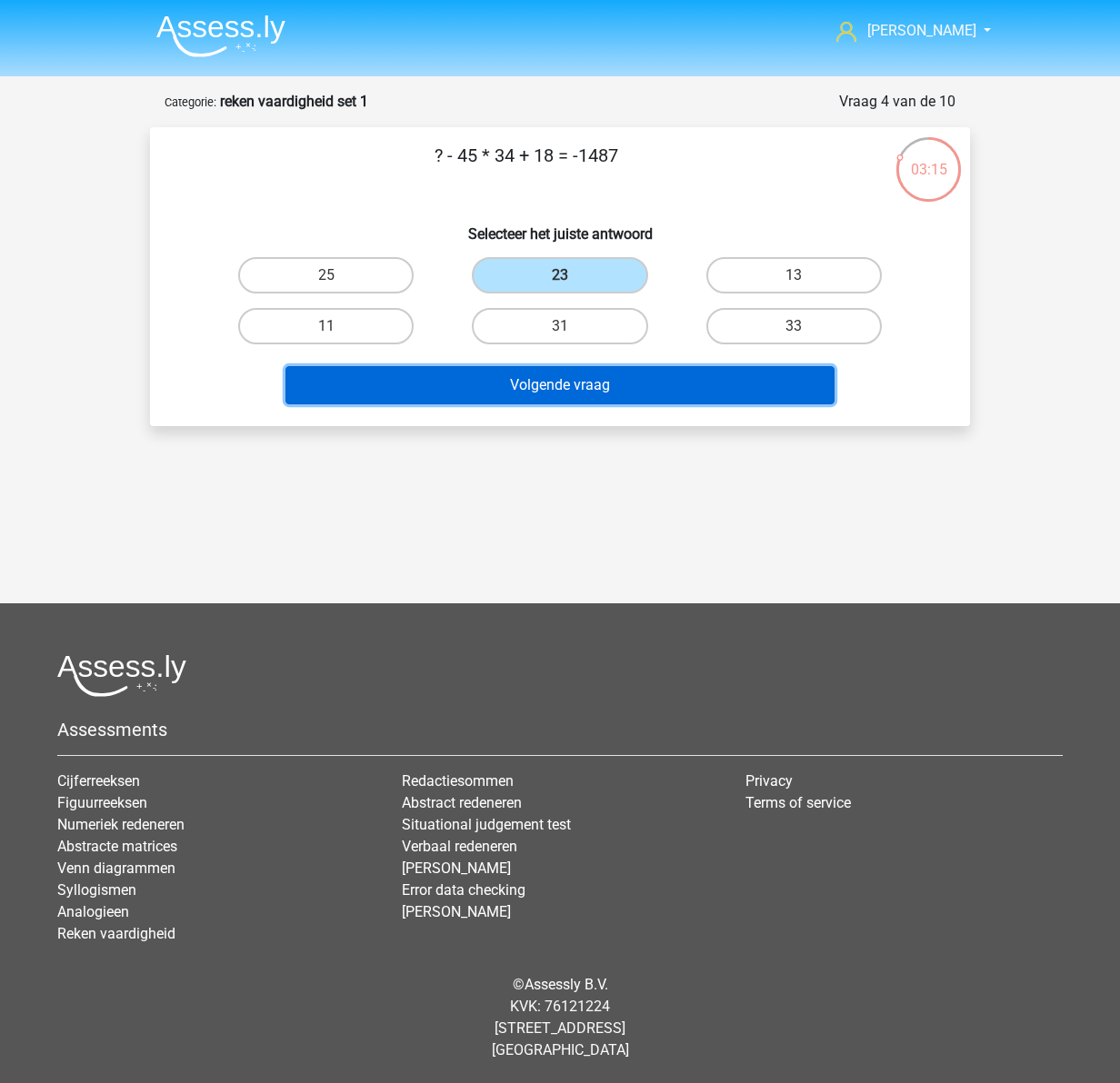
click at [588, 389] on button "Volgende vraag" at bounding box center [561, 385] width 550 height 39
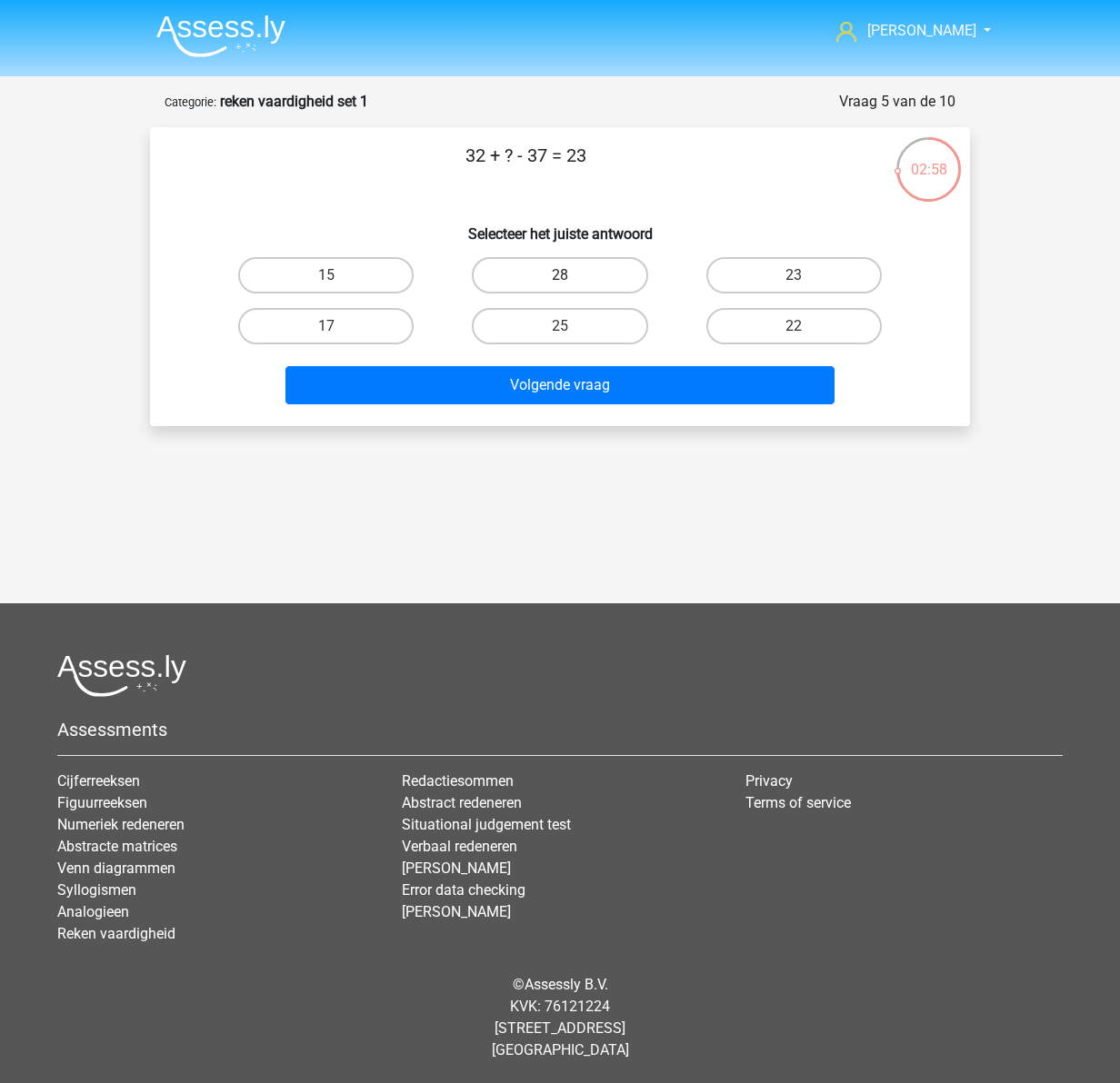
click at [572, 285] on label "28" at bounding box center [559, 275] width 175 height 37
click at [572, 285] on input "28" at bounding box center [566, 281] width 12 height 12
radio input "true"
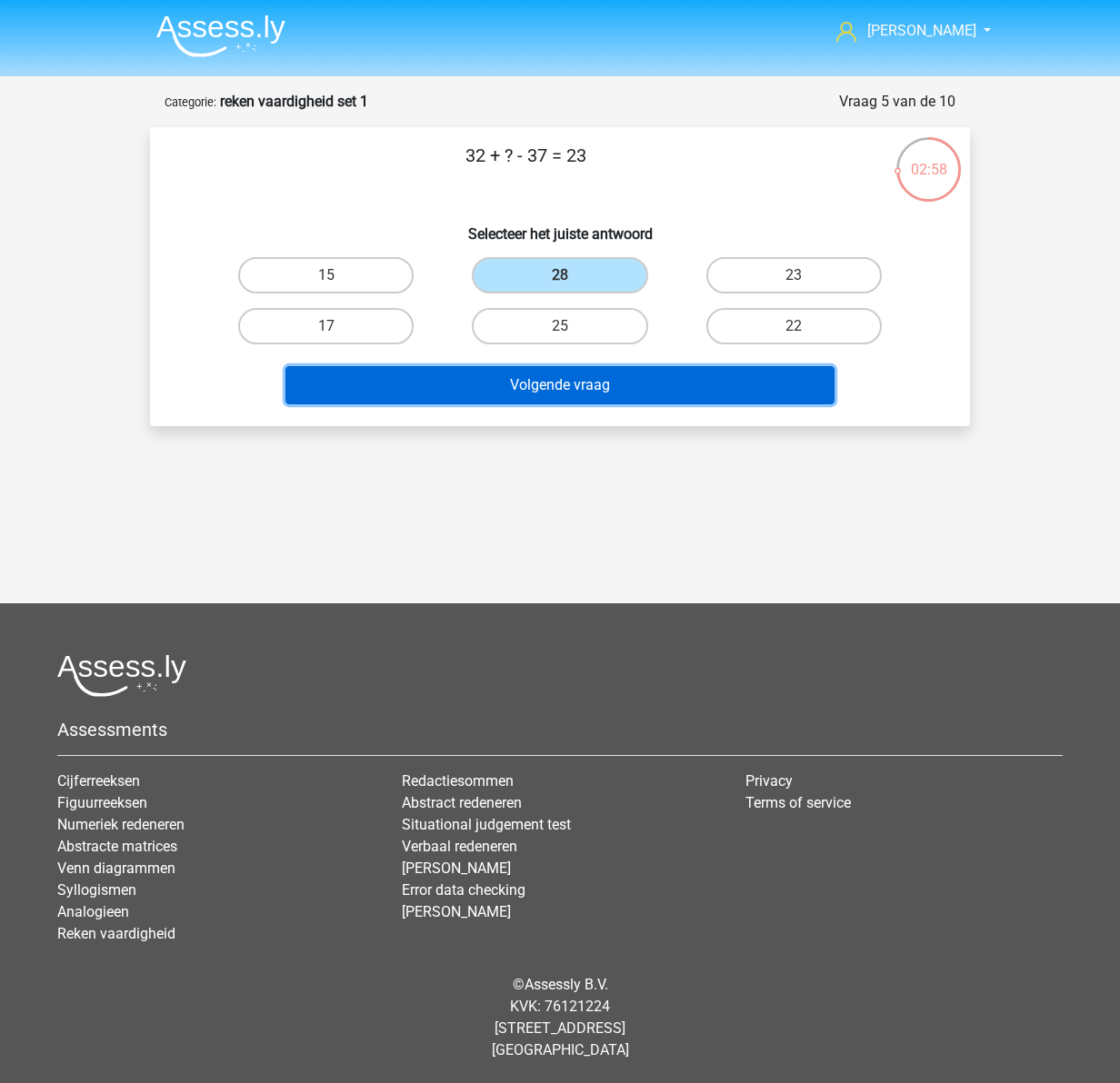
click at [598, 387] on button "Volgende vraag" at bounding box center [561, 385] width 550 height 39
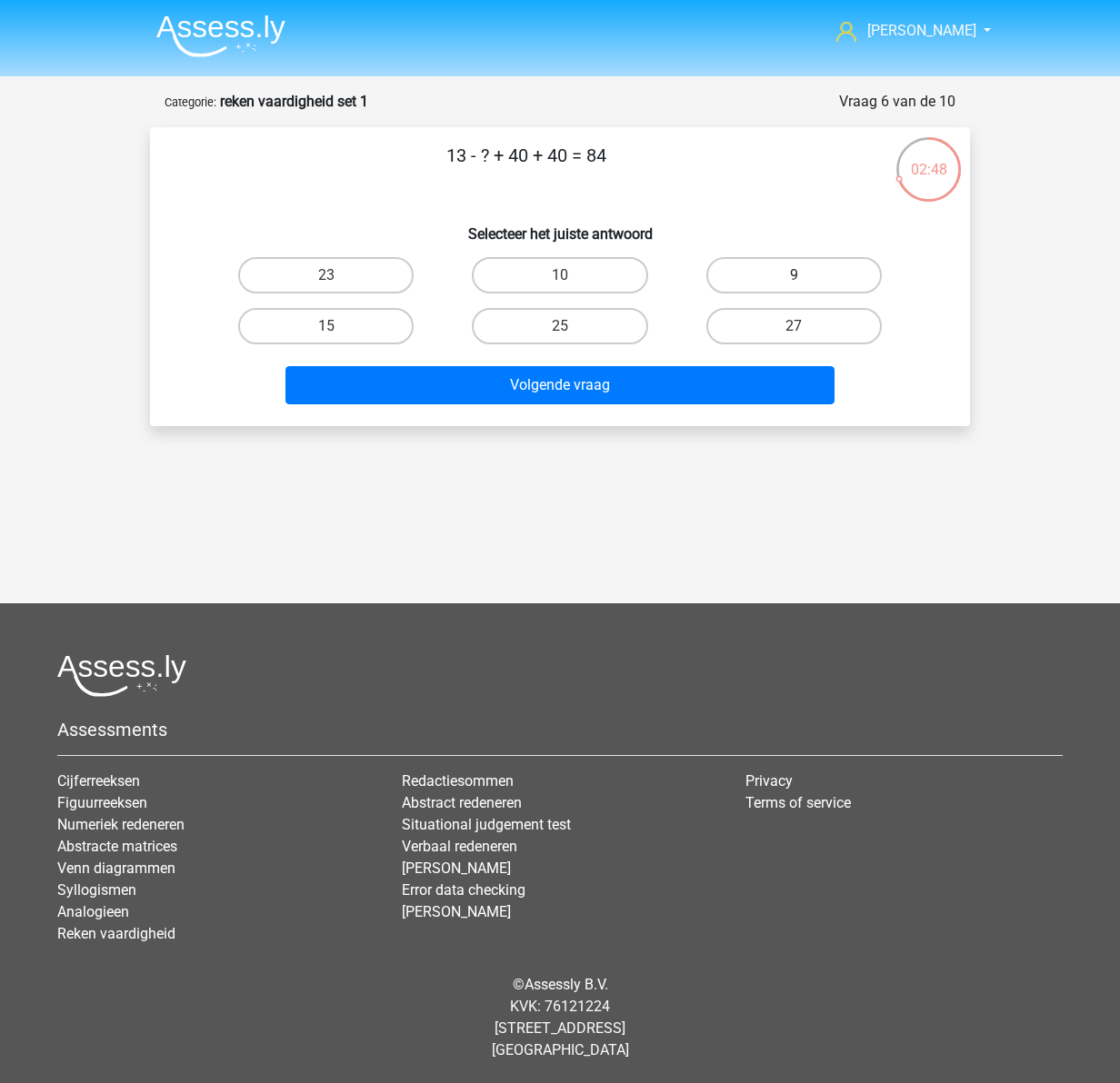
click at [847, 279] on label "9" at bounding box center [793, 275] width 175 height 37
click at [805, 279] on input "9" at bounding box center [799, 281] width 12 height 12
radio input "true"
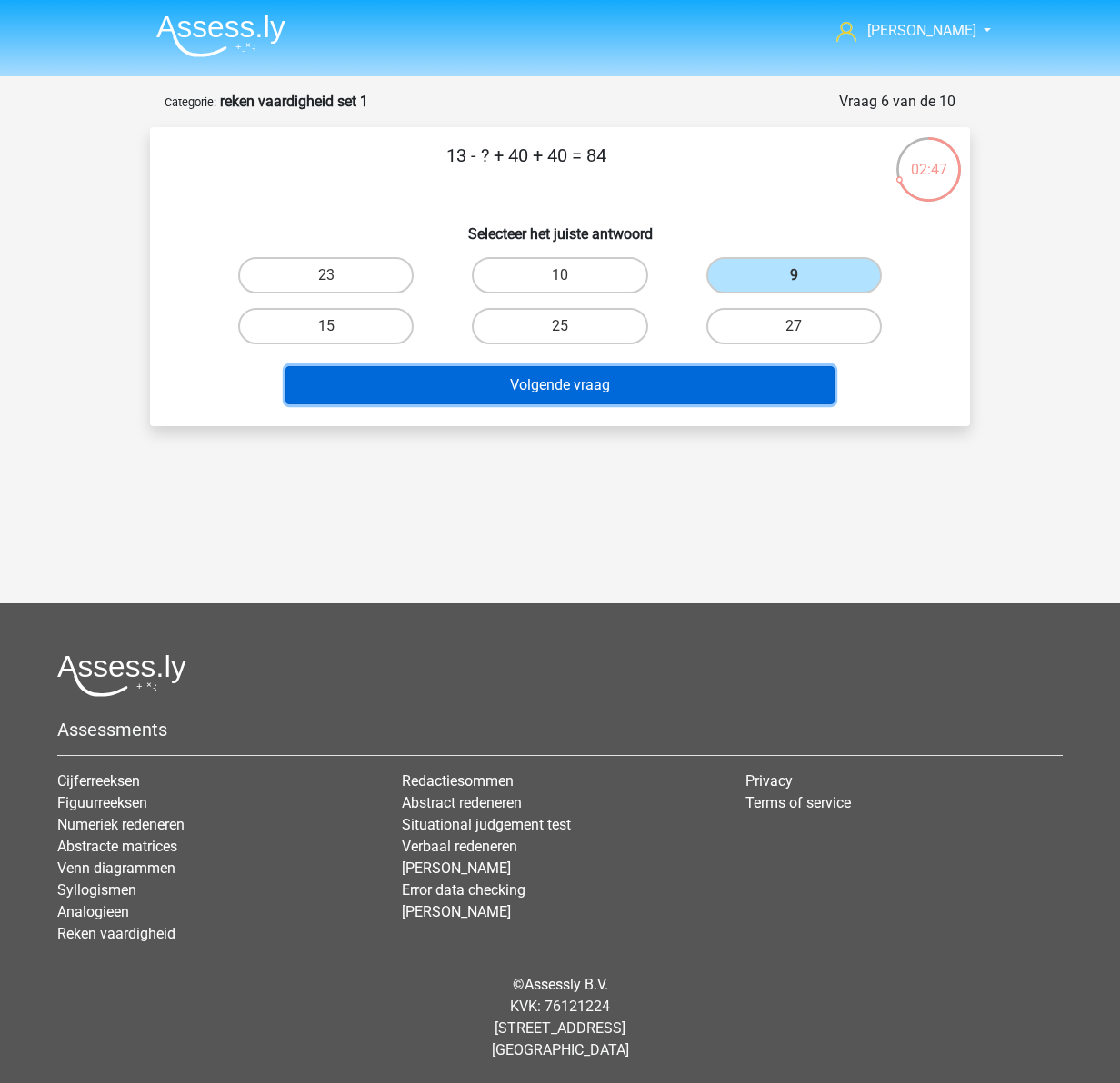
click at [656, 389] on button "Volgende vraag" at bounding box center [561, 385] width 550 height 39
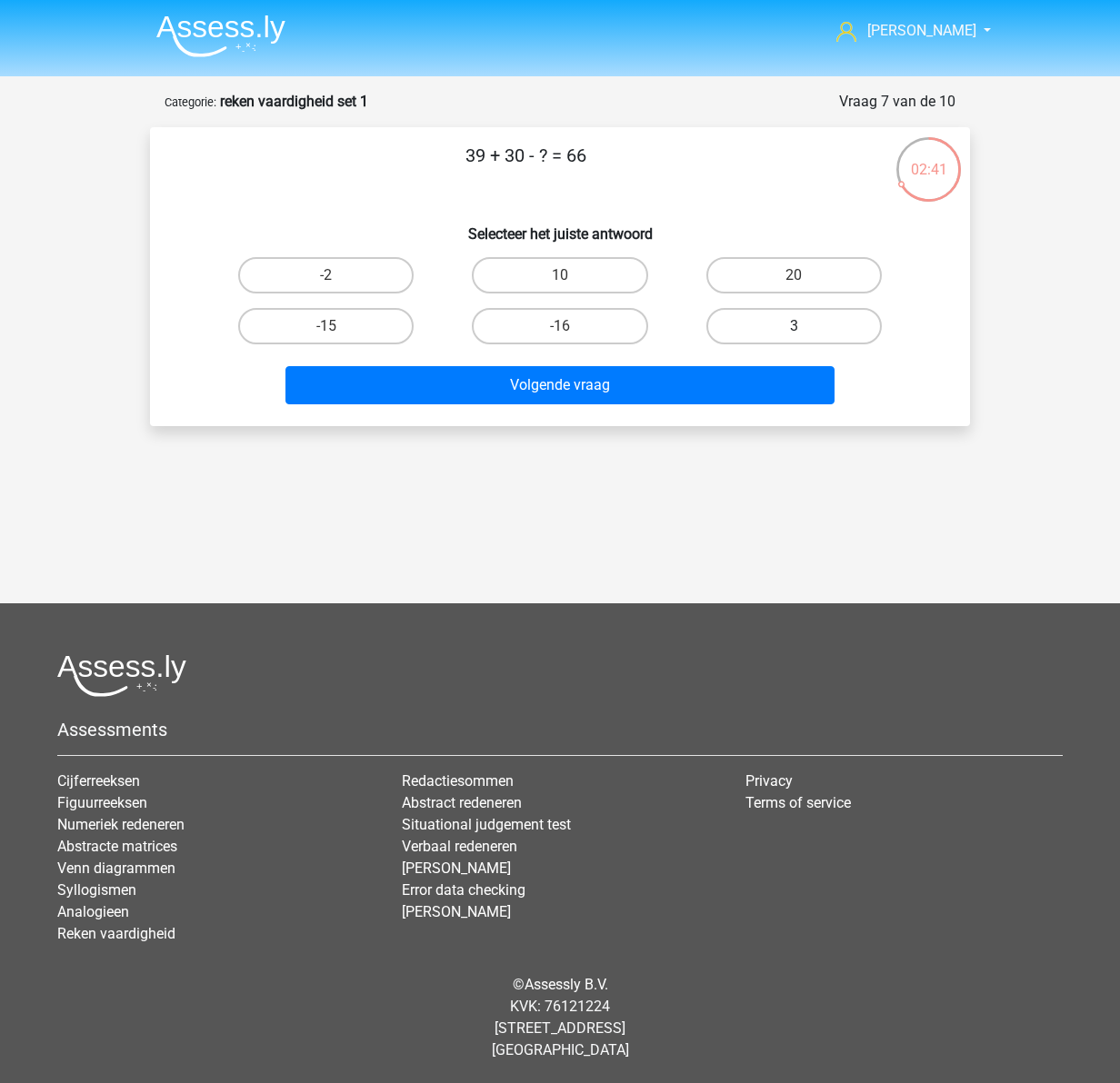
click at [783, 321] on label "3" at bounding box center [793, 326] width 175 height 37
click at [793, 326] on input "3" at bounding box center [799, 332] width 12 height 12
radio input "true"
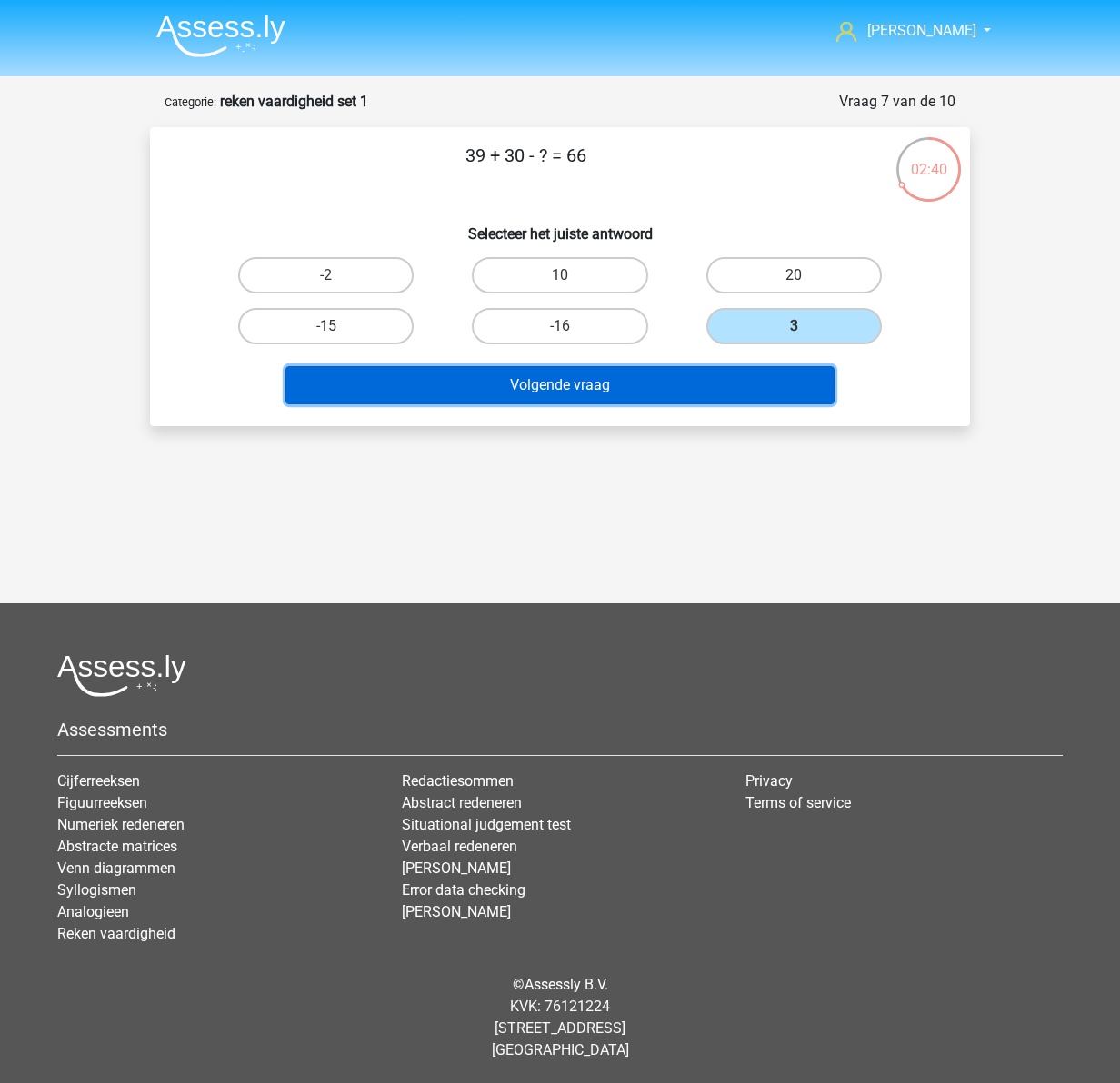
click at [578, 389] on button "Volgende vraag" at bounding box center [561, 385] width 550 height 39
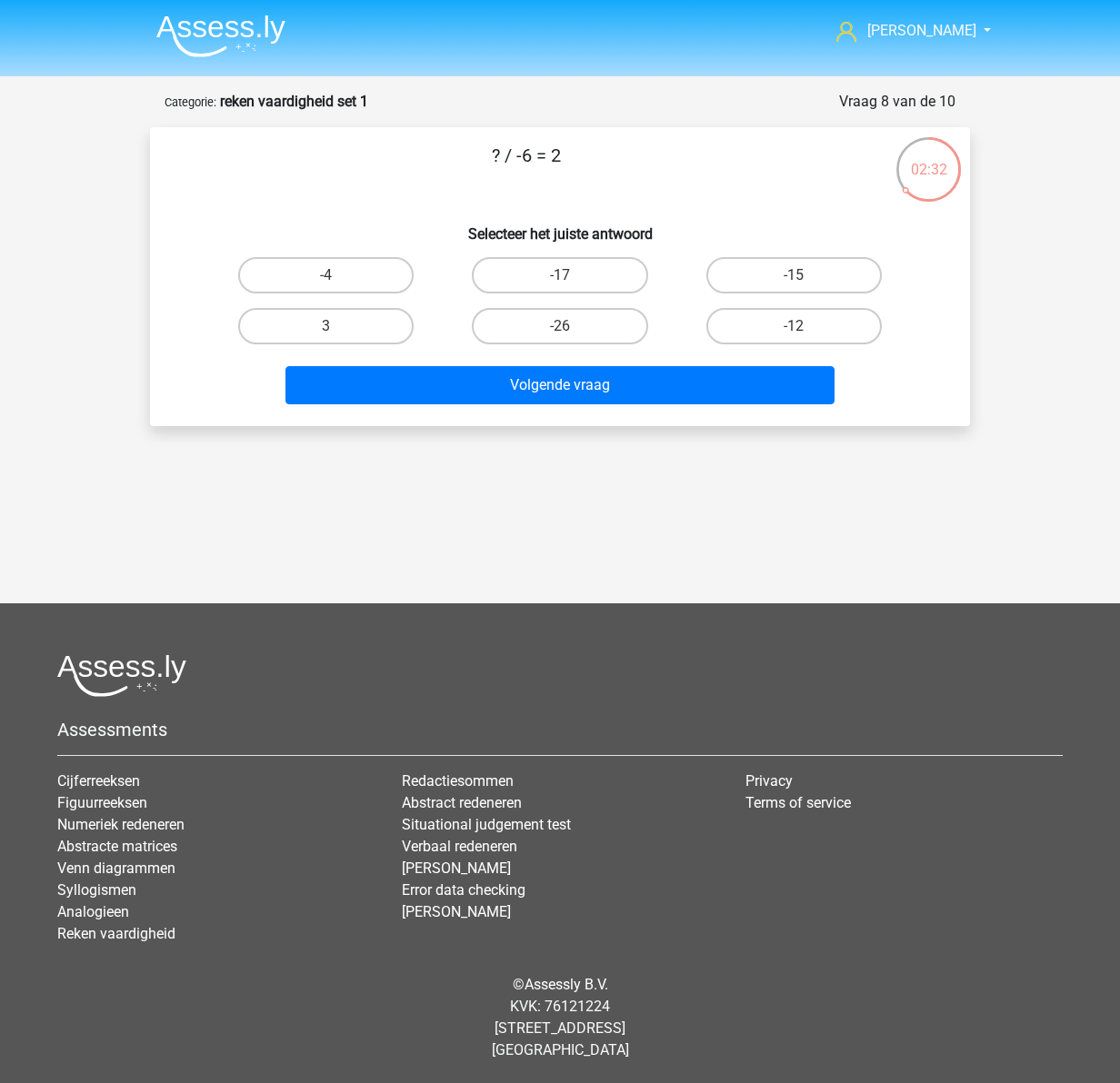
click at [802, 328] on input "-12" at bounding box center [799, 332] width 12 height 12
radio input "true"
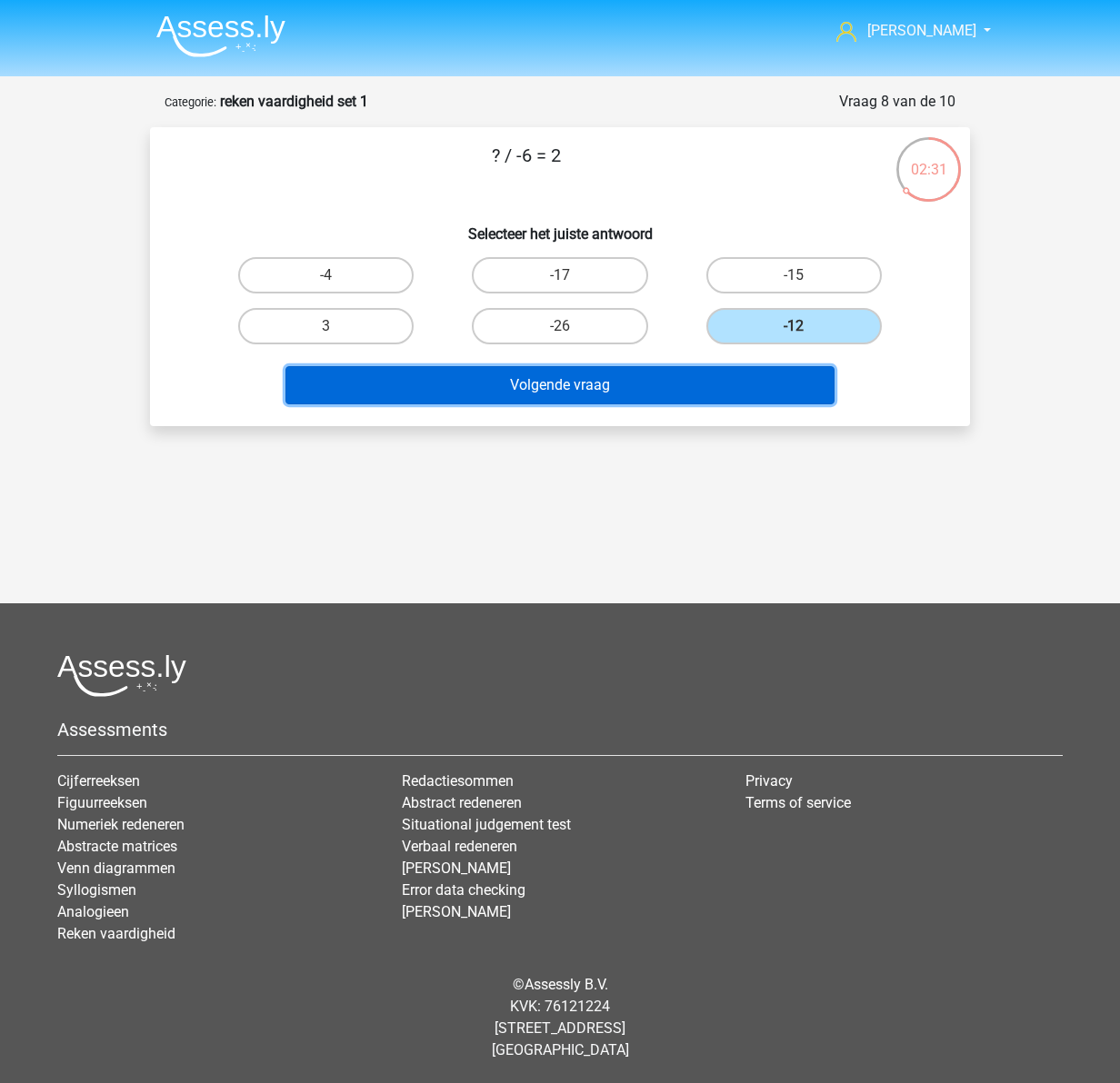
click at [661, 392] on button "Volgende vraag" at bounding box center [561, 385] width 550 height 39
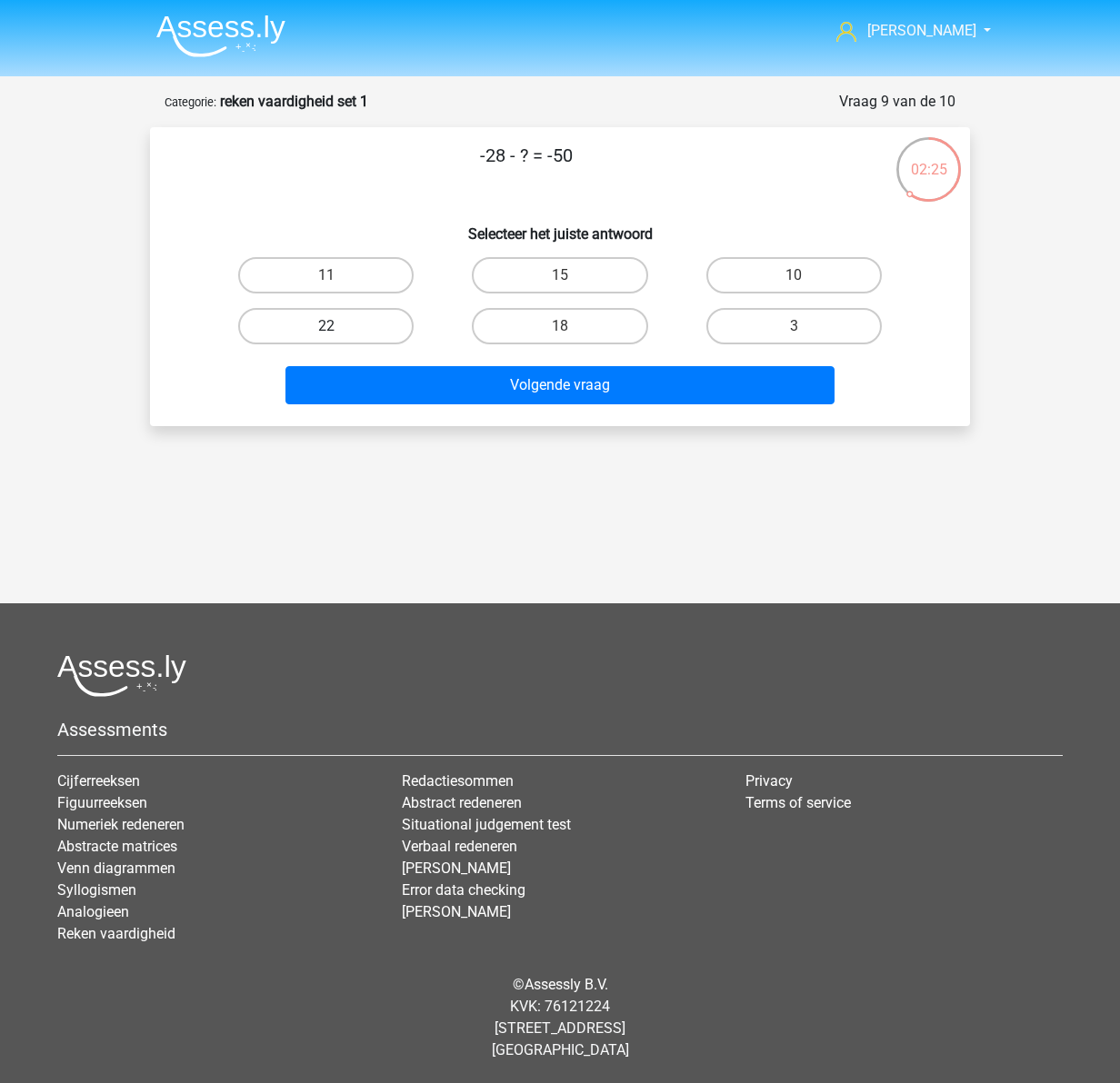
click at [338, 327] on label "22" at bounding box center [326, 326] width 175 height 37
click at [338, 327] on input "22" at bounding box center [332, 332] width 12 height 12
radio input "true"
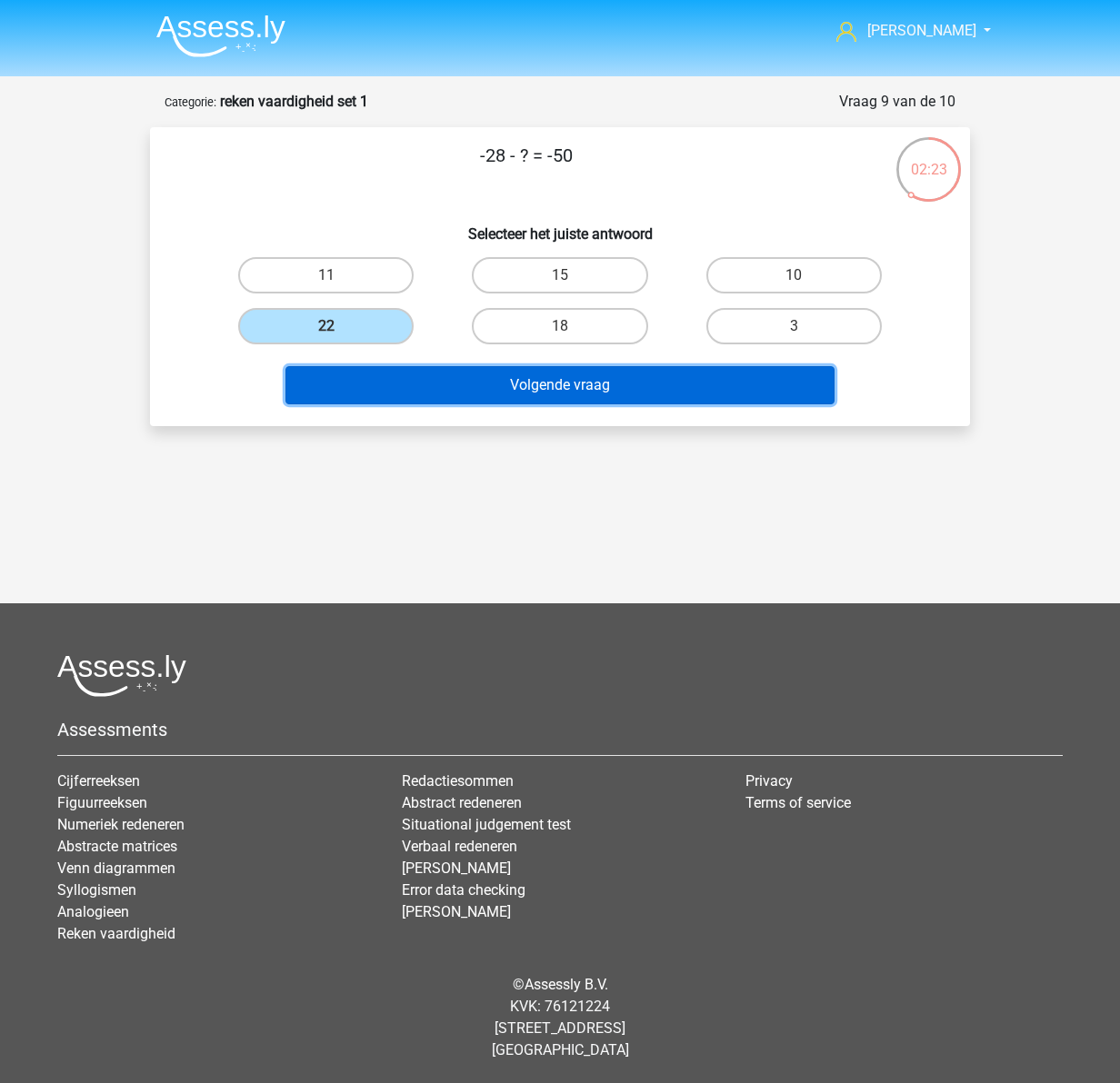
click at [600, 376] on button "Volgende vraag" at bounding box center [561, 385] width 550 height 39
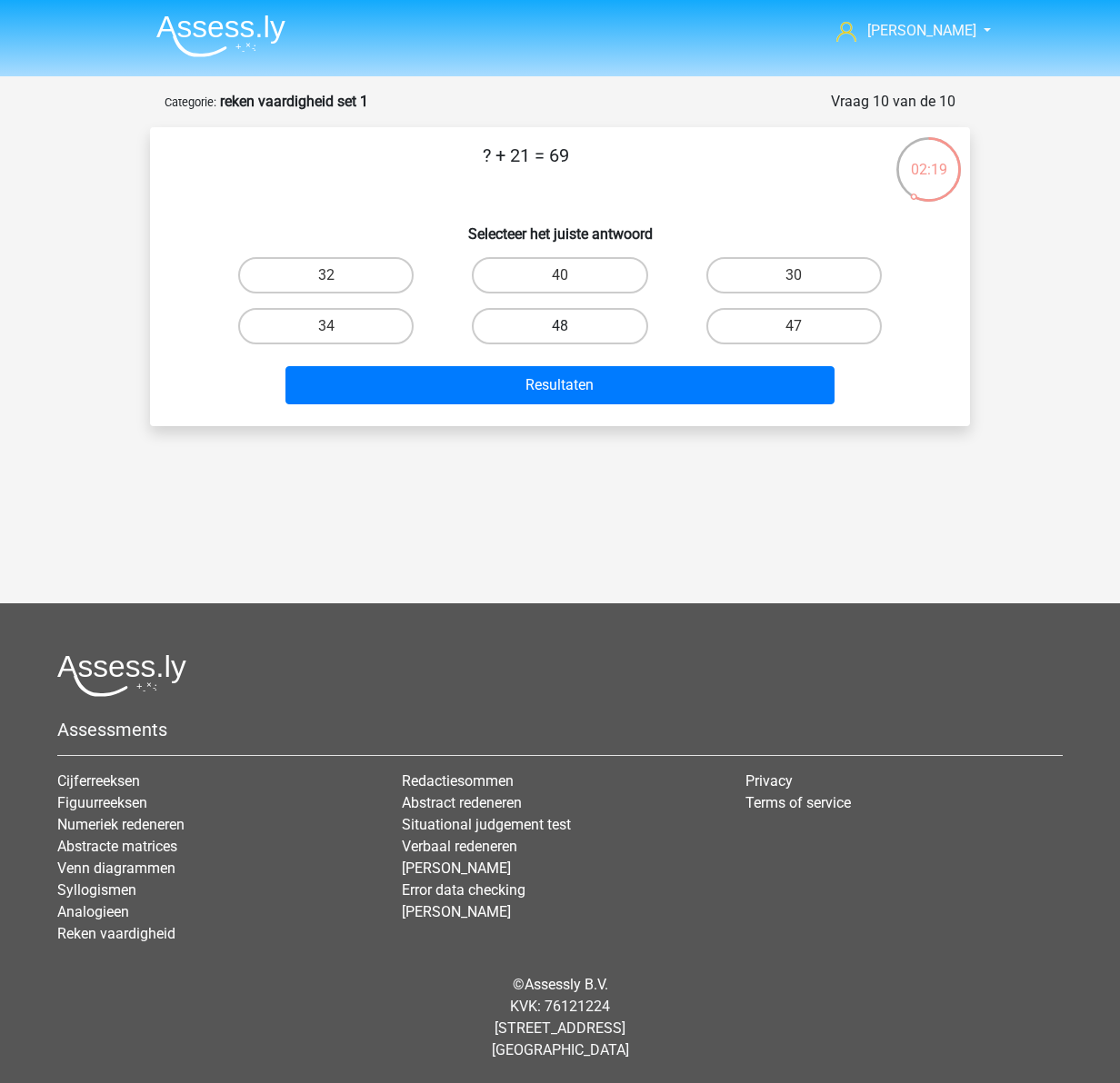
click at [566, 319] on label "48" at bounding box center [559, 326] width 175 height 37
click at [566, 326] on input "48" at bounding box center [566, 332] width 12 height 12
radio input "true"
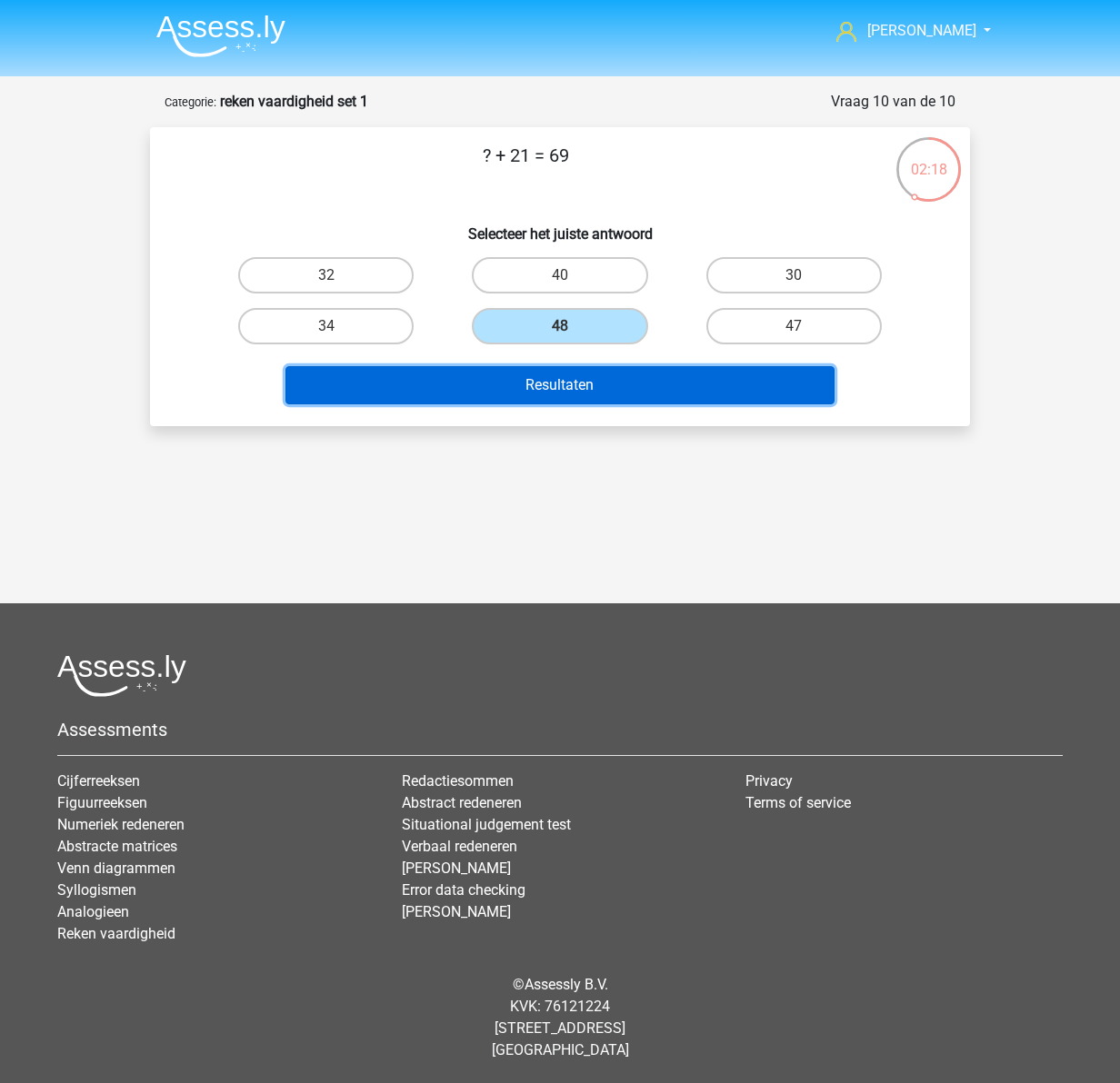
click at [567, 389] on button "Resultaten" at bounding box center [561, 385] width 550 height 39
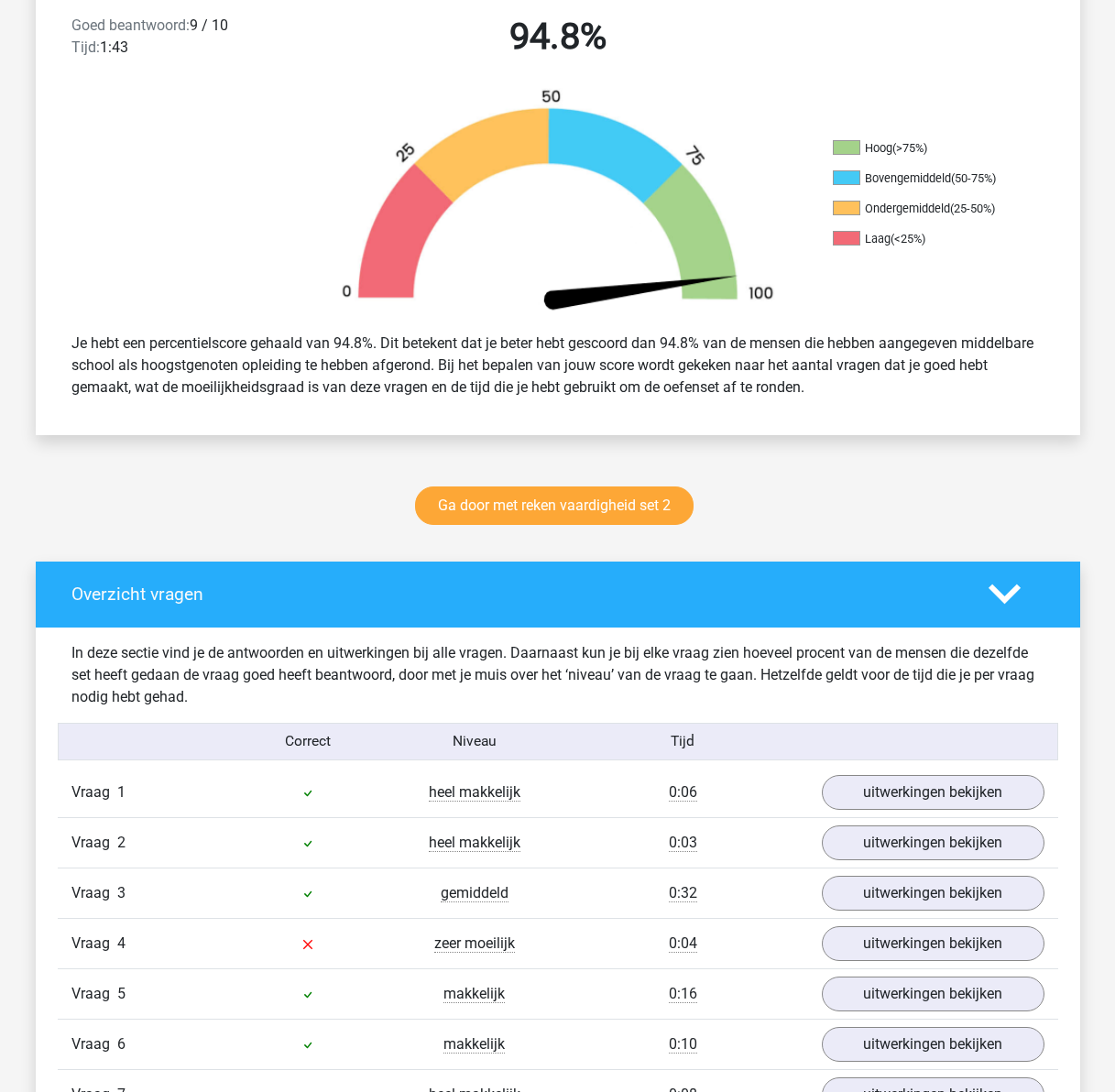
scroll to position [733, 0]
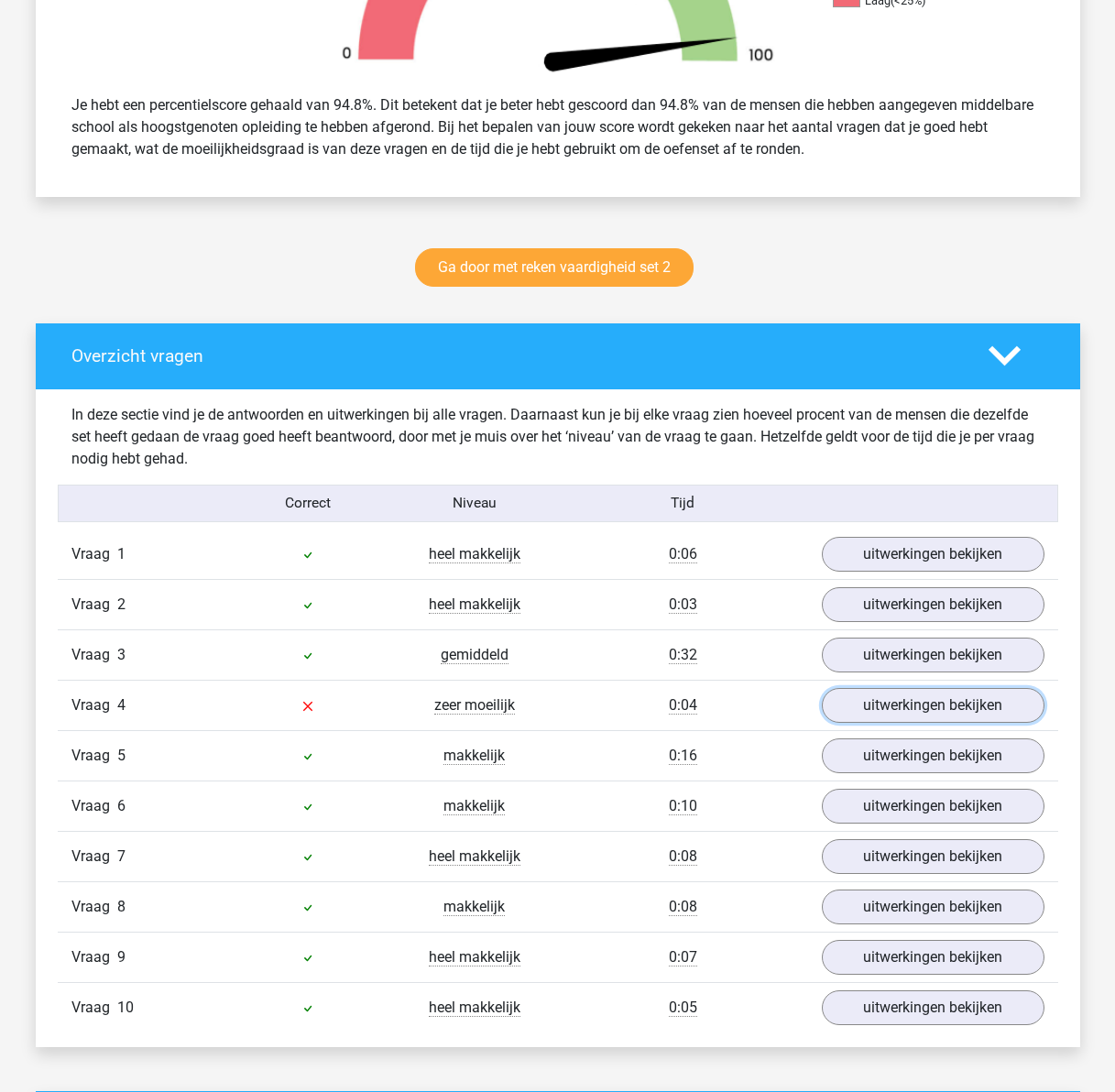
drag, startPoint x: 877, startPoint y: 702, endPoint x: 759, endPoint y: 716, distance: 118.8
click at [877, 702] on link "uitwerkingen bekijken" at bounding box center [932, 705] width 222 height 35
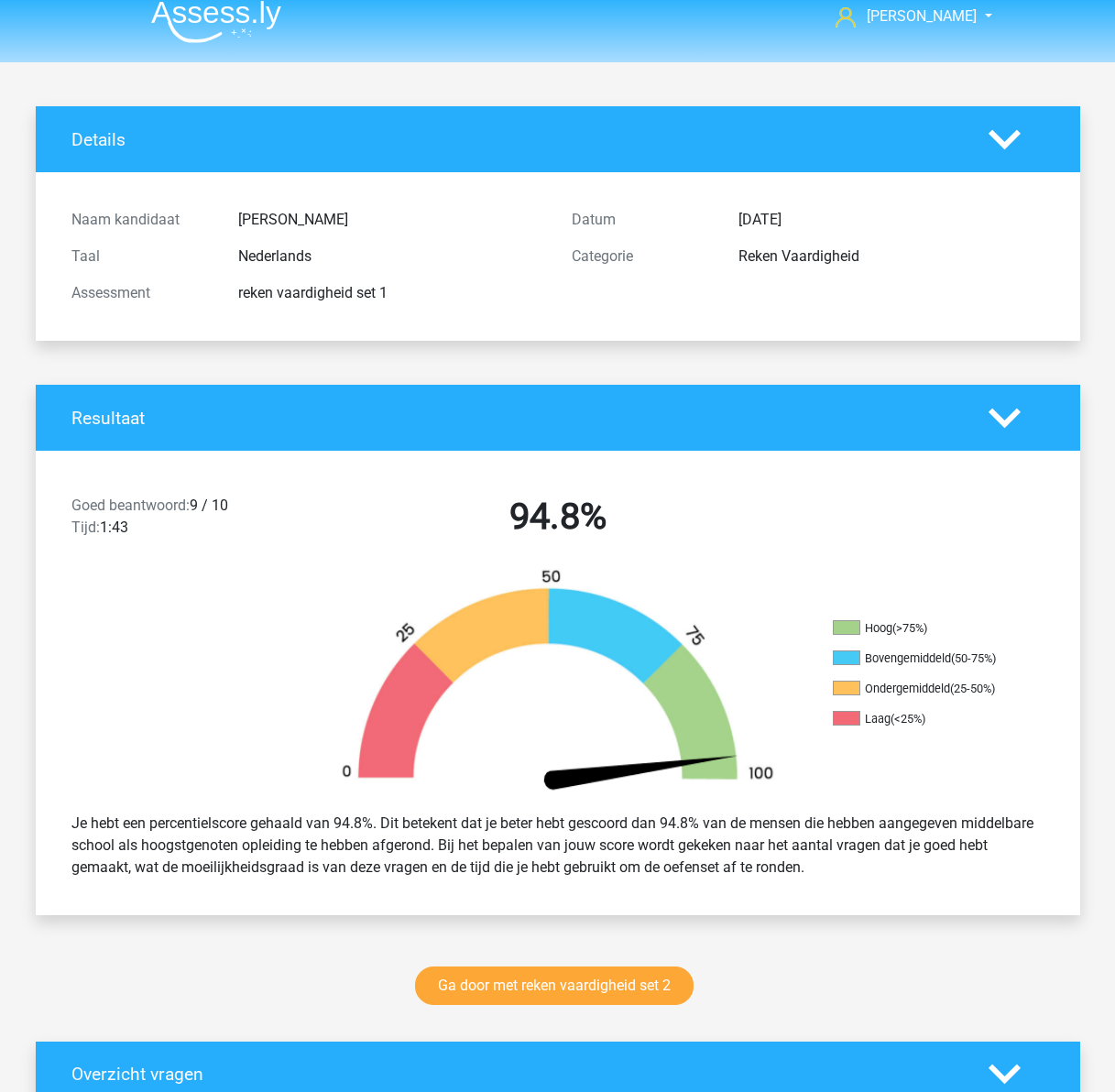
scroll to position [0, 0]
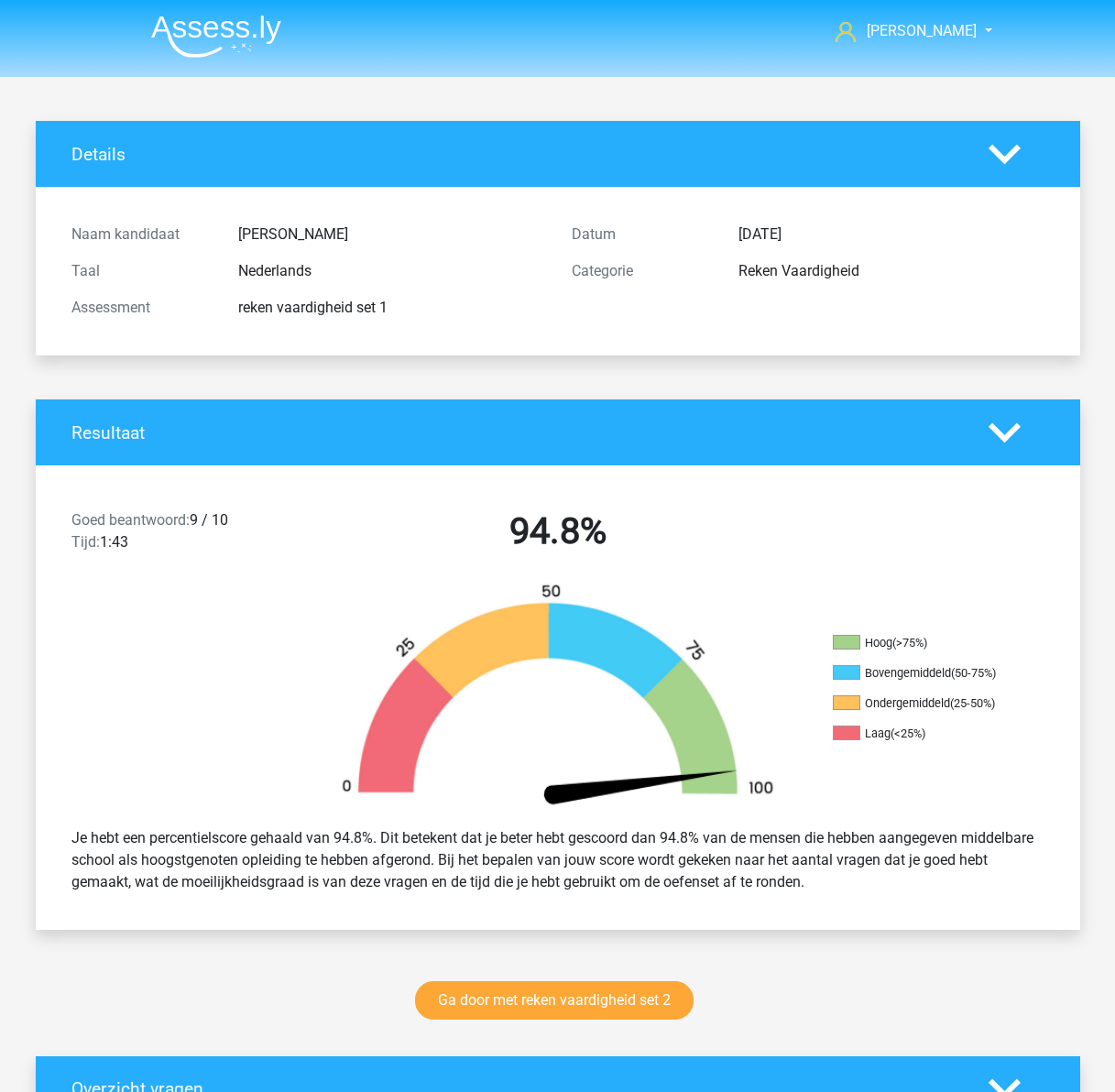
drag, startPoint x: 352, startPoint y: 886, endPoint x: 359, endPoint y: 657, distance: 229.1
click at [154, 38] on img at bounding box center [216, 36] width 130 height 43
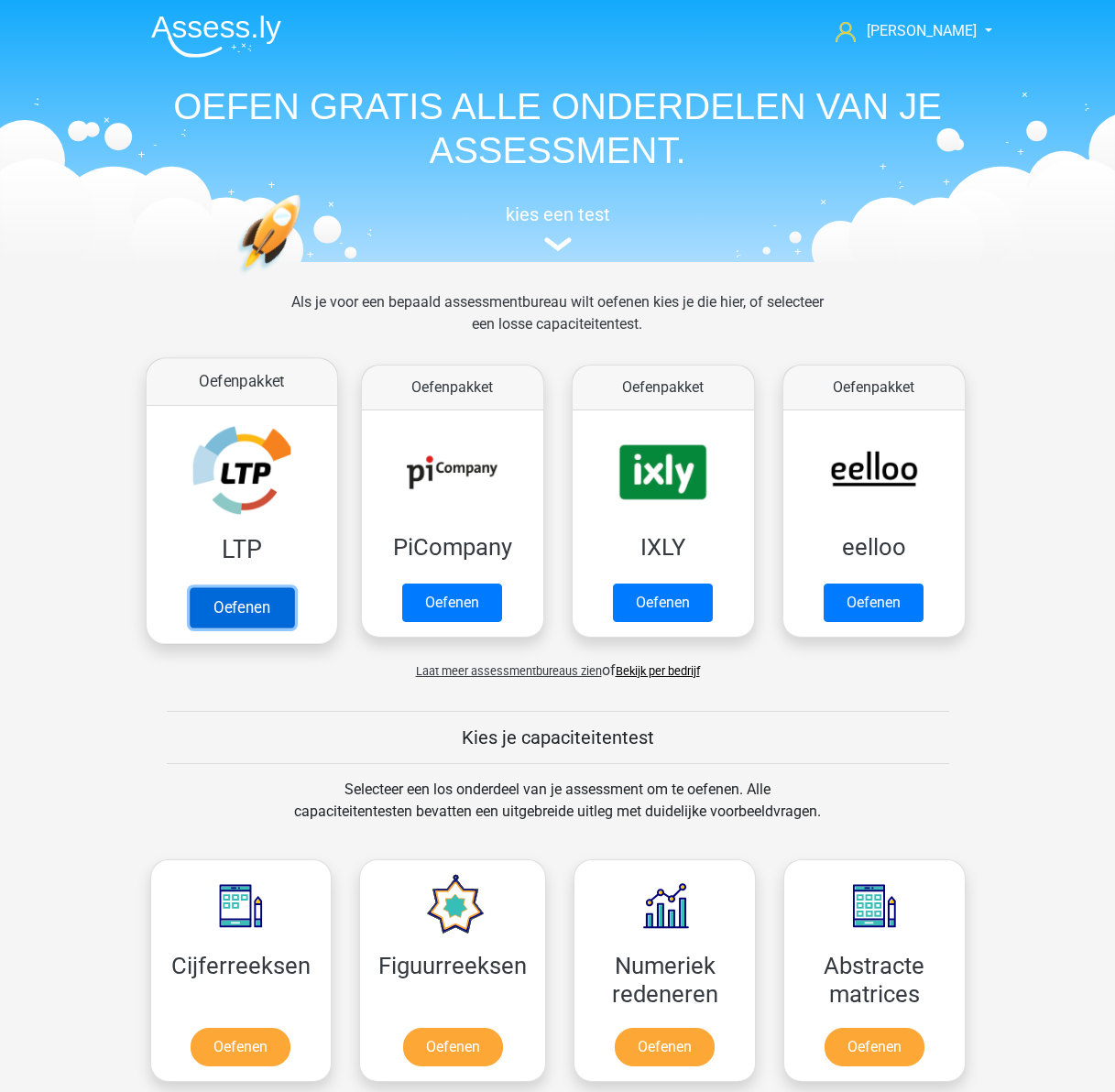
click at [259, 587] on link "Oefenen" at bounding box center [240, 607] width 105 height 40
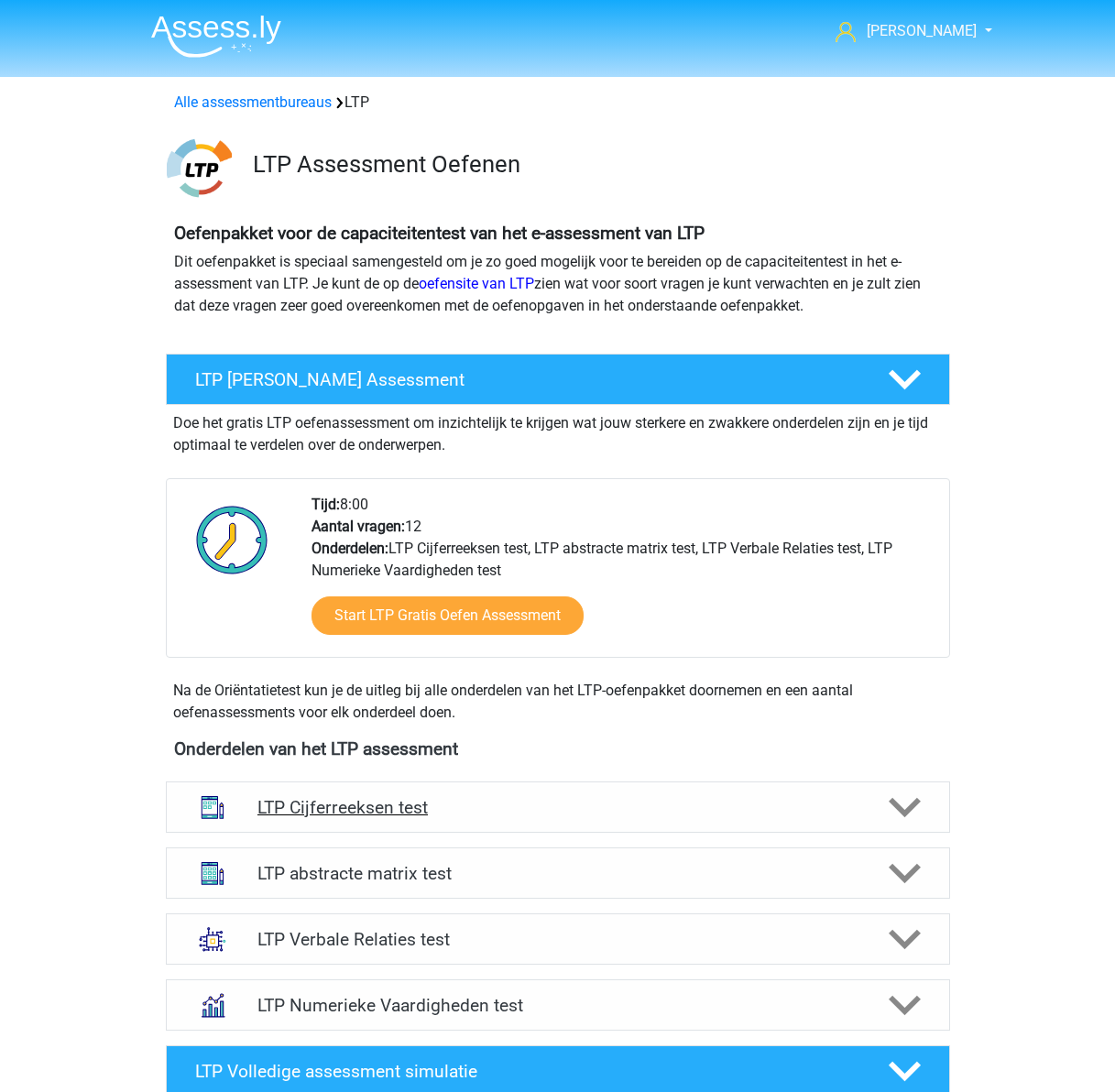
click at [480, 807] on h4 "LTP Cijferreeksen test" at bounding box center [558, 807] width 600 height 21
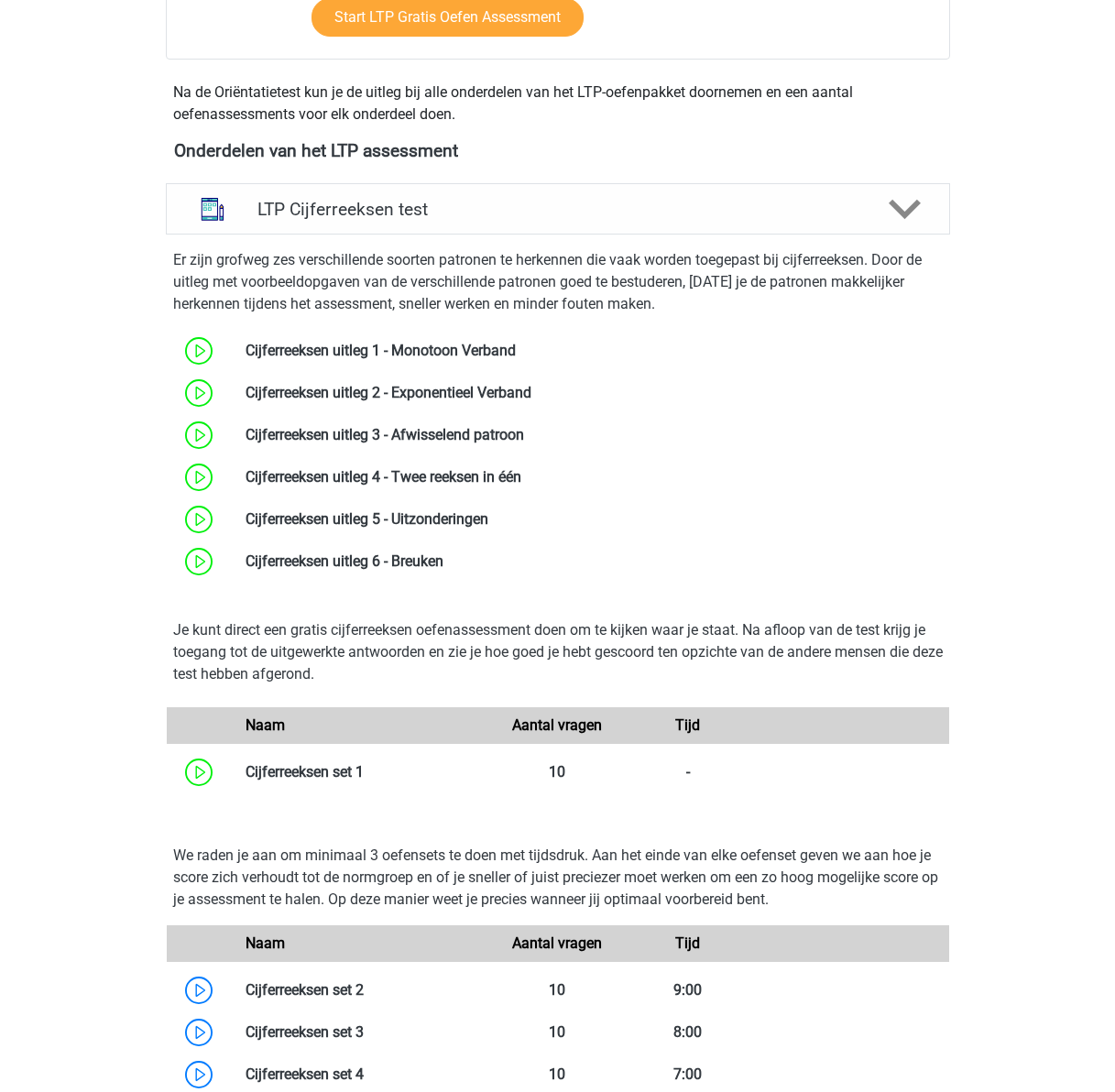
scroll to position [733, 0]
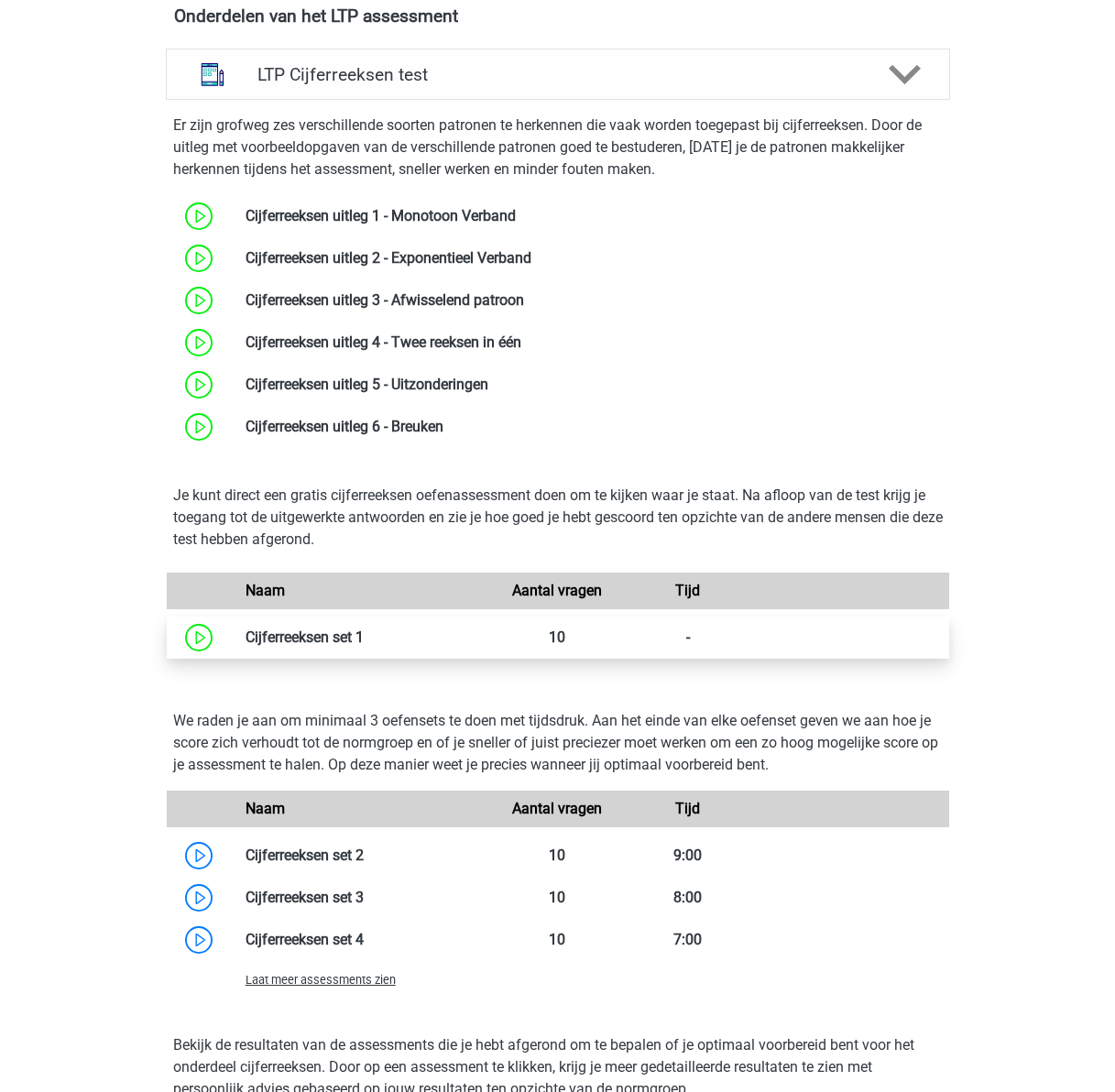
click at [364, 637] on link at bounding box center [364, 636] width 0 height 17
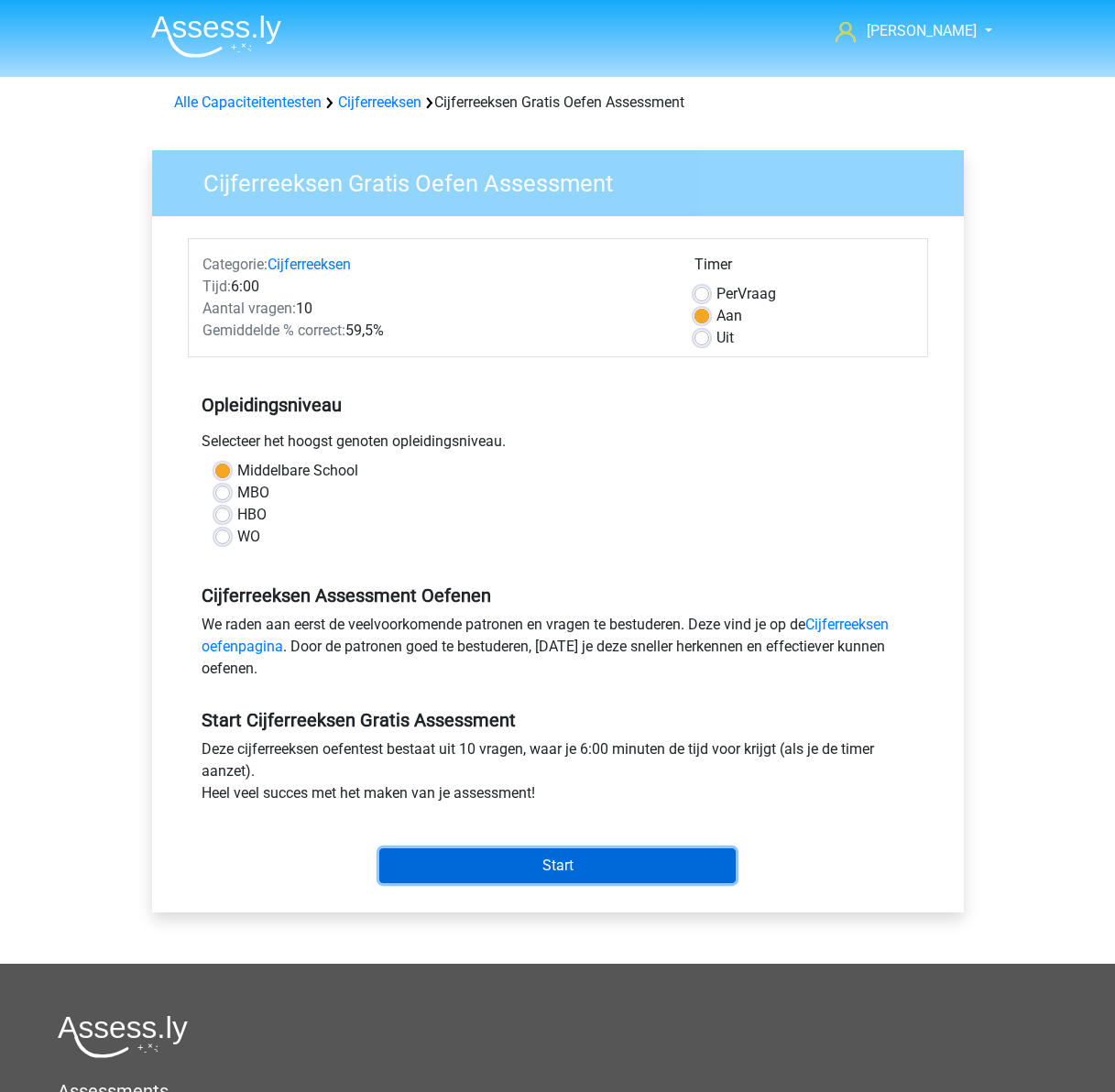
click at [544, 868] on input "Start" at bounding box center [557, 866] width 356 height 35
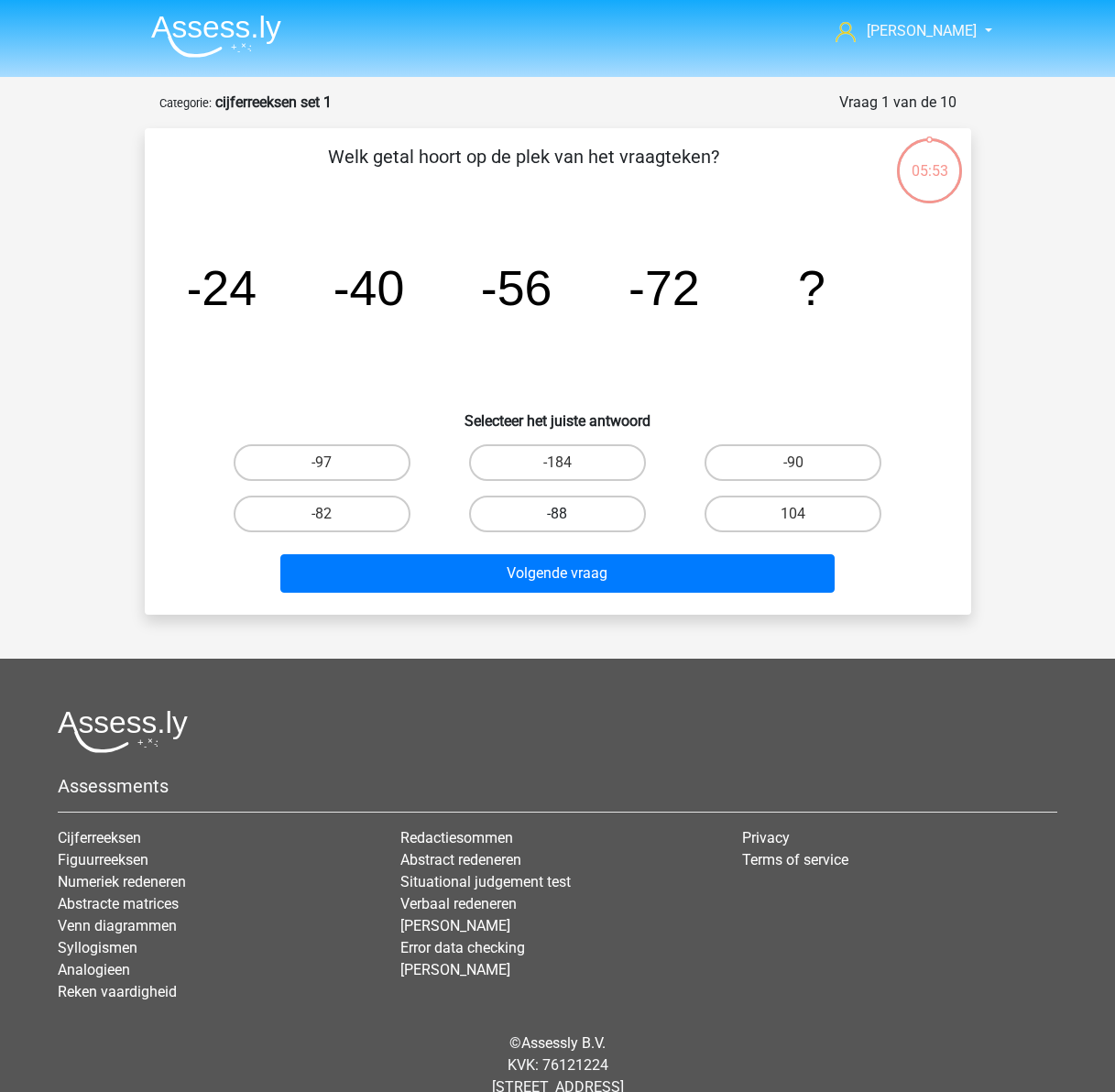
click at [566, 511] on label "-88" at bounding box center [557, 514] width 177 height 37
click at [566, 515] on input "-88" at bounding box center [563, 521] width 12 height 12
radio input "true"
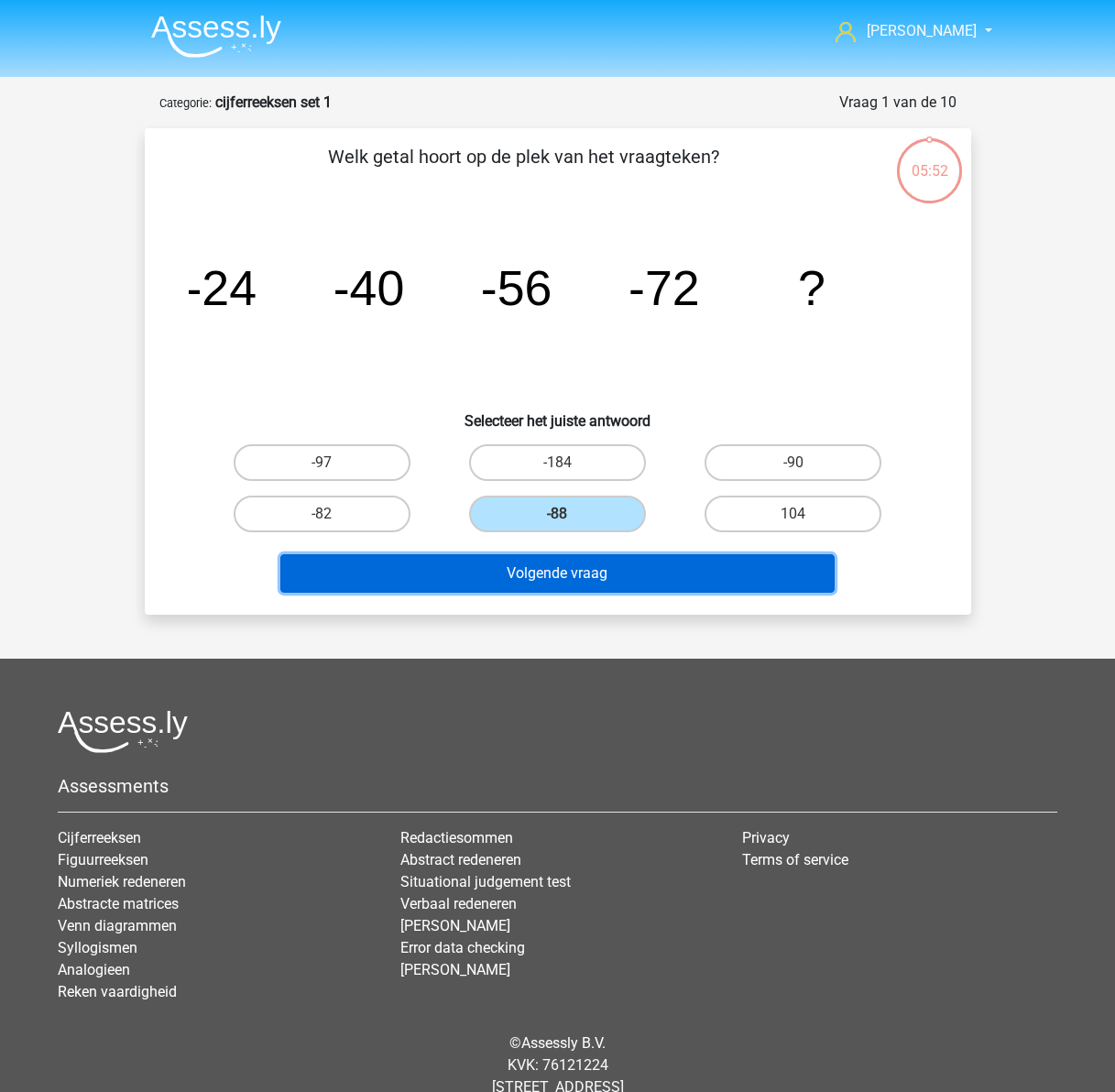
click at [584, 575] on button "Volgende vraag" at bounding box center [558, 573] width 555 height 39
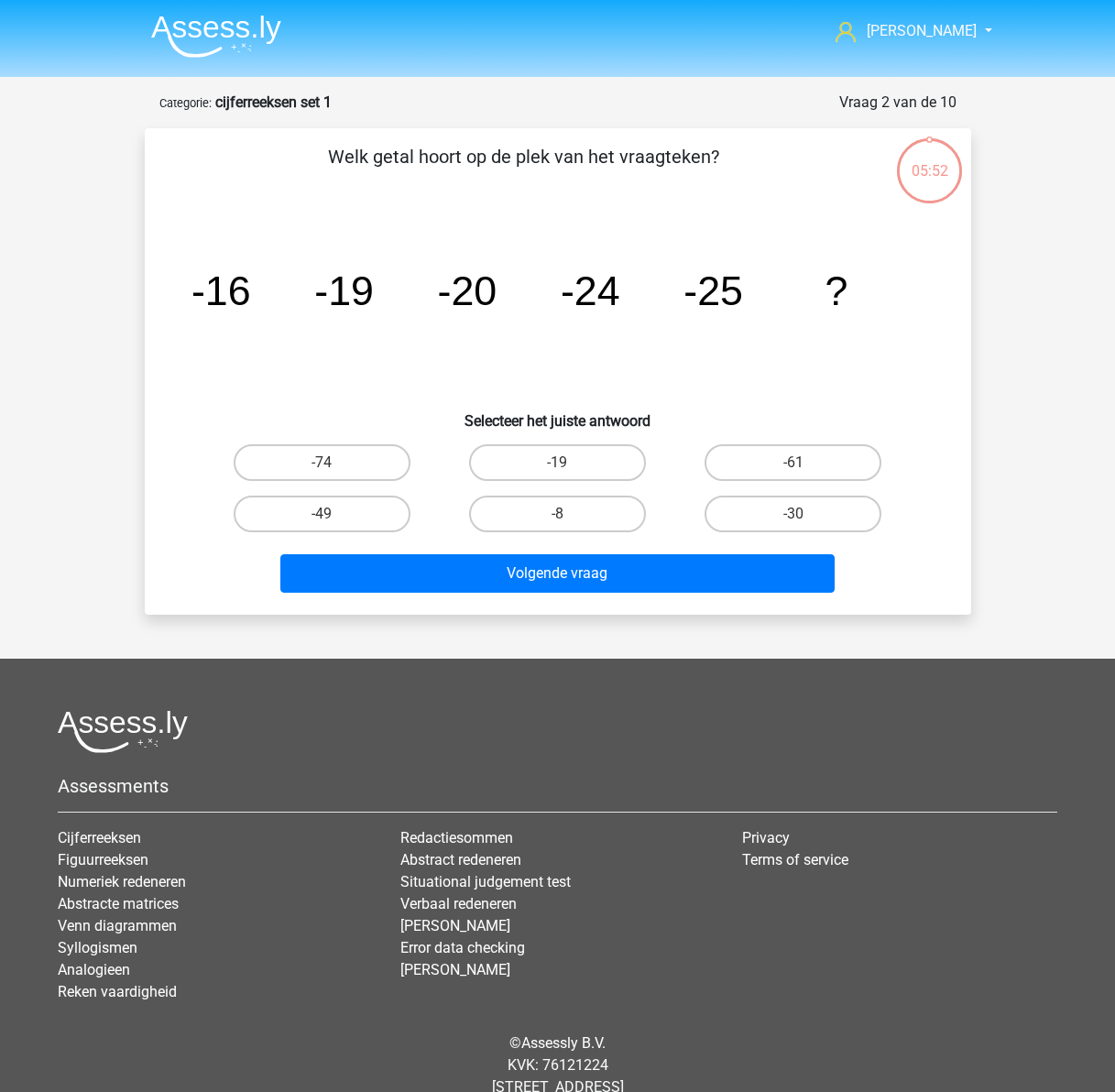
scroll to position [51, 0]
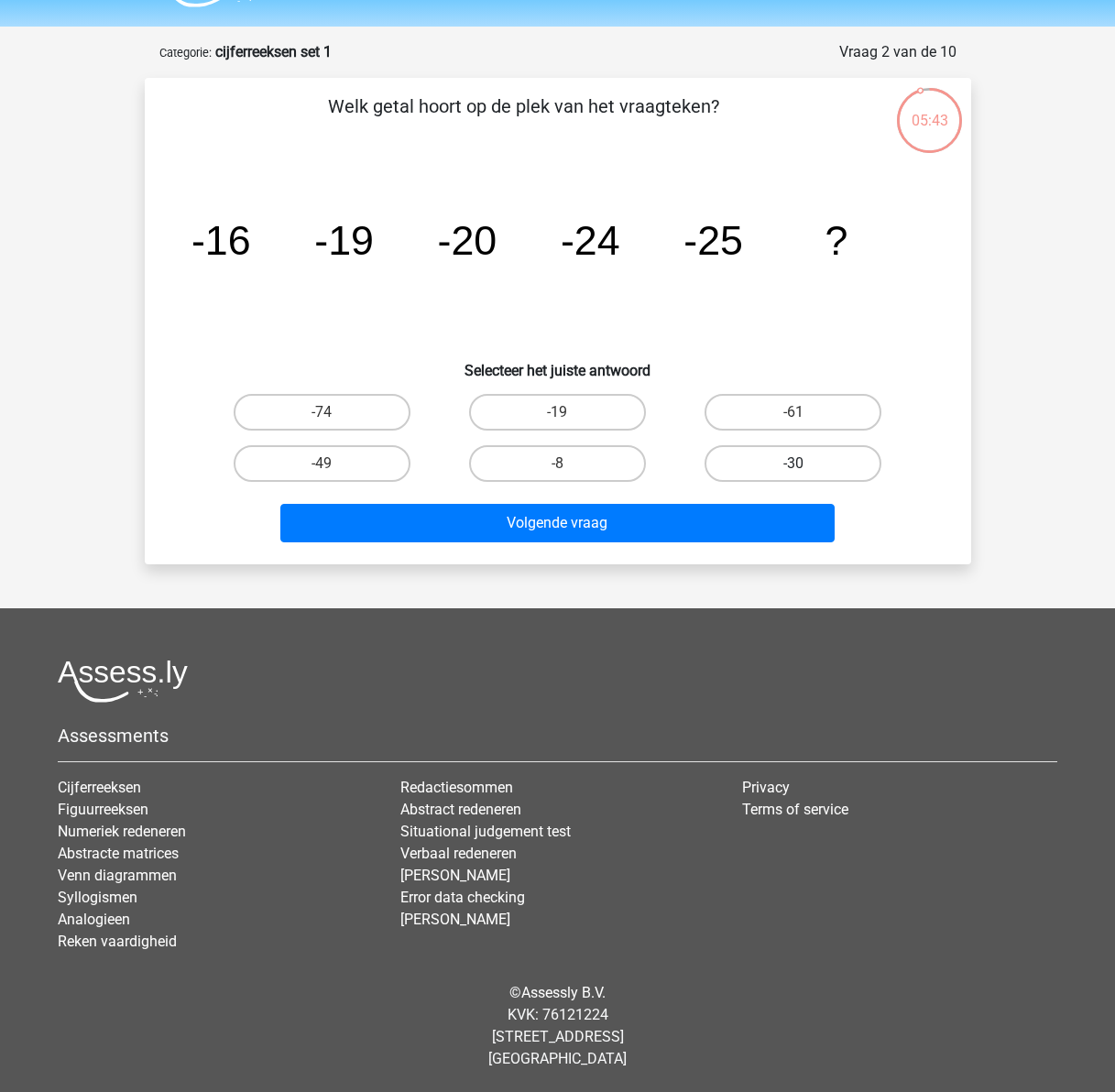
click at [763, 466] on label "-30" at bounding box center [793, 464] width 177 height 37
click at [794, 466] on input "-30" at bounding box center [800, 470] width 12 height 12
radio input "true"
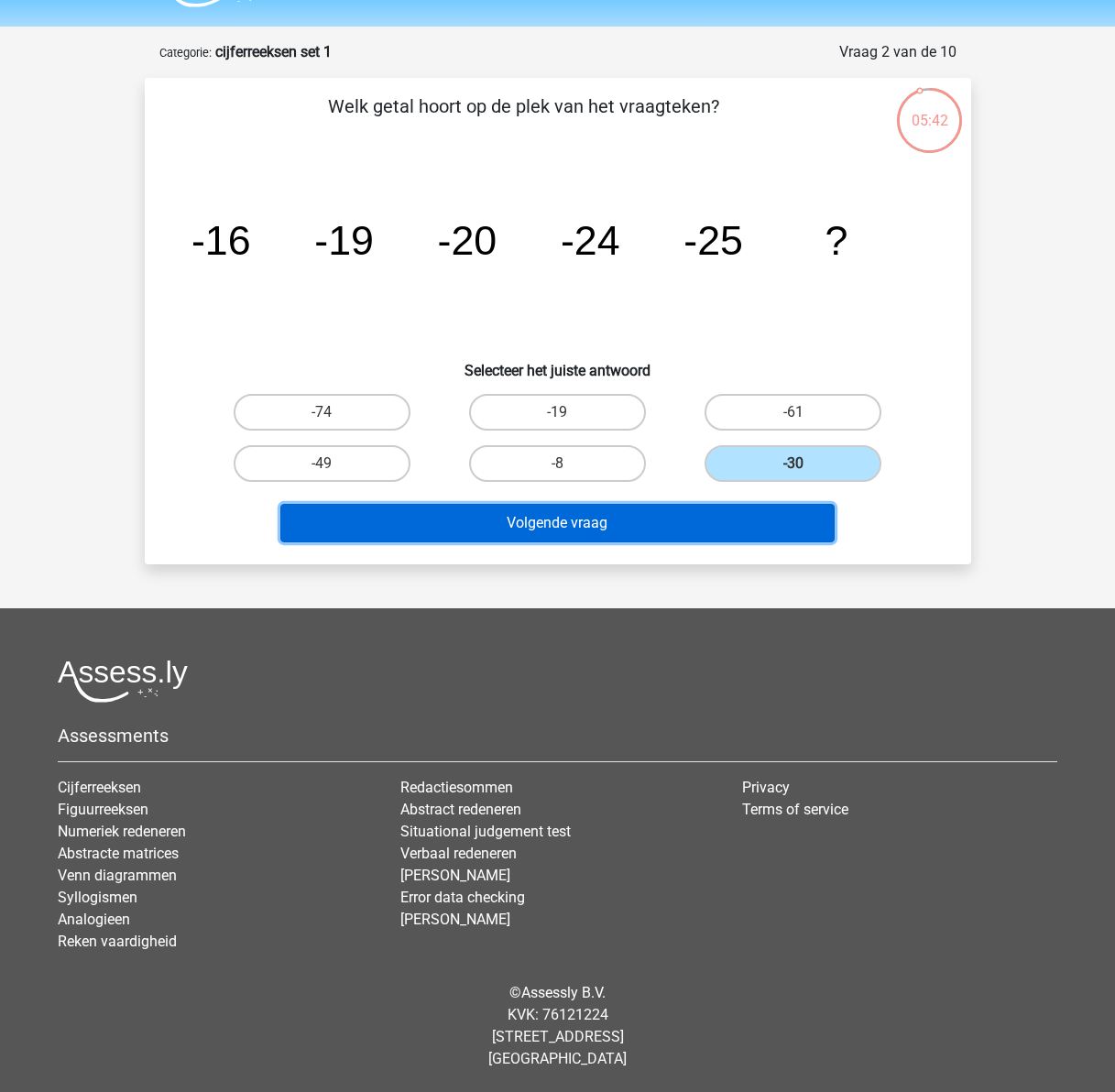
click at [694, 522] on button "Volgende vraag" at bounding box center [558, 523] width 555 height 39
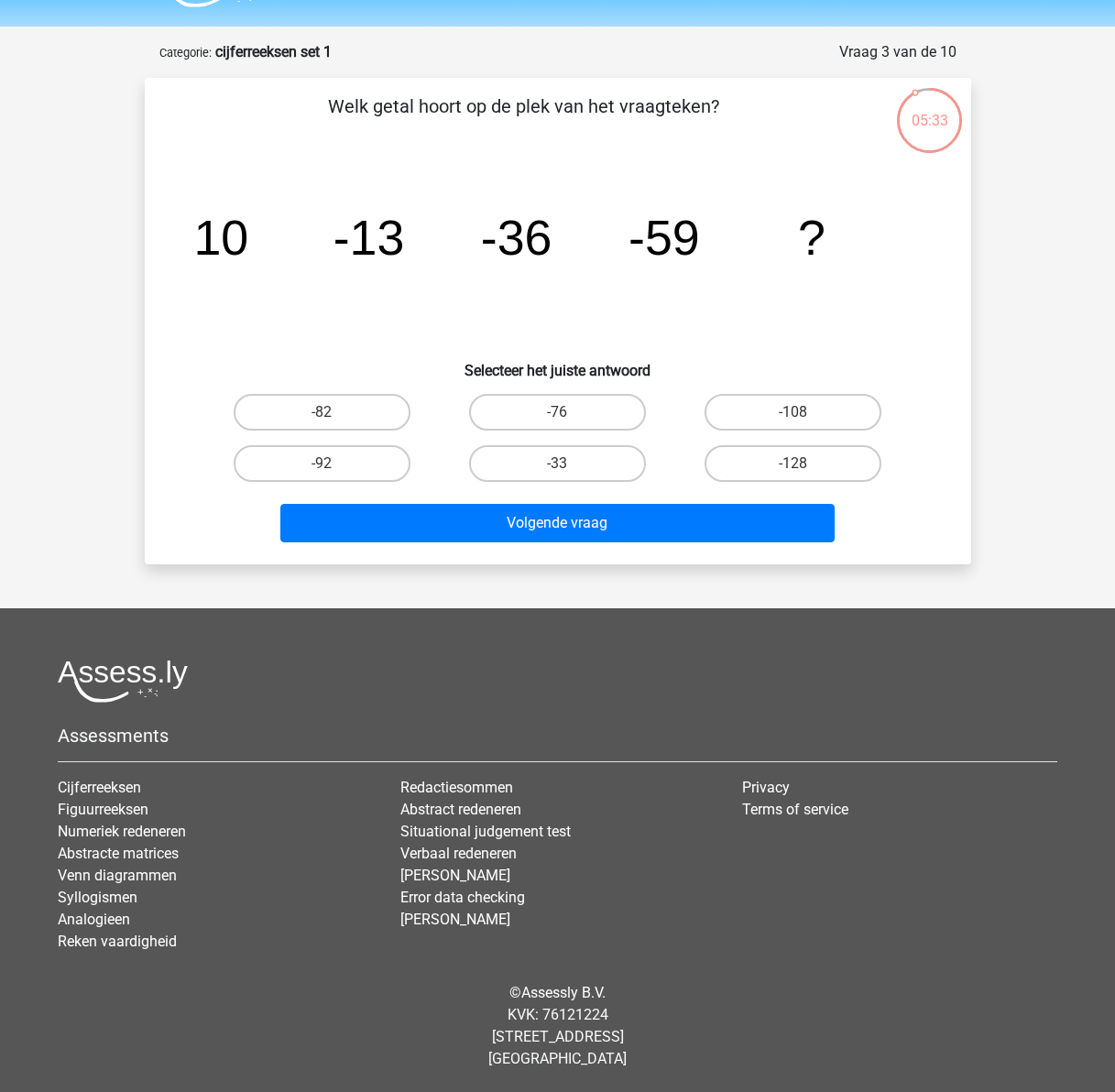
click at [322, 422] on input "-82" at bounding box center [328, 419] width 12 height 12
radio input "true"
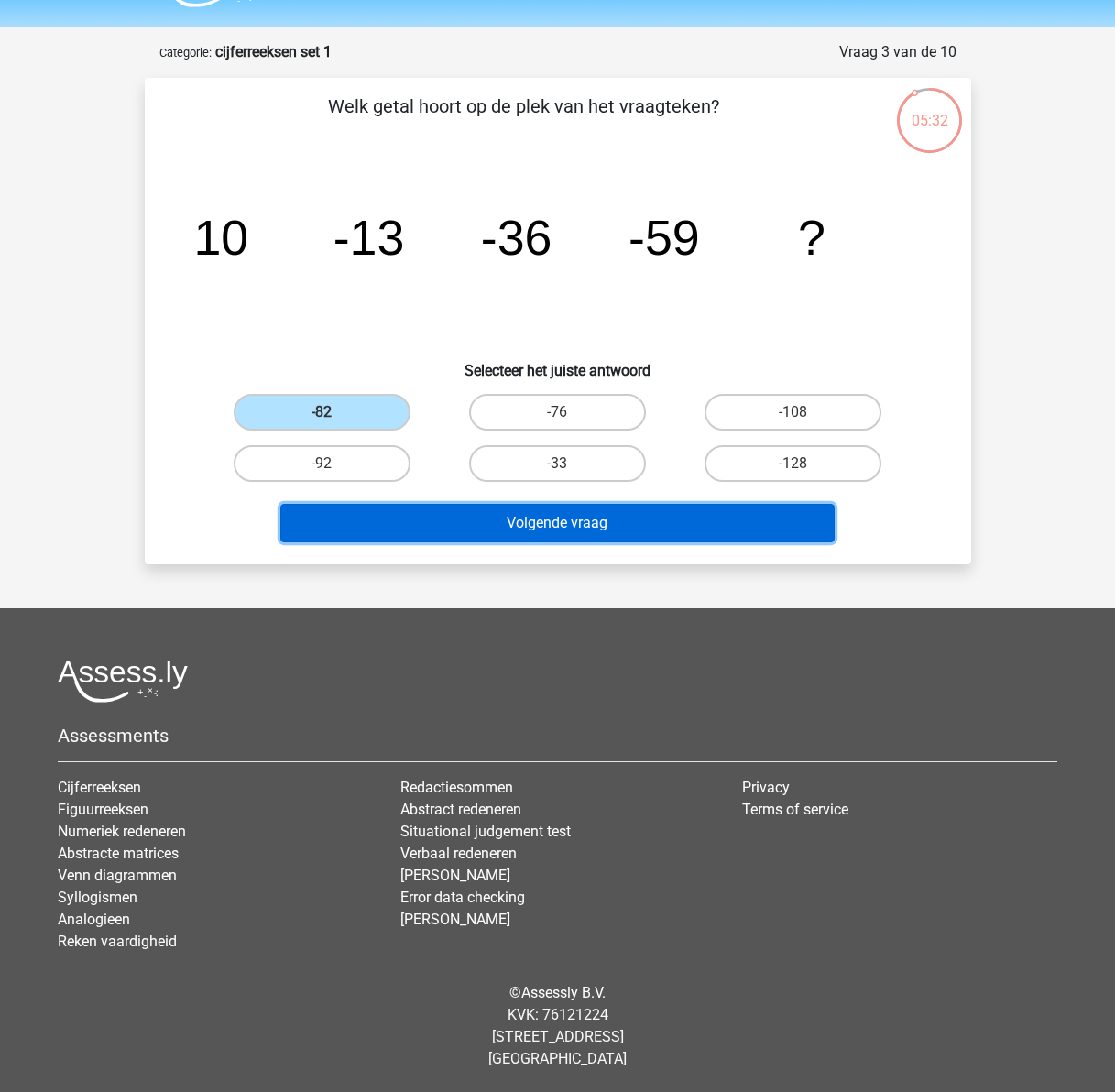
click at [531, 533] on button "Volgende vraag" at bounding box center [558, 523] width 555 height 39
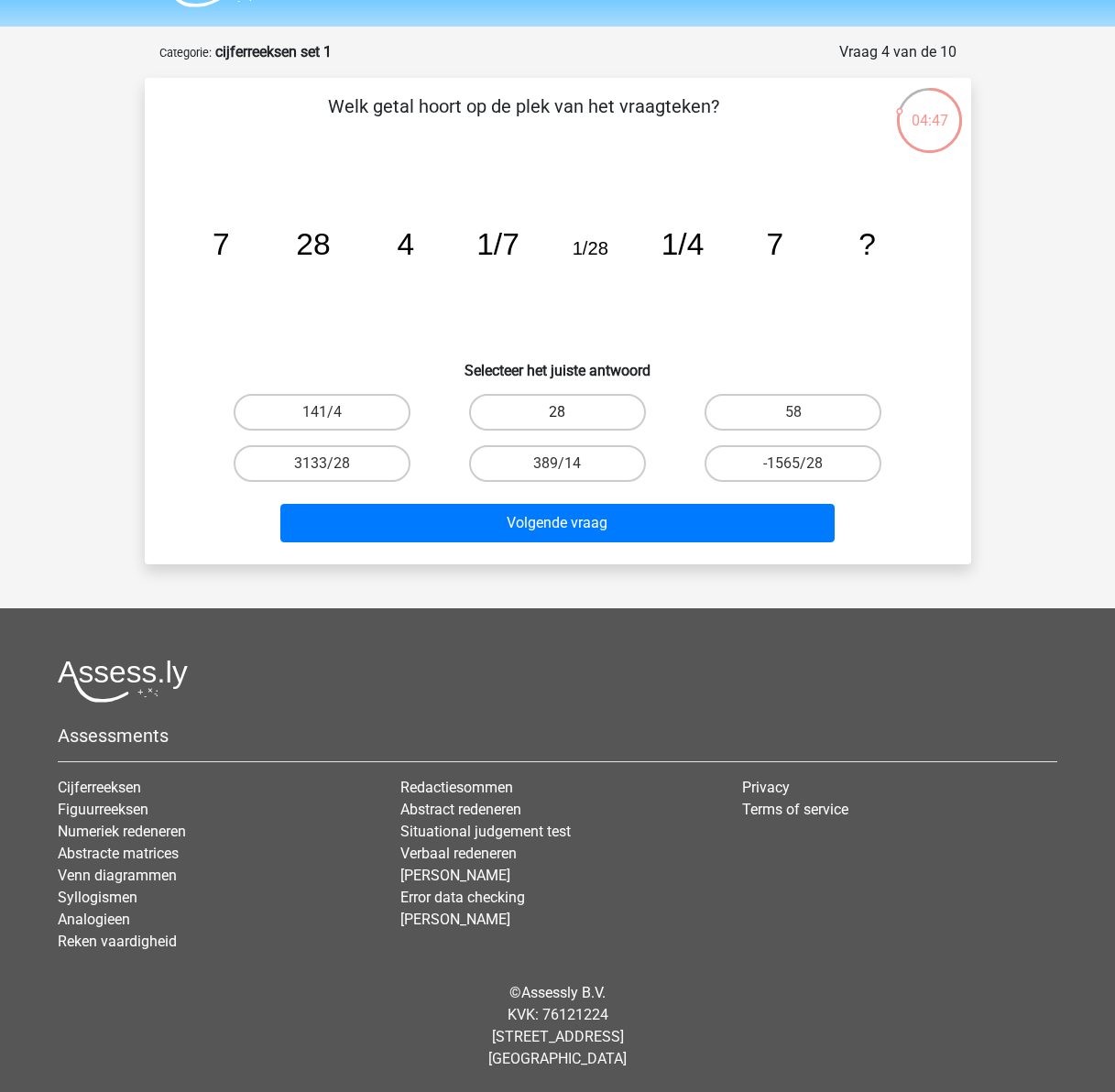
click at [592, 409] on label "28" at bounding box center [557, 412] width 177 height 37
click at [569, 413] on input "28" at bounding box center [563, 419] width 12 height 12
radio input "true"
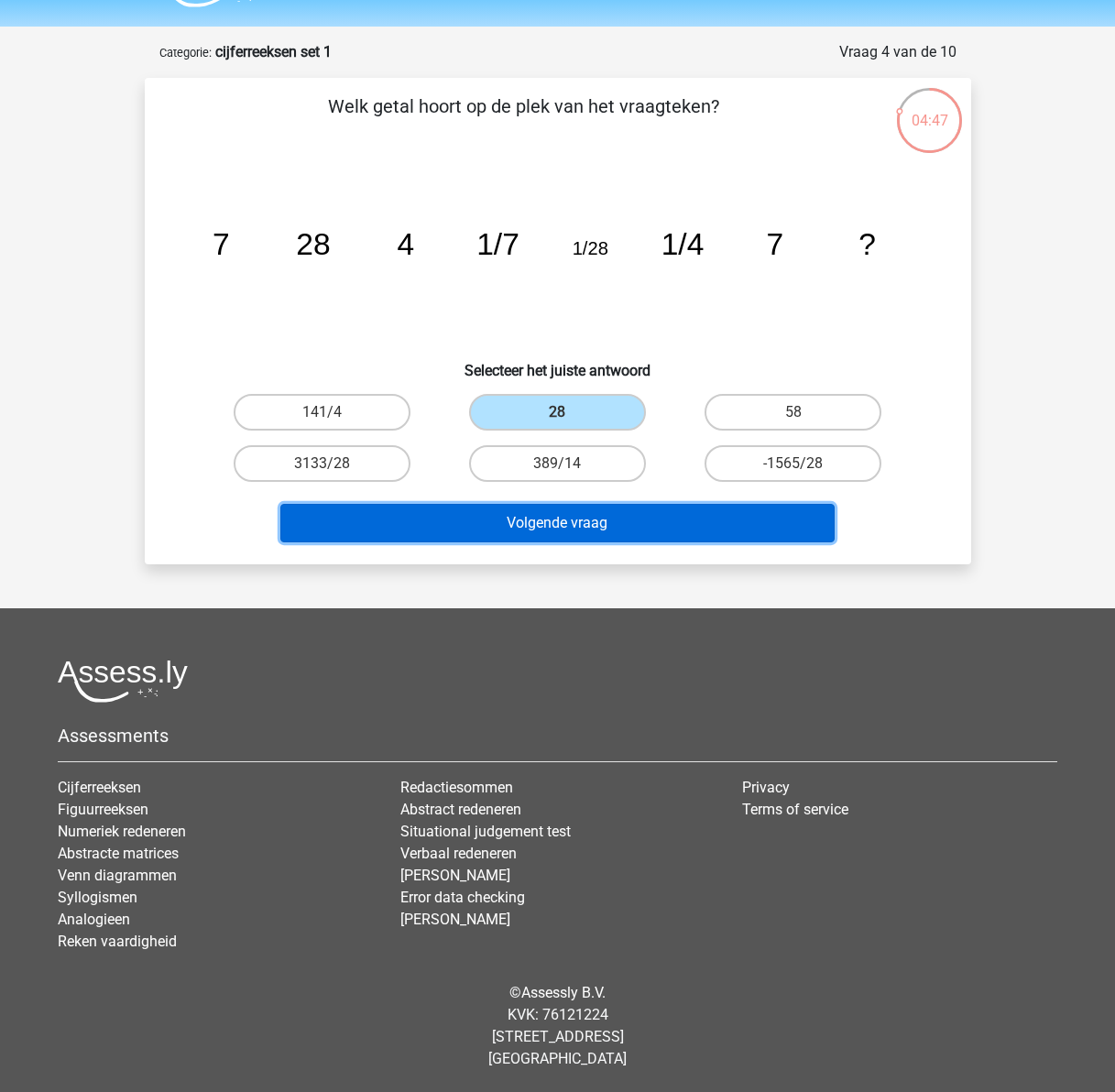
click at [620, 517] on button "Volgende vraag" at bounding box center [558, 523] width 555 height 39
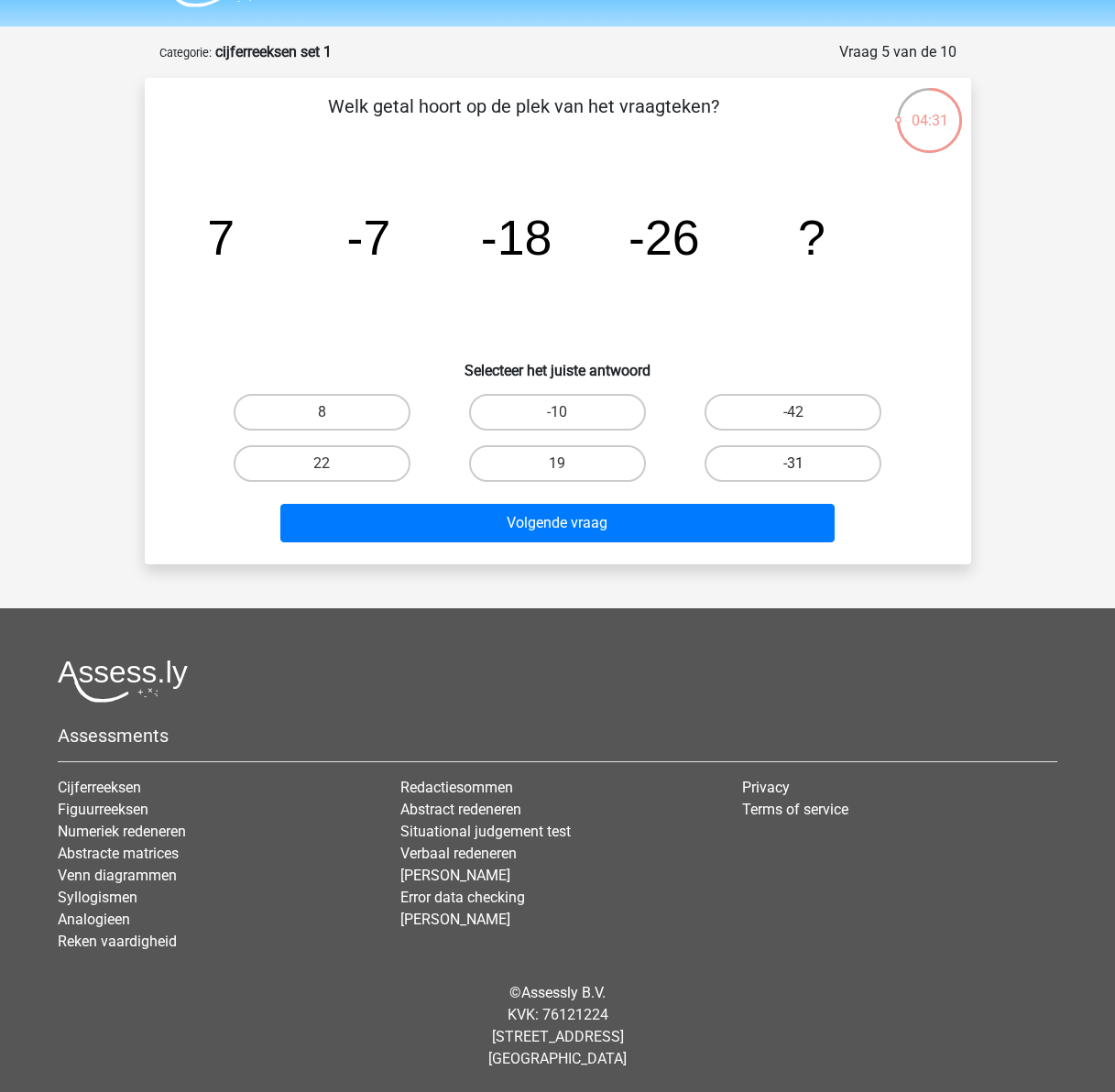
click at [818, 459] on label "-31" at bounding box center [793, 464] width 177 height 37
click at [806, 464] on input "-31" at bounding box center [800, 470] width 12 height 12
radio input "true"
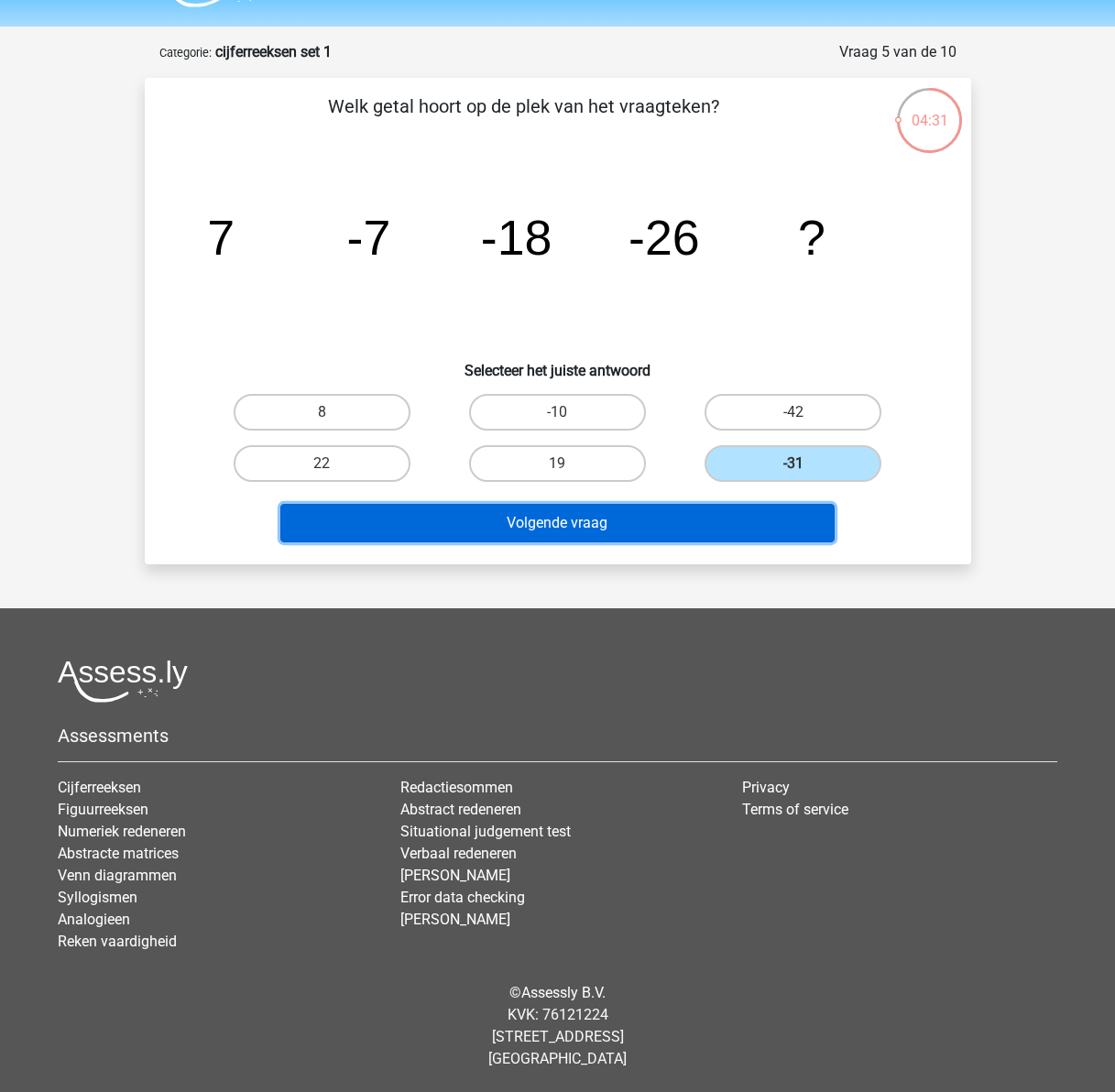
click at [744, 526] on button "Volgende vraag" at bounding box center [558, 523] width 555 height 39
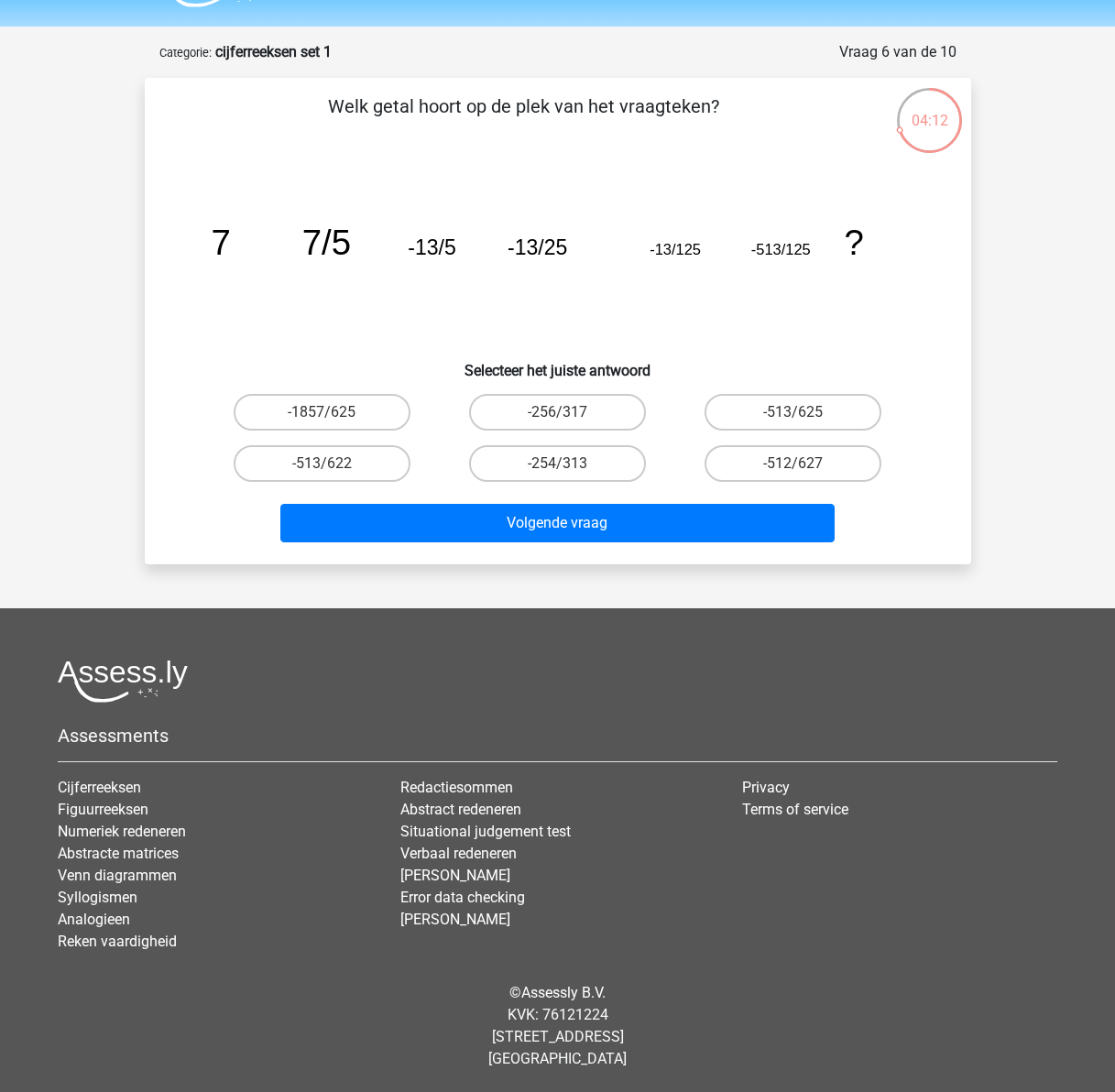
click at [800, 414] on input "-513/625" at bounding box center [800, 419] width 12 height 12
radio input "true"
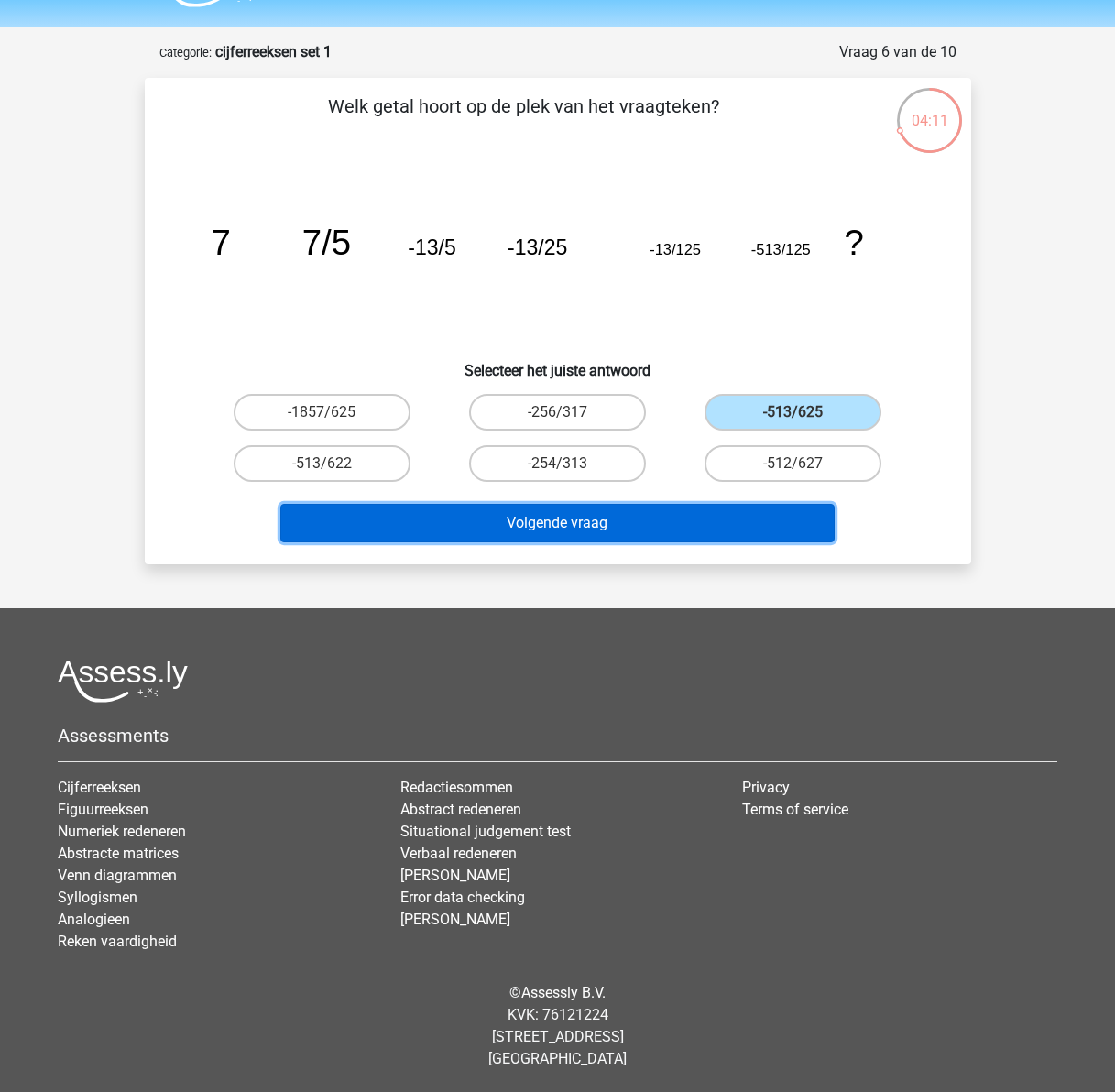
click at [642, 532] on button "Volgende vraag" at bounding box center [558, 523] width 555 height 39
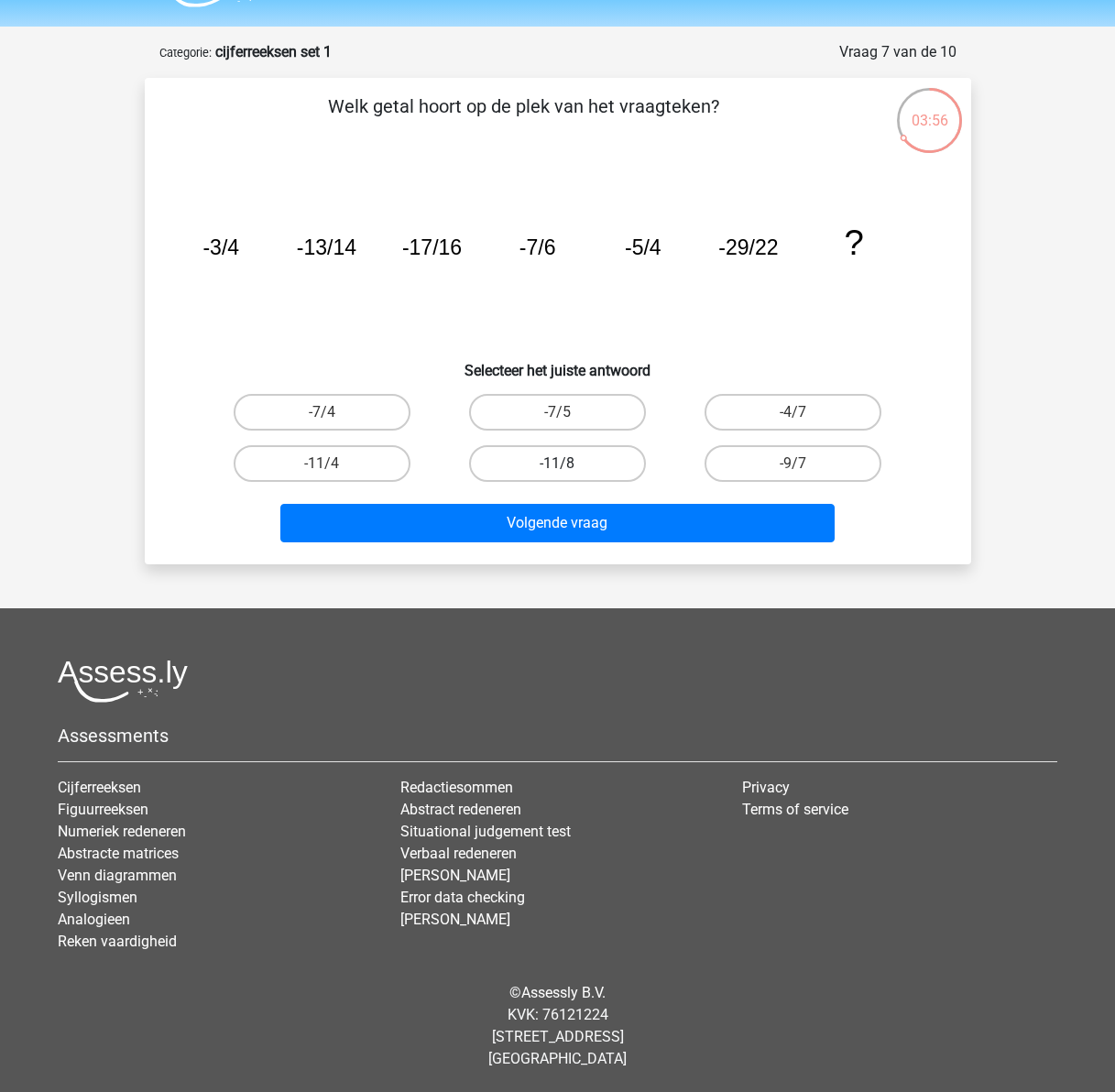
click at [558, 470] on input "-11/8" at bounding box center [563, 470] width 12 height 12
radio input "true"
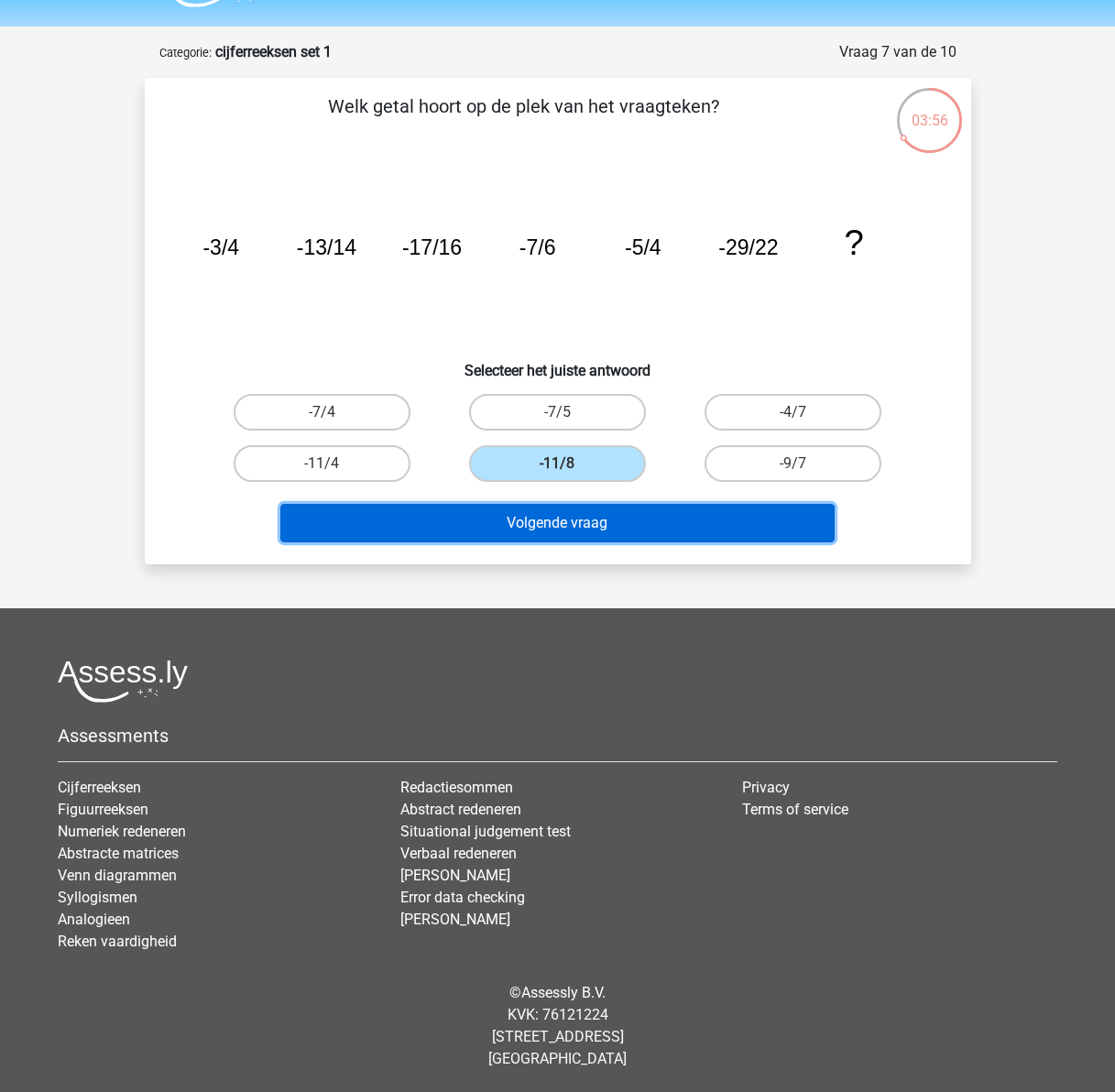
click at [556, 525] on button "Volgende vraag" at bounding box center [558, 523] width 555 height 39
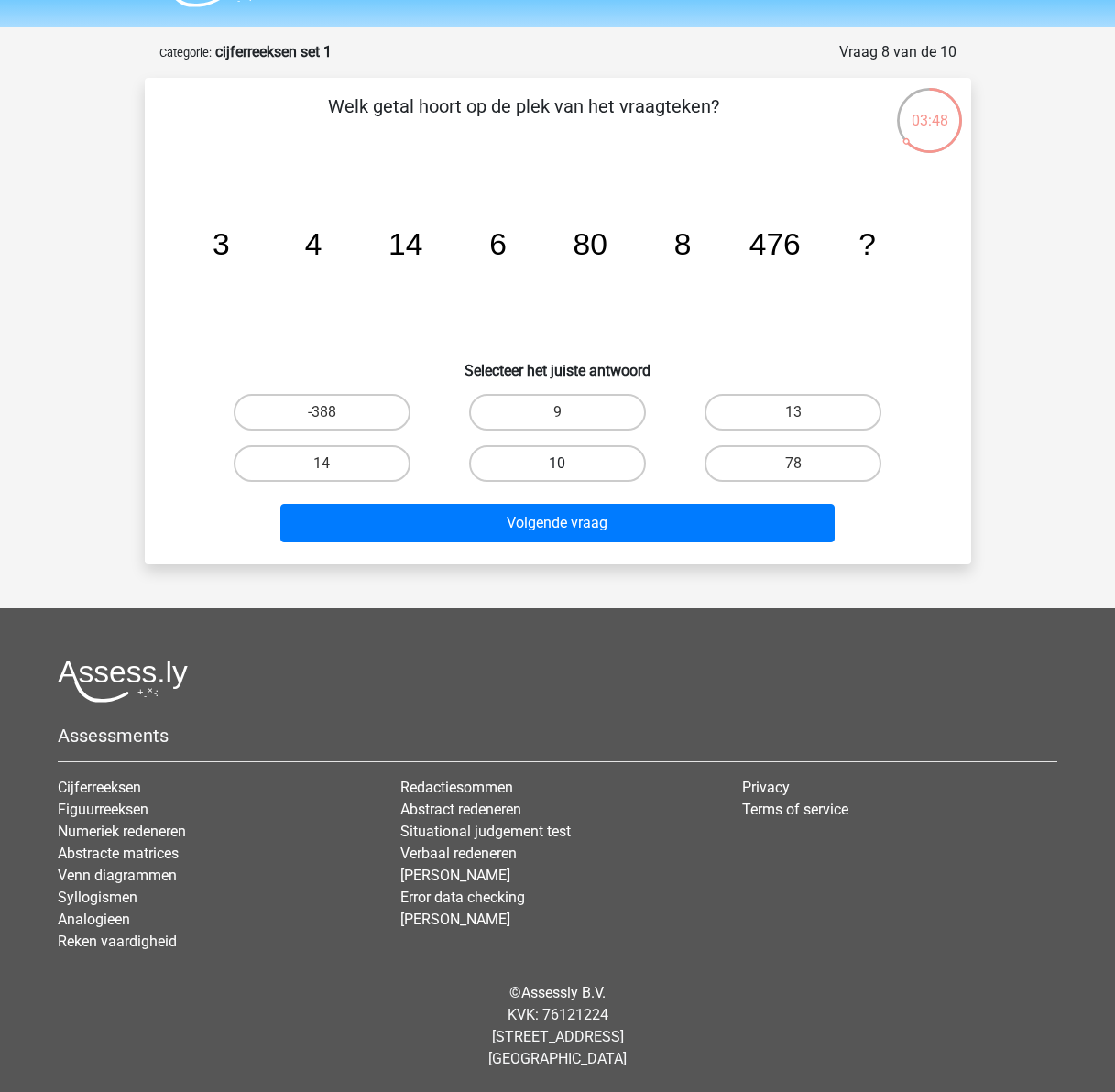
click at [591, 468] on label "10" at bounding box center [557, 464] width 177 height 37
click at [569, 468] on input "10" at bounding box center [563, 470] width 12 height 12
radio input "true"
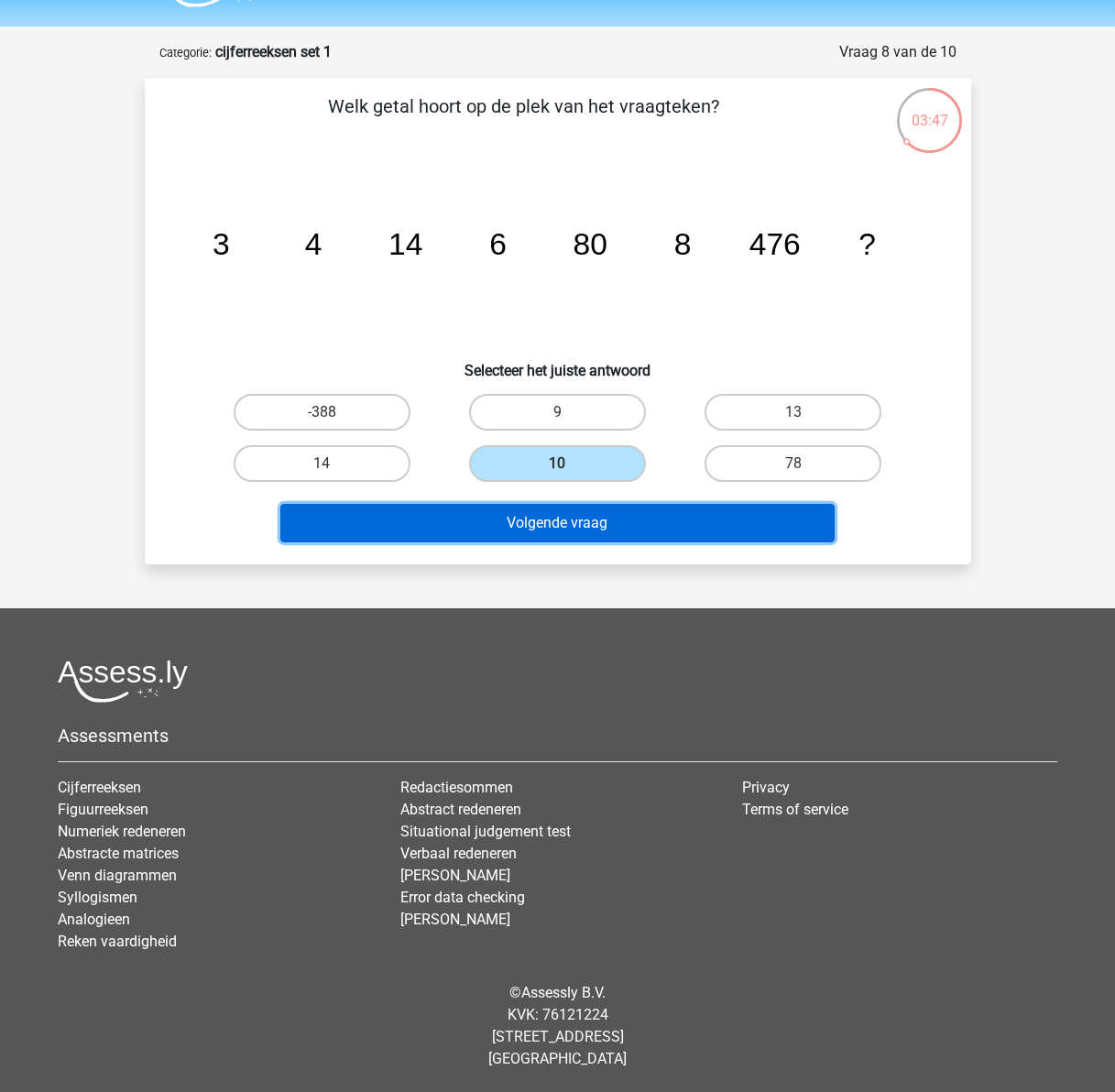
click at [587, 532] on button "Volgende vraag" at bounding box center [558, 523] width 555 height 39
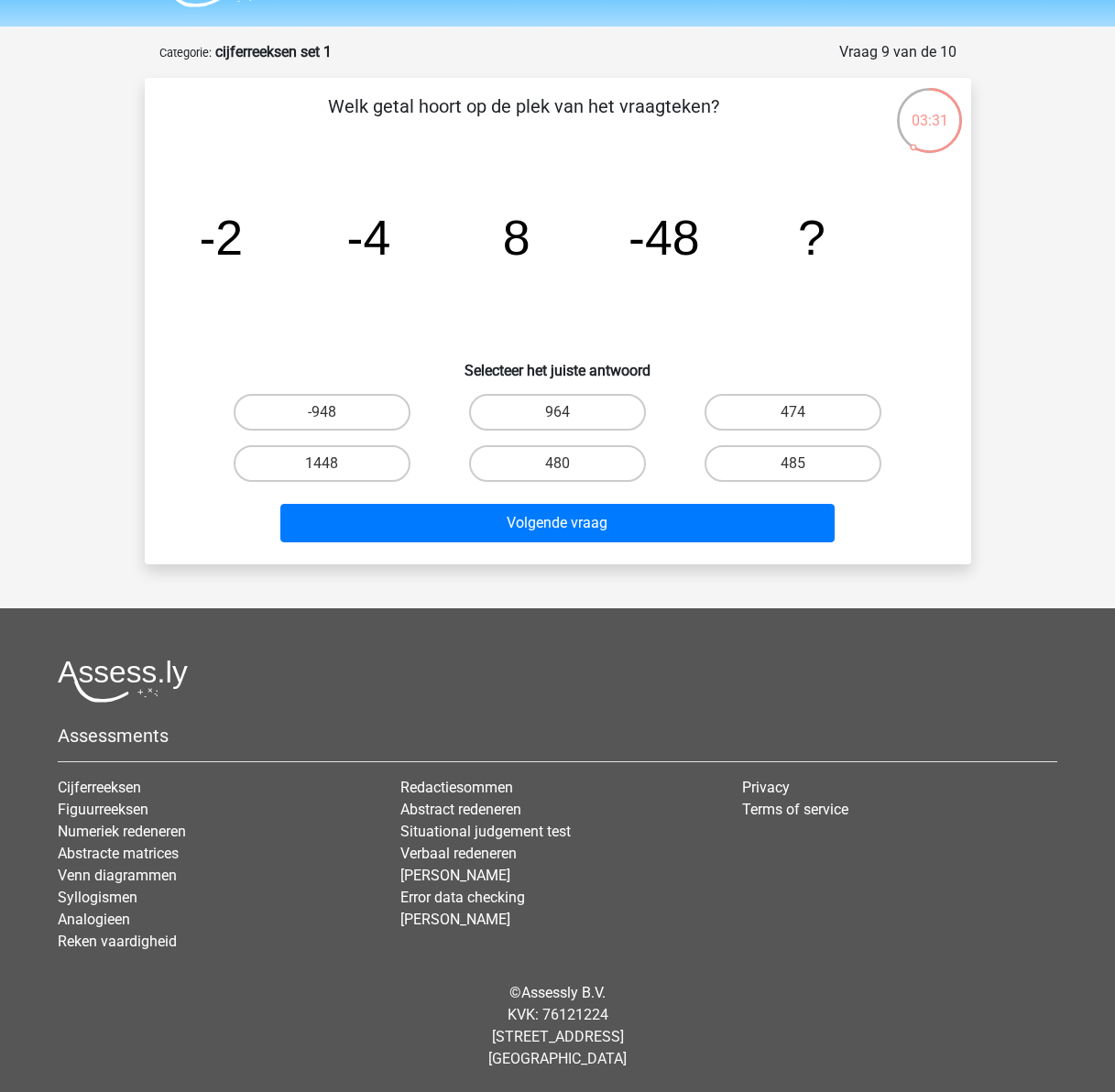
click at [328, 469] on input "1448" at bounding box center [328, 470] width 12 height 12
radio input "true"
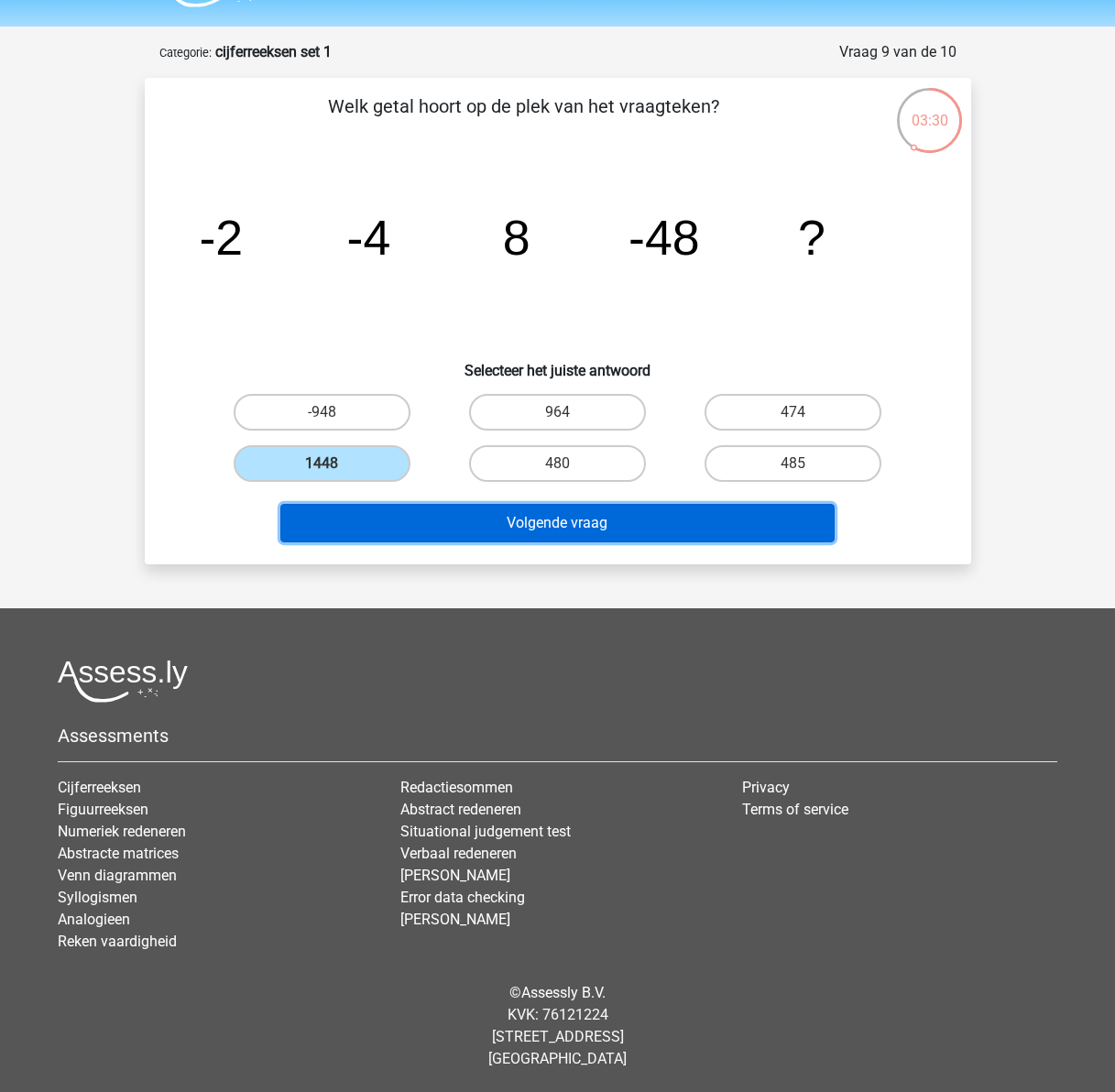
click at [492, 519] on button "Volgende vraag" at bounding box center [558, 523] width 555 height 39
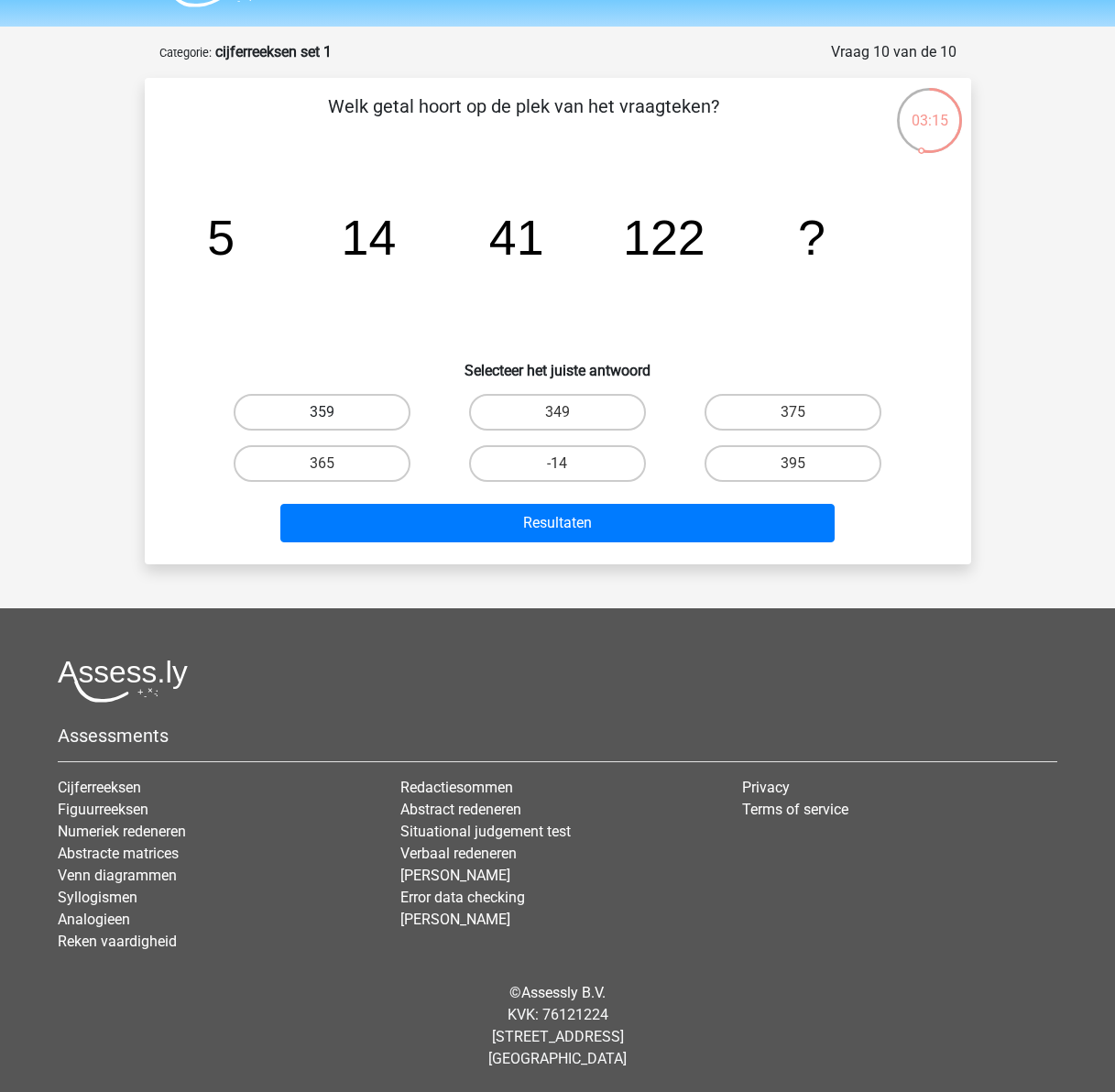
click at [354, 413] on label "359" at bounding box center [321, 412] width 177 height 37
click at [333, 413] on input "359" at bounding box center [328, 419] width 12 height 12
radio input "true"
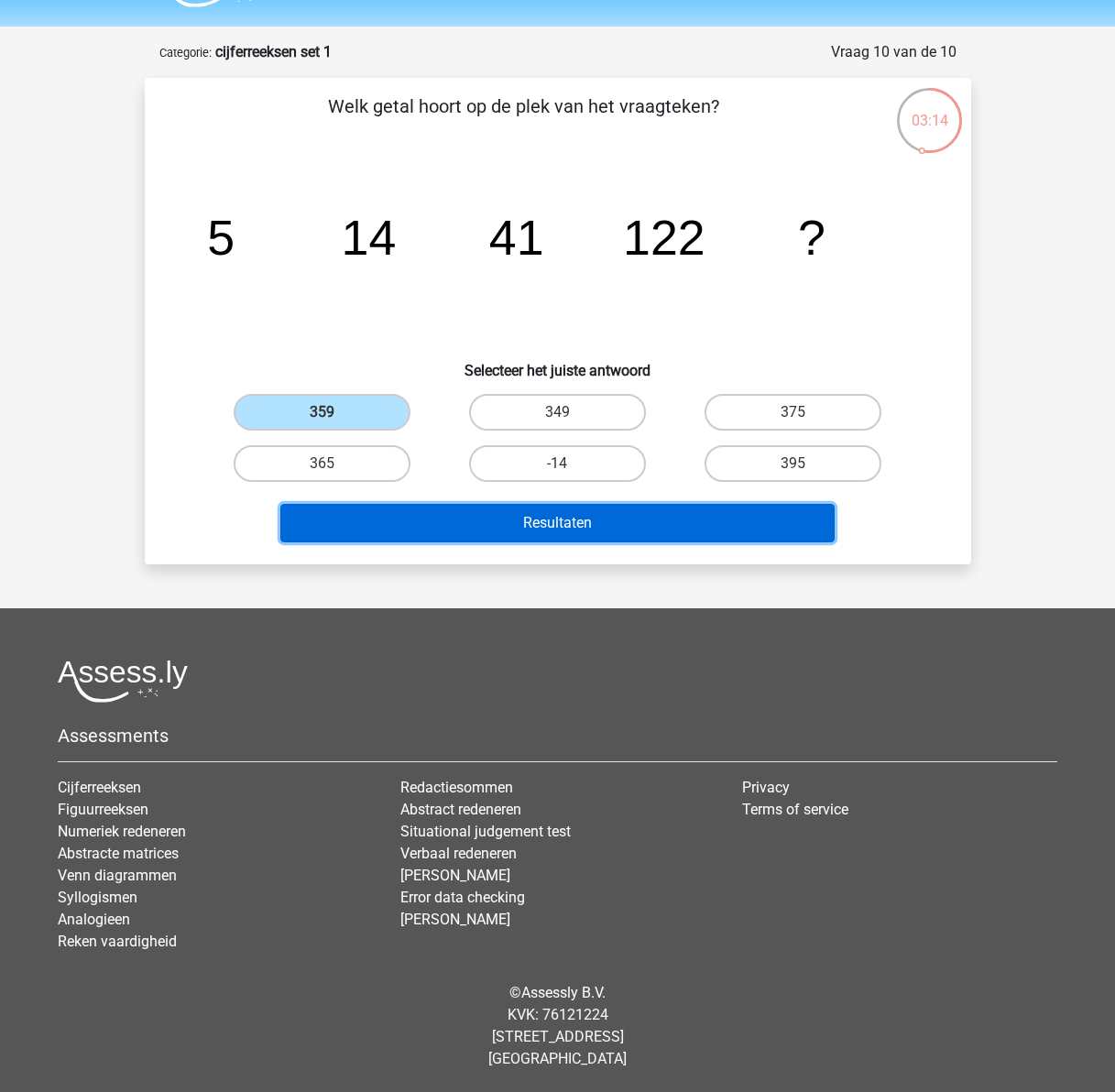
click at [525, 520] on button "Resultaten" at bounding box center [558, 523] width 555 height 39
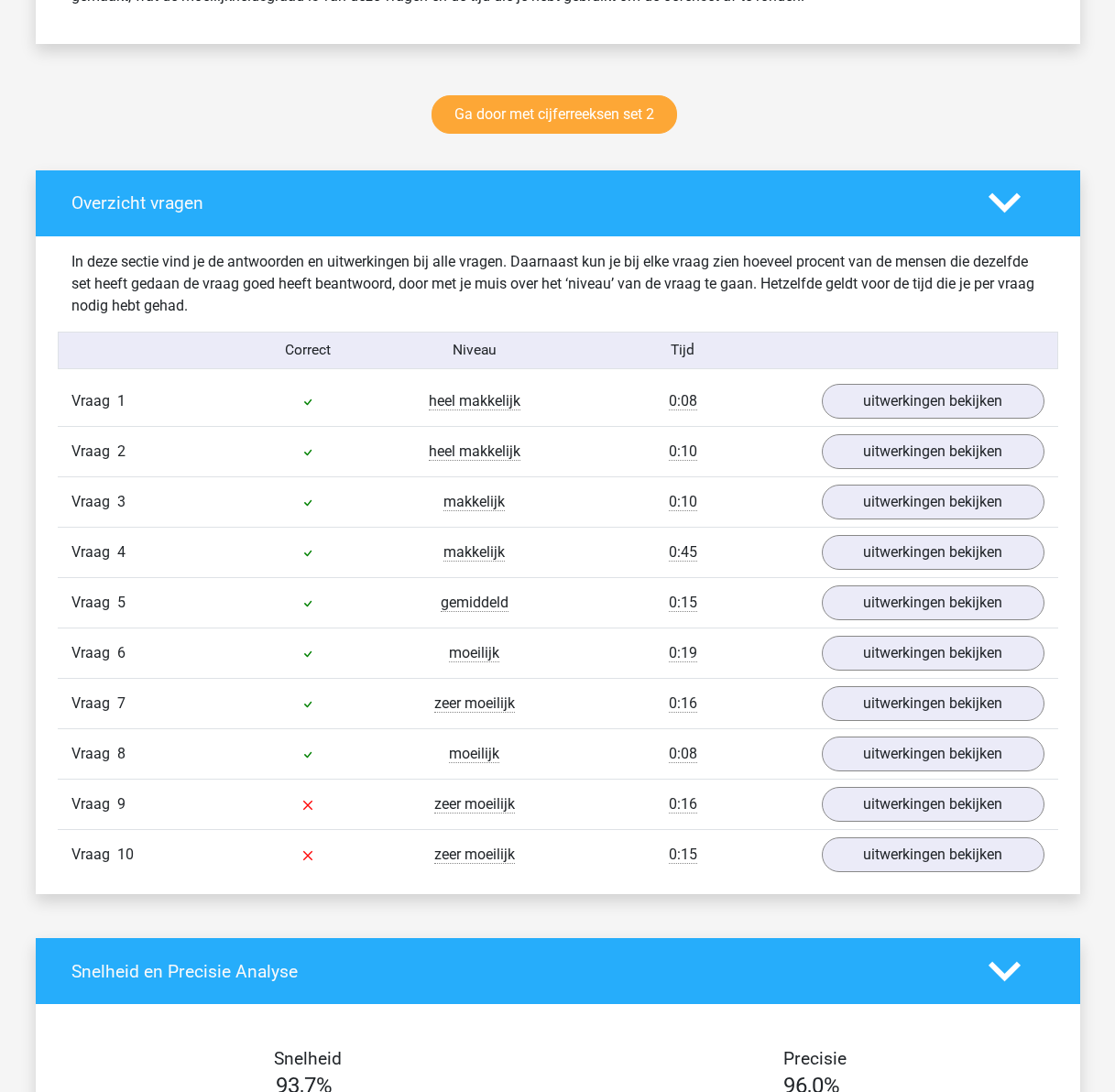
scroll to position [916, 0]
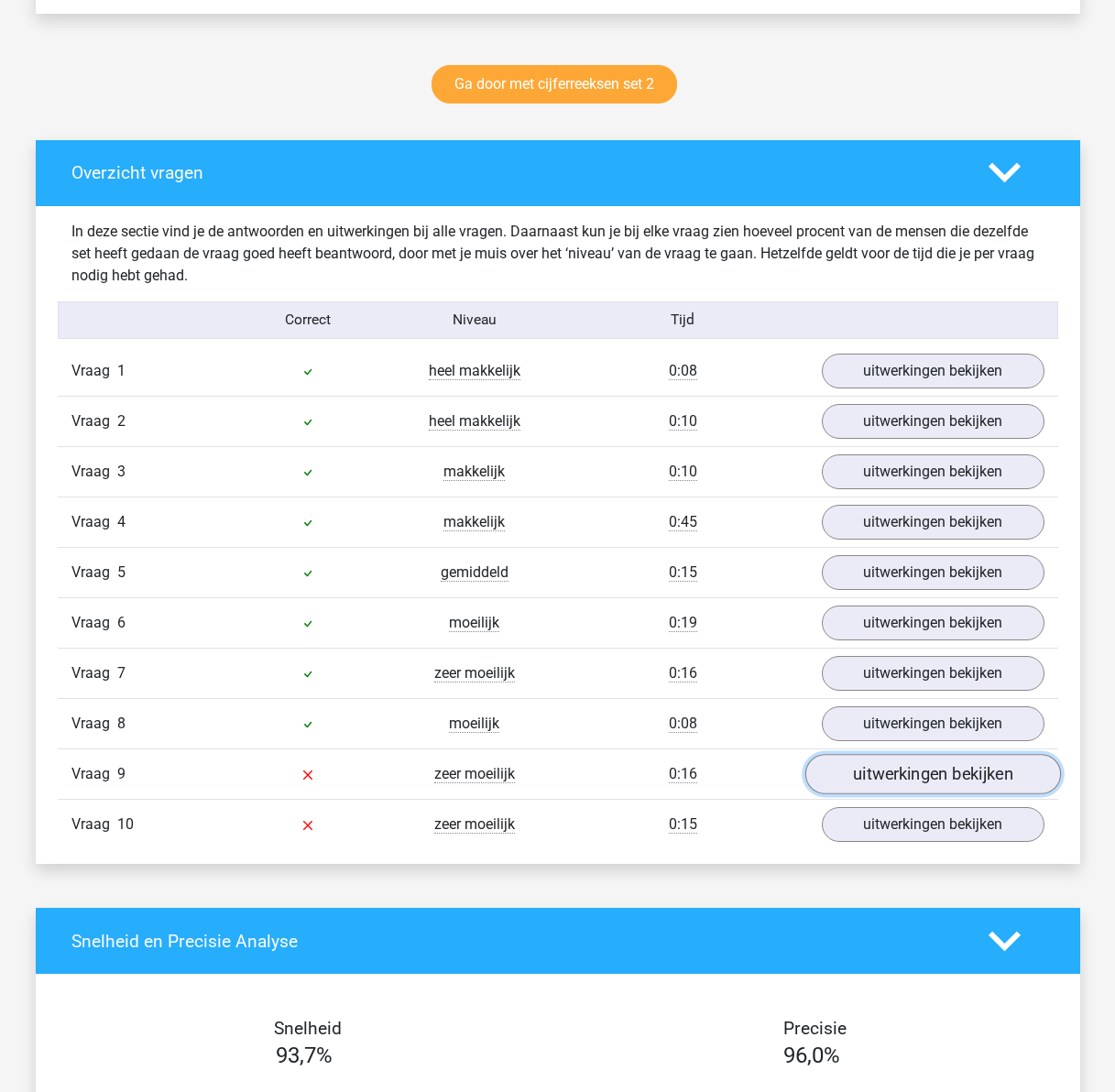
click at [873, 781] on link "uitwerkingen bekijken" at bounding box center [932, 774] width 255 height 40
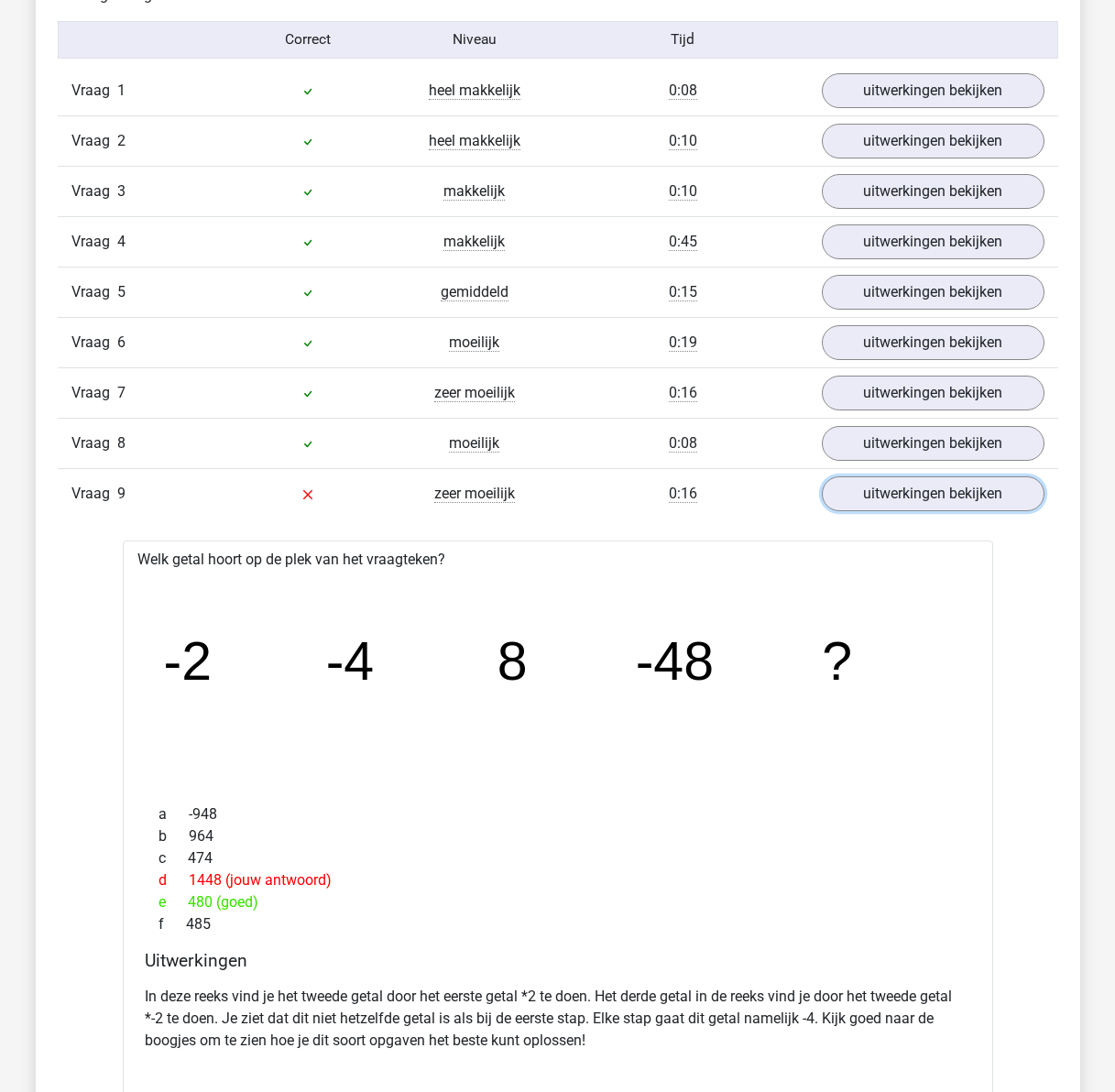
scroll to position [1466, 0]
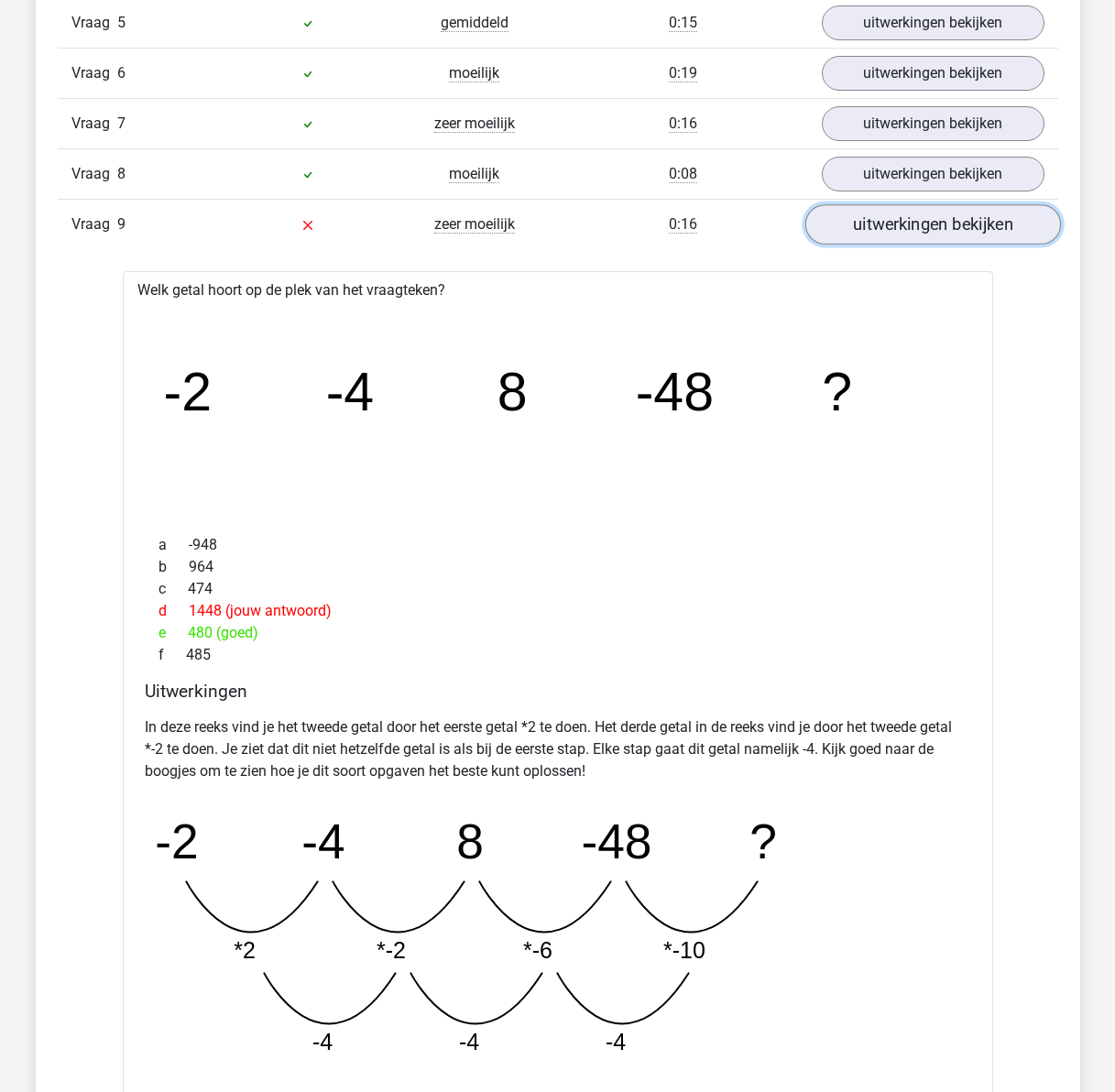
click at [896, 218] on link "uitwerkingen bekijken" at bounding box center [932, 224] width 255 height 40
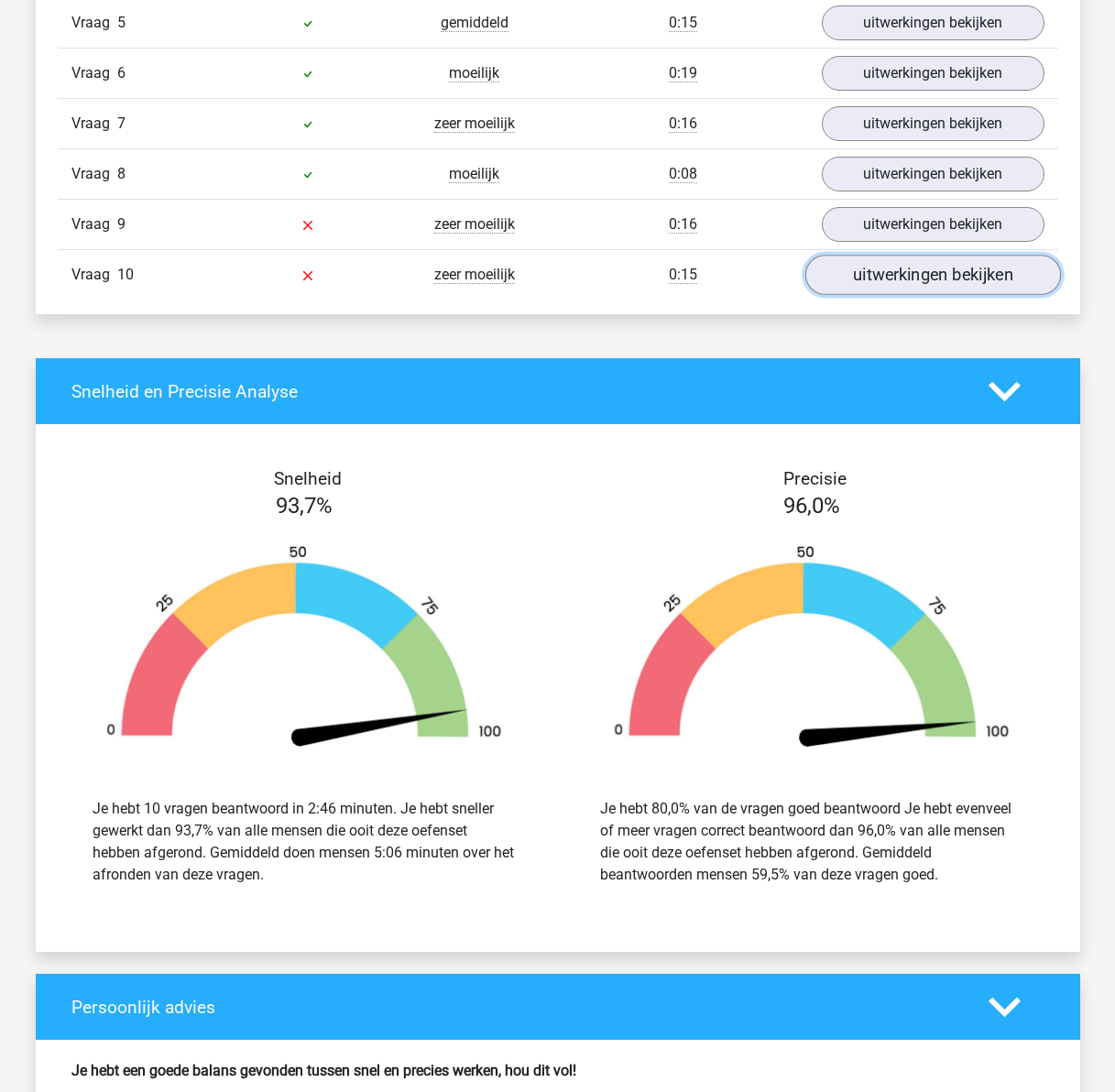
click at [904, 272] on link "uitwerkingen bekijken" at bounding box center [932, 274] width 255 height 40
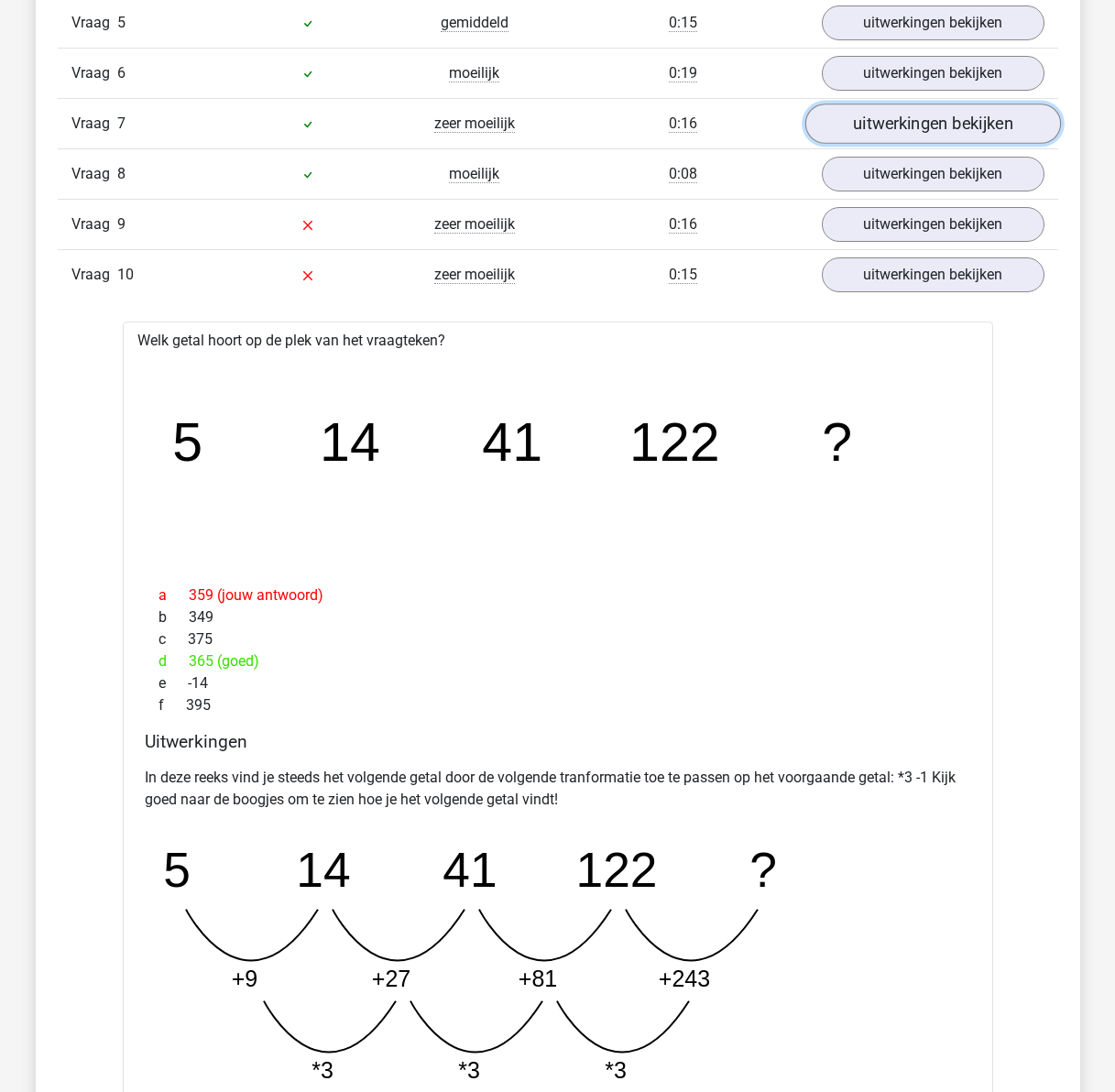
click at [888, 119] on link "uitwerkingen bekijken" at bounding box center [932, 124] width 255 height 40
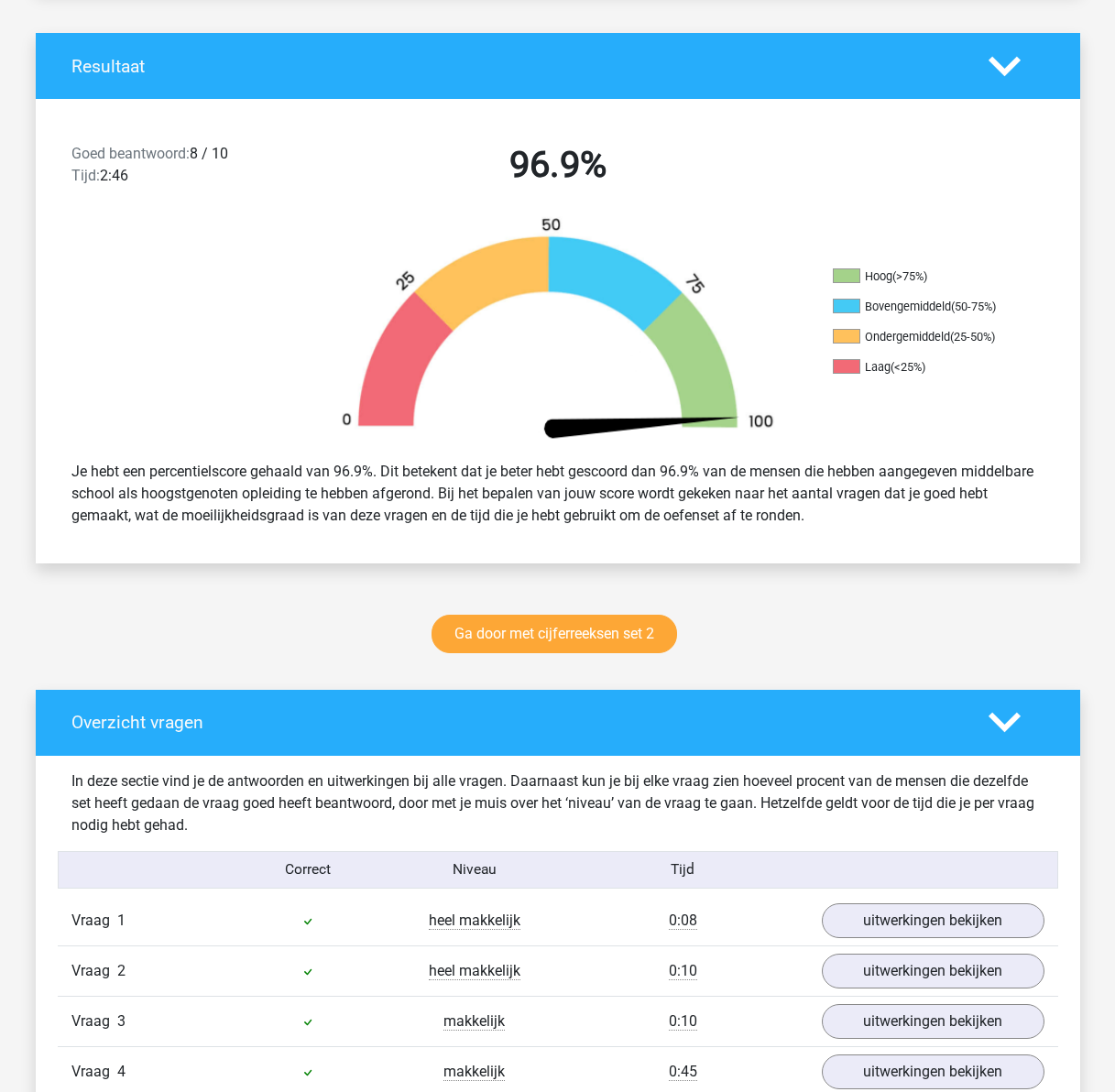
scroll to position [0, 0]
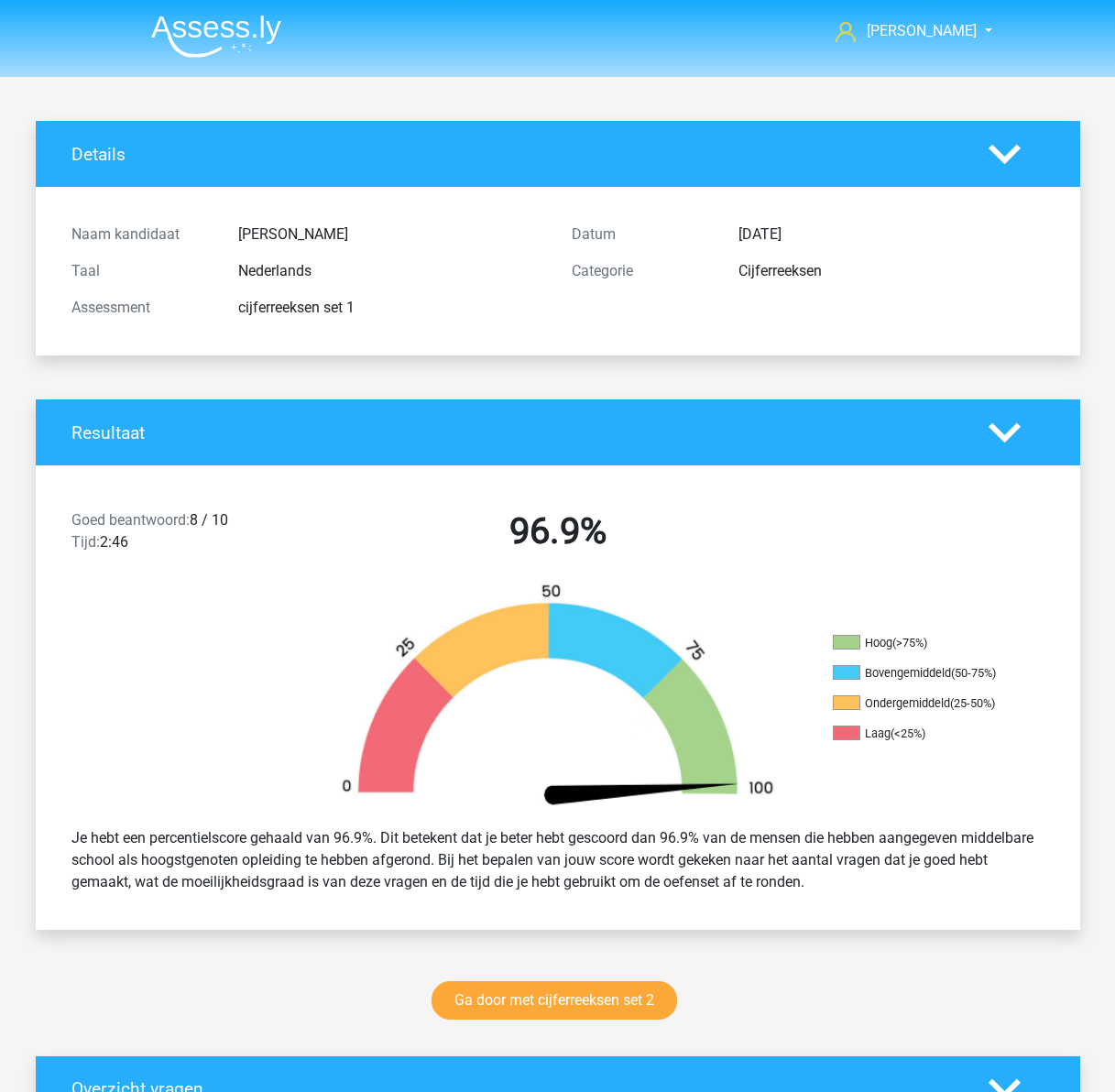
drag, startPoint x: 559, startPoint y: 764, endPoint x: 579, endPoint y: 469, distance: 295.7
click at [227, 18] on img at bounding box center [216, 36] width 130 height 43
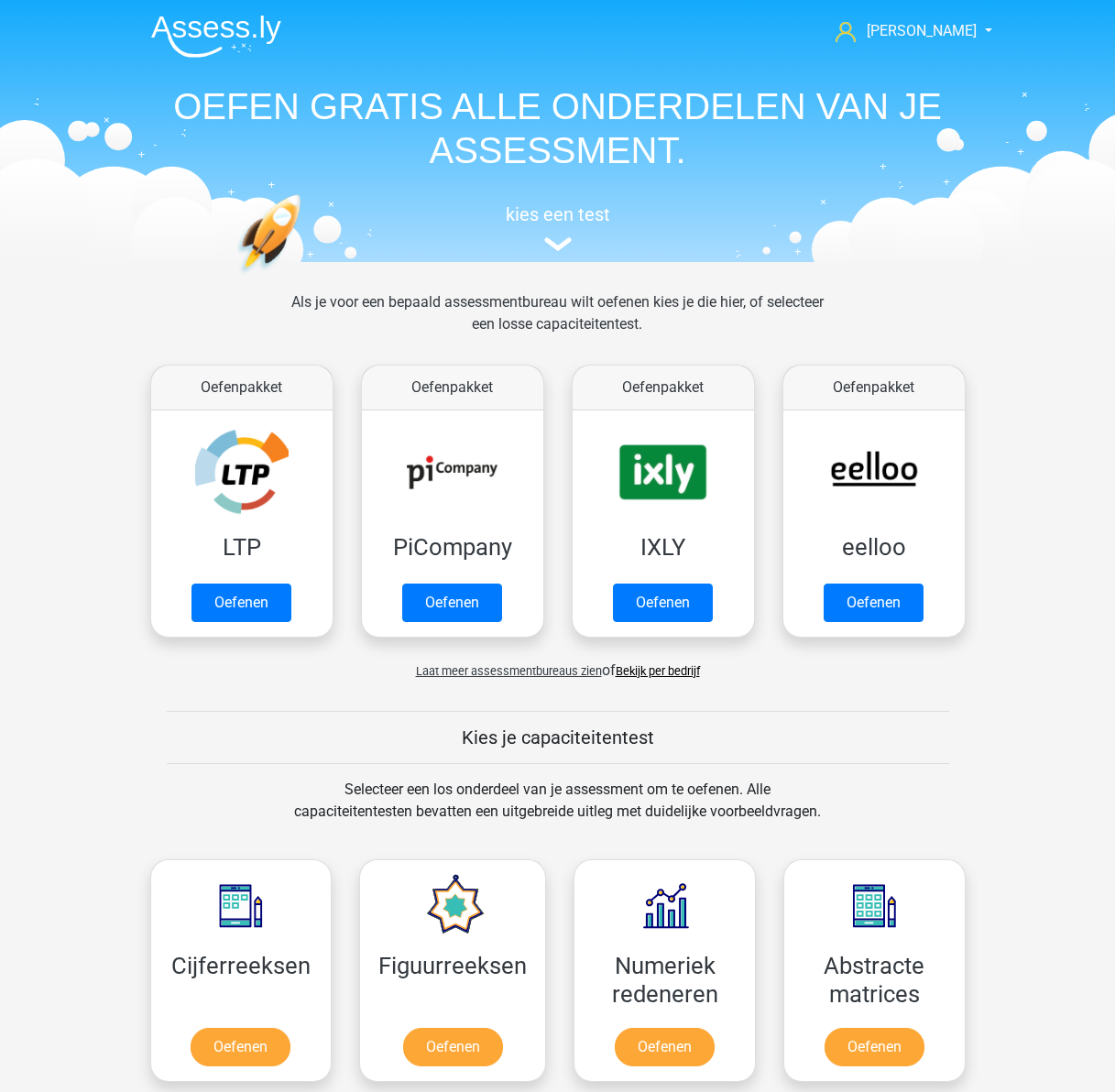
click at [529, 673] on span "Laat meer assessmentbureaus zien" at bounding box center [509, 671] width 186 height 14
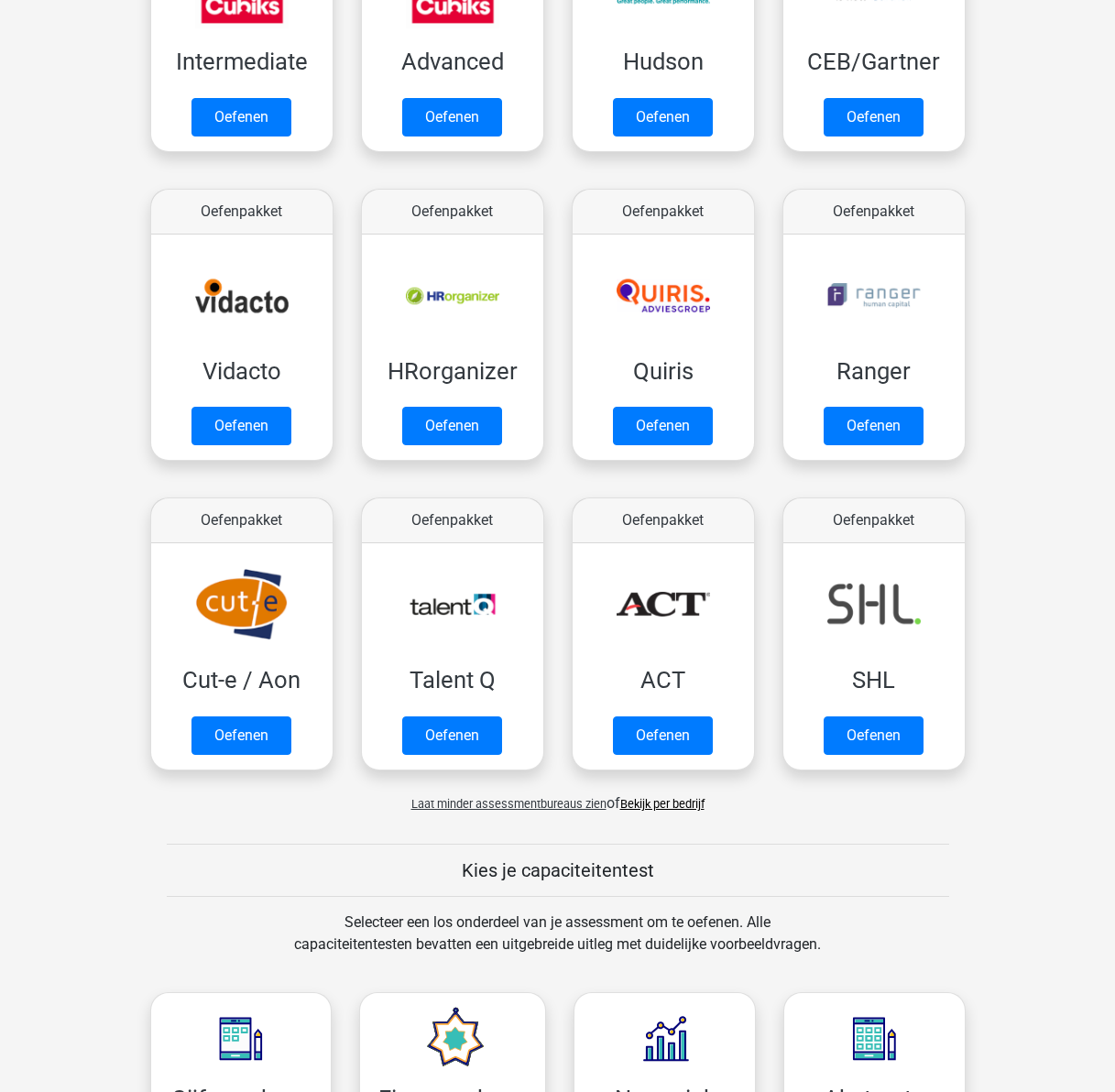
scroll to position [825, 0]
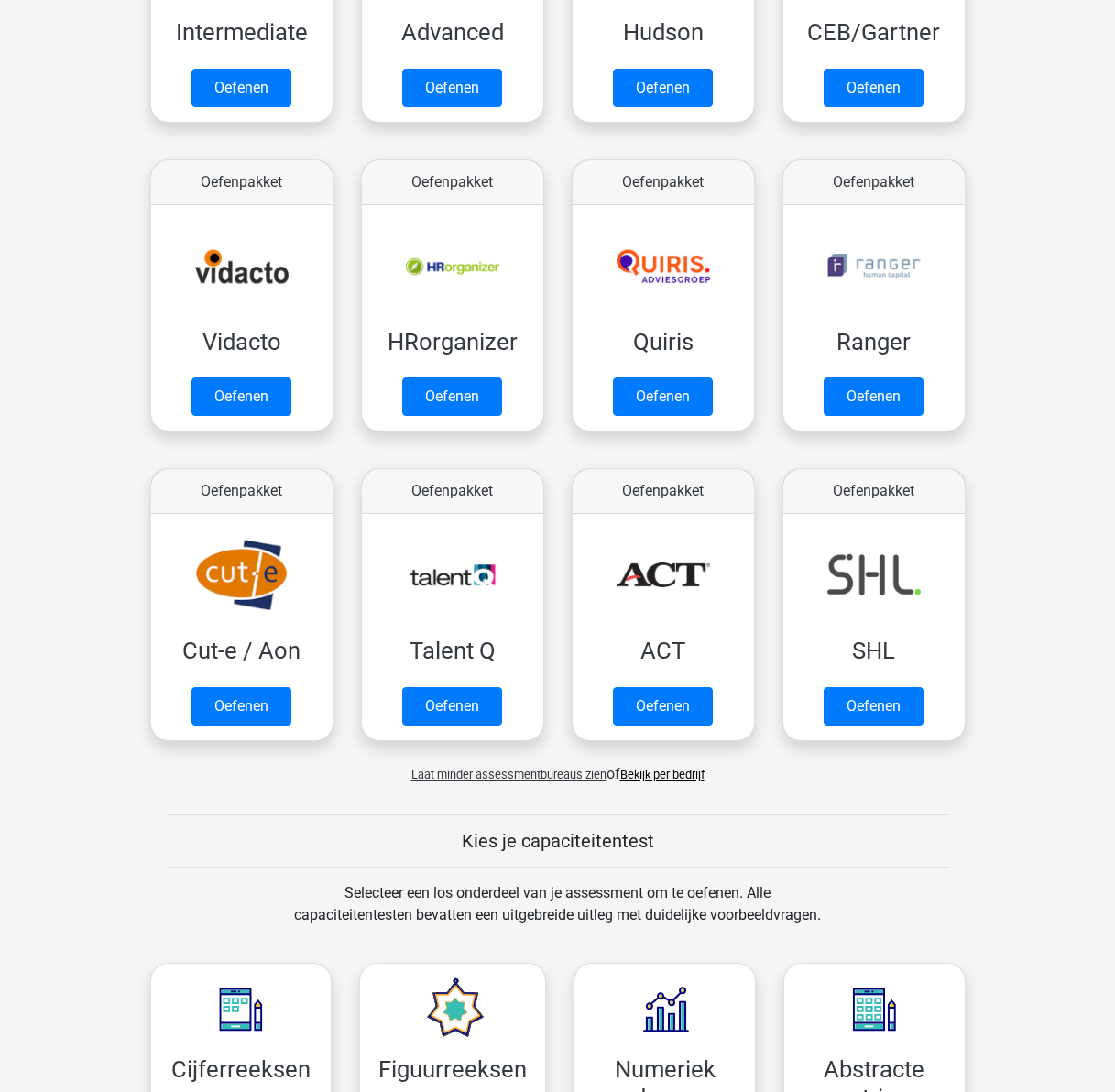
click at [657, 773] on link "Bekijk per bedrijf" at bounding box center [662, 775] width 85 height 14
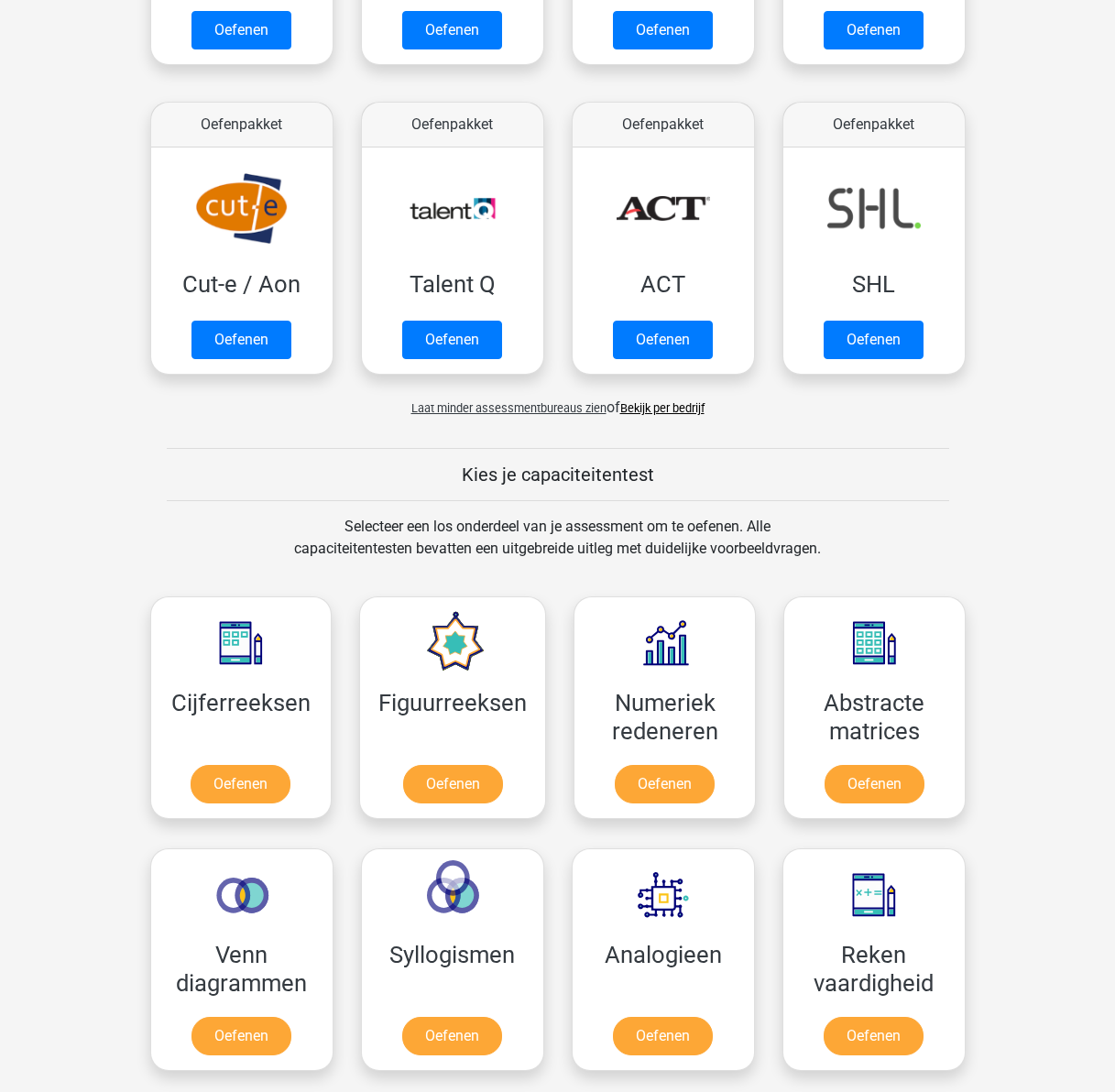
scroll to position [1741, 0]
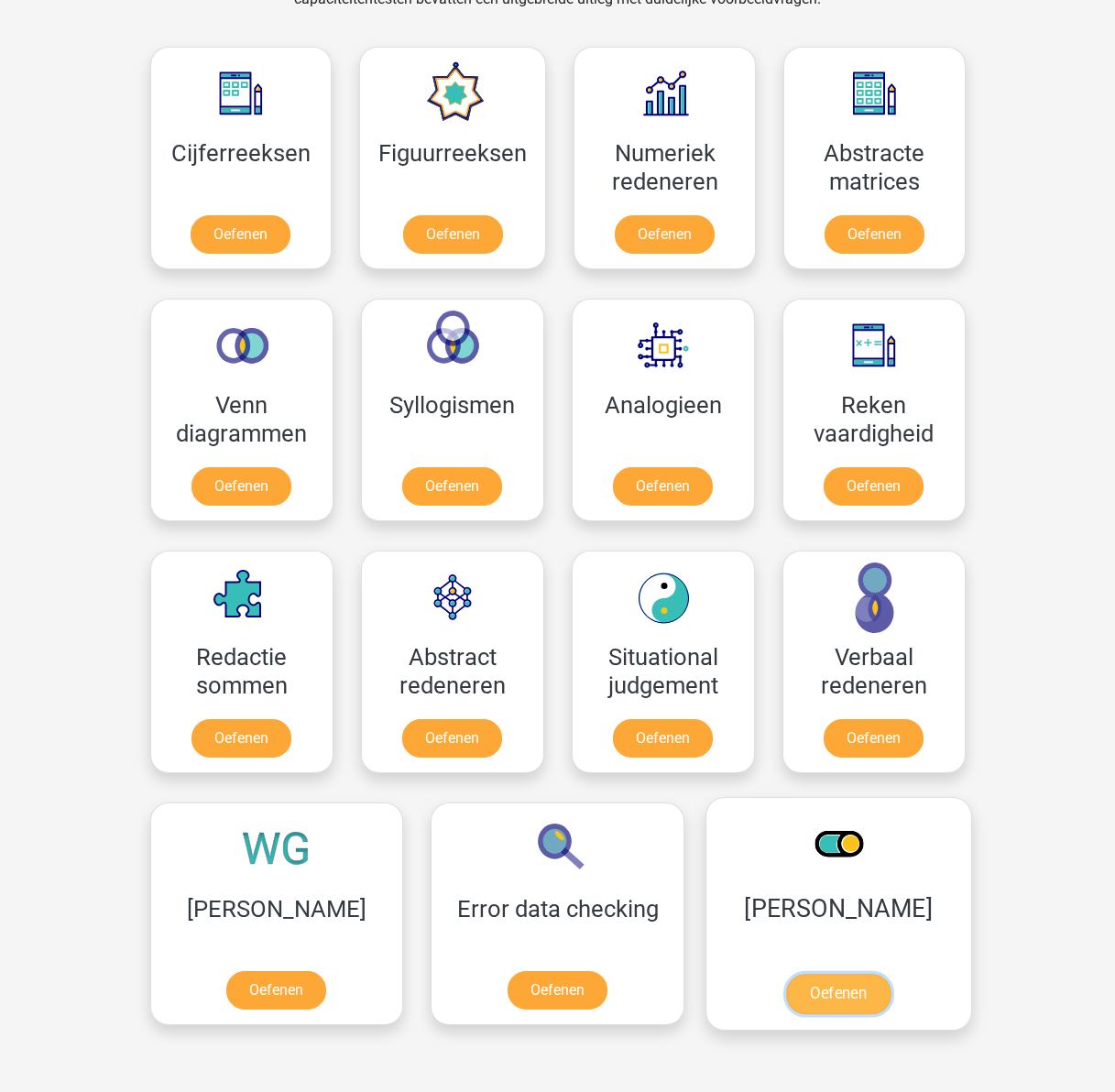
click at [786, 974] on link "Oefenen" at bounding box center [838, 994] width 105 height 40
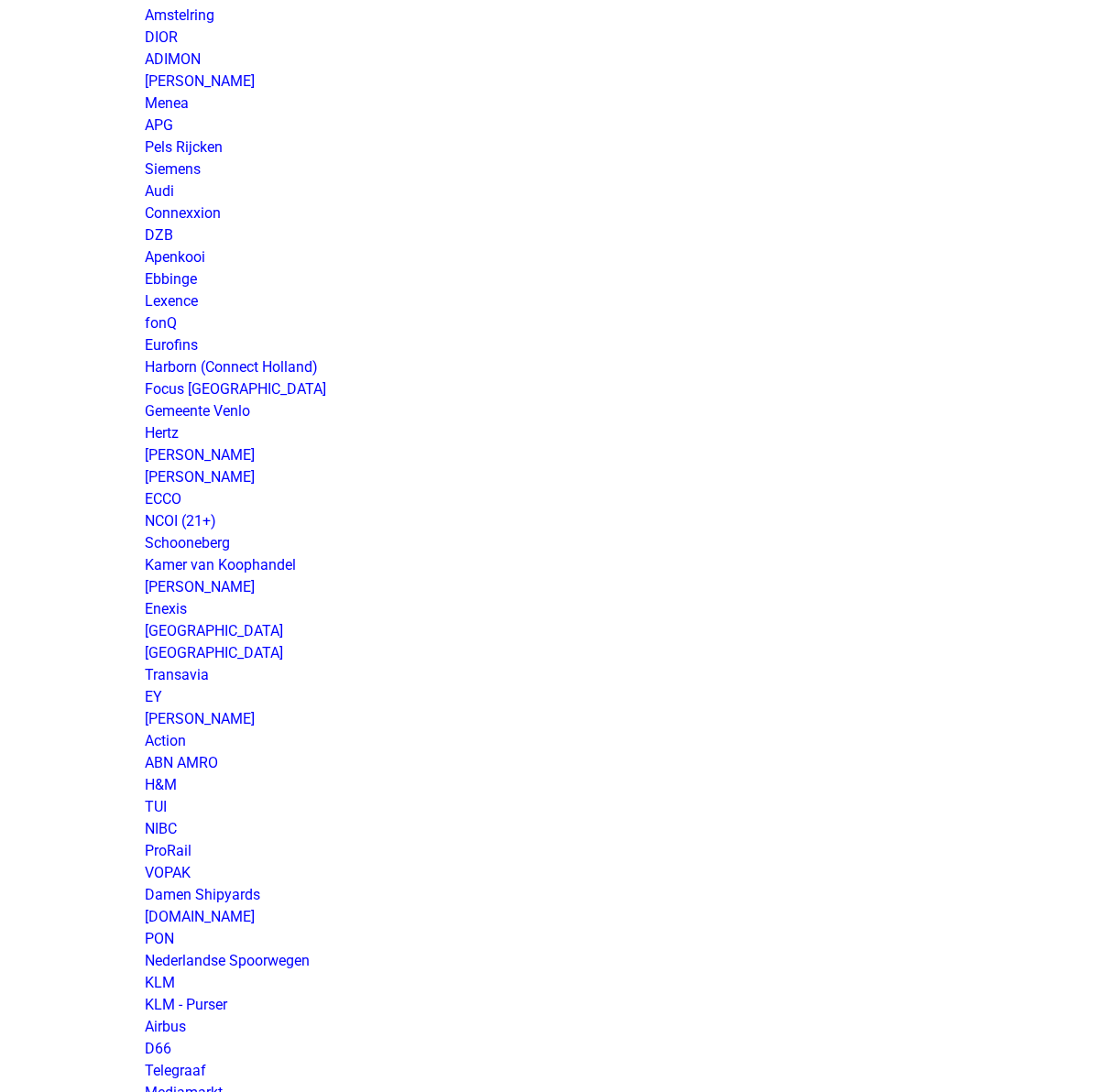
scroll to position [1192, 0]
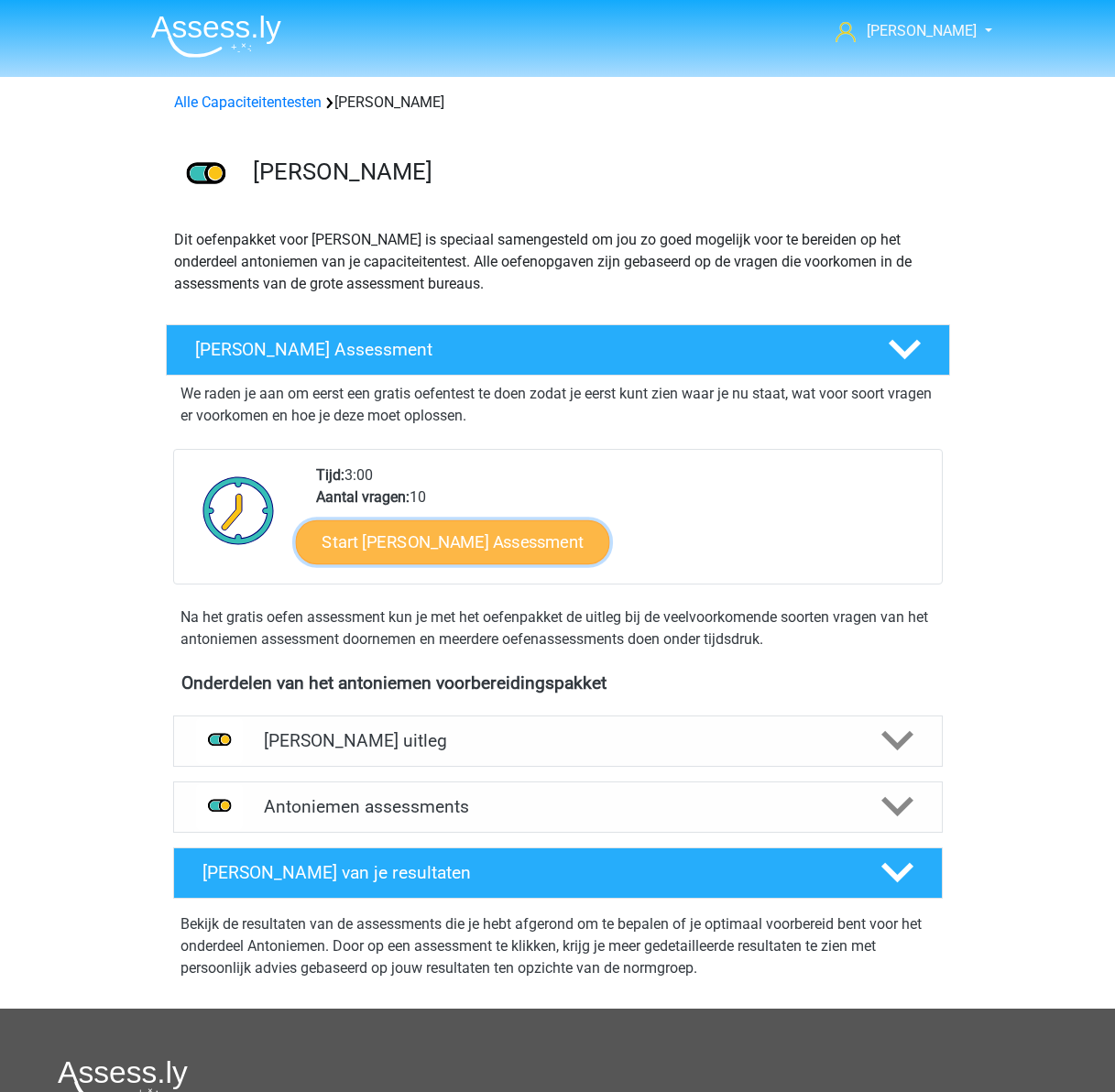
click at [497, 544] on link "Start [PERSON_NAME] Assessment" at bounding box center [452, 542] width 314 height 44
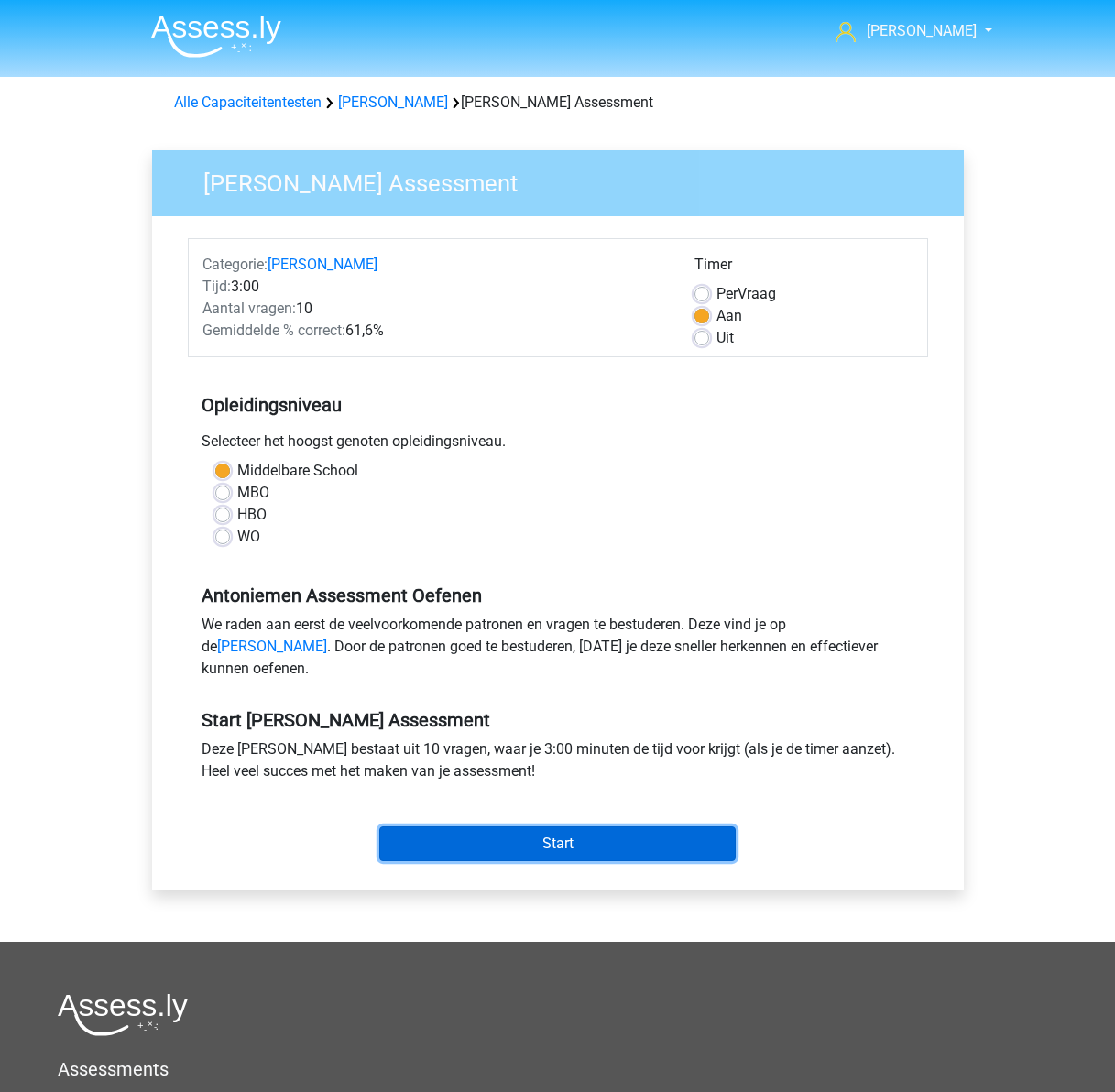
click at [647, 862] on input "Start" at bounding box center [557, 844] width 356 height 35
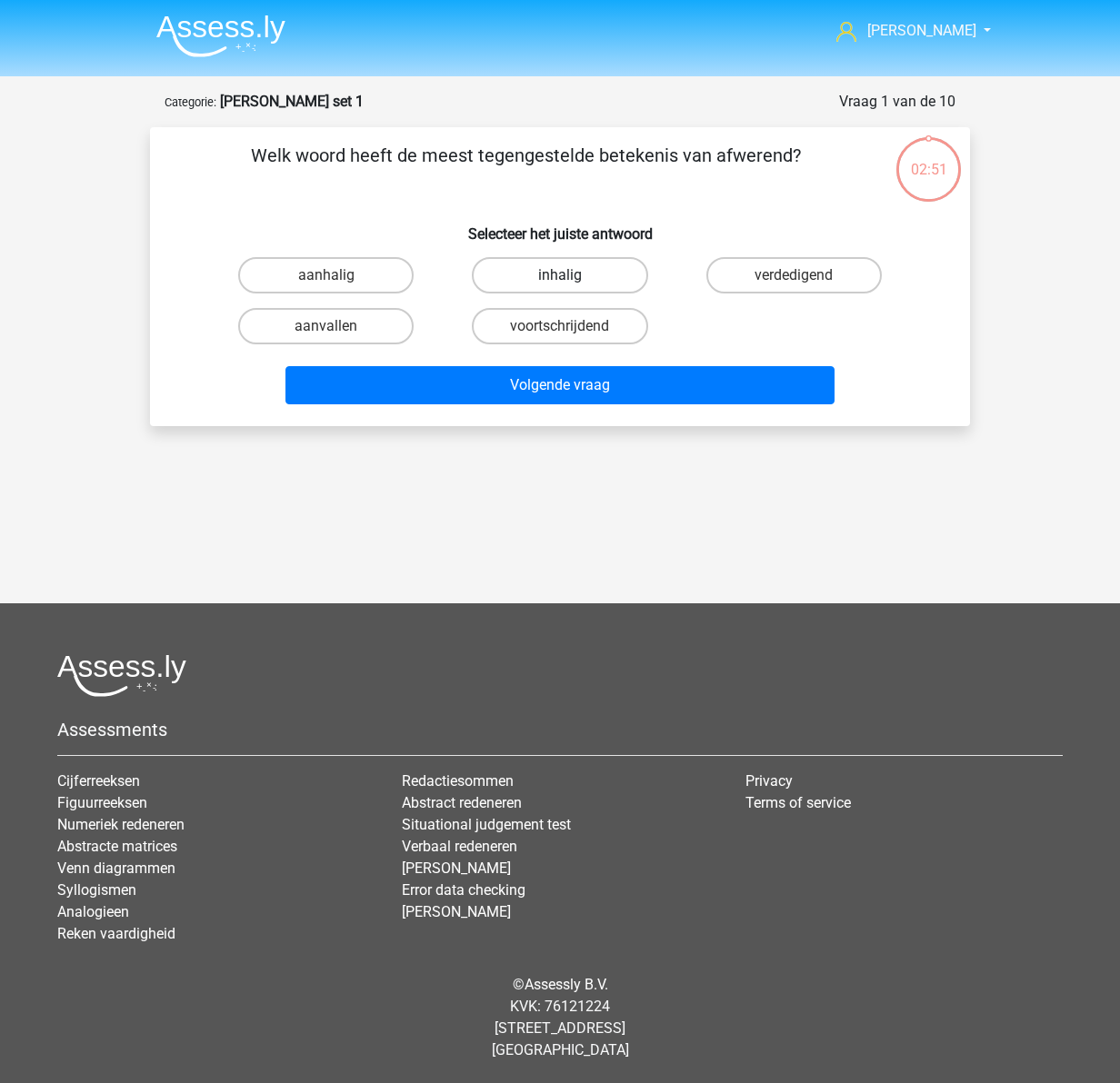
click at [558, 276] on label "inhalig" at bounding box center [559, 275] width 175 height 37
click at [560, 276] on input "inhalig" at bounding box center [566, 281] width 12 height 12
radio input "true"
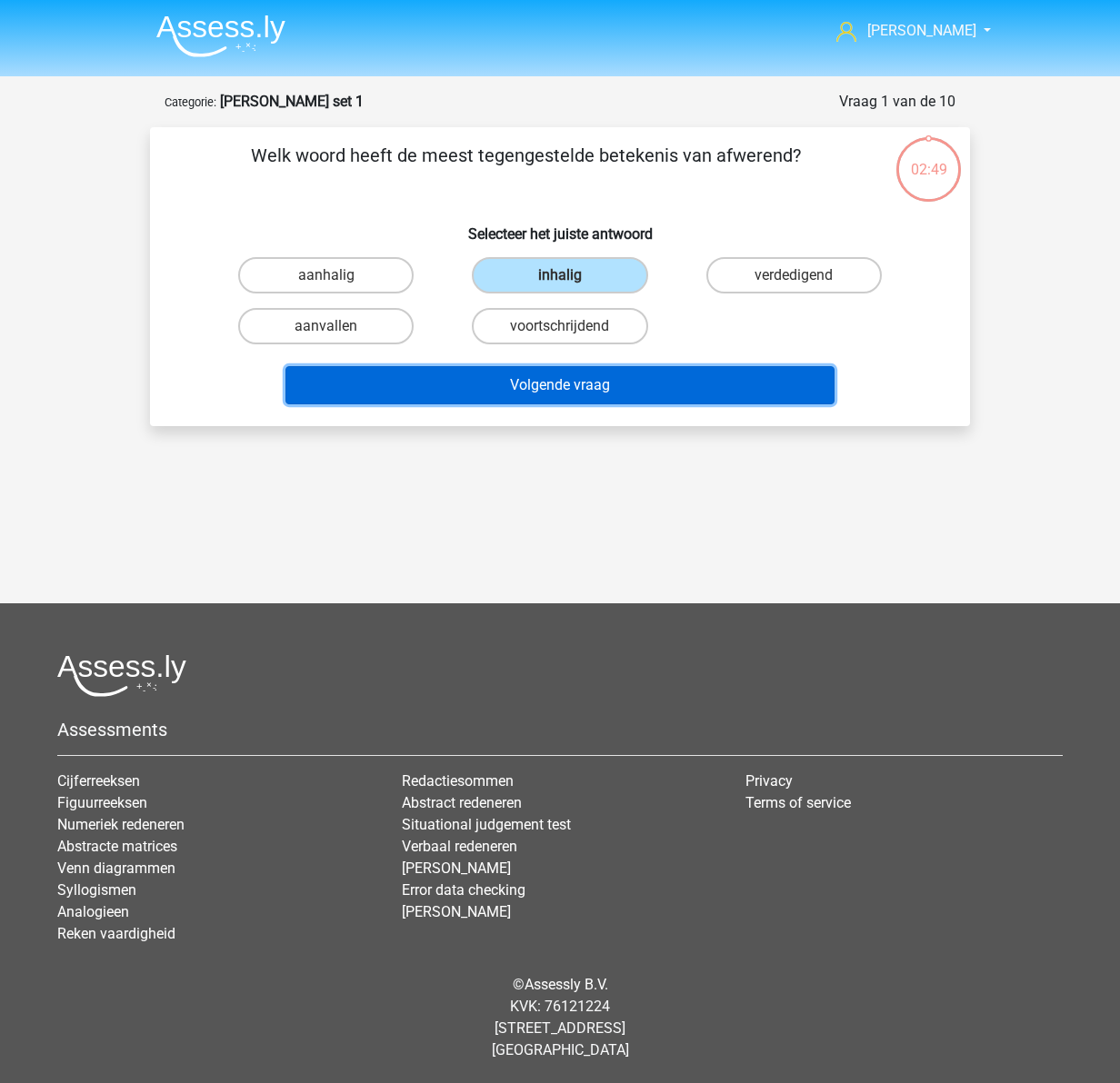
click at [603, 387] on button "Volgende vraag" at bounding box center [561, 385] width 550 height 39
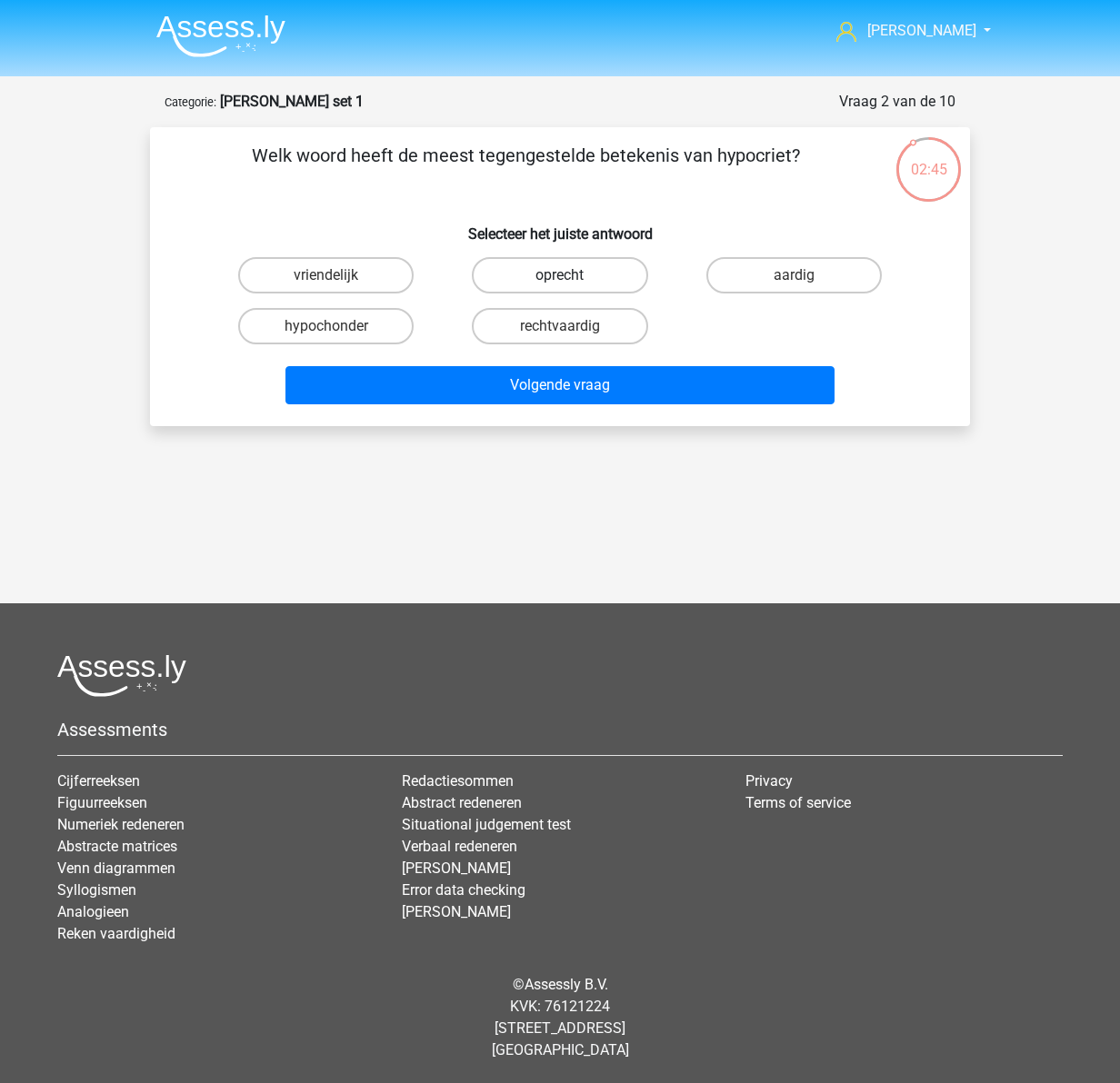
click at [564, 268] on label "oprecht" at bounding box center [559, 275] width 175 height 37
click at [564, 275] on input "oprecht" at bounding box center [566, 281] width 12 height 12
radio input "true"
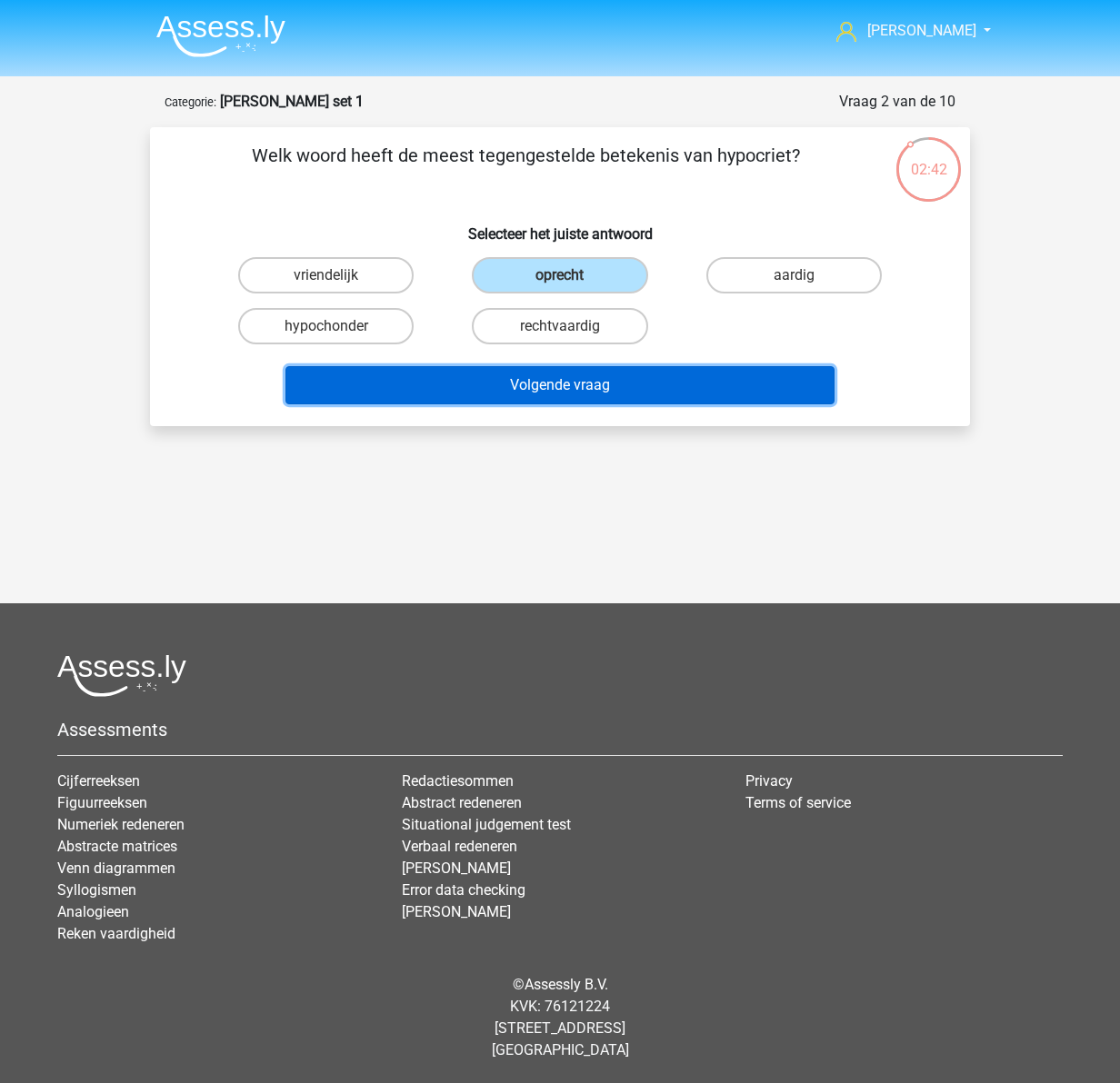
click at [554, 385] on button "Volgende vraag" at bounding box center [561, 385] width 550 height 39
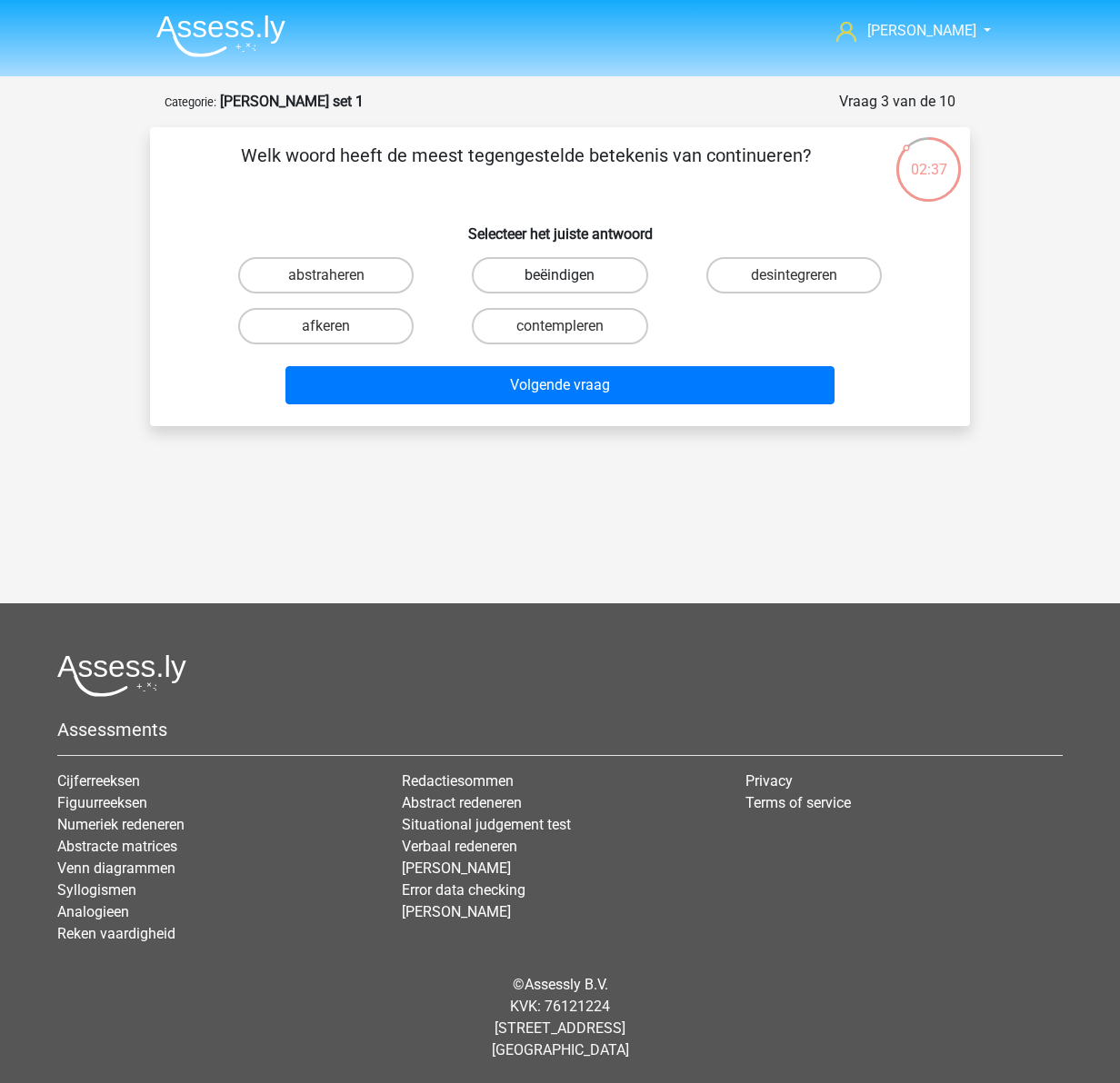
click at [589, 272] on label "beëindigen" at bounding box center [559, 275] width 175 height 37
click at [572, 275] on input "beëindigen" at bounding box center [566, 281] width 12 height 12
radio input "true"
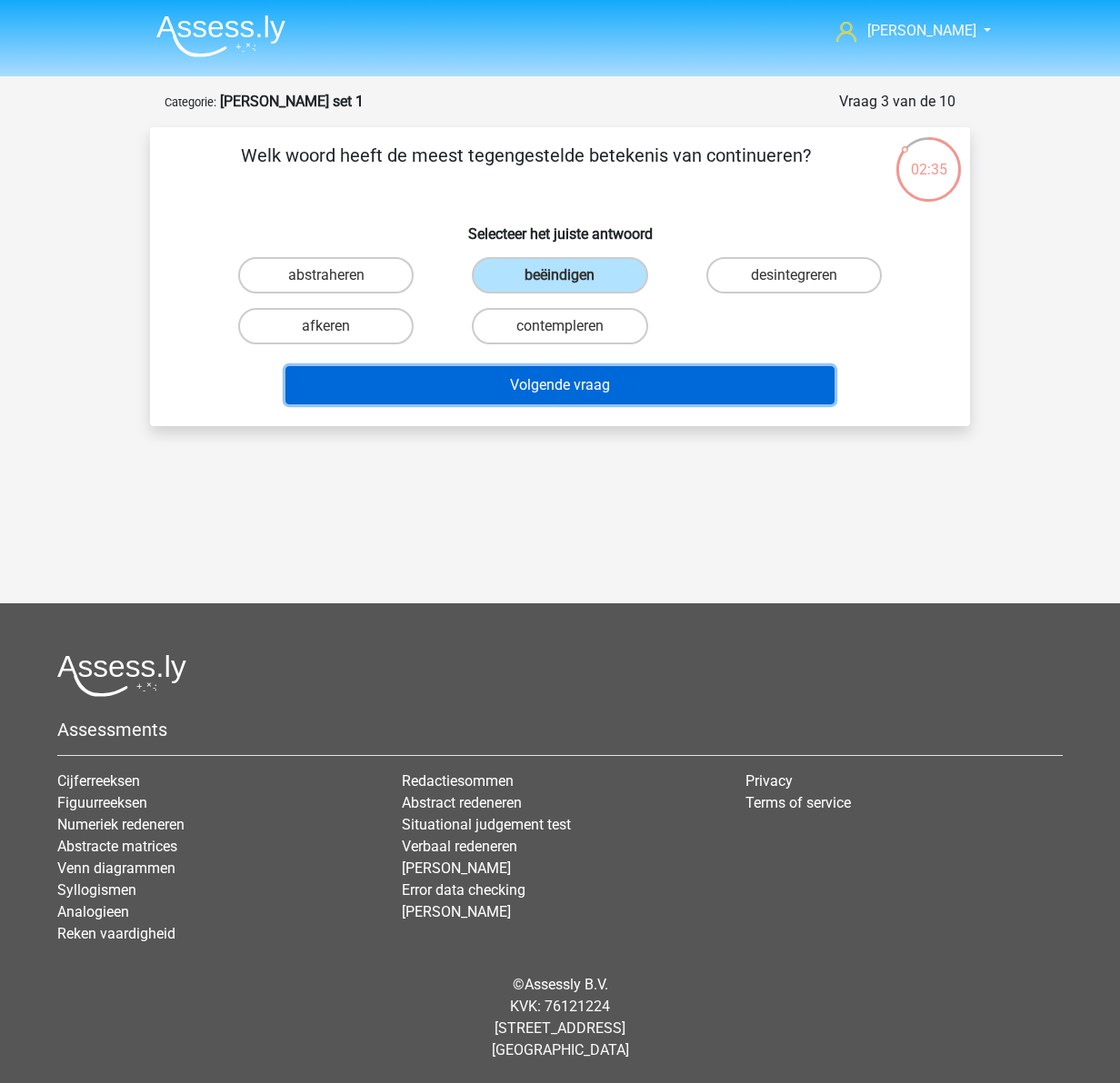
click at [624, 383] on button "Volgende vraag" at bounding box center [561, 385] width 550 height 39
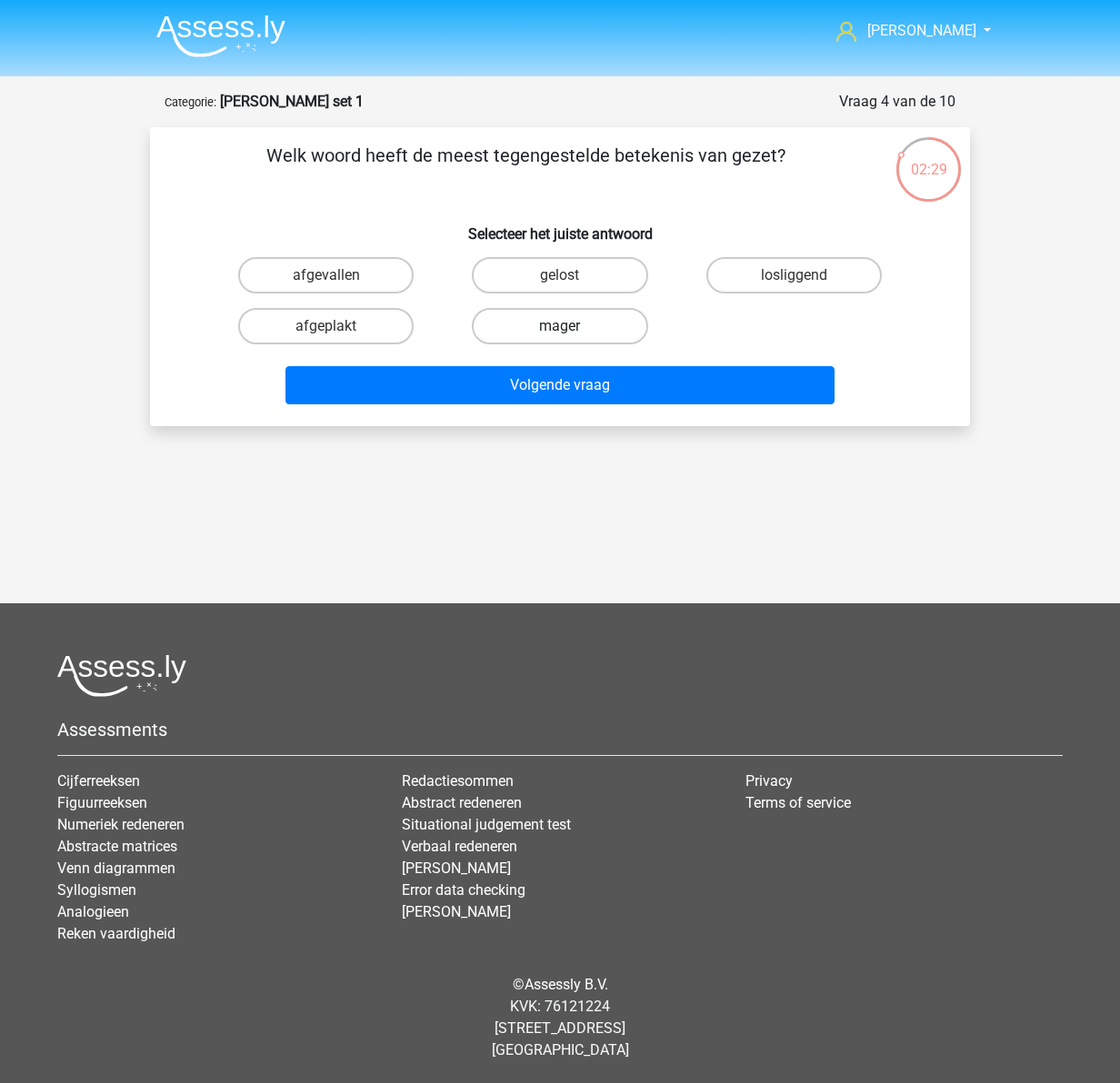
click at [571, 319] on label "mager" at bounding box center [559, 326] width 175 height 37
click at [571, 326] on input "mager" at bounding box center [566, 332] width 12 height 12
radio input "true"
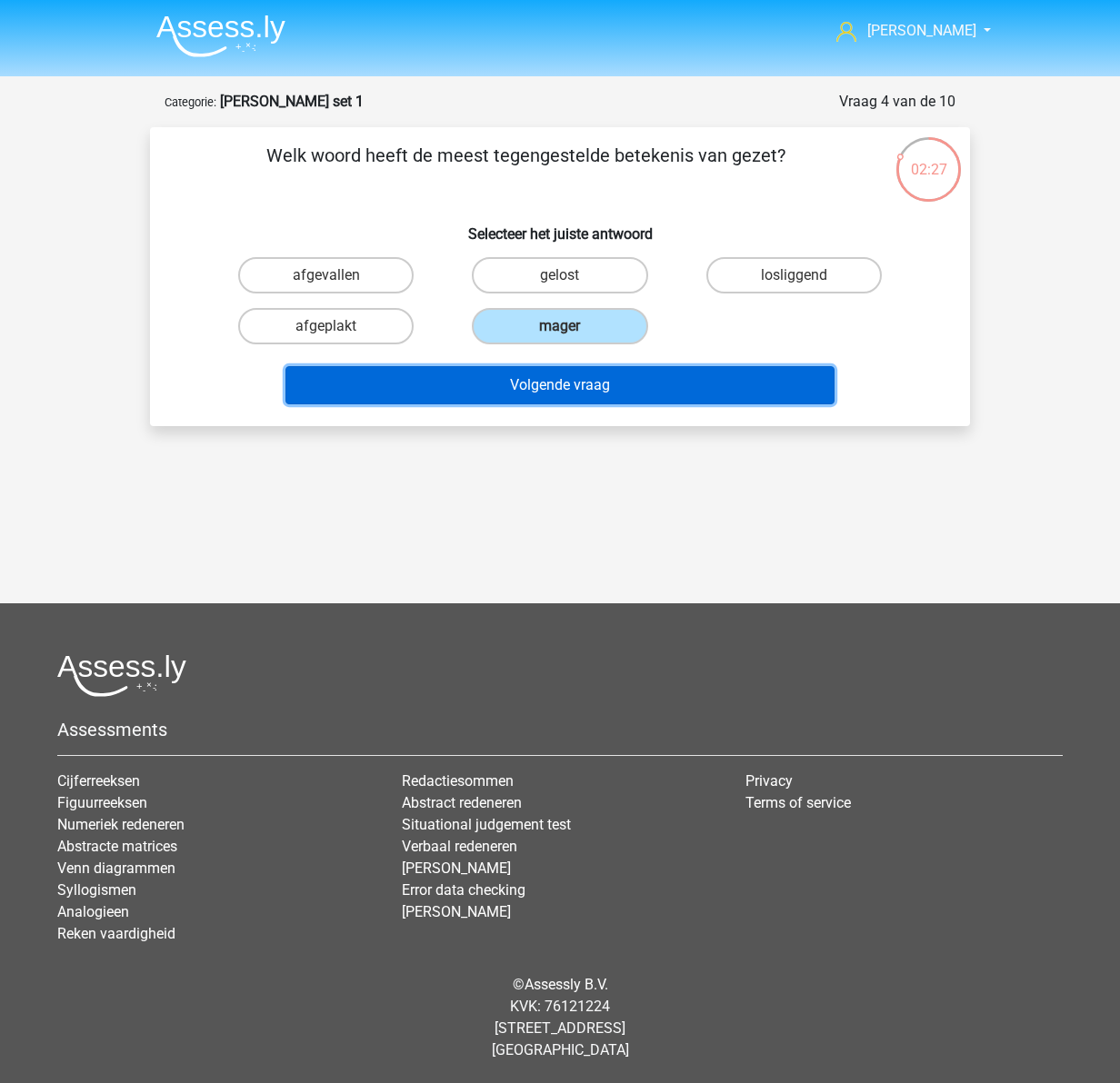
click at [574, 376] on button "Volgende vraag" at bounding box center [561, 385] width 550 height 39
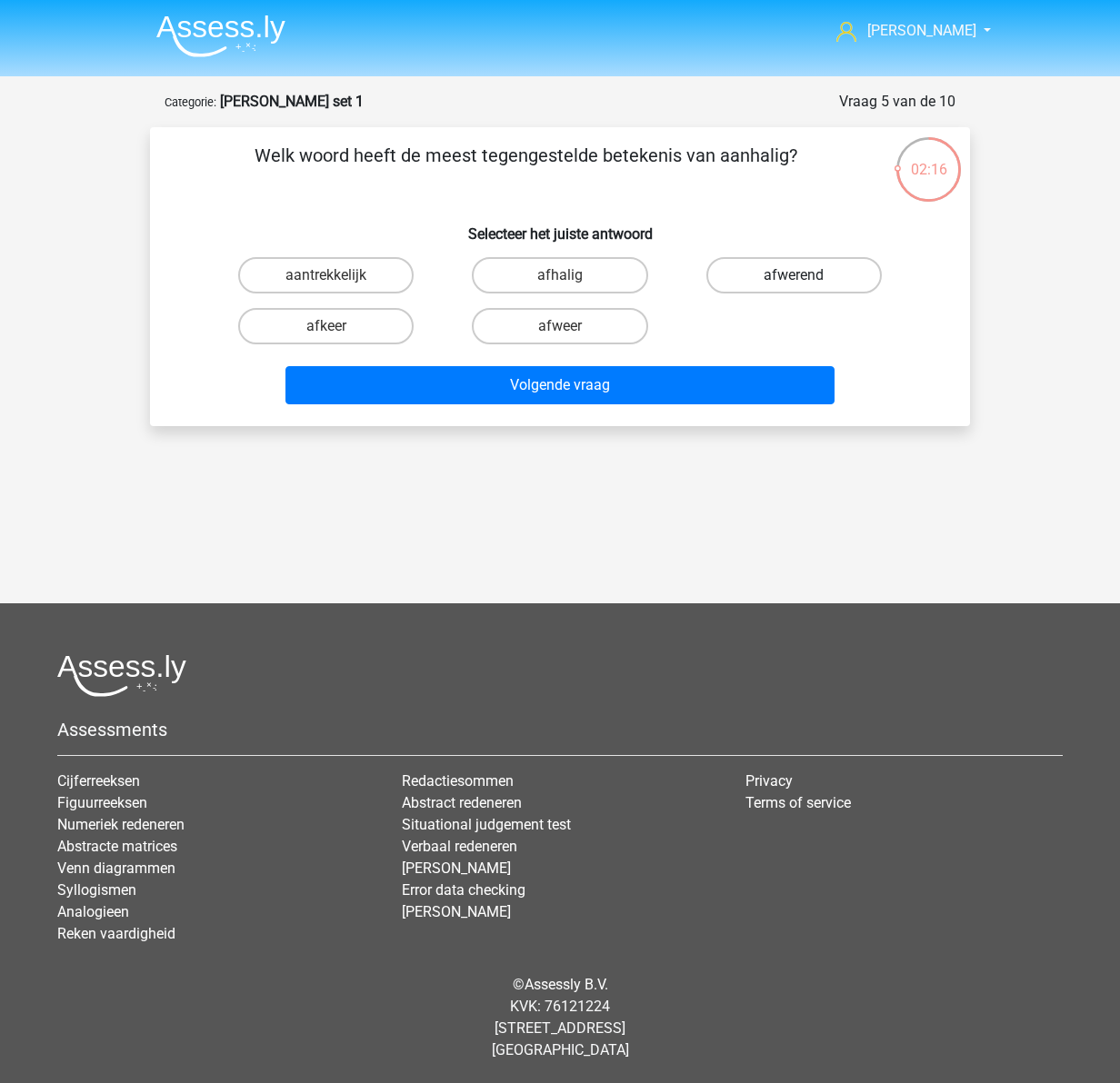
click at [816, 271] on label "afwerend" at bounding box center [793, 275] width 175 height 37
click at [805, 275] on input "afwerend" at bounding box center [799, 281] width 12 height 12
radio input "true"
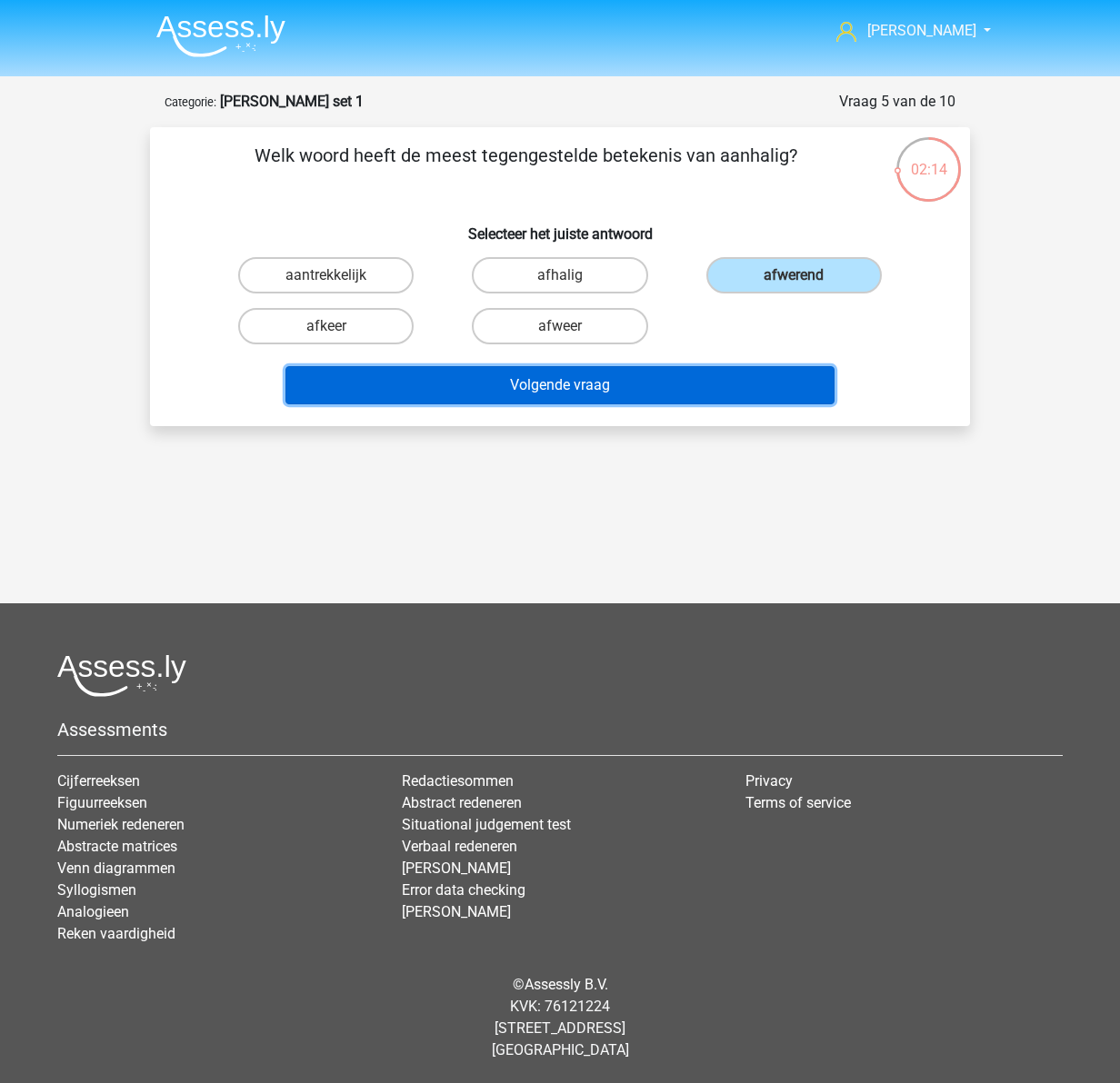
click at [658, 381] on button "Volgende vraag" at bounding box center [561, 385] width 550 height 39
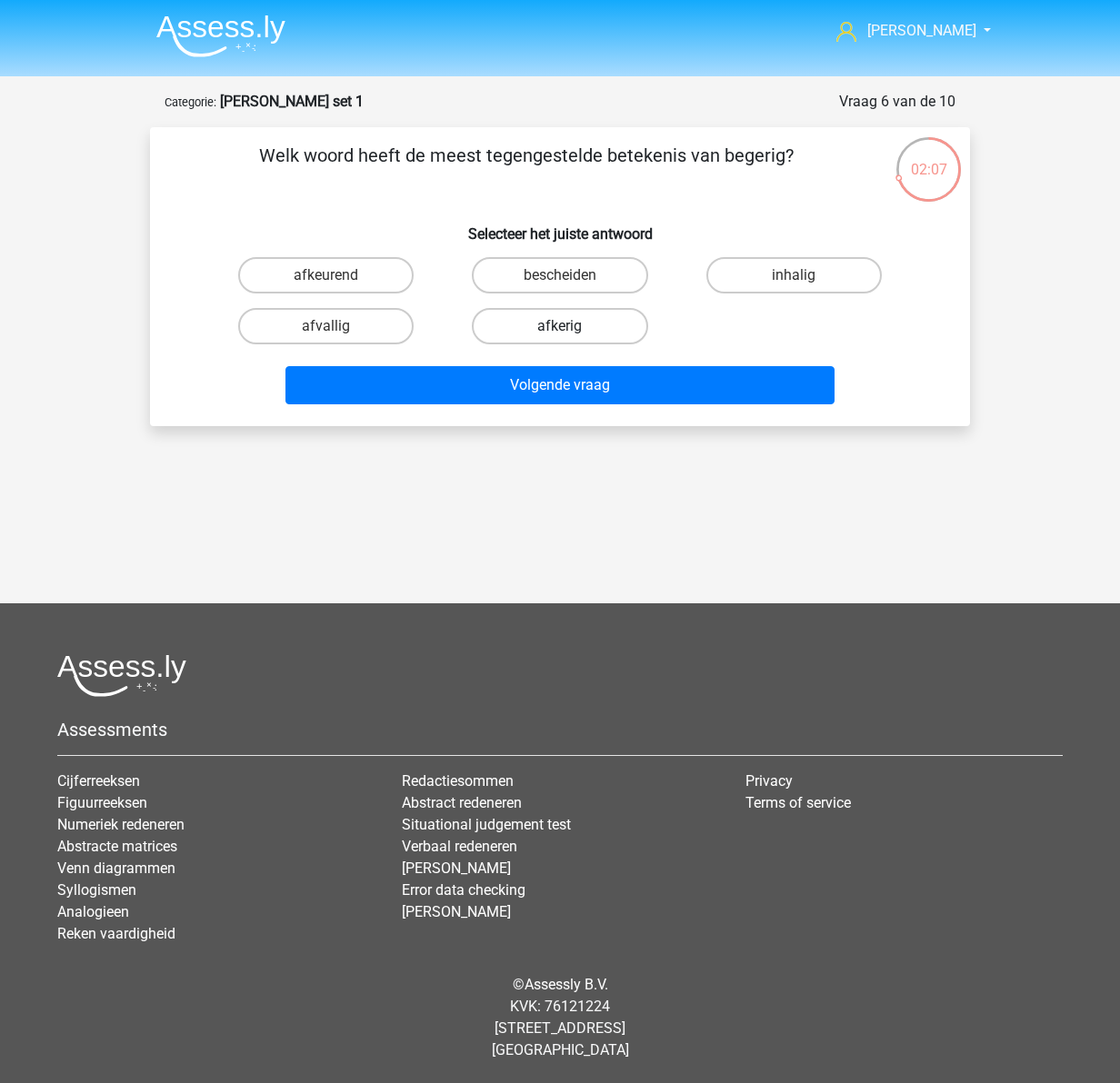
click at [591, 327] on label "afkerig" at bounding box center [559, 326] width 175 height 37
click at [572, 327] on input "afkerig" at bounding box center [566, 332] width 12 height 12
radio input "true"
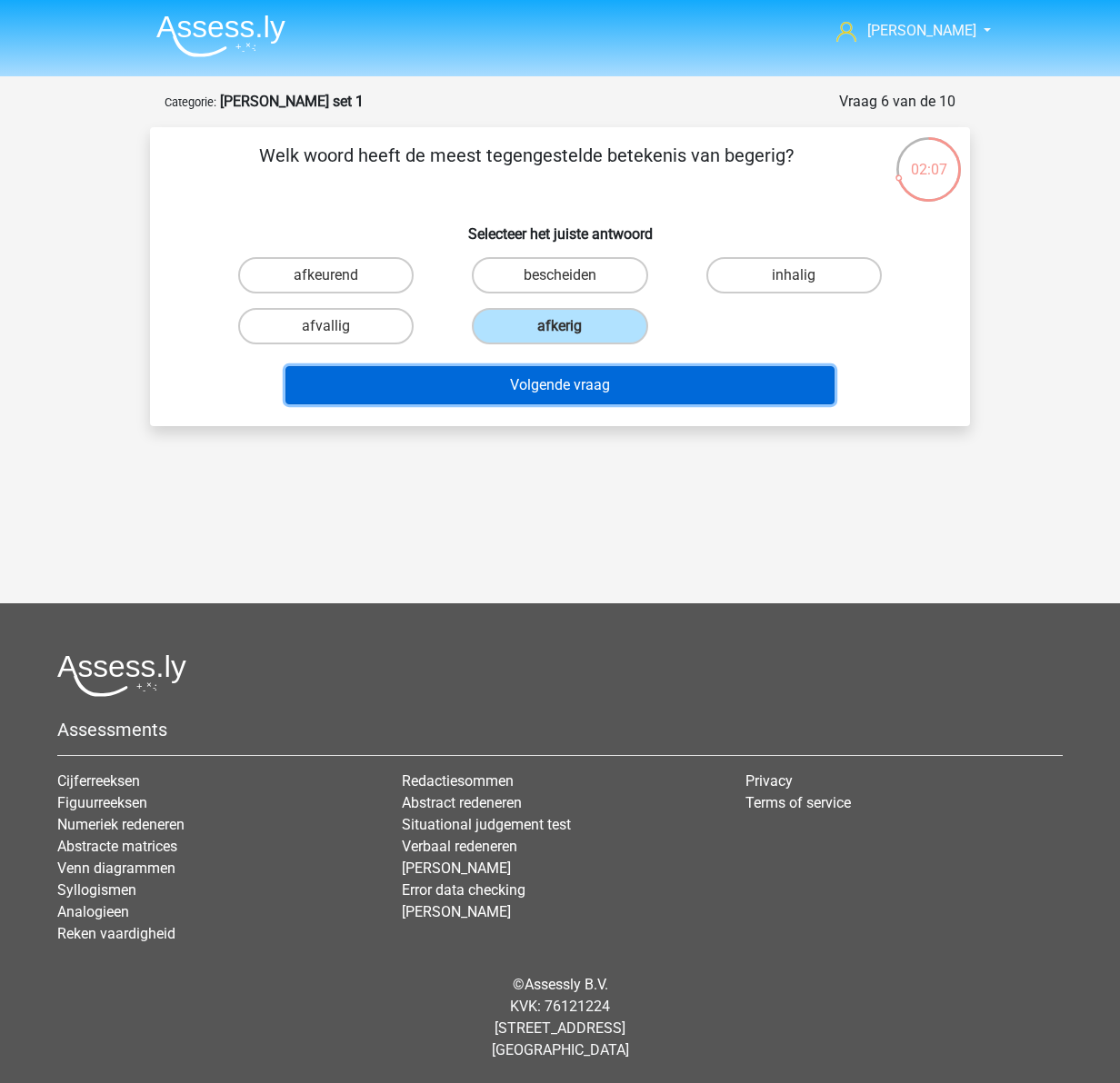
click at [624, 382] on button "Volgende vraag" at bounding box center [561, 385] width 550 height 39
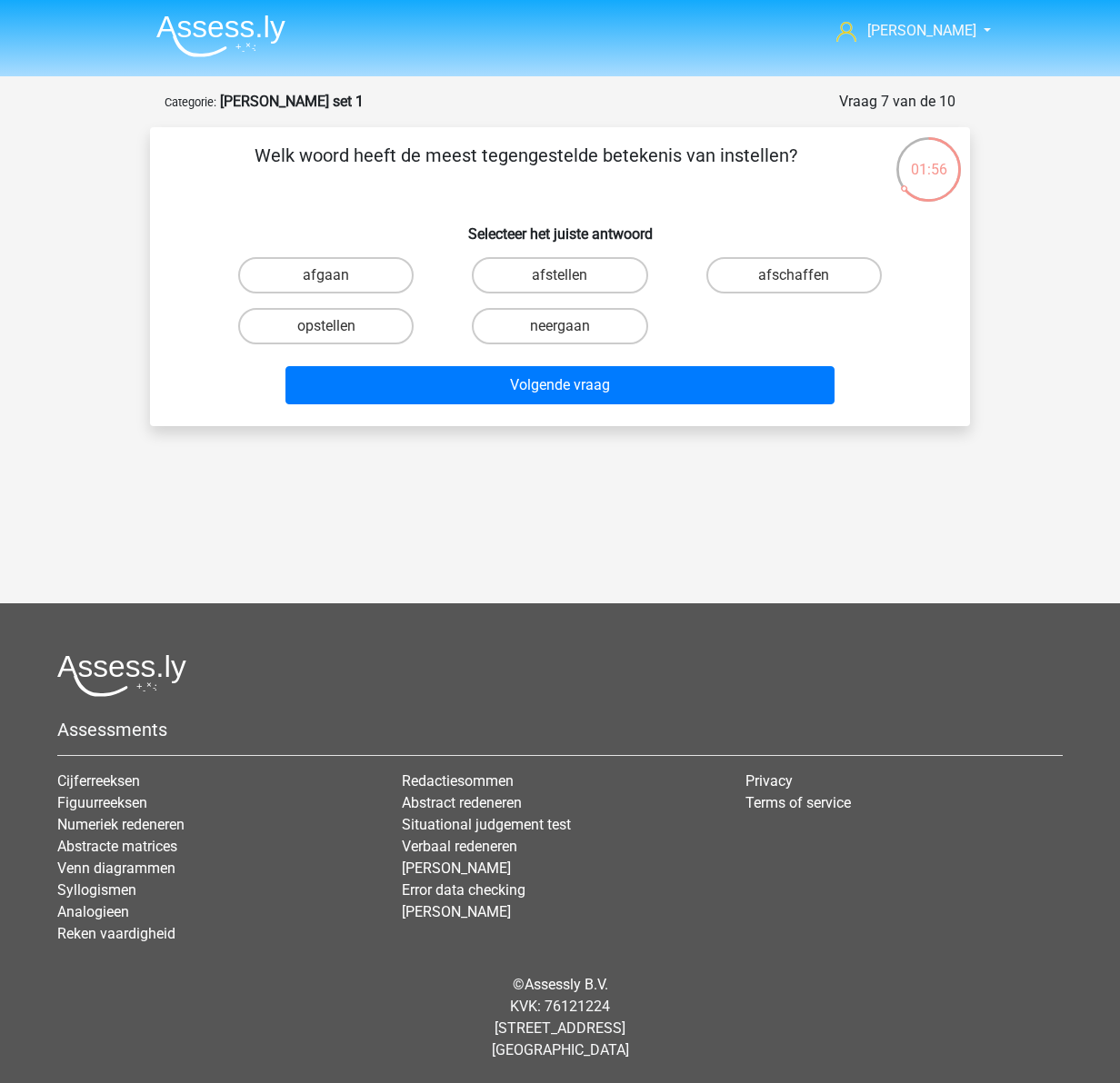
click at [800, 276] on input "afschaffen" at bounding box center [799, 281] width 12 height 12
radio input "true"
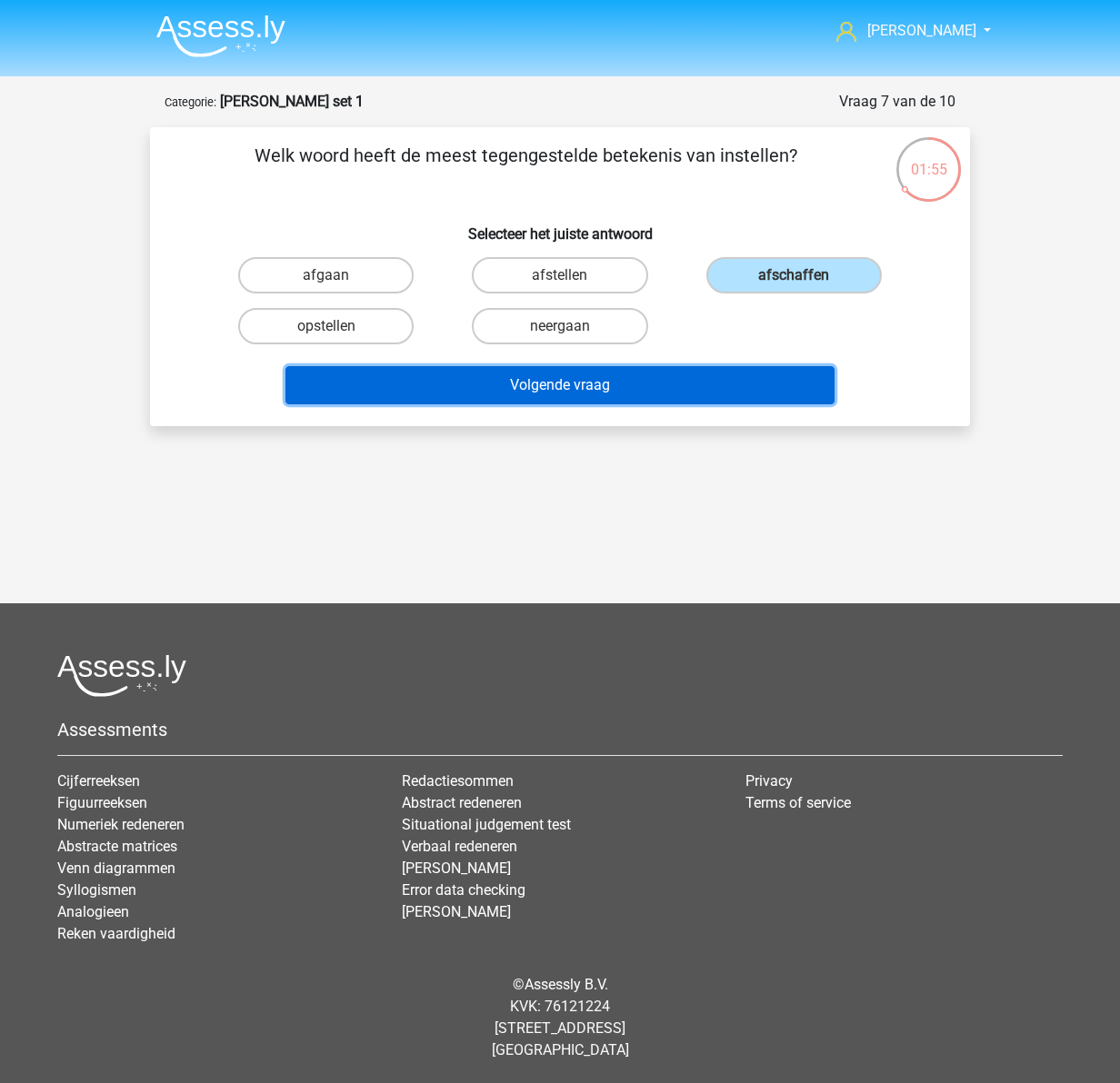
click at [700, 389] on button "Volgende vraag" at bounding box center [561, 385] width 550 height 39
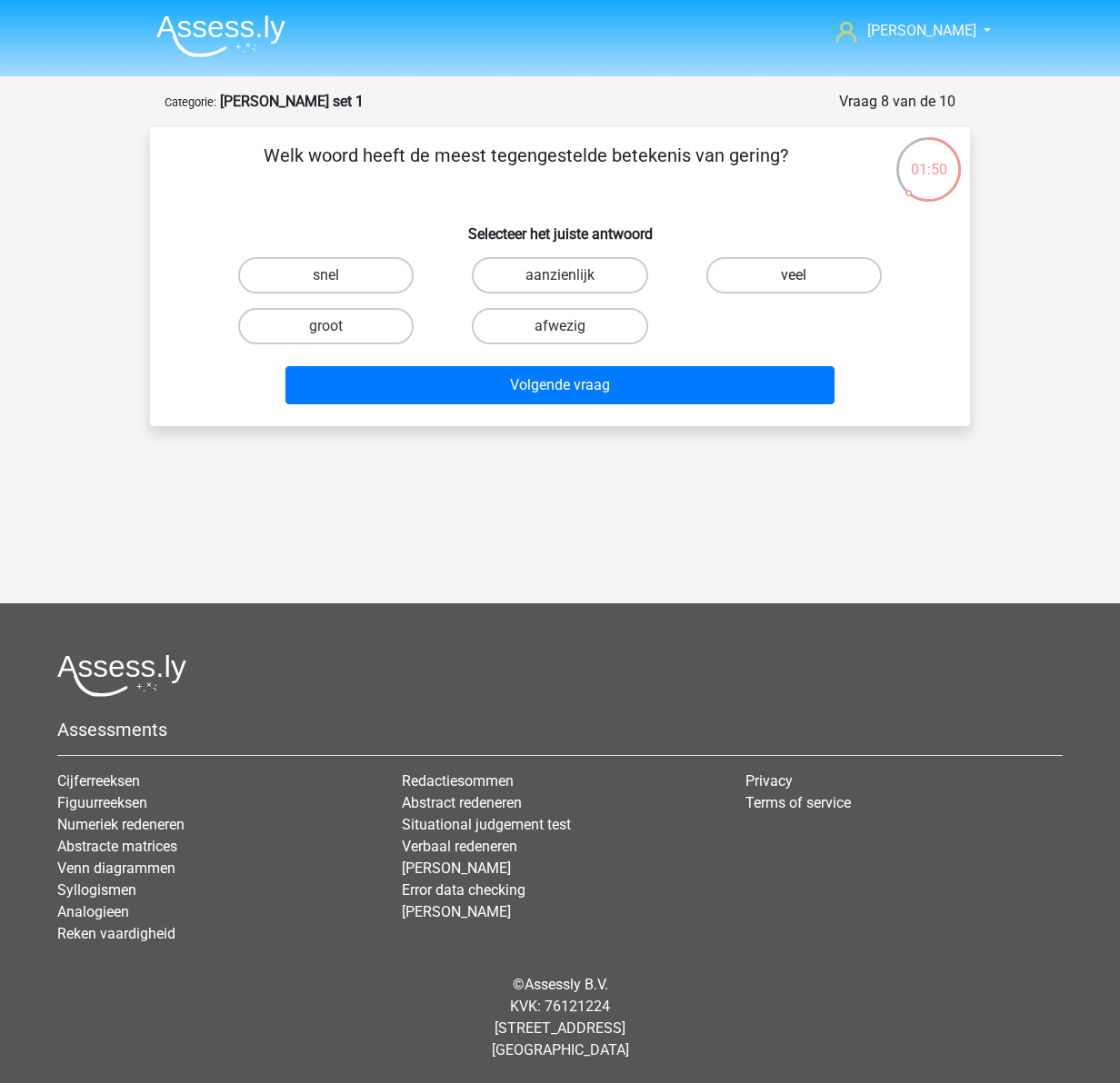
click at [776, 275] on label "veel" at bounding box center [793, 275] width 175 height 37
click at [793, 275] on input "veel" at bounding box center [799, 281] width 12 height 12
radio input "true"
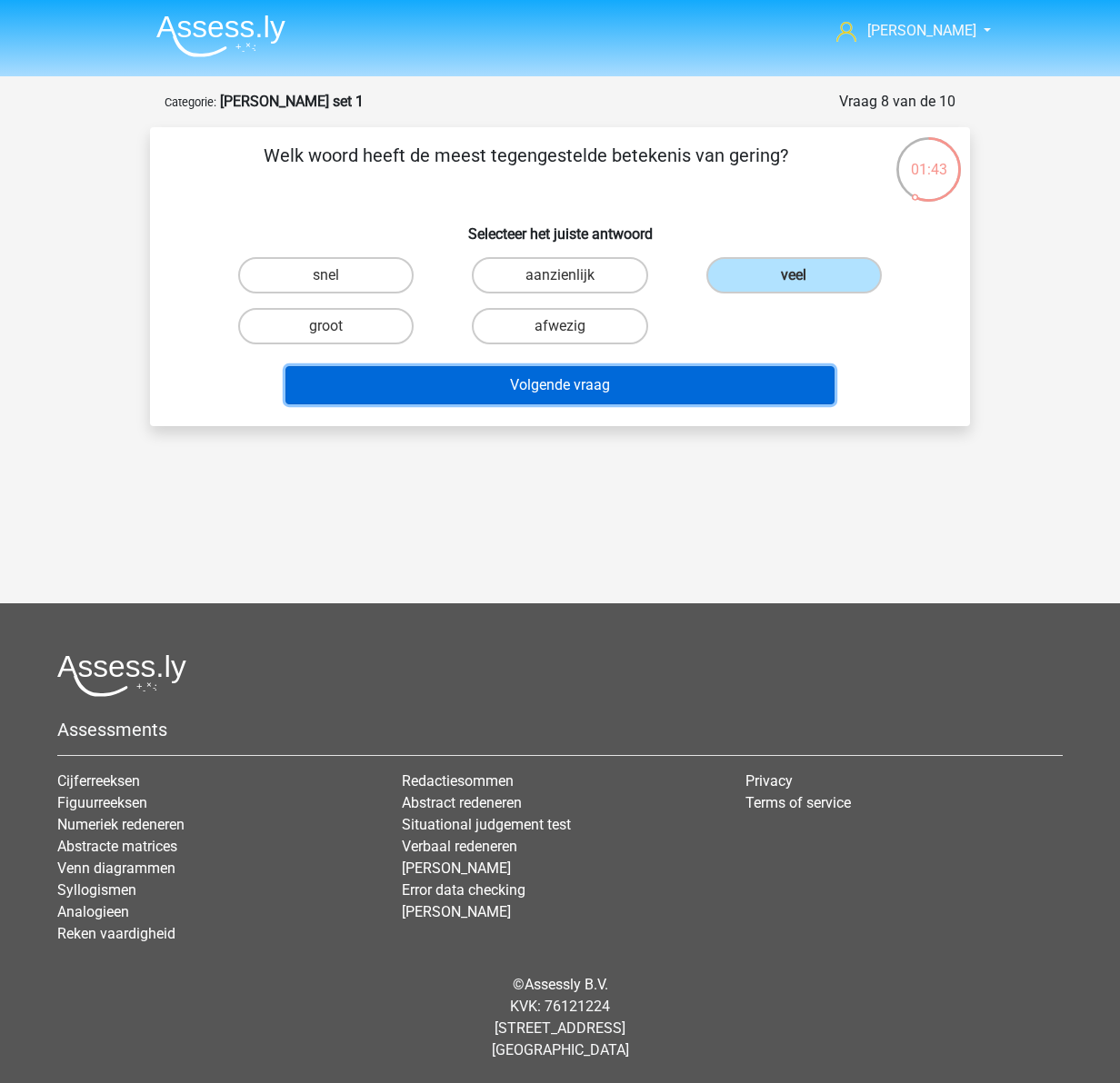
click at [544, 384] on button "Volgende vraag" at bounding box center [561, 385] width 550 height 39
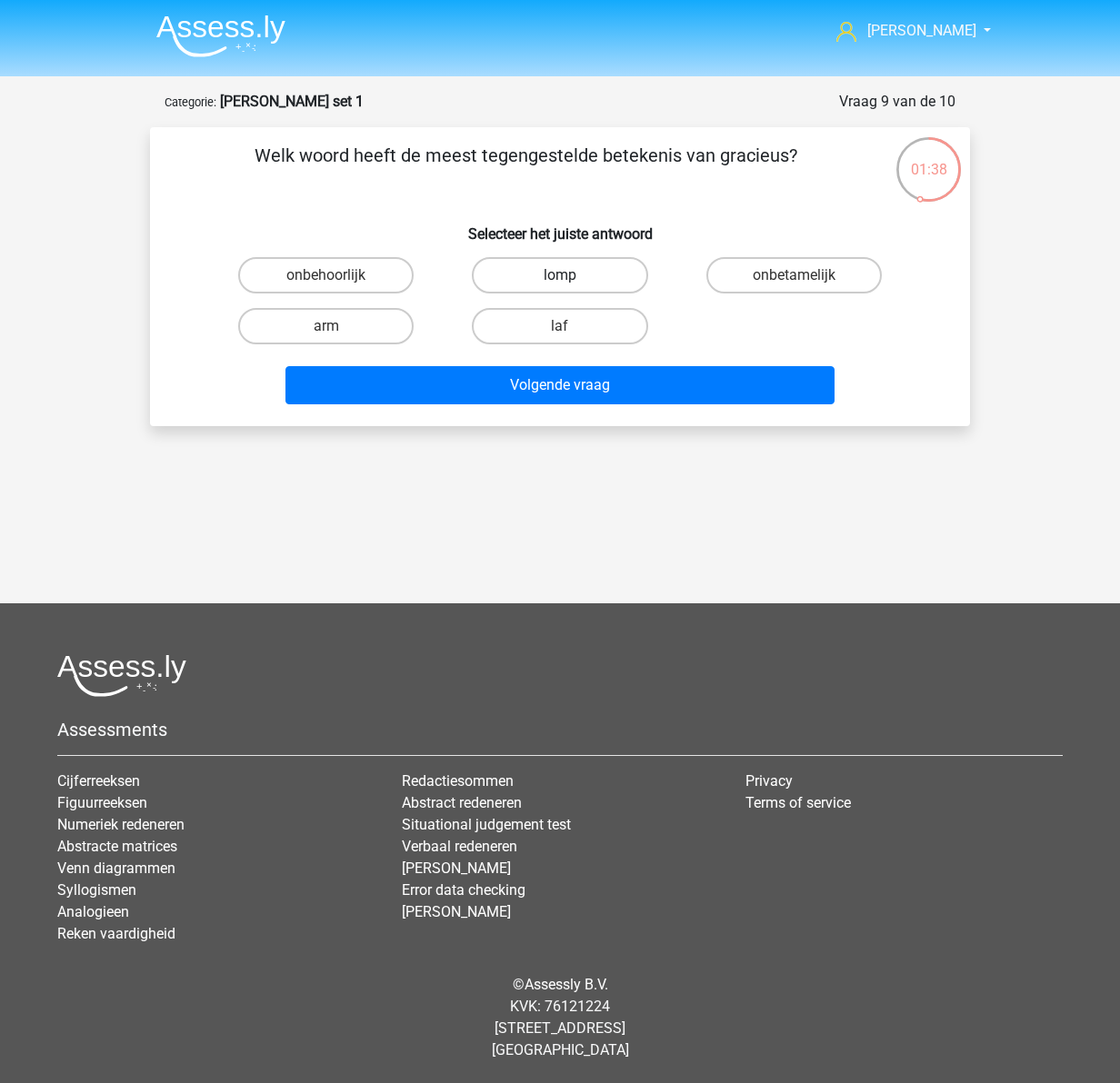
click at [529, 268] on label "lomp" at bounding box center [559, 275] width 175 height 37
click at [560, 275] on input "lomp" at bounding box center [566, 281] width 12 height 12
radio input "true"
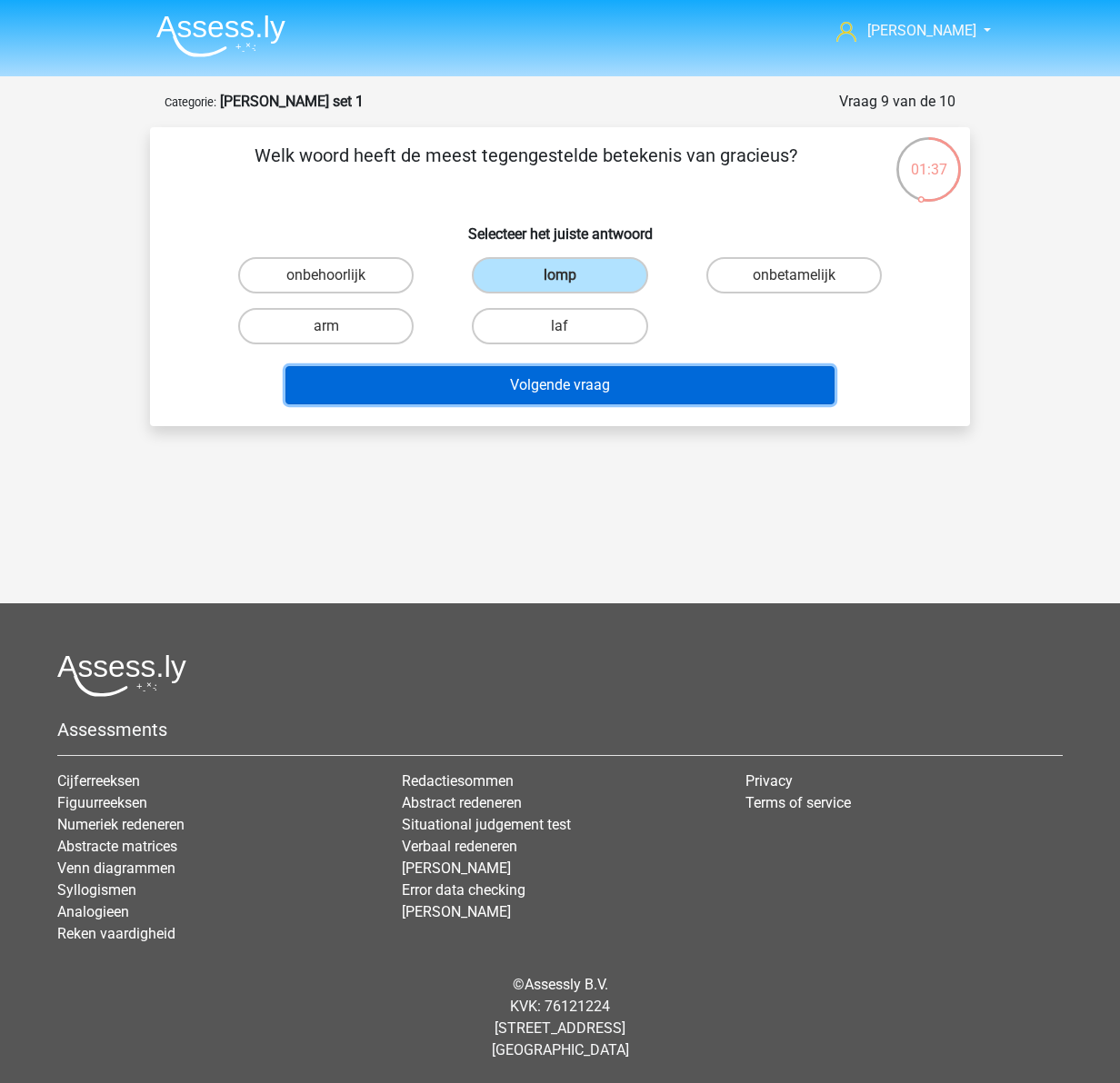
drag, startPoint x: 673, startPoint y: 398, endPoint x: 665, endPoint y: 394, distance: 8.9
click at [669, 397] on button "Volgende vraag" at bounding box center [561, 385] width 550 height 39
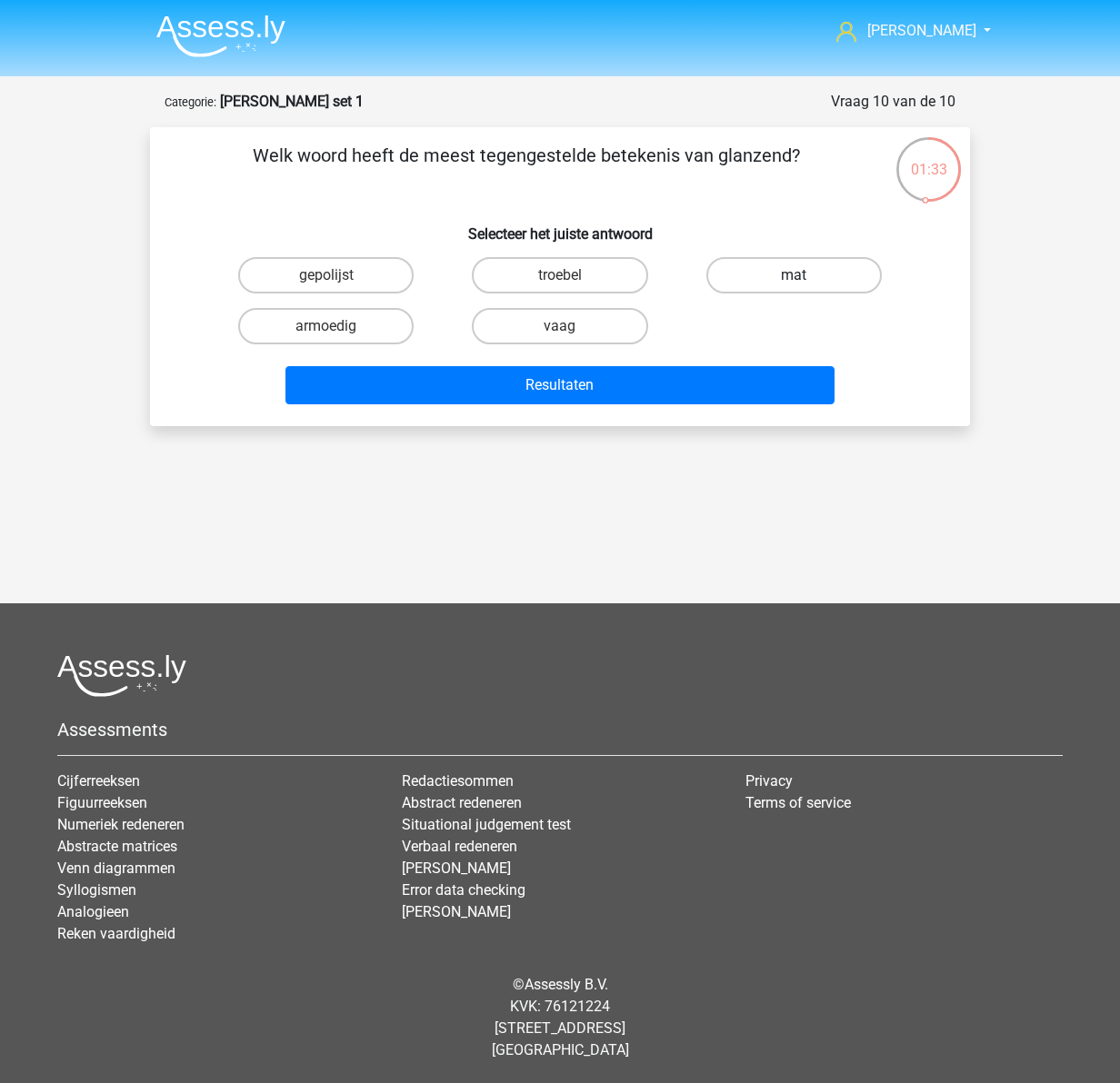
click at [789, 273] on label "mat" at bounding box center [793, 275] width 175 height 37
click at [793, 275] on input "mat" at bounding box center [799, 281] width 12 height 12
radio input "true"
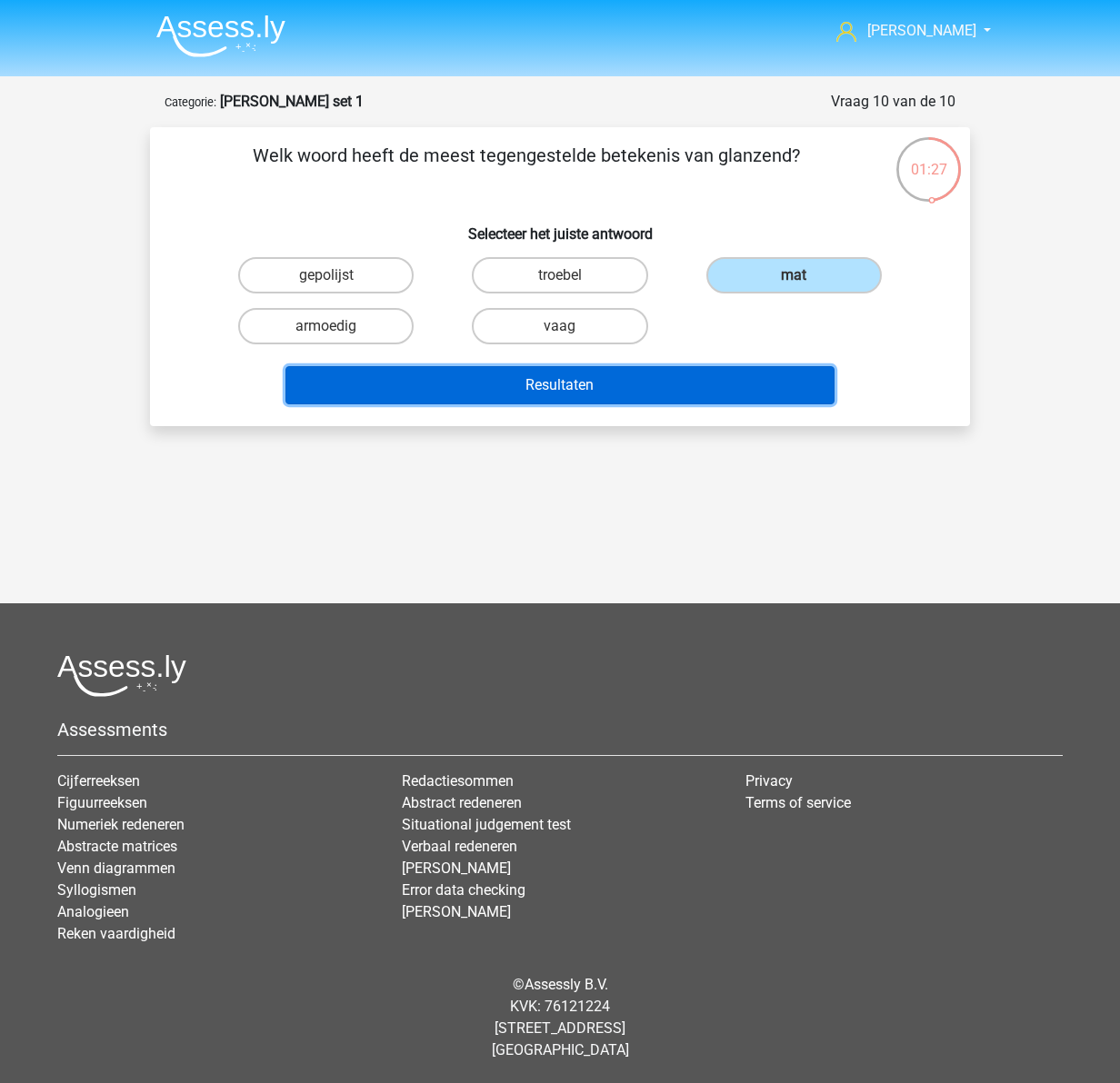
click at [555, 387] on button "Resultaten" at bounding box center [561, 385] width 550 height 39
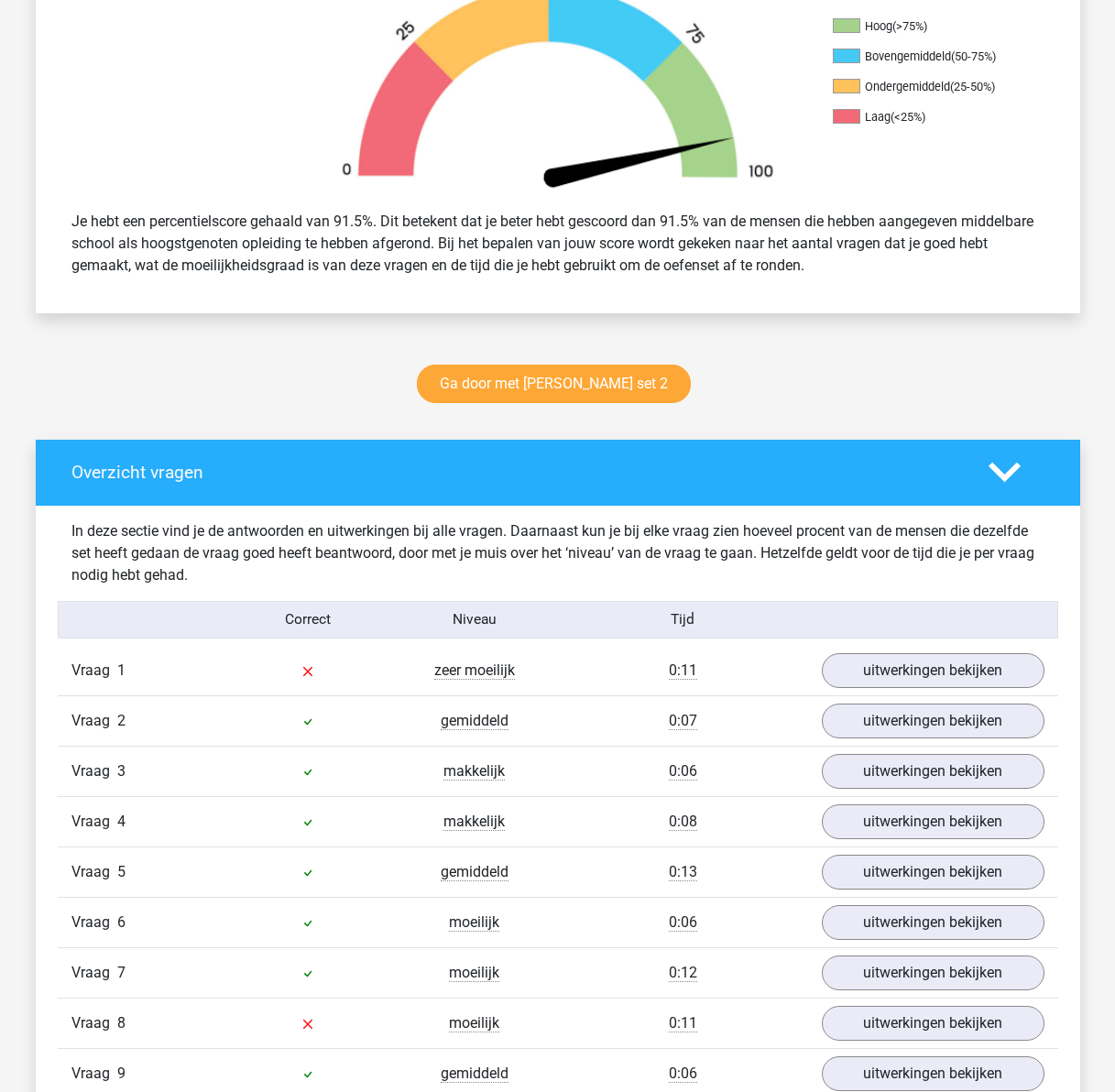
scroll to position [641, 0]
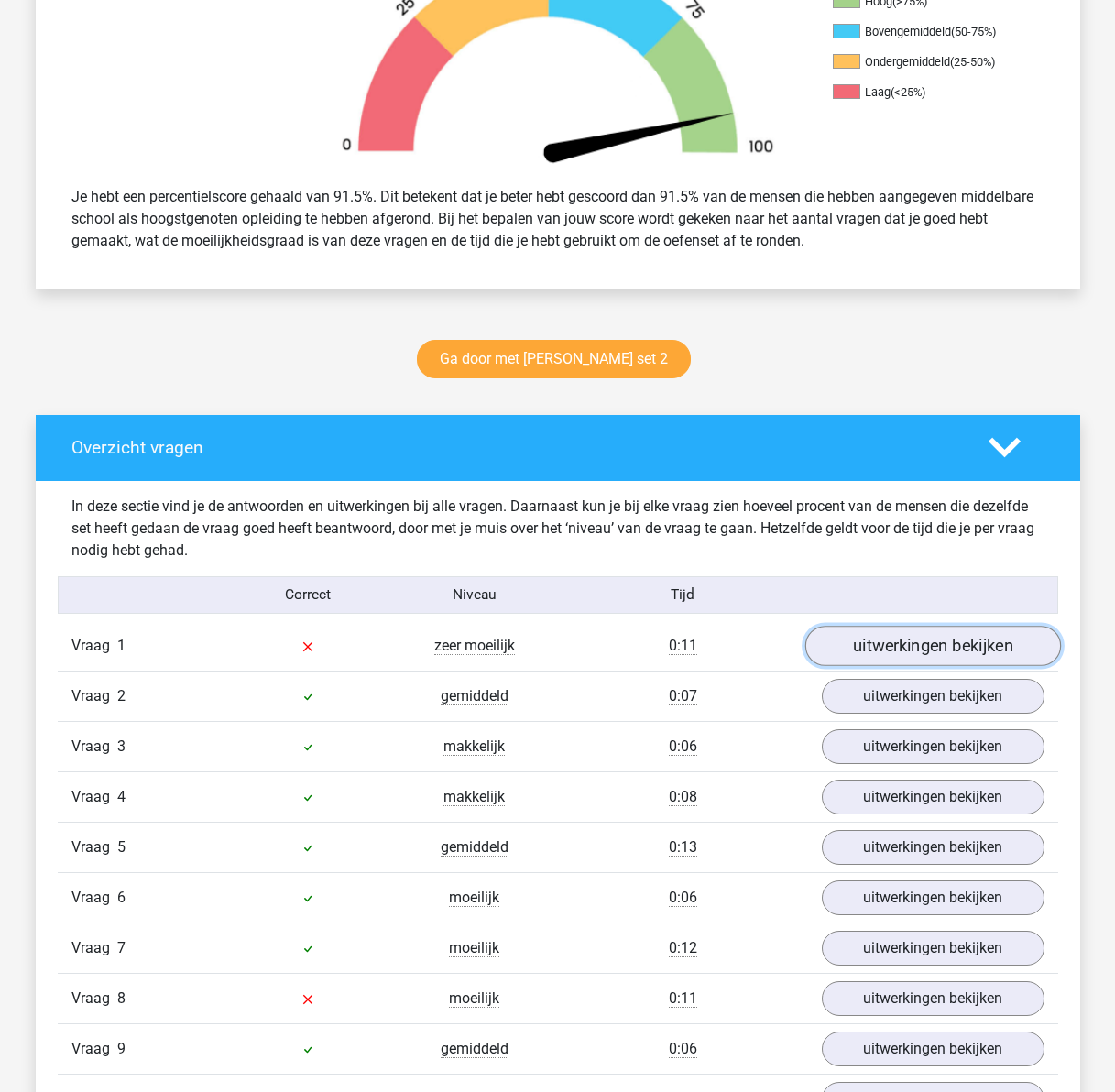
click at [885, 647] on link "uitwerkingen bekijken" at bounding box center [932, 646] width 255 height 40
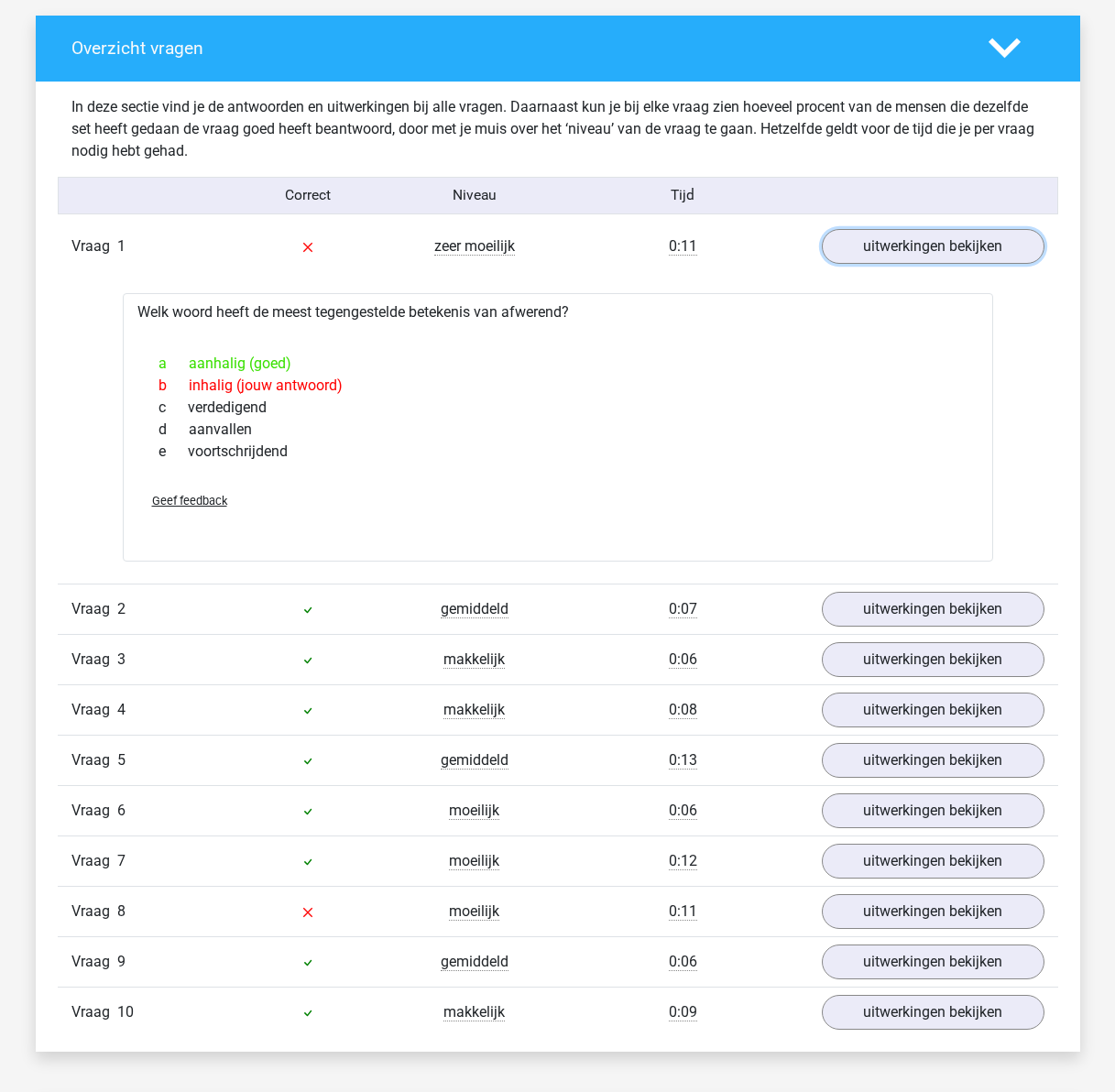
scroll to position [1283, 0]
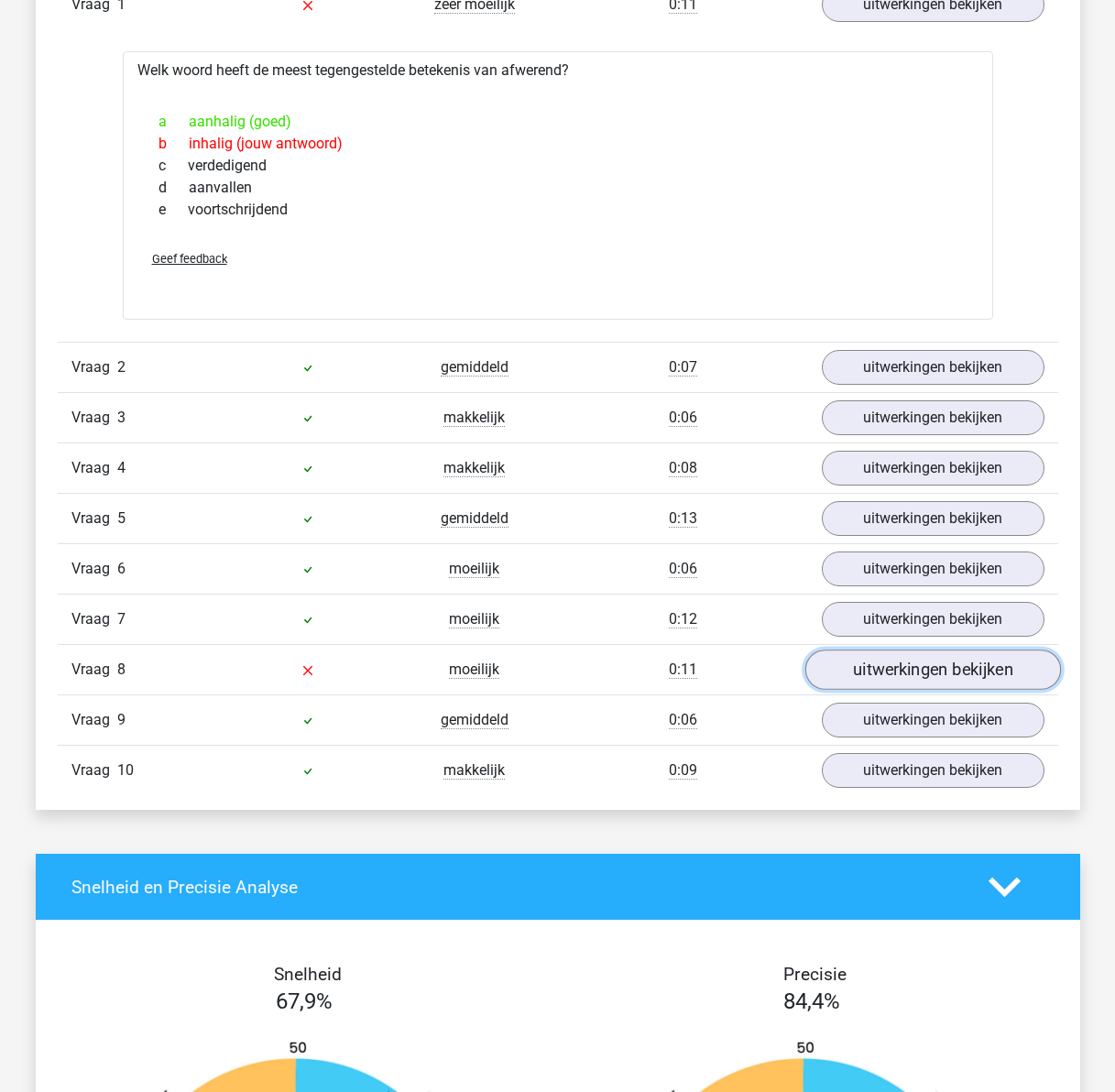
click at [855, 669] on link "uitwerkingen bekijken" at bounding box center [932, 670] width 255 height 40
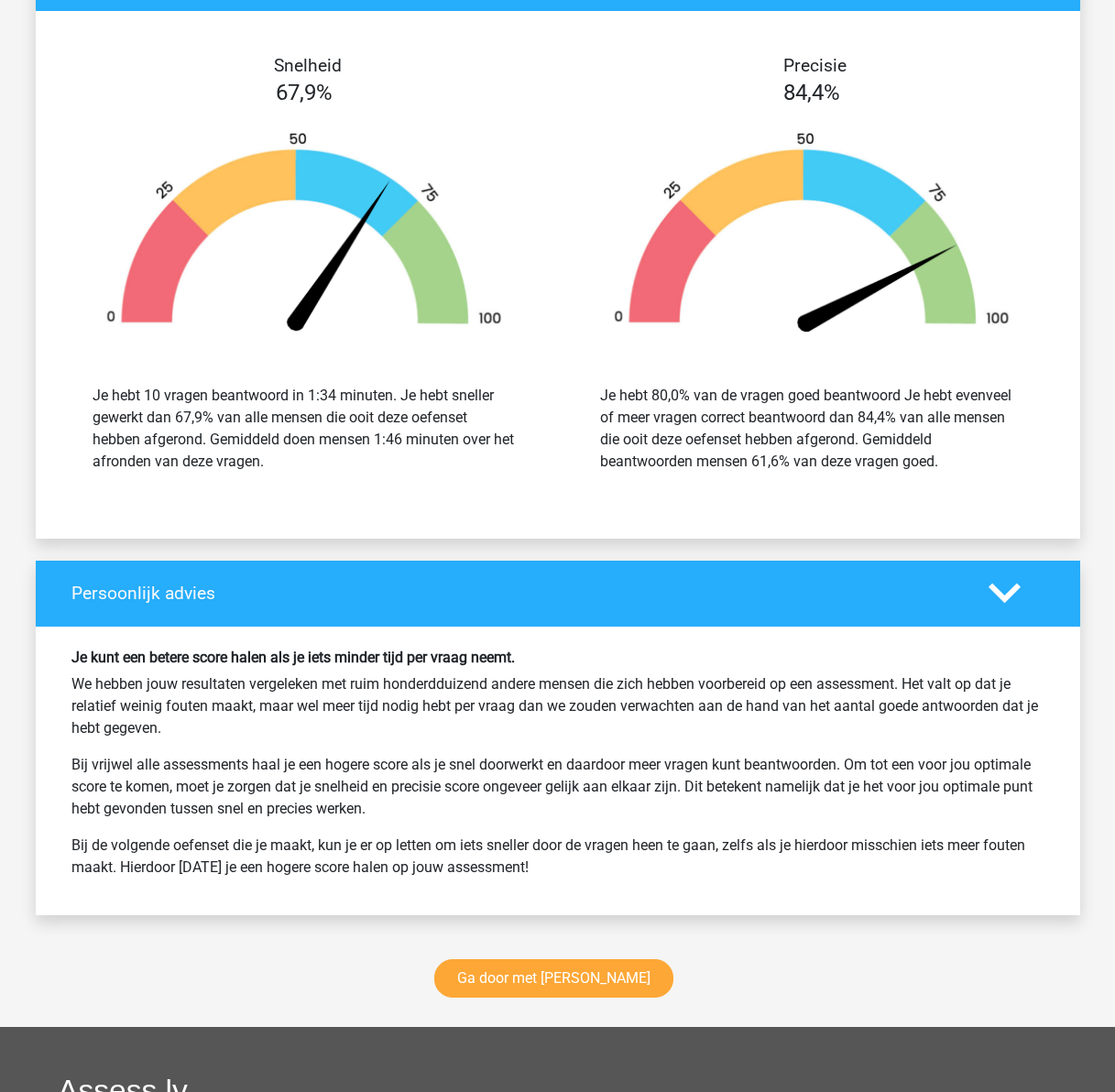
scroll to position [2566, 0]
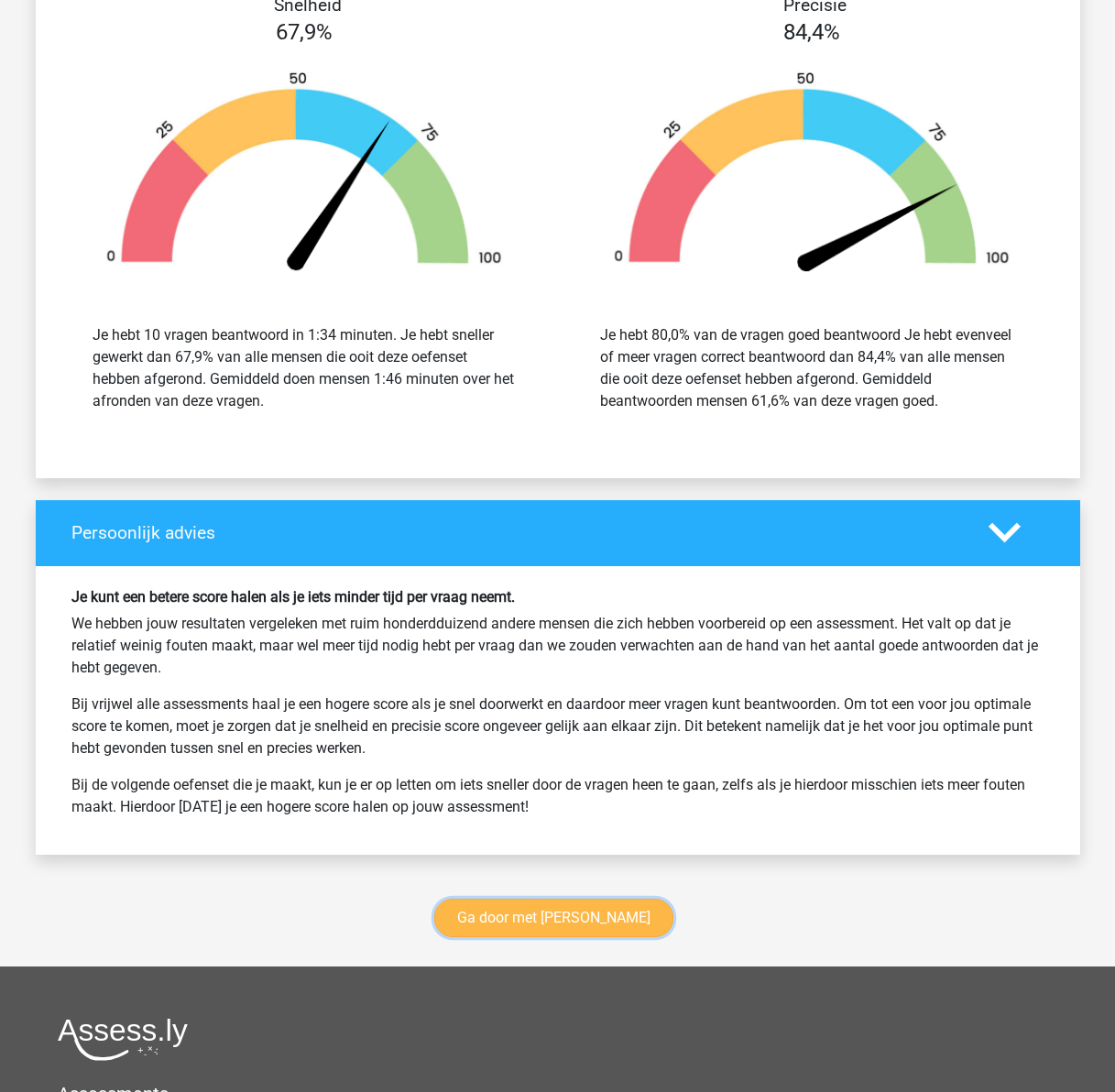
click at [563, 927] on link "Ga door met [PERSON_NAME]" at bounding box center [555, 917] width 239 height 39
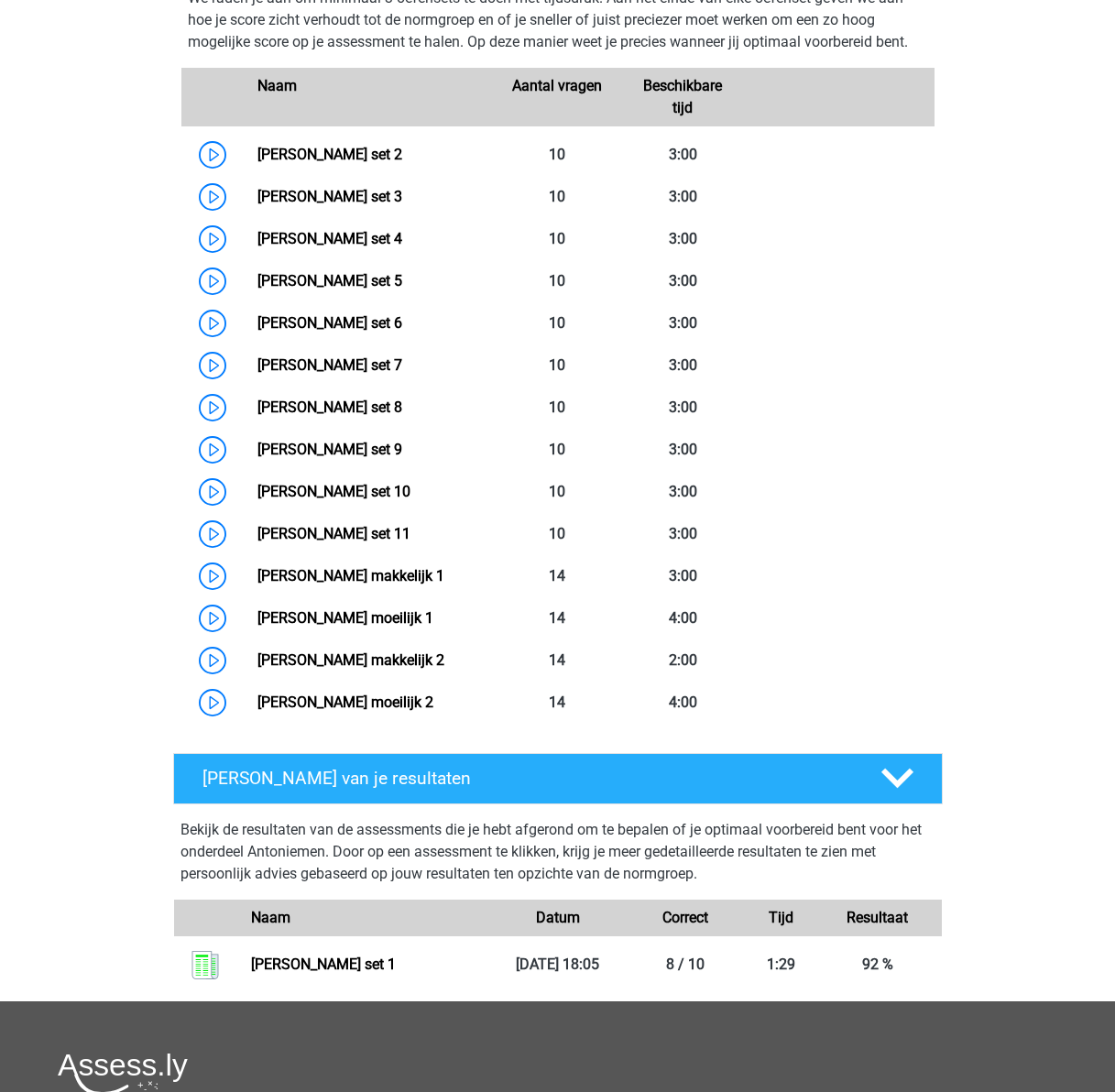
scroll to position [316, 0]
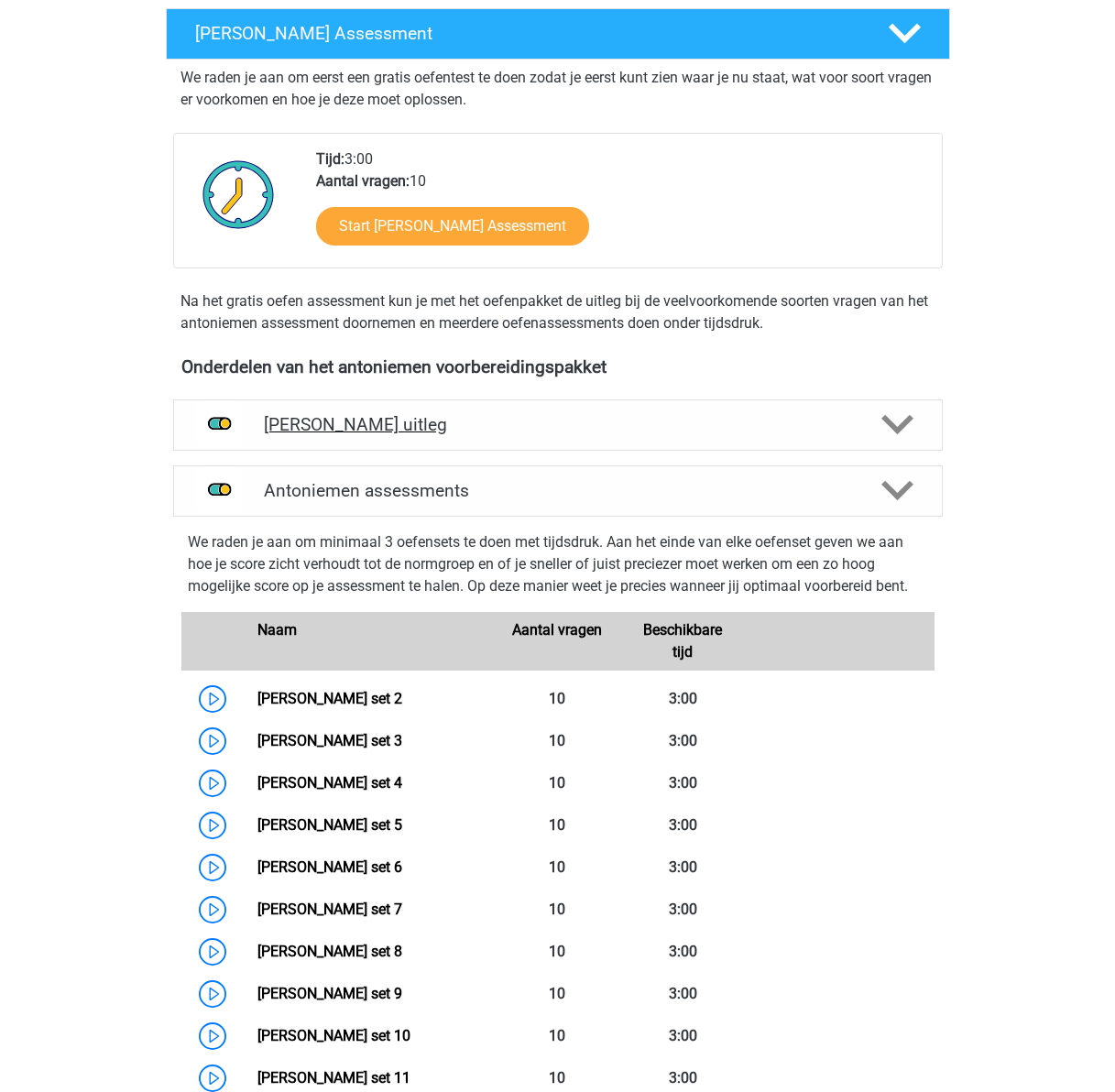
click at [595, 418] on h4 "[PERSON_NAME] uitleg" at bounding box center [558, 424] width 588 height 21
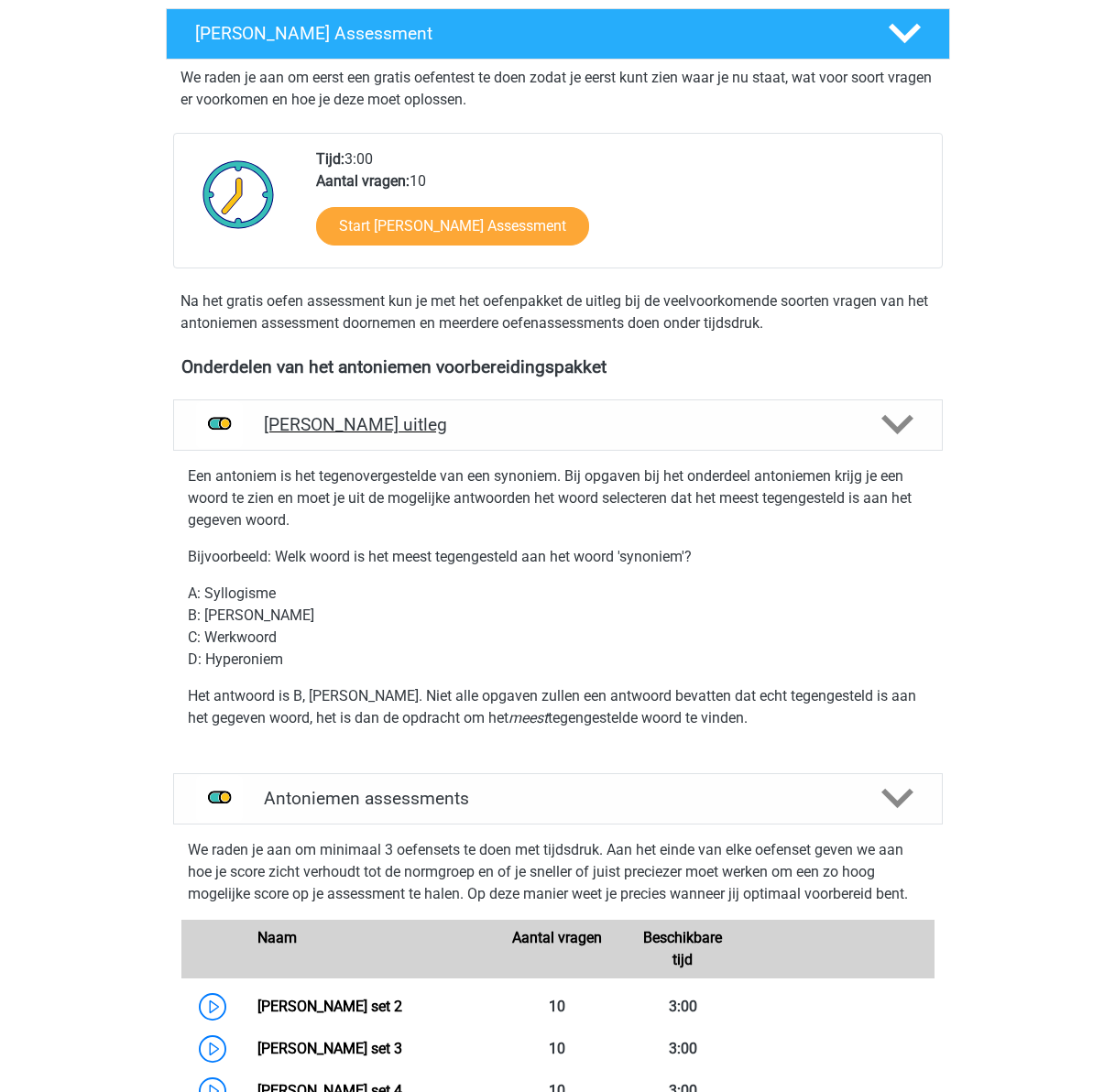
click at [595, 418] on h4 "[PERSON_NAME] uitleg" at bounding box center [558, 424] width 588 height 21
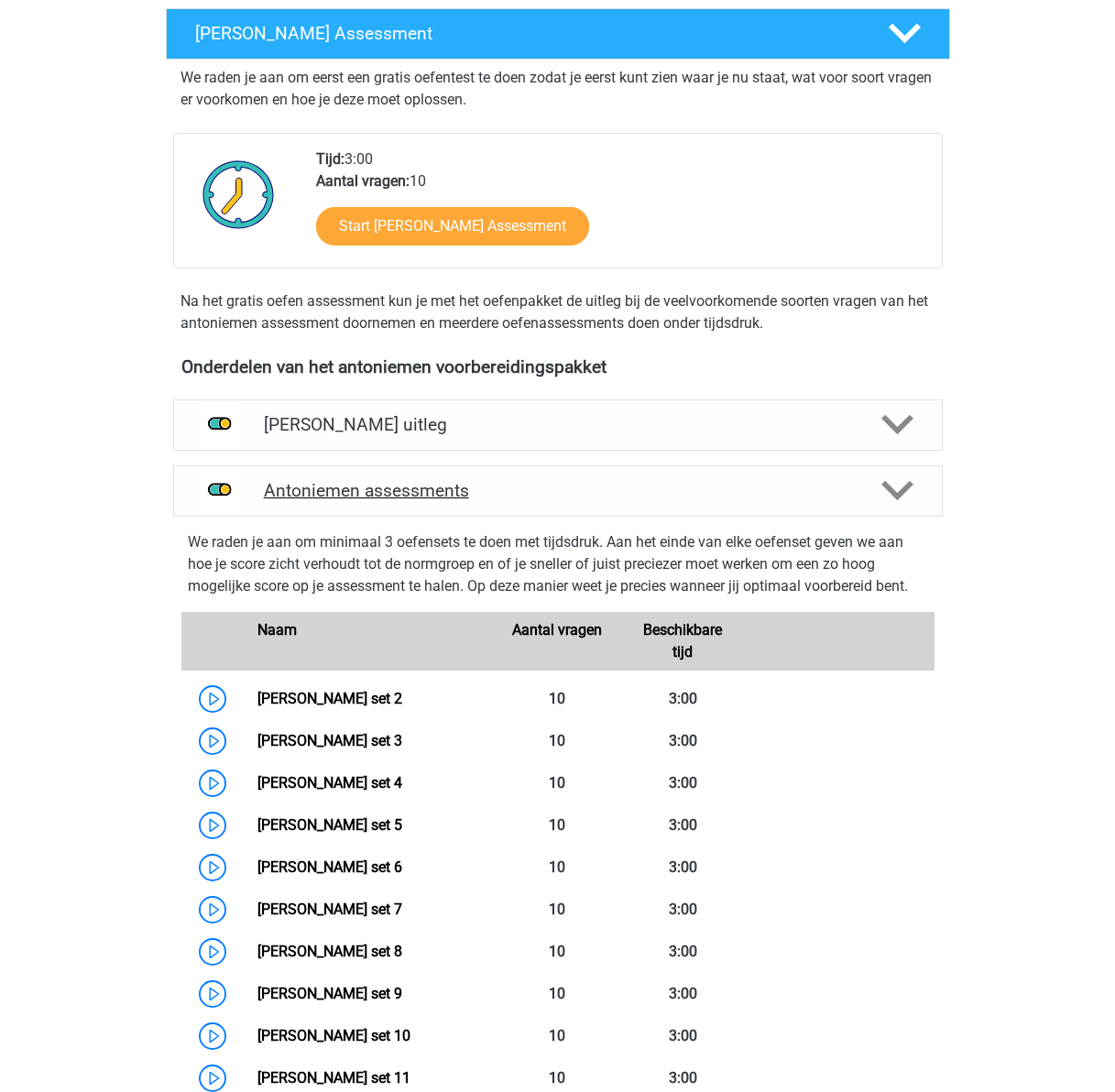
click at [571, 493] on h4 "Antoniemen assessments" at bounding box center [558, 491] width 588 height 21
click at [515, 497] on h4 "Antoniemen assessments" at bounding box center [558, 491] width 588 height 21
click at [788, 495] on h4 "Antoniemen assessments" at bounding box center [558, 491] width 588 height 21
click at [894, 490] on icon at bounding box center [898, 491] width 32 height 32
click at [257, 698] on link "[PERSON_NAME] set 2" at bounding box center [329, 698] width 145 height 17
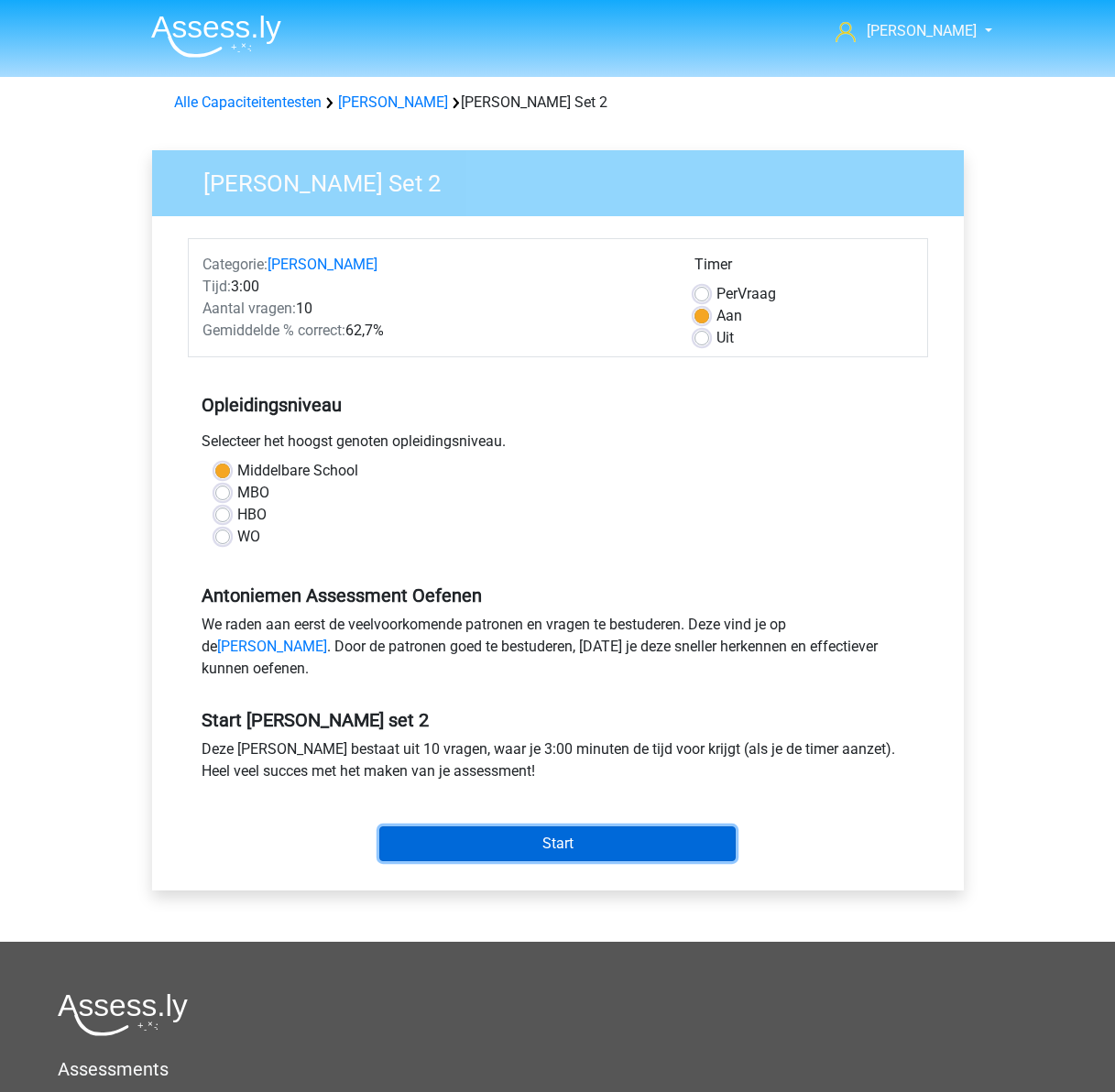
click at [581, 862] on input "Start" at bounding box center [557, 844] width 356 height 35
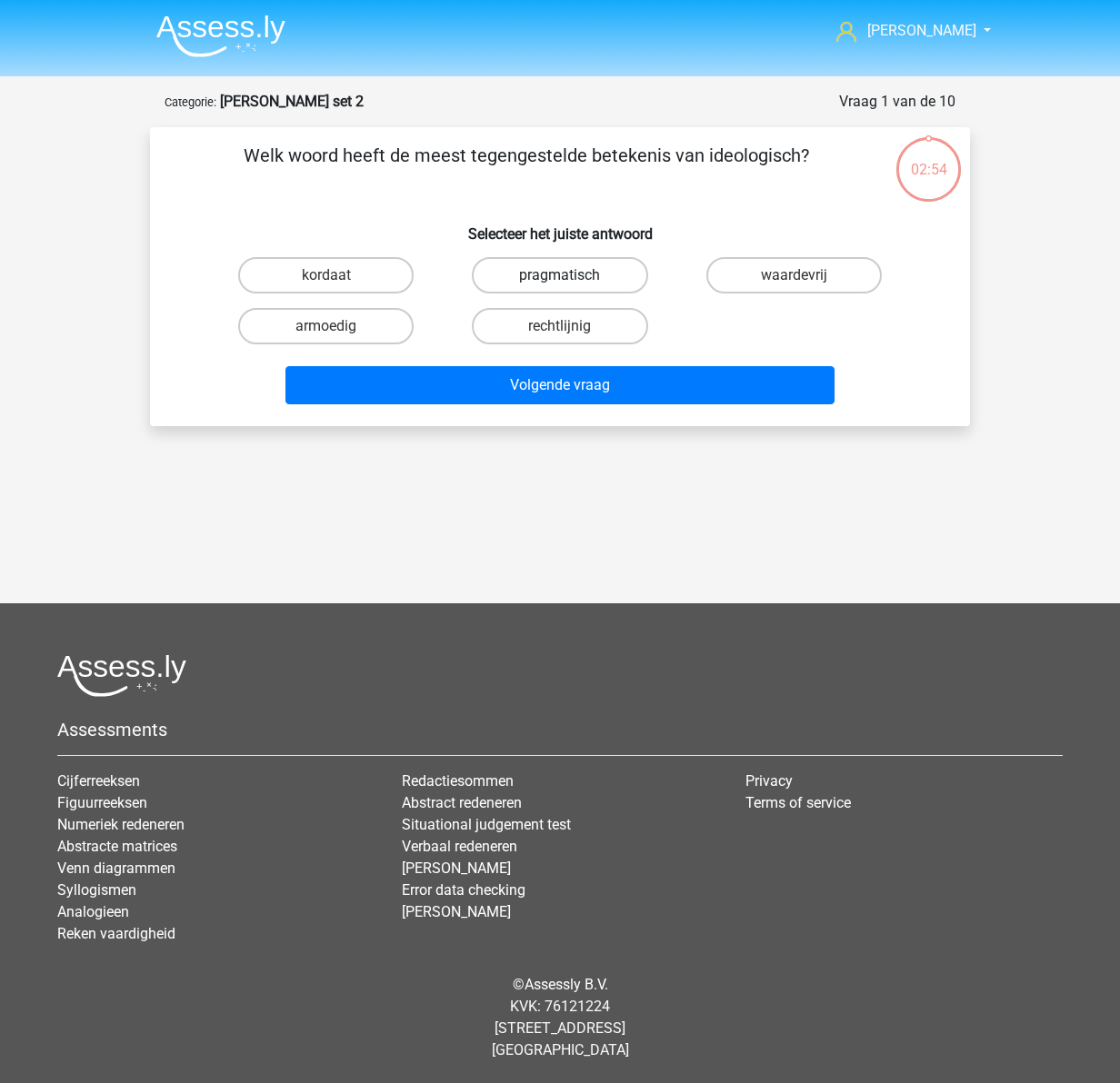
click at [510, 275] on label "pragmatisch" at bounding box center [559, 275] width 175 height 37
click at [560, 275] on input "pragmatisch" at bounding box center [566, 281] width 12 height 12
radio input "true"
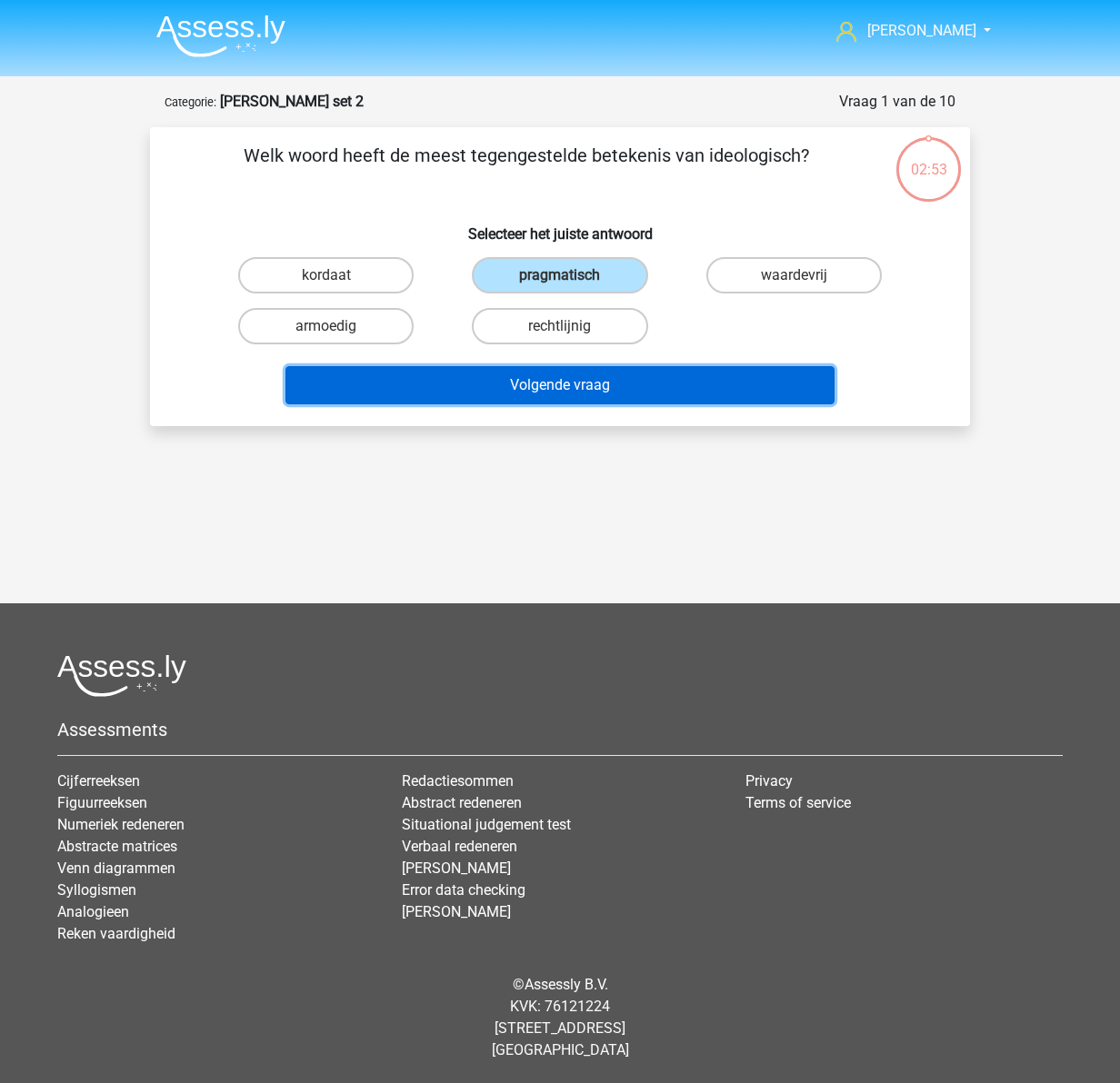
click at [576, 381] on button "Volgende vraag" at bounding box center [561, 385] width 550 height 39
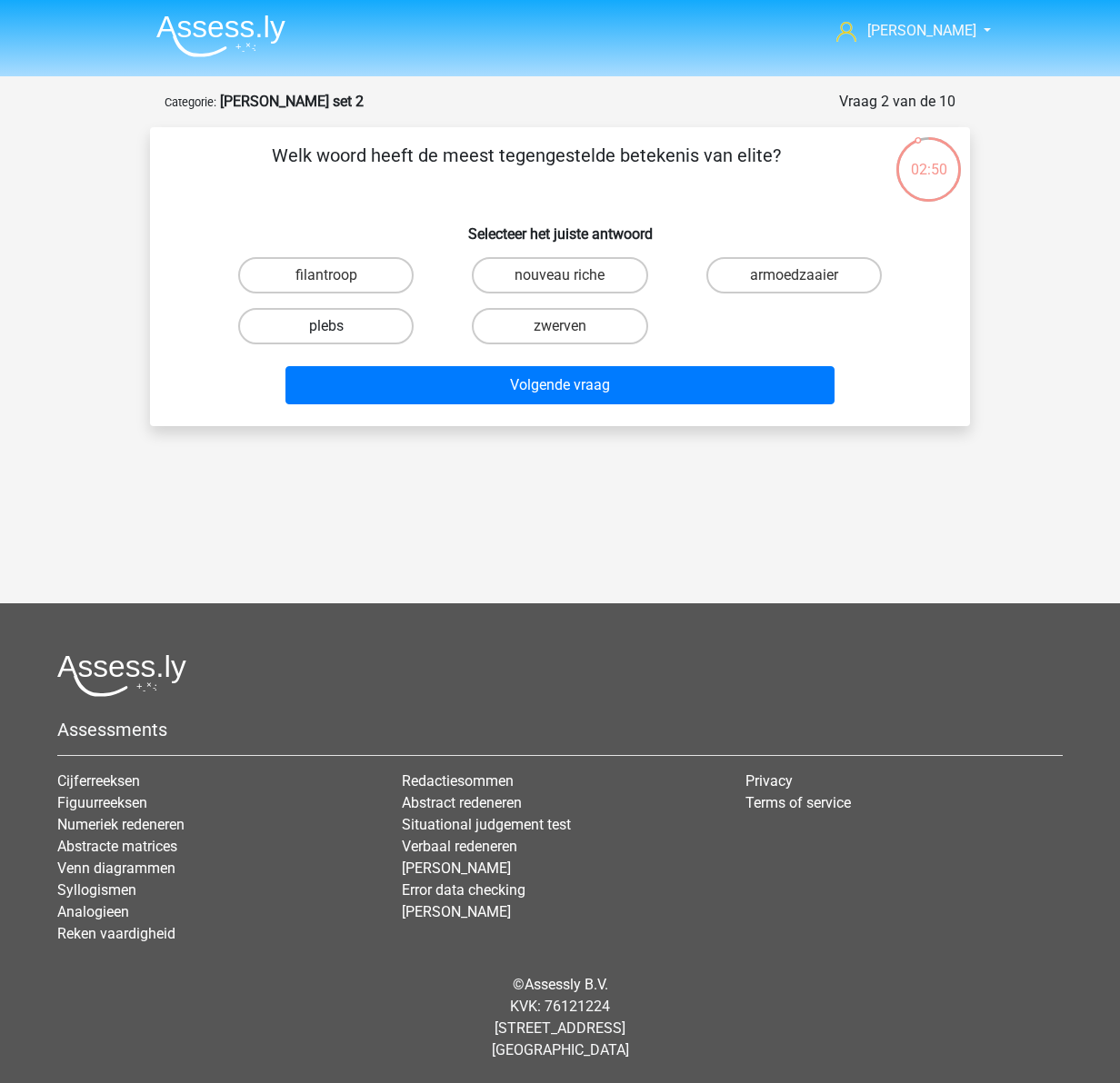
click at [309, 328] on label "plebs" at bounding box center [326, 326] width 175 height 37
click at [327, 328] on input "plebs" at bounding box center [332, 332] width 12 height 12
radio input "true"
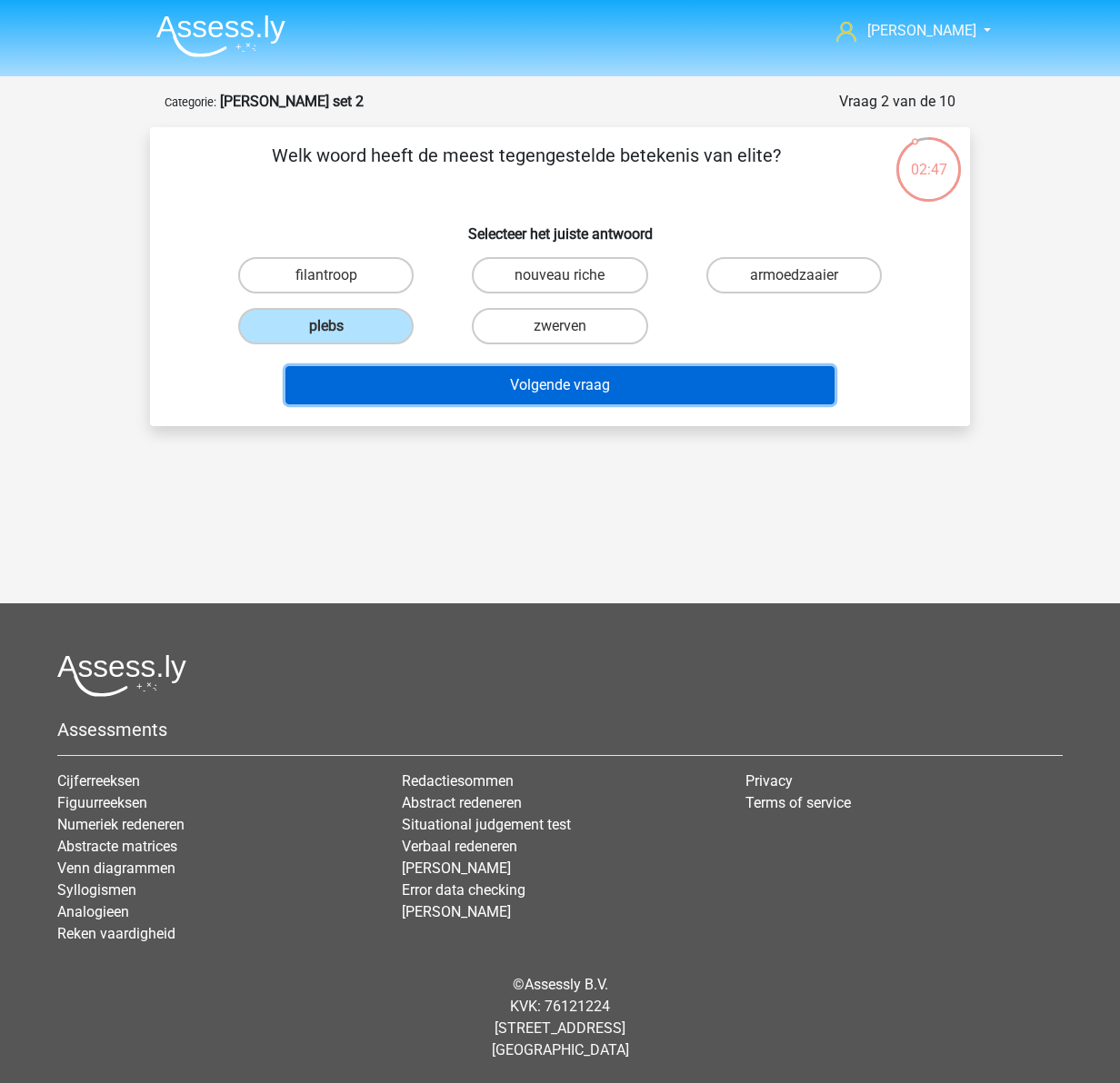
click at [566, 384] on button "Volgende vraag" at bounding box center [561, 385] width 550 height 39
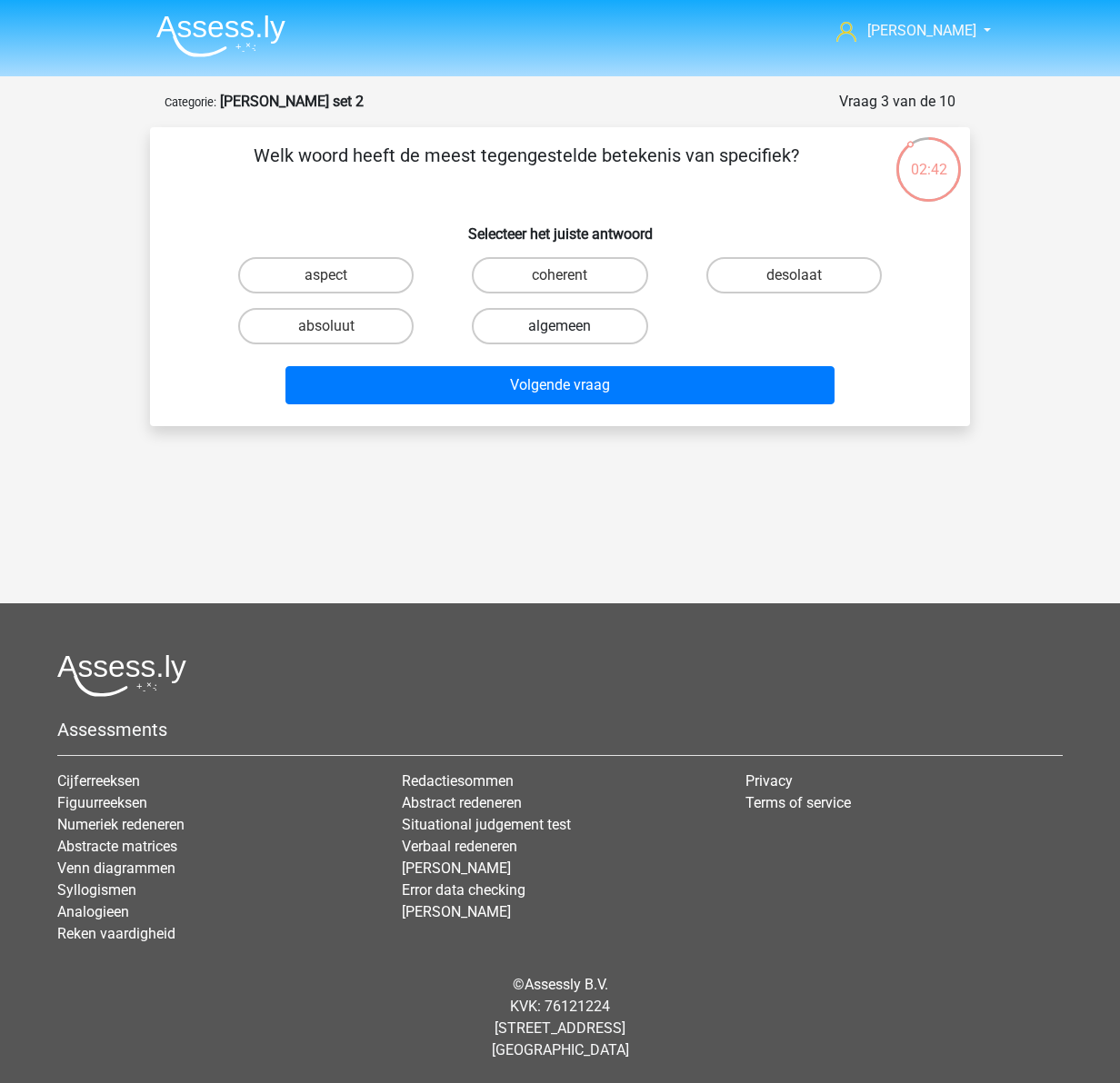
click at [512, 330] on label "algemeen" at bounding box center [559, 326] width 175 height 37
click at [560, 330] on input "algemeen" at bounding box center [566, 332] width 12 height 12
radio input "true"
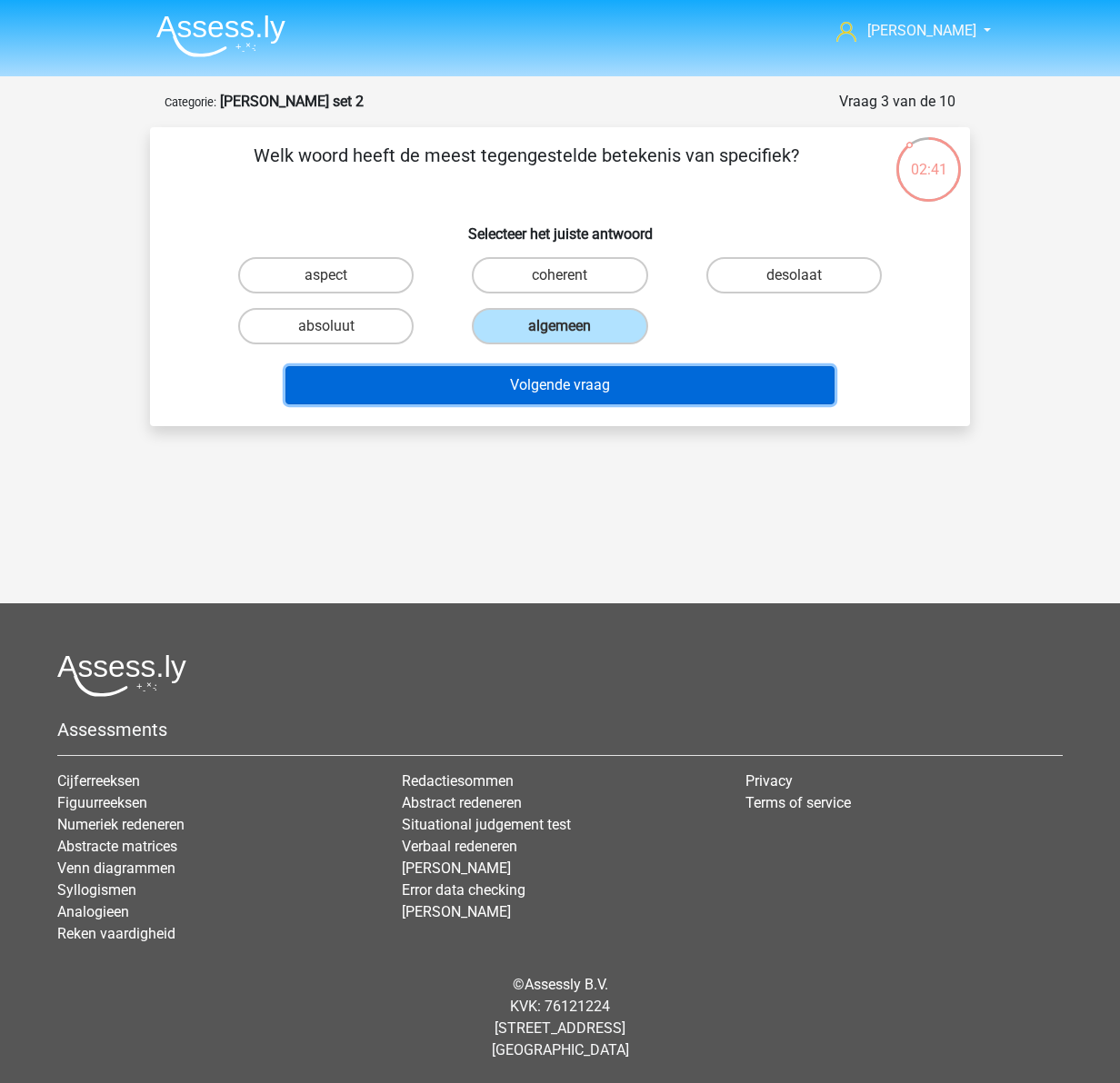
drag, startPoint x: 557, startPoint y: 383, endPoint x: 539, endPoint y: 386, distance: 18.2
click at [556, 382] on button "Volgende vraag" at bounding box center [561, 385] width 550 height 39
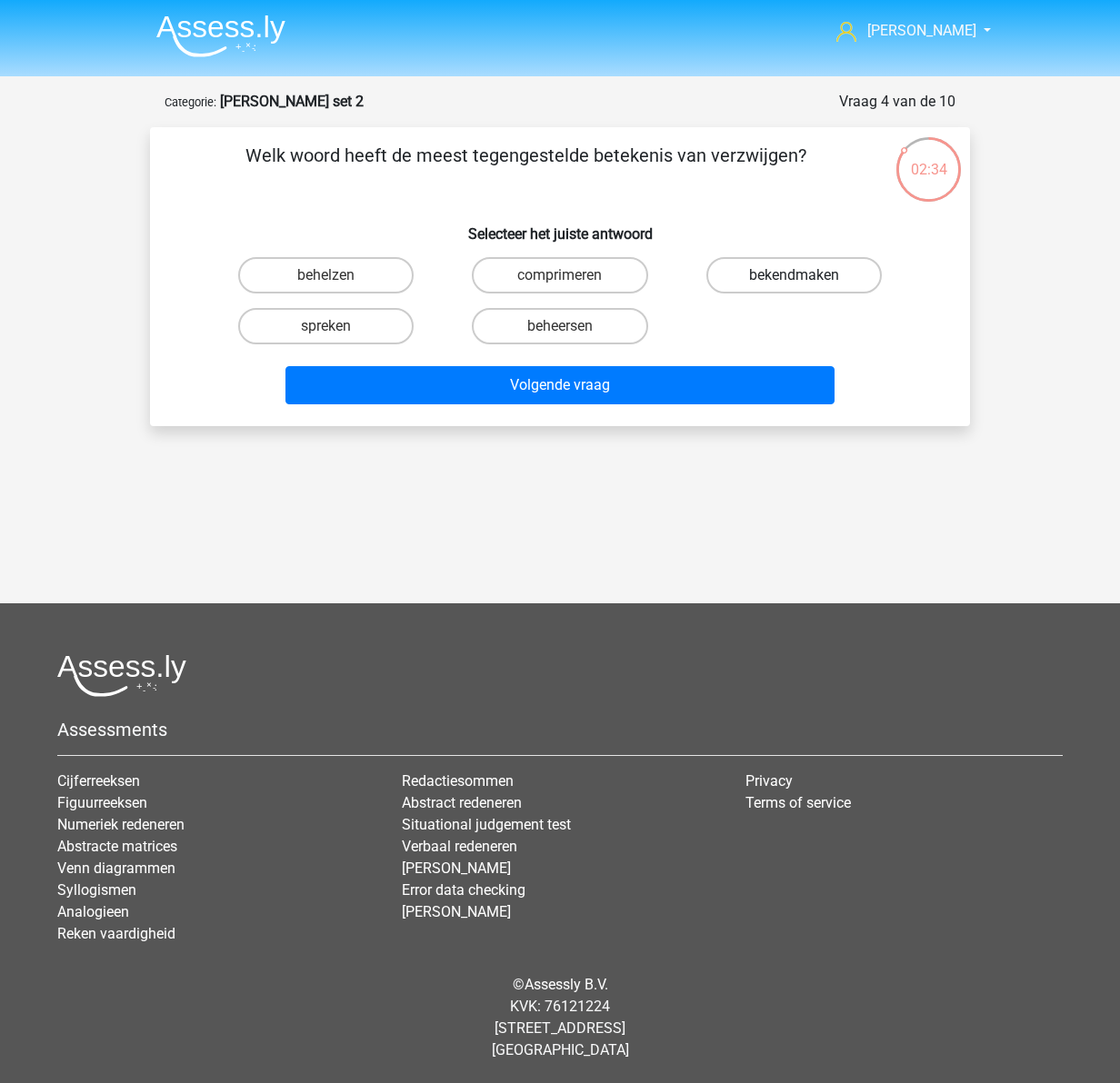
click at [768, 274] on label "bekendmaken" at bounding box center [793, 275] width 175 height 37
click at [793, 275] on input "bekendmaken" at bounding box center [799, 281] width 12 height 12
radio input "true"
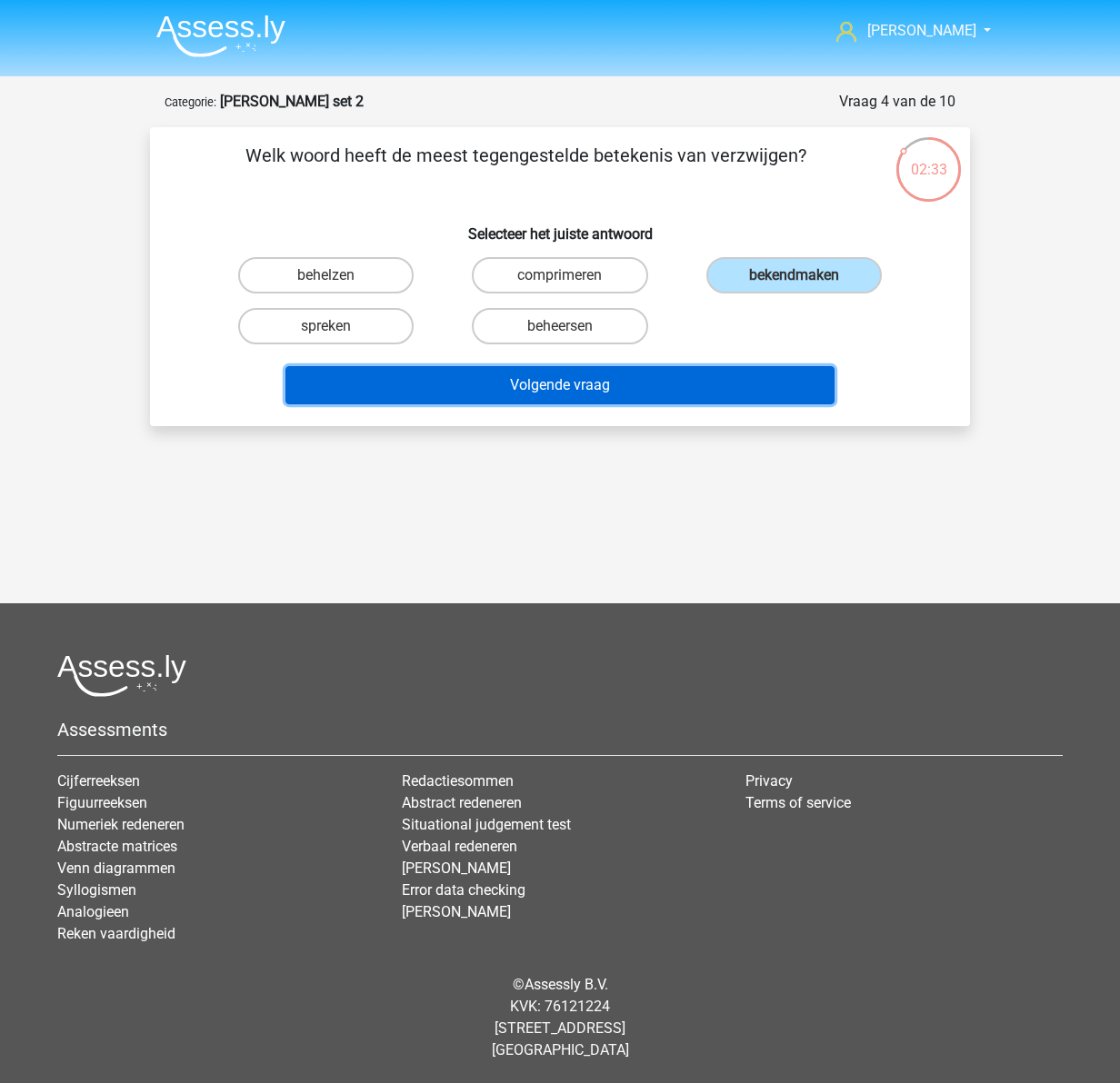
click at [600, 382] on button "Volgende vraag" at bounding box center [561, 385] width 550 height 39
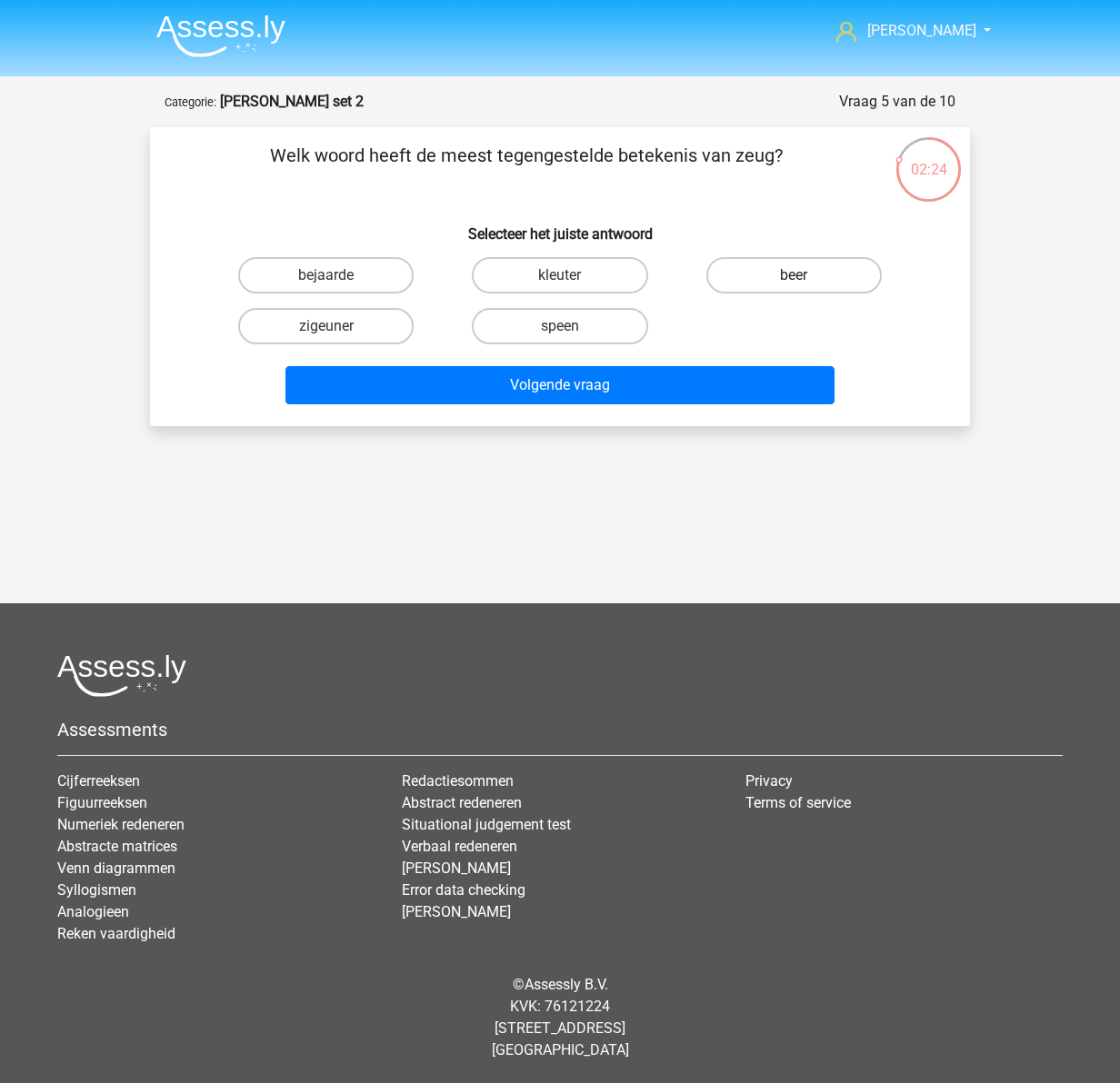
click at [782, 270] on label "beer" at bounding box center [793, 275] width 175 height 37
click at [793, 275] on input "beer" at bounding box center [799, 281] width 12 height 12
radio input "true"
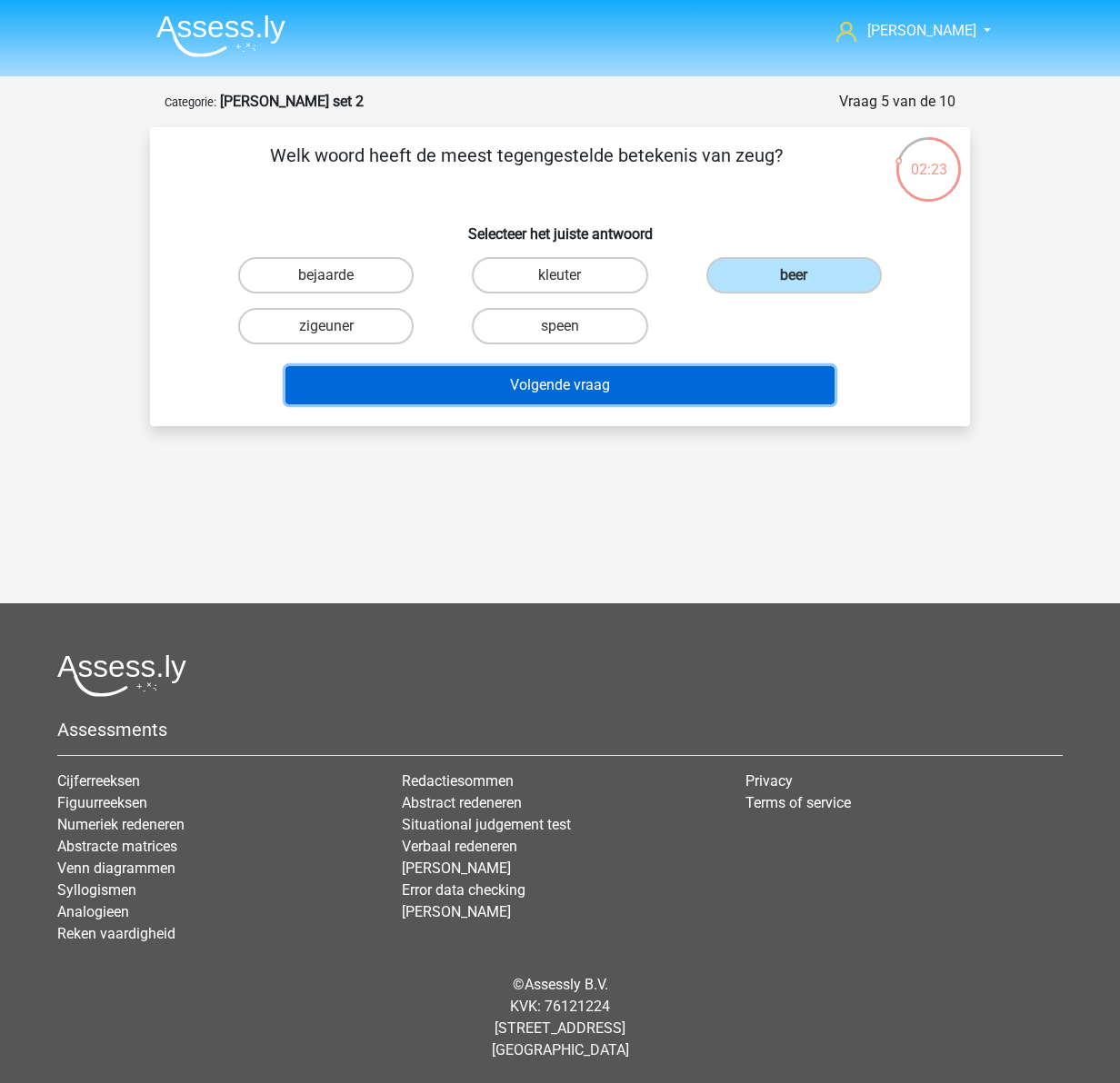
click at [636, 377] on button "Volgende vraag" at bounding box center [561, 385] width 550 height 39
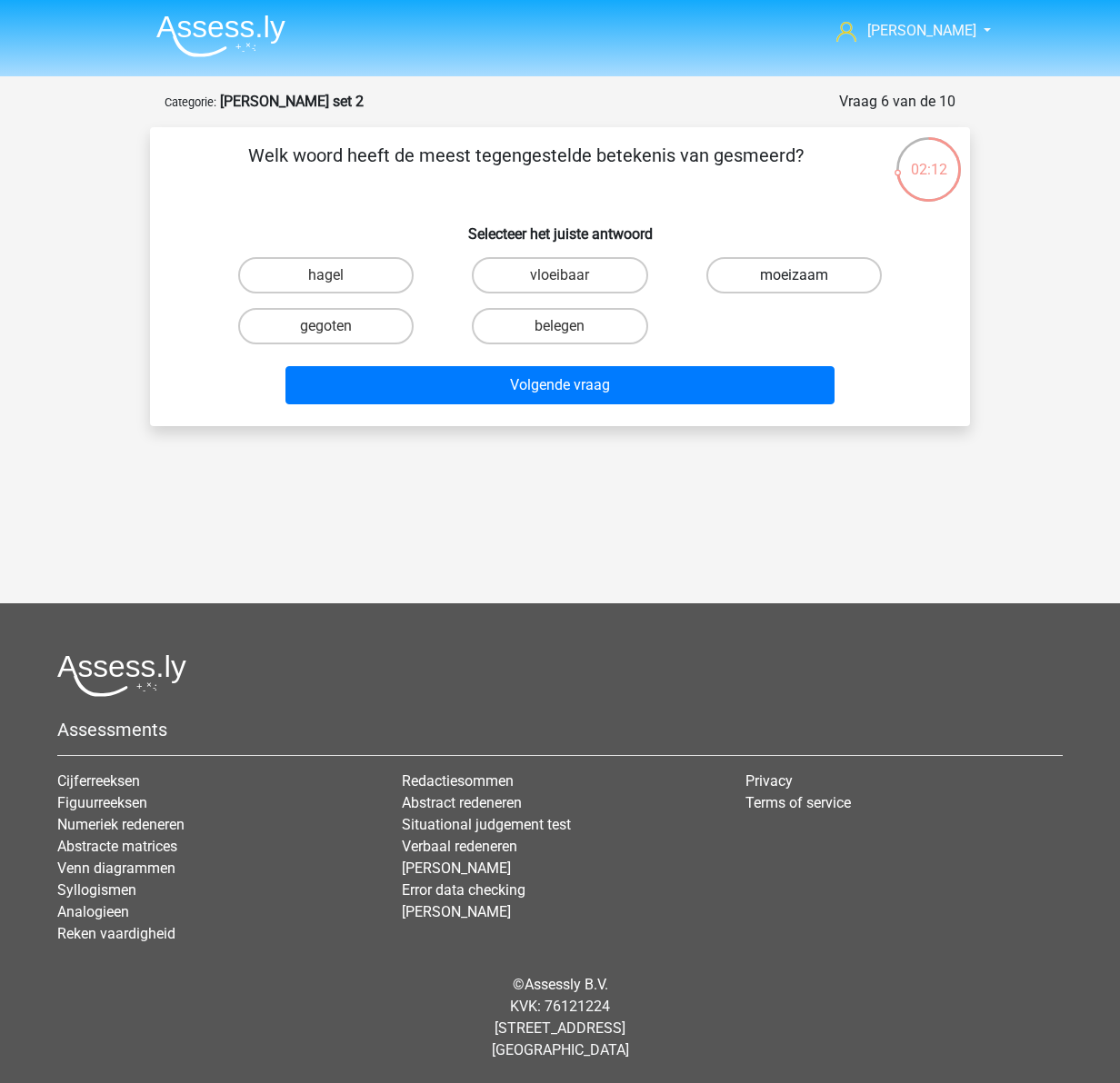
click at [796, 263] on label "moeizaam" at bounding box center [793, 275] width 175 height 37
click at [796, 275] on input "moeizaam" at bounding box center [799, 281] width 12 height 12
radio input "true"
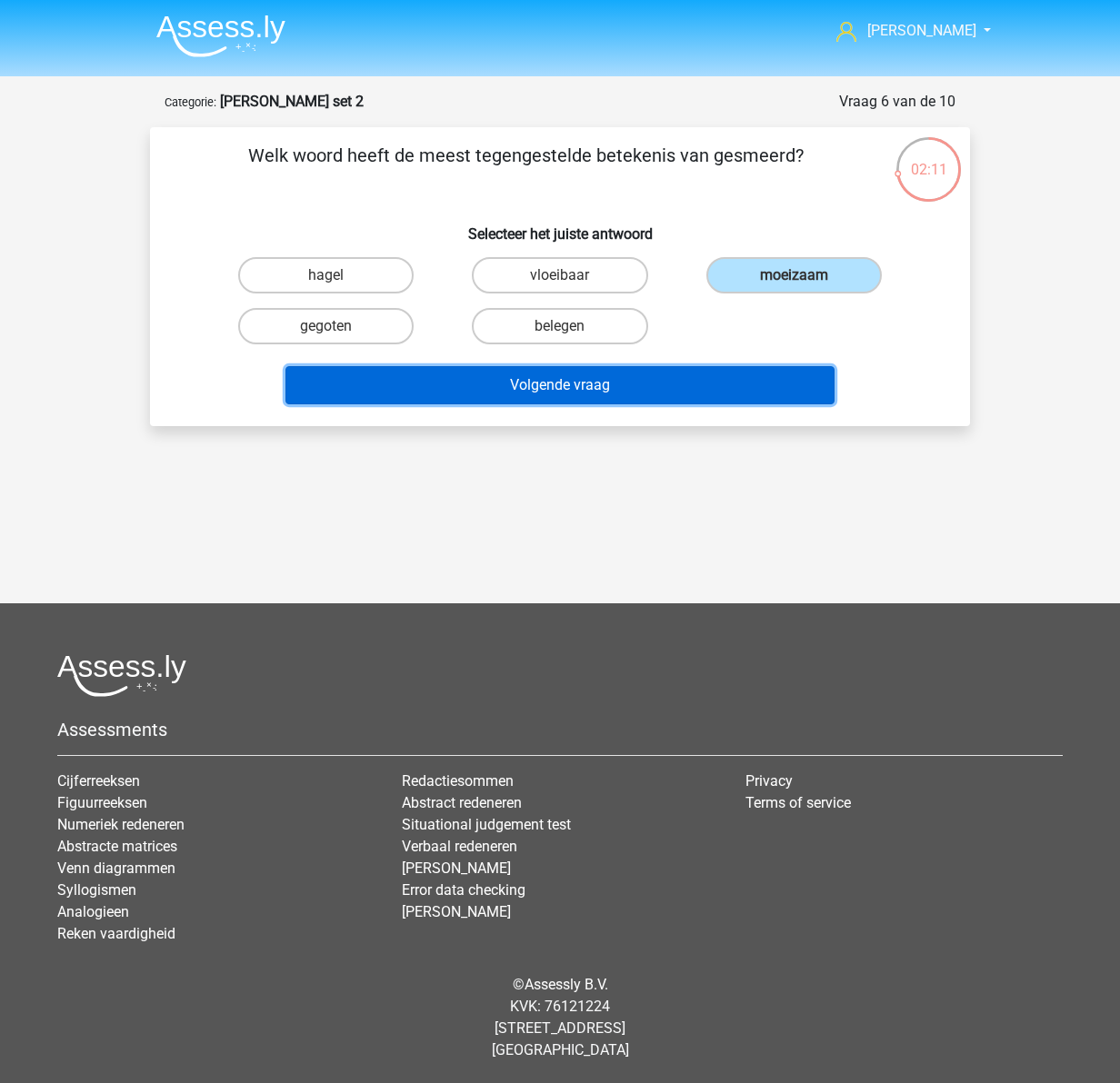
click at [620, 373] on button "Volgende vraag" at bounding box center [561, 385] width 550 height 39
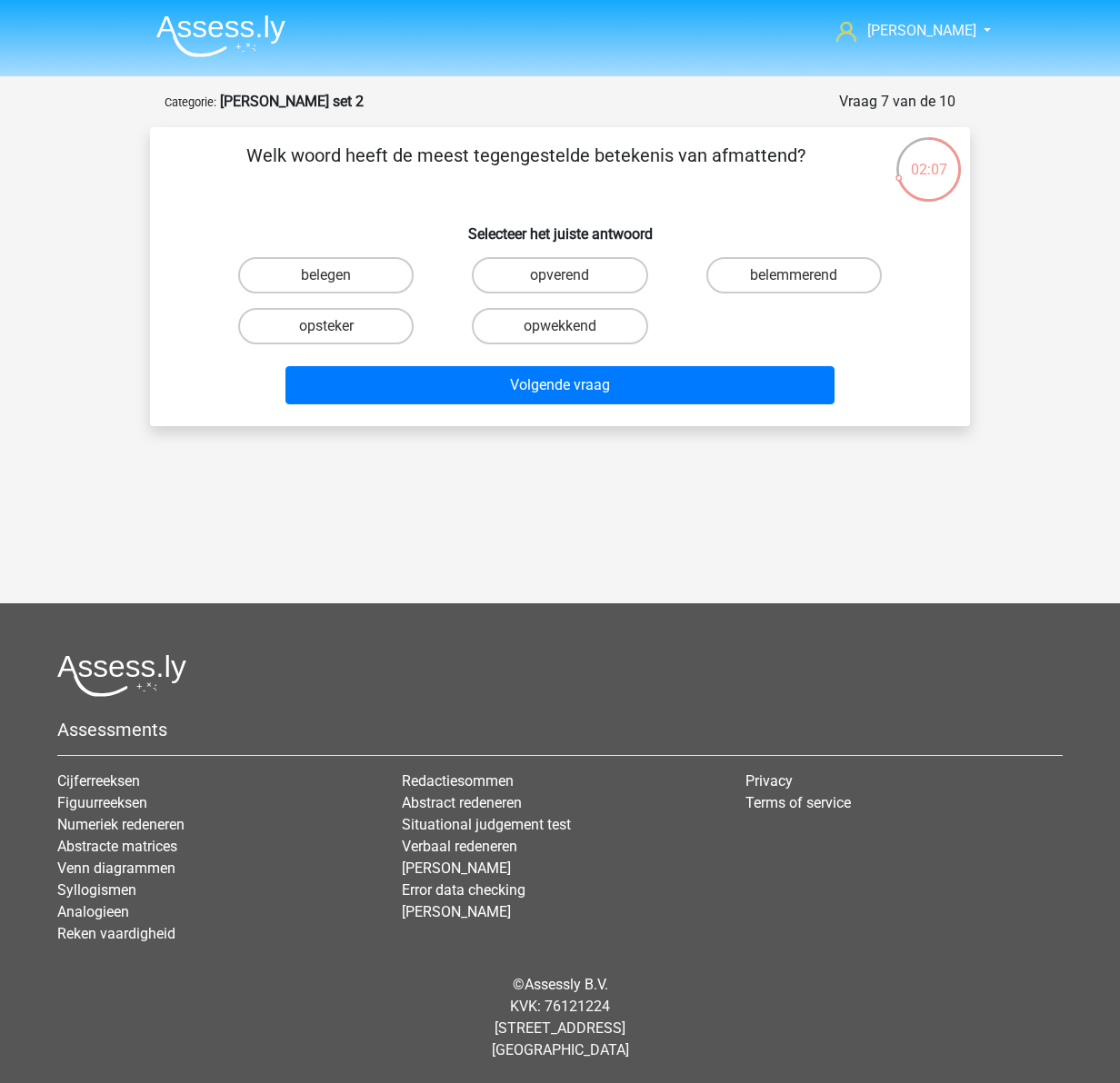
click at [571, 336] on input "opwekkend" at bounding box center [566, 332] width 12 height 12
radio input "true"
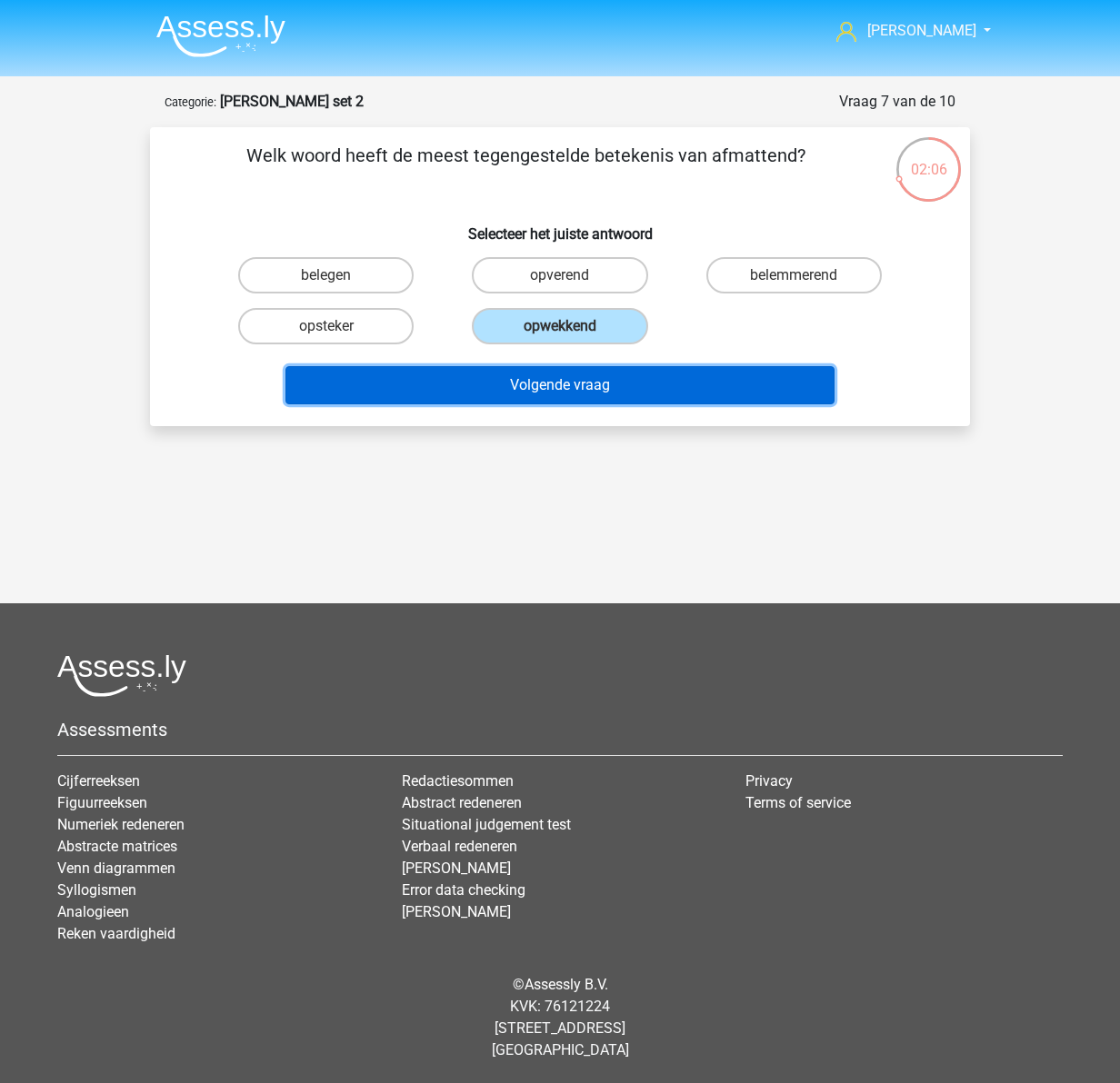
click at [547, 392] on button "Volgende vraag" at bounding box center [561, 385] width 550 height 39
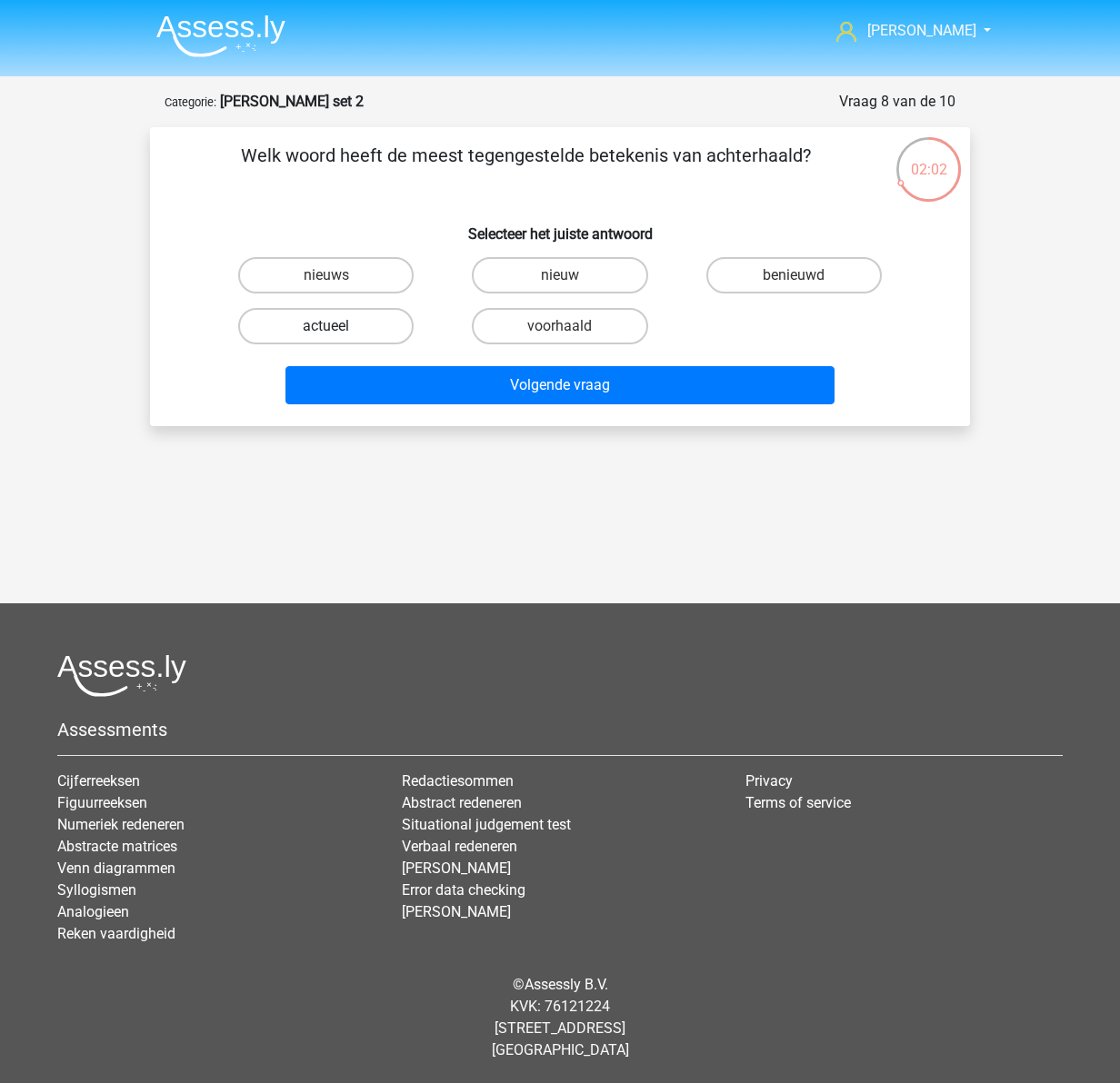
click at [320, 329] on label "actueel" at bounding box center [326, 326] width 175 height 37
click at [327, 329] on input "actueel" at bounding box center [332, 332] width 12 height 12
radio input "true"
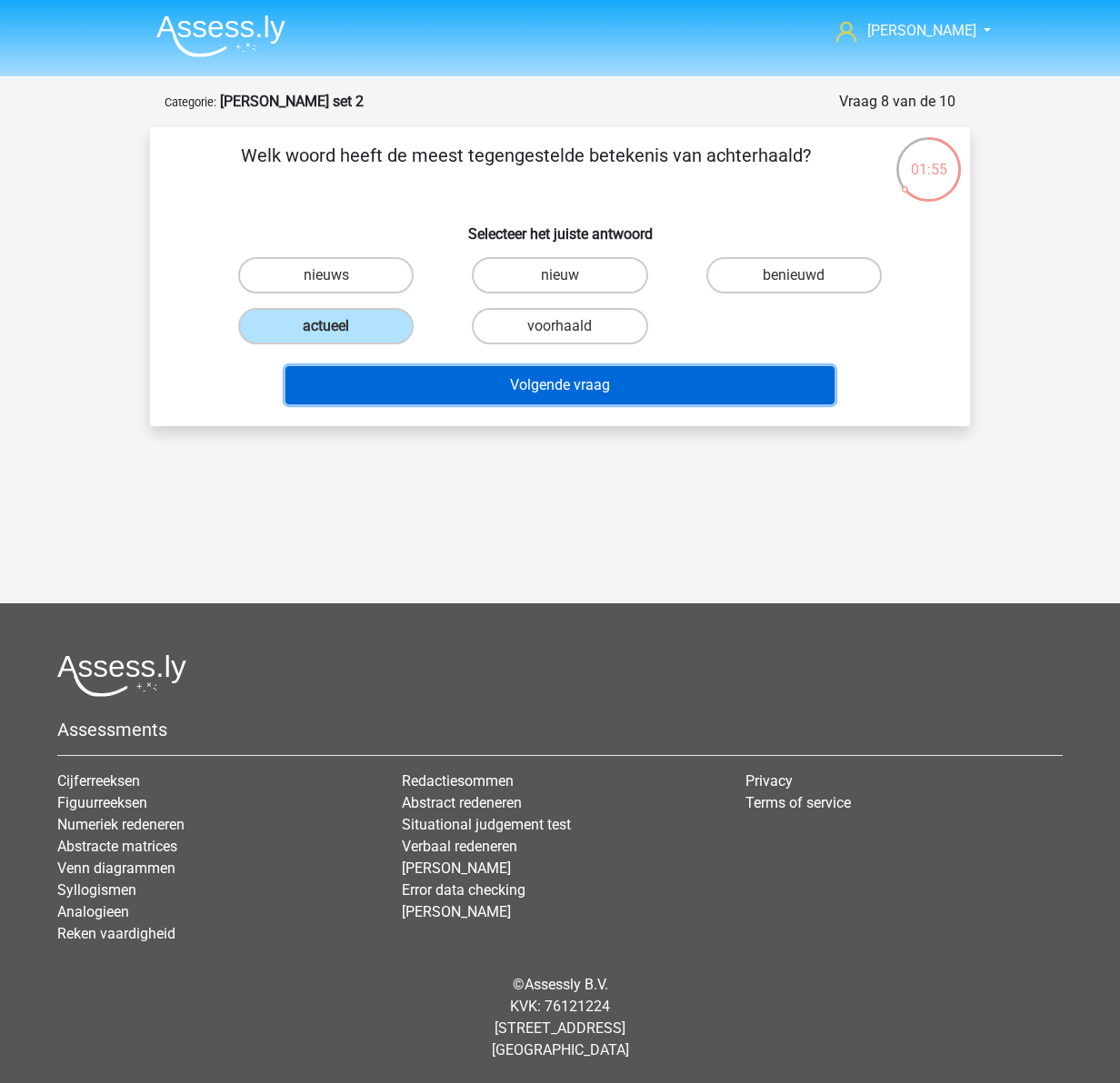
click at [530, 385] on button "Volgende vraag" at bounding box center [561, 385] width 550 height 39
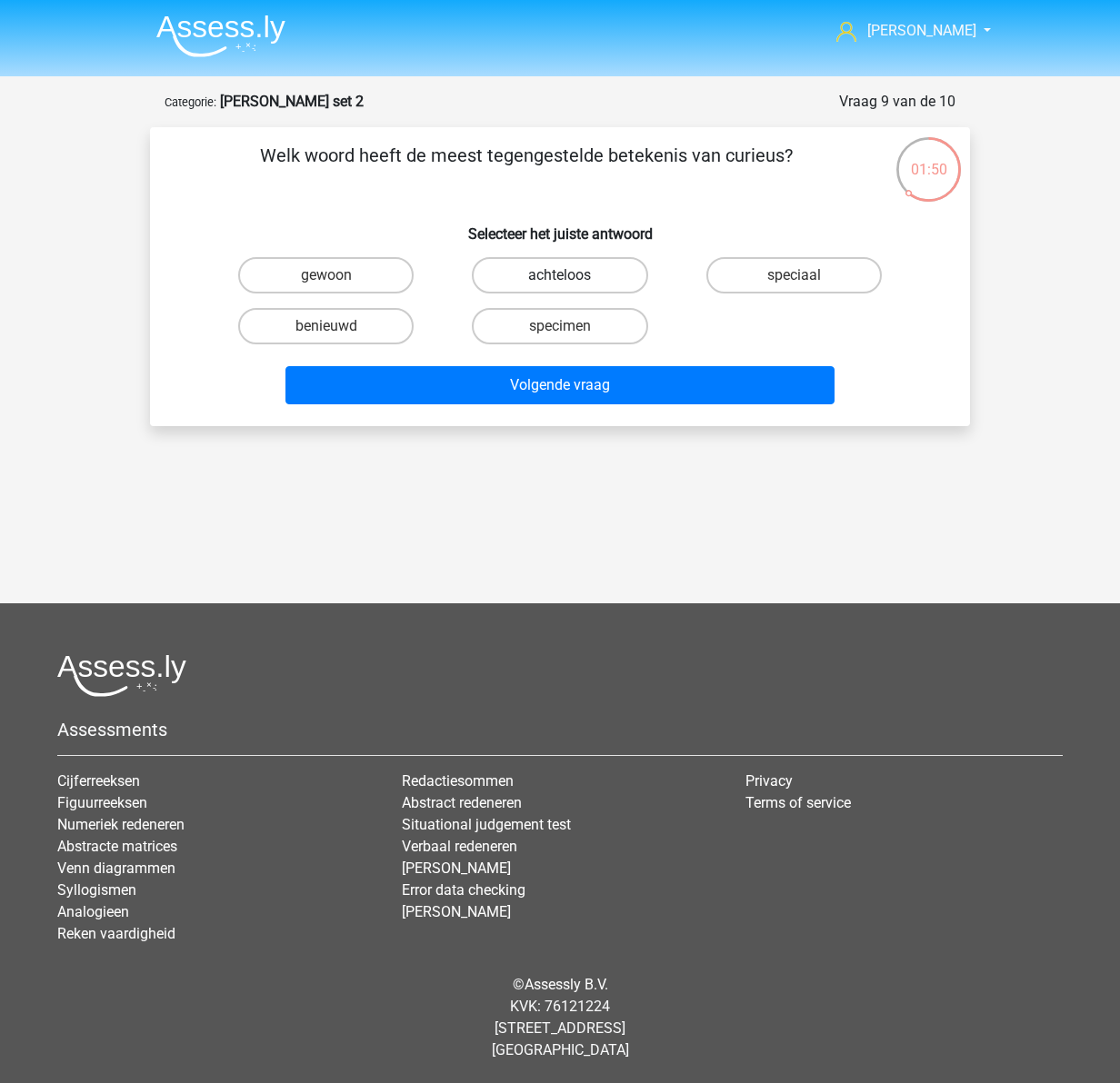
click at [563, 265] on label "achteloos" at bounding box center [559, 275] width 175 height 37
click at [563, 275] on input "achteloos" at bounding box center [566, 281] width 12 height 12
radio input "true"
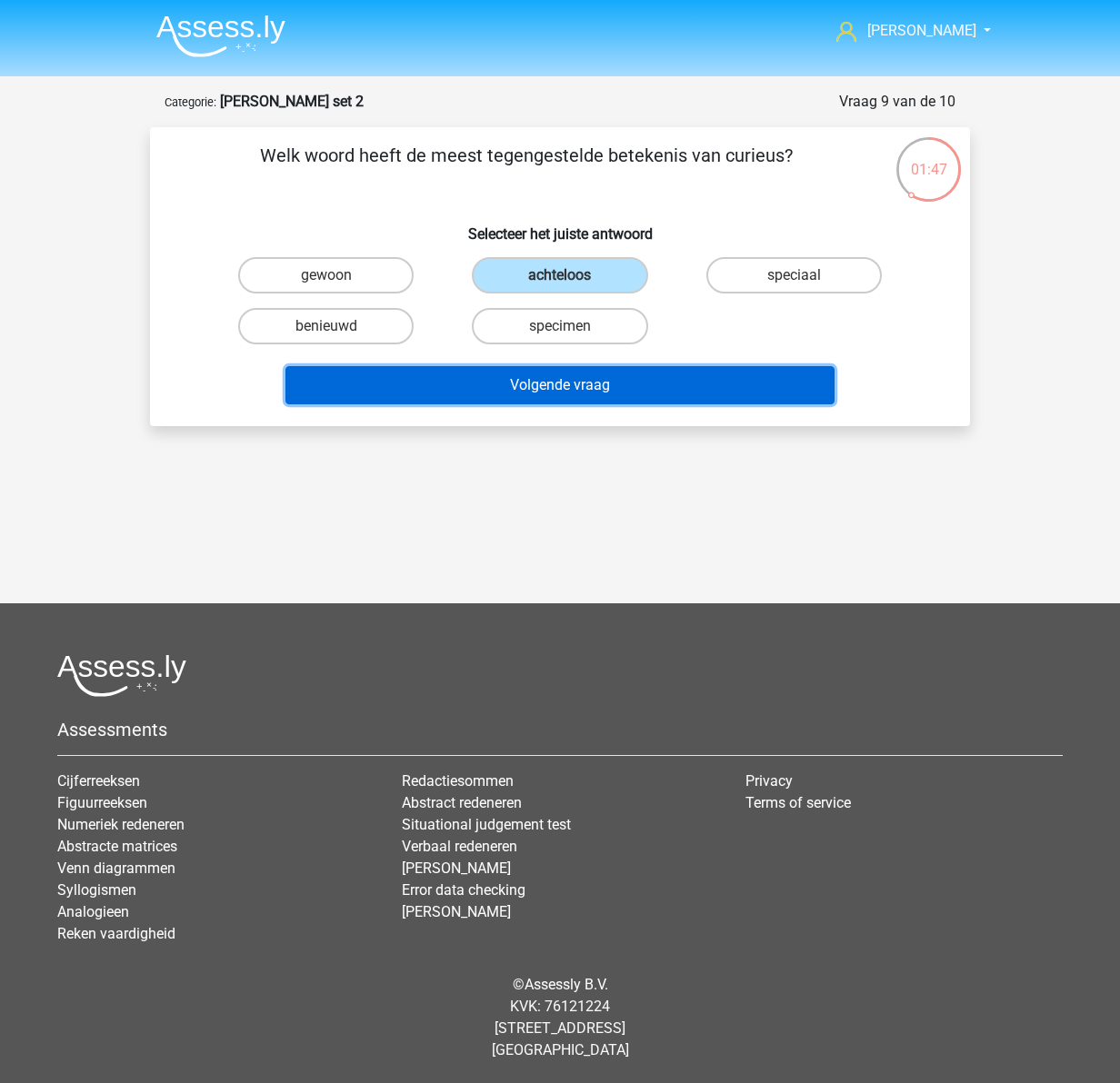
click at [619, 383] on button "Volgende vraag" at bounding box center [561, 385] width 550 height 39
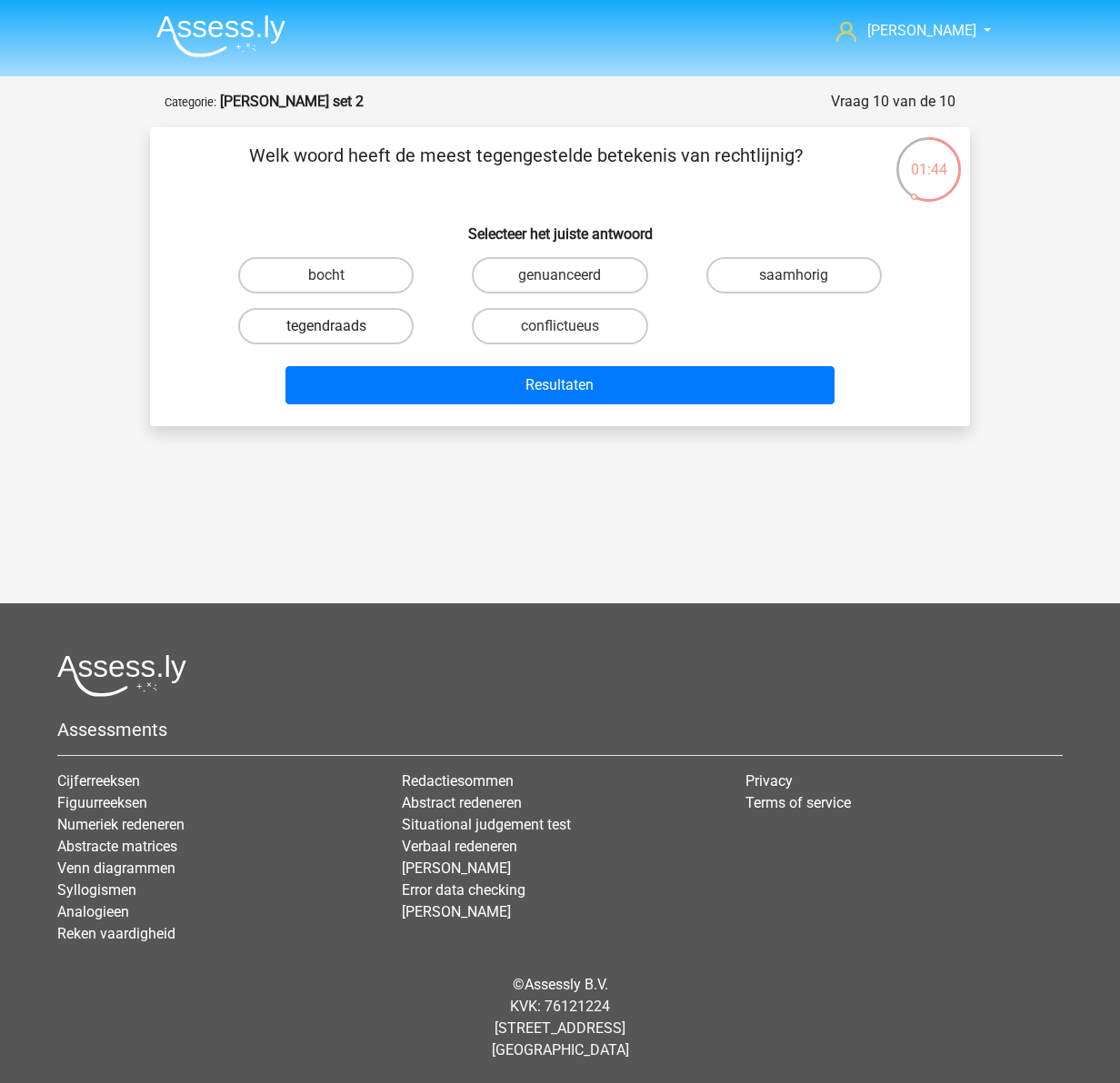
click at [301, 325] on label "tegendraads" at bounding box center [326, 326] width 175 height 37
click at [327, 326] on input "tegendraads" at bounding box center [332, 332] width 12 height 12
radio input "true"
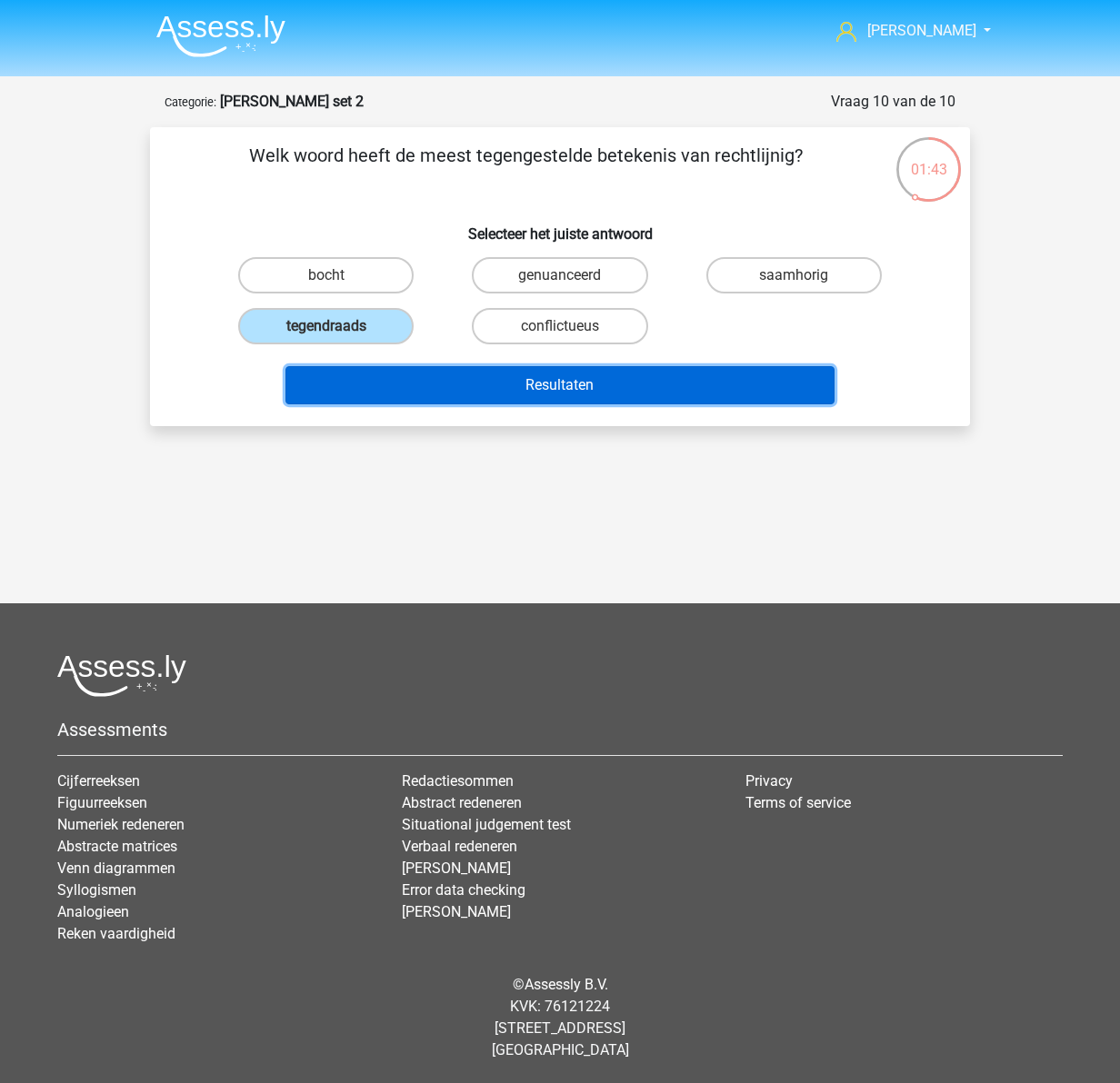
click at [570, 384] on button "Resultaten" at bounding box center [561, 385] width 550 height 39
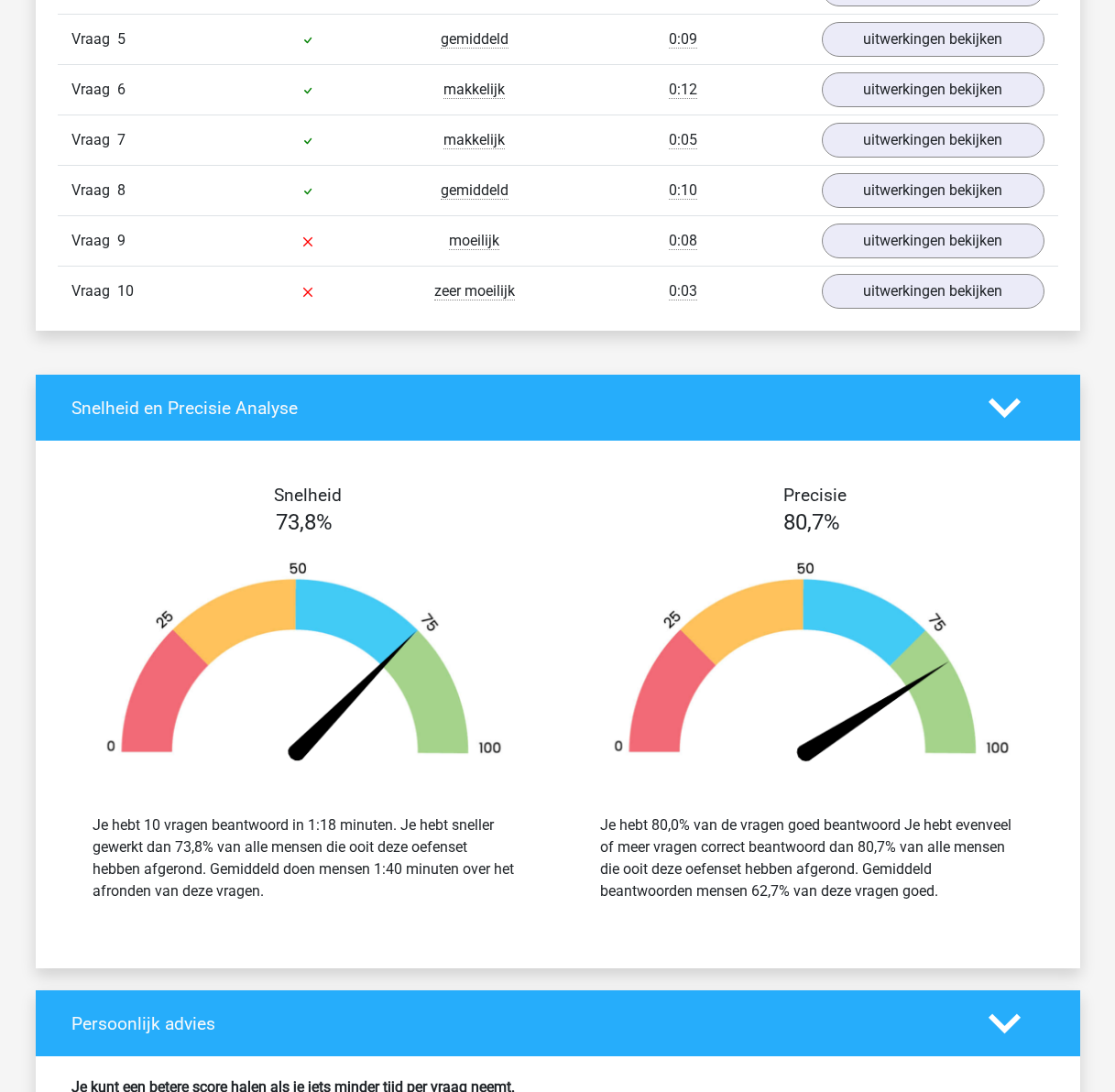
scroll to position [1833, 0]
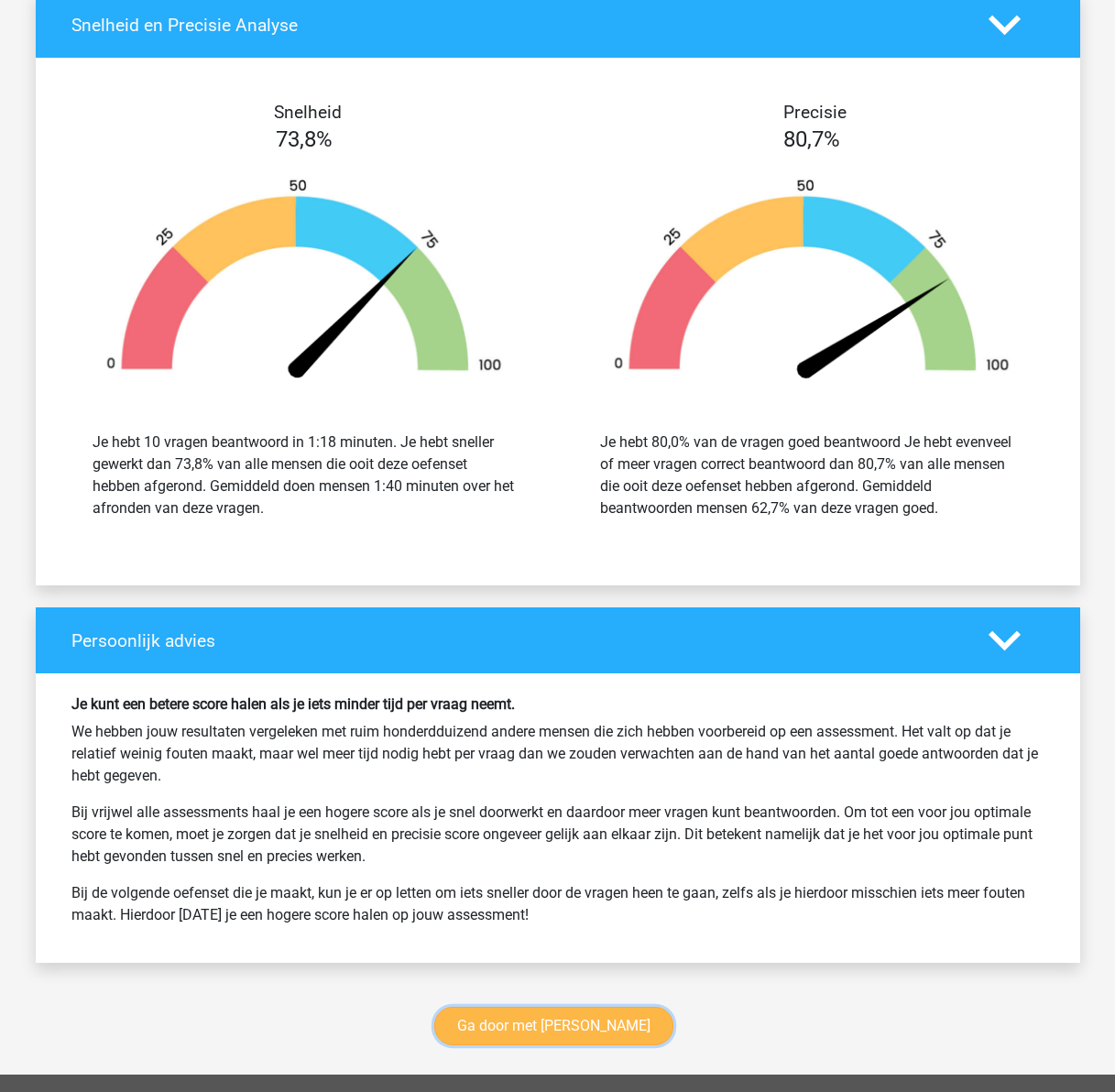
click at [510, 1036] on link "Ga door met [PERSON_NAME]" at bounding box center [555, 1026] width 239 height 39
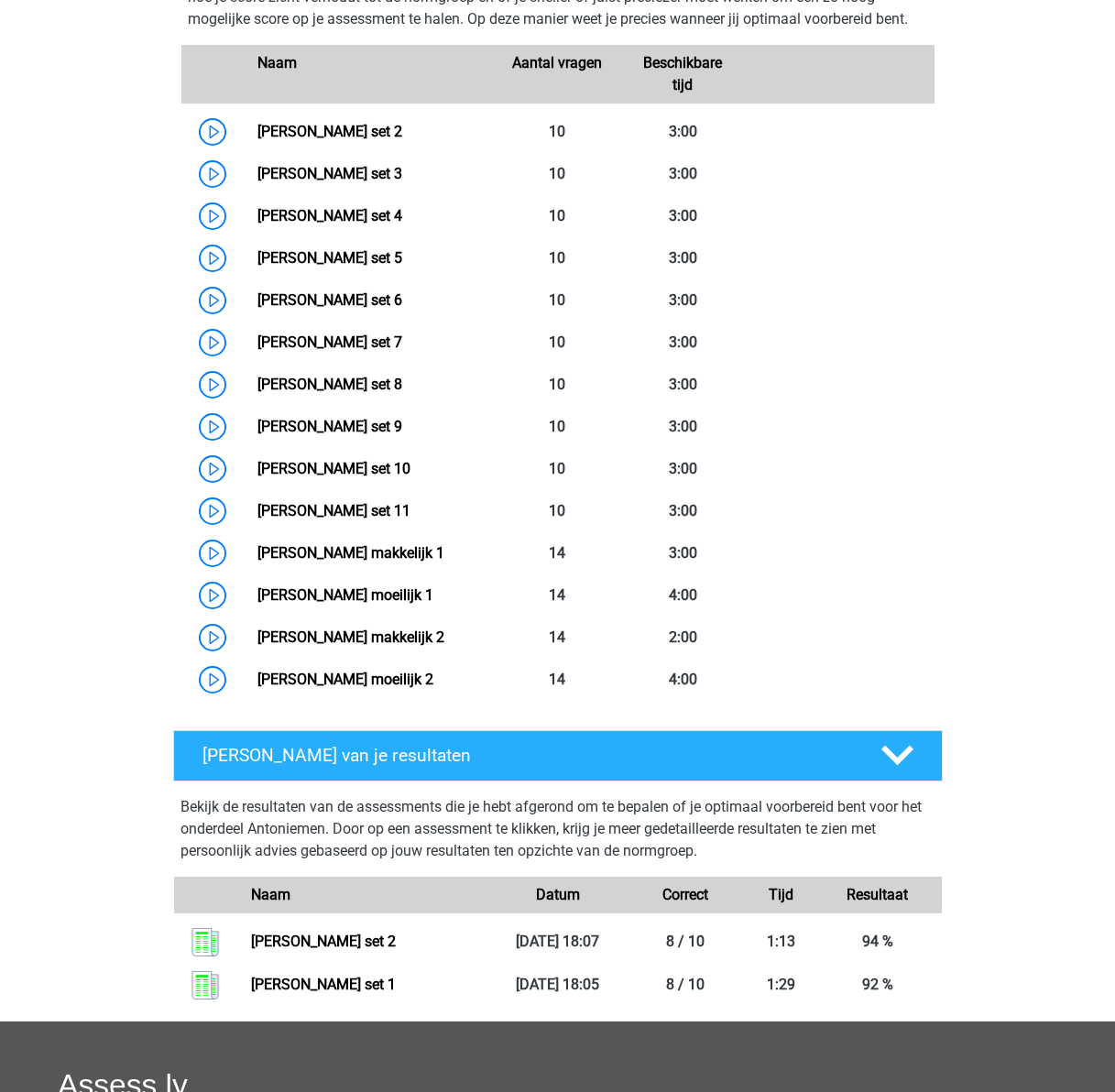
scroll to position [591, 0]
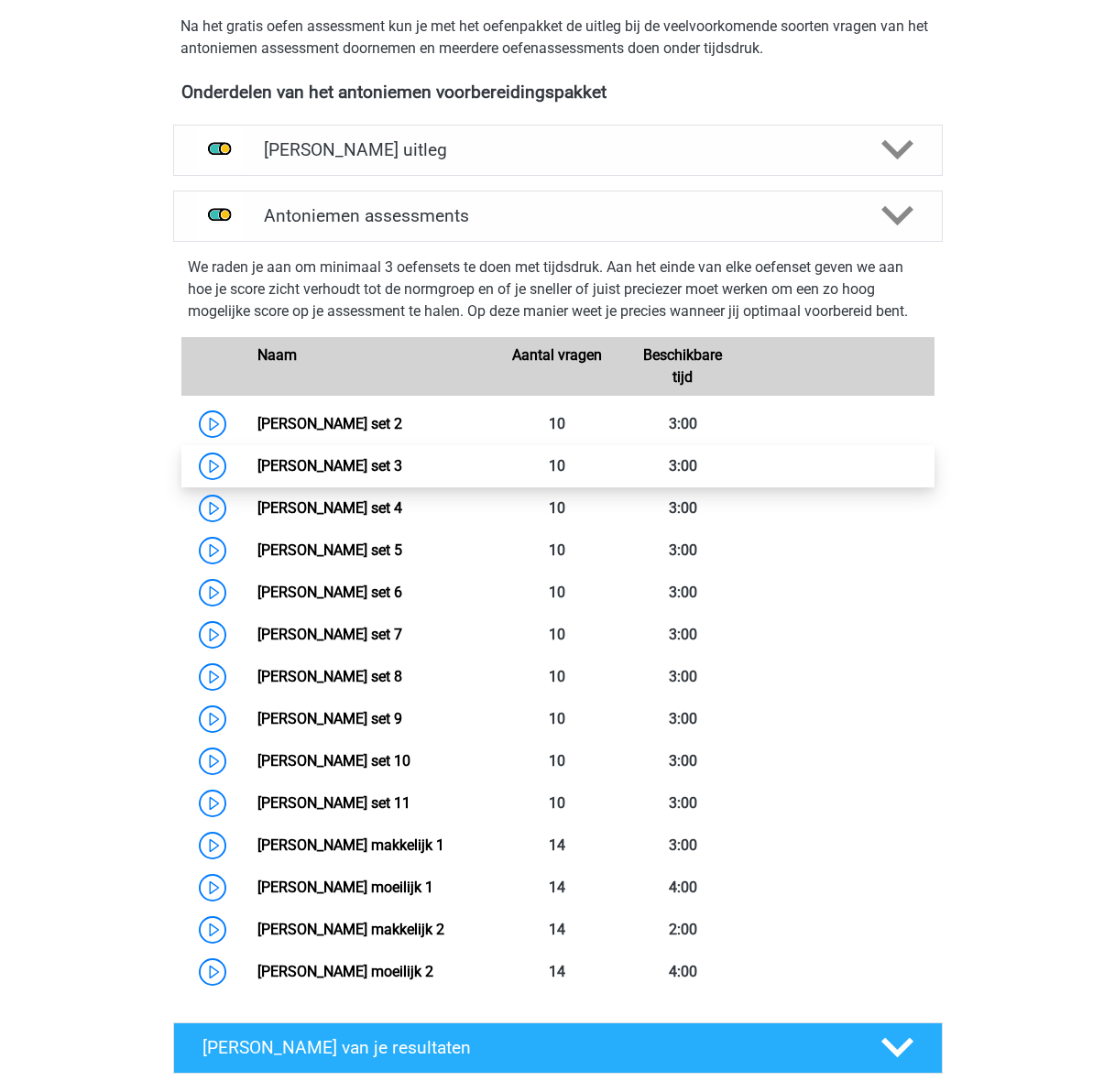
click at [304, 467] on link "Antoniemen set 3" at bounding box center [329, 466] width 145 height 17
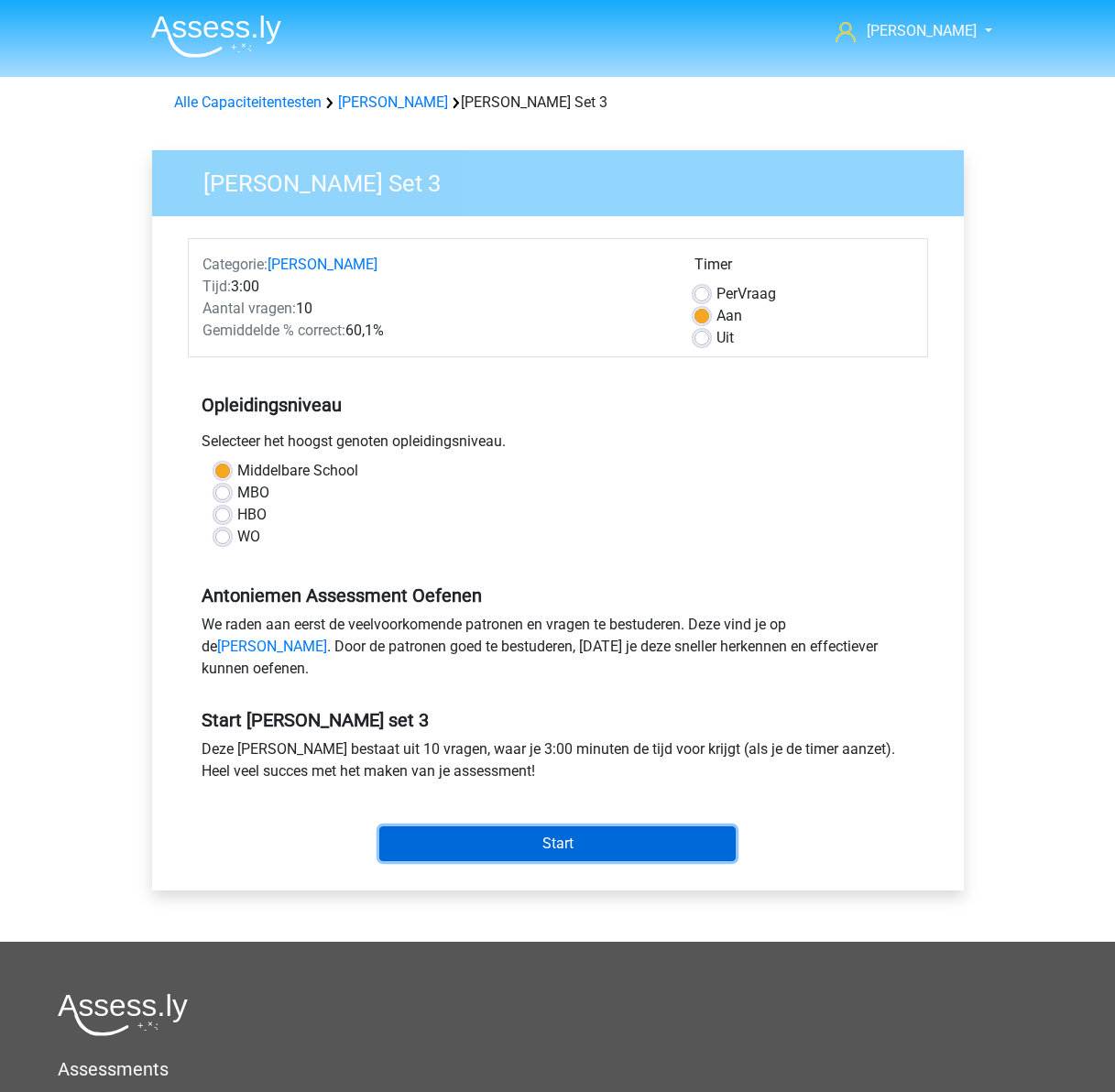
click at [567, 862] on input "Start" at bounding box center [557, 844] width 356 height 35
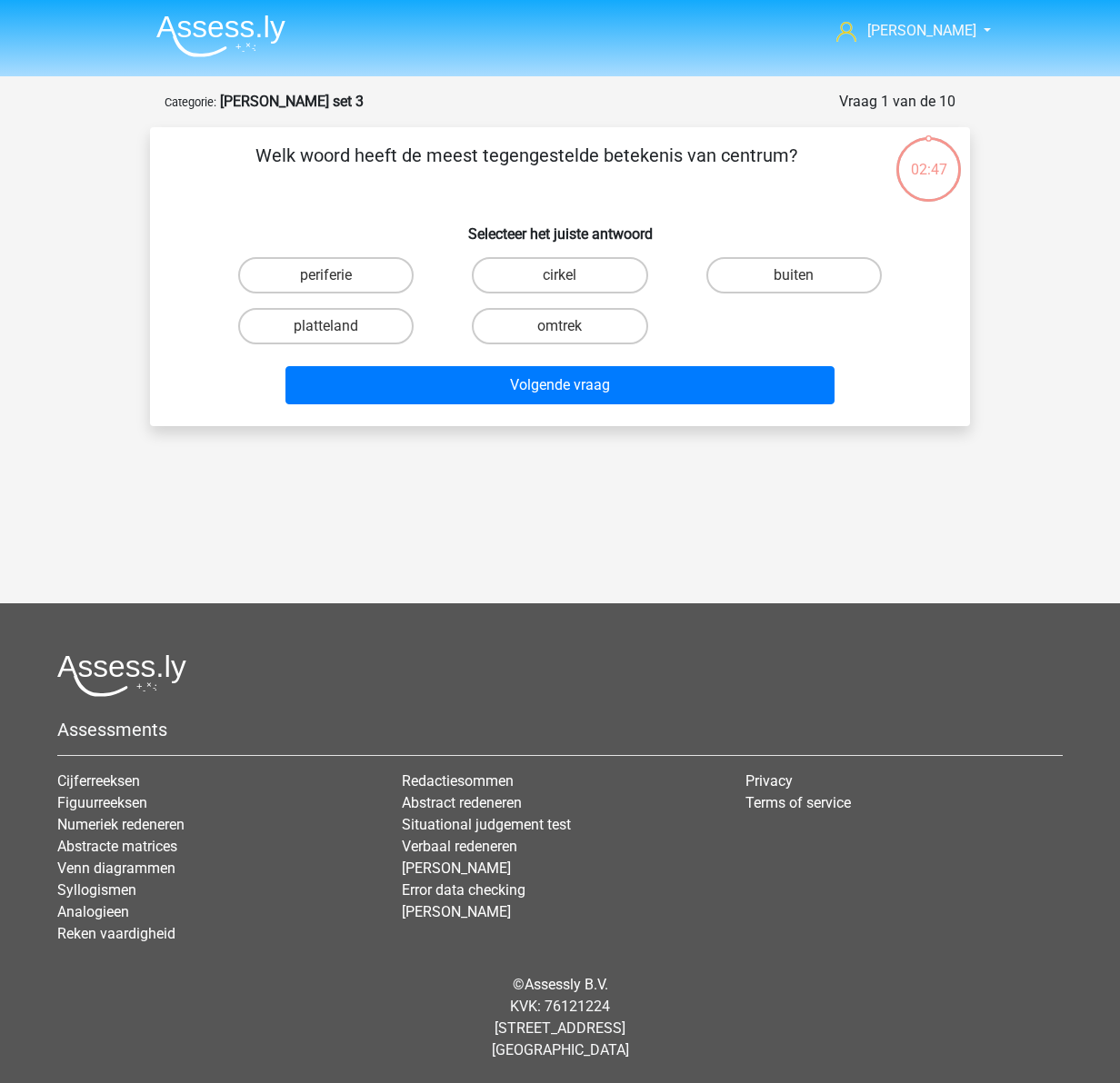
drag, startPoint x: 325, startPoint y: 320, endPoint x: 465, endPoint y: 340, distance: 141.4
click at [323, 320] on label "platteland" at bounding box center [326, 326] width 175 height 37
click at [327, 326] on input "platteland" at bounding box center [332, 332] width 12 height 12
radio input "true"
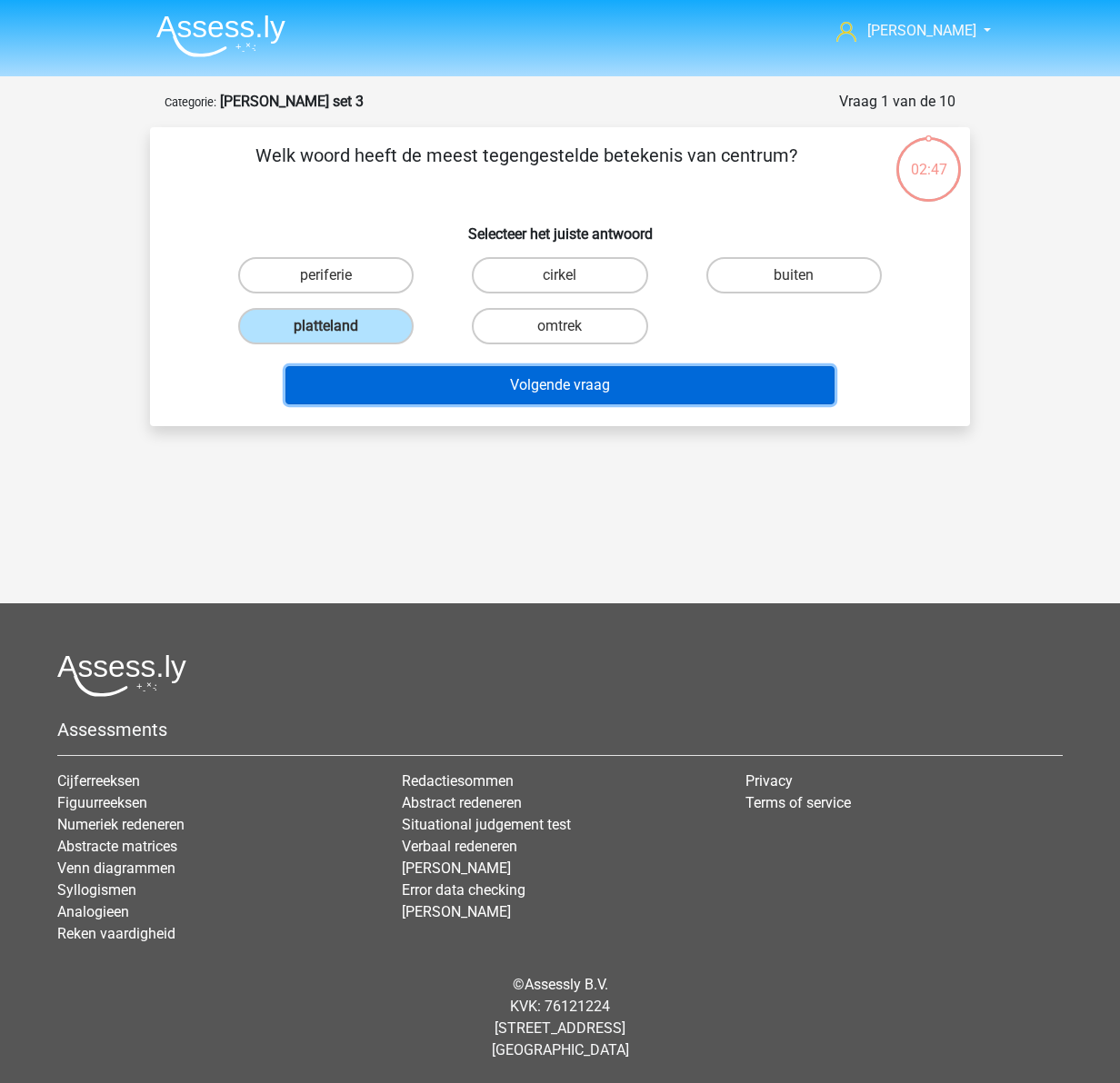
click at [604, 379] on button "Volgende vraag" at bounding box center [561, 385] width 550 height 39
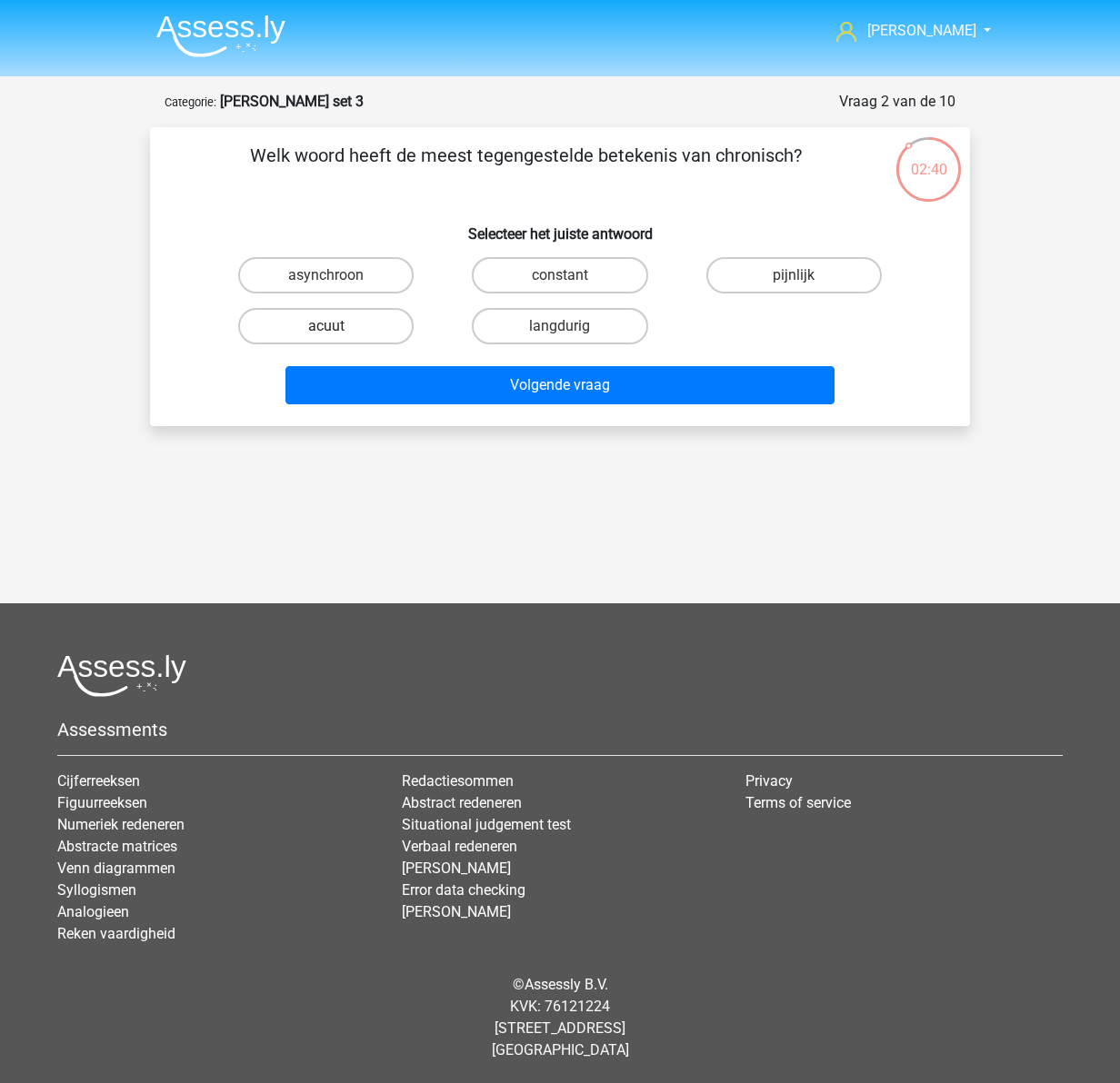
click at [316, 328] on label "acuut" at bounding box center [326, 326] width 175 height 37
click at [327, 328] on input "acuut" at bounding box center [332, 332] width 12 height 12
radio input "true"
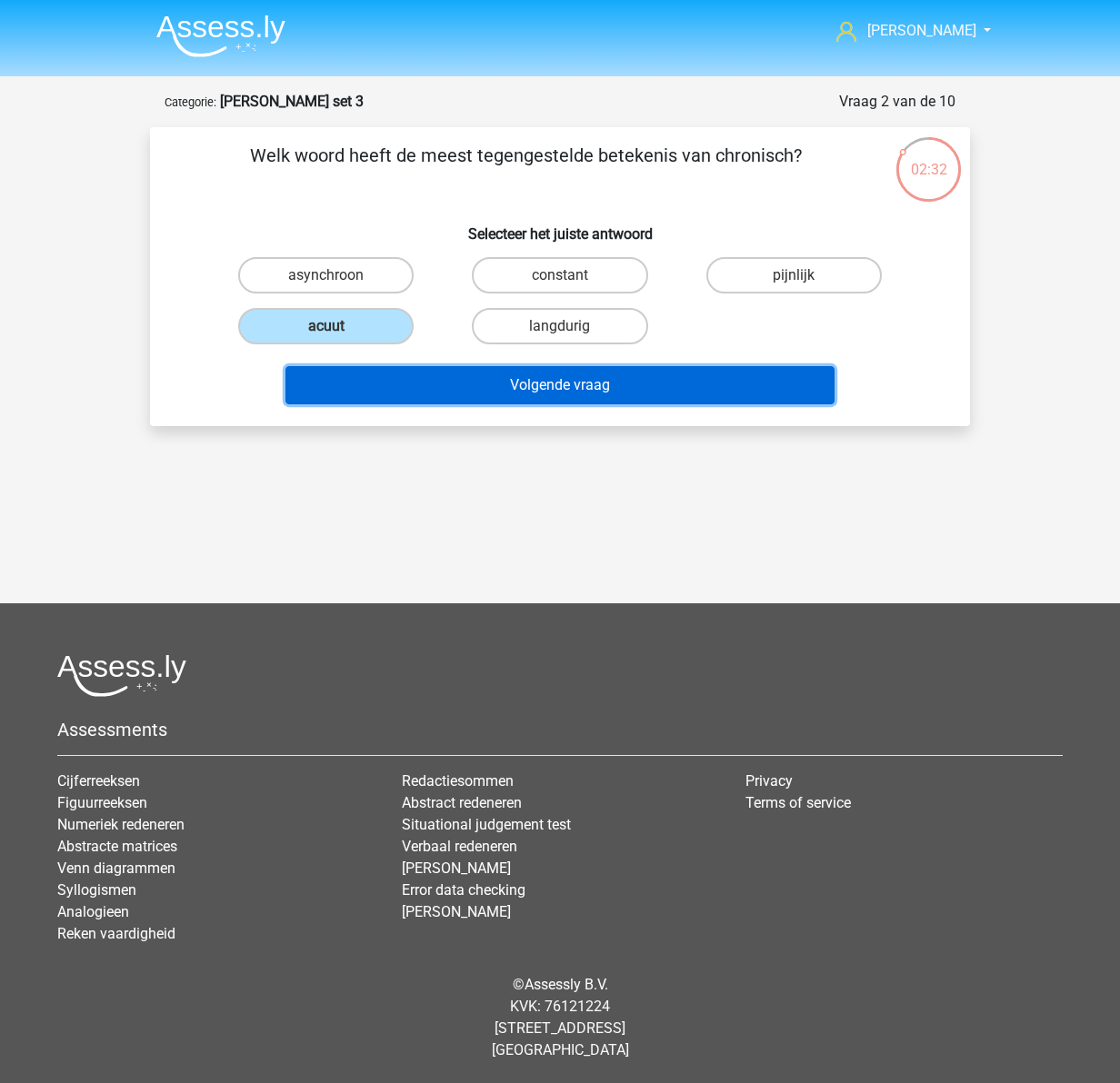
drag, startPoint x: 562, startPoint y: 396, endPoint x: 543, endPoint y: 393, distance: 19.2
click at [558, 395] on button "Volgende vraag" at bounding box center [561, 385] width 550 height 39
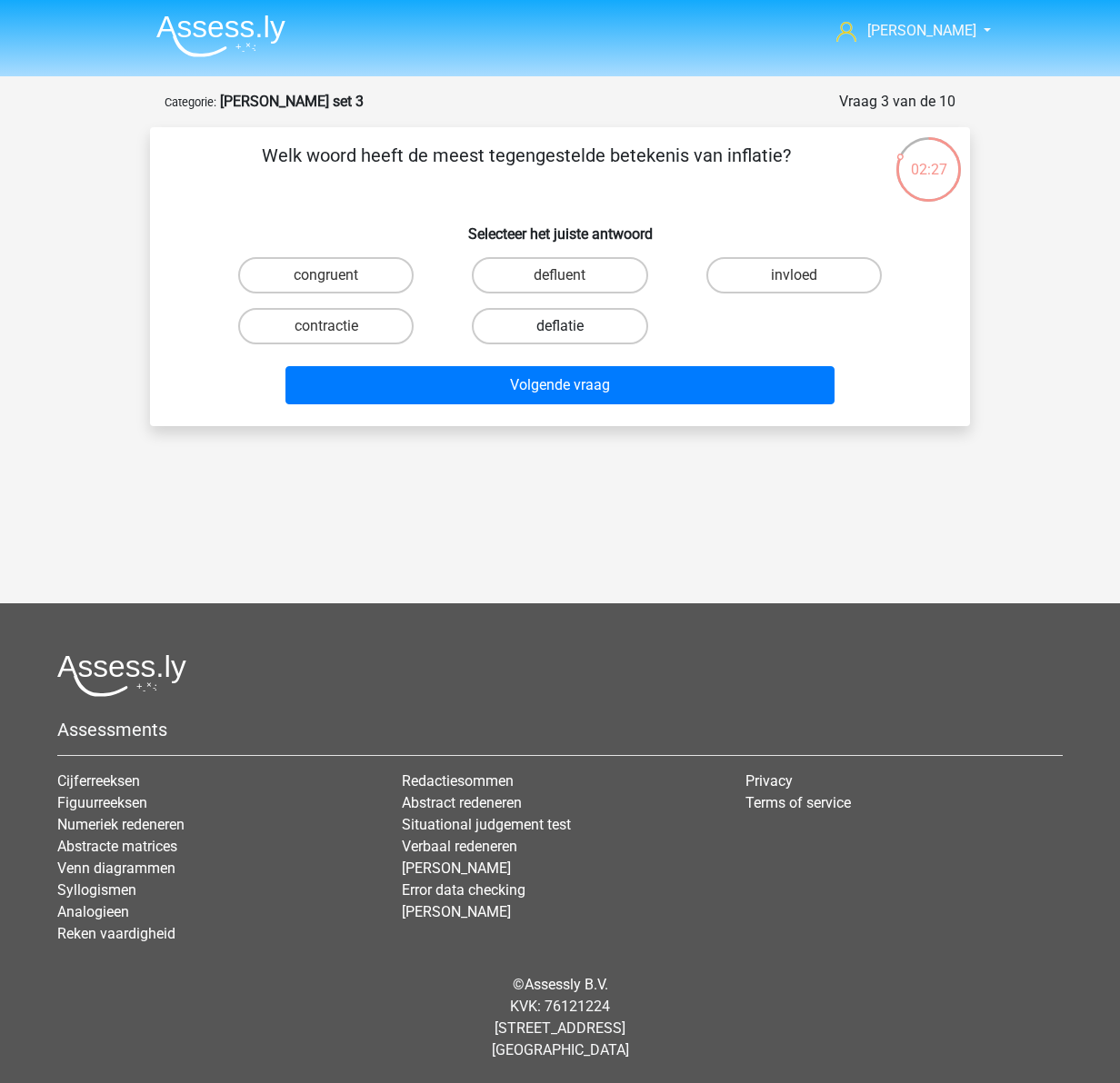
click at [550, 323] on label "deflatie" at bounding box center [559, 326] width 175 height 37
click at [560, 326] on input "deflatie" at bounding box center [566, 332] width 12 height 12
radio input "true"
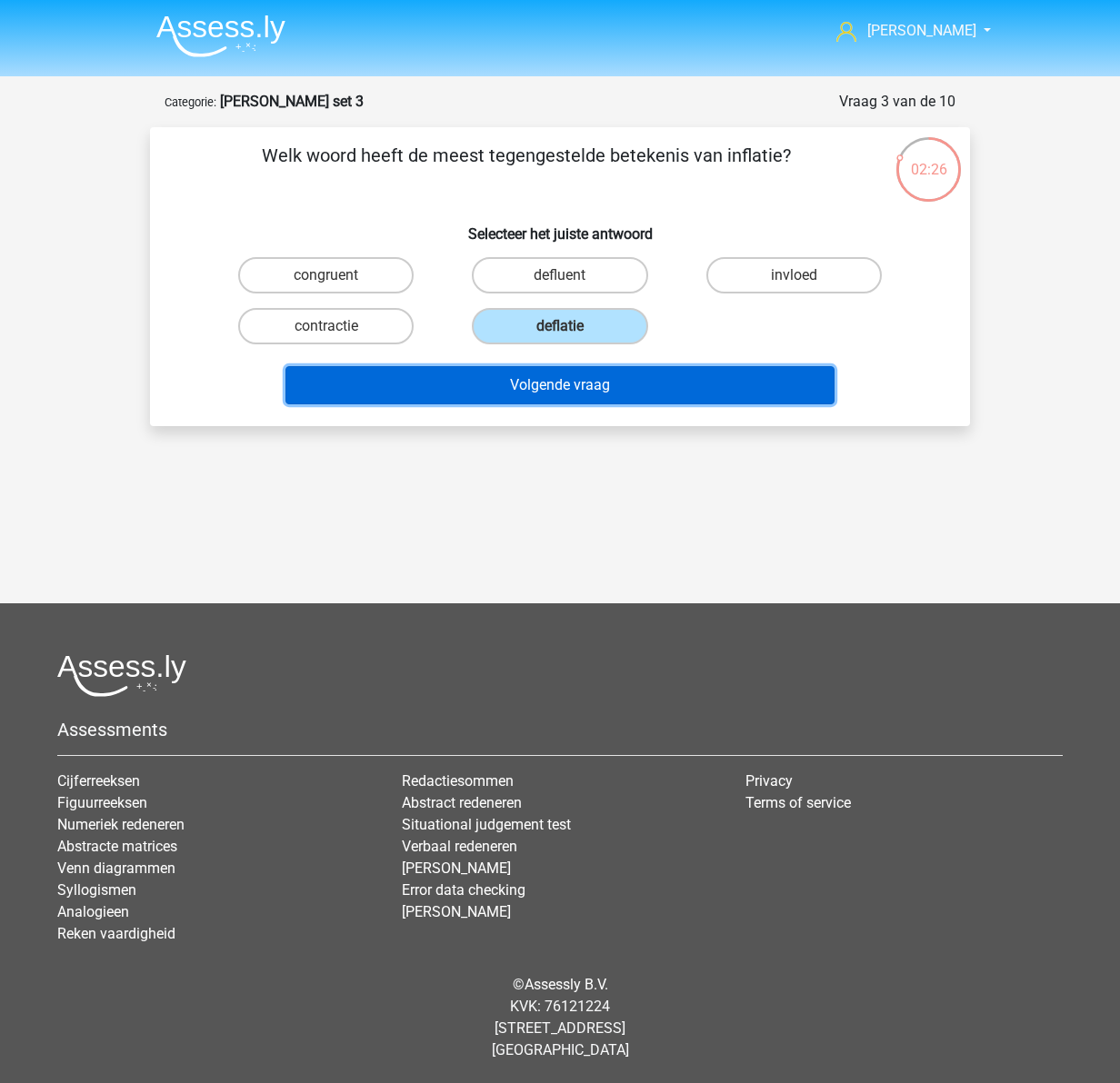
click at [555, 377] on button "Volgende vraag" at bounding box center [561, 385] width 550 height 39
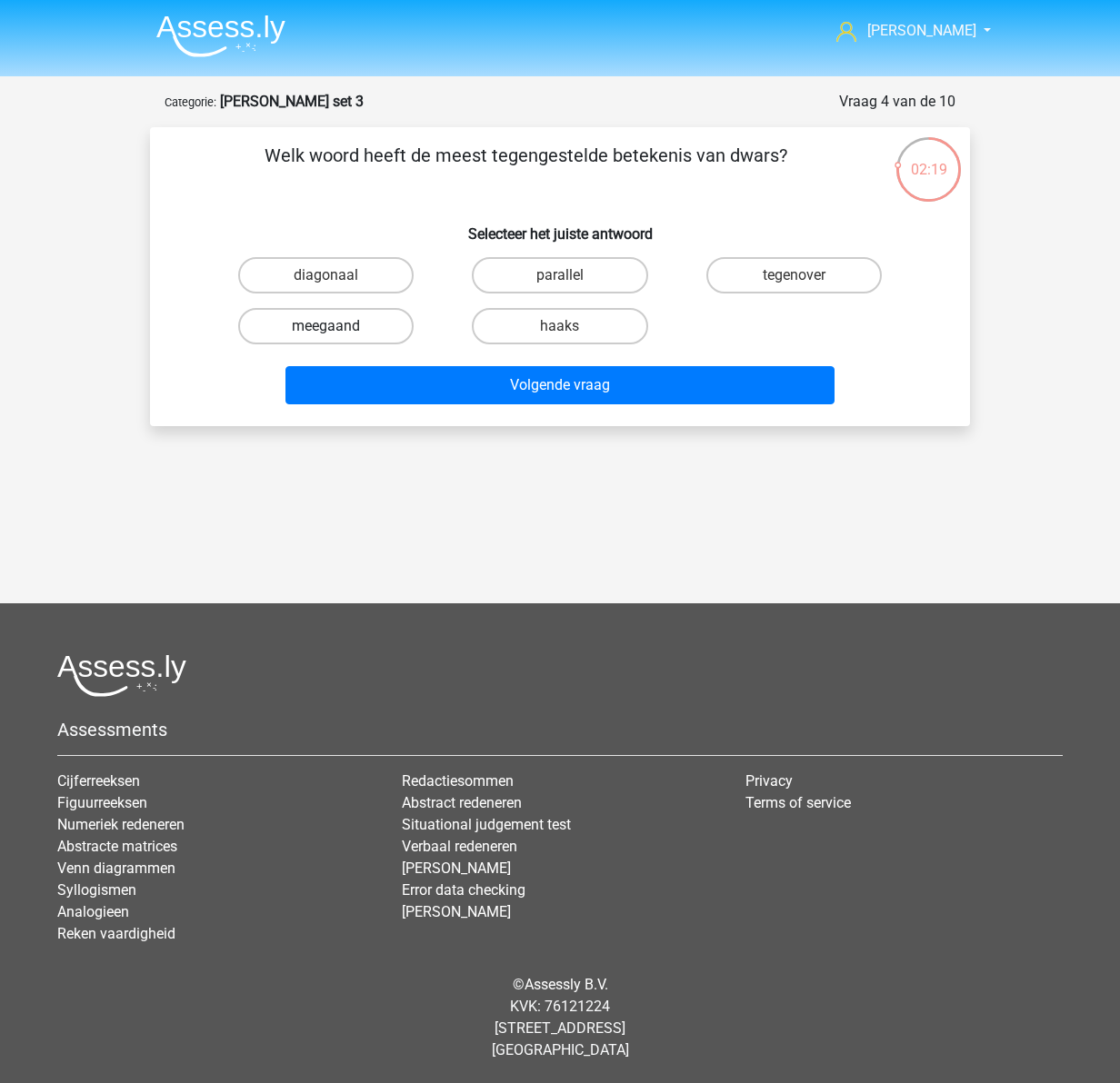
click at [342, 329] on label "meegaand" at bounding box center [326, 326] width 175 height 37
click at [338, 329] on input "meegaand" at bounding box center [332, 332] width 12 height 12
radio input "true"
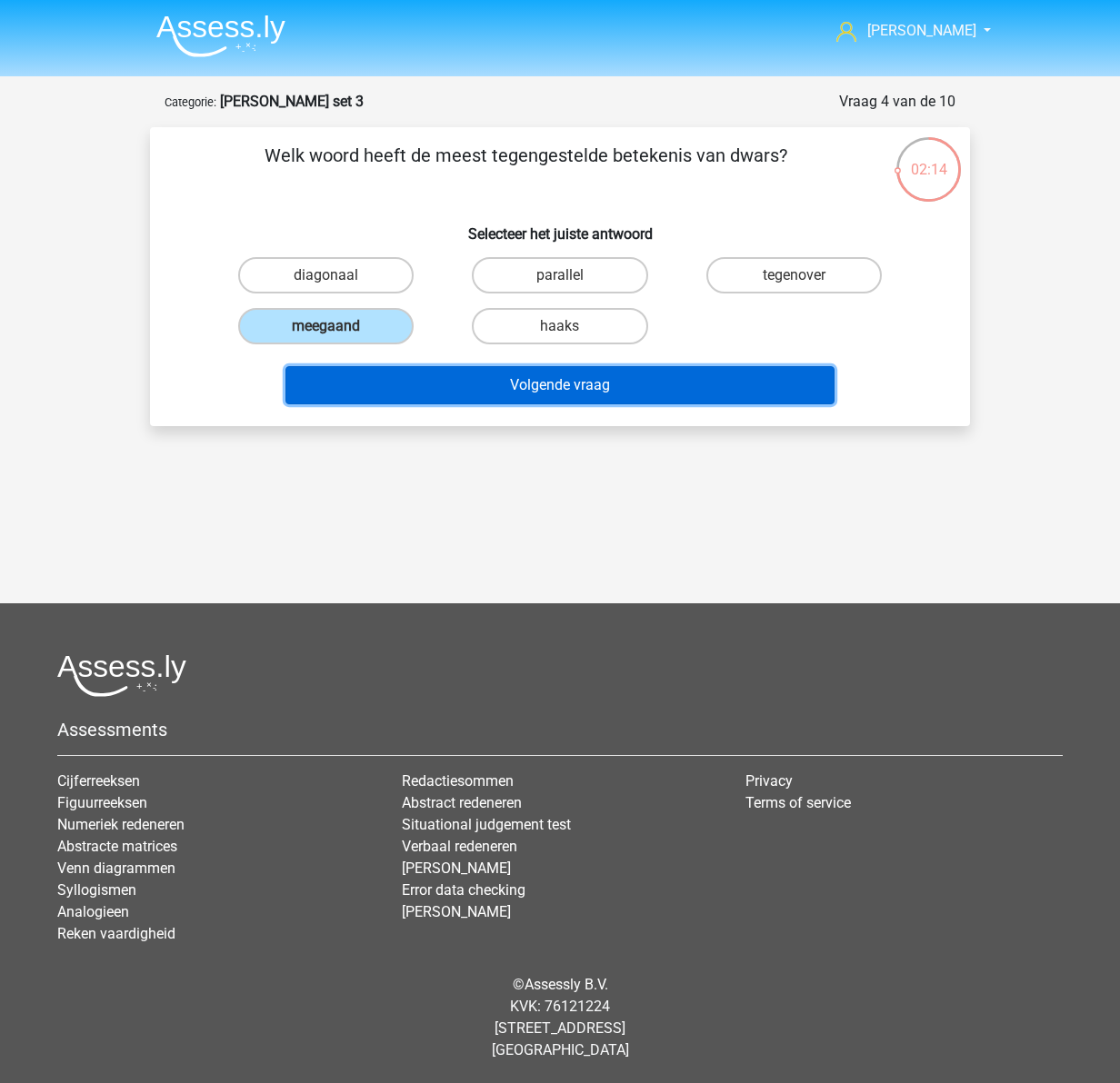
click at [498, 378] on button "Volgende vraag" at bounding box center [561, 385] width 550 height 39
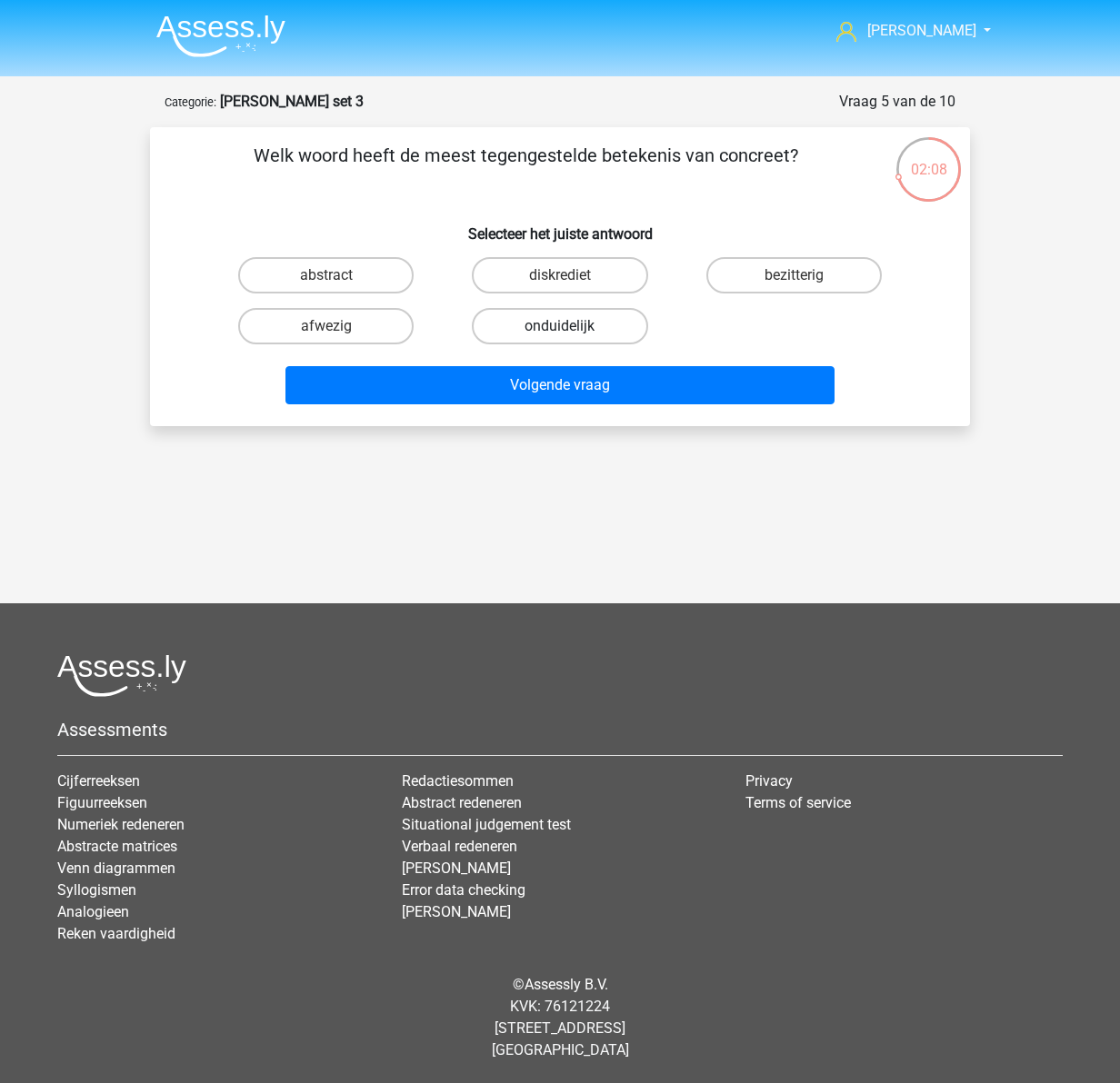
click at [597, 318] on label "onduidelijk" at bounding box center [559, 326] width 175 height 37
click at [572, 326] on input "onduidelijk" at bounding box center [566, 332] width 12 height 12
radio input "true"
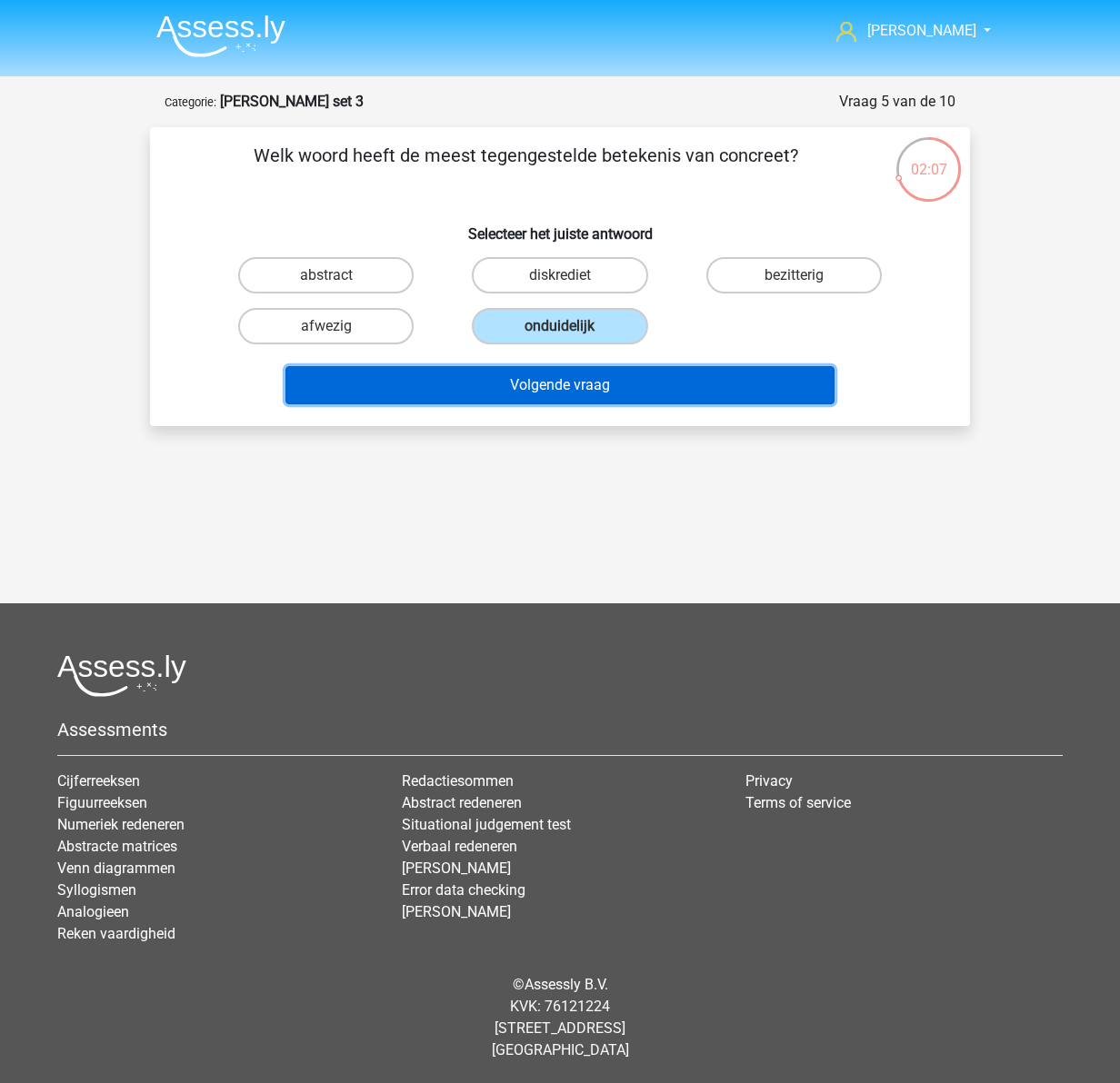
click at [585, 386] on button "Volgende vraag" at bounding box center [561, 385] width 550 height 39
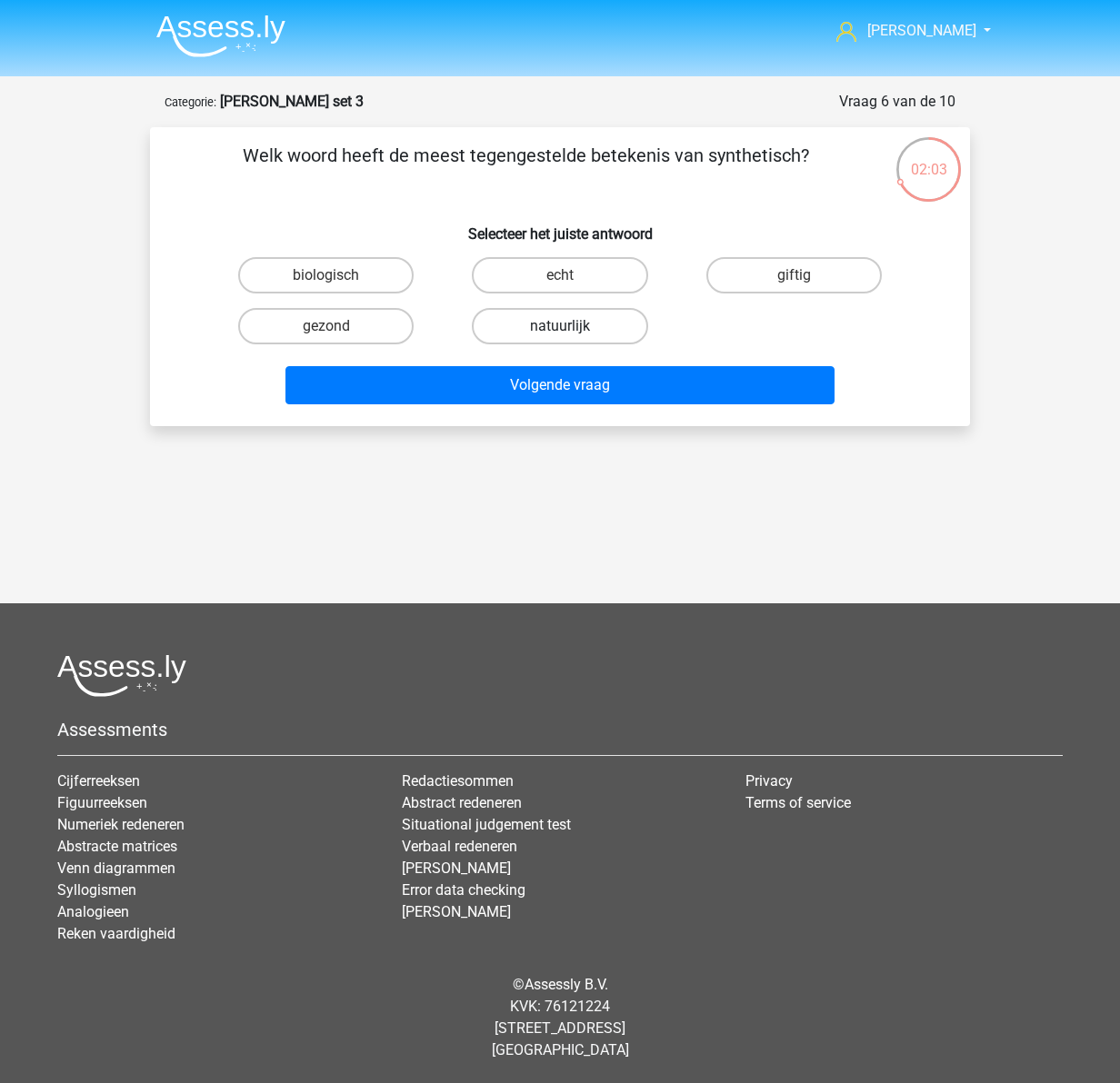
click at [613, 325] on label "natuurlijk" at bounding box center [559, 326] width 175 height 37
click at [572, 326] on input "natuurlijk" at bounding box center [566, 332] width 12 height 12
radio input "true"
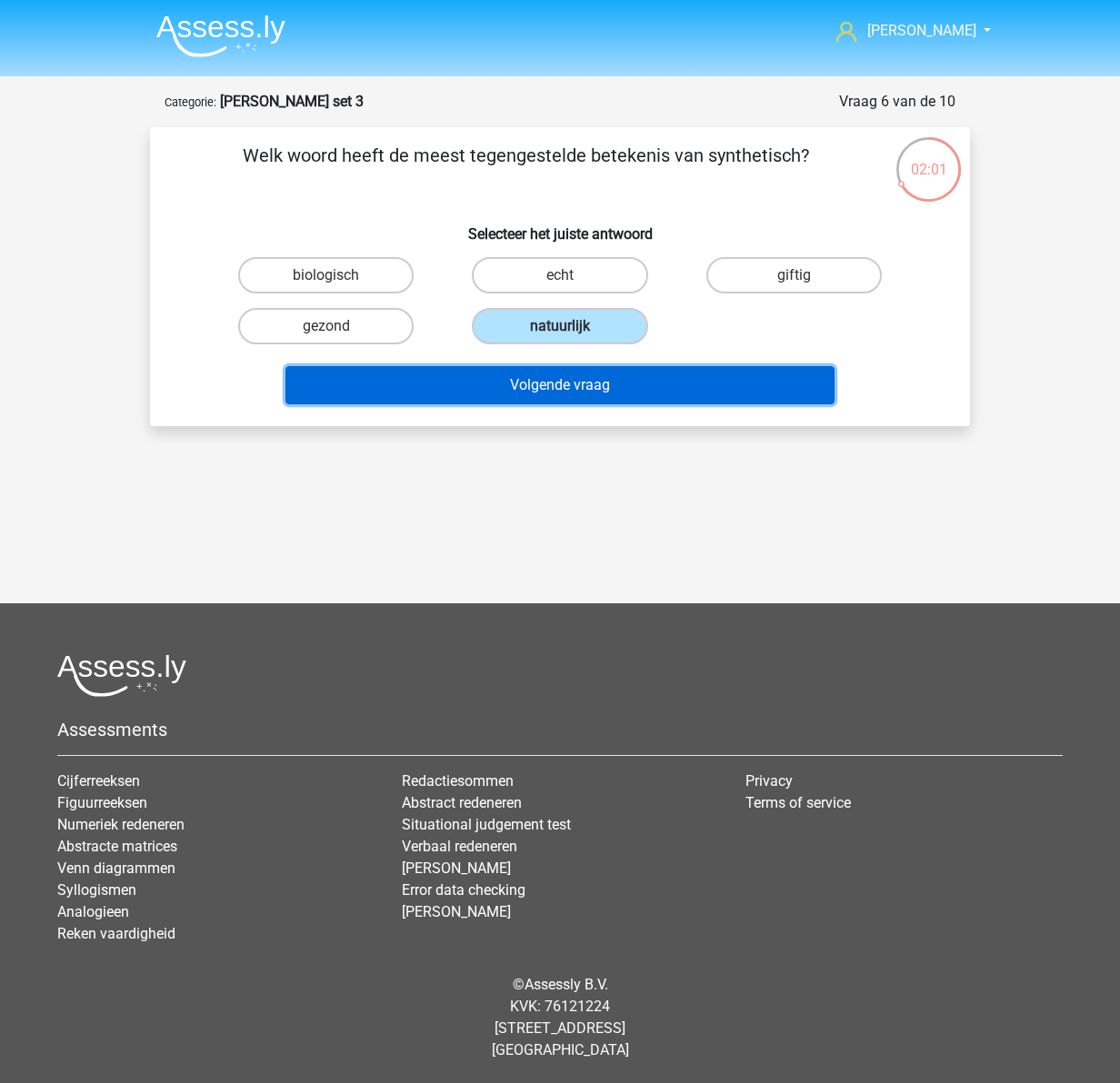
click at [579, 382] on button "Volgende vraag" at bounding box center [561, 385] width 550 height 39
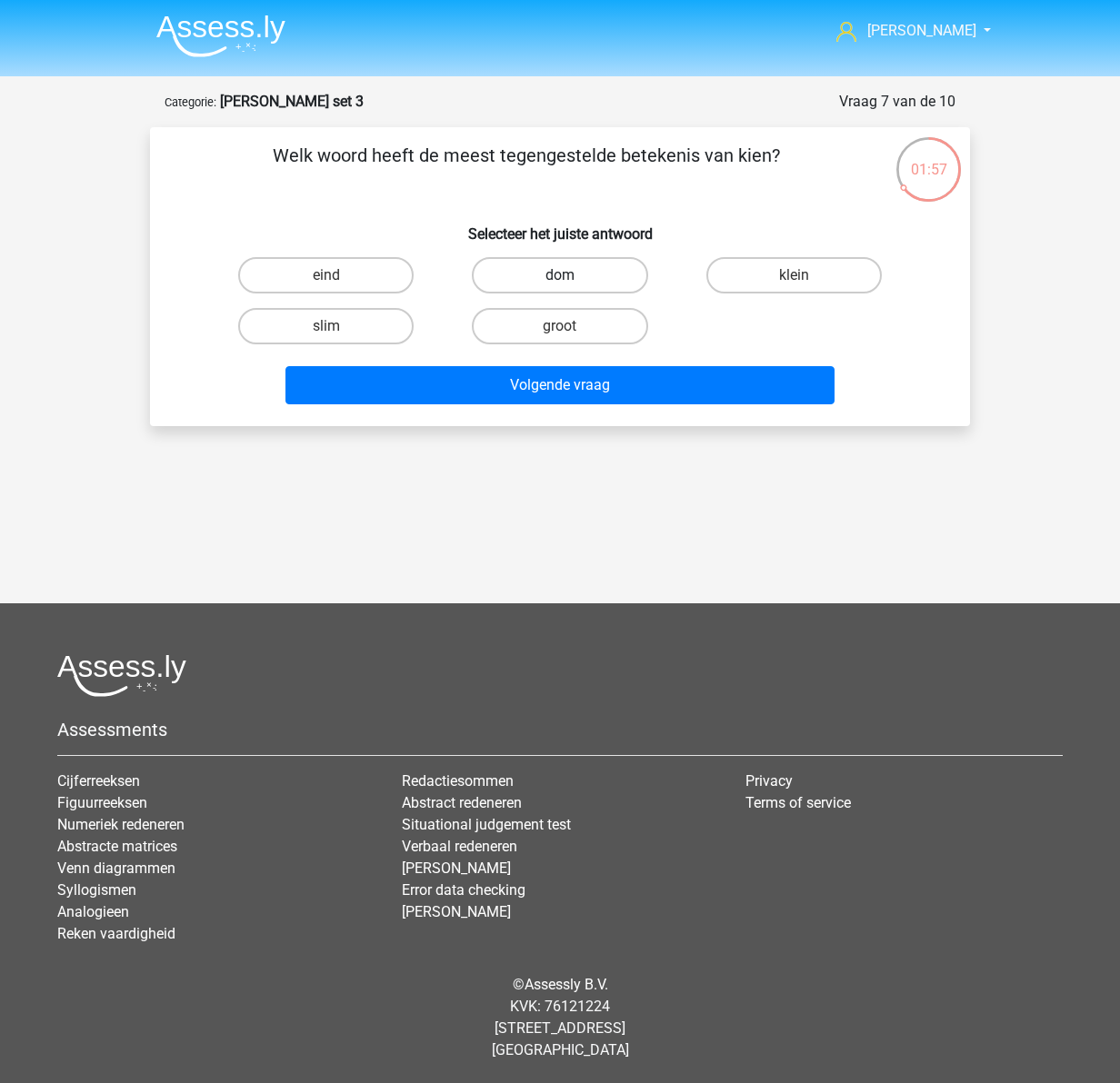
click at [616, 268] on label "dom" at bounding box center [559, 275] width 175 height 37
click at [572, 275] on input "dom" at bounding box center [566, 281] width 12 height 12
radio input "true"
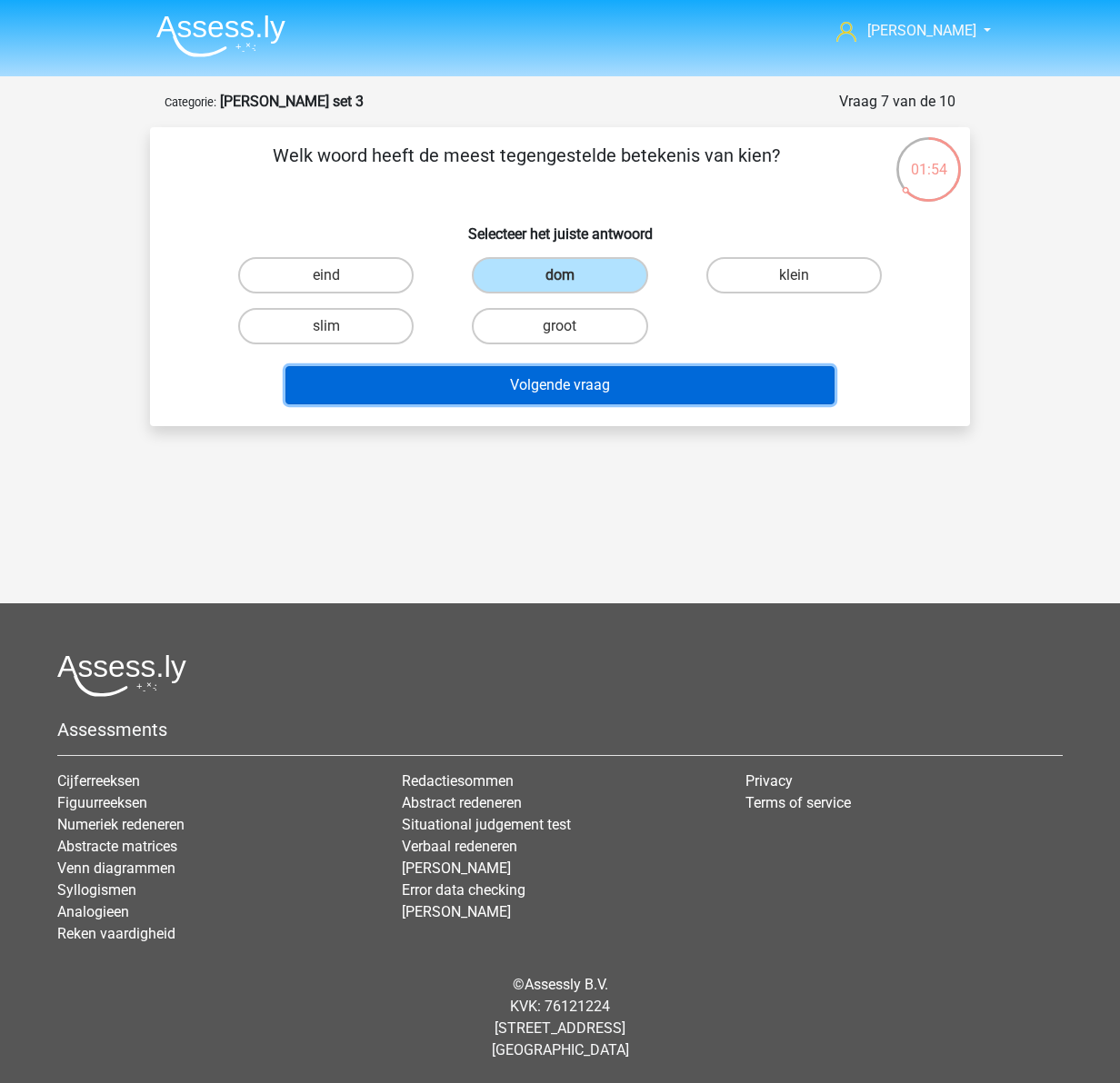
click at [608, 376] on button "Volgende vraag" at bounding box center [561, 385] width 550 height 39
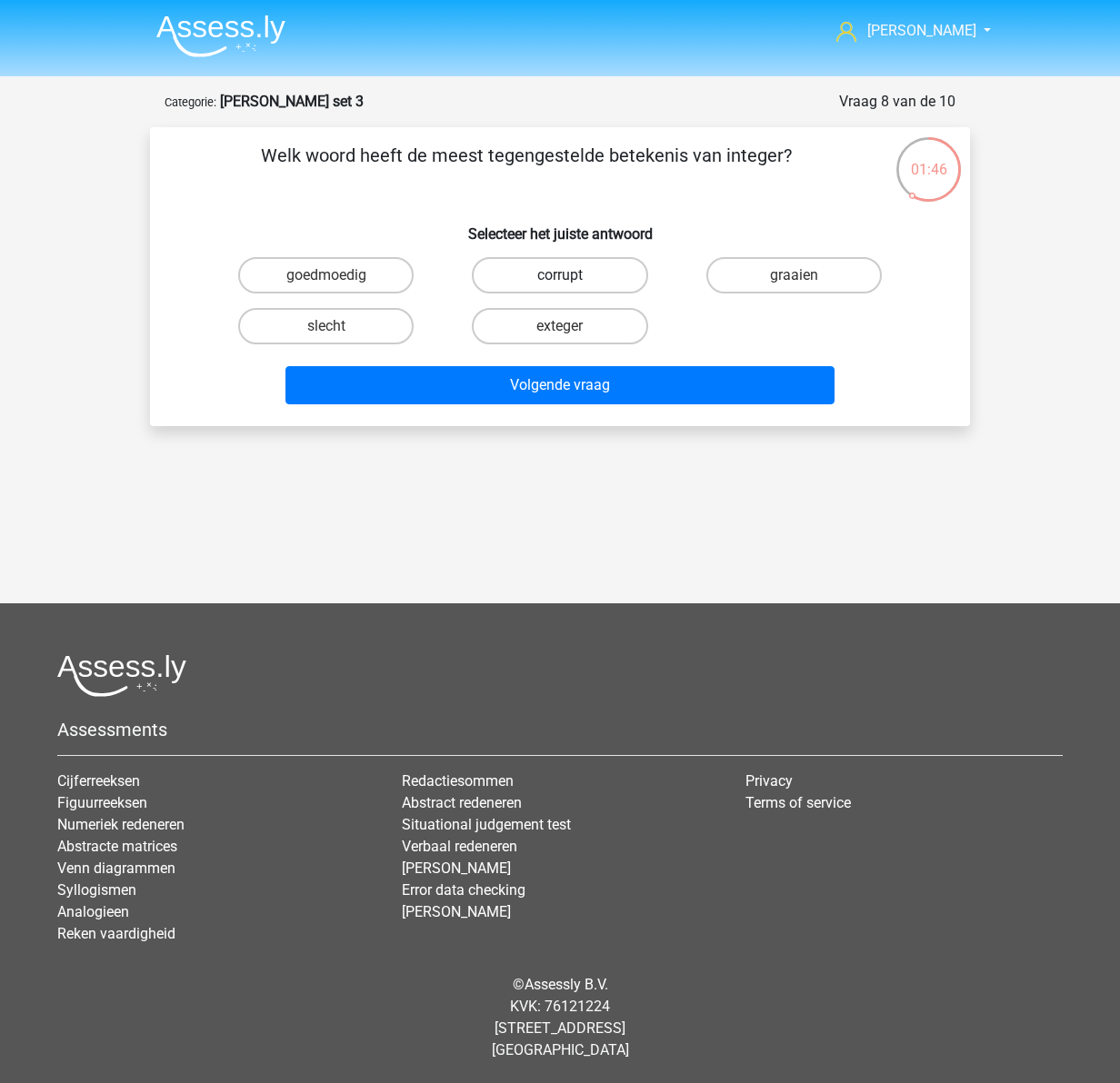
click at [615, 264] on label "corrupt" at bounding box center [559, 275] width 175 height 37
click at [572, 275] on input "corrupt" at bounding box center [566, 281] width 12 height 12
radio input "true"
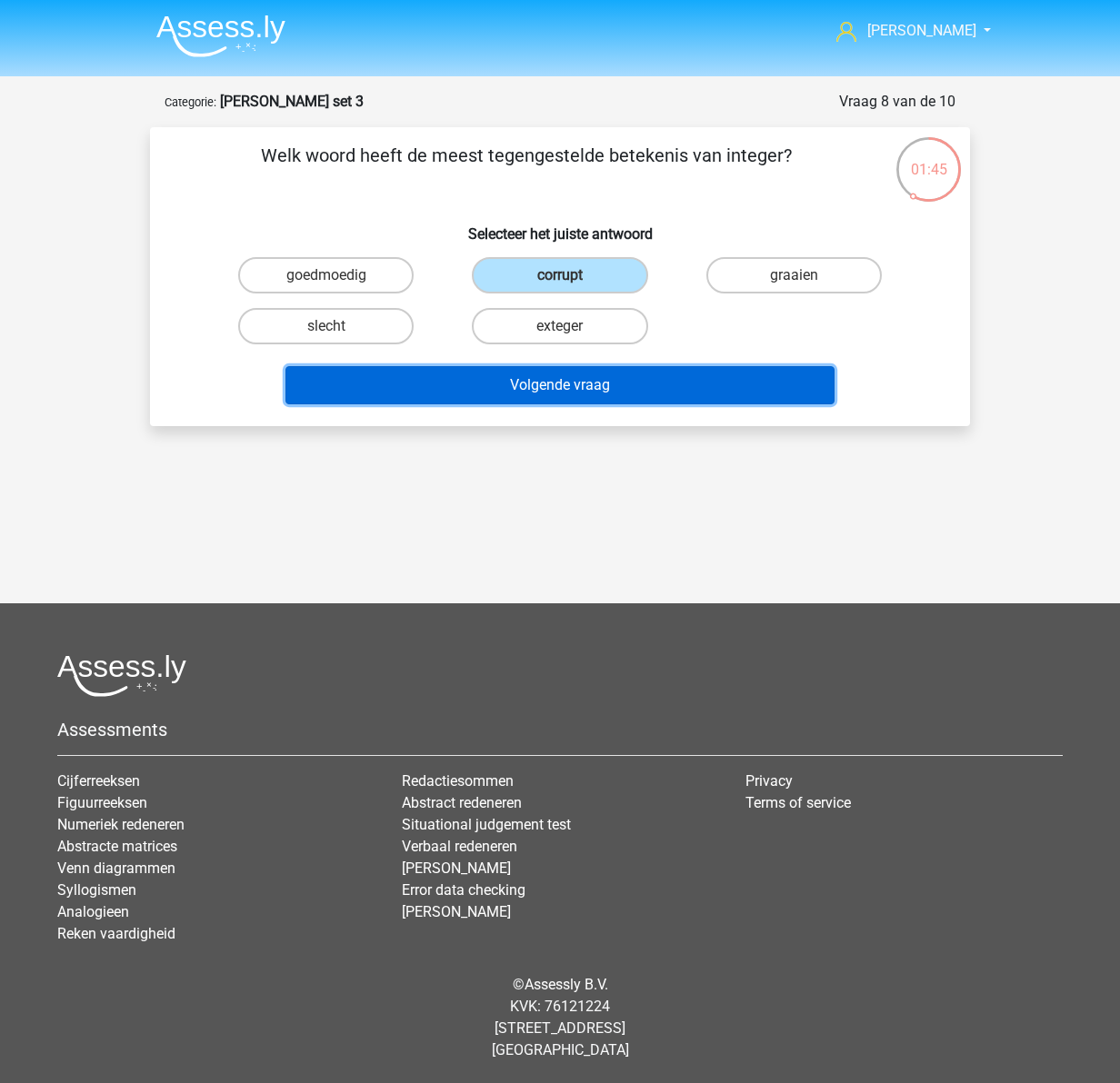
drag, startPoint x: 654, startPoint y: 384, endPoint x: 628, endPoint y: 383, distance: 26.0
click at [652, 384] on button "Volgende vraag" at bounding box center [561, 385] width 550 height 39
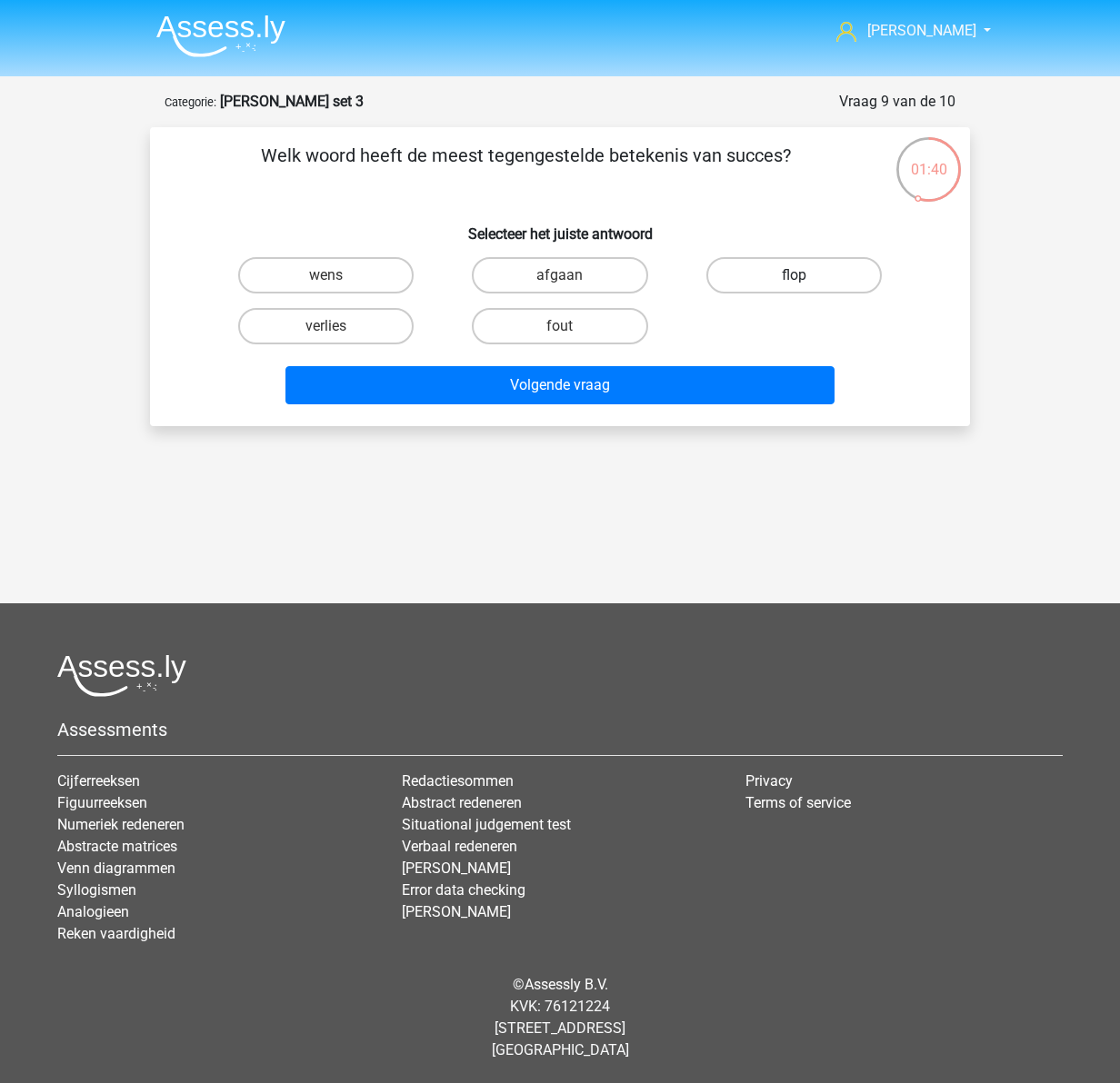
drag, startPoint x: 827, startPoint y: 275, endPoint x: 801, endPoint y: 275, distance: 26.0
click at [826, 275] on label "flop" at bounding box center [793, 275] width 175 height 37
click at [805, 275] on input "flop" at bounding box center [799, 281] width 12 height 12
radio input "true"
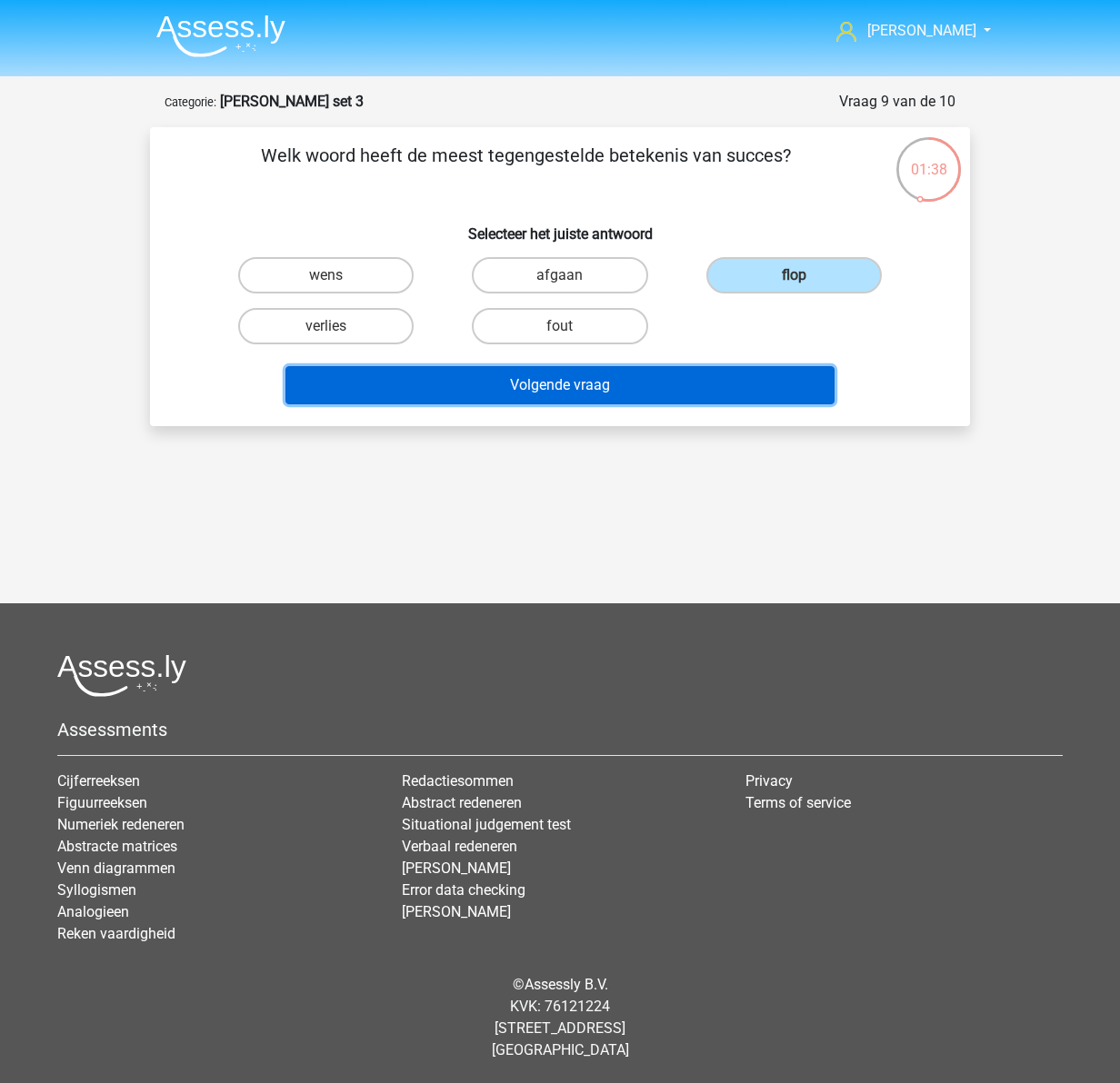
click at [569, 383] on button "Volgende vraag" at bounding box center [561, 385] width 550 height 39
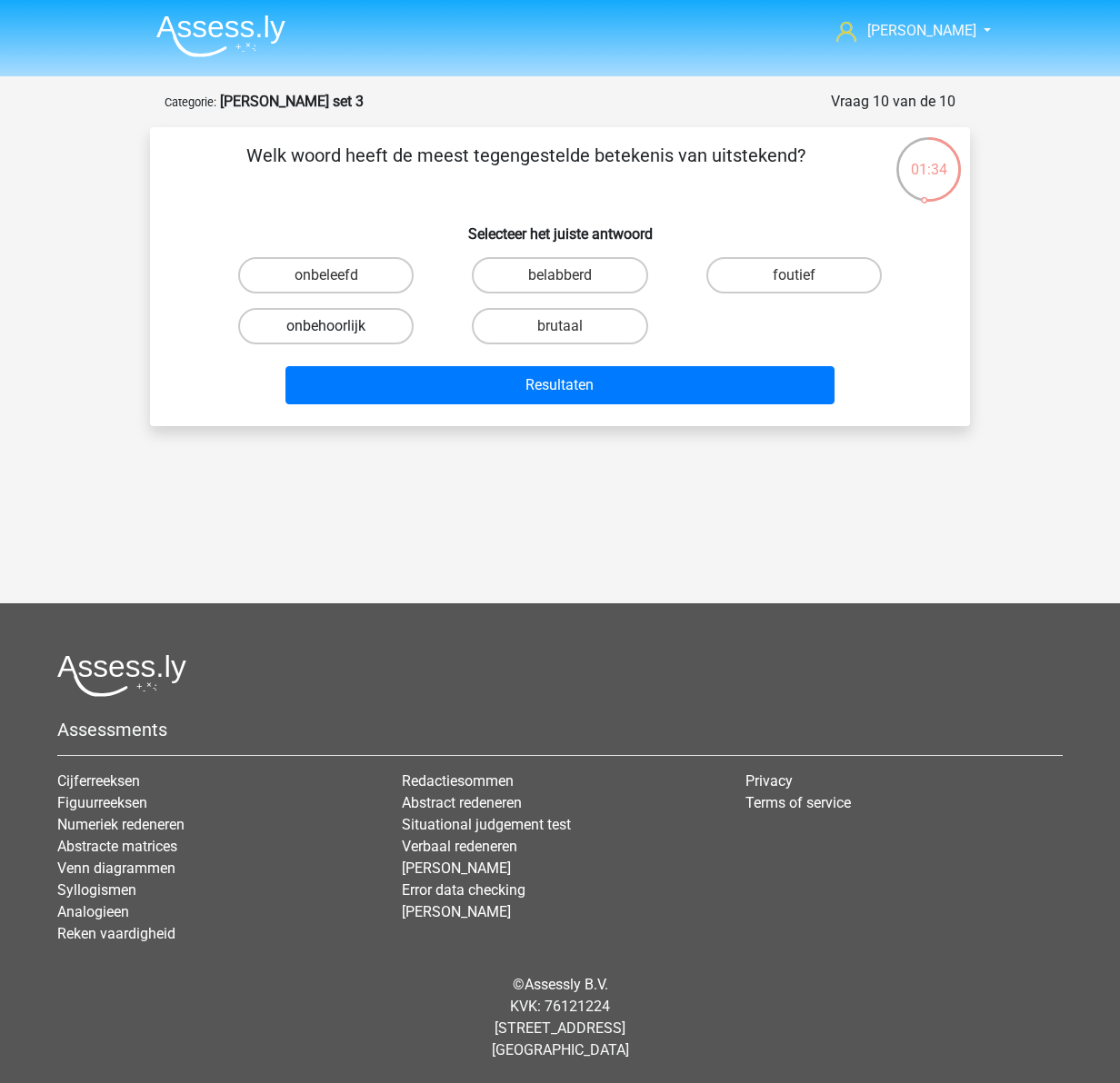
click at [309, 322] on label "onbehoorlijk" at bounding box center [326, 326] width 175 height 37
click at [327, 326] on input "onbehoorlijk" at bounding box center [332, 332] width 12 height 12
radio input "true"
click at [576, 275] on label "belabberd" at bounding box center [559, 275] width 175 height 37
click at [572, 275] on input "belabberd" at bounding box center [566, 281] width 12 height 12
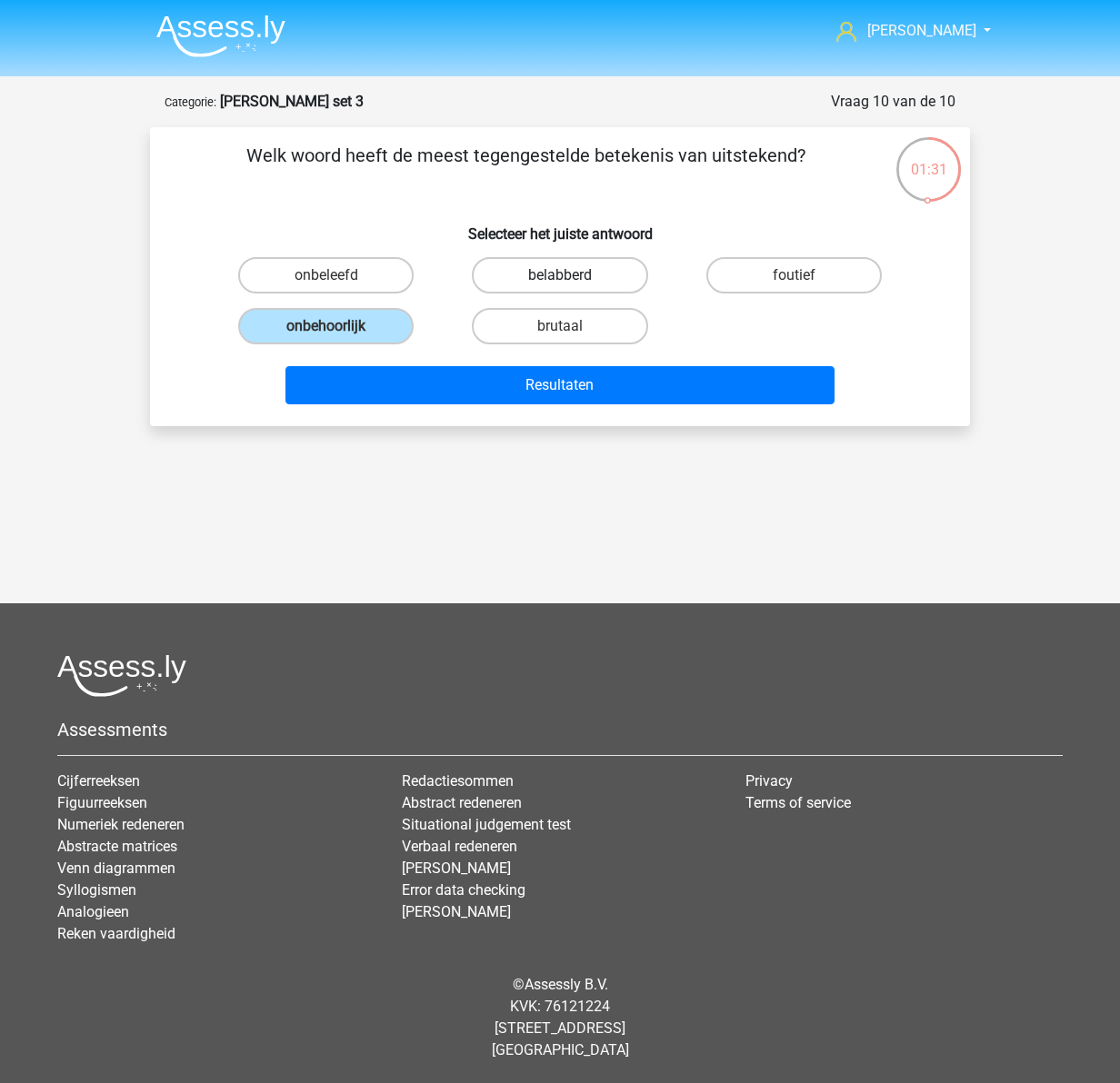
radio input "true"
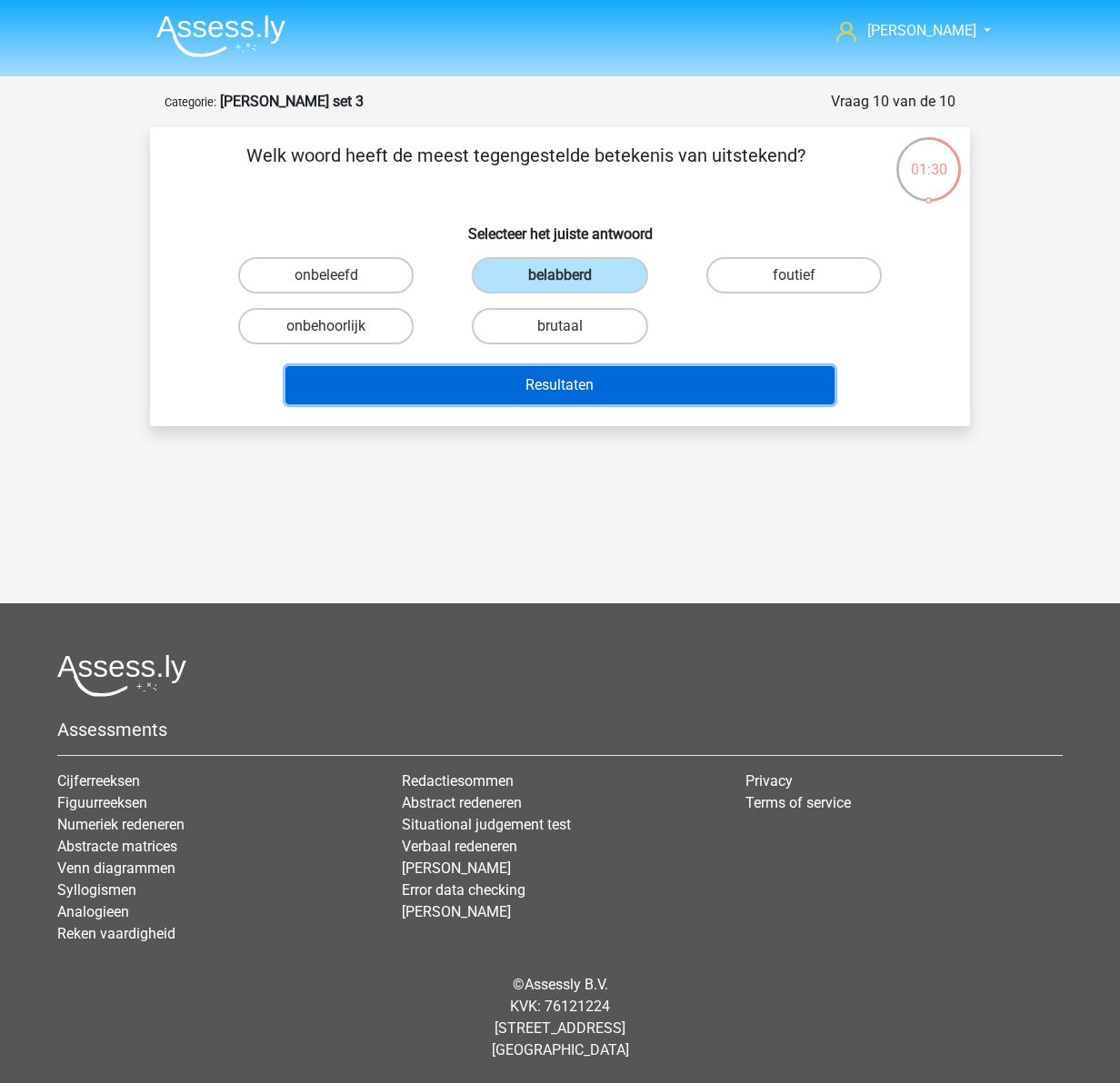
click at [580, 384] on button "Resultaten" at bounding box center [561, 385] width 550 height 39
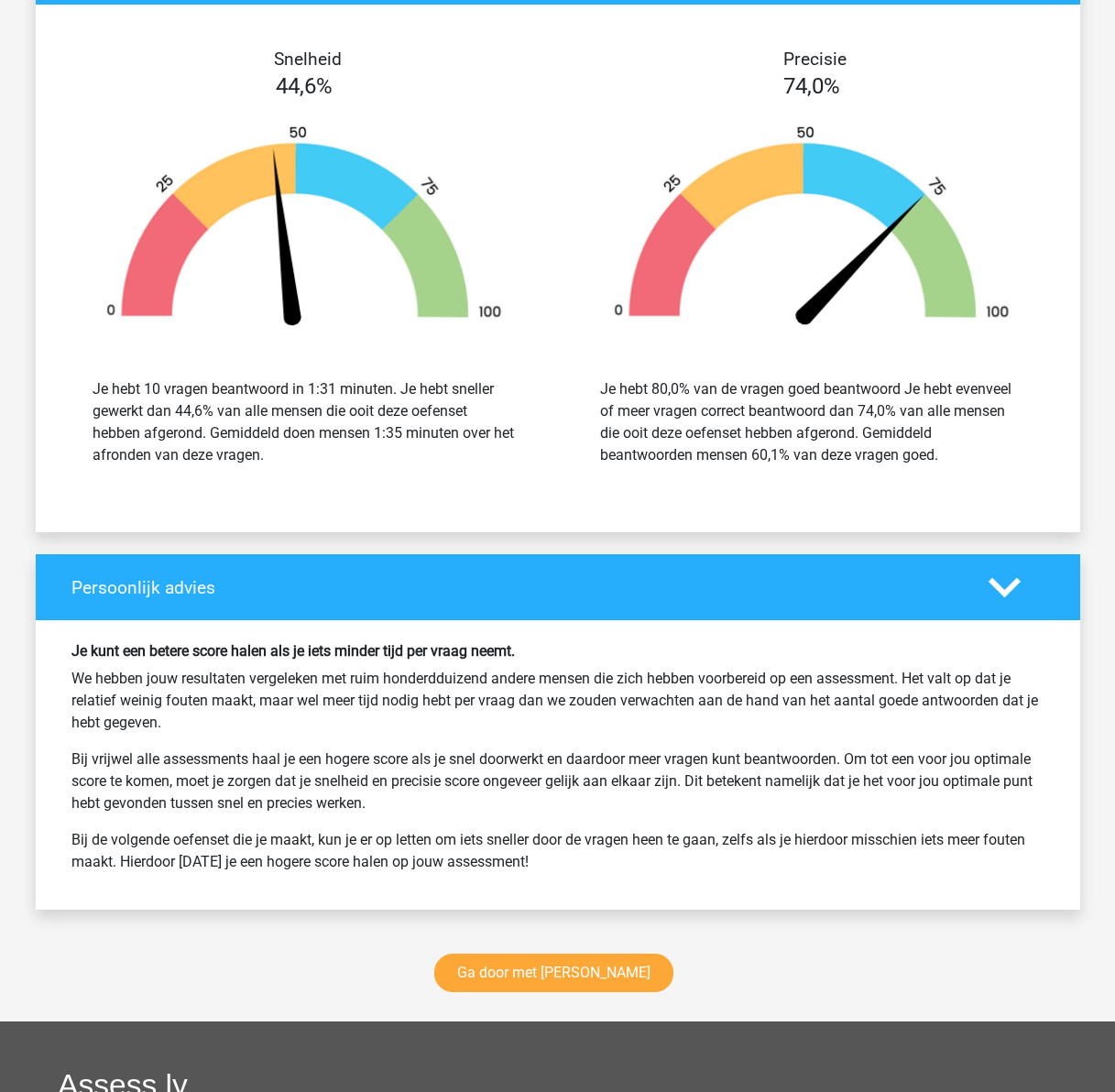
scroll to position [2199, 0]
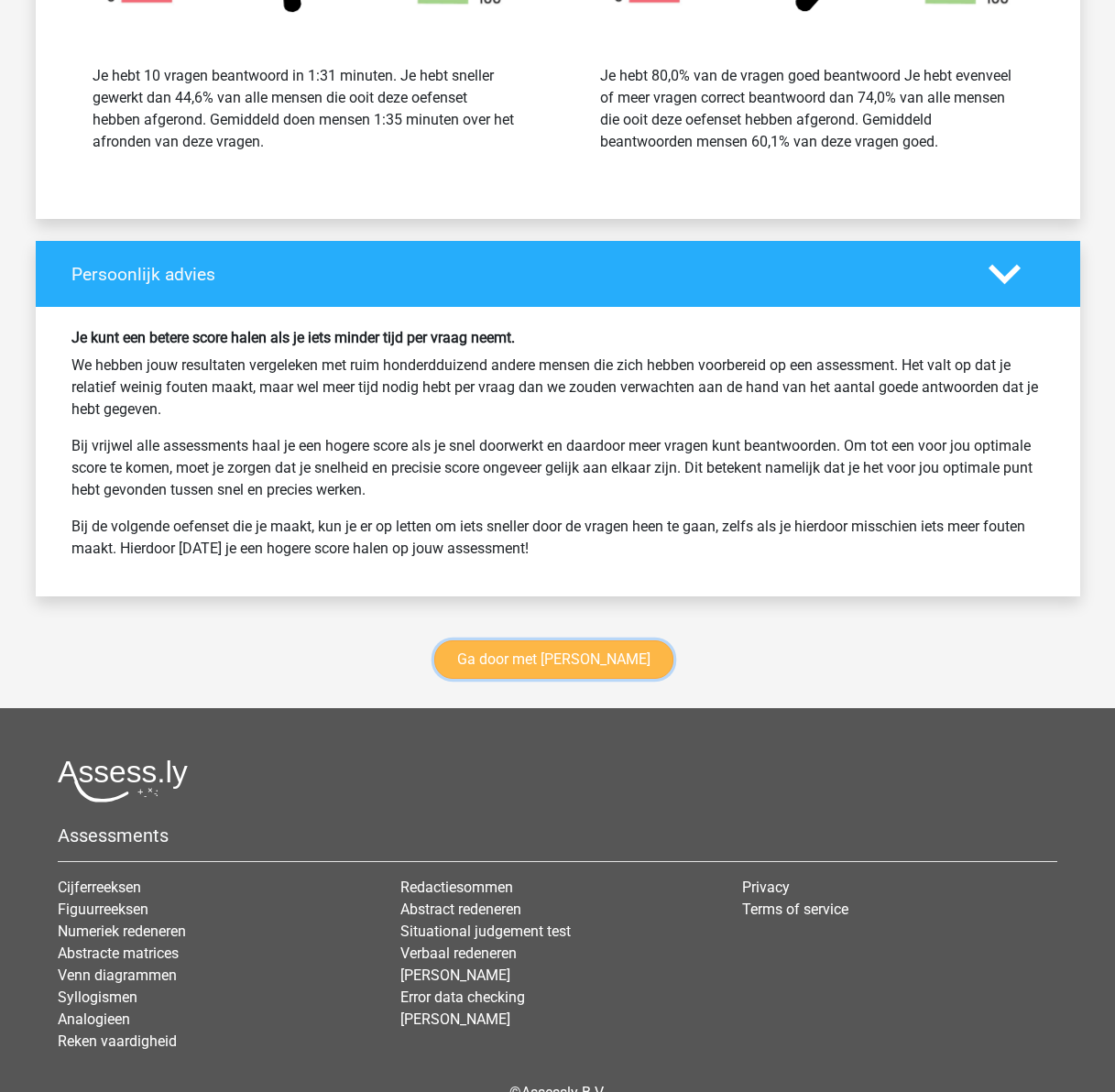
click at [598, 663] on link "Ga door met [PERSON_NAME]" at bounding box center [555, 659] width 239 height 39
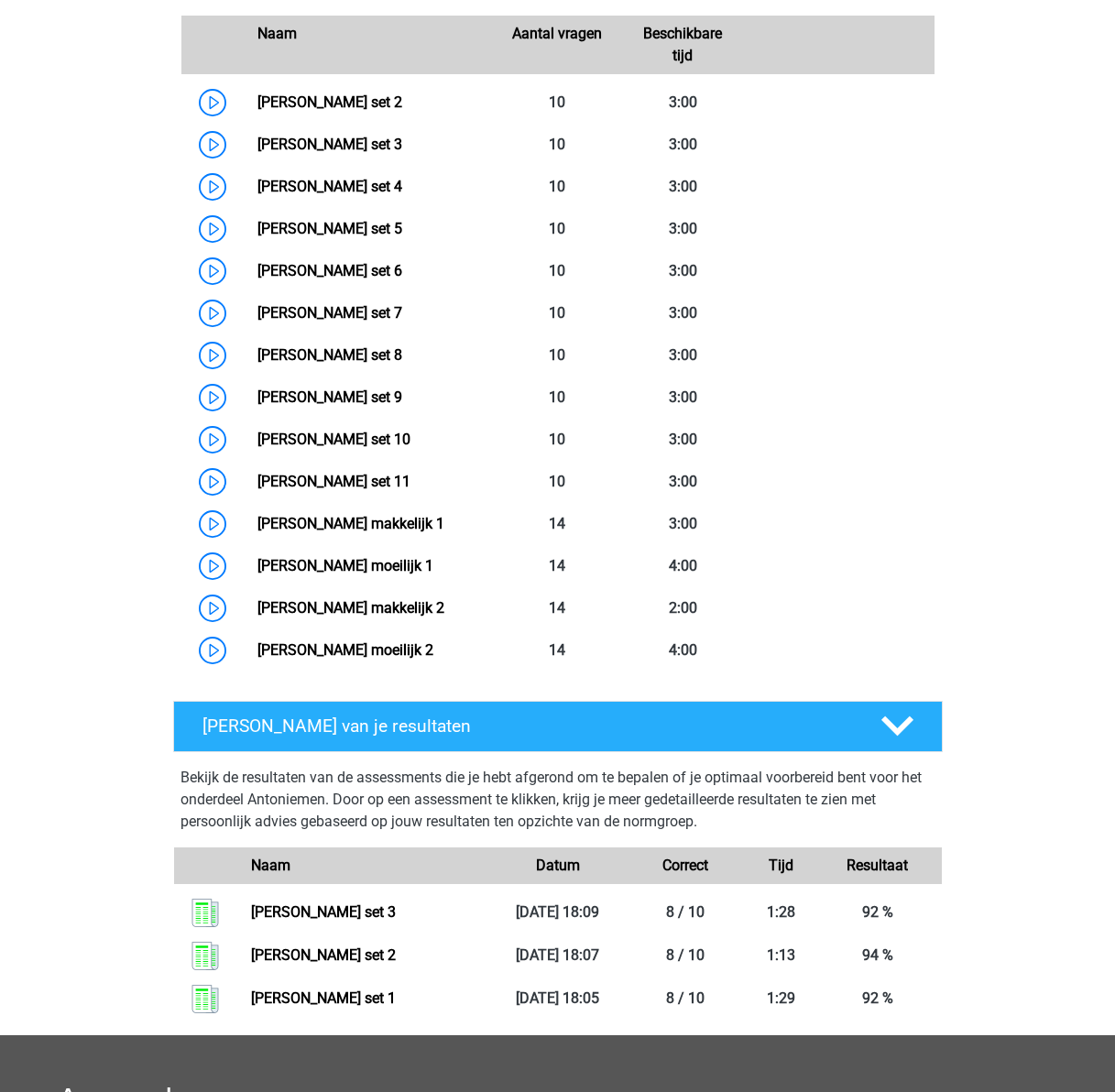
scroll to position [866, 0]
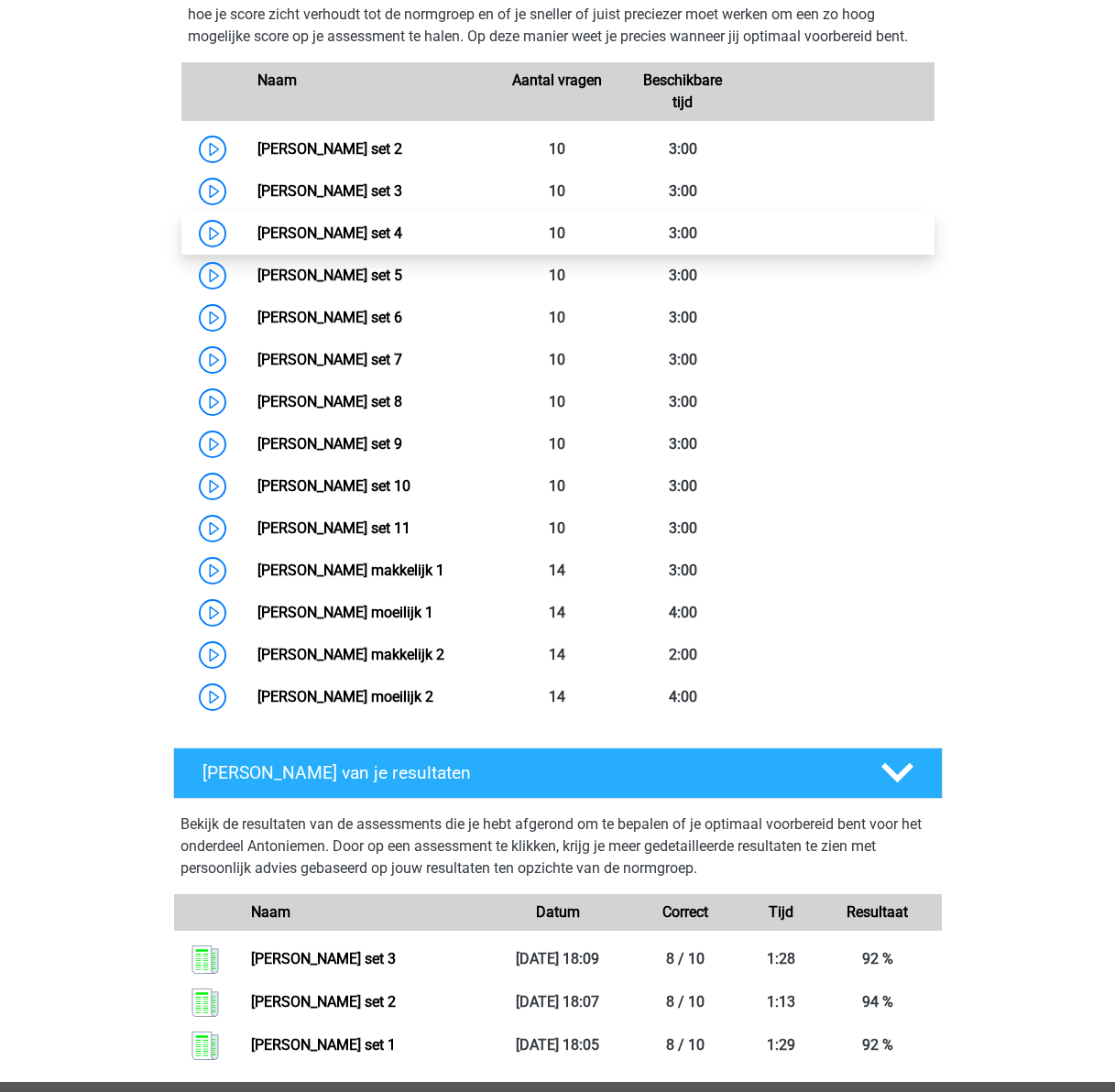
click at [281, 240] on link "[PERSON_NAME] set 4" at bounding box center [329, 232] width 145 height 17
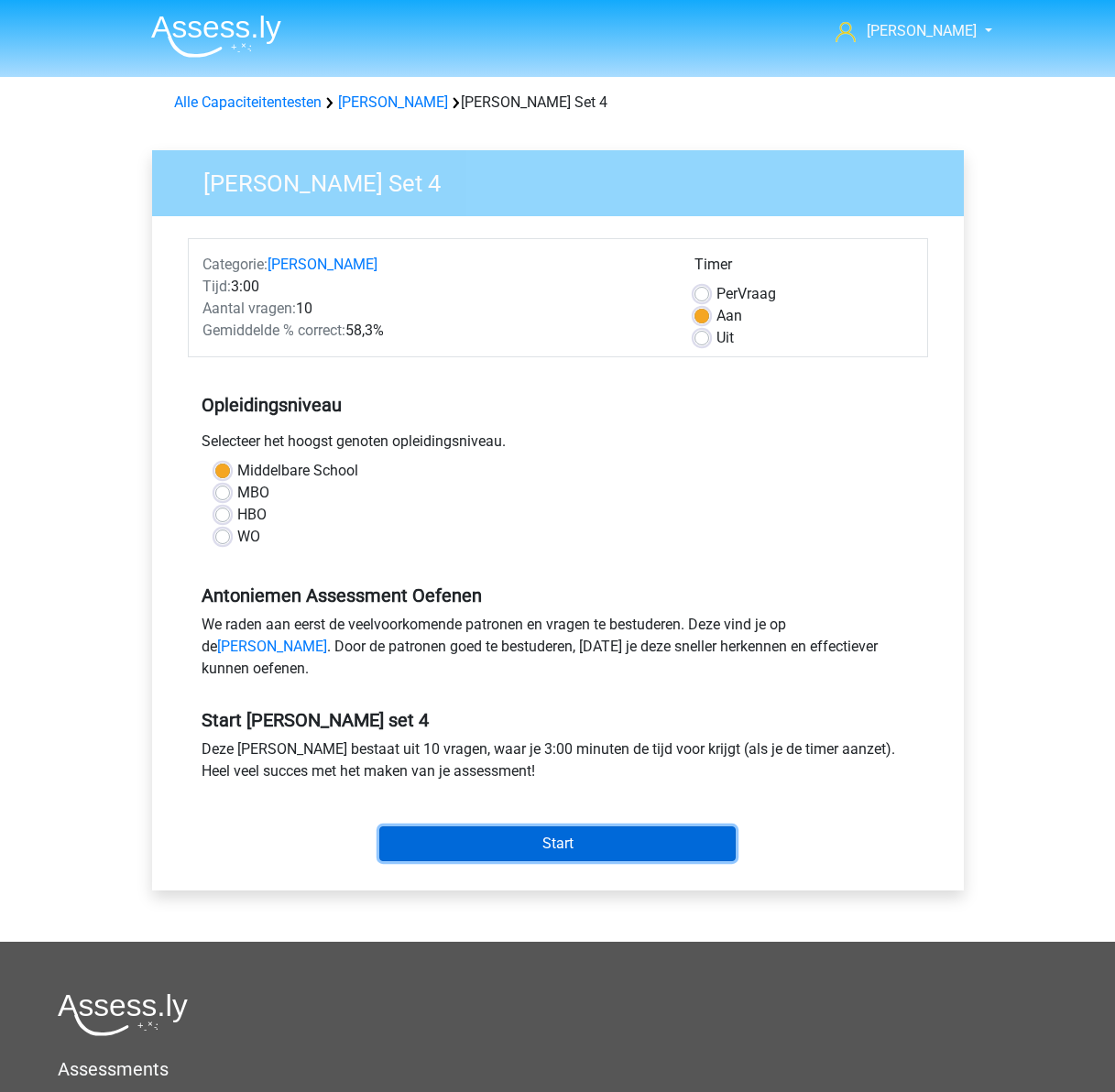
click at [572, 862] on input "Start" at bounding box center [557, 844] width 356 height 35
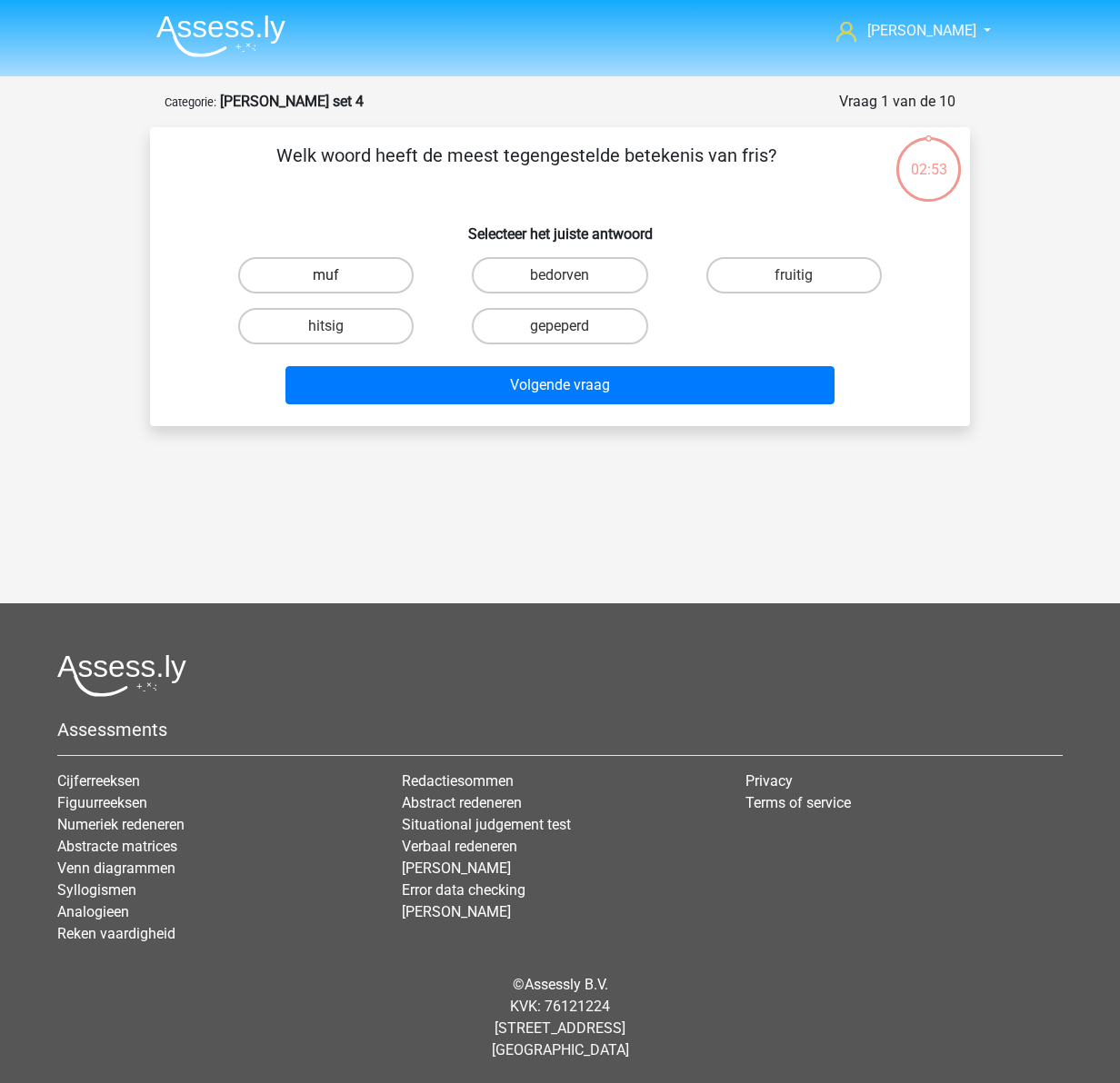
click at [322, 275] on label "muf" at bounding box center [326, 275] width 175 height 37
click at [327, 275] on input "muf" at bounding box center [332, 281] width 12 height 12
radio input "true"
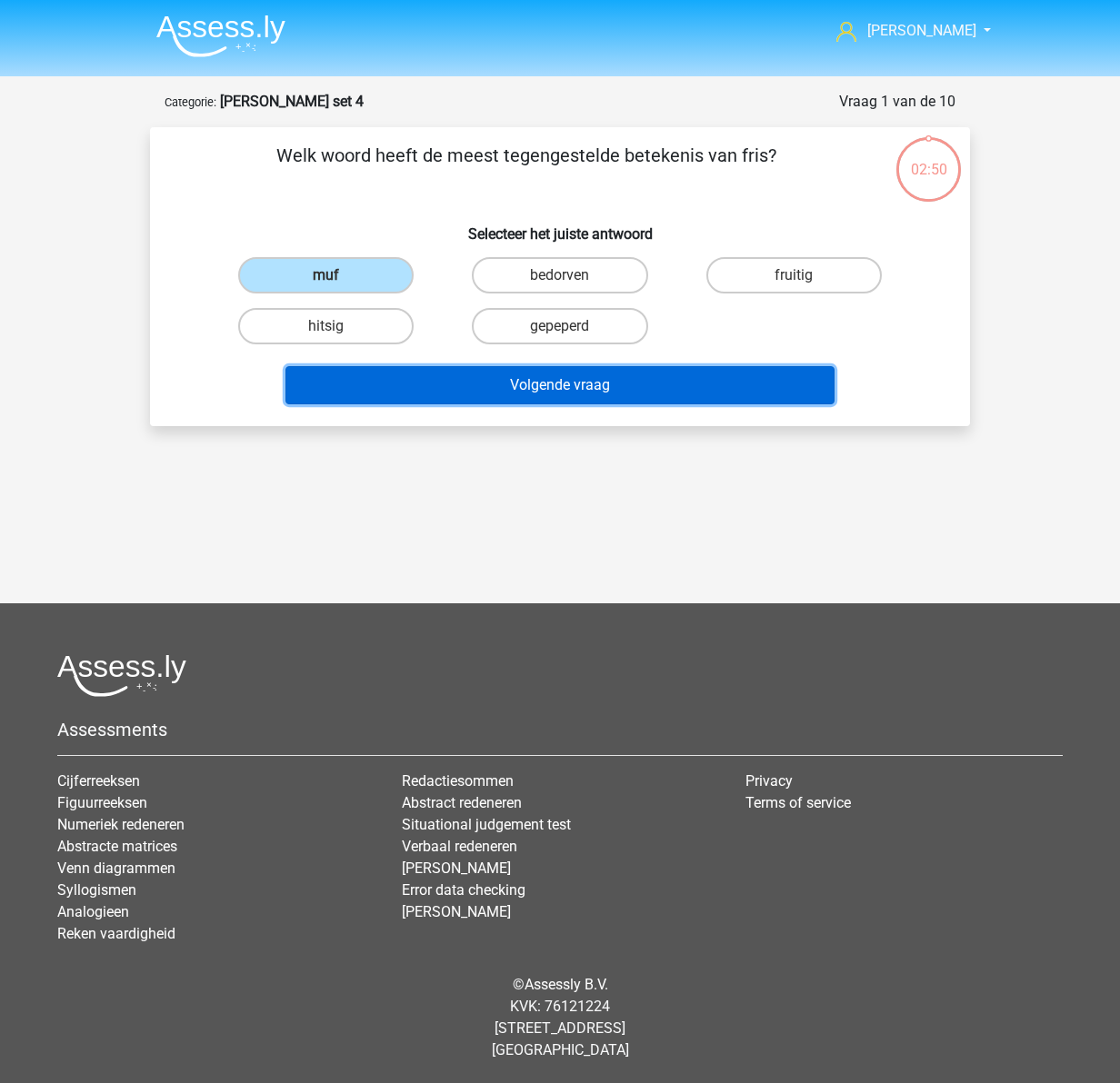
click at [503, 389] on button "Volgende vraag" at bounding box center [561, 385] width 550 height 39
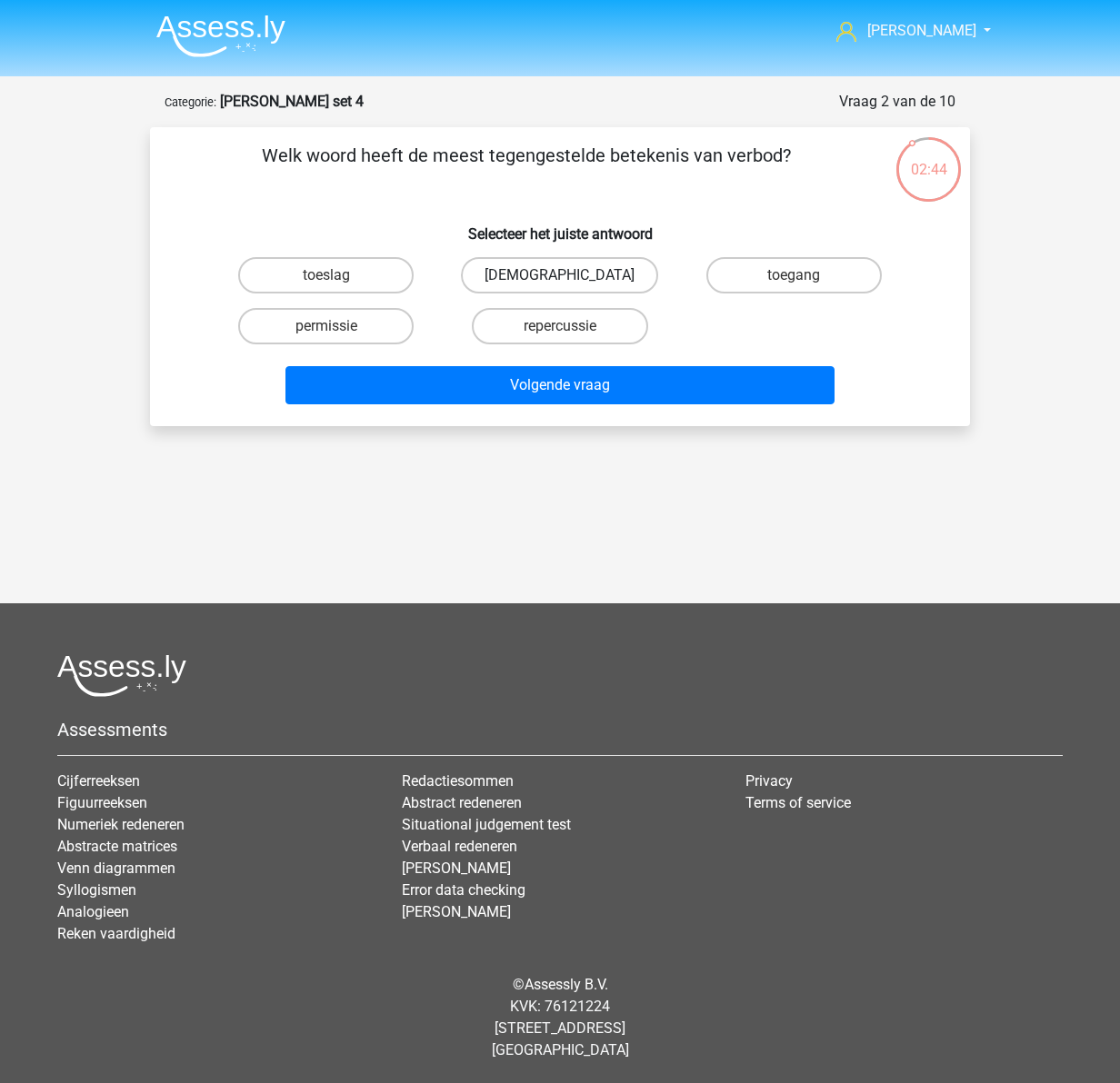
click at [572, 280] on label "[DEMOGRAPHIC_DATA]" at bounding box center [559, 275] width 197 height 37
click at [572, 280] on input "[DEMOGRAPHIC_DATA]" at bounding box center [566, 281] width 12 height 12
radio input "true"
click at [351, 318] on label "permissie" at bounding box center [326, 326] width 175 height 37
click at [338, 326] on input "permissie" at bounding box center [332, 332] width 12 height 12
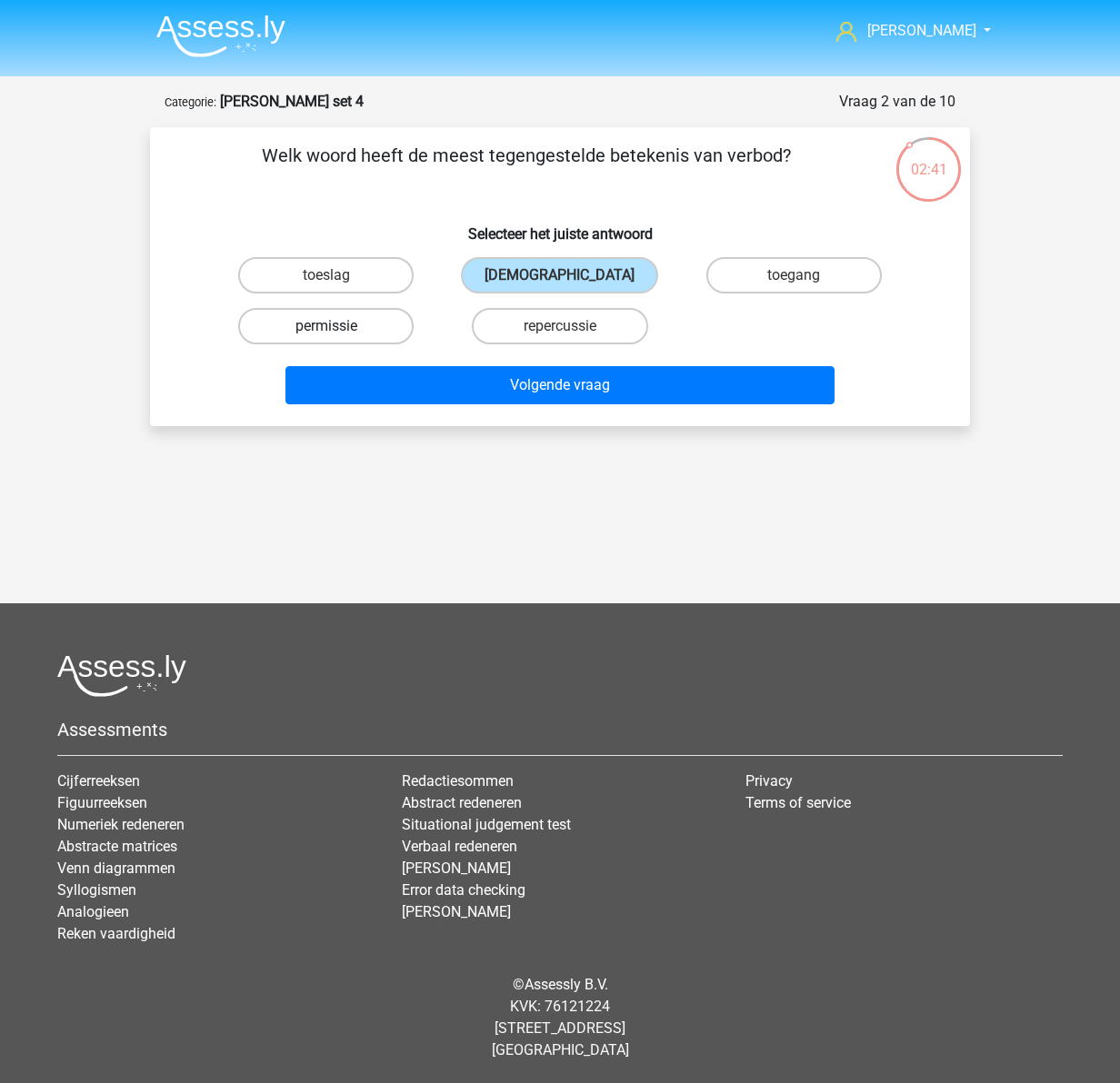
radio input "true"
click at [569, 268] on label "[DEMOGRAPHIC_DATA]" at bounding box center [559, 275] width 197 height 37
click at [569, 275] on input "[DEMOGRAPHIC_DATA]" at bounding box center [566, 281] width 12 height 12
radio input "true"
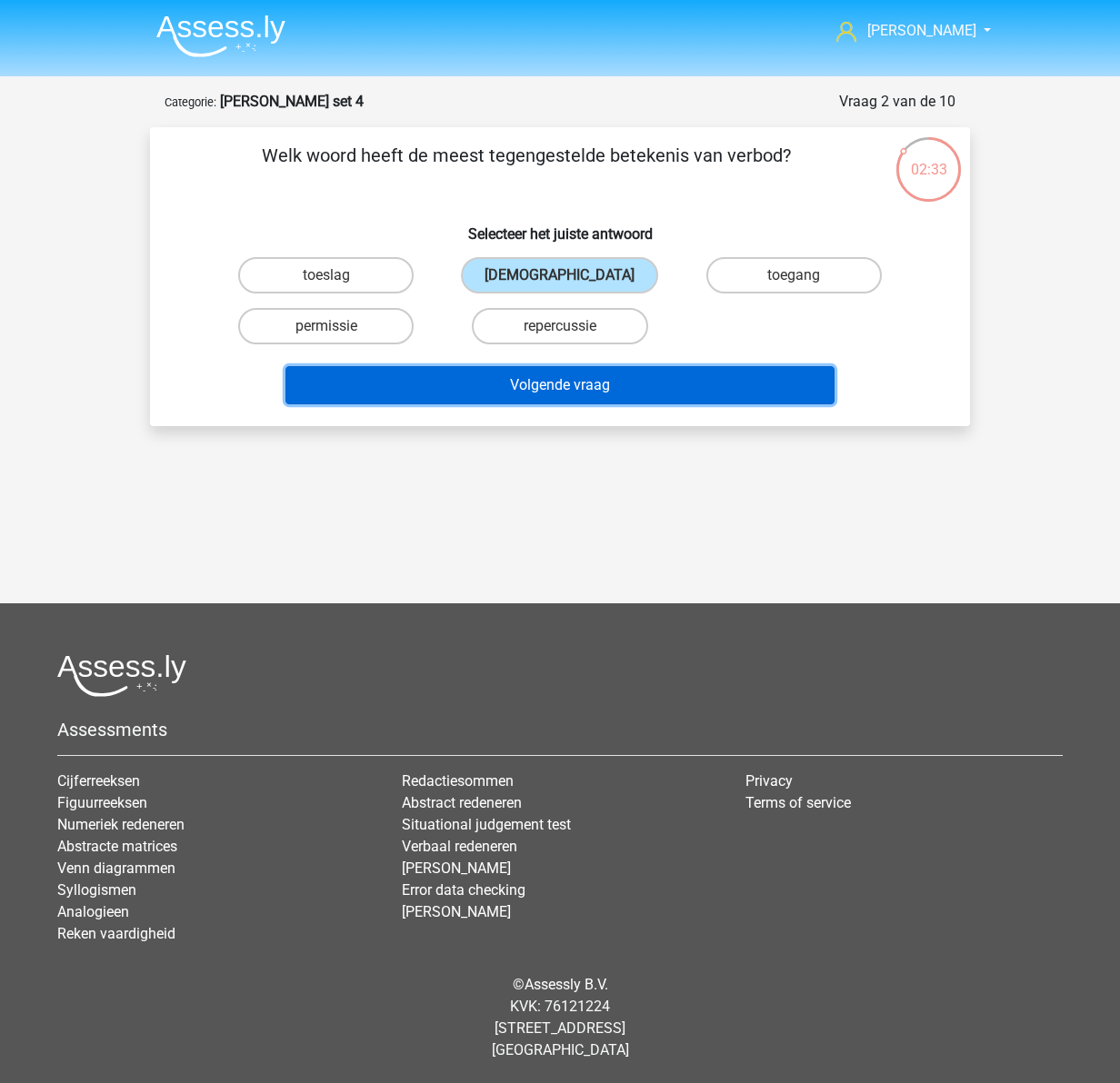
drag, startPoint x: 632, startPoint y: 387, endPoint x: 601, endPoint y: 392, distance: 31.4
click at [631, 387] on button "Volgende vraag" at bounding box center [561, 385] width 550 height 39
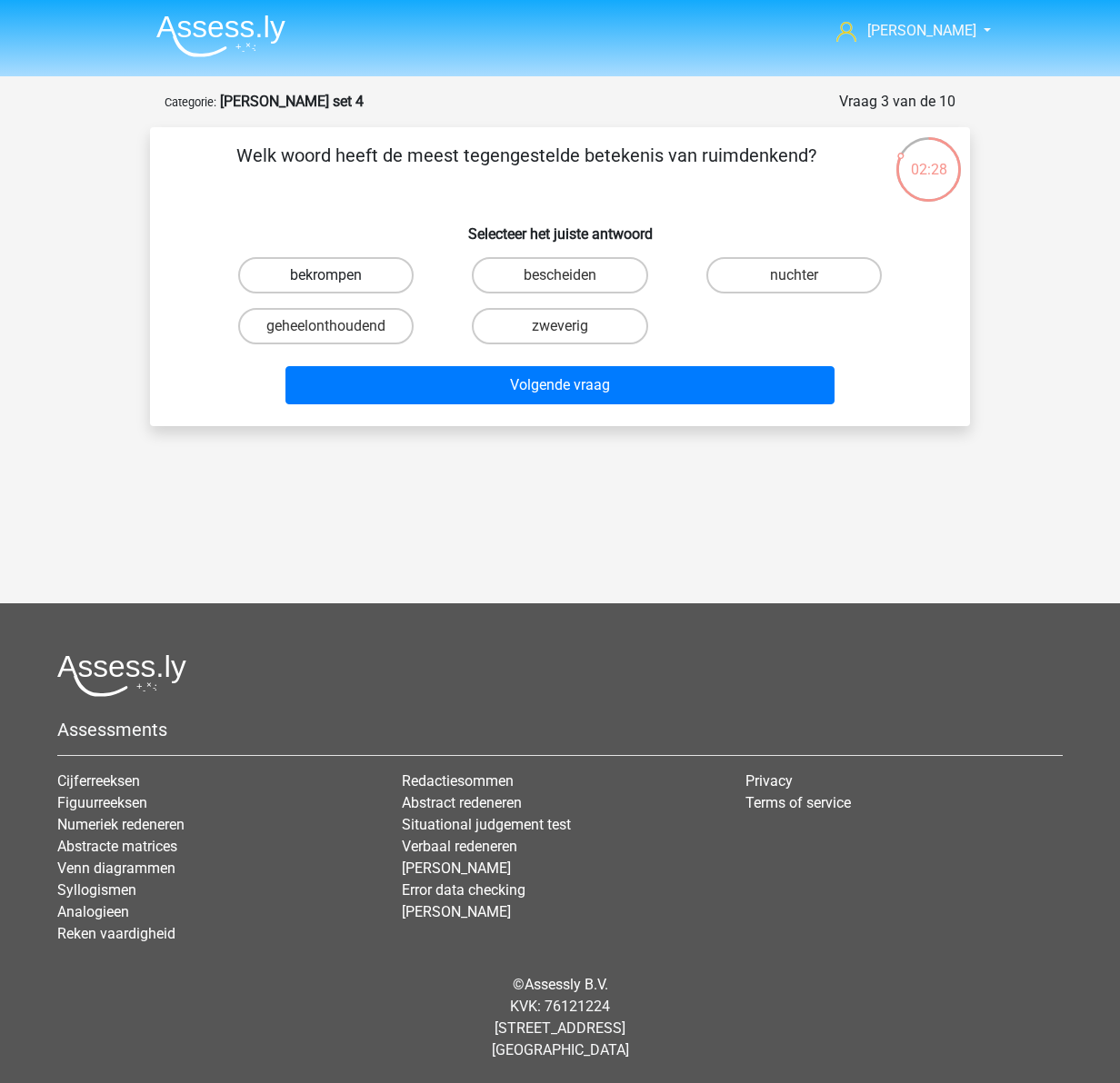
click at [287, 276] on label "bekrompen" at bounding box center [326, 275] width 175 height 37
click at [327, 276] on input "bekrompen" at bounding box center [332, 281] width 12 height 12
radio input "true"
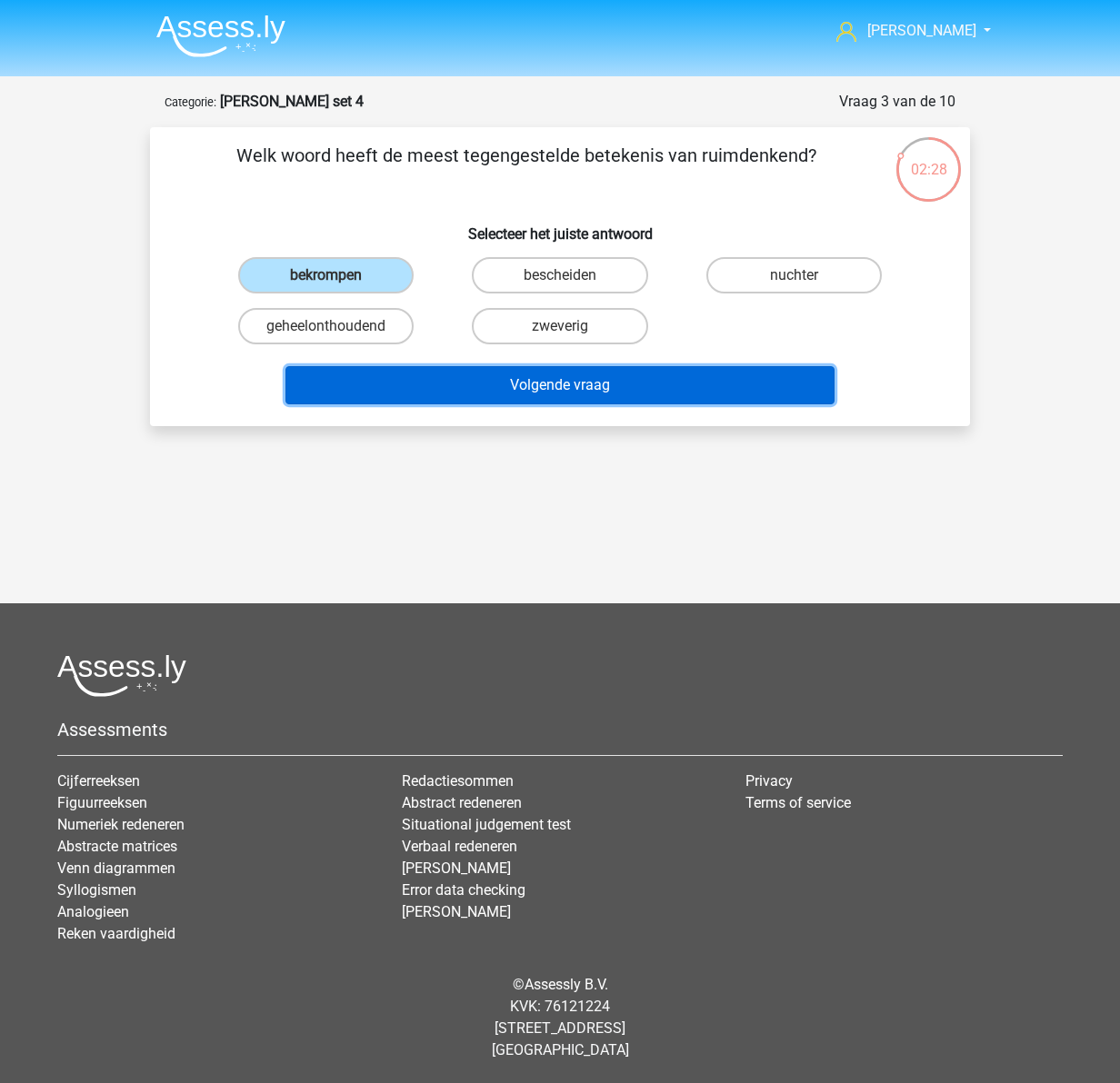
click at [563, 375] on button "Volgende vraag" at bounding box center [561, 385] width 550 height 39
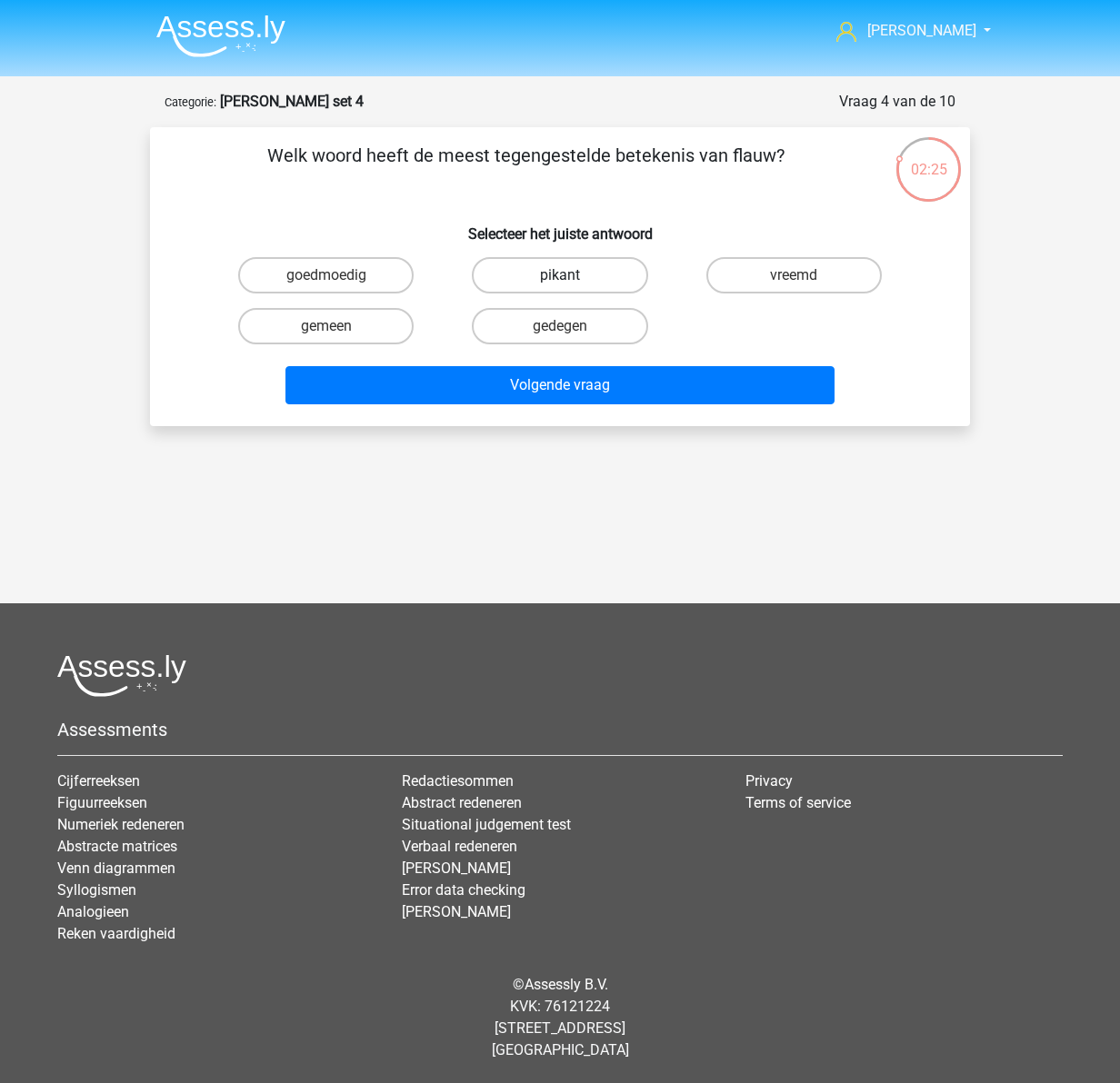
click at [555, 270] on label "pikant" at bounding box center [559, 275] width 175 height 37
click at [560, 275] on input "pikant" at bounding box center [566, 281] width 12 height 12
radio input "true"
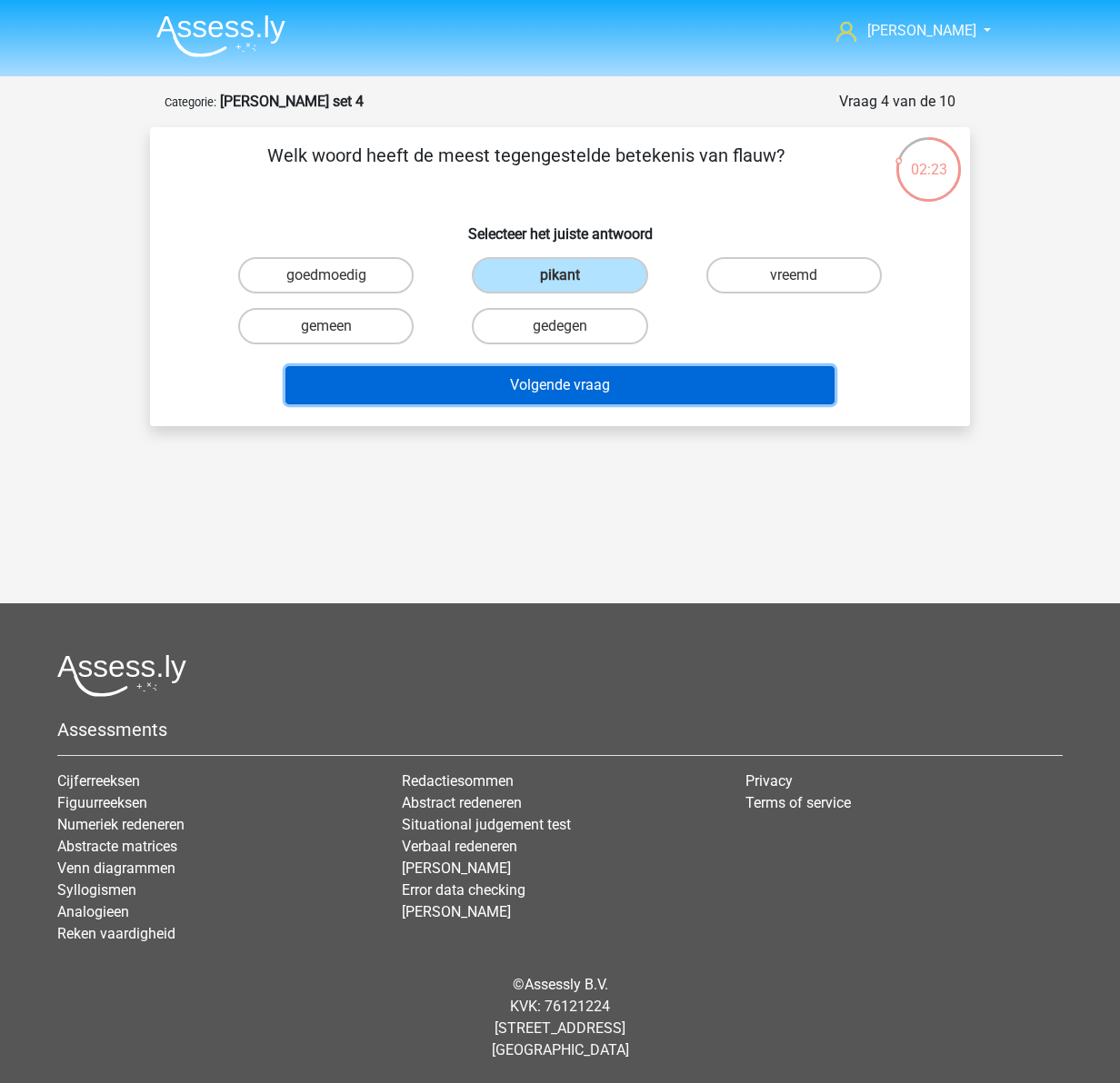
click at [530, 382] on button "Volgende vraag" at bounding box center [561, 385] width 550 height 39
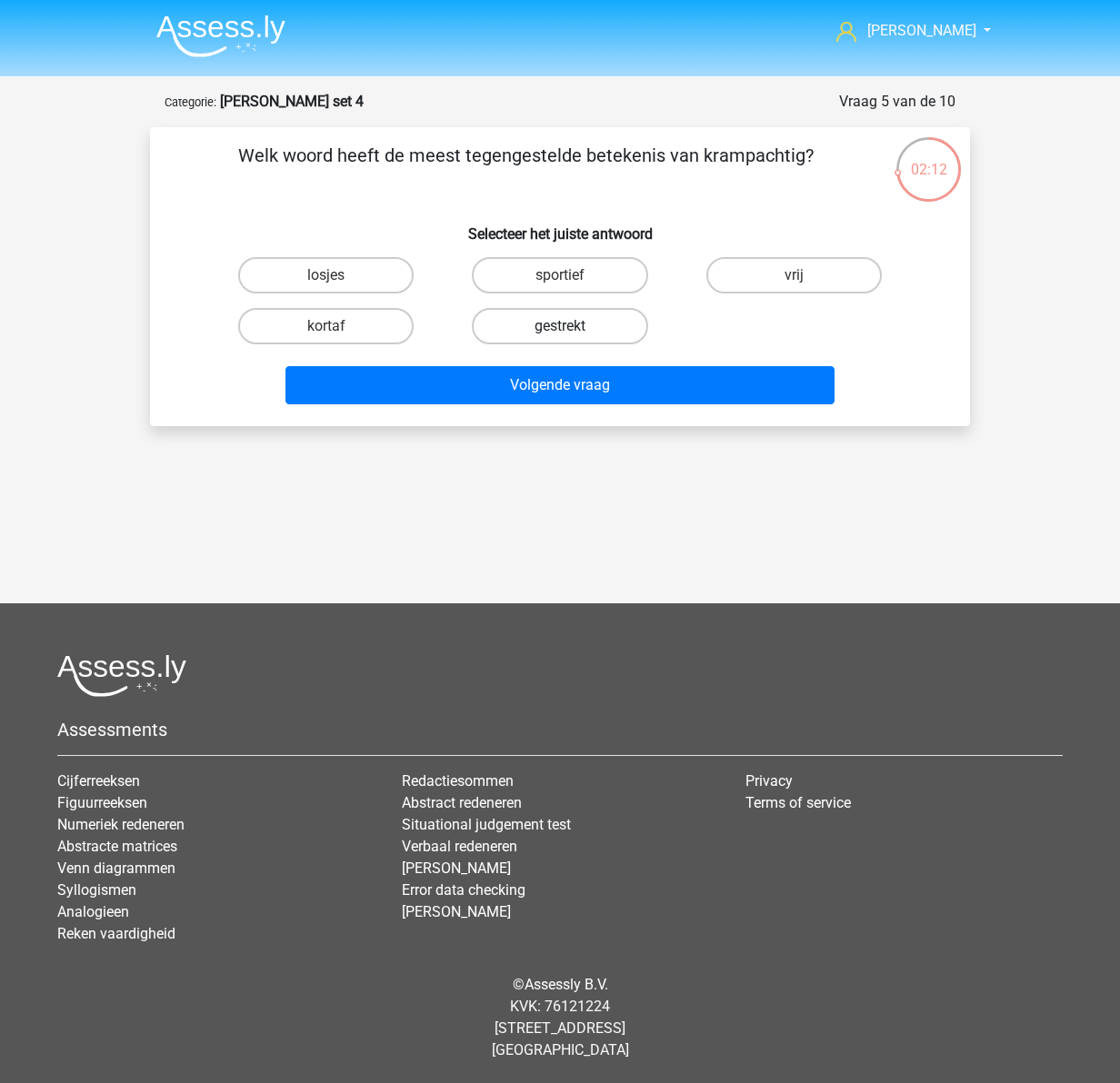
click at [575, 323] on label "gestrekt" at bounding box center [559, 326] width 175 height 37
click at [572, 326] on input "gestrekt" at bounding box center [566, 332] width 12 height 12
radio input "true"
click at [330, 281] on input "losjes" at bounding box center [332, 281] width 12 height 12
radio input "true"
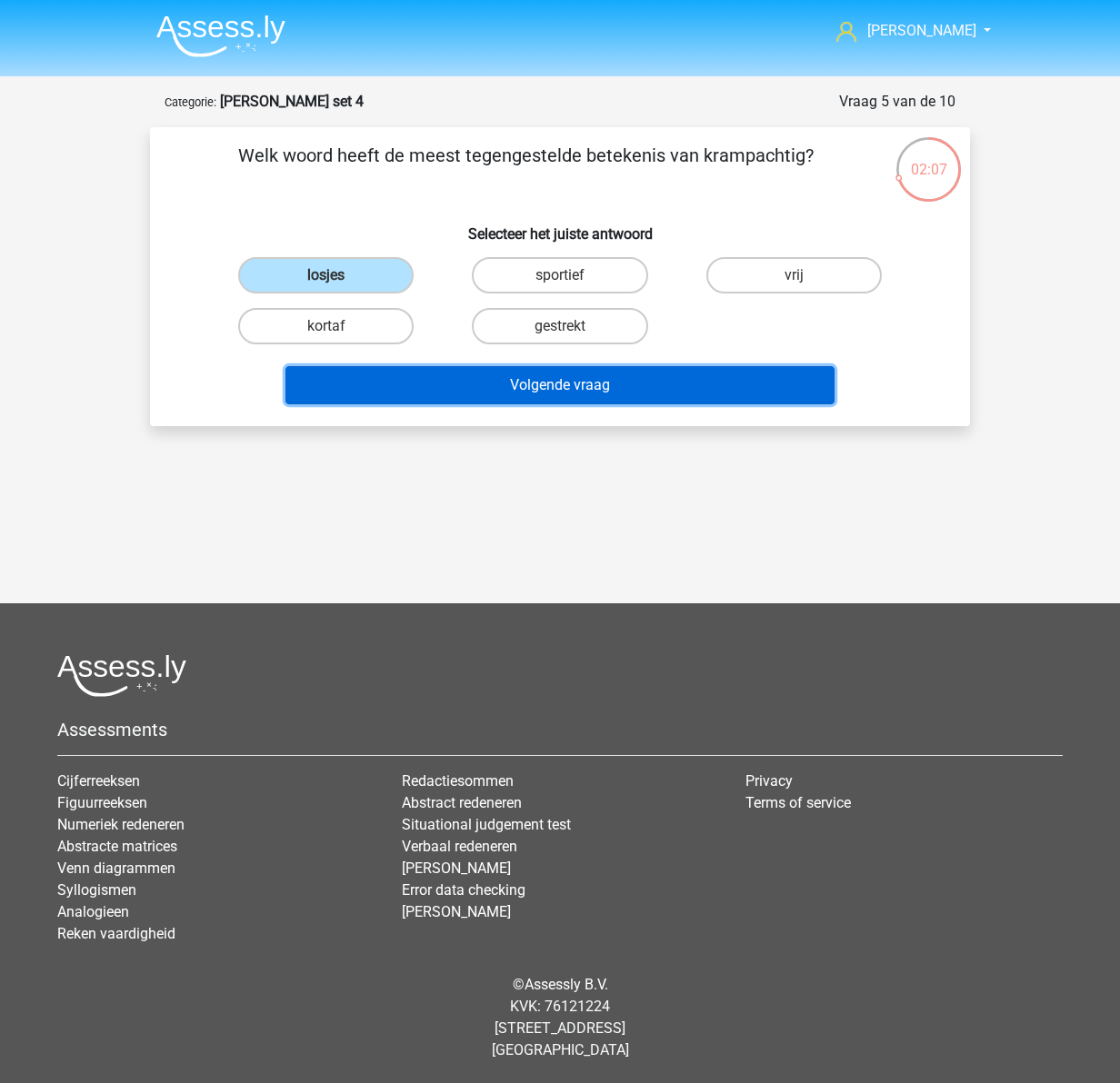
click at [533, 383] on button "Volgende vraag" at bounding box center [561, 385] width 550 height 39
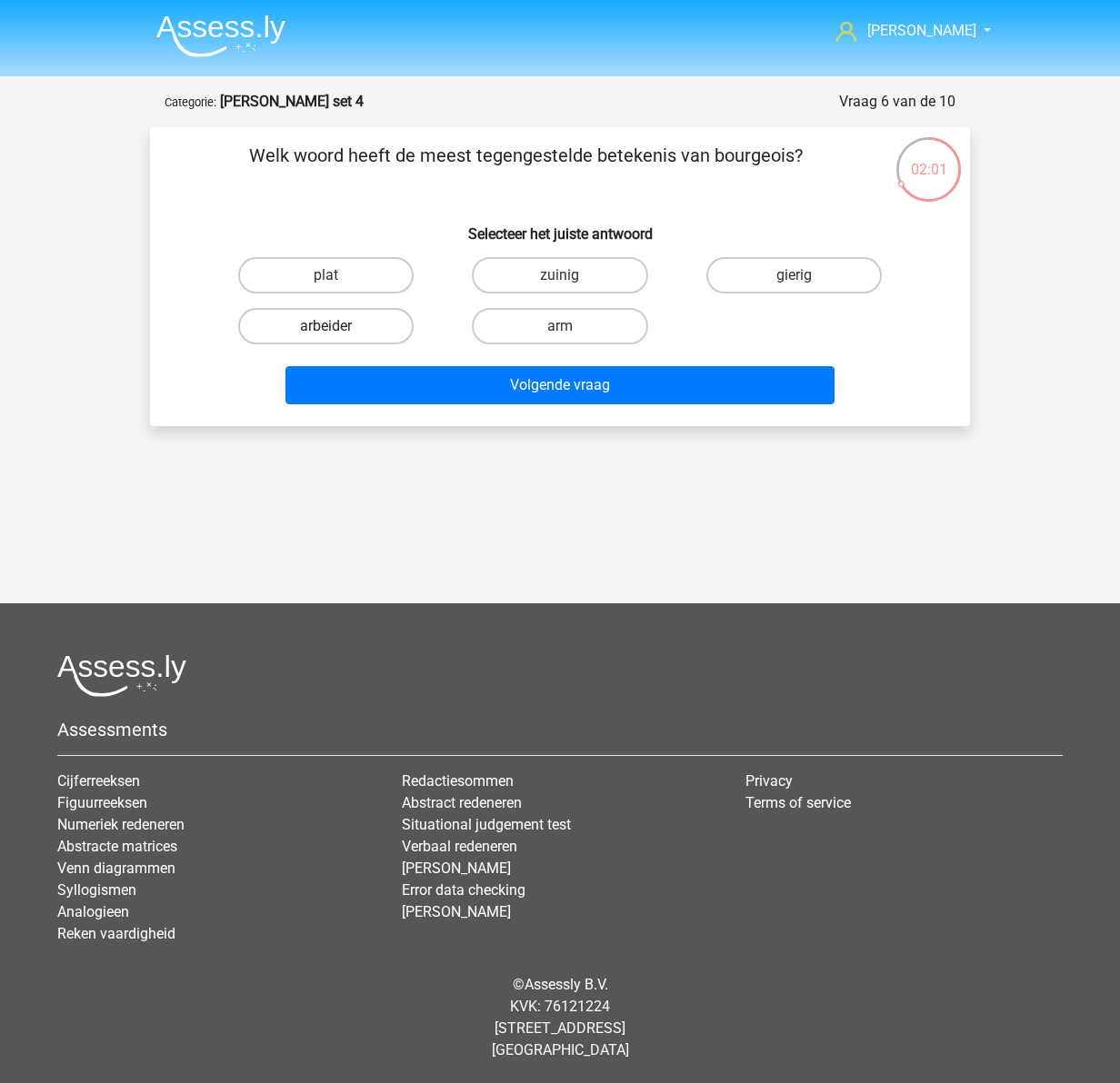
click at [364, 332] on label "arbeider" at bounding box center [326, 326] width 175 height 37
click at [338, 332] on input "arbeider" at bounding box center [332, 332] width 12 height 12
radio input "true"
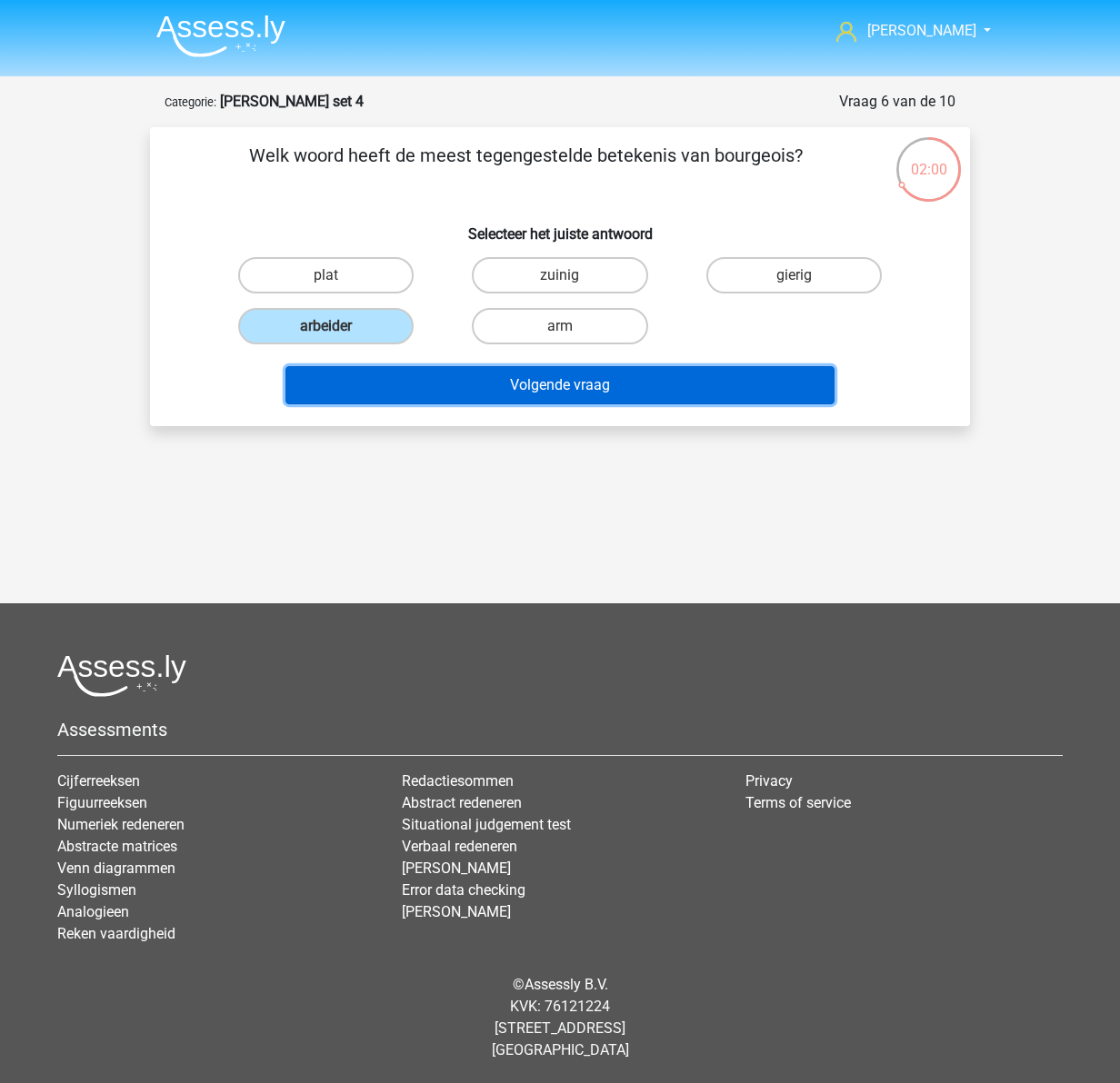
click at [560, 386] on button "Volgende vraag" at bounding box center [561, 385] width 550 height 39
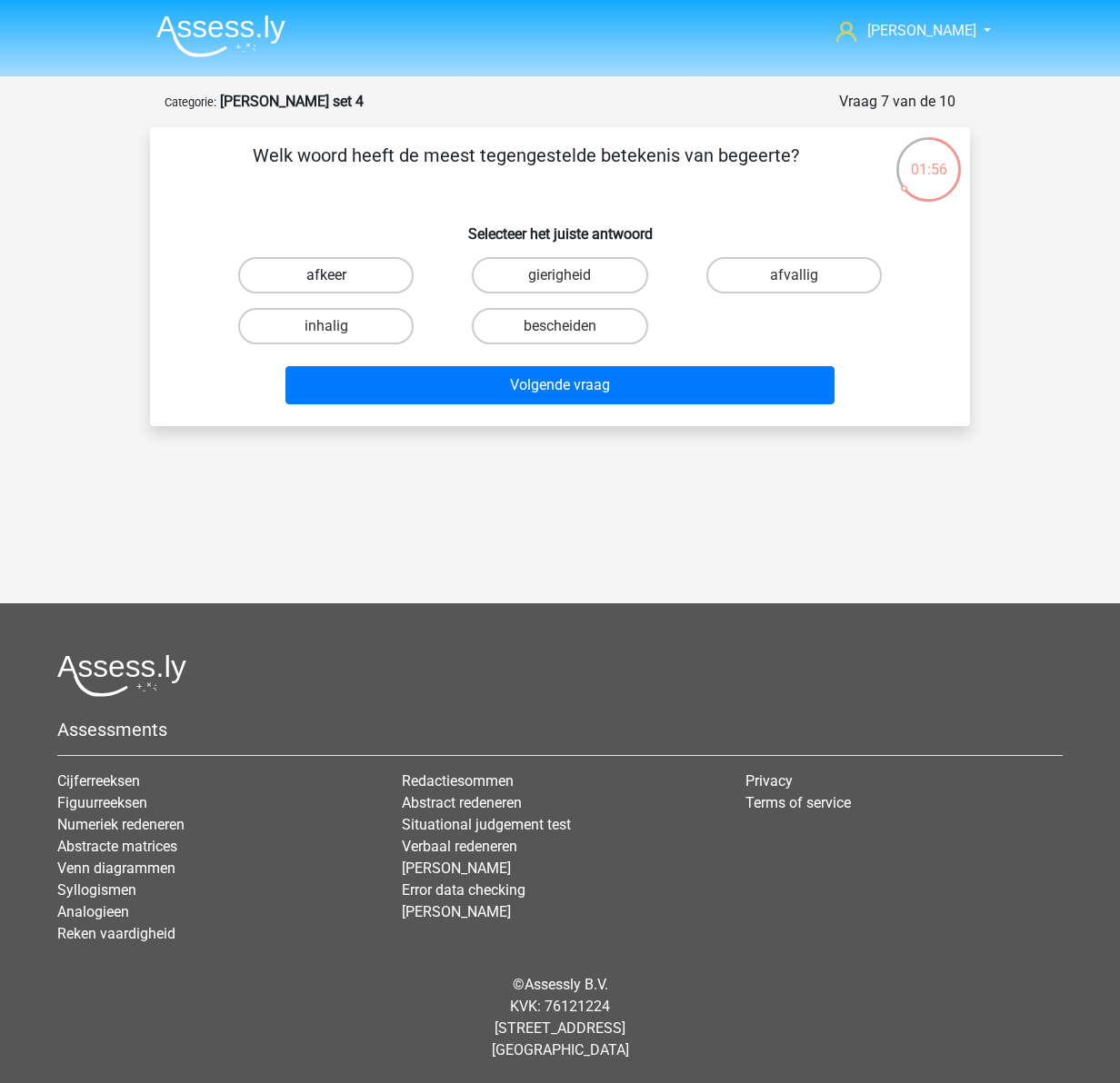
click at [337, 272] on label "afkeer" at bounding box center [326, 275] width 175 height 37
click at [337, 275] on input "afkeer" at bounding box center [332, 281] width 12 height 12
radio input "true"
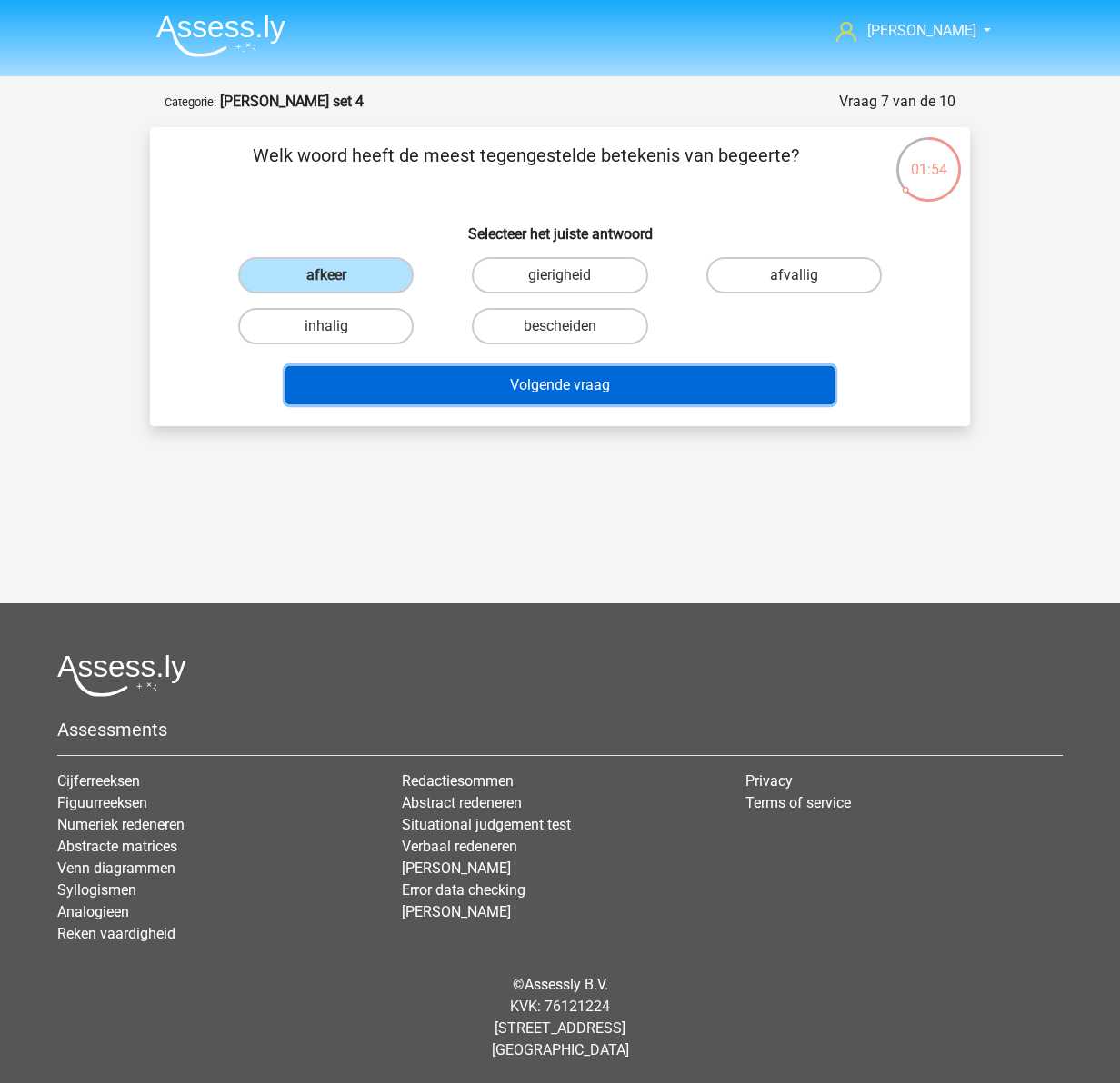
click at [585, 392] on button "Volgende vraag" at bounding box center [561, 385] width 550 height 39
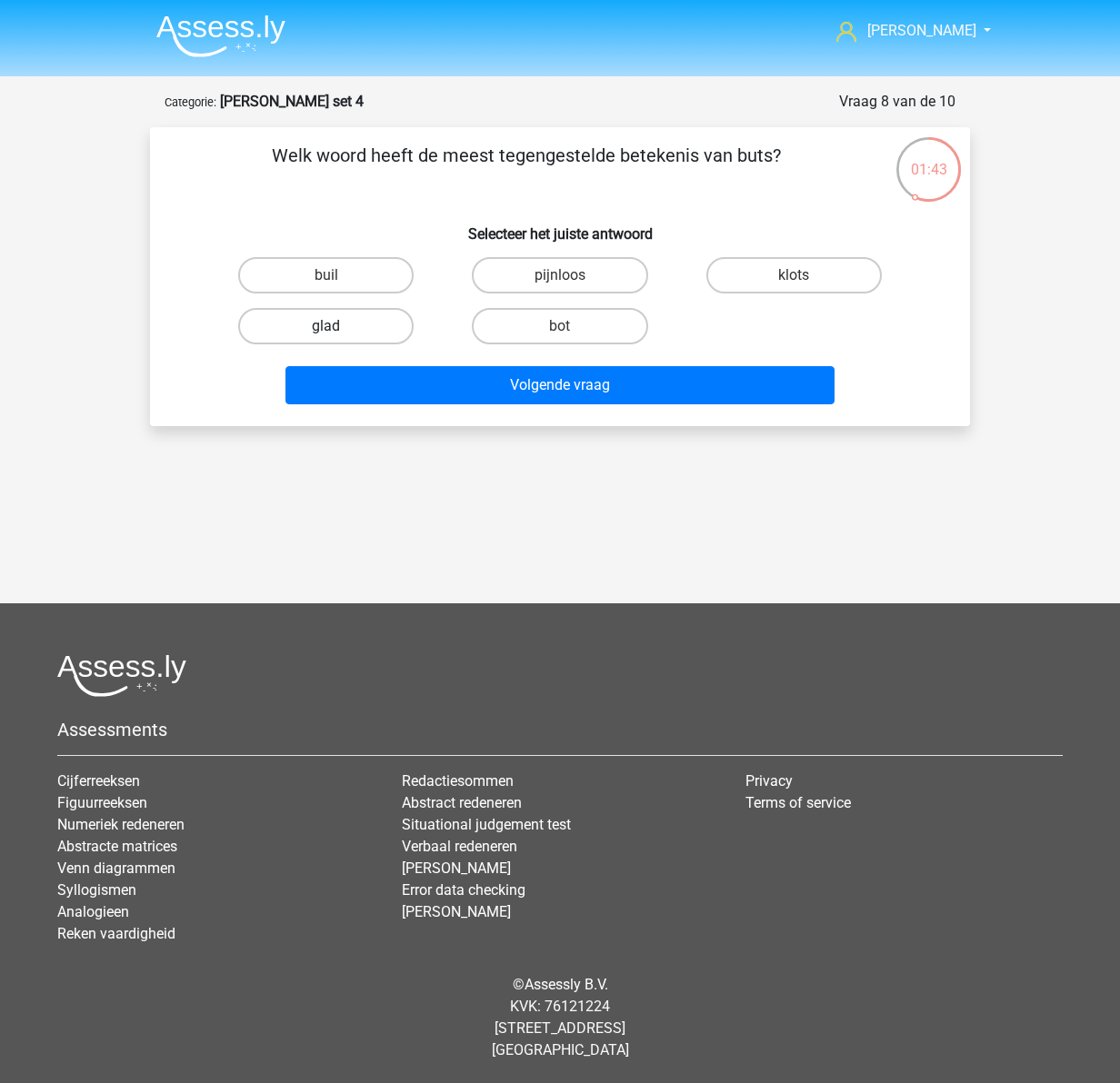
click at [347, 337] on label "glad" at bounding box center [326, 326] width 175 height 37
click at [338, 337] on input "glad" at bounding box center [332, 332] width 12 height 12
radio input "true"
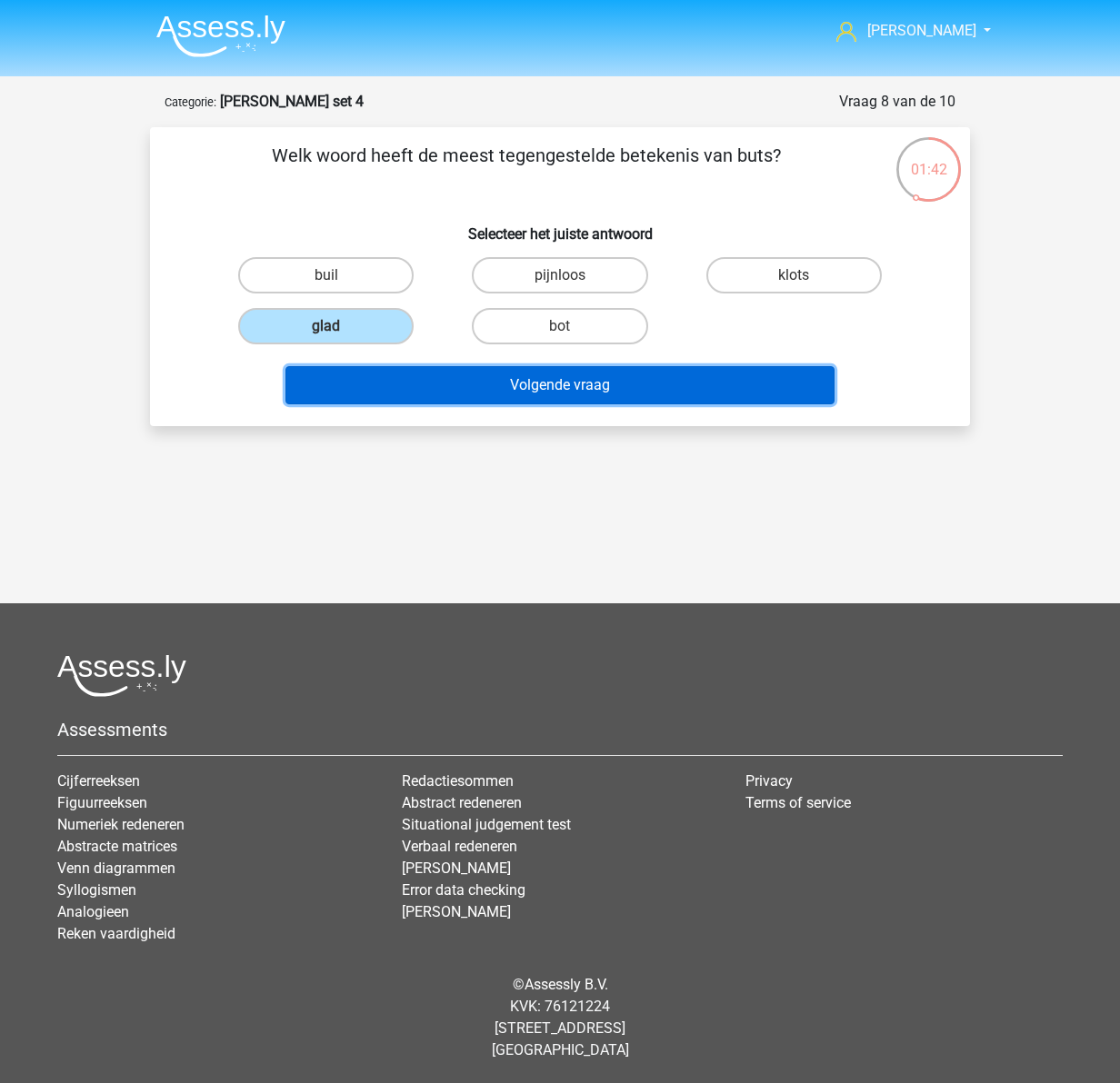
click at [511, 381] on button "Volgende vraag" at bounding box center [561, 385] width 550 height 39
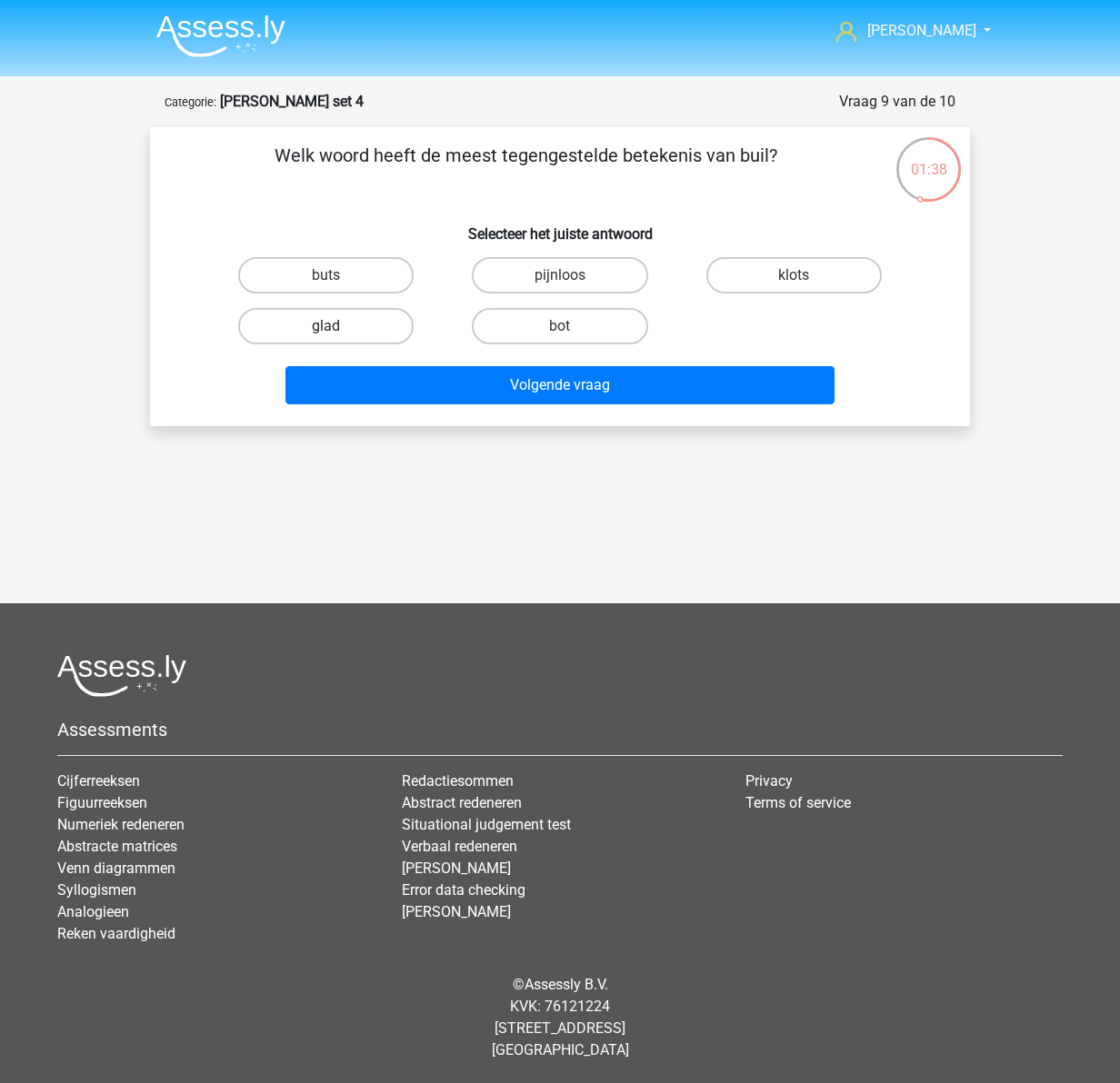
click at [347, 319] on label "glad" at bounding box center [326, 326] width 175 height 37
click at [338, 326] on input "glad" at bounding box center [332, 332] width 12 height 12
radio input "true"
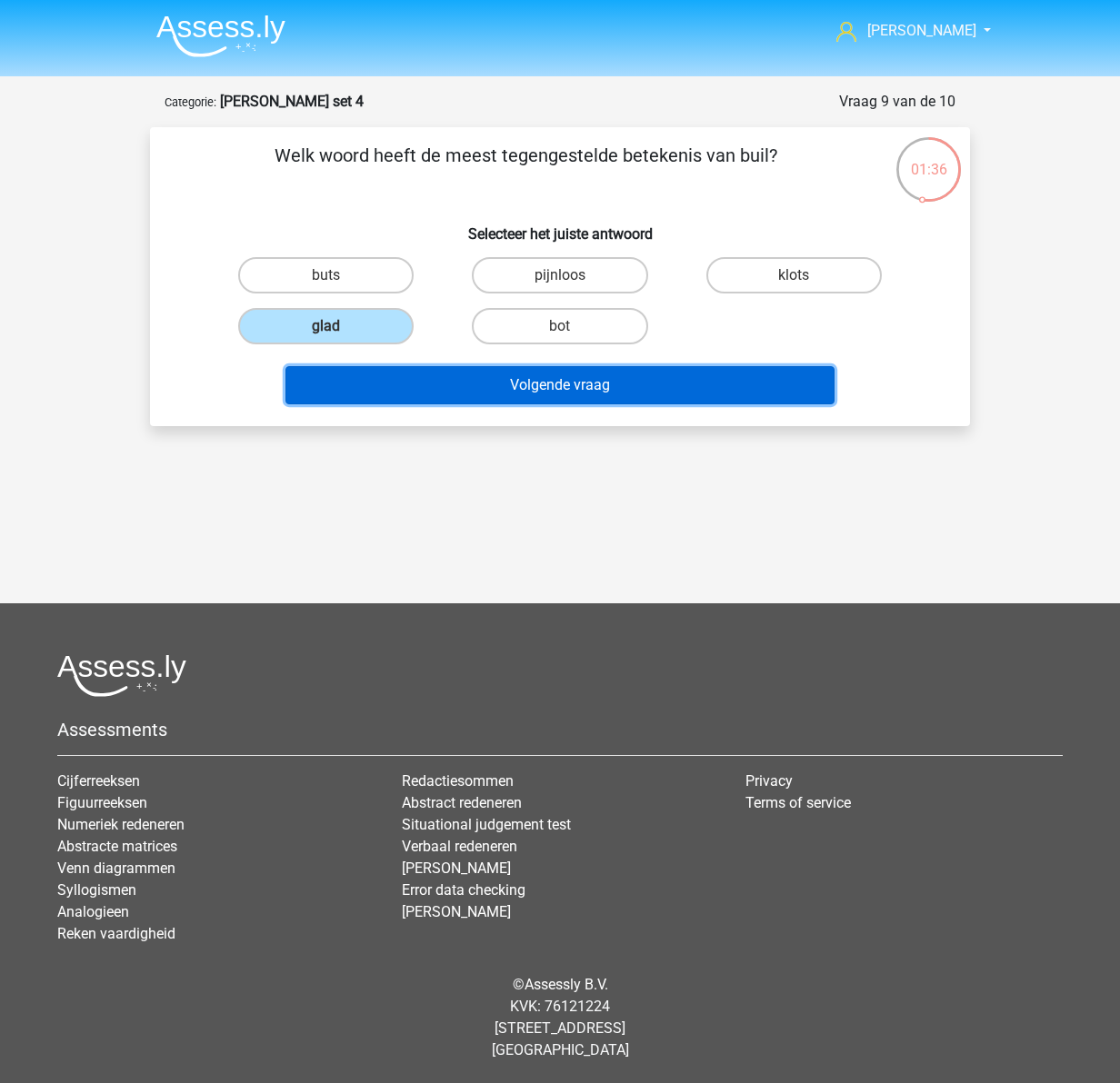
click at [612, 389] on button "Volgende vraag" at bounding box center [561, 385] width 550 height 39
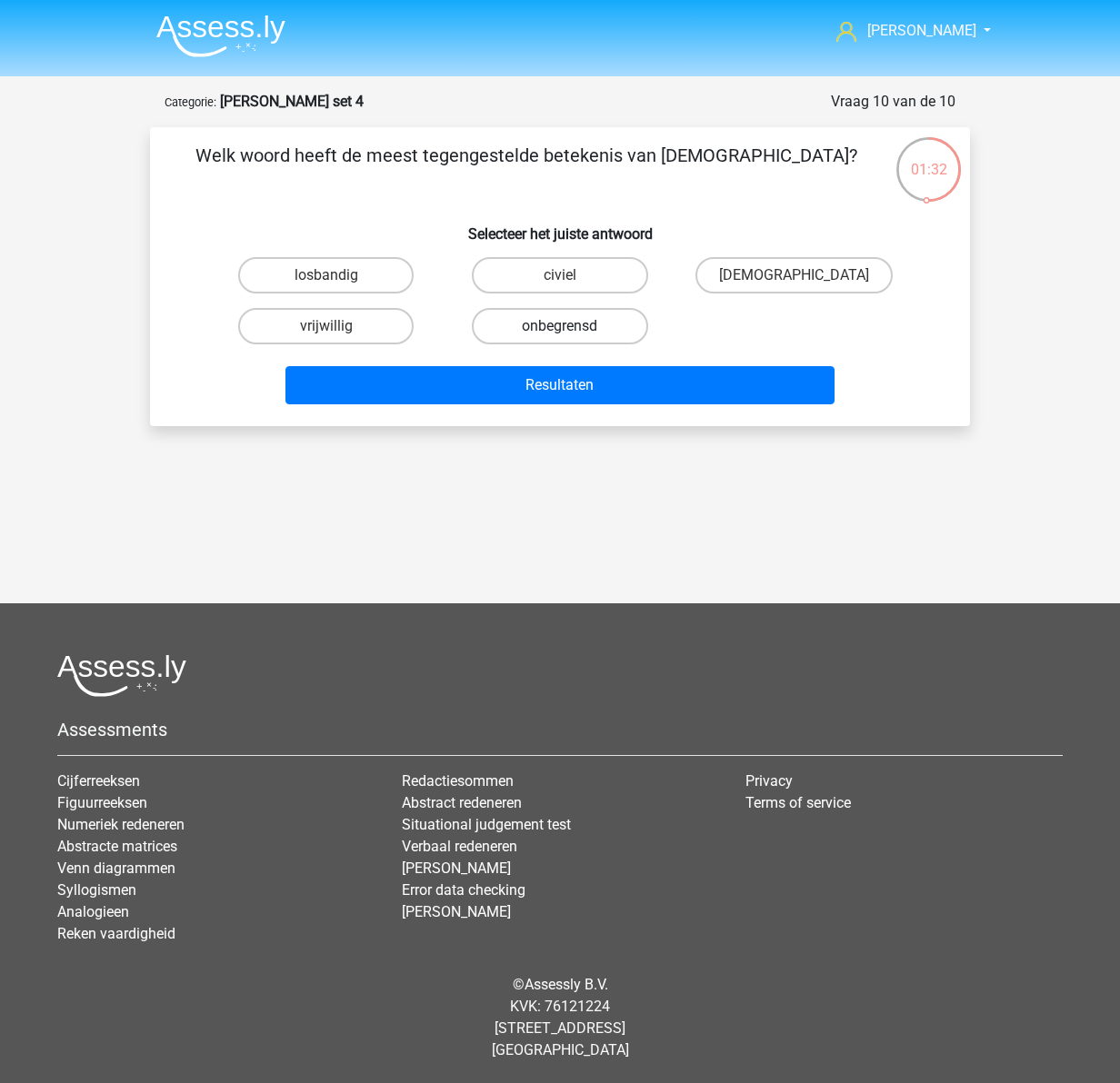
click at [557, 320] on label "onbegrensd" at bounding box center [559, 326] width 175 height 37
click at [560, 326] on input "onbegrensd" at bounding box center [566, 332] width 12 height 12
radio input "true"
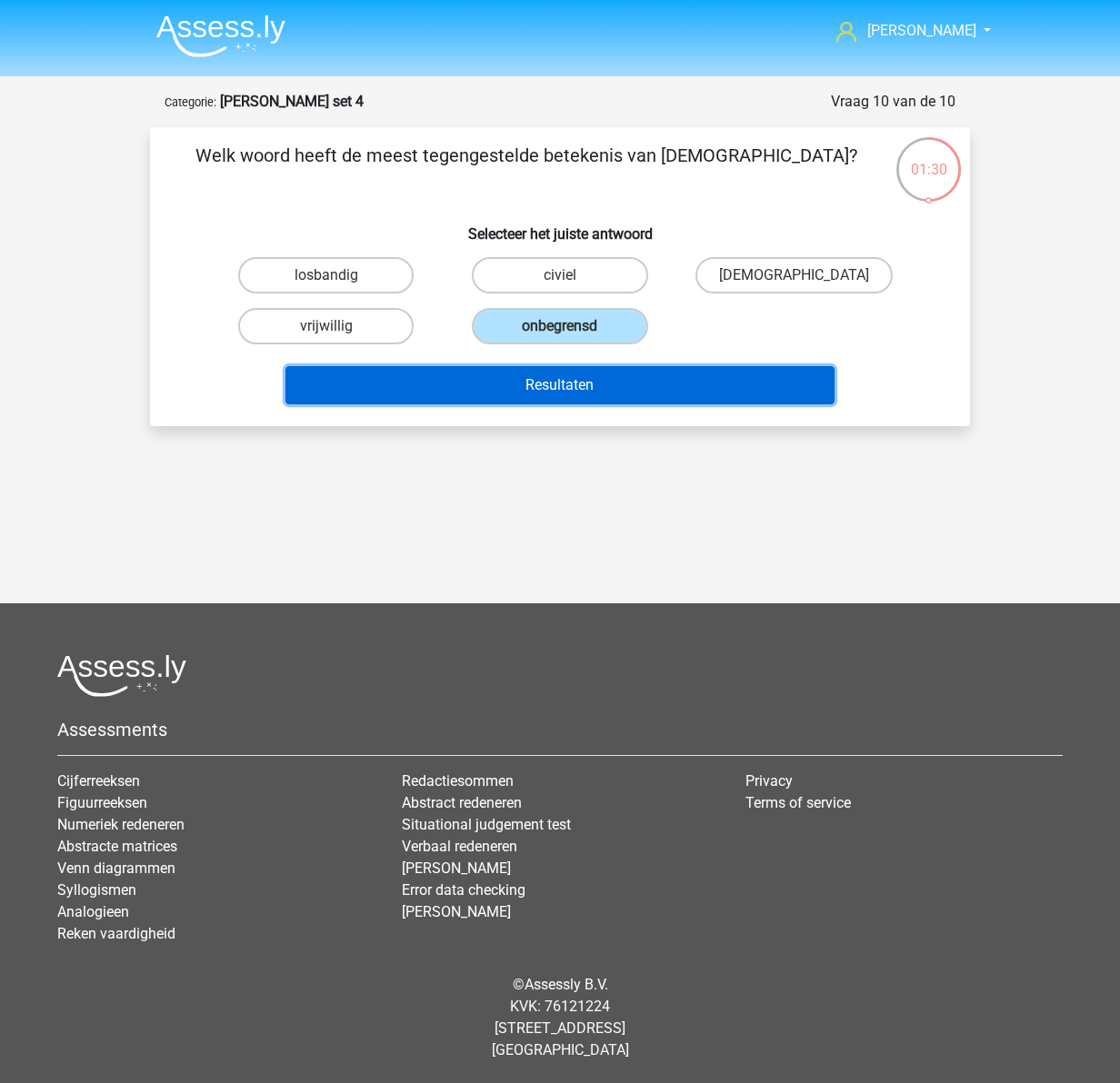
click at [615, 382] on button "Resultaten" at bounding box center [561, 385] width 550 height 39
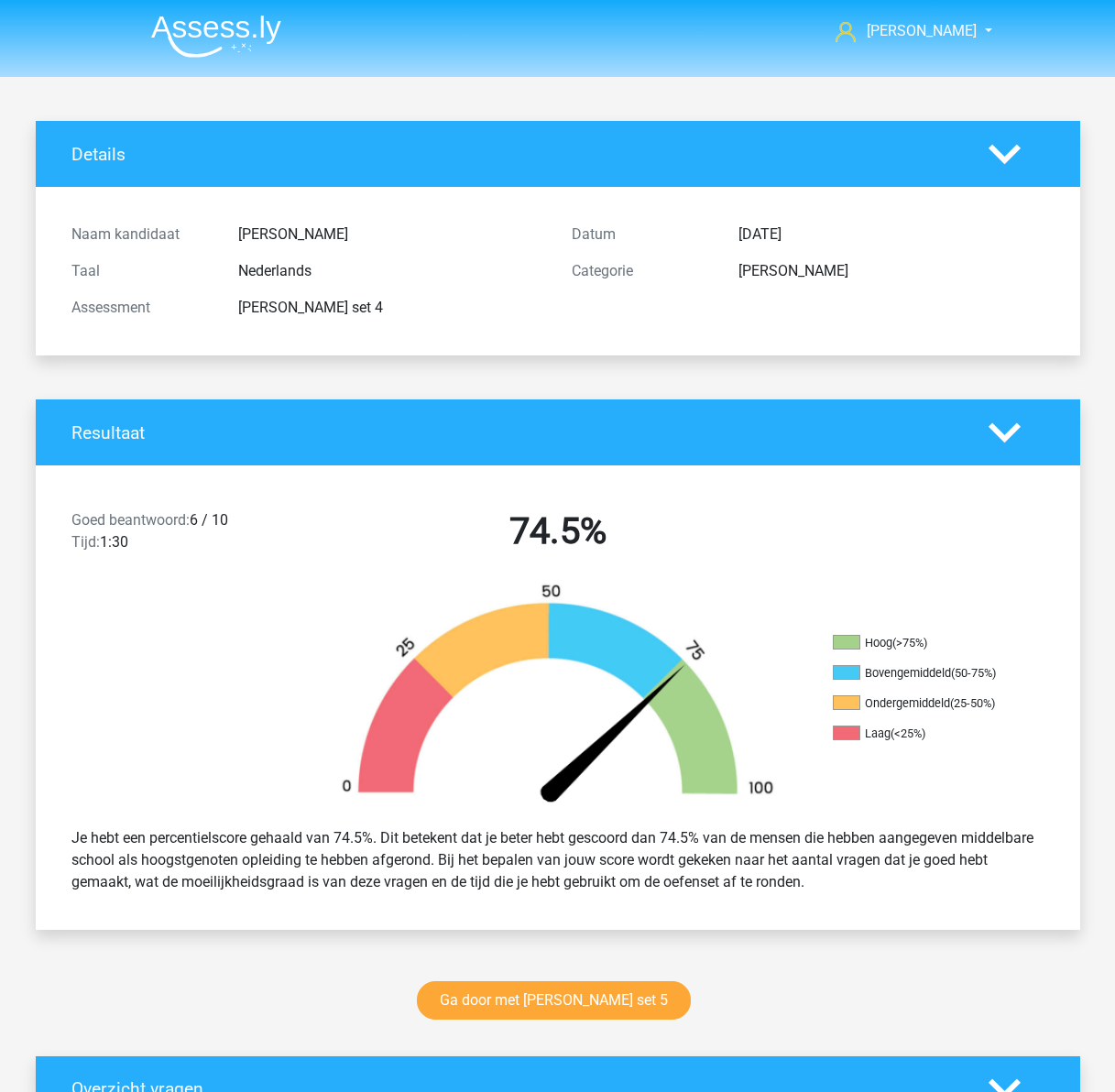
drag, startPoint x: 426, startPoint y: 735, endPoint x: 426, endPoint y: 515, distance: 220.0
click at [229, 23] on img at bounding box center [216, 36] width 130 height 43
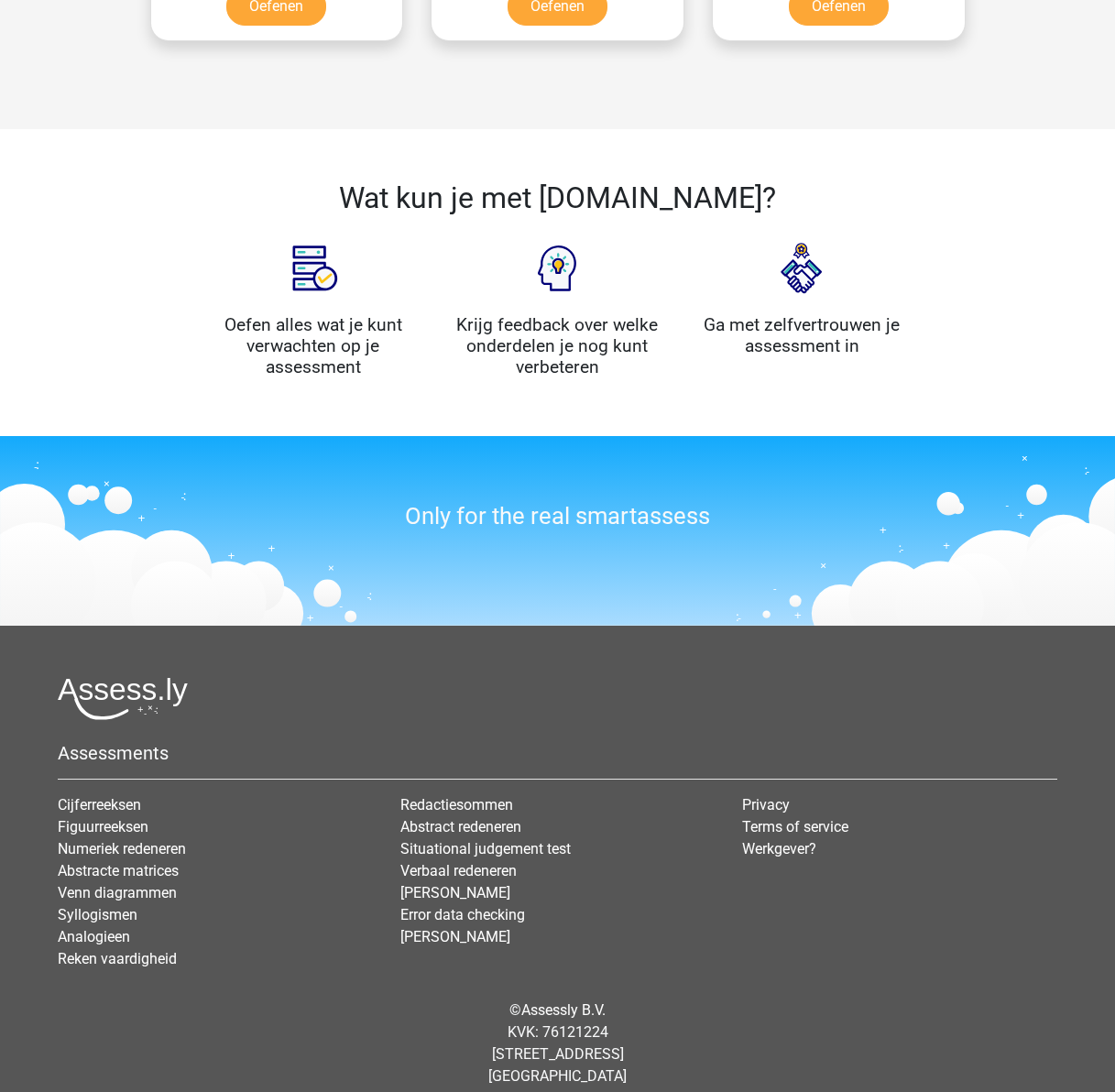
scroll to position [1815, 0]
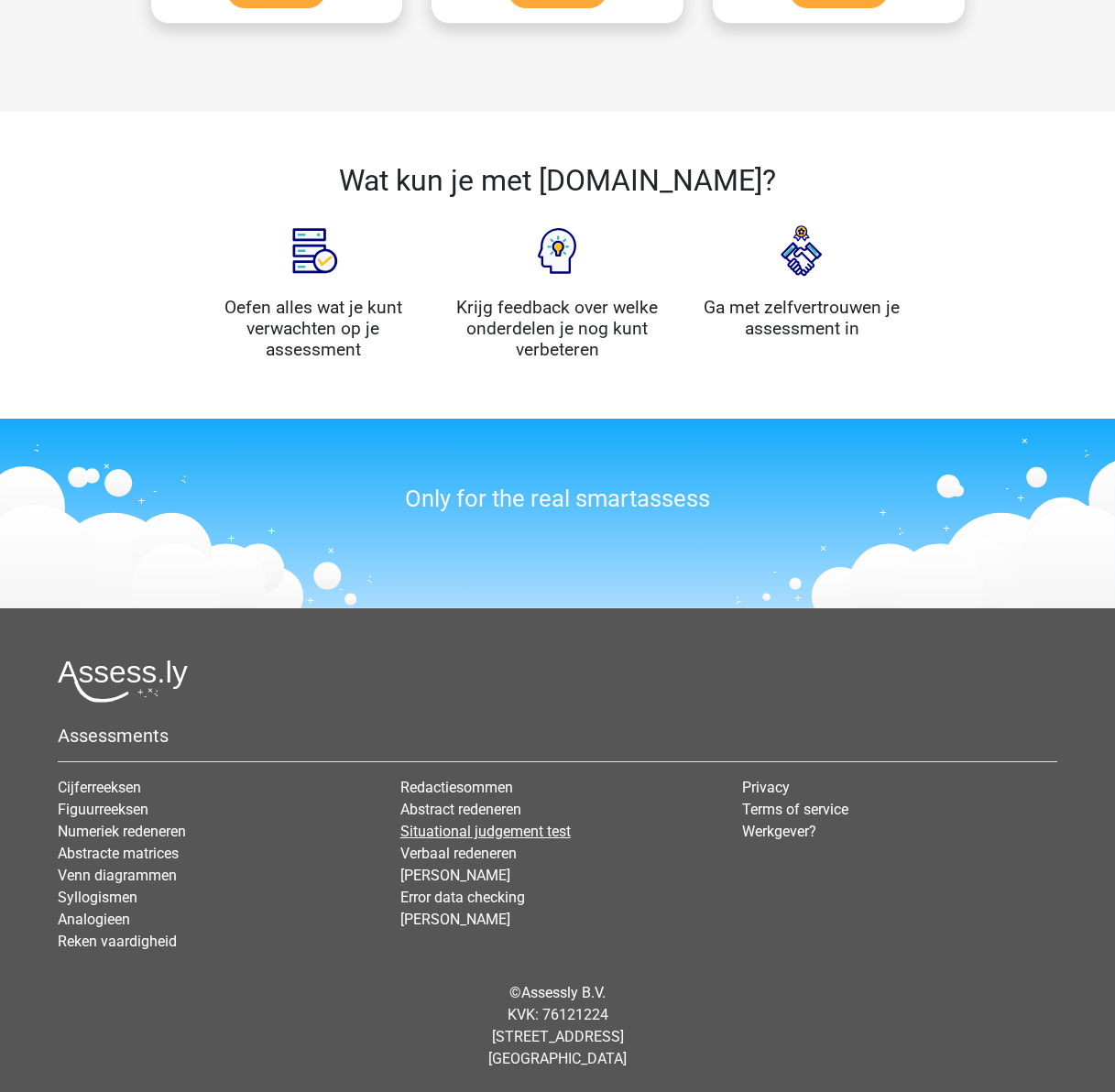
click at [512, 831] on link "Situational judgement test" at bounding box center [486, 831] width 171 height 17
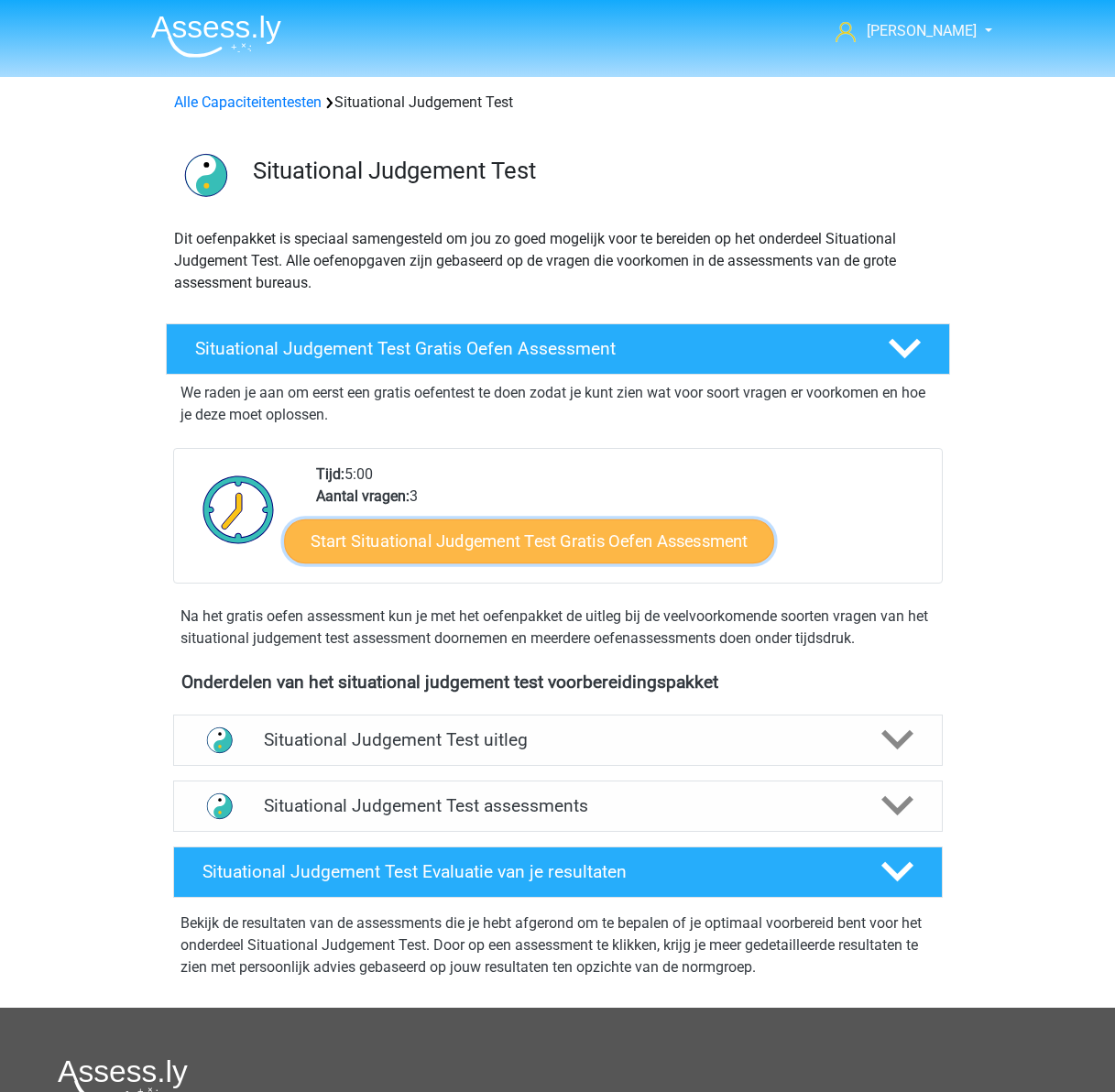
click at [575, 543] on link "Start Situational Judgement Test Gratis Oefen Assessment" at bounding box center [530, 542] width 491 height 44
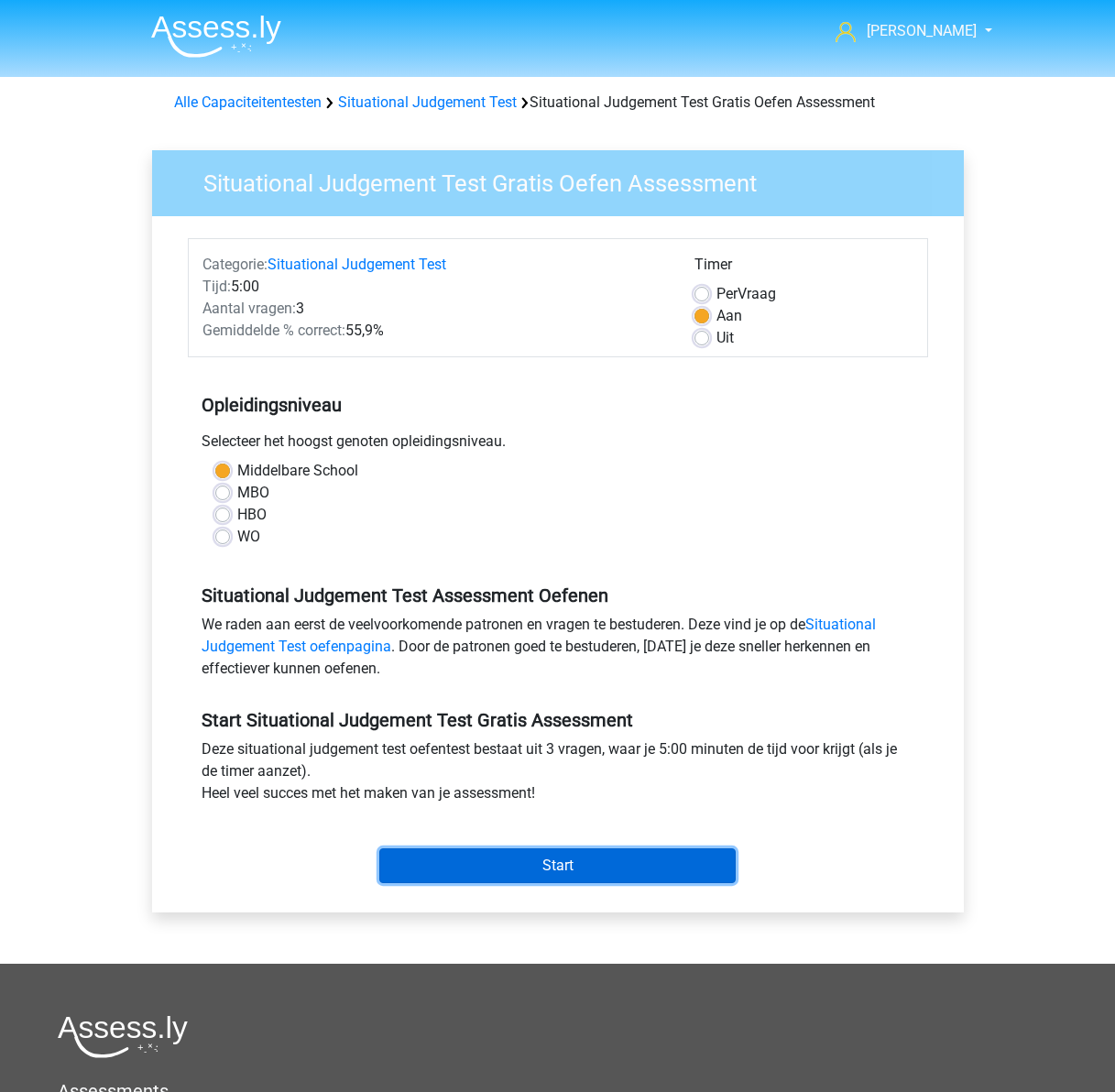
click at [567, 854] on input "Start" at bounding box center [557, 866] width 356 height 35
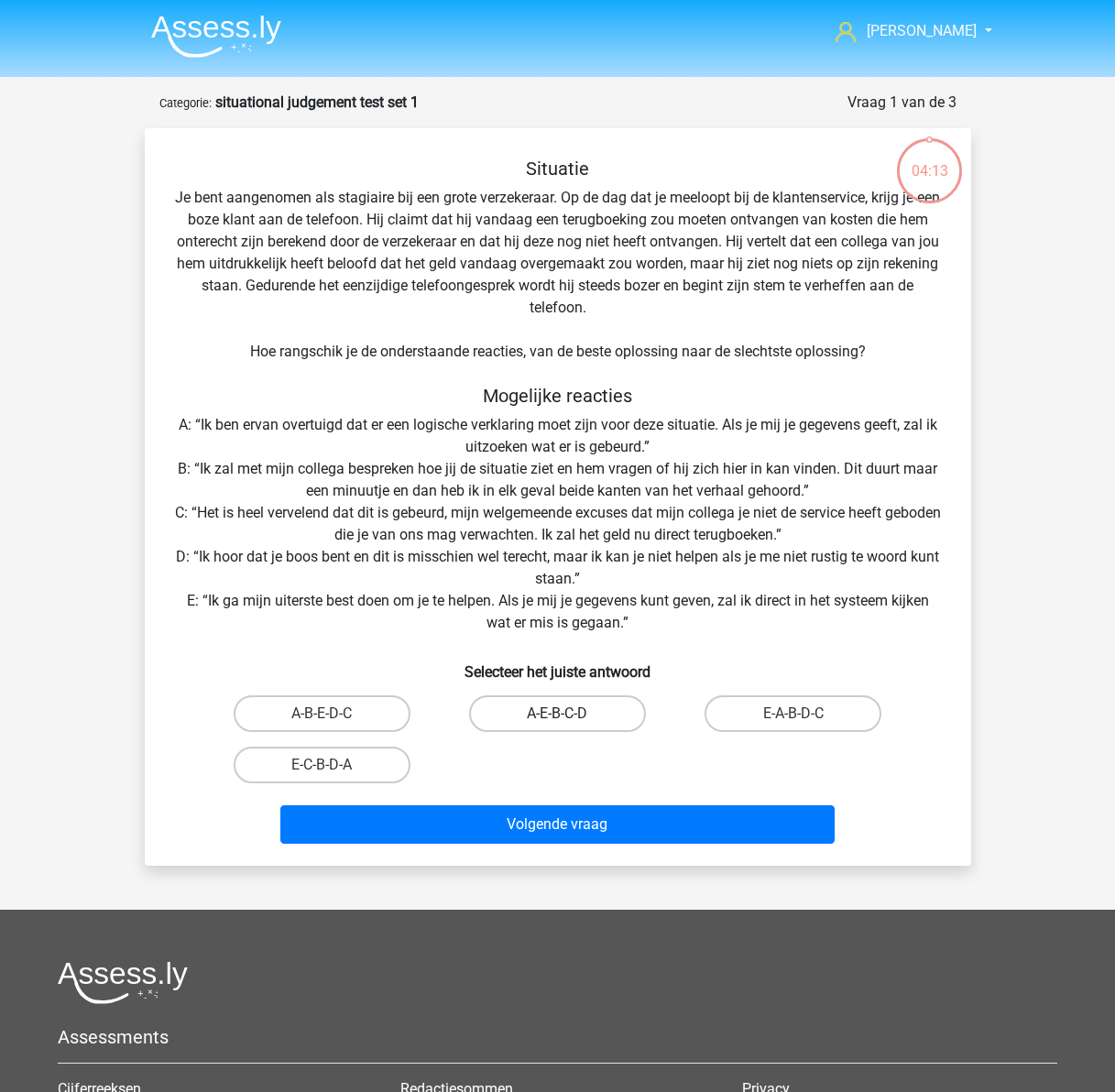
click at [544, 707] on label "A-E-B-C-D" at bounding box center [557, 713] width 177 height 37
click at [558, 714] on input "A-E-B-C-D" at bounding box center [563, 720] width 12 height 12
radio input "true"
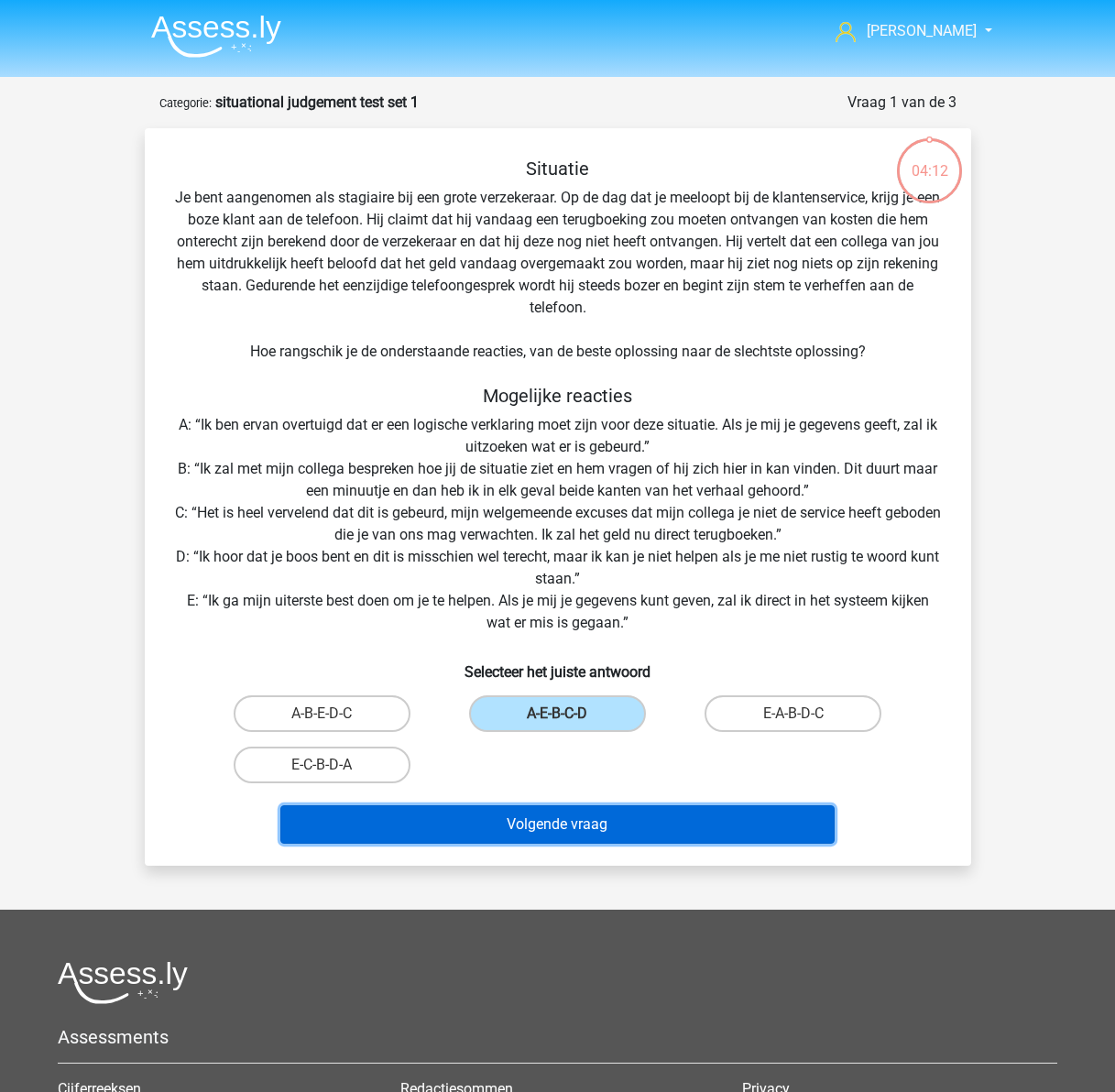
click at [551, 829] on button "Volgende vraag" at bounding box center [558, 825] width 555 height 39
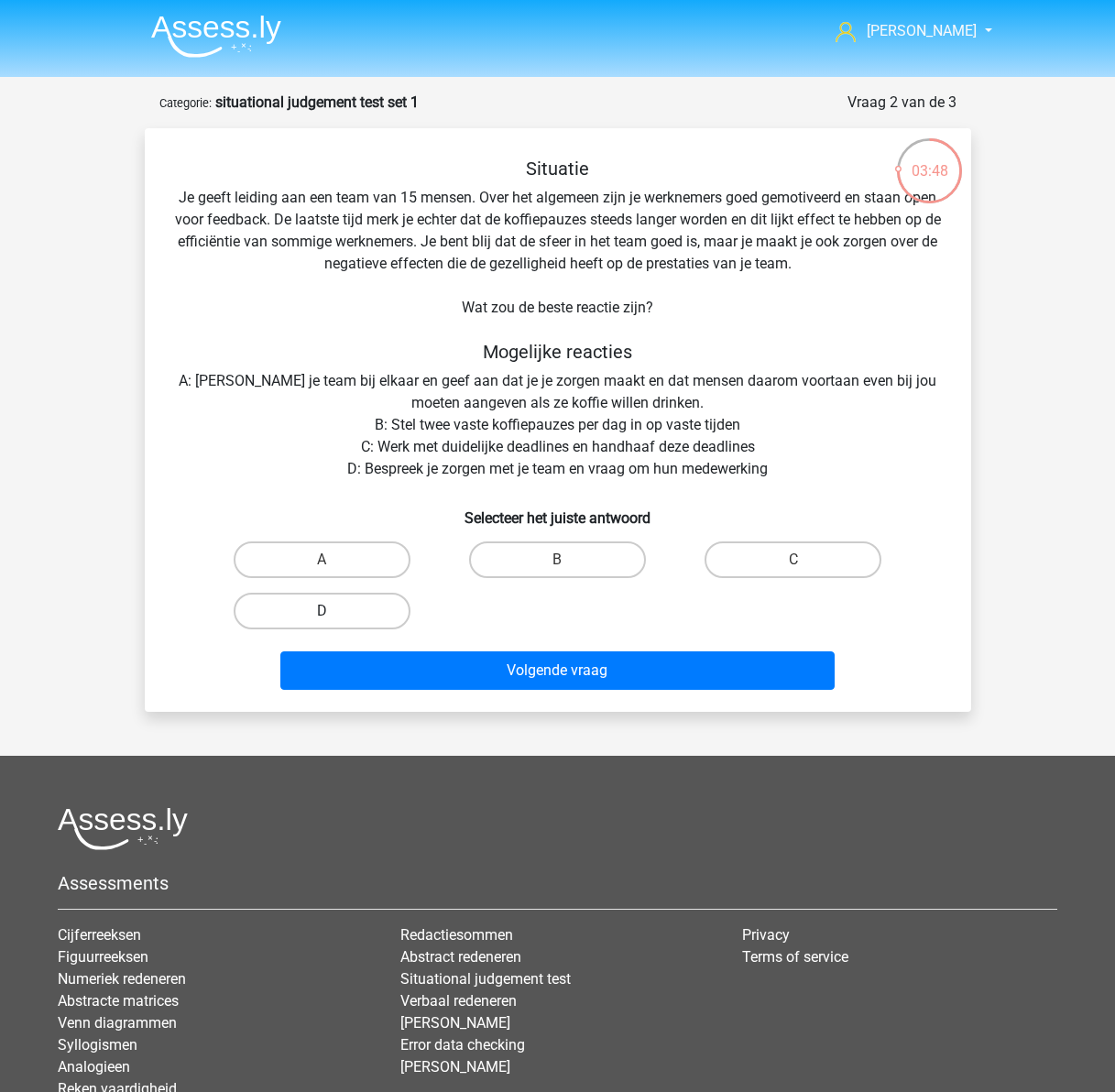
click at [330, 608] on label "D" at bounding box center [321, 611] width 177 height 37
click at [330, 611] on input "D" at bounding box center [328, 617] width 12 height 12
radio input "true"
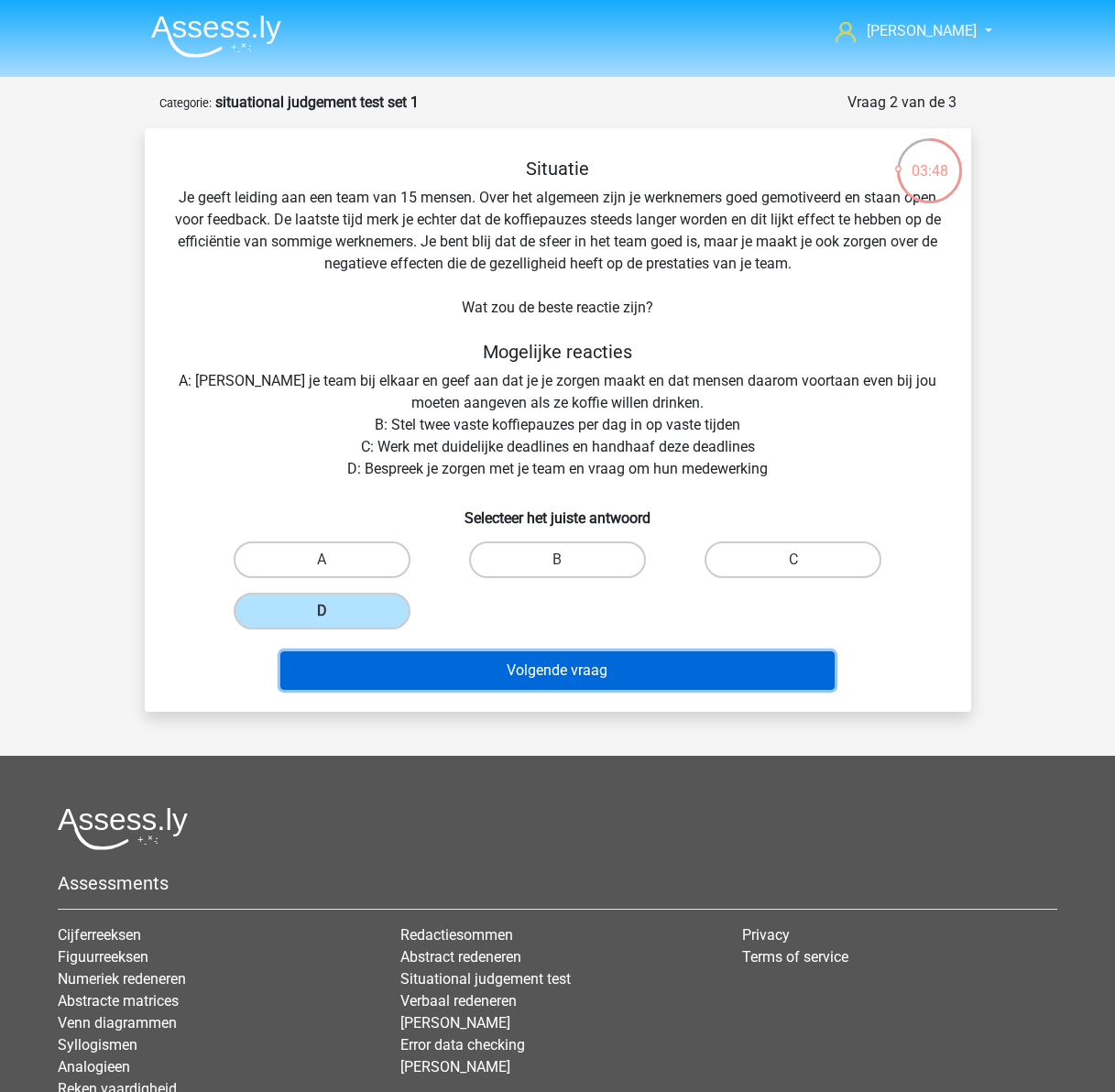
click at [547, 662] on button "Volgende vraag" at bounding box center [558, 670] width 555 height 39
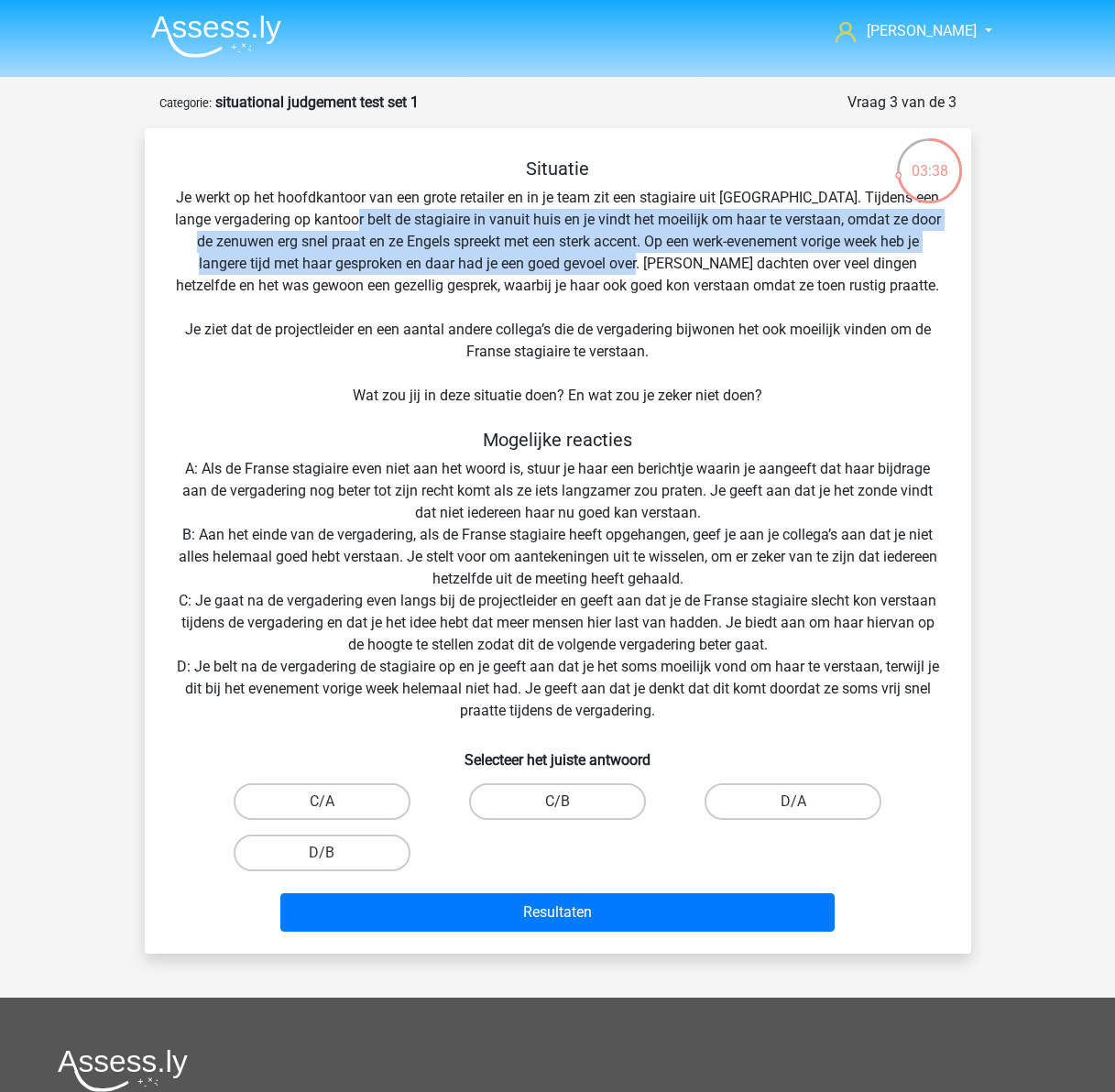
drag, startPoint x: 375, startPoint y: 221, endPoint x: 618, endPoint y: 257, distance: 245.7
click at [618, 257] on div "Situatie Je werkt op het hoofdkantoor van een grote retailer en in je team zit …" at bounding box center [558, 548] width 812 height 782
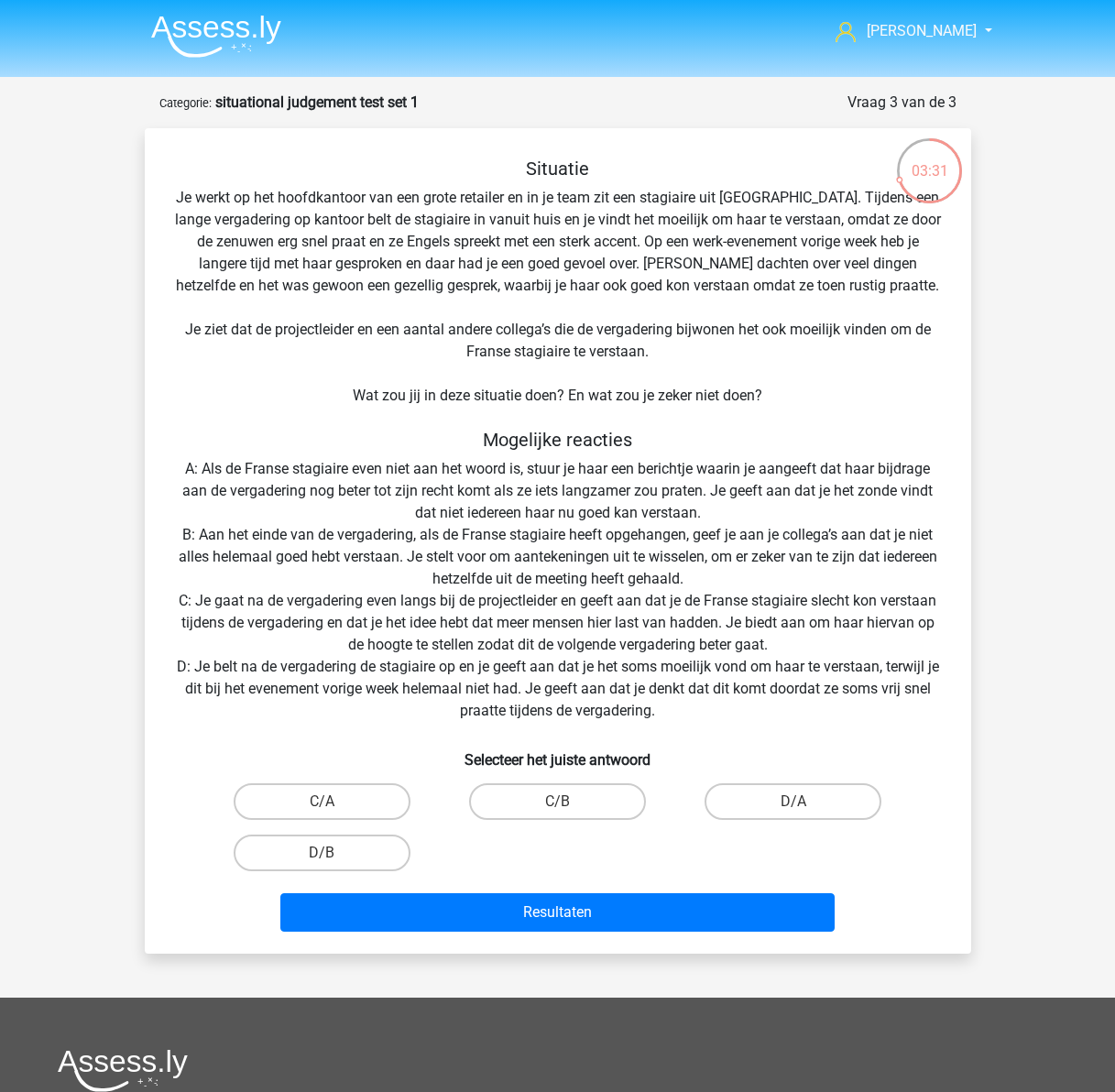
click at [671, 270] on div "Situatie Je werkt op het hoofdkantoor van een grote retailer en in je team zit …" at bounding box center [558, 548] width 812 height 782
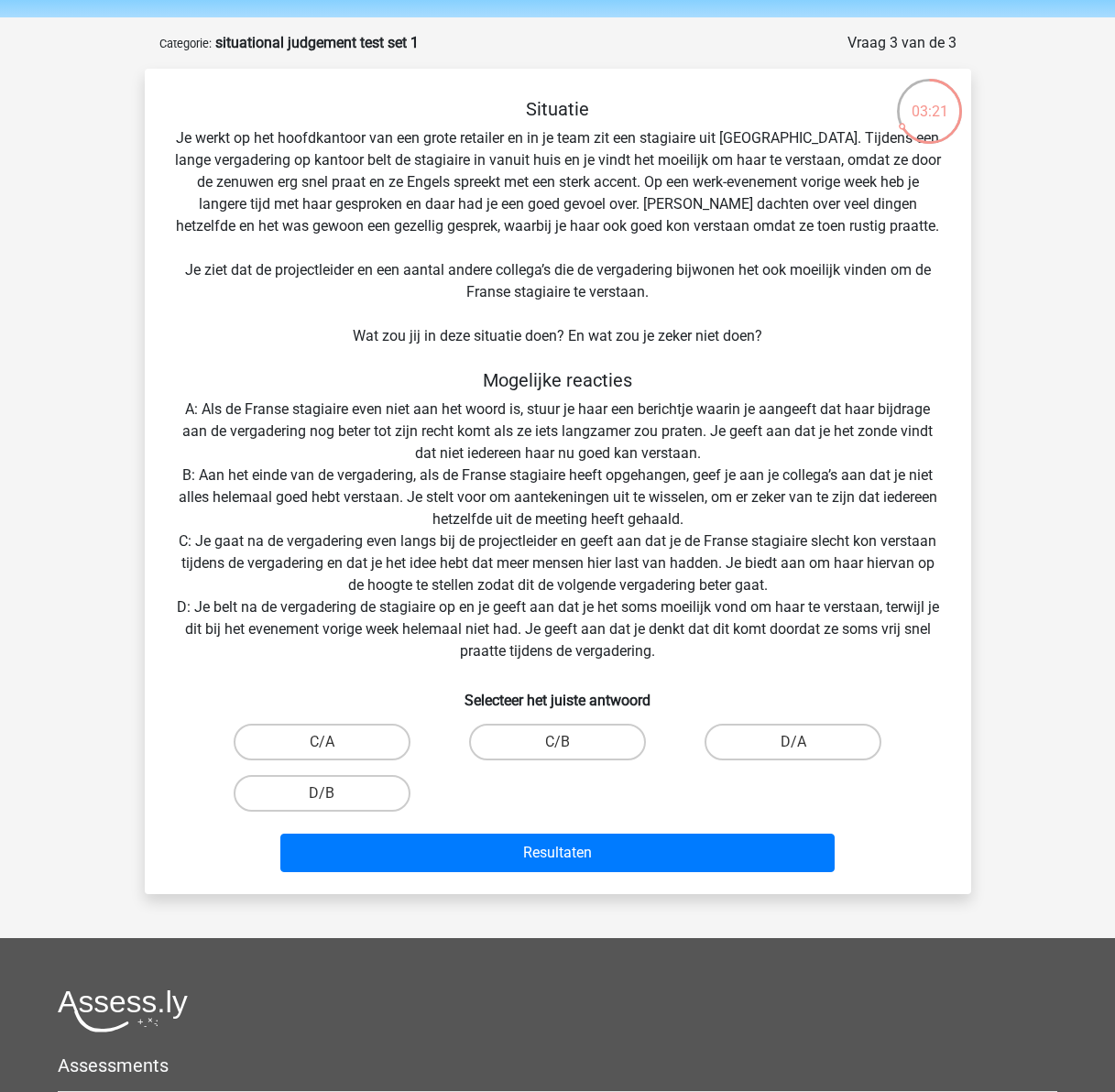
scroll to position [92, 0]
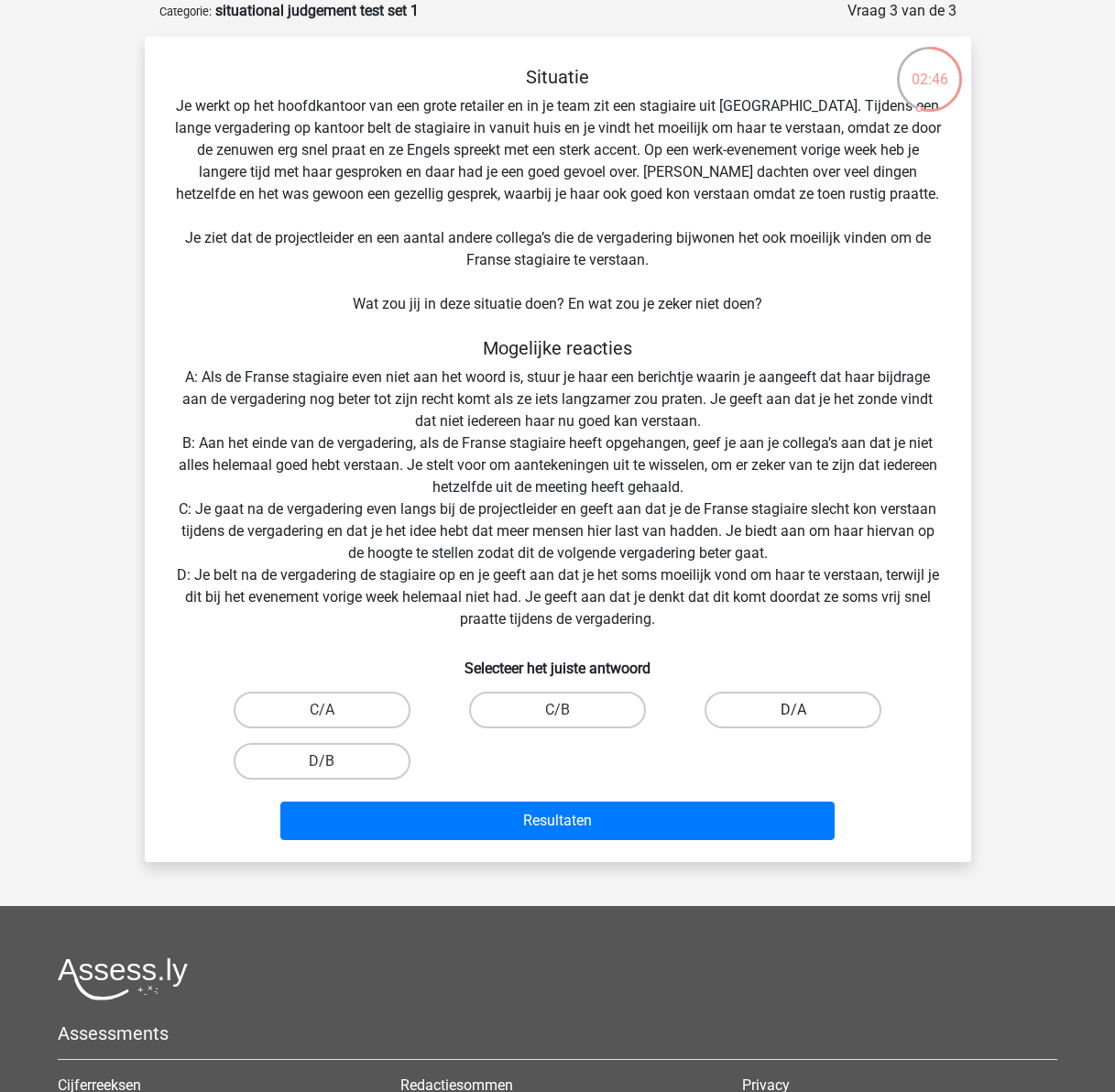
click at [807, 706] on label "D/A" at bounding box center [793, 710] width 177 height 37
click at [806, 710] on input "D/A" at bounding box center [800, 716] width 12 height 12
radio input "true"
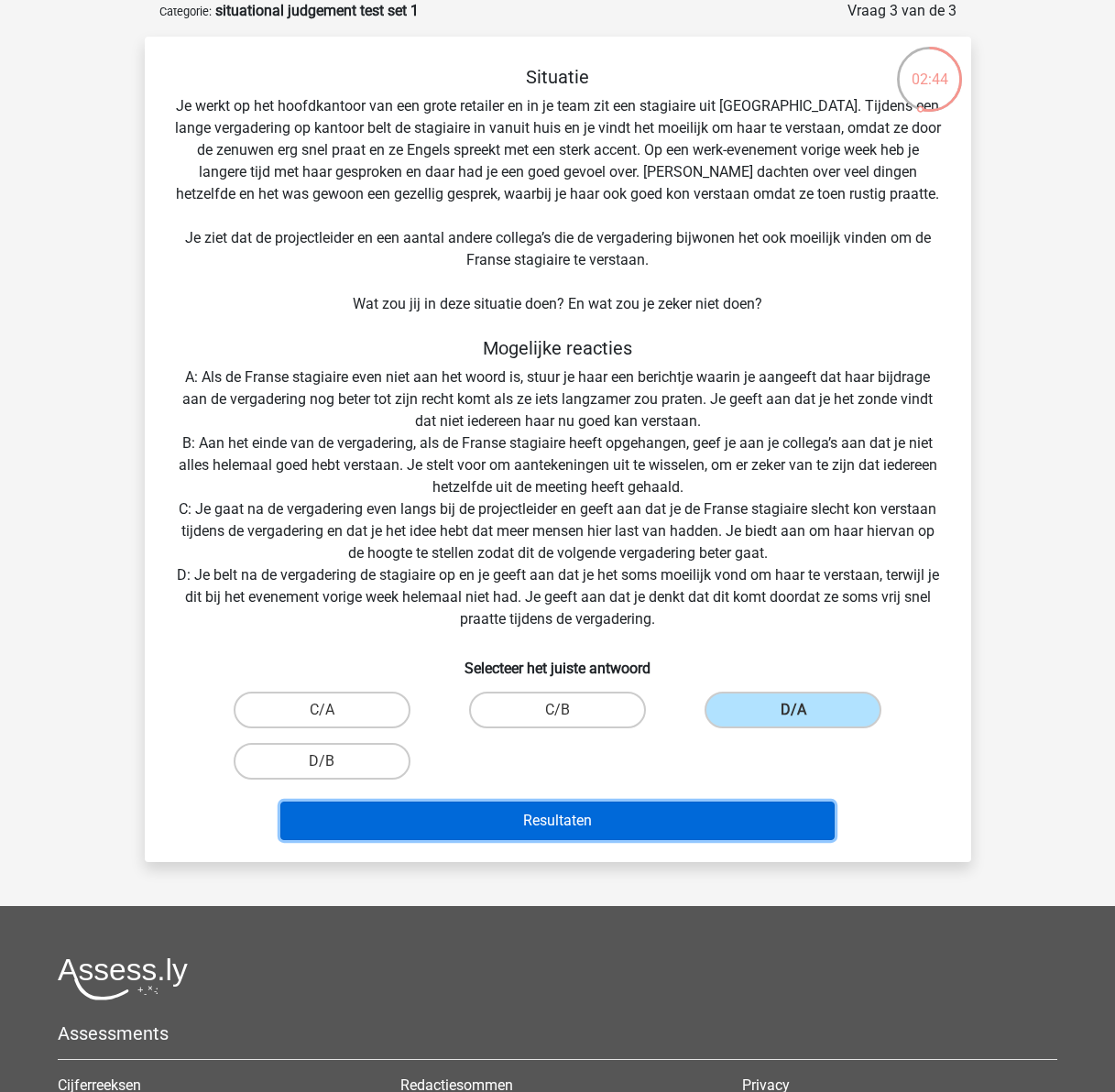
click at [674, 829] on button "Resultaten" at bounding box center [558, 821] width 555 height 39
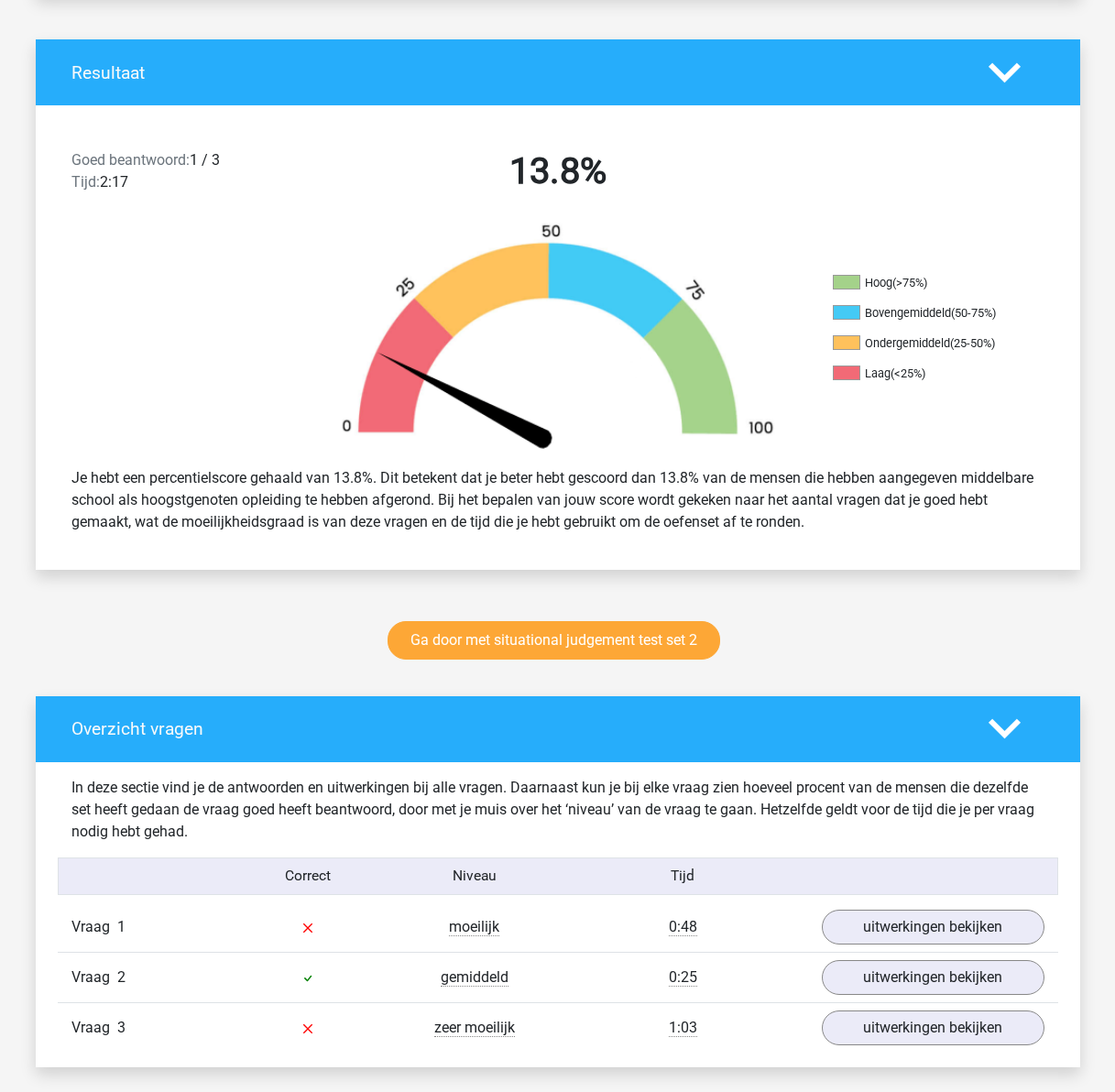
scroll to position [458, 0]
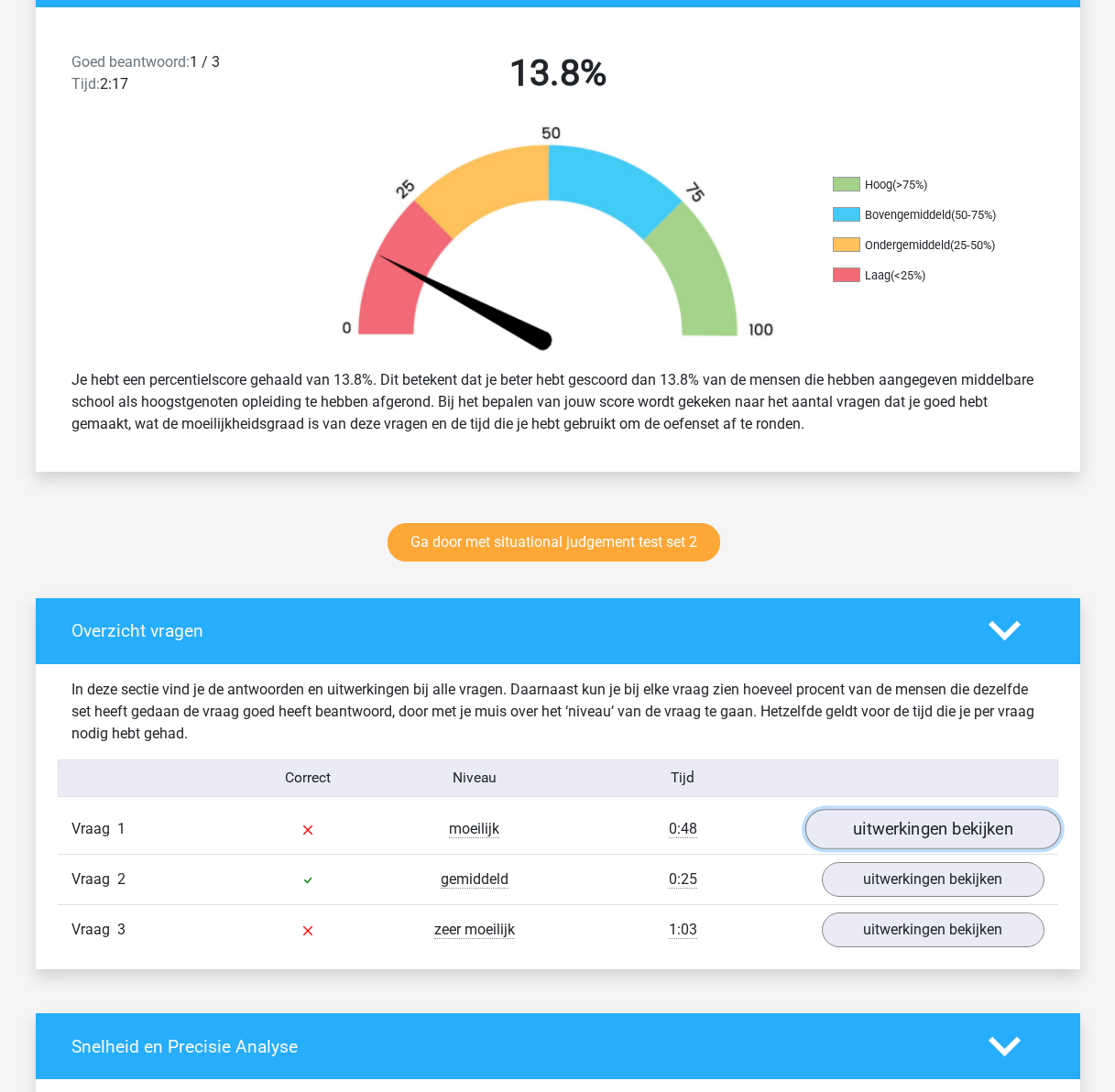
click at [882, 827] on link "uitwerkingen bekijken" at bounding box center [932, 829] width 255 height 40
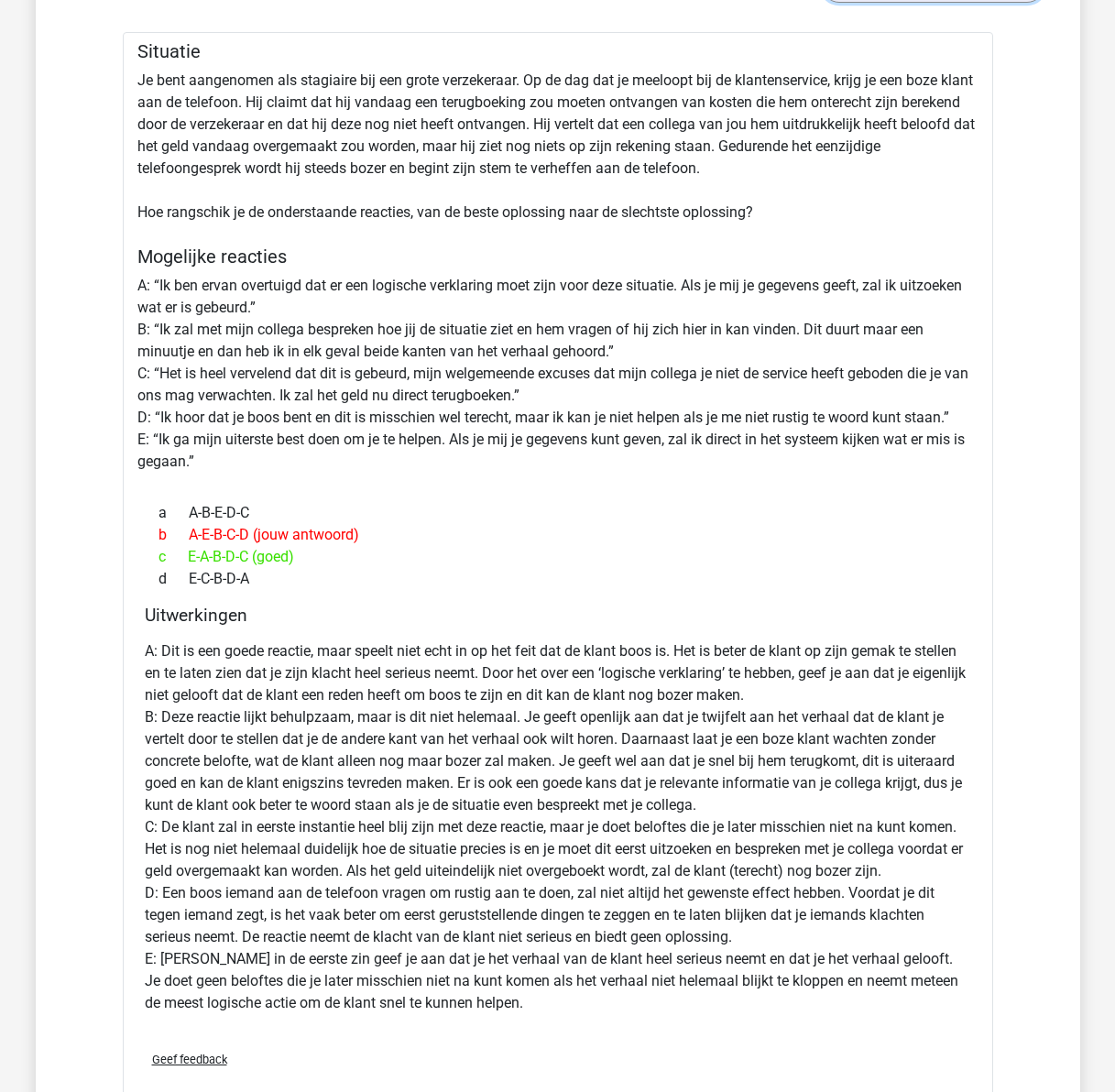
scroll to position [1283, 0]
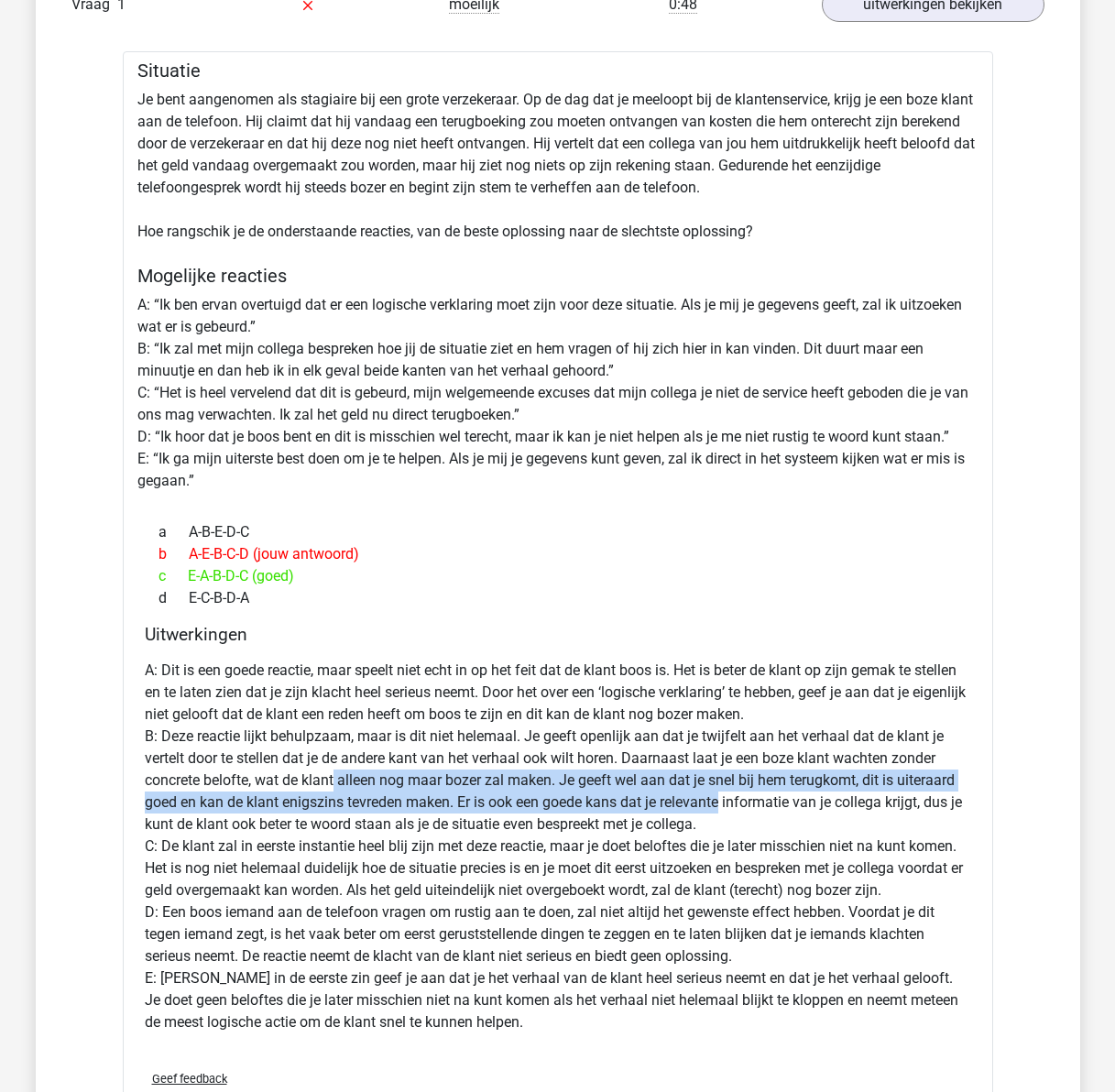
drag, startPoint x: 335, startPoint y: 775, endPoint x: 724, endPoint y: 801, distance: 389.9
click at [724, 801] on p "A: Dit is een goede reactie, maar speelt niet echt in op het feit dat de klant …" at bounding box center [558, 847] width 827 height 374
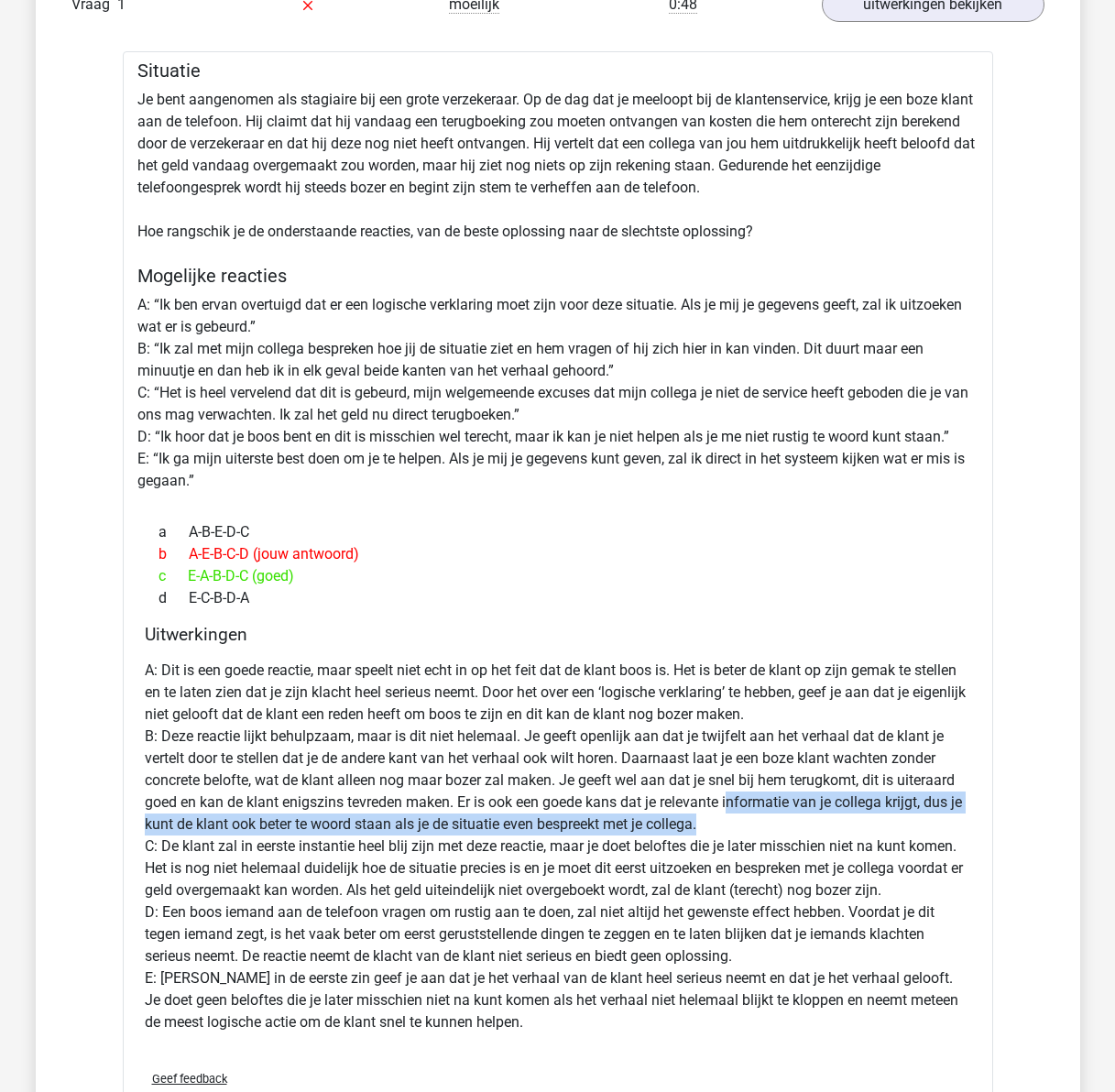
drag, startPoint x: 735, startPoint y: 801, endPoint x: 734, endPoint y: 825, distance: 24.0
click at [734, 825] on p "A: Dit is een goede reactie, maar speelt niet echt in op het feit dat de klant …" at bounding box center [558, 847] width 827 height 374
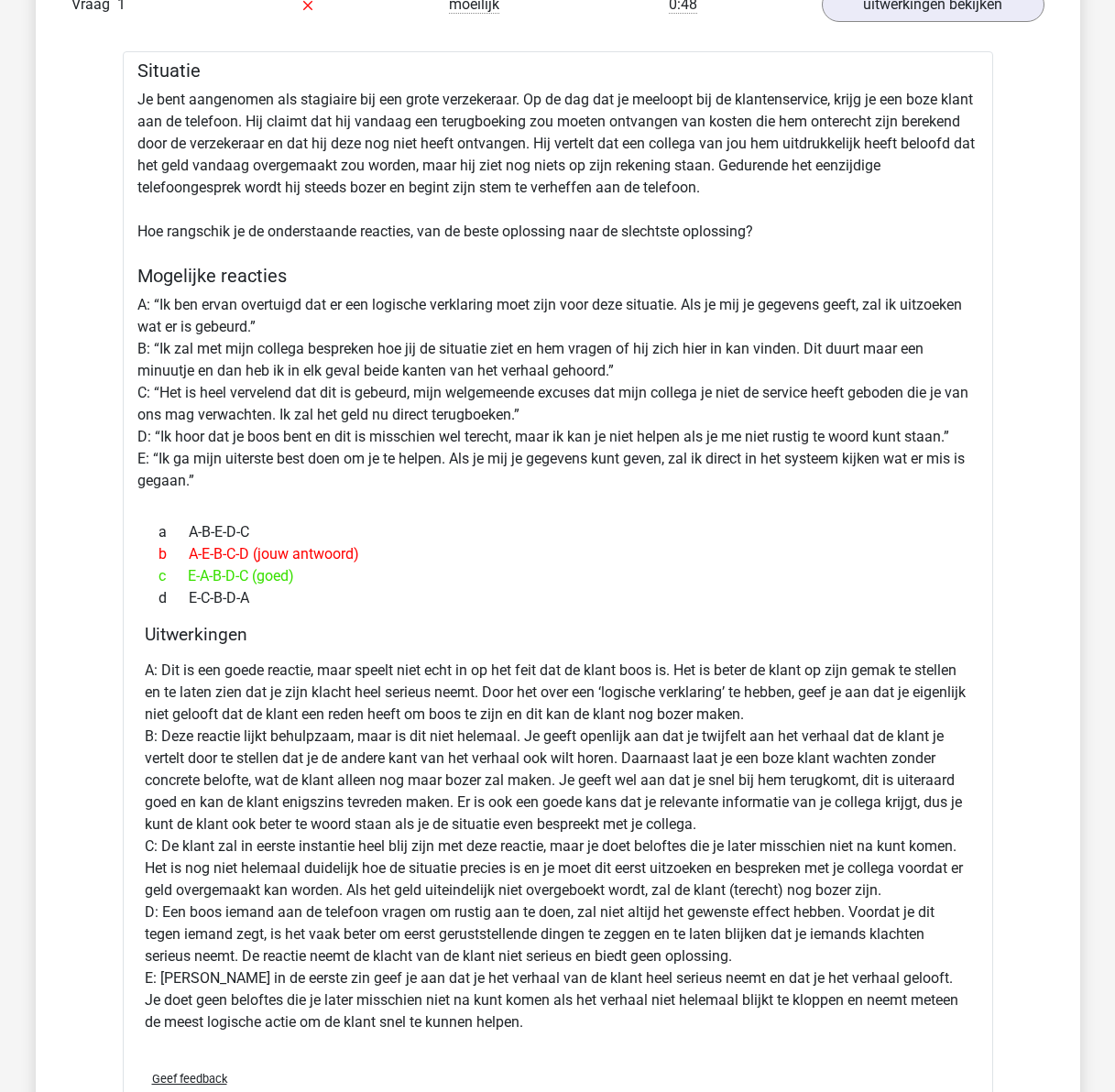
click at [733, 944] on p "A: Dit is een goede reactie, maar speelt niet echt in op het feit dat de klant …" at bounding box center [558, 847] width 827 height 374
click at [750, 947] on p "A: Dit is een goede reactie, maar speelt niet echt in op het feit dat de klant …" at bounding box center [558, 847] width 827 height 374
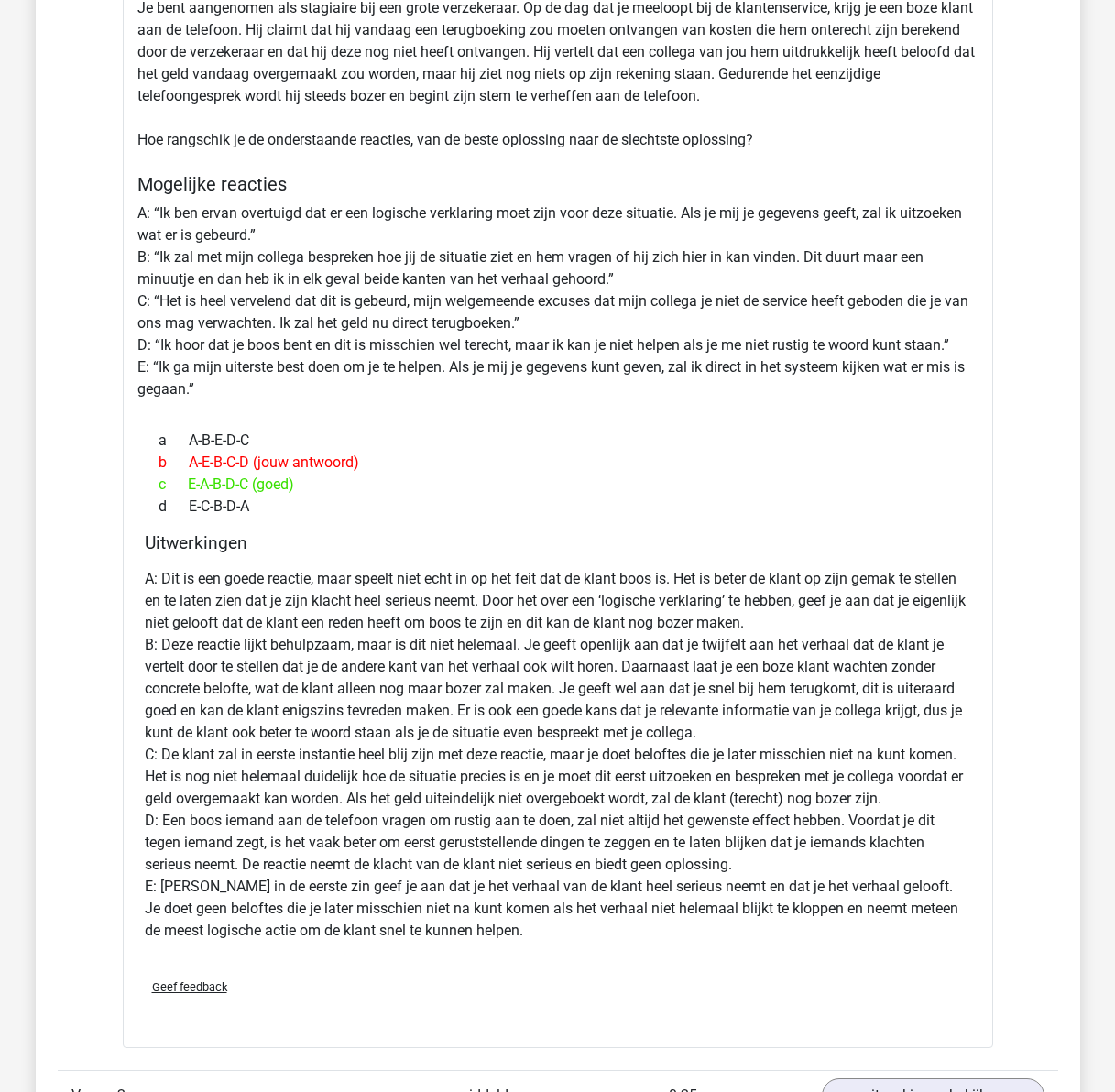
scroll to position [1925, 0]
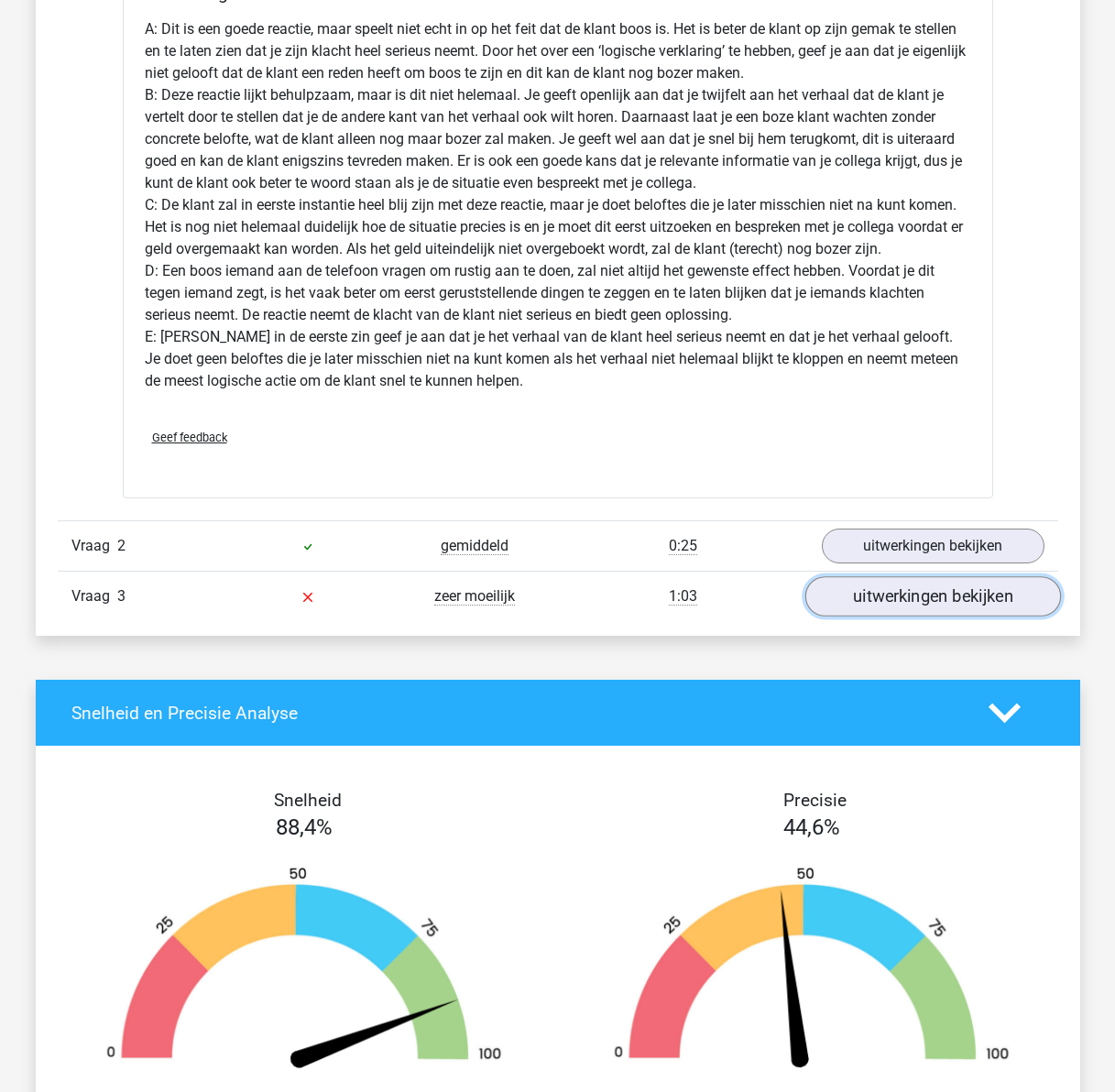
click at [932, 591] on link "uitwerkingen bekijken" at bounding box center [932, 597] width 255 height 40
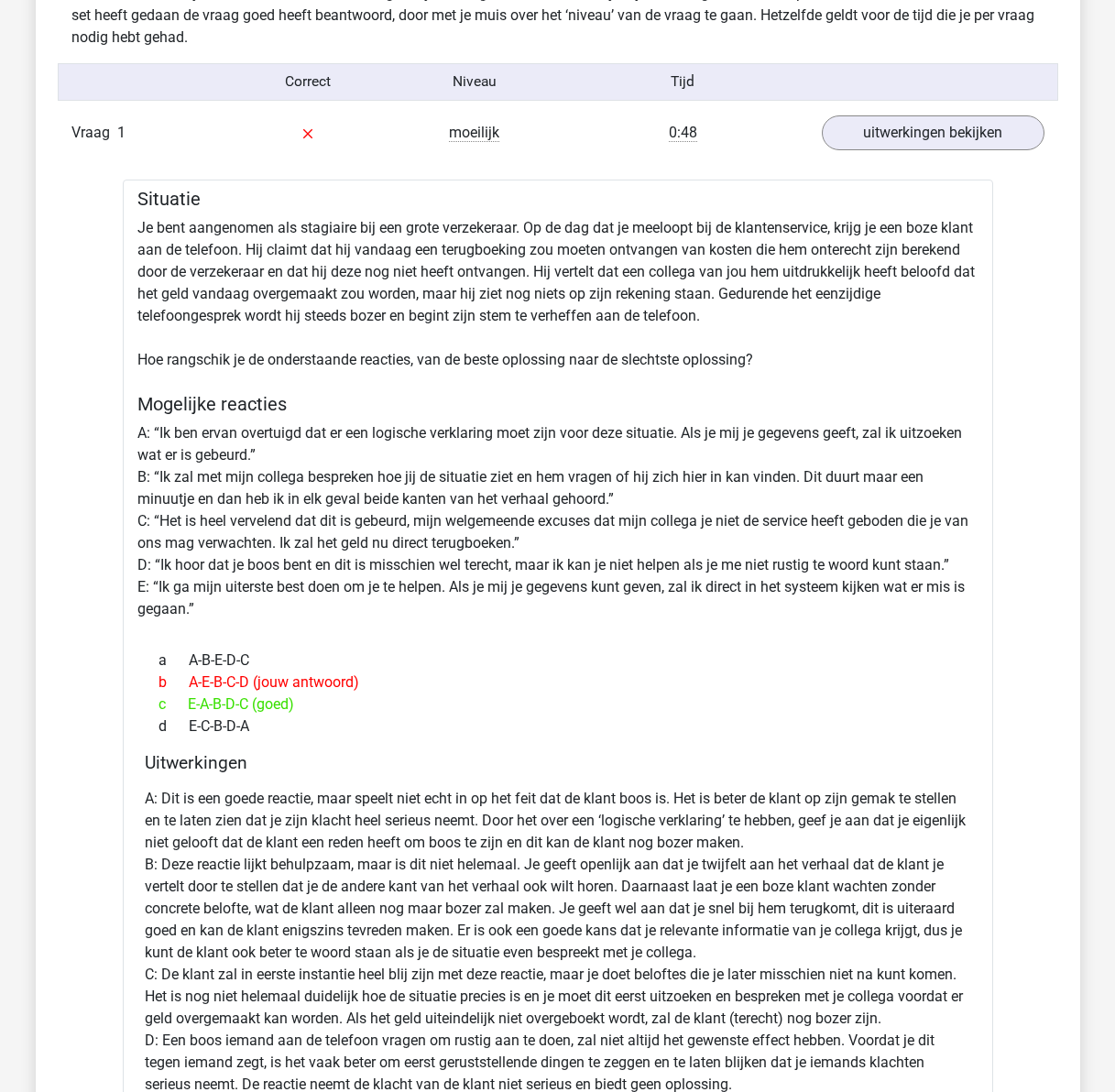
scroll to position [0, 0]
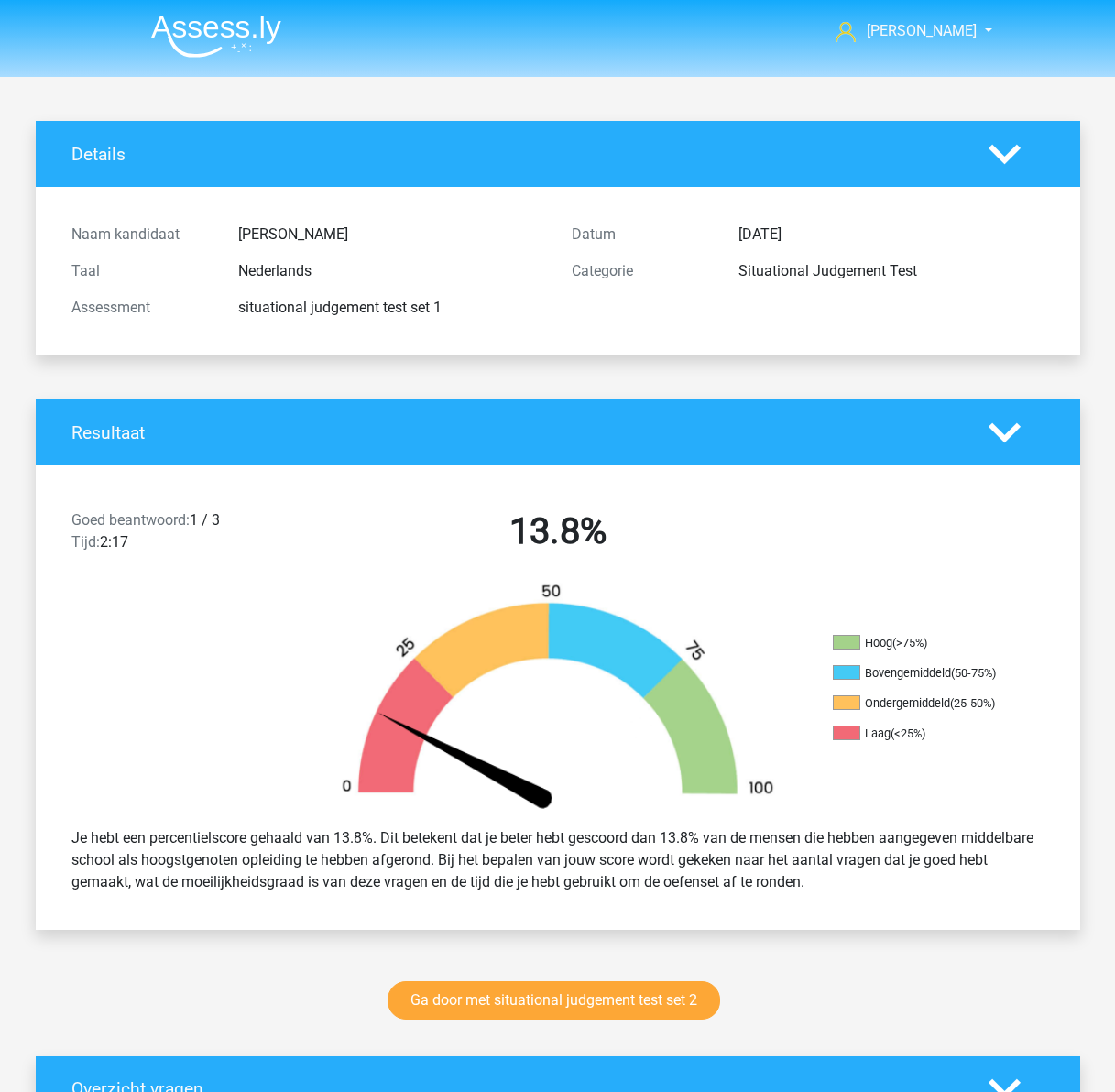
drag, startPoint x: 573, startPoint y: 821, endPoint x: 515, endPoint y: 527, distance: 299.7
click at [209, 17] on img at bounding box center [216, 36] width 130 height 43
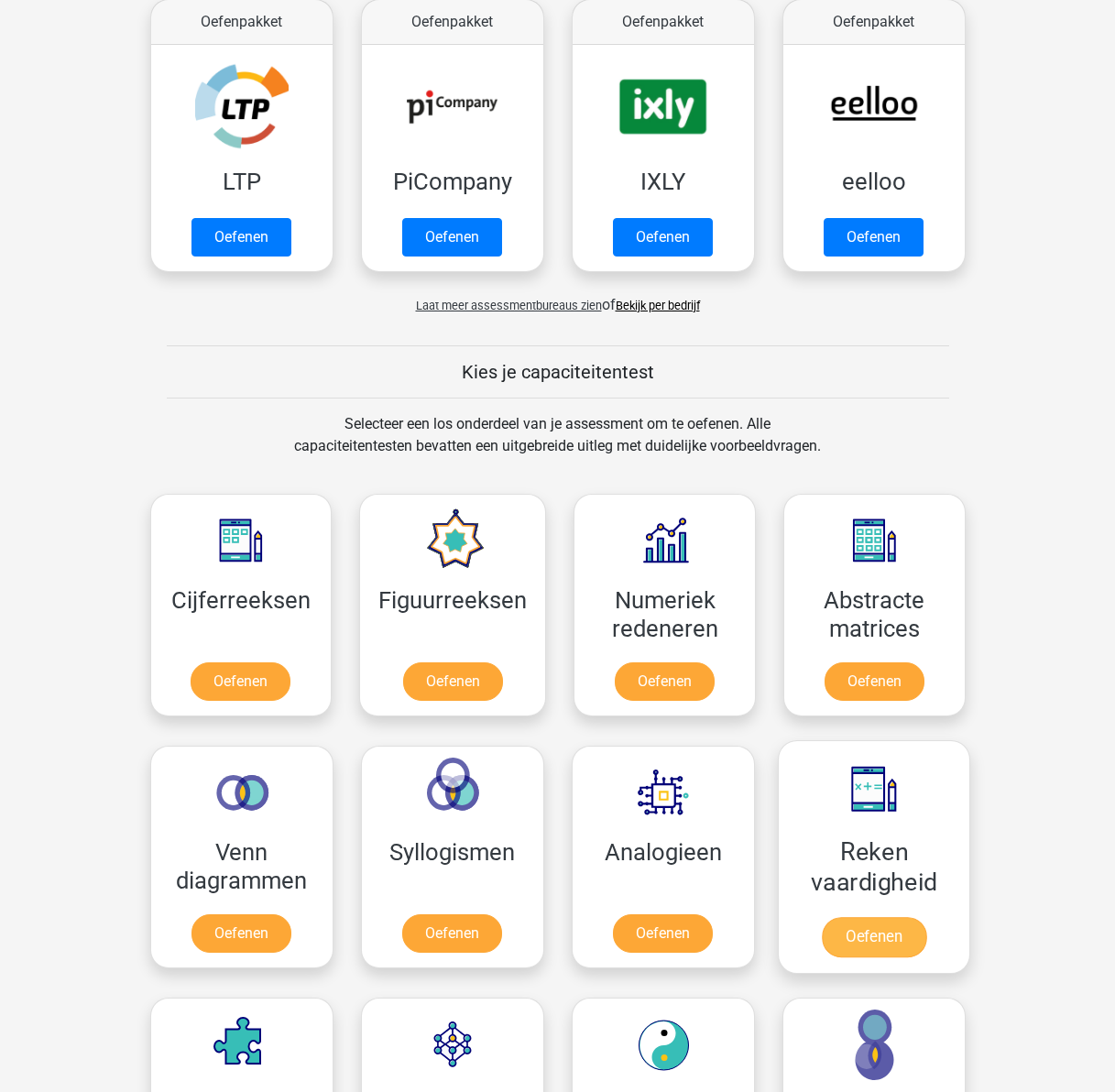
scroll to position [367, 0]
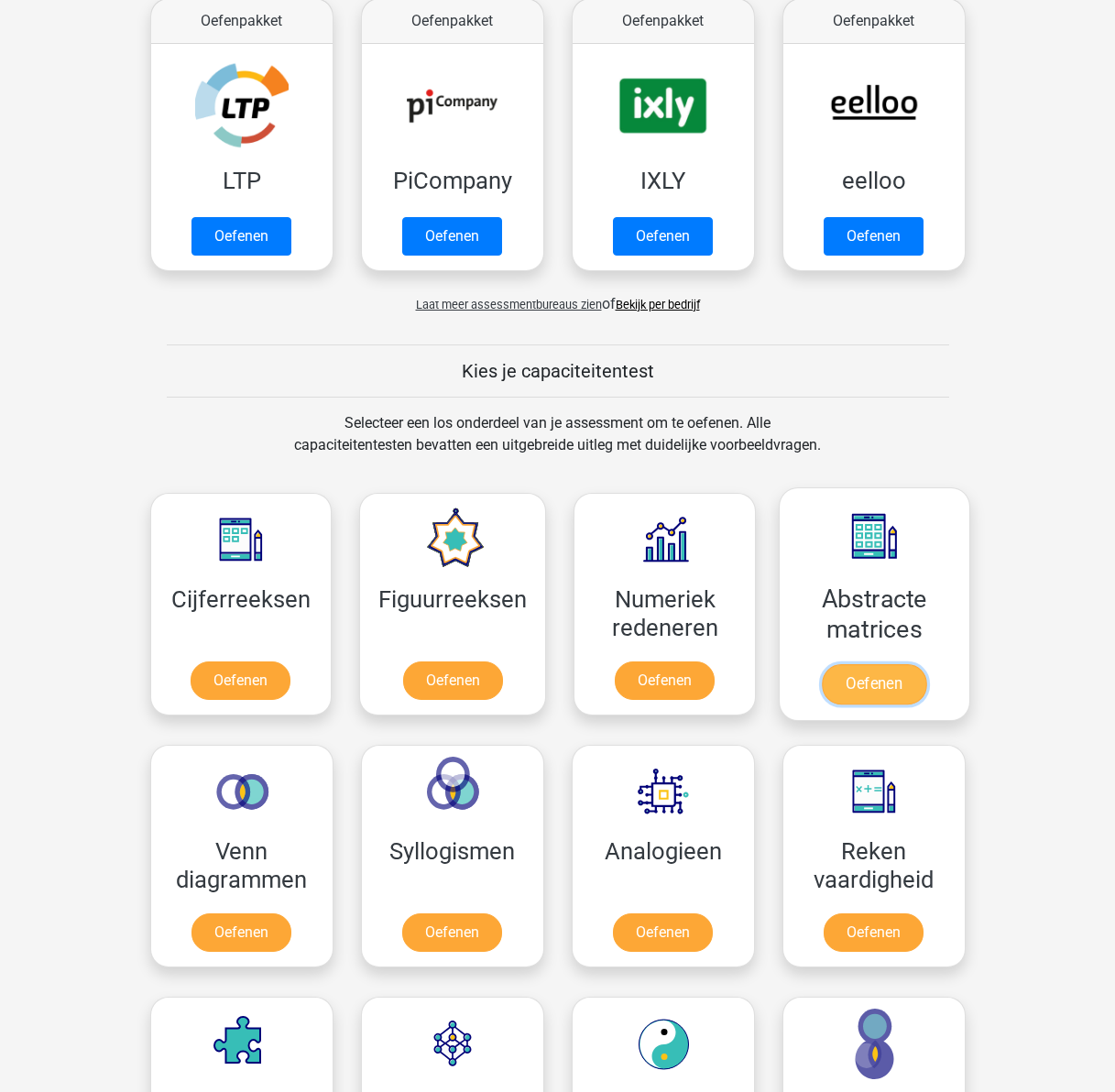
click at [906, 664] on link "Oefenen" at bounding box center [874, 684] width 105 height 40
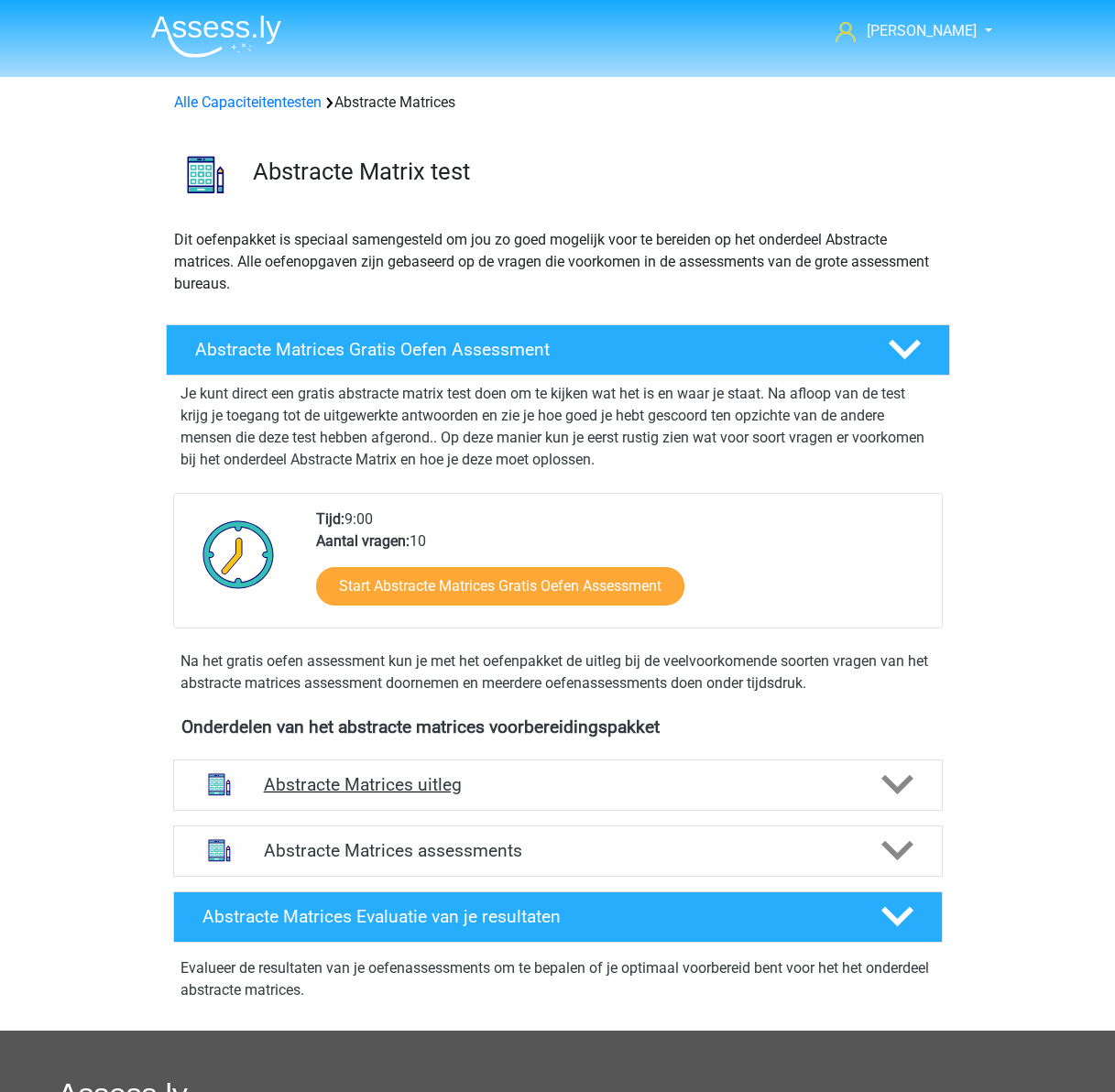
click at [360, 779] on h4 "Abstracte Matrices uitleg" at bounding box center [558, 785] width 588 height 21
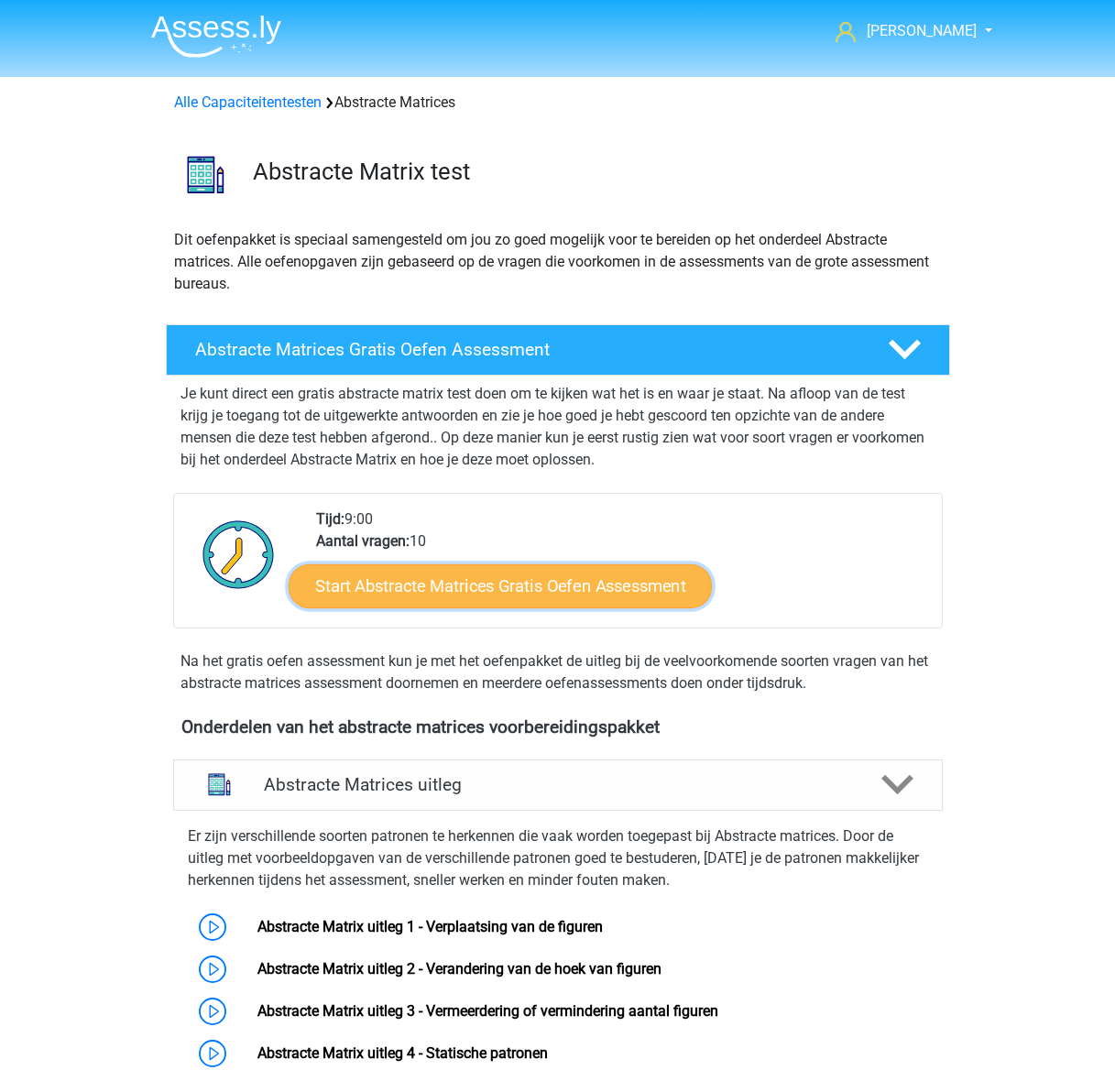
click at [421, 582] on link "Start Abstracte Matrices Gratis Oefen Assessment" at bounding box center [500, 585] width 424 height 44
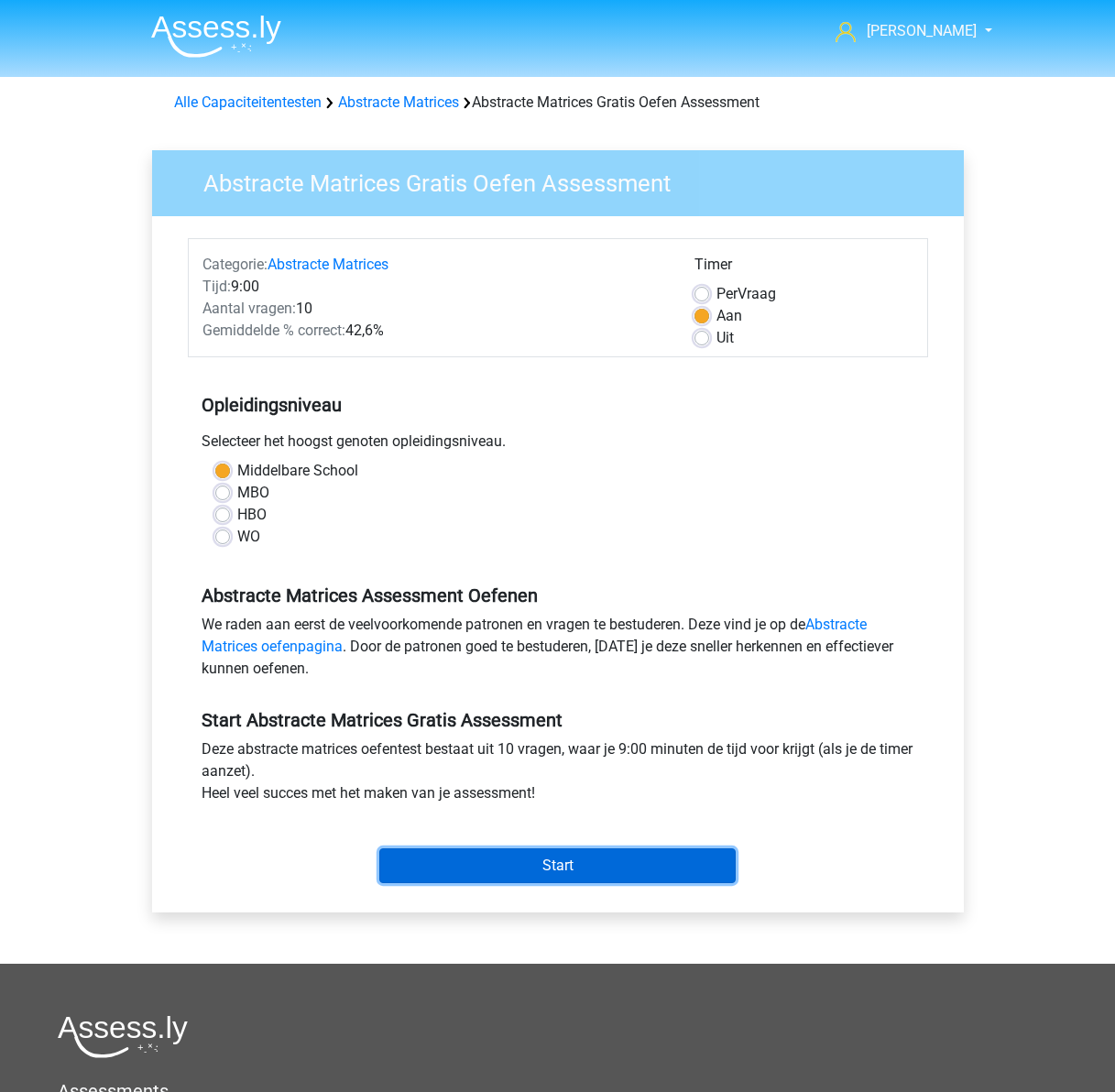
click at [641, 865] on input "Start" at bounding box center [557, 866] width 356 height 35
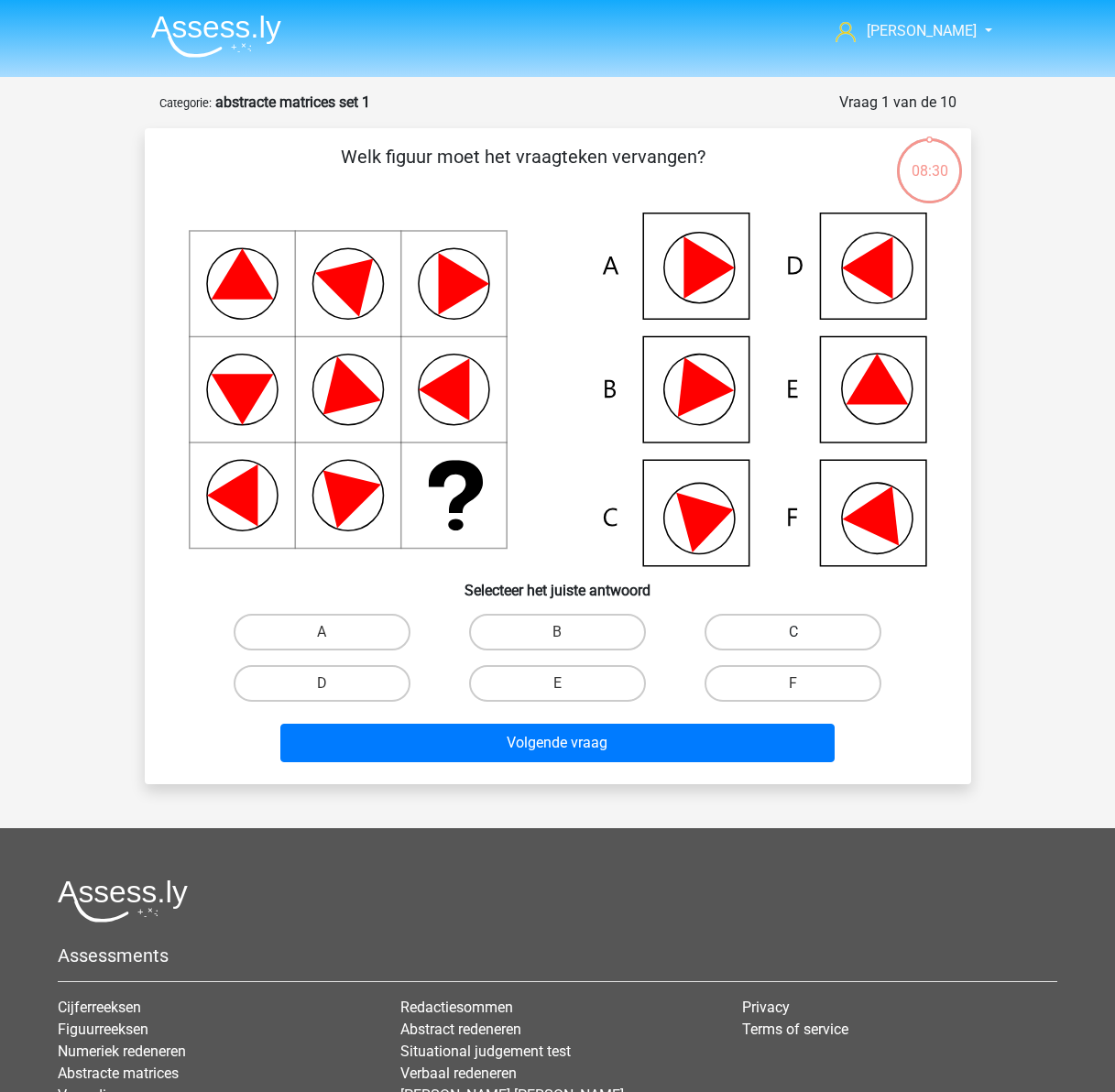
click at [758, 625] on label "C" at bounding box center [793, 632] width 177 height 37
click at [794, 632] on input "C" at bounding box center [800, 638] width 12 height 12
radio input "true"
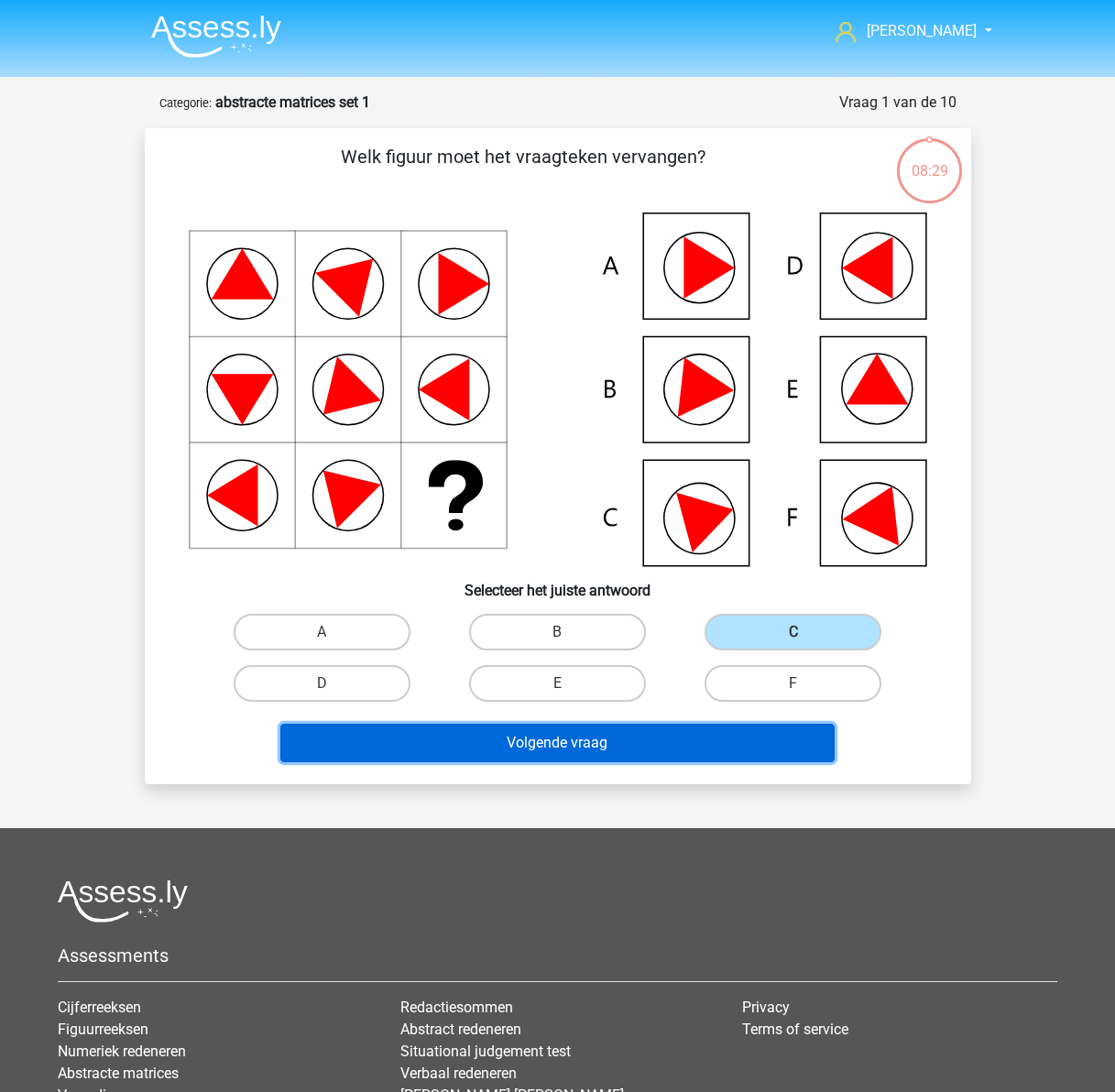
click at [649, 735] on button "Volgende vraag" at bounding box center [558, 743] width 555 height 39
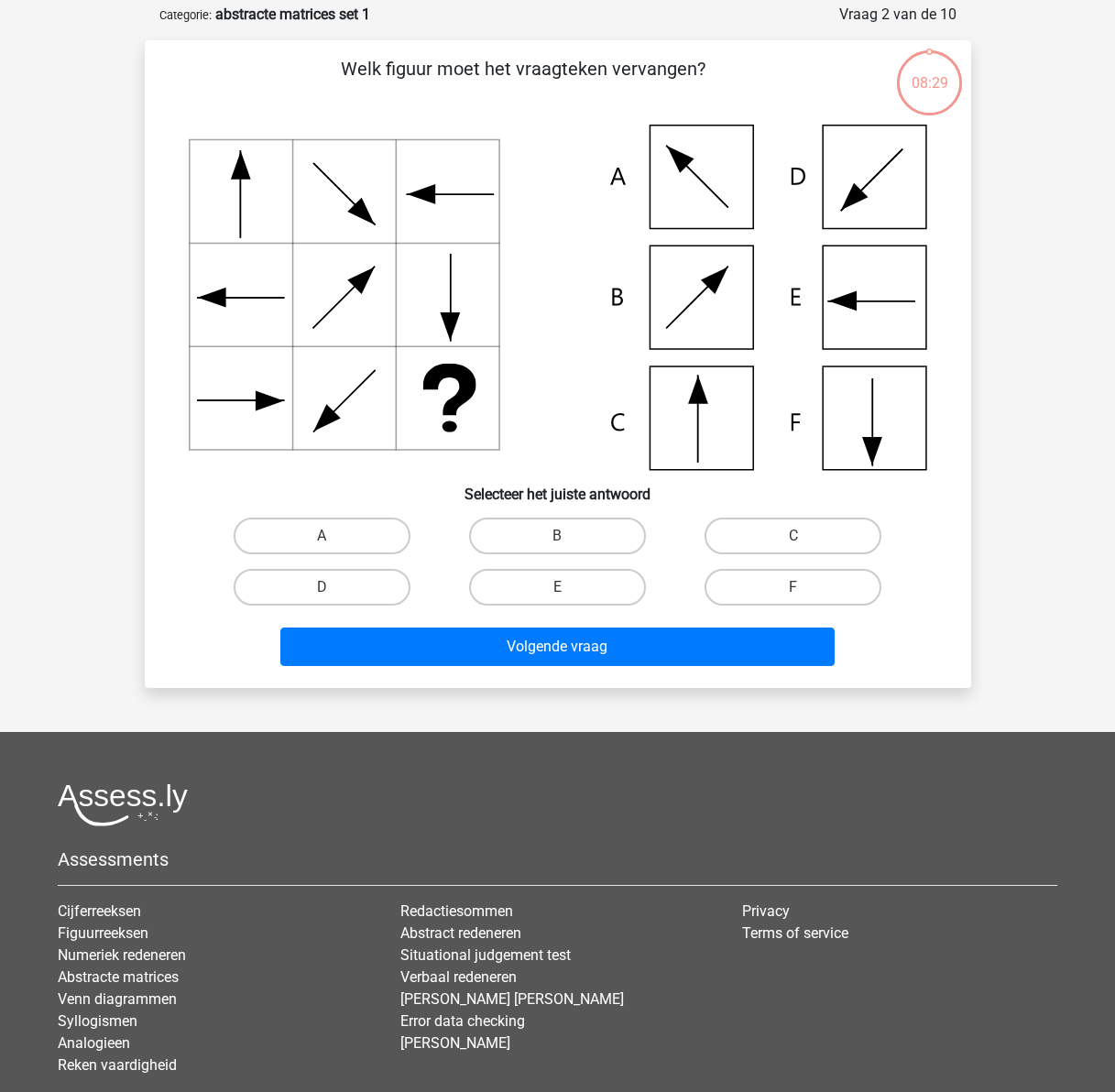
scroll to position [92, 0]
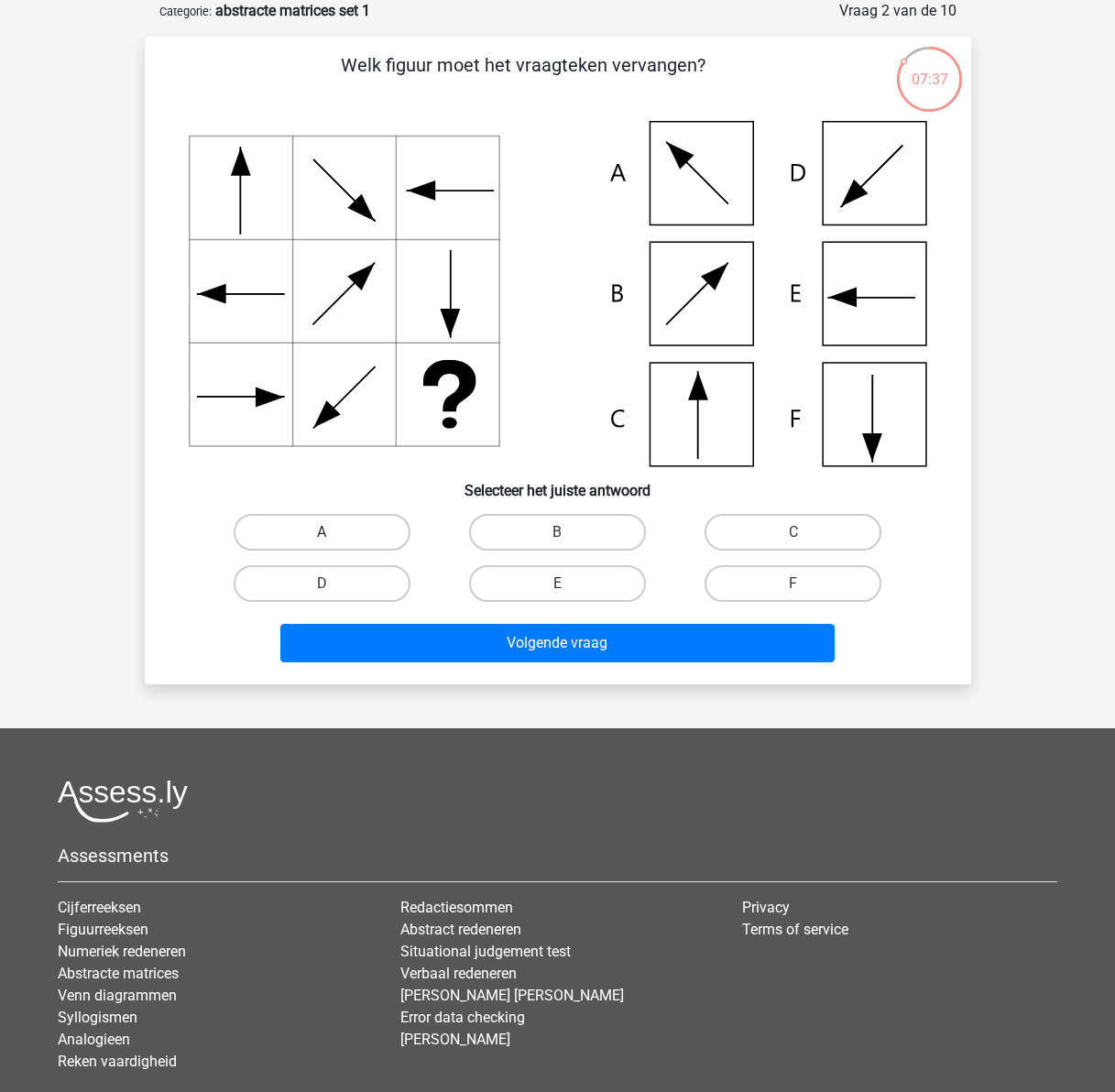
click at [305, 521] on label "A" at bounding box center [321, 533] width 177 height 37
click at [322, 533] on input "A" at bounding box center [328, 539] width 12 height 12
radio input "true"
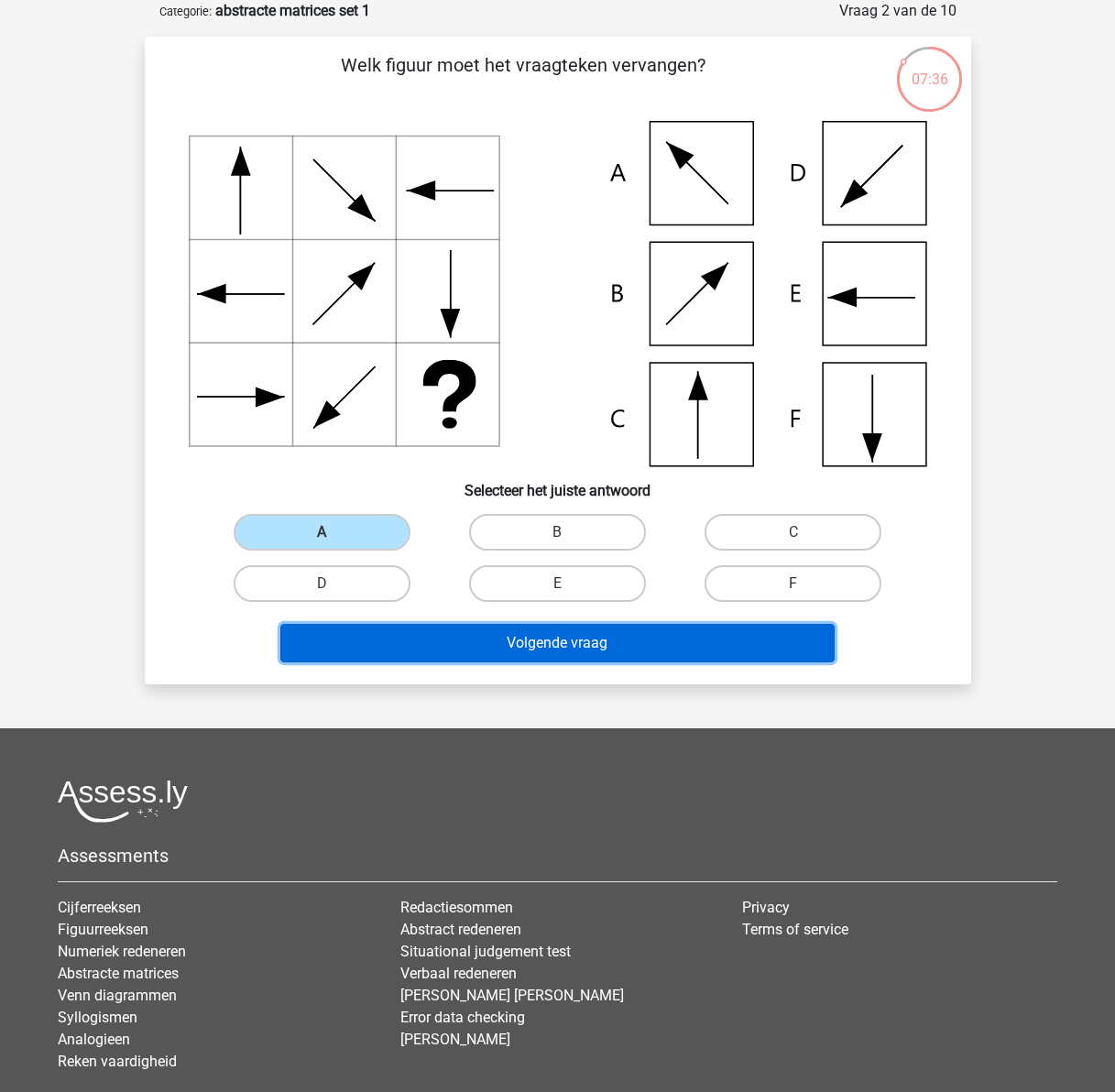
click at [560, 642] on button "Volgende vraag" at bounding box center [558, 643] width 555 height 39
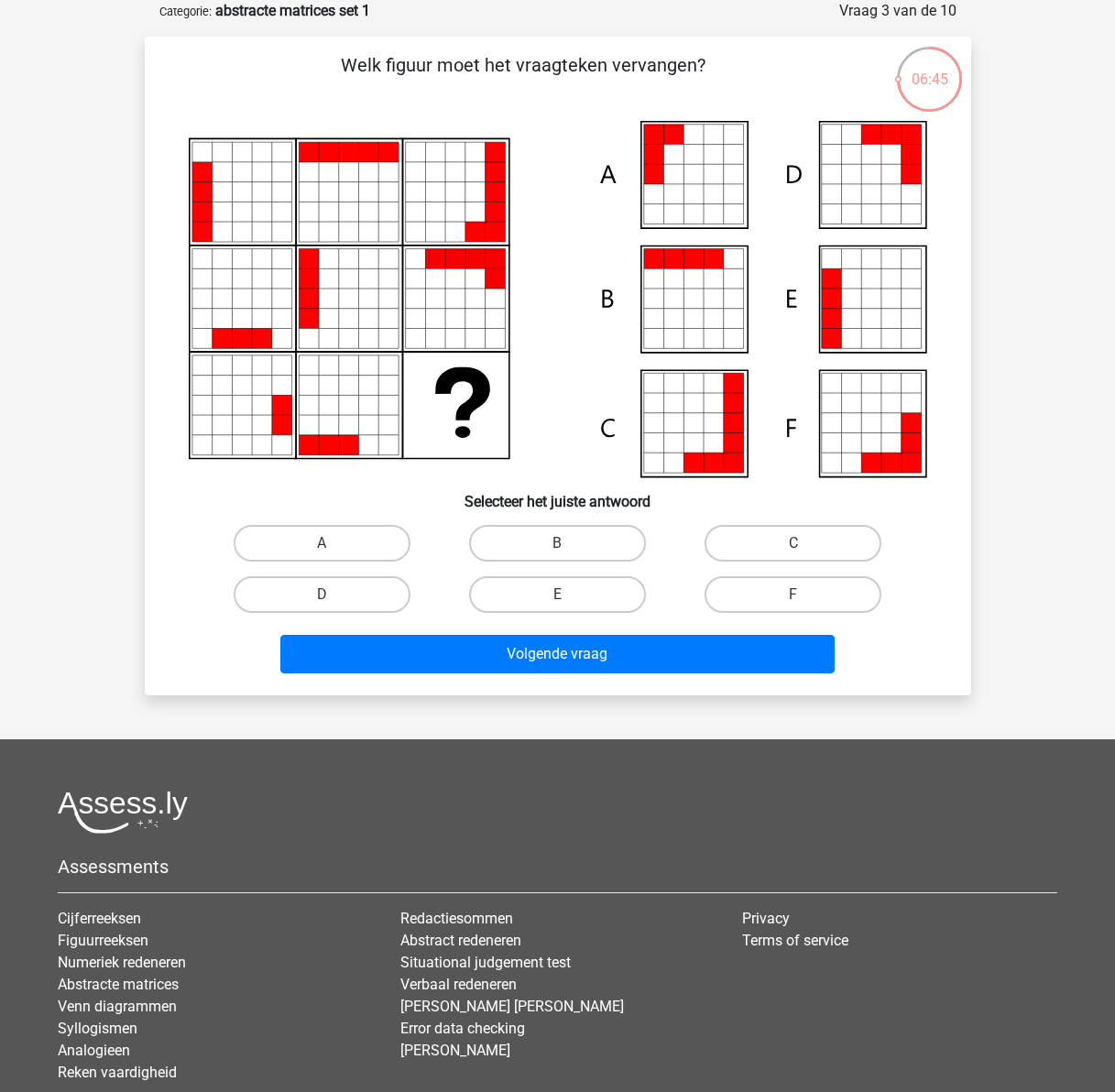
click at [716, 324] on icon at bounding box center [714, 319] width 20 height 20
click at [573, 549] on label "B" at bounding box center [557, 544] width 177 height 37
click at [569, 549] on input "B" at bounding box center [563, 549] width 12 height 12
radio input "true"
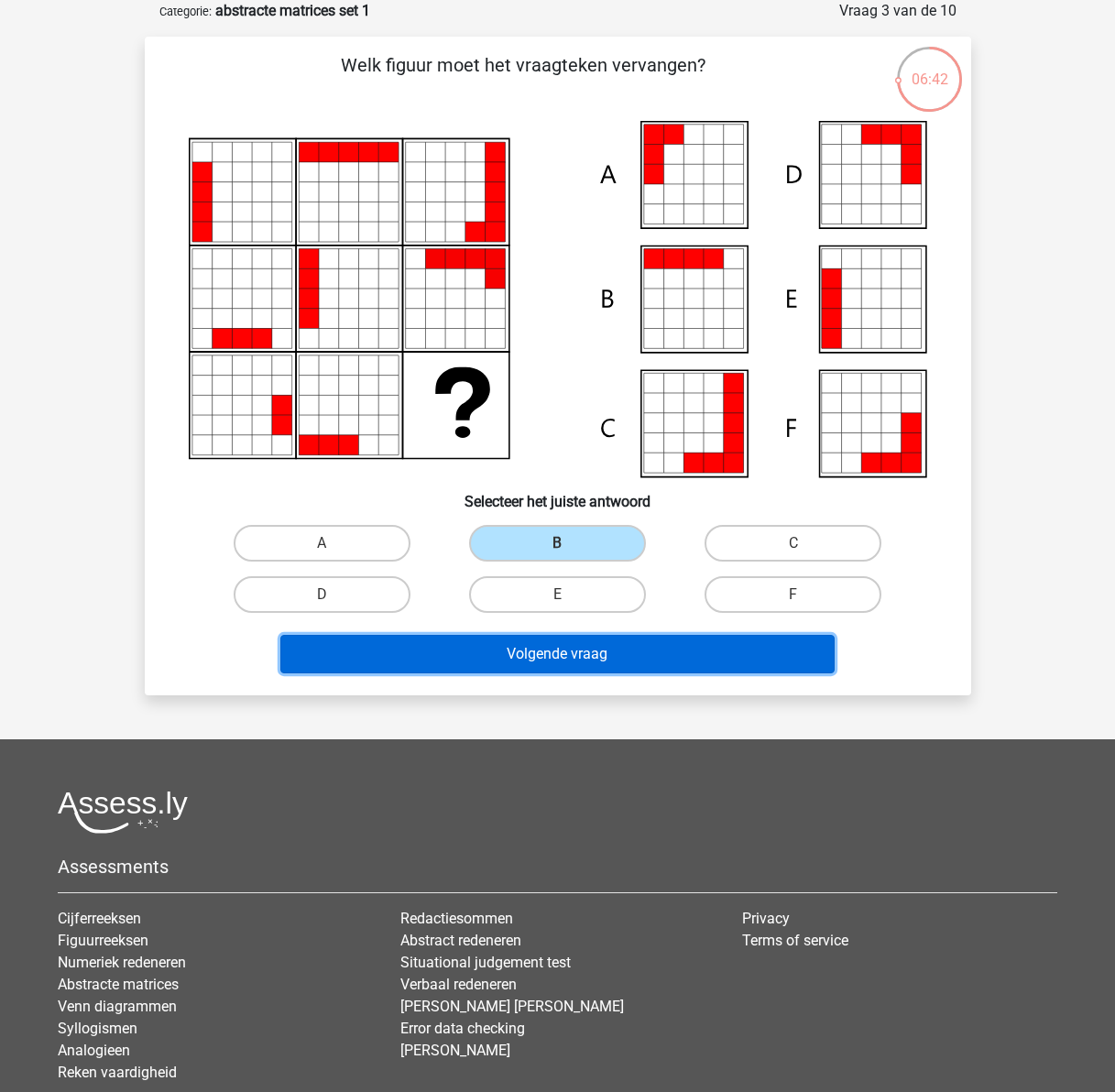
drag, startPoint x: 580, startPoint y: 645, endPoint x: 442, endPoint y: 726, distance: 160.0
click at [580, 646] on button "Volgende vraag" at bounding box center [558, 654] width 555 height 39
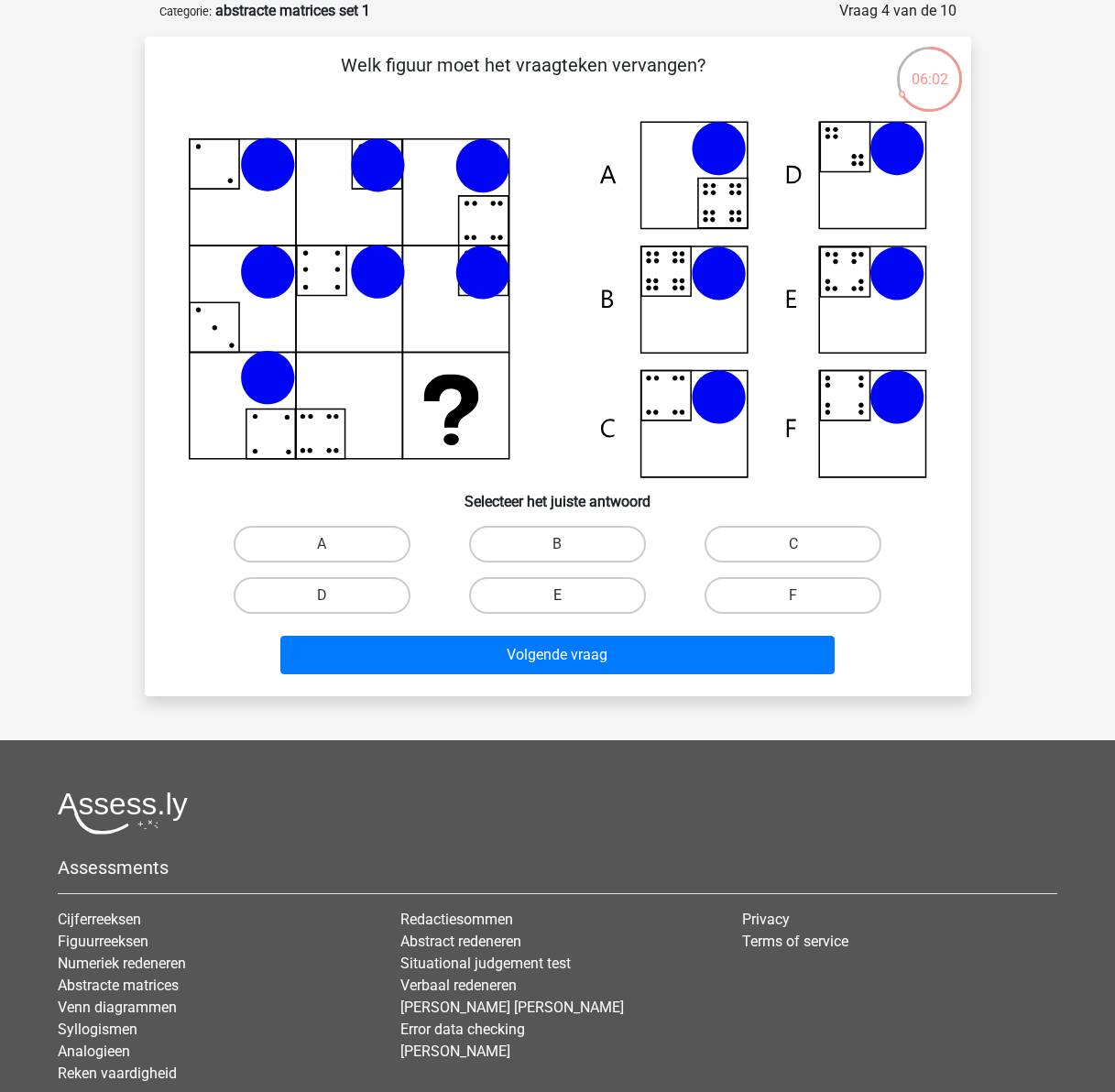
drag, startPoint x: 576, startPoint y: 584, endPoint x: 593, endPoint y: 633, distance: 51.9
click at [576, 583] on label "E" at bounding box center [557, 595] width 177 height 37
click at [569, 595] on input "E" at bounding box center [563, 601] width 12 height 12
radio input "true"
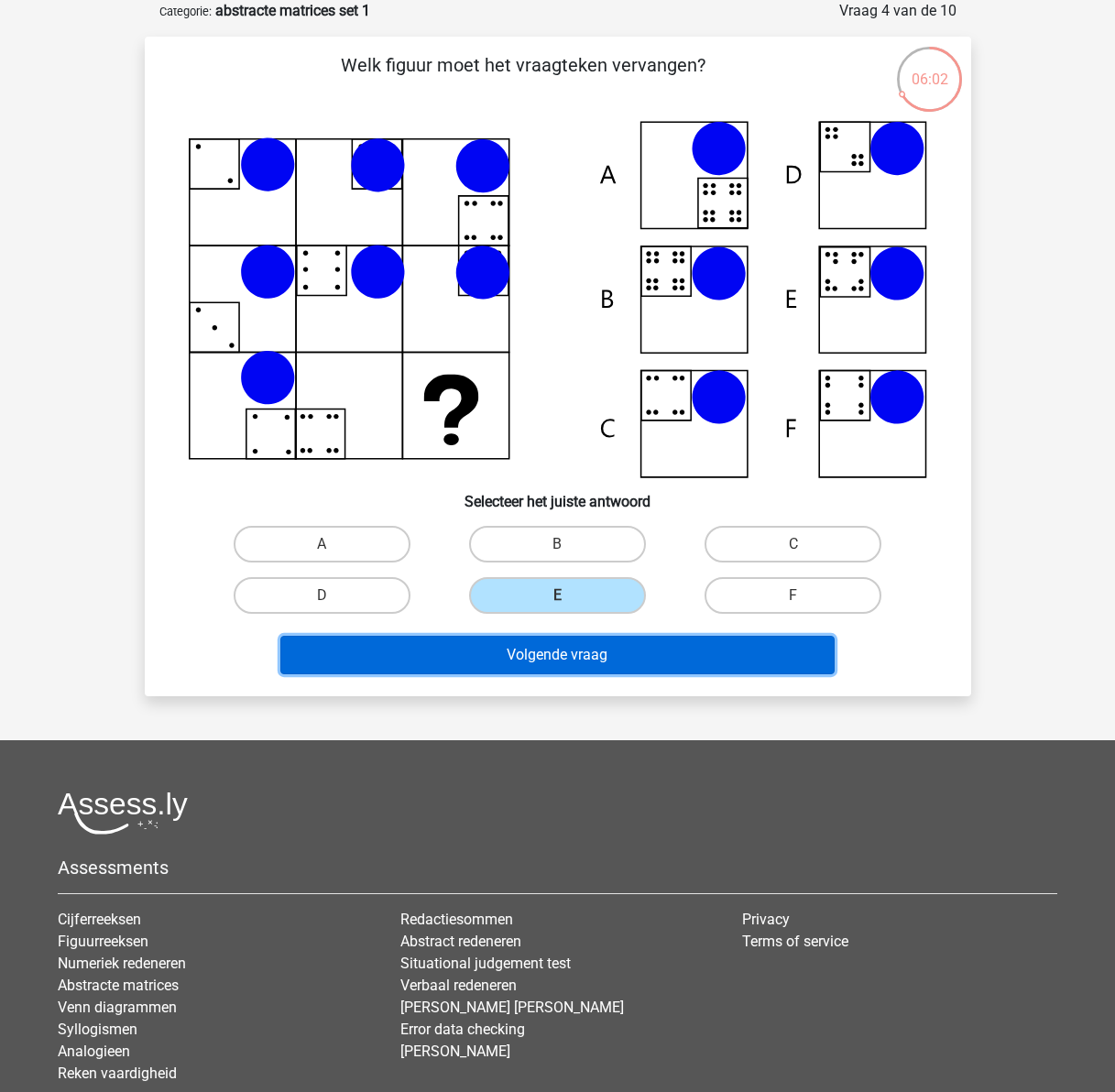
drag, startPoint x: 608, startPoint y: 647, endPoint x: 602, endPoint y: 660, distance: 14.3
click at [608, 649] on button "Volgende vraag" at bounding box center [558, 655] width 555 height 39
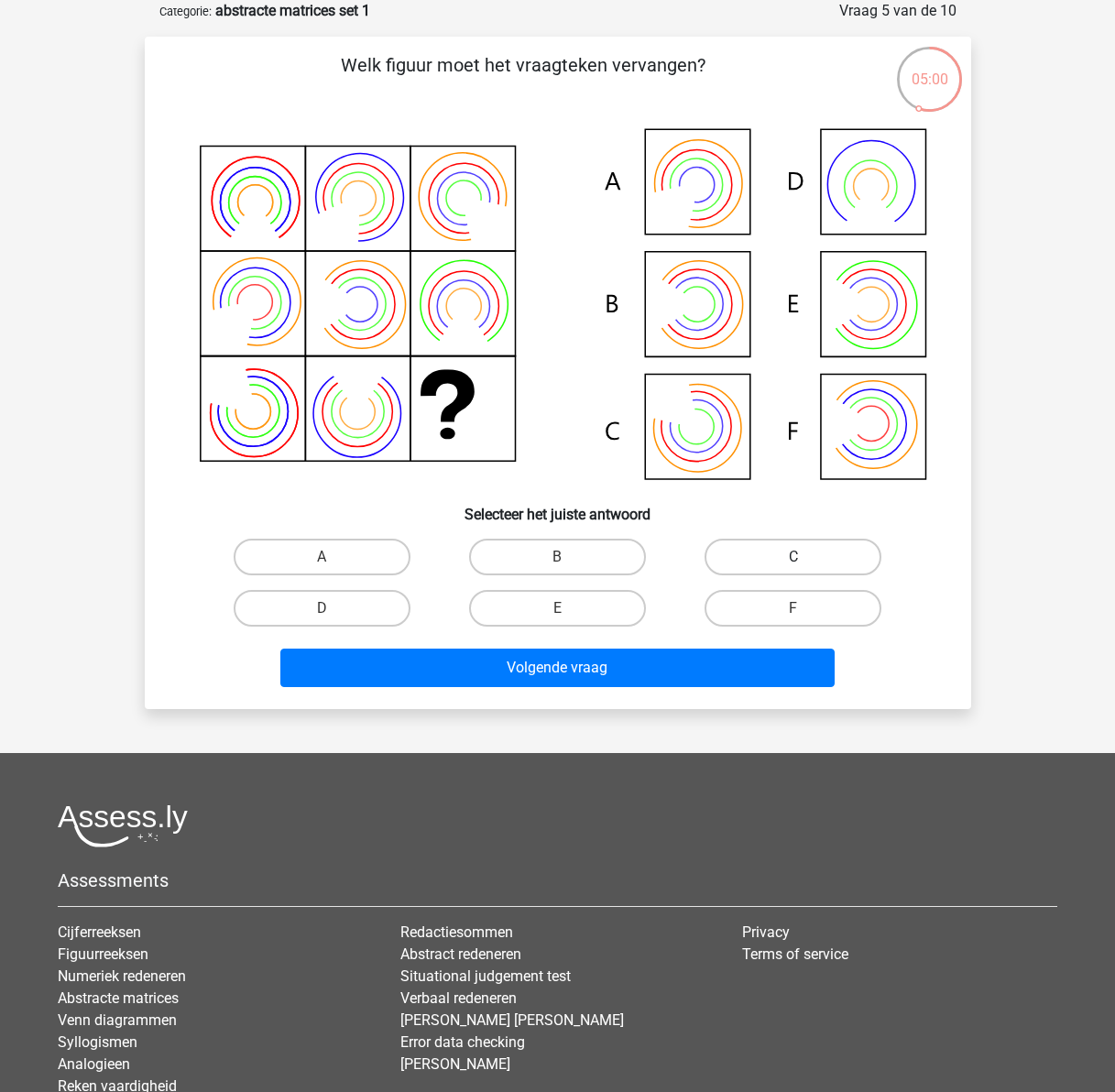
click at [787, 543] on label "C" at bounding box center [793, 556] width 177 height 37
click at [794, 557] on input "C" at bounding box center [800, 563] width 12 height 12
radio input "true"
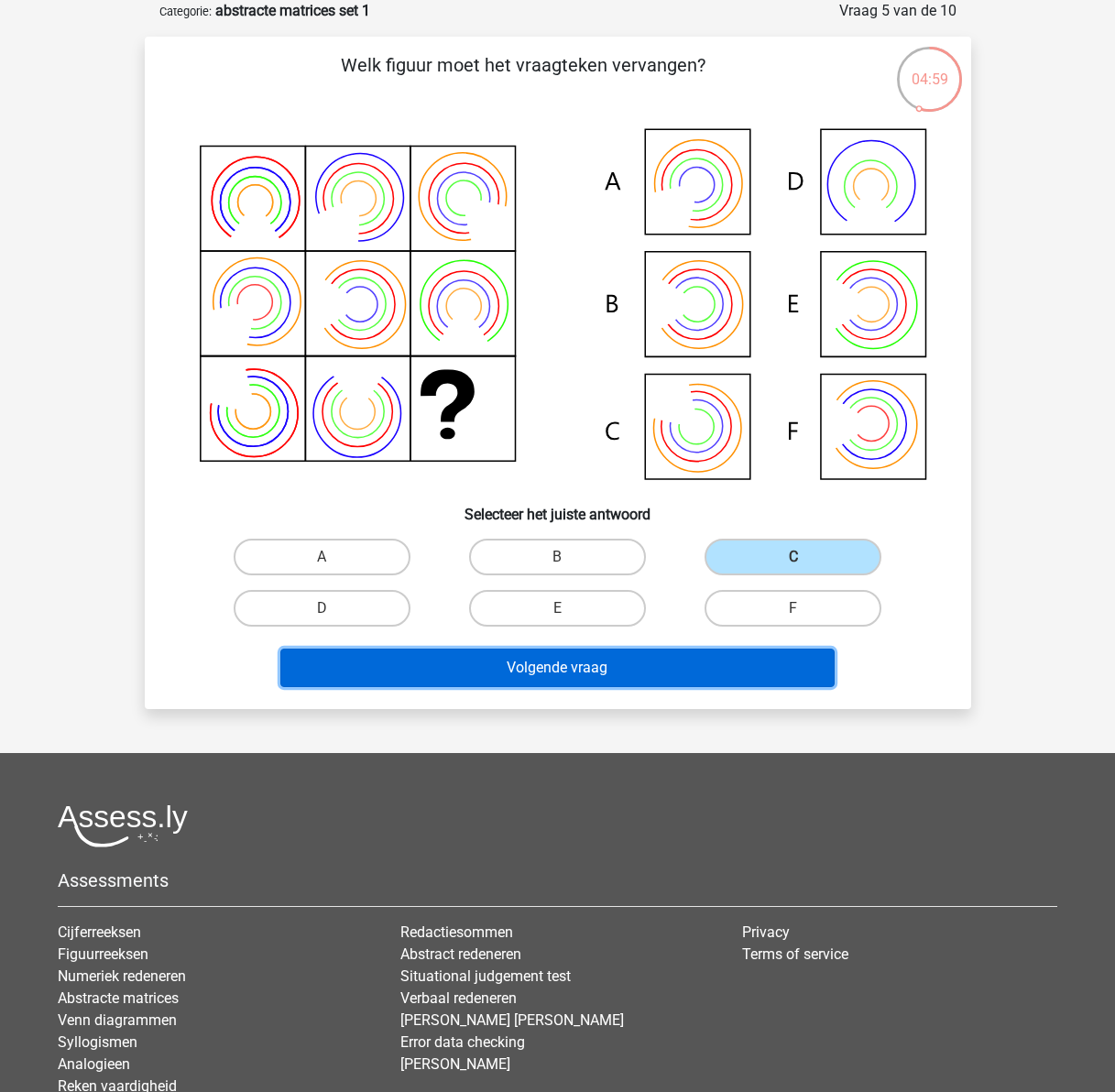
click at [744, 678] on button "Volgende vraag" at bounding box center [558, 668] width 555 height 39
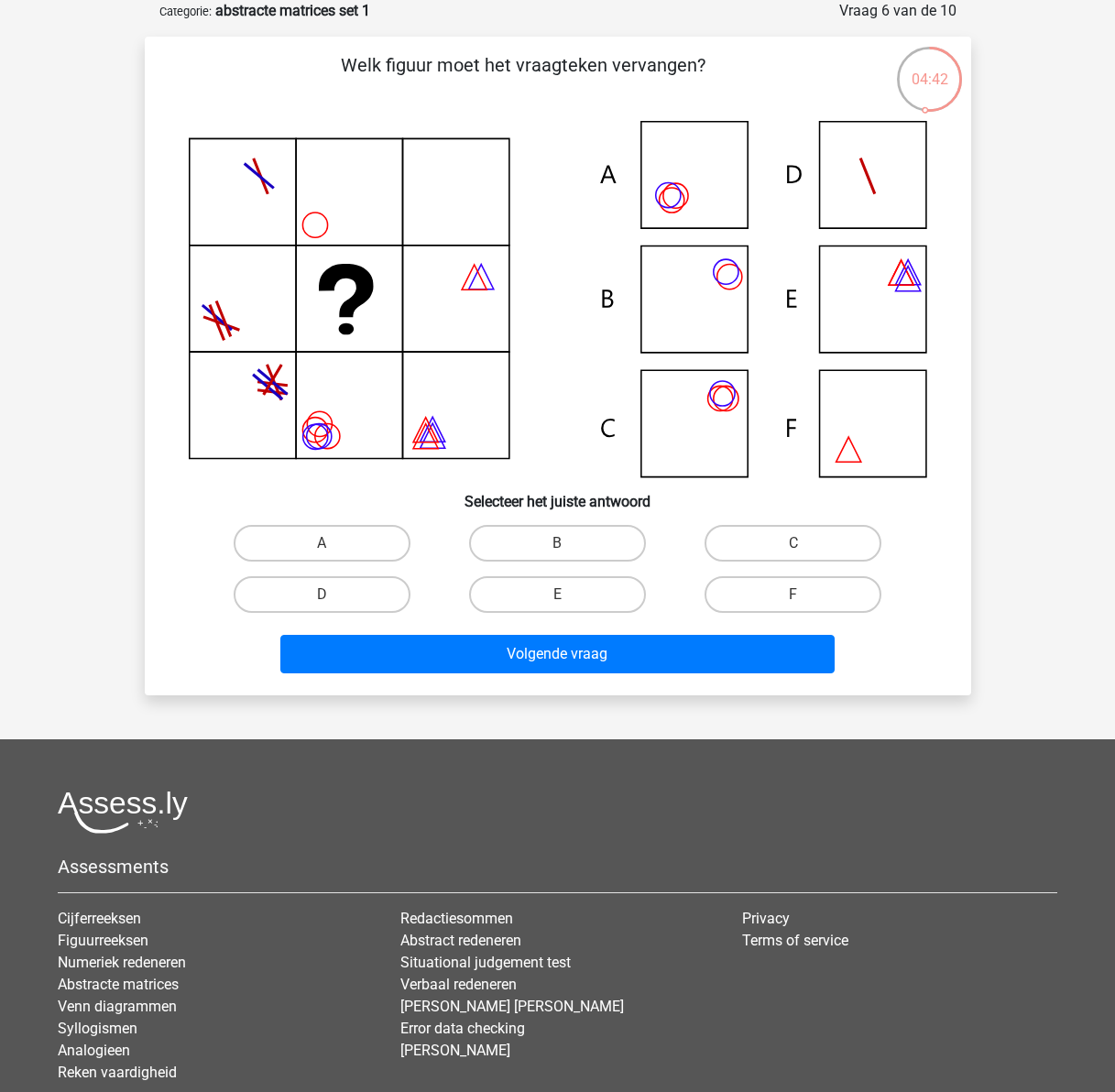
click at [858, 176] on icon at bounding box center [558, 298] width 739 height 356
click at [354, 600] on label "D" at bounding box center [321, 594] width 177 height 37
click at [333, 600] on input "D" at bounding box center [328, 600] width 12 height 12
radio input "true"
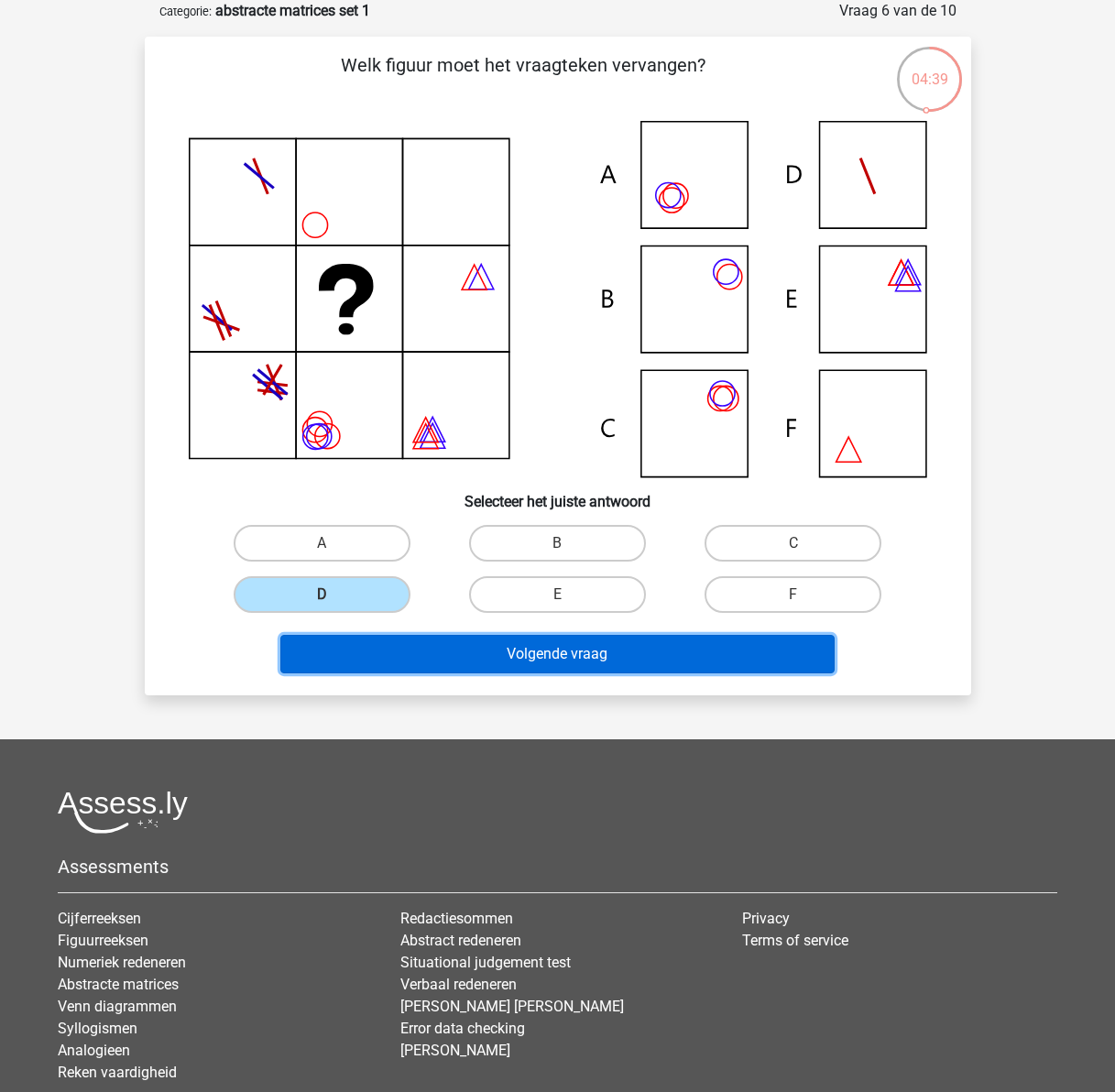
click at [541, 657] on button "Volgende vraag" at bounding box center [558, 654] width 555 height 39
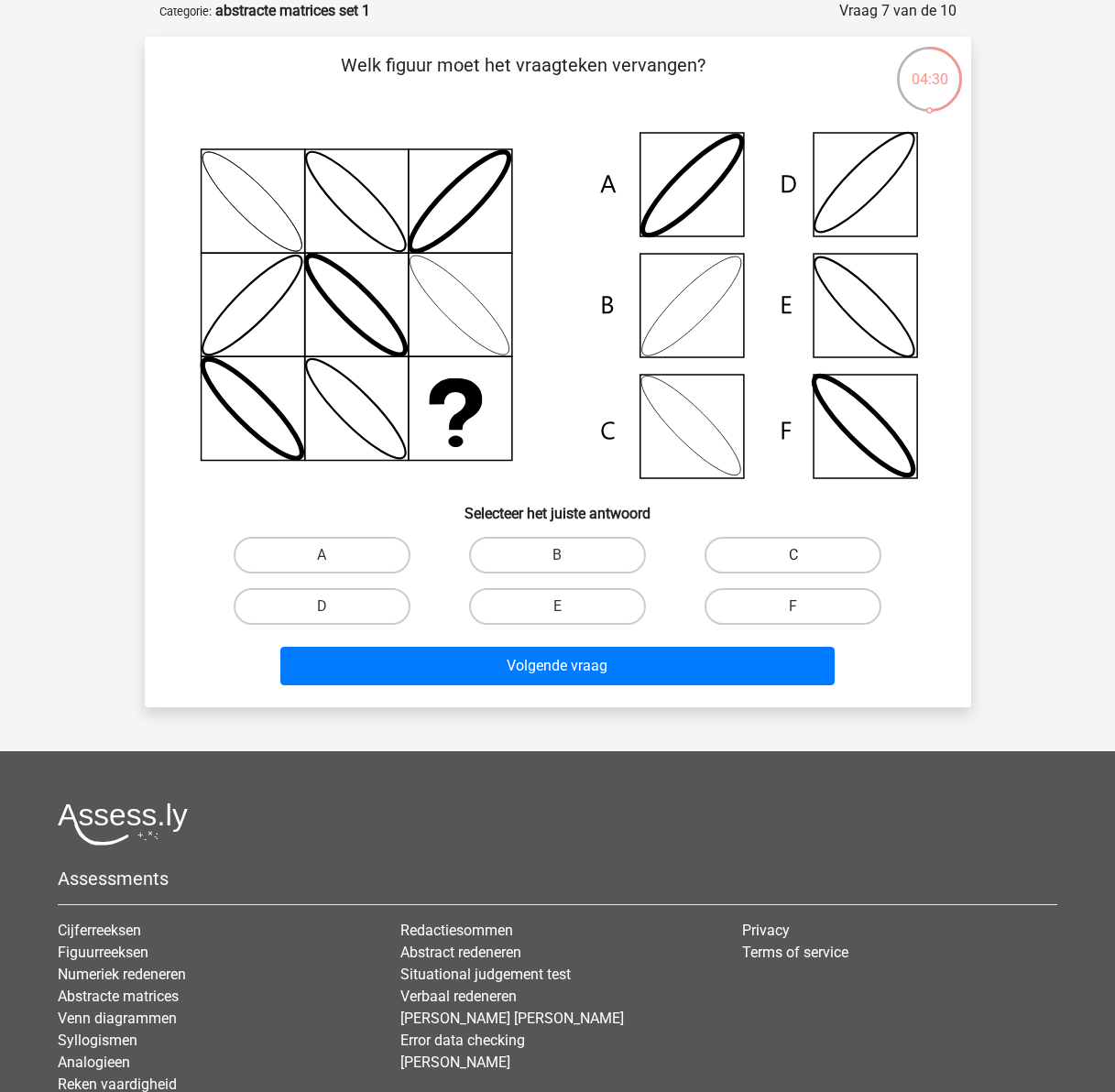
click at [761, 556] on label "C" at bounding box center [793, 555] width 177 height 37
click at [794, 556] on input "C" at bounding box center [800, 561] width 12 height 12
radio input "true"
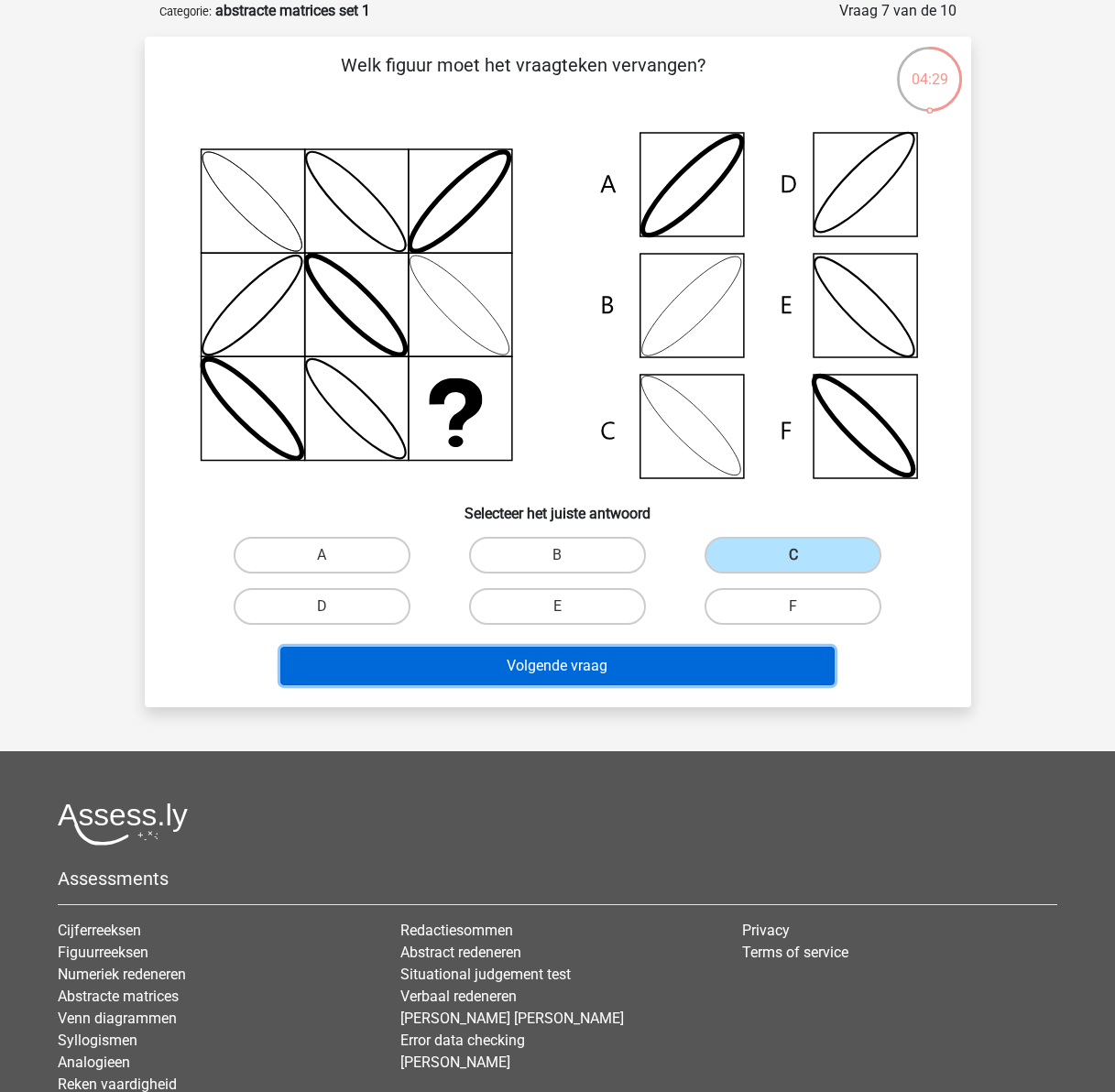
click at [441, 676] on button "Volgende vraag" at bounding box center [558, 666] width 555 height 39
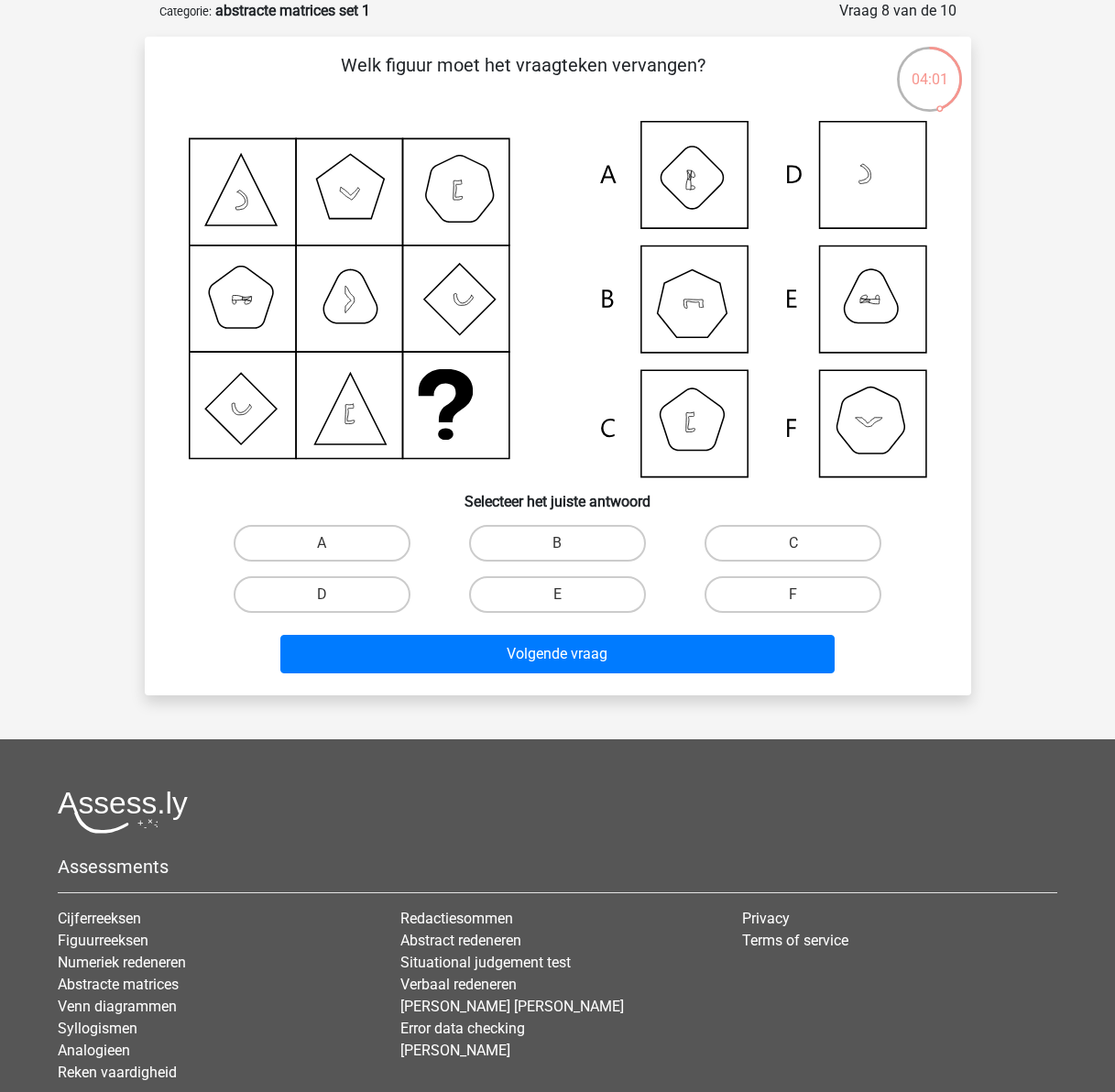
click at [716, 317] on icon at bounding box center [558, 298] width 739 height 356
click at [589, 545] on label "B" at bounding box center [557, 544] width 177 height 37
click at [569, 545] on input "B" at bounding box center [563, 549] width 12 height 12
radio input "true"
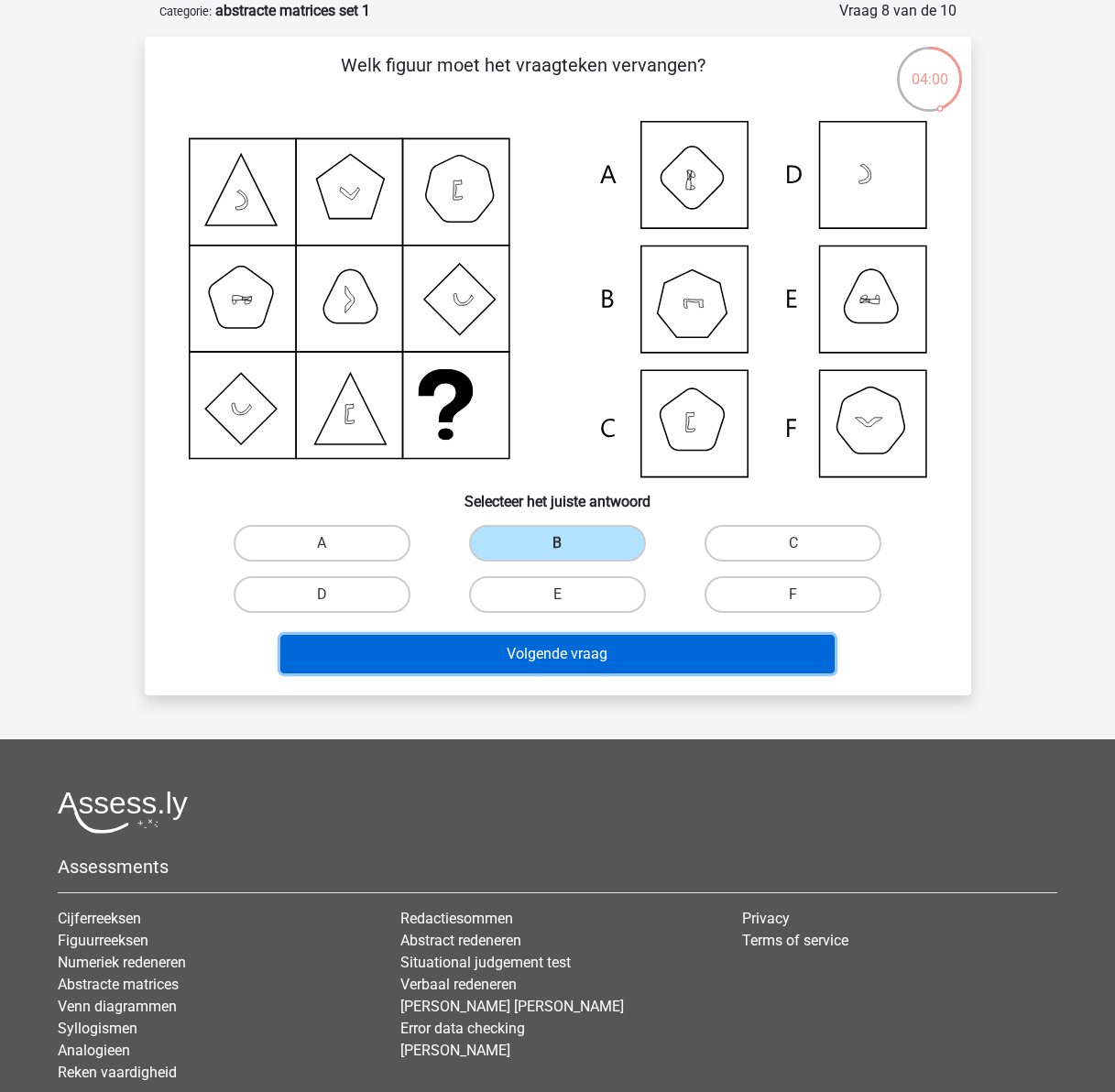
click at [605, 661] on button "Volgende vraag" at bounding box center [558, 654] width 555 height 39
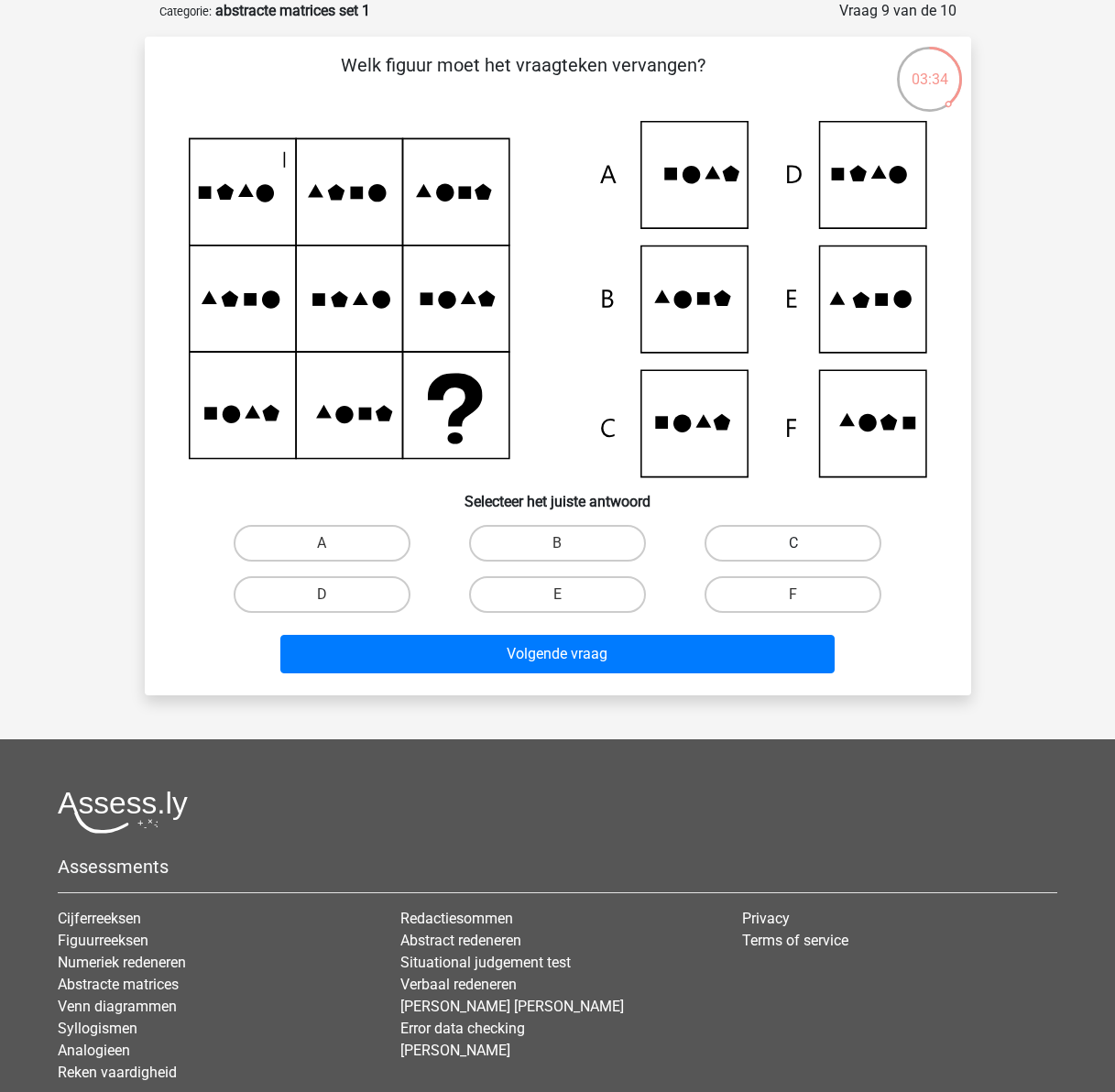
drag, startPoint x: 797, startPoint y: 542, endPoint x: 755, endPoint y: 556, distance: 44.3
click at [797, 542] on label "C" at bounding box center [793, 544] width 177 height 37
click at [797, 544] on input "C" at bounding box center [800, 549] width 12 height 12
radio input "true"
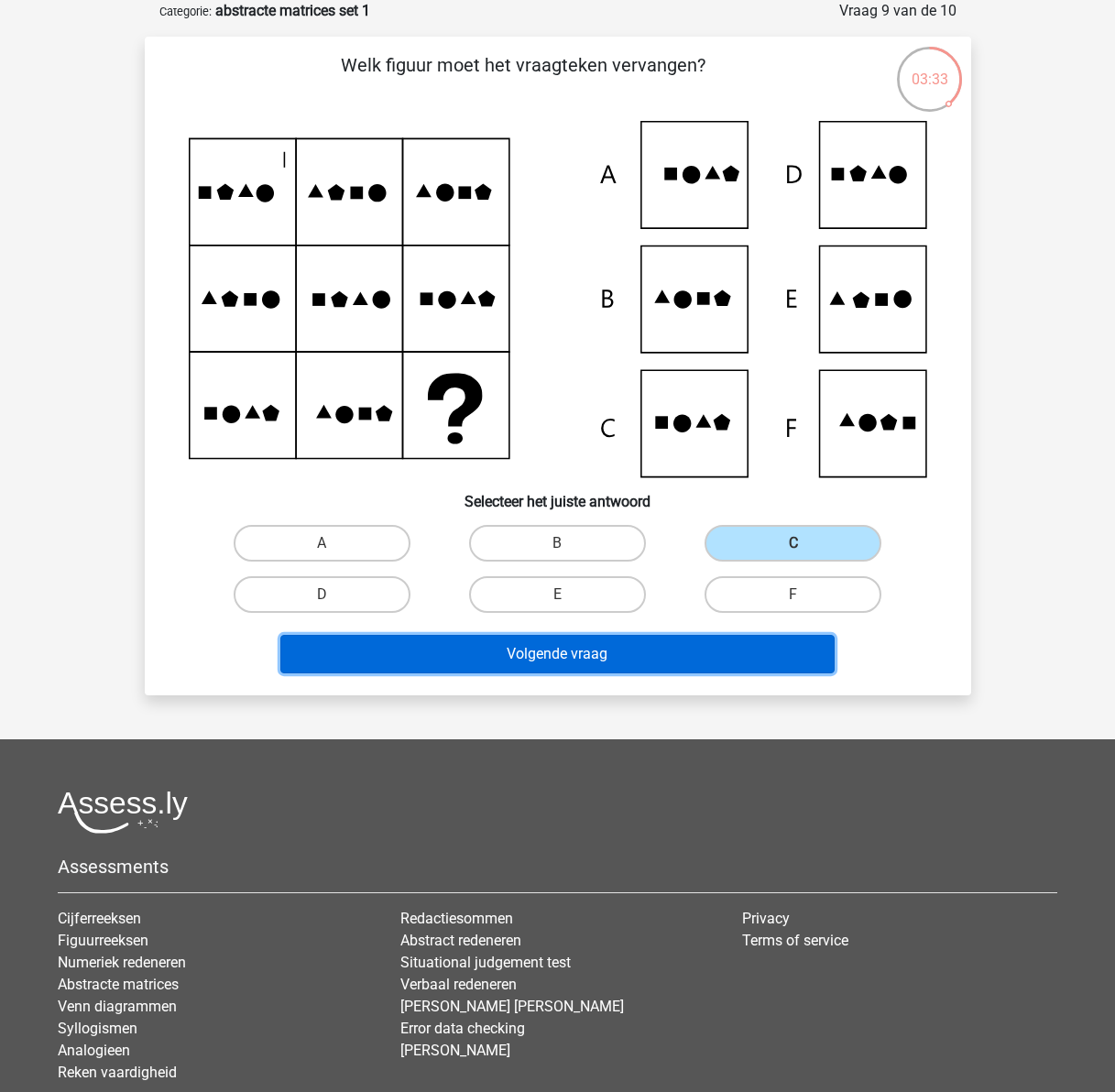
click at [630, 649] on button "Volgende vraag" at bounding box center [558, 654] width 555 height 39
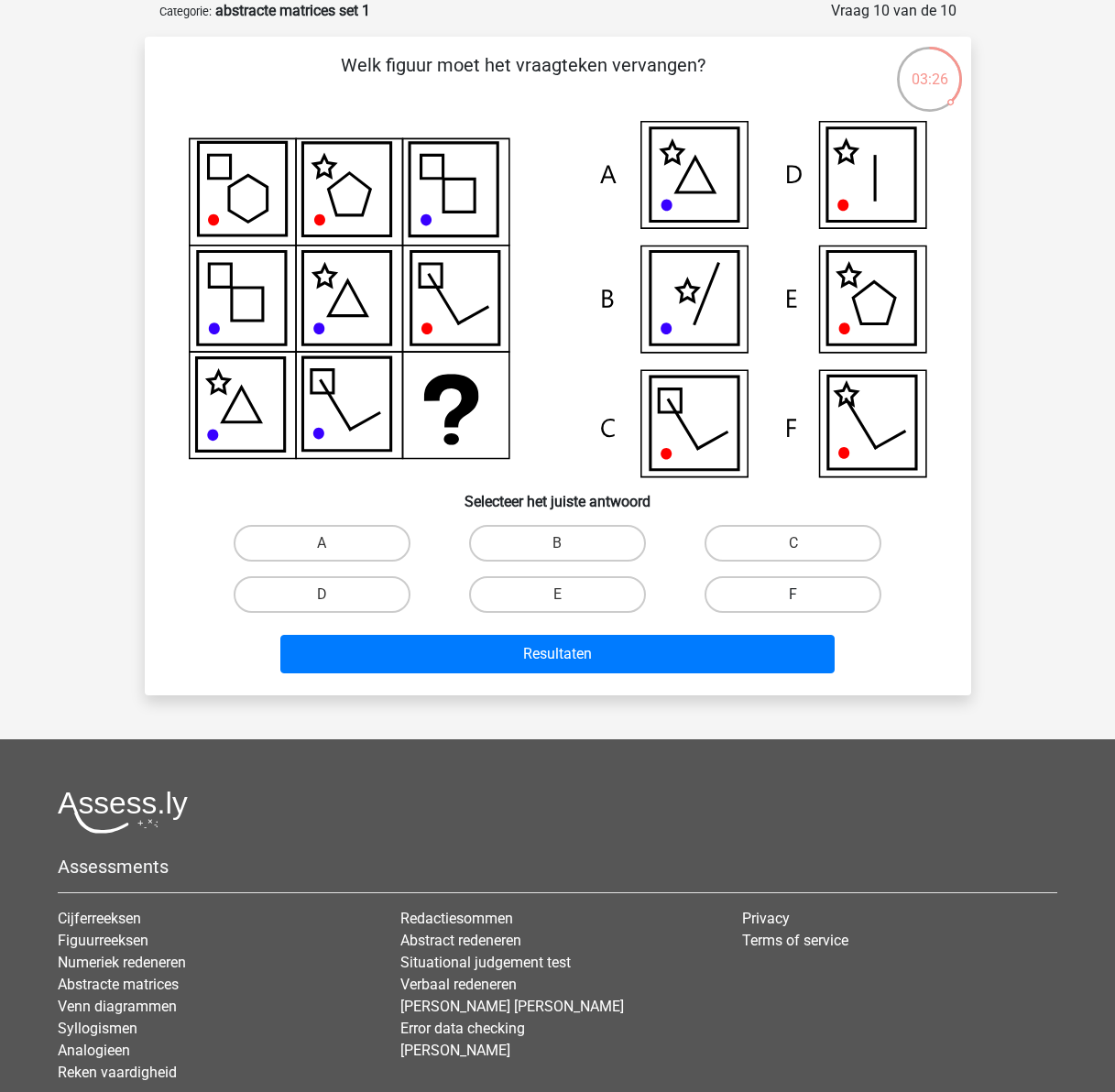
click at [807, 601] on label "F" at bounding box center [793, 594] width 177 height 37
click at [806, 601] on input "F" at bounding box center [800, 600] width 12 height 12
radio input "true"
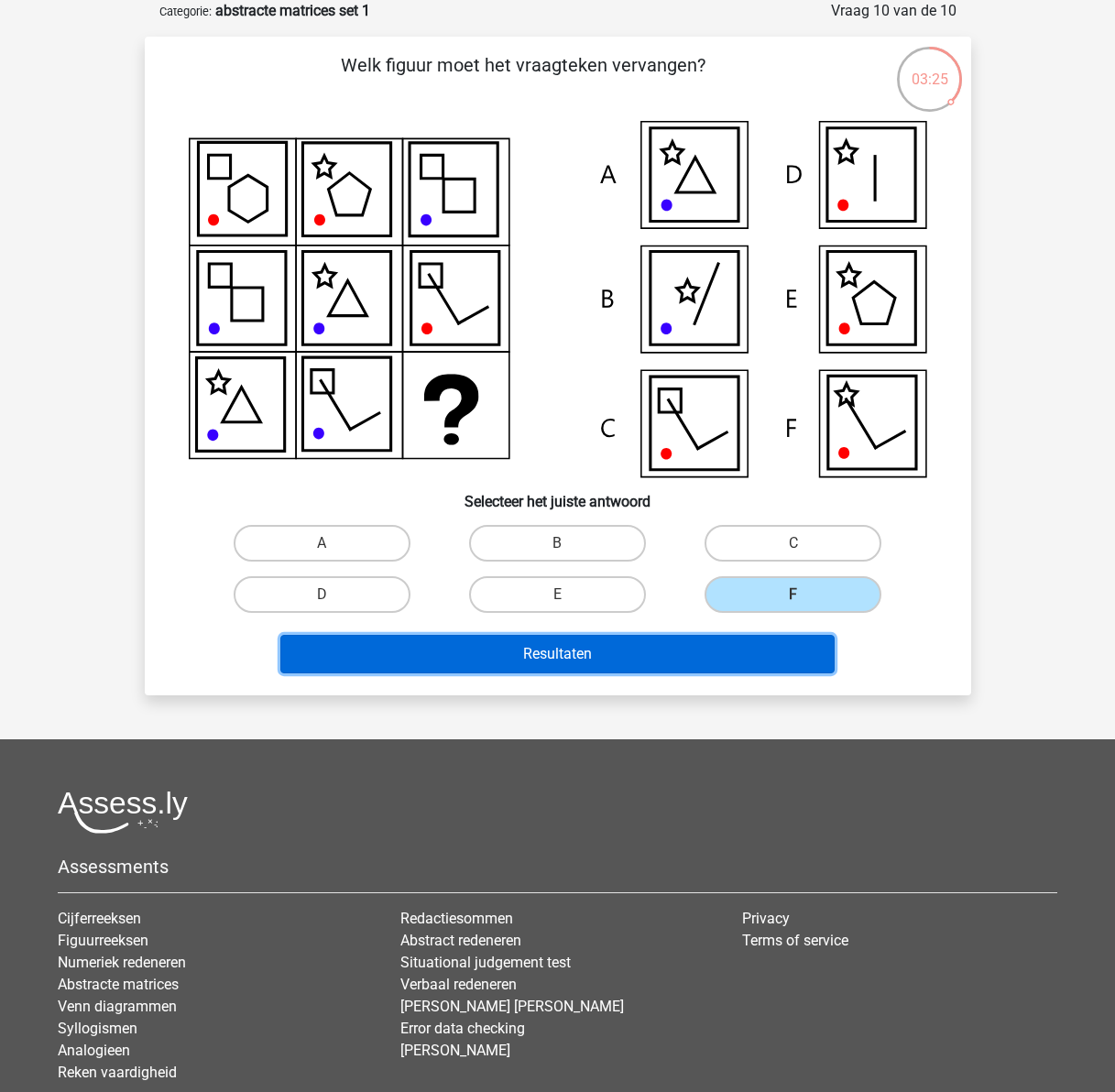
click at [689, 642] on button "Resultaten" at bounding box center [558, 654] width 555 height 39
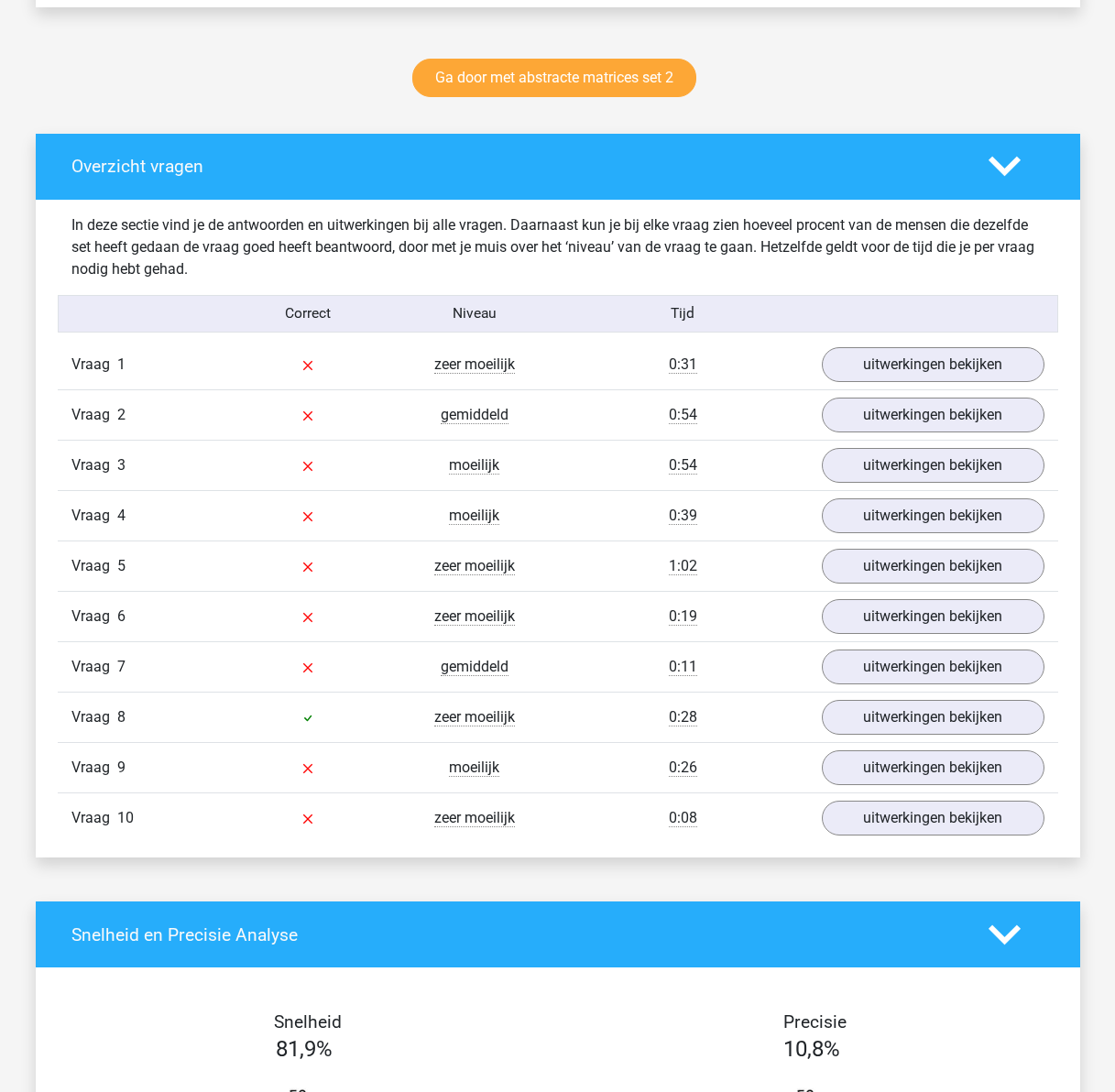
scroll to position [916, 0]
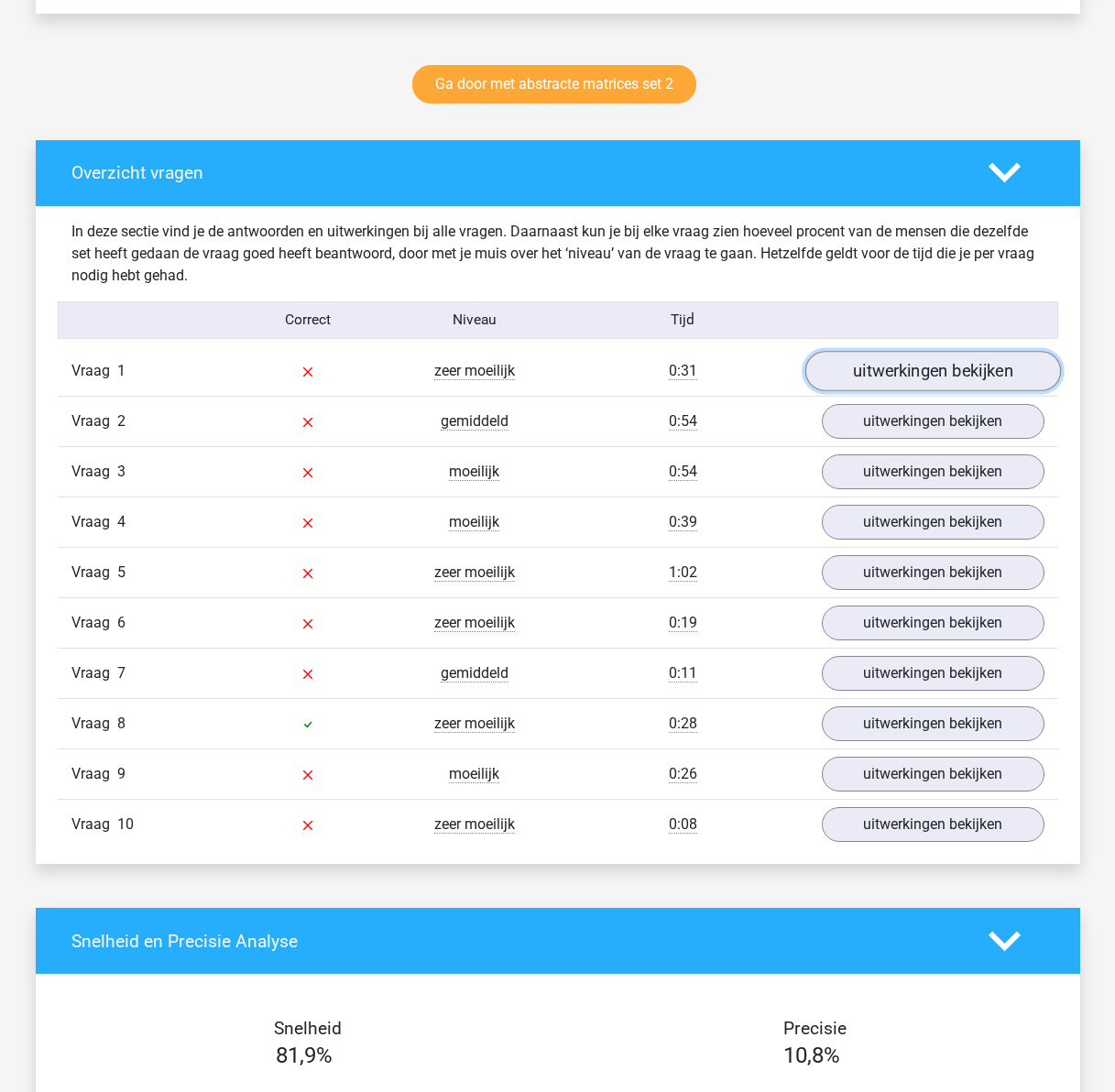
click at [932, 379] on link "uitwerkingen bekijken" at bounding box center [932, 371] width 255 height 40
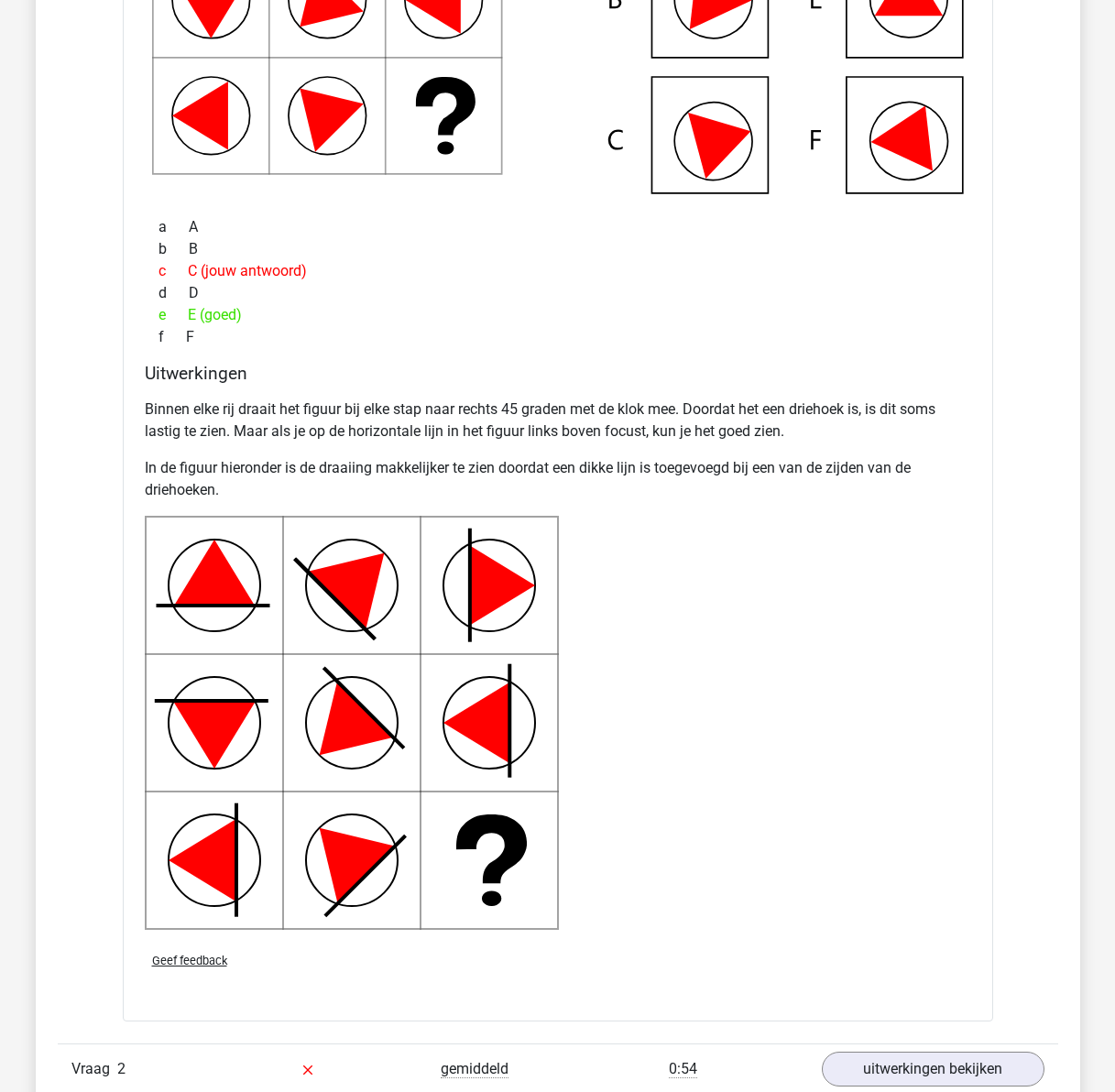
scroll to position [1925, 0]
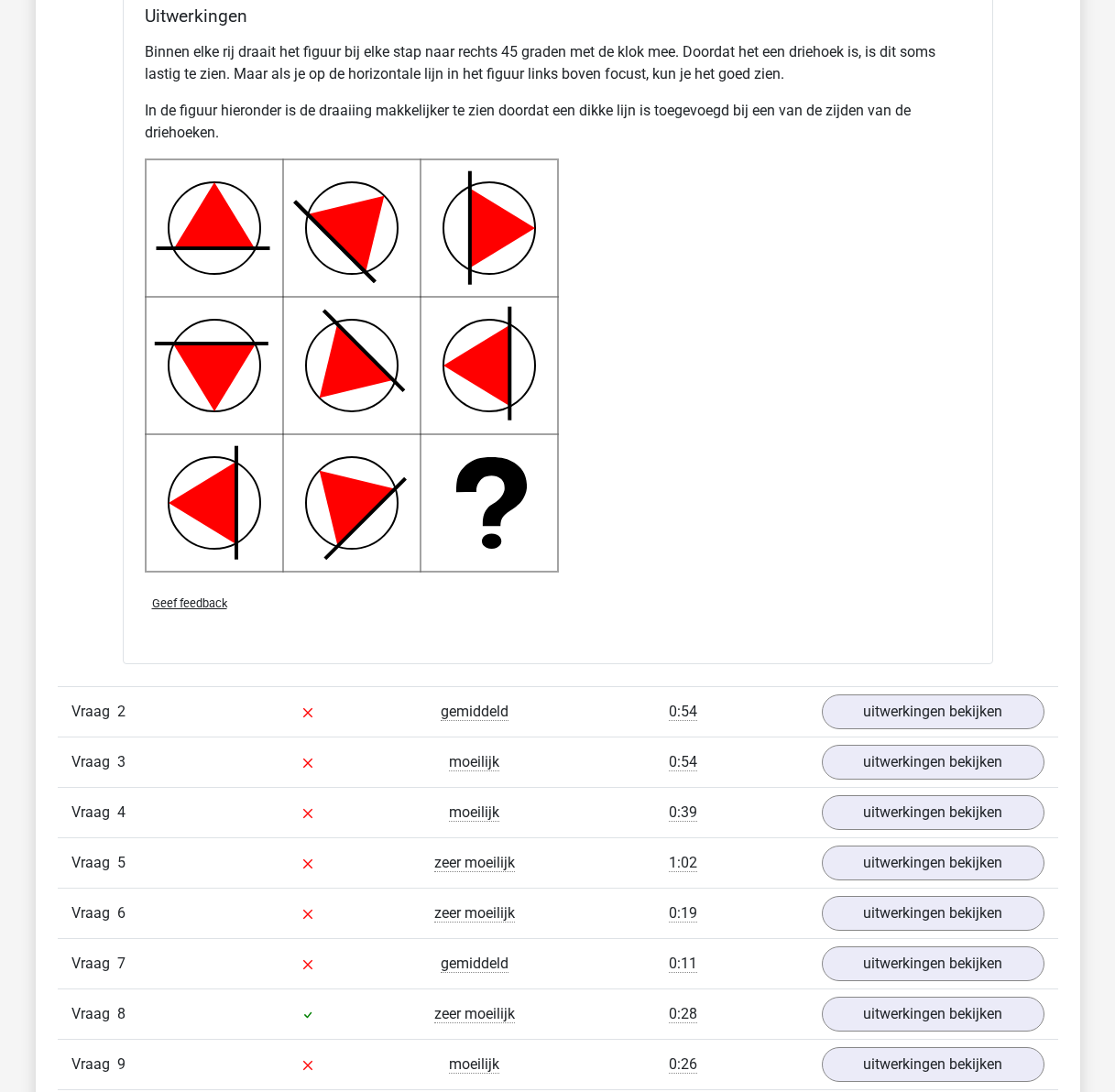
click at [770, 723] on div "0:54" at bounding box center [683, 712] width 250 height 22
click at [873, 723] on link "uitwerkingen bekijken" at bounding box center [932, 712] width 255 height 40
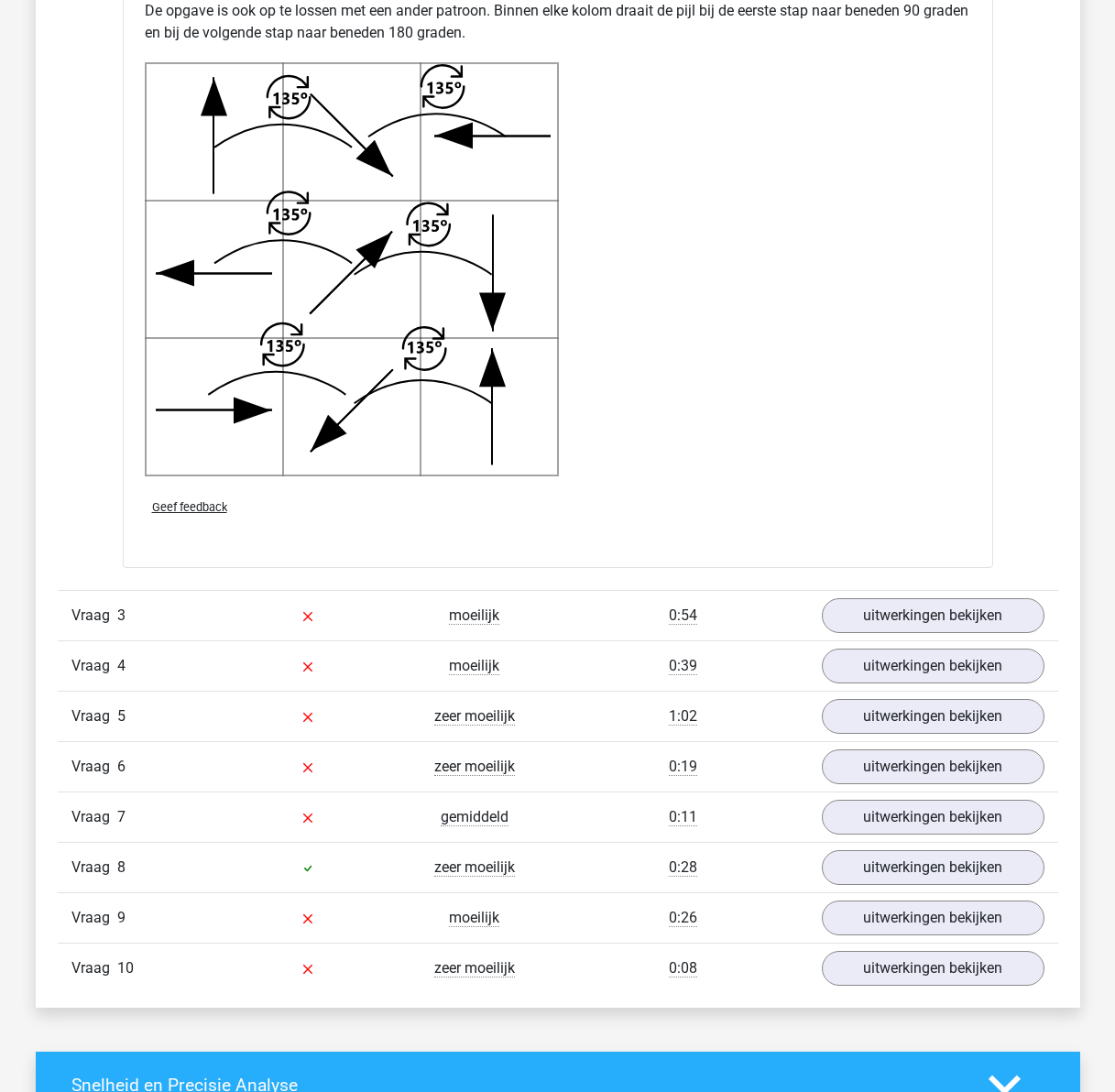
scroll to position [3391, 0]
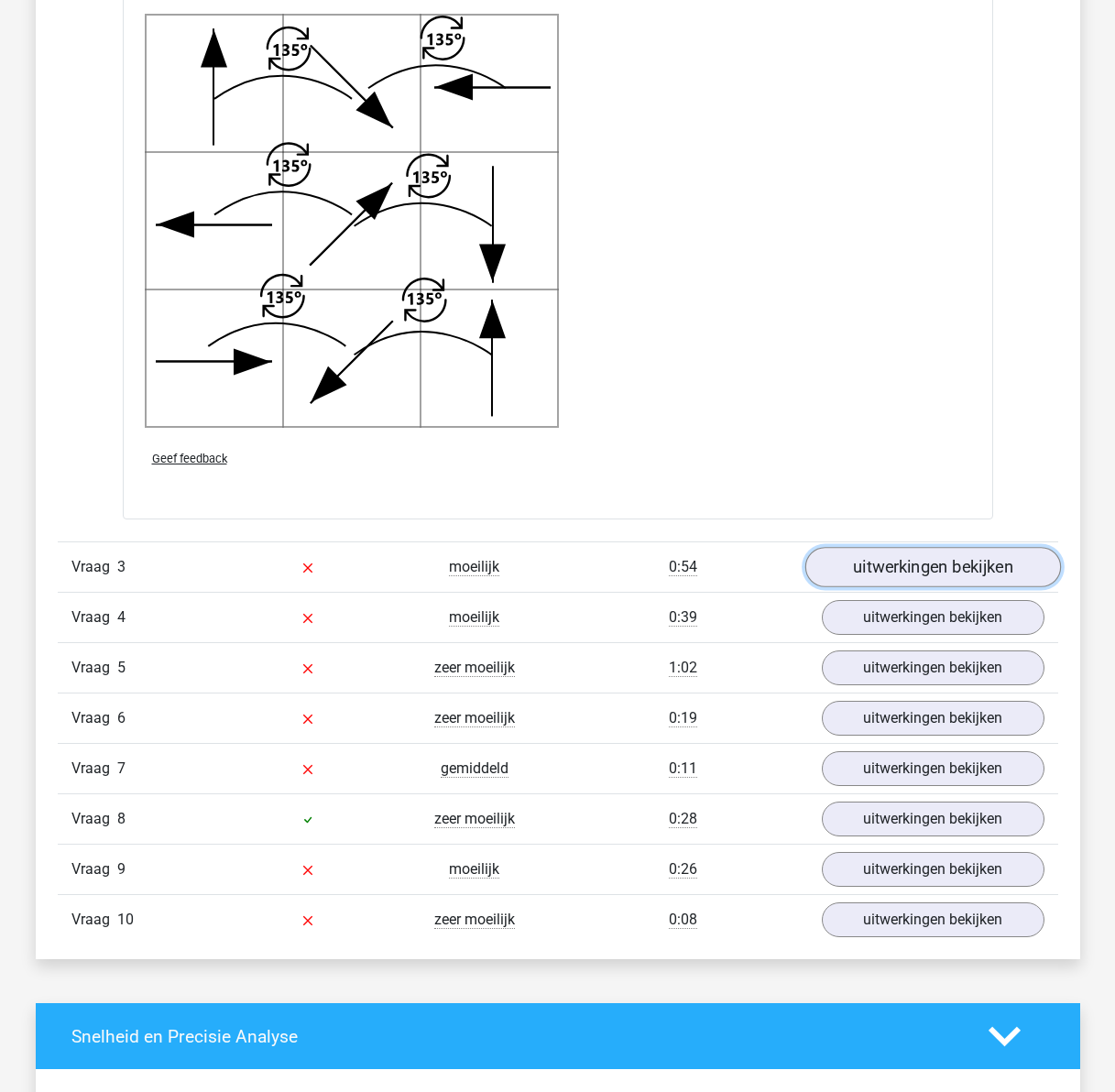
drag, startPoint x: 899, startPoint y: 578, endPoint x: 851, endPoint y: 577, distance: 48.0
click at [899, 578] on link "uitwerkingen bekijken" at bounding box center [932, 567] width 255 height 40
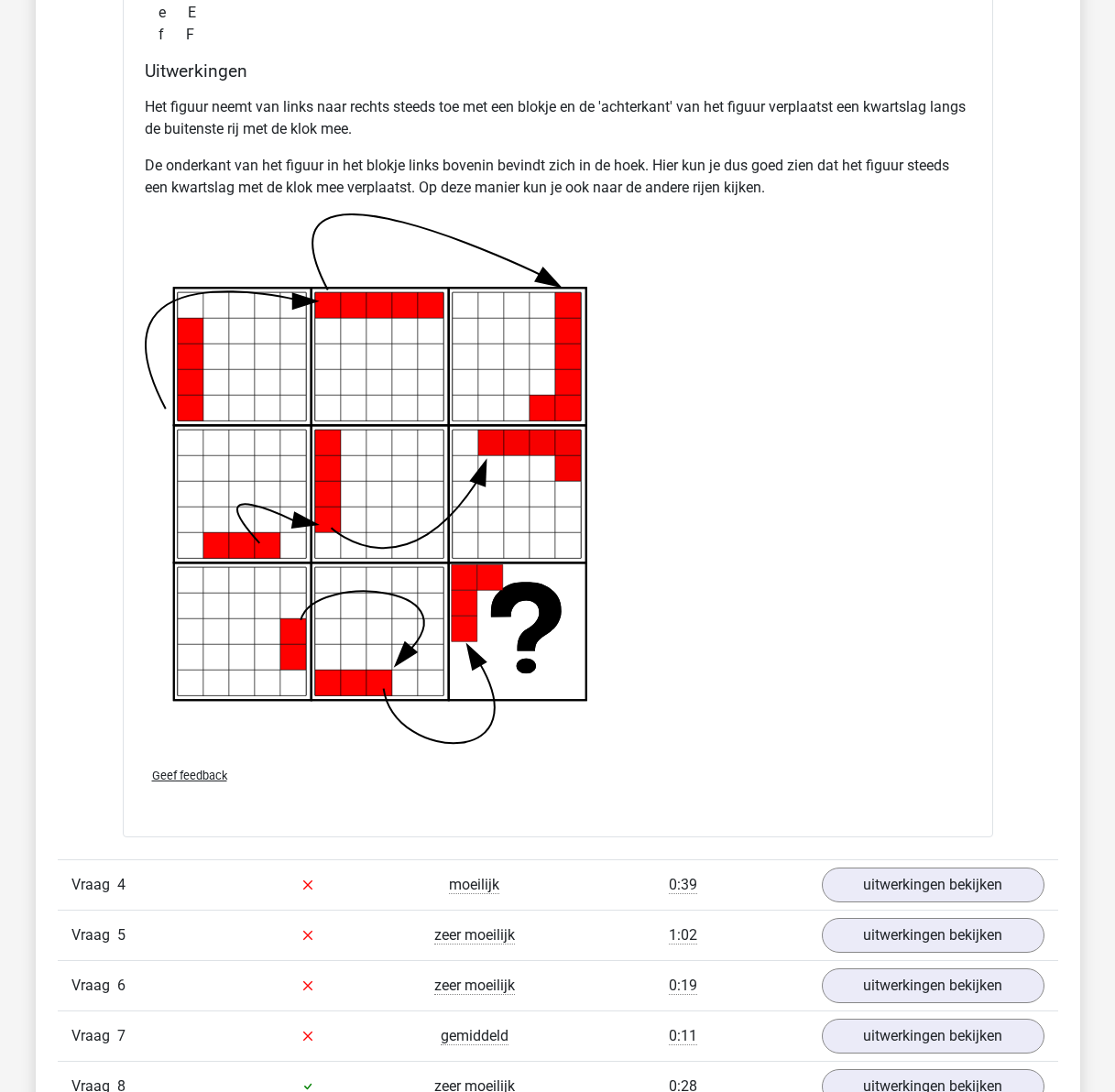
scroll to position [4766, 0]
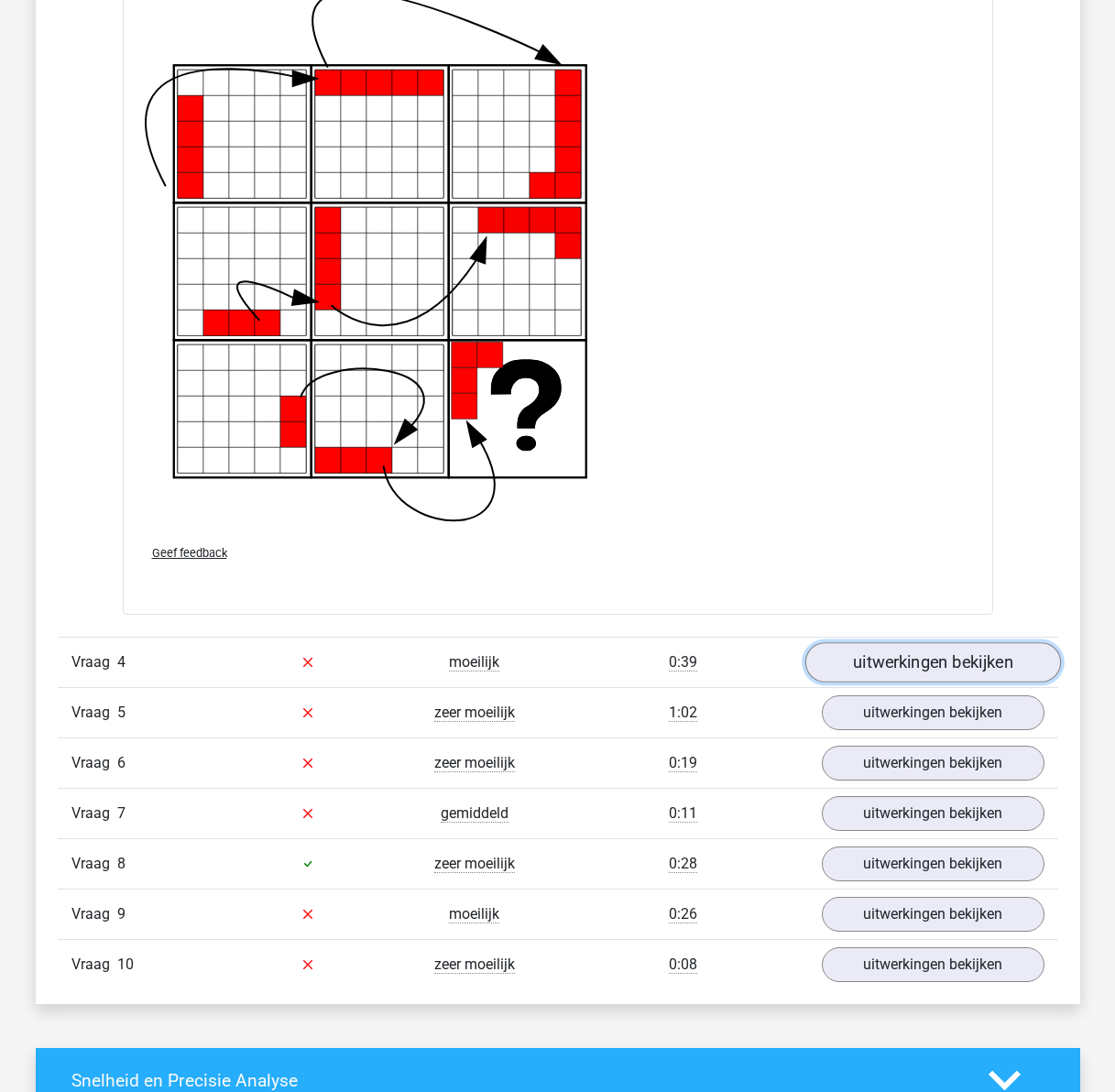
click at [875, 665] on link "uitwerkingen bekijken" at bounding box center [932, 662] width 255 height 40
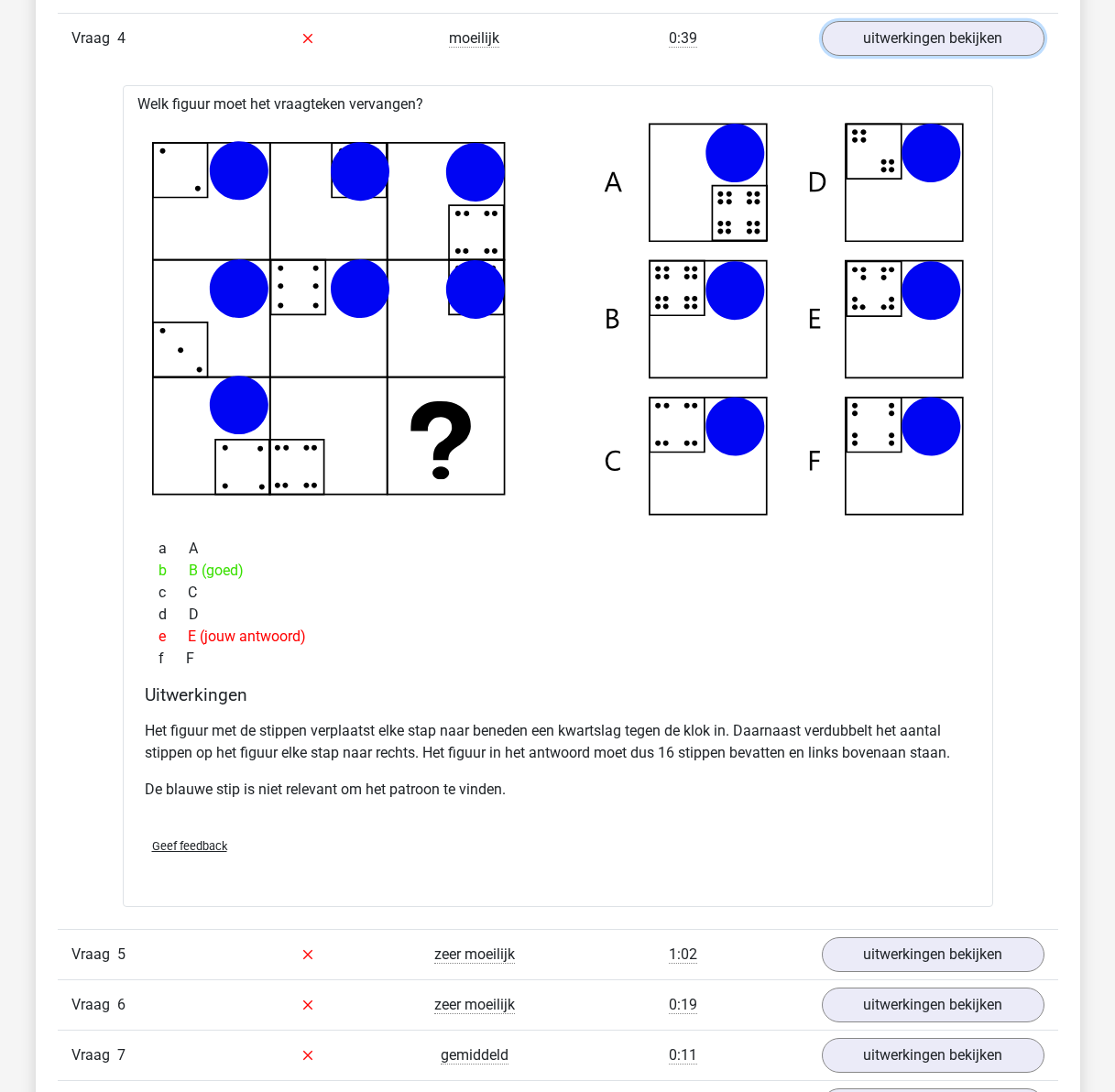
scroll to position [5681, 0]
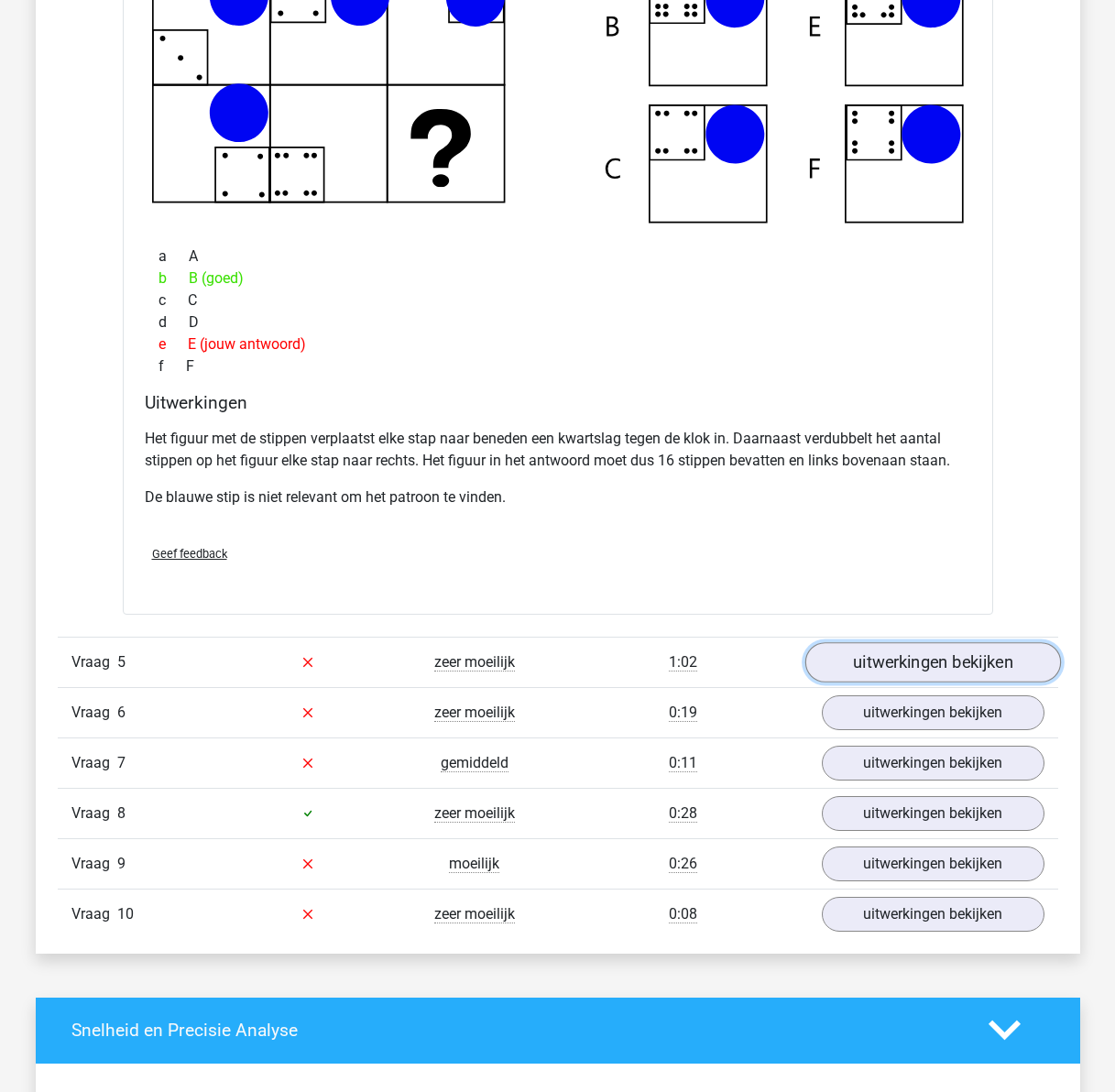
click at [925, 673] on link "uitwerkingen bekijken" at bounding box center [932, 662] width 255 height 40
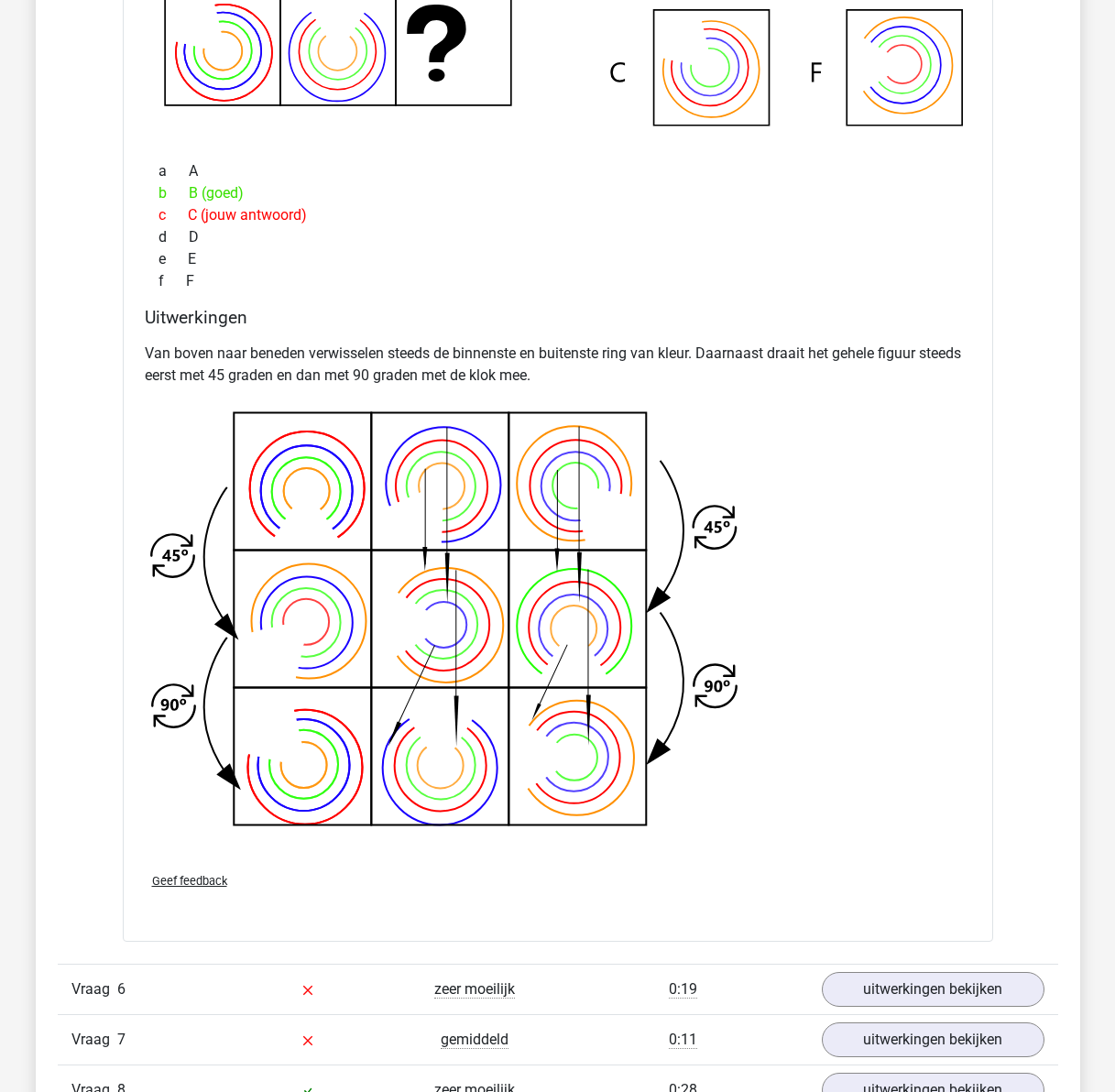
scroll to position [6781, 0]
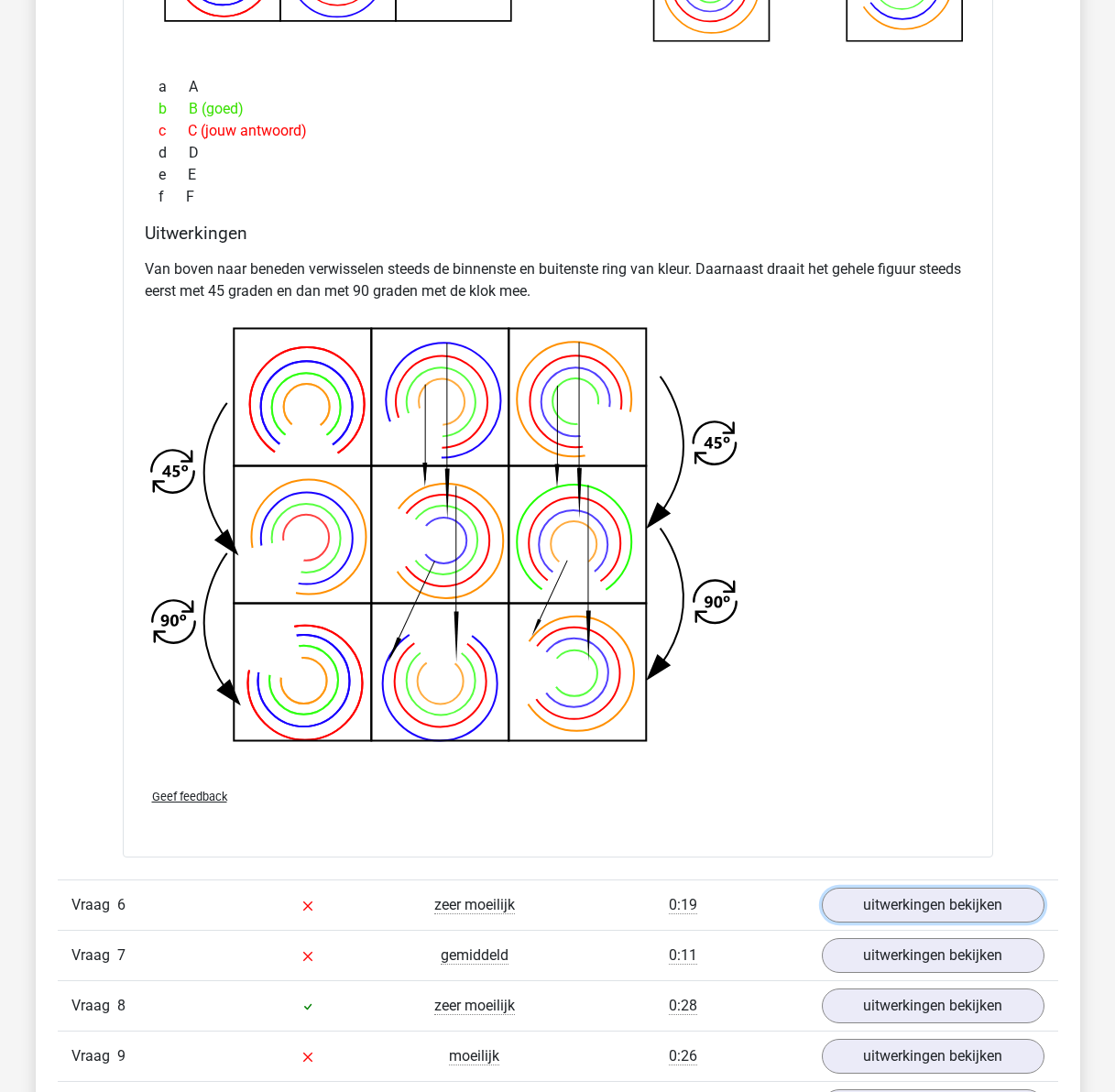
drag, startPoint x: 1006, startPoint y: 902, endPoint x: 868, endPoint y: 884, distance: 139.2
click at [1006, 902] on link "uitwerkingen bekijken" at bounding box center [932, 905] width 222 height 35
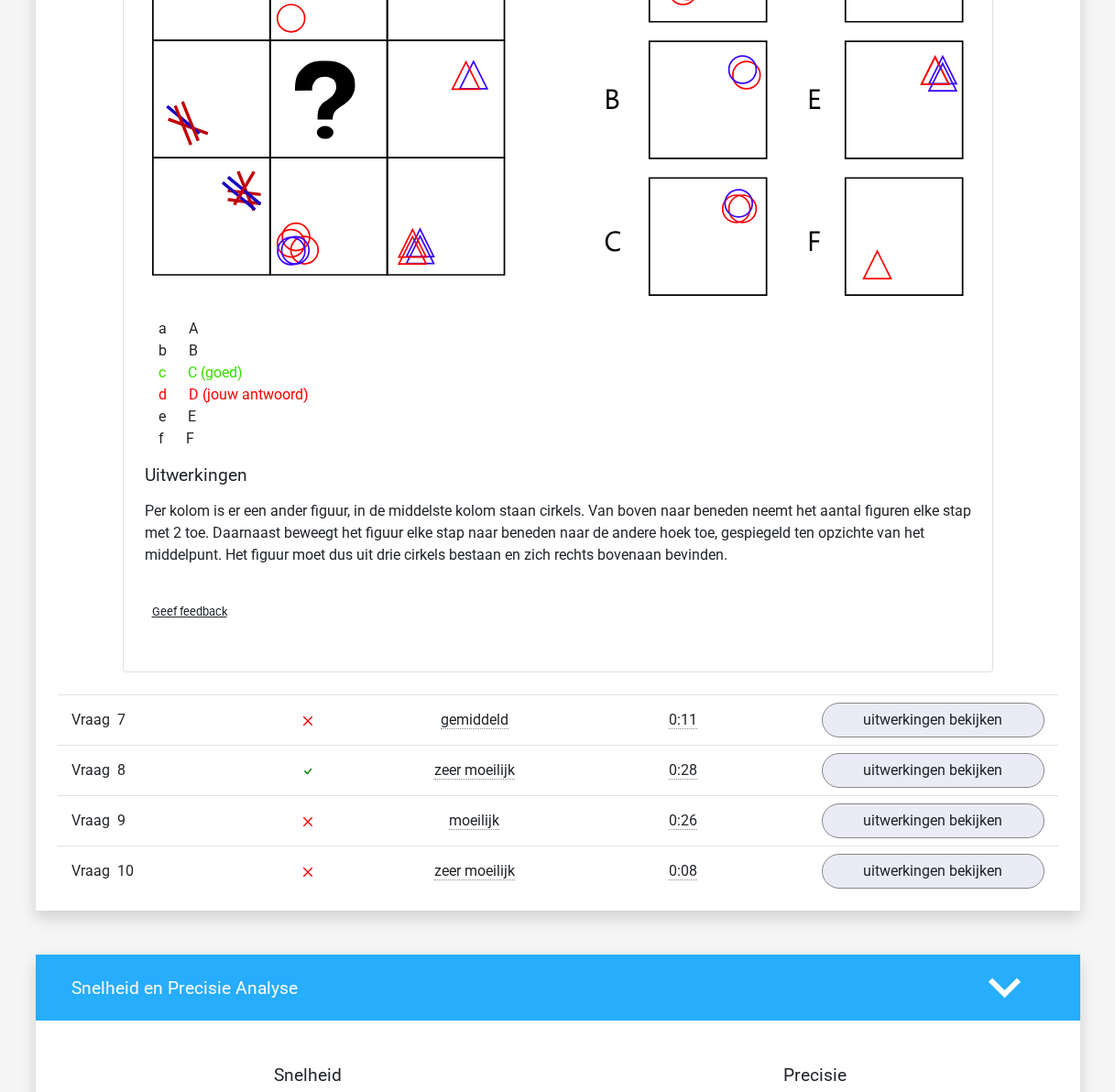
scroll to position [7881, 0]
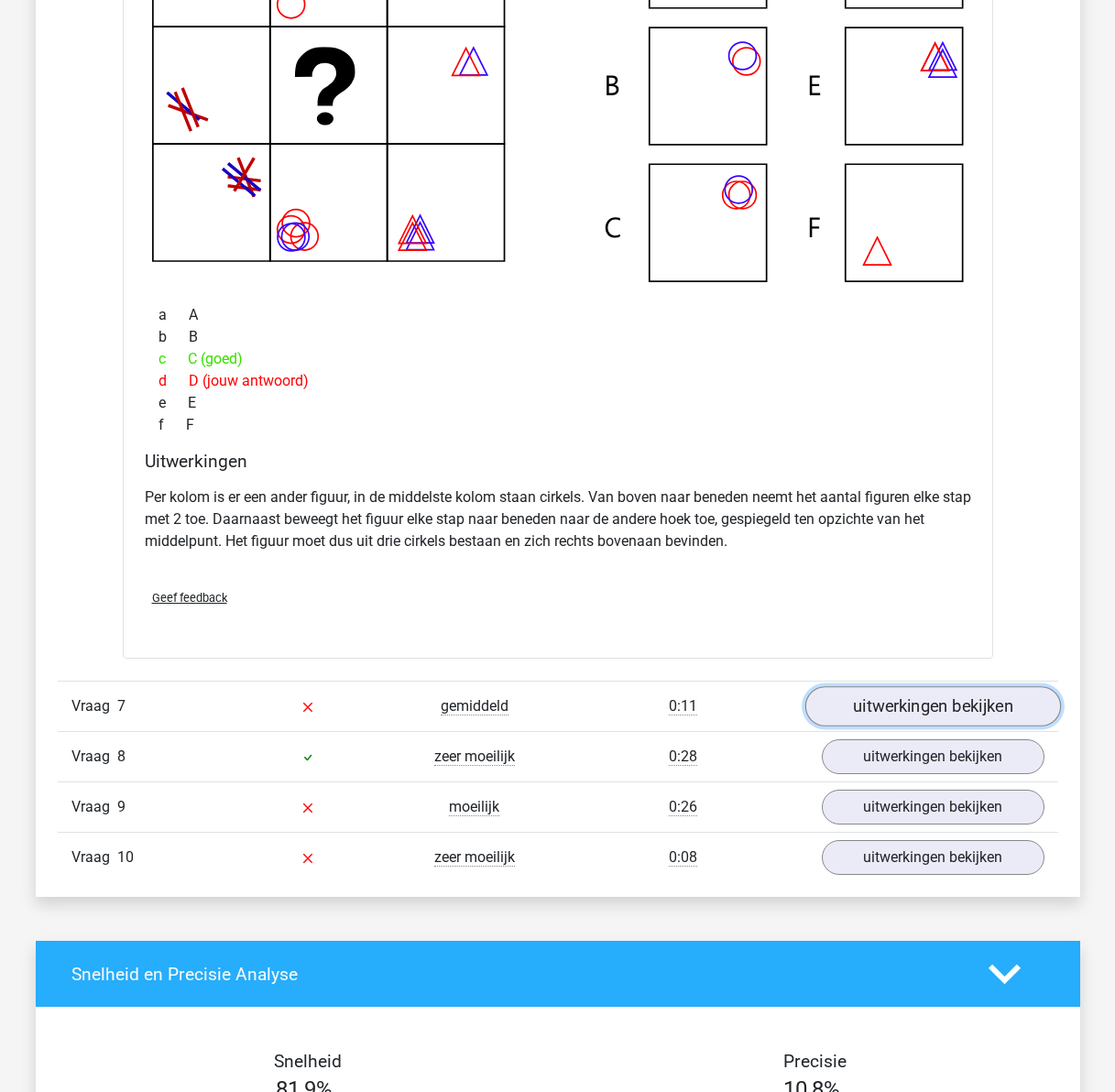
drag, startPoint x: 985, startPoint y: 704, endPoint x: 950, endPoint y: 716, distance: 37.0
click at [983, 704] on link "uitwerkingen bekijken" at bounding box center [932, 707] width 255 height 40
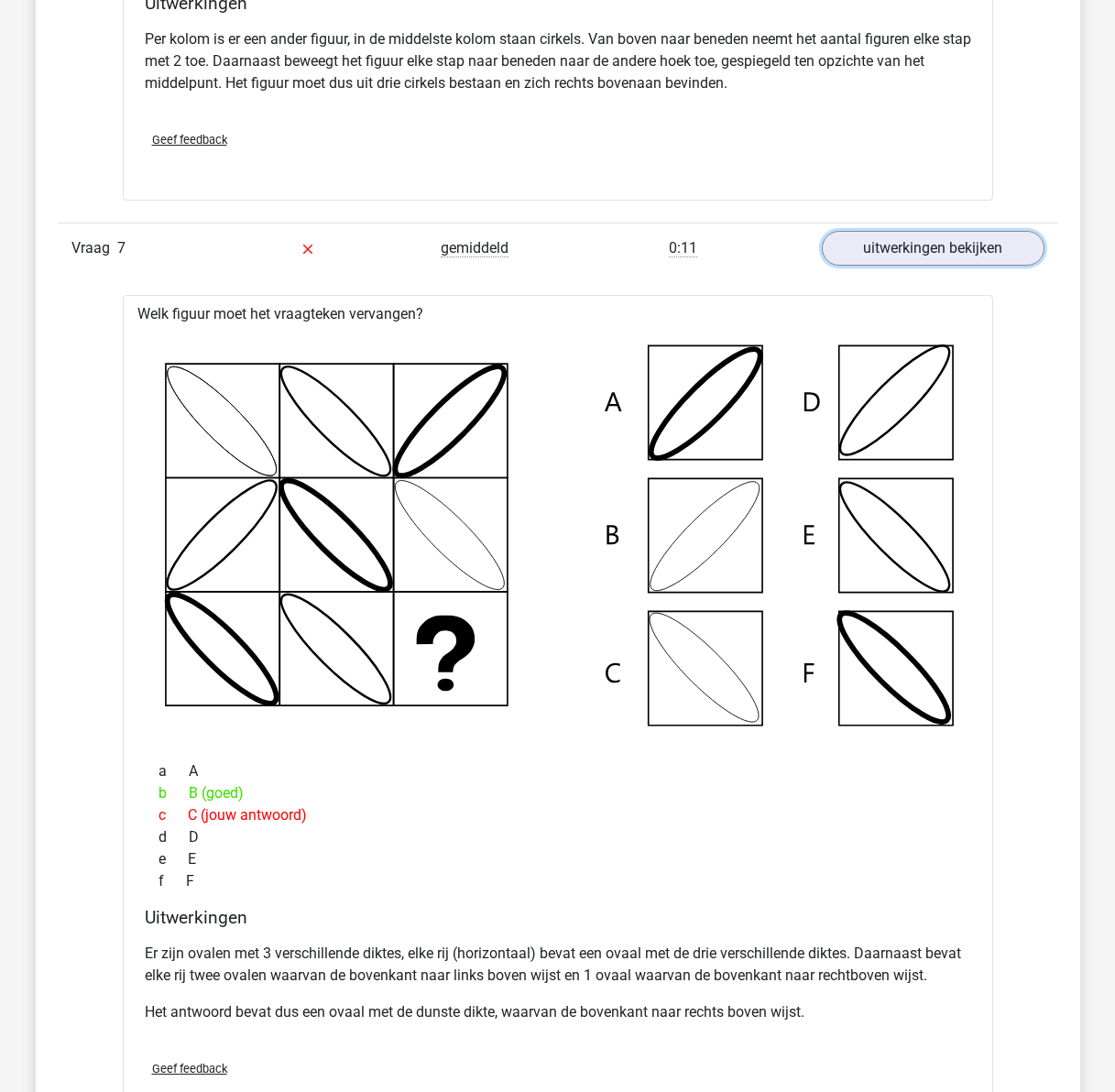
scroll to position [8798, 0]
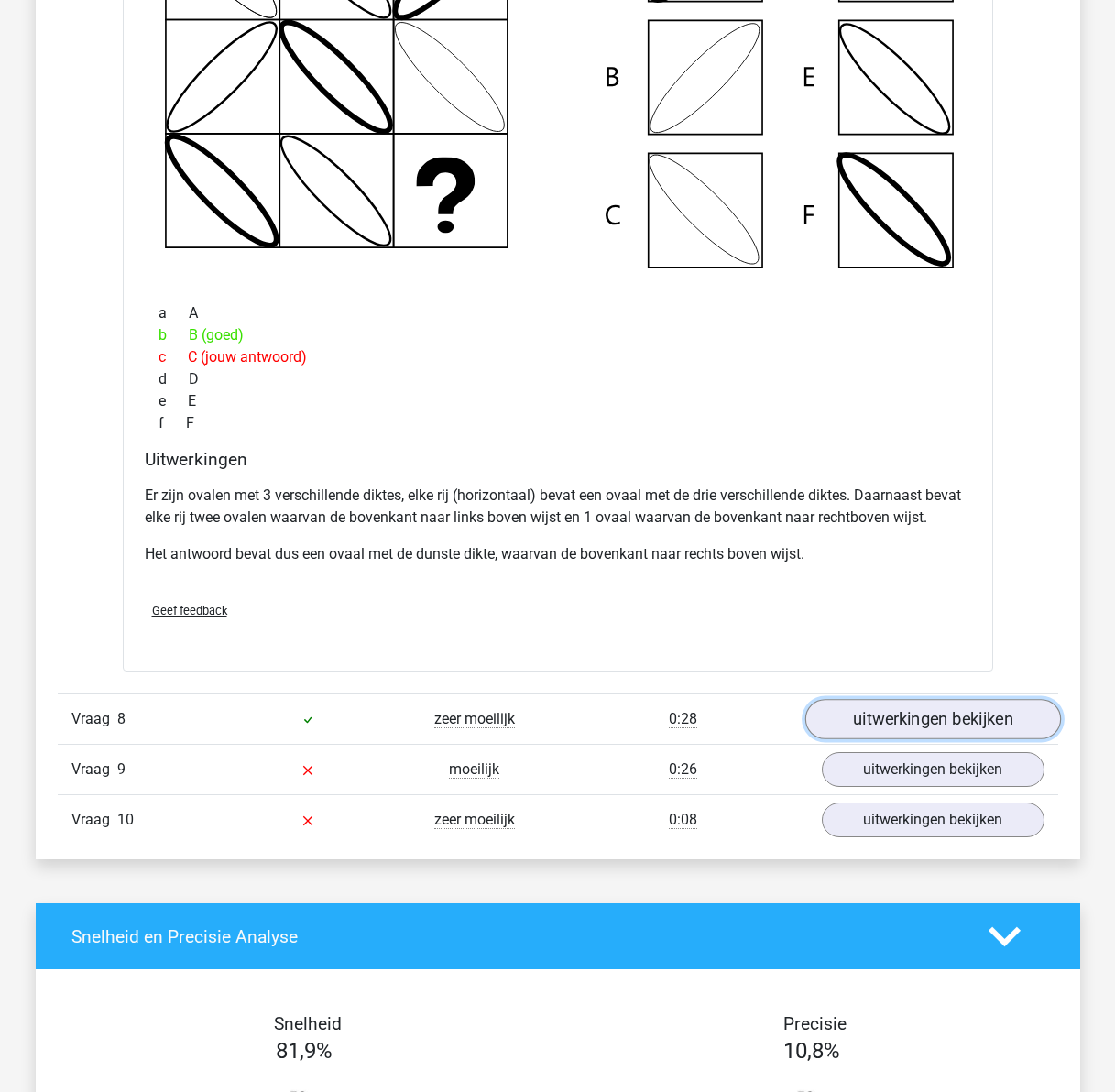
click at [921, 728] on link "uitwerkingen bekijken" at bounding box center [932, 719] width 255 height 40
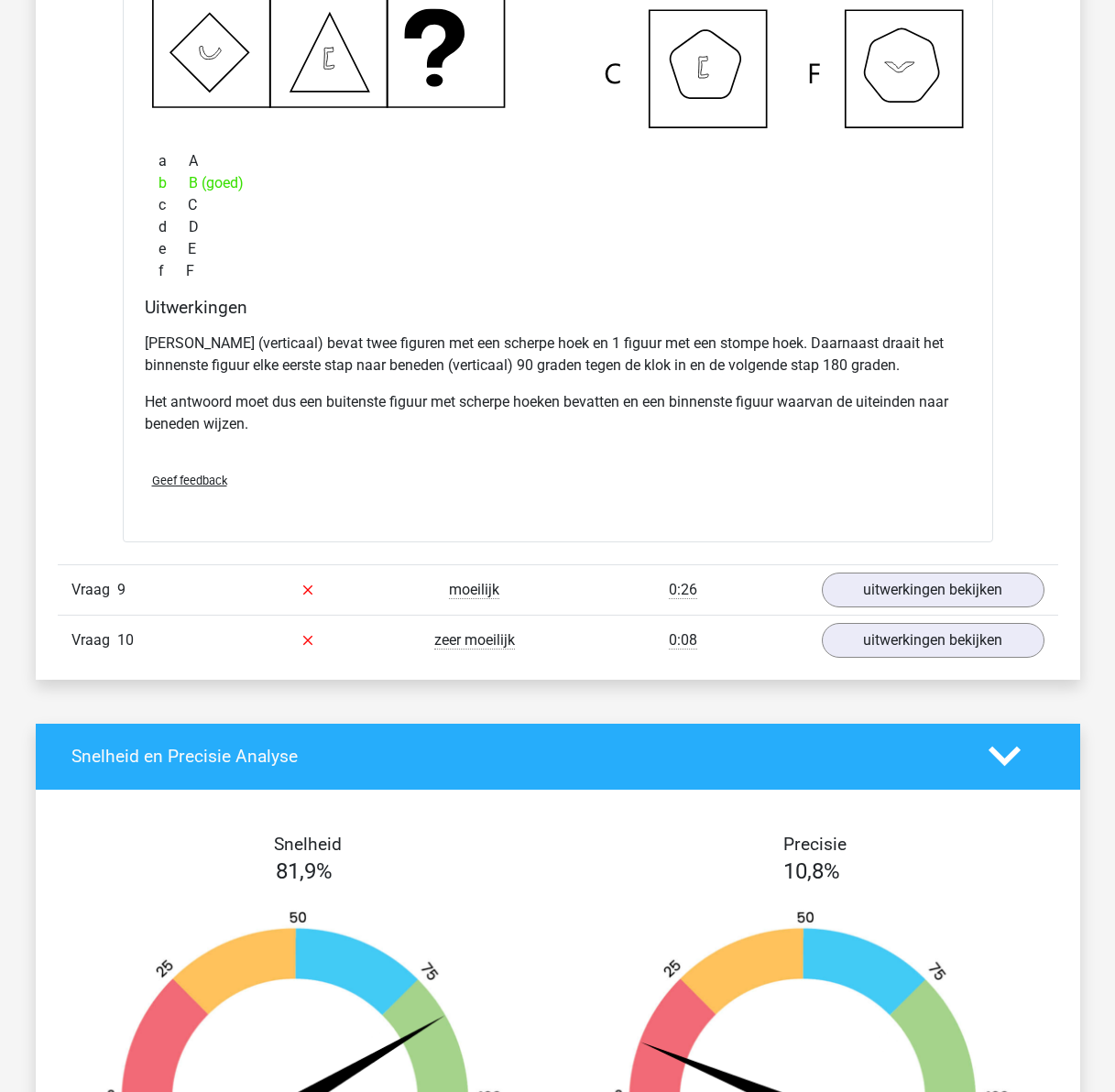
scroll to position [9898, 0]
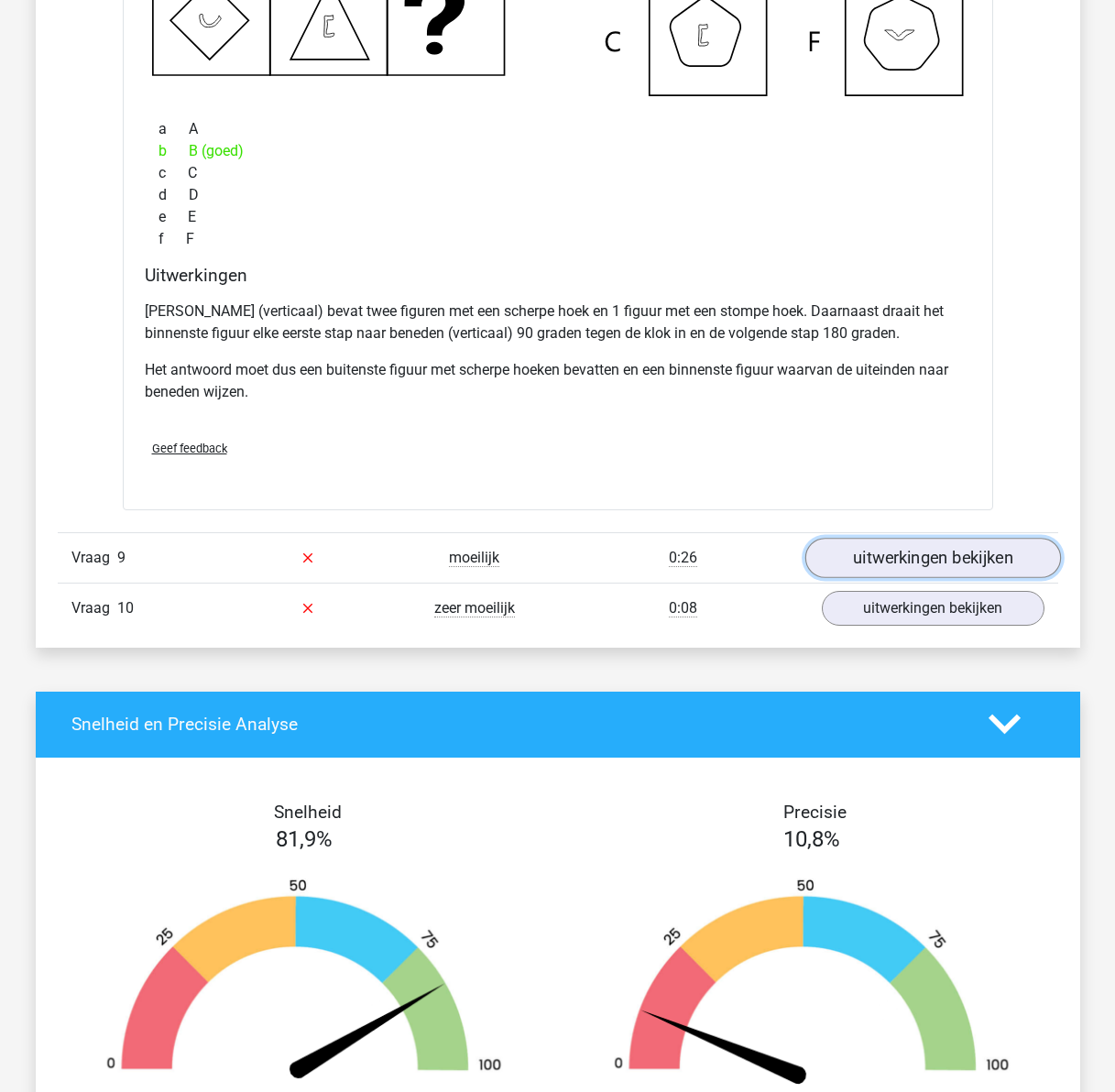
click at [912, 557] on link "uitwerkingen bekijken" at bounding box center [932, 557] width 255 height 40
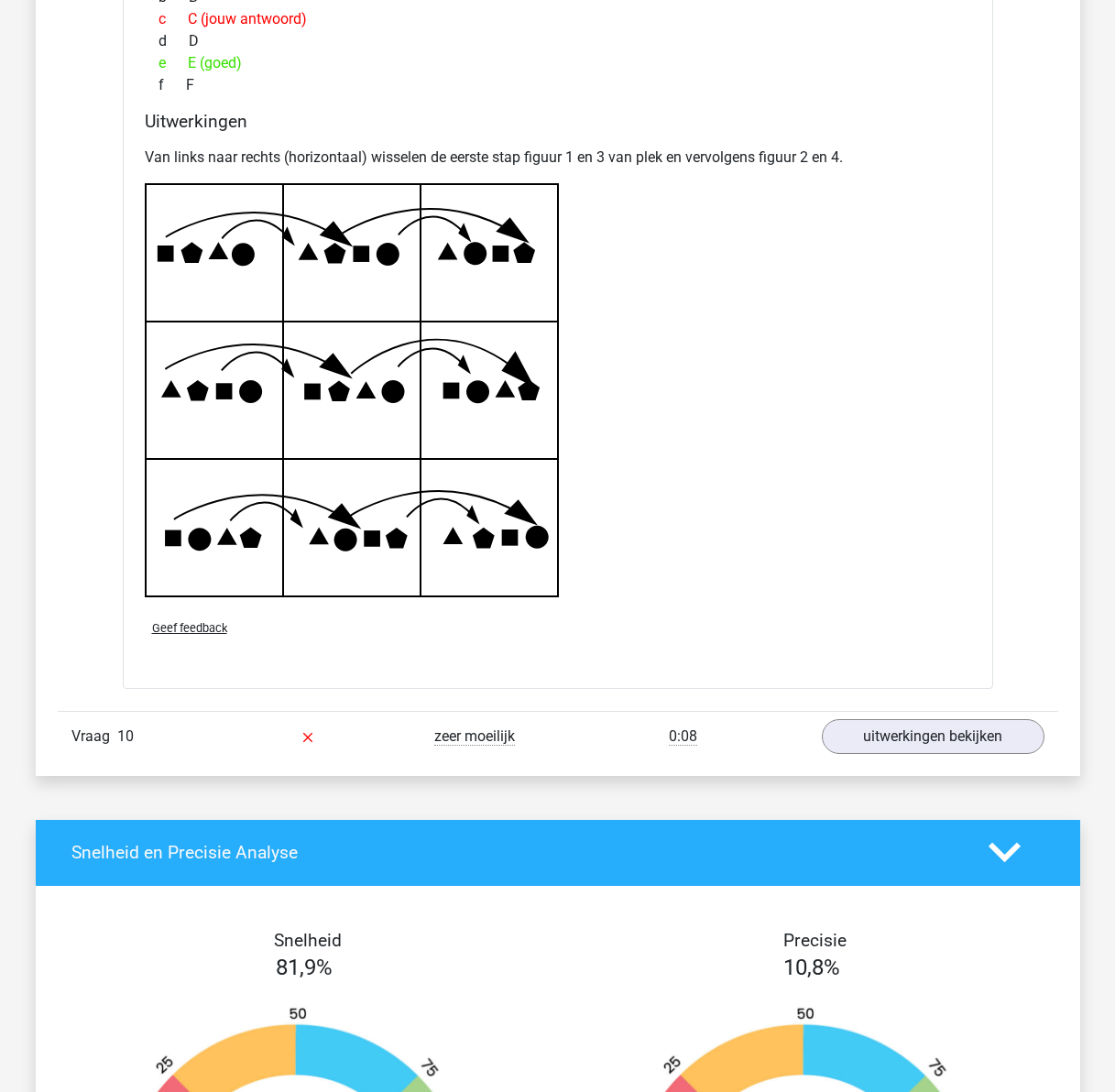
scroll to position [10997, 0]
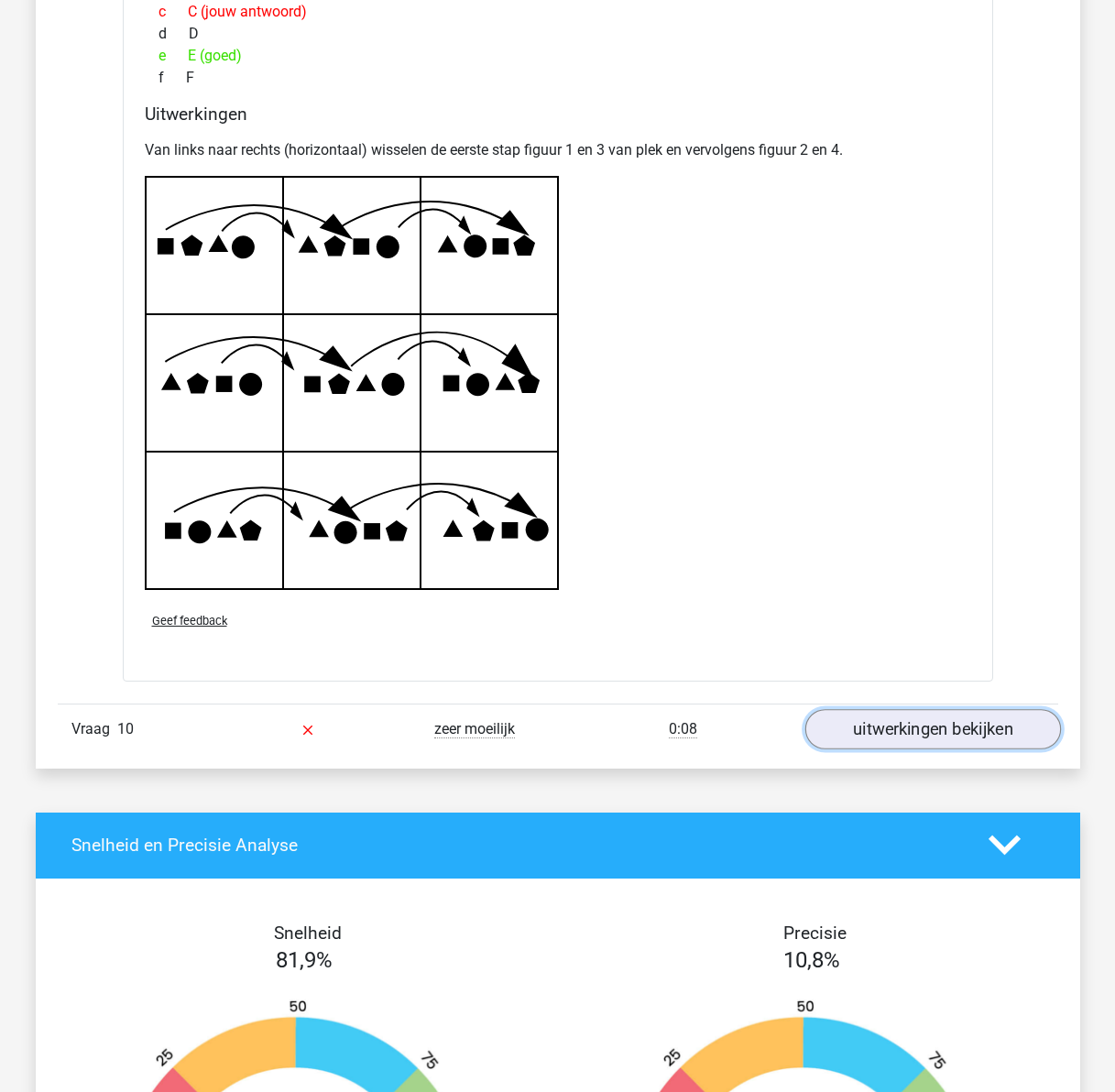
click at [906, 743] on link "uitwerkingen bekijken" at bounding box center [932, 729] width 255 height 40
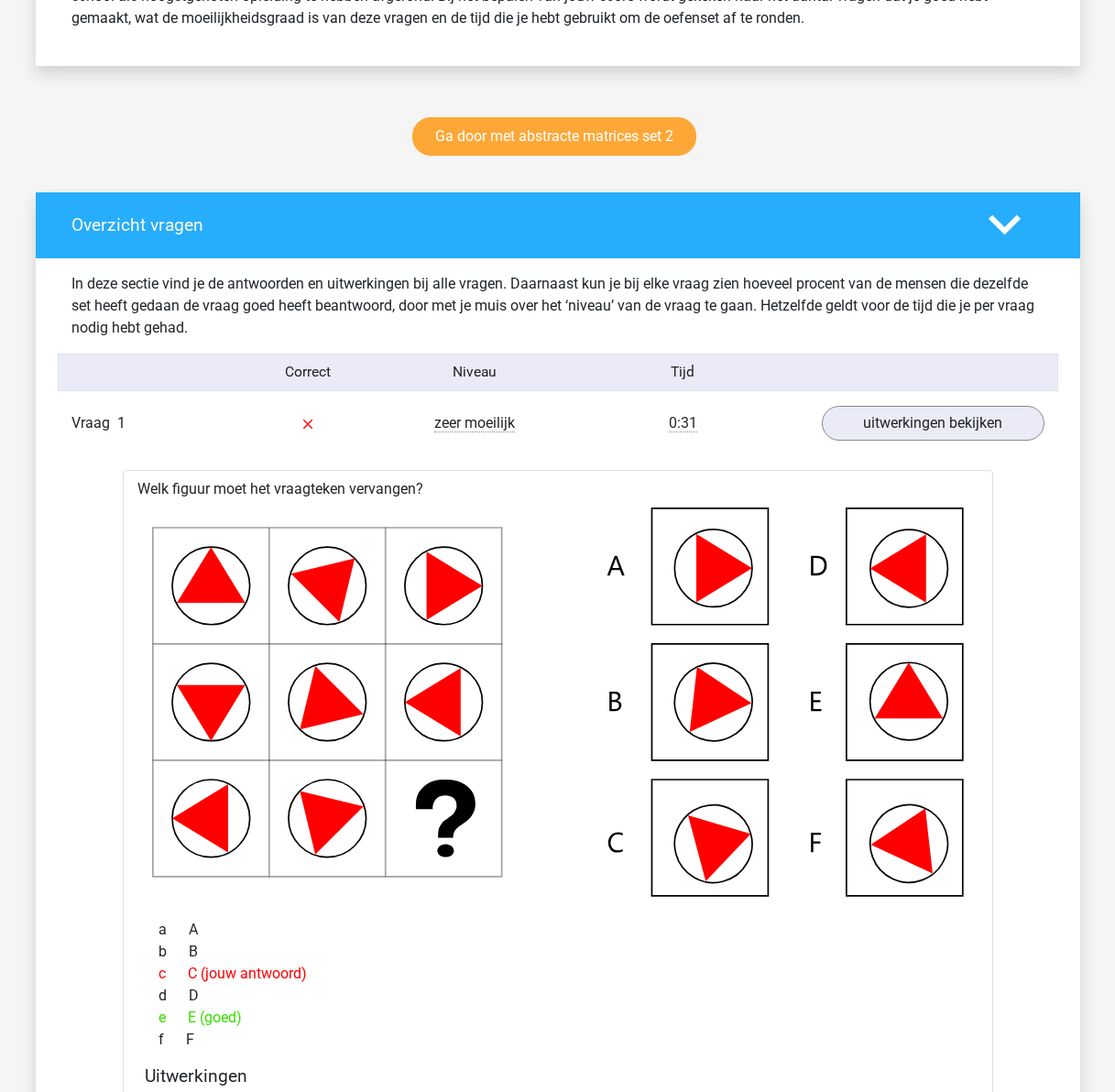
scroll to position [0, 0]
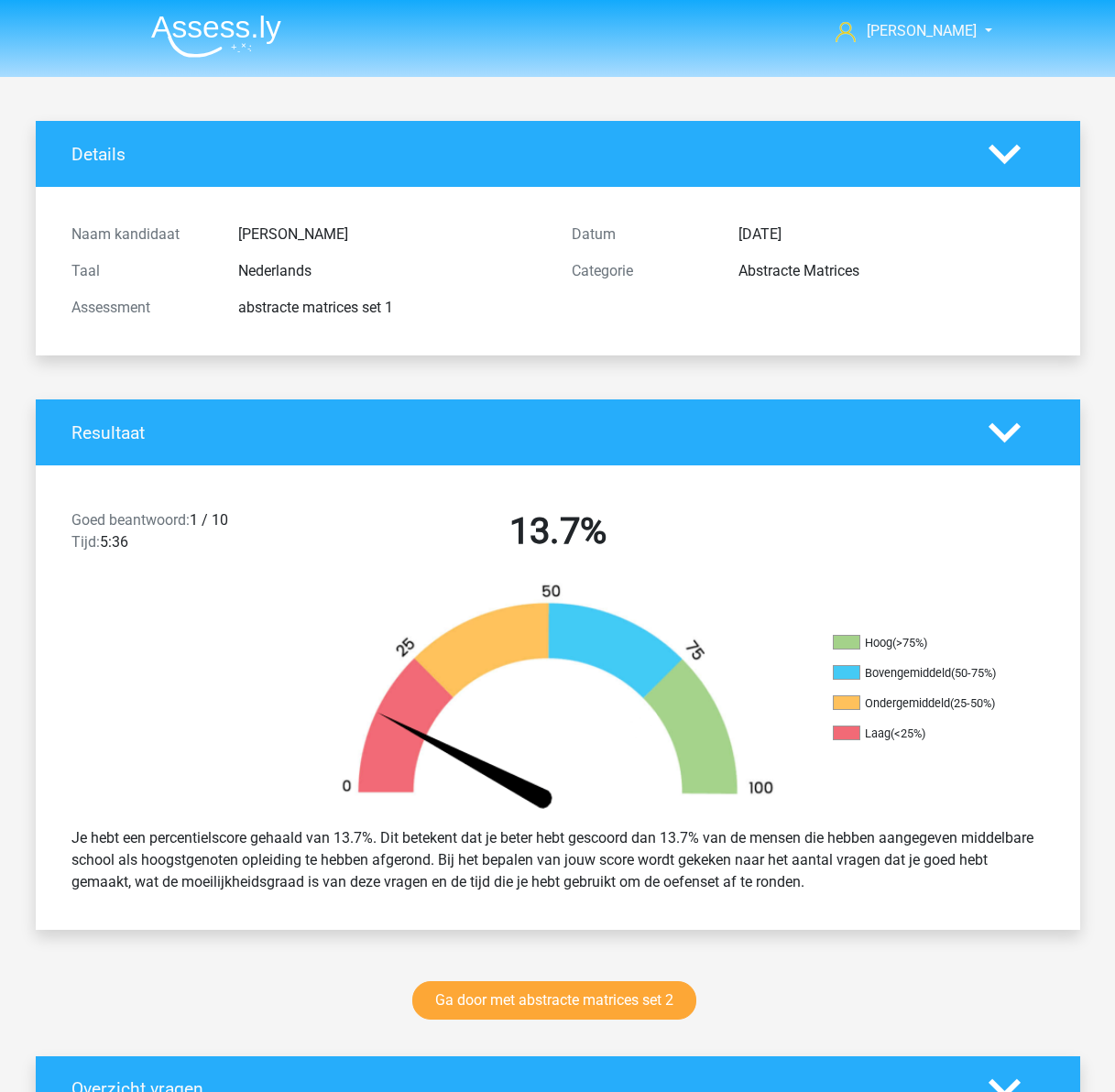
drag, startPoint x: 488, startPoint y: 555, endPoint x: 489, endPoint y: 339, distance: 216.0
click at [221, 22] on img at bounding box center [216, 36] width 130 height 43
